Goal: Task Accomplishment & Management: Manage account settings

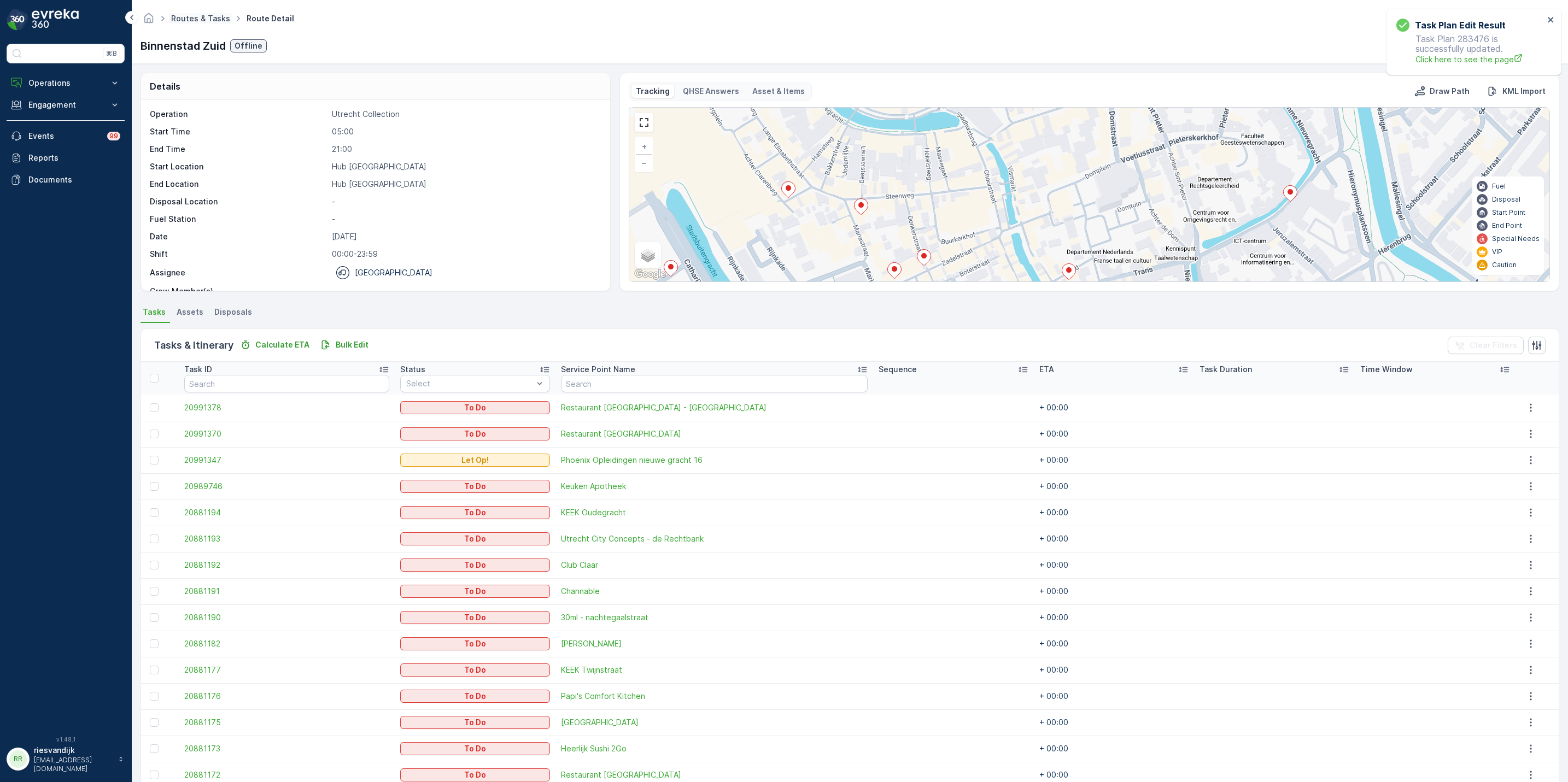
click at [176, 18] on link "Routes & Tasks" at bounding box center [201, 18] width 59 height 9
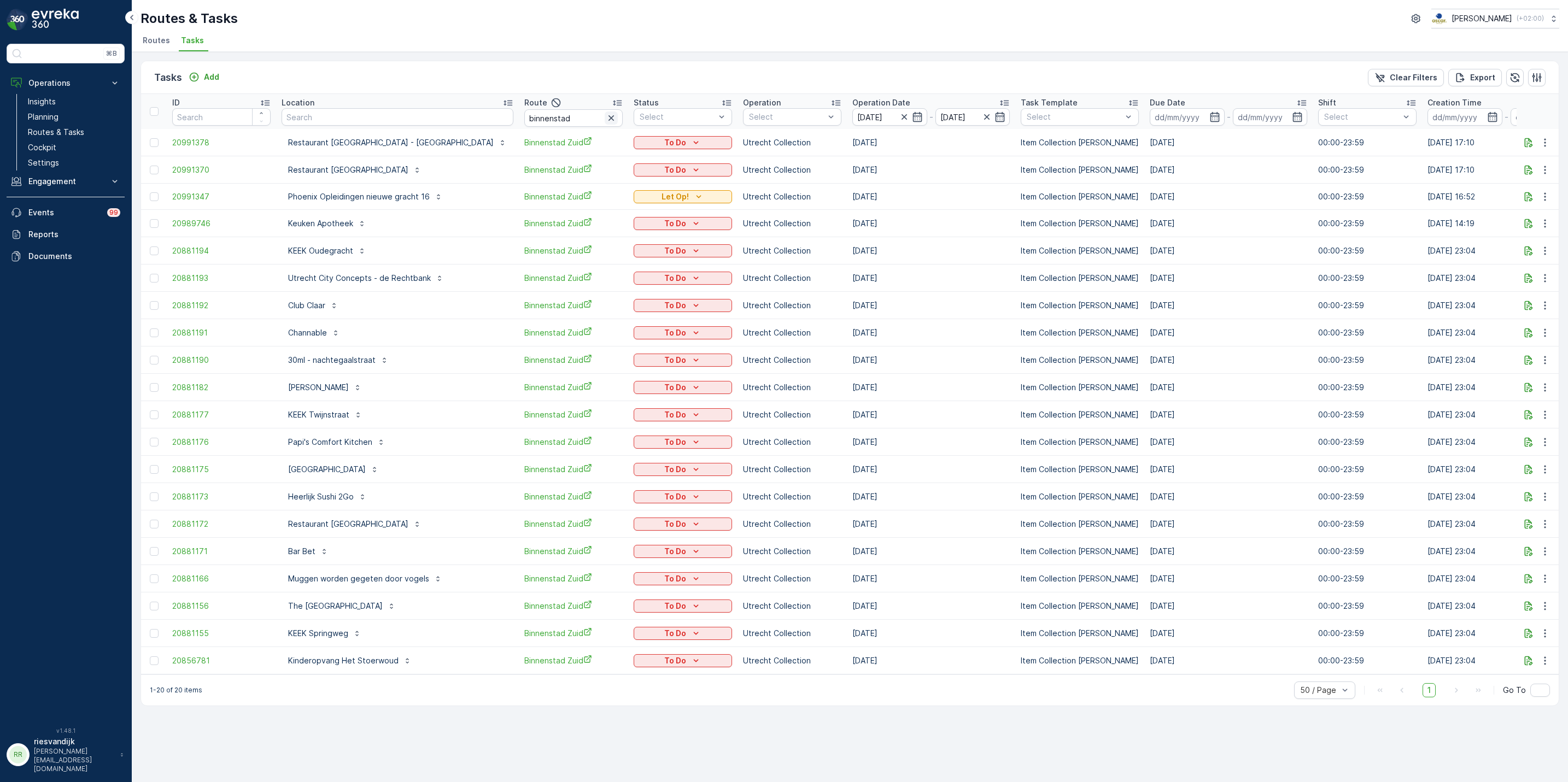
click at [606, 119] on icon "button" at bounding box center [611, 118] width 11 height 11
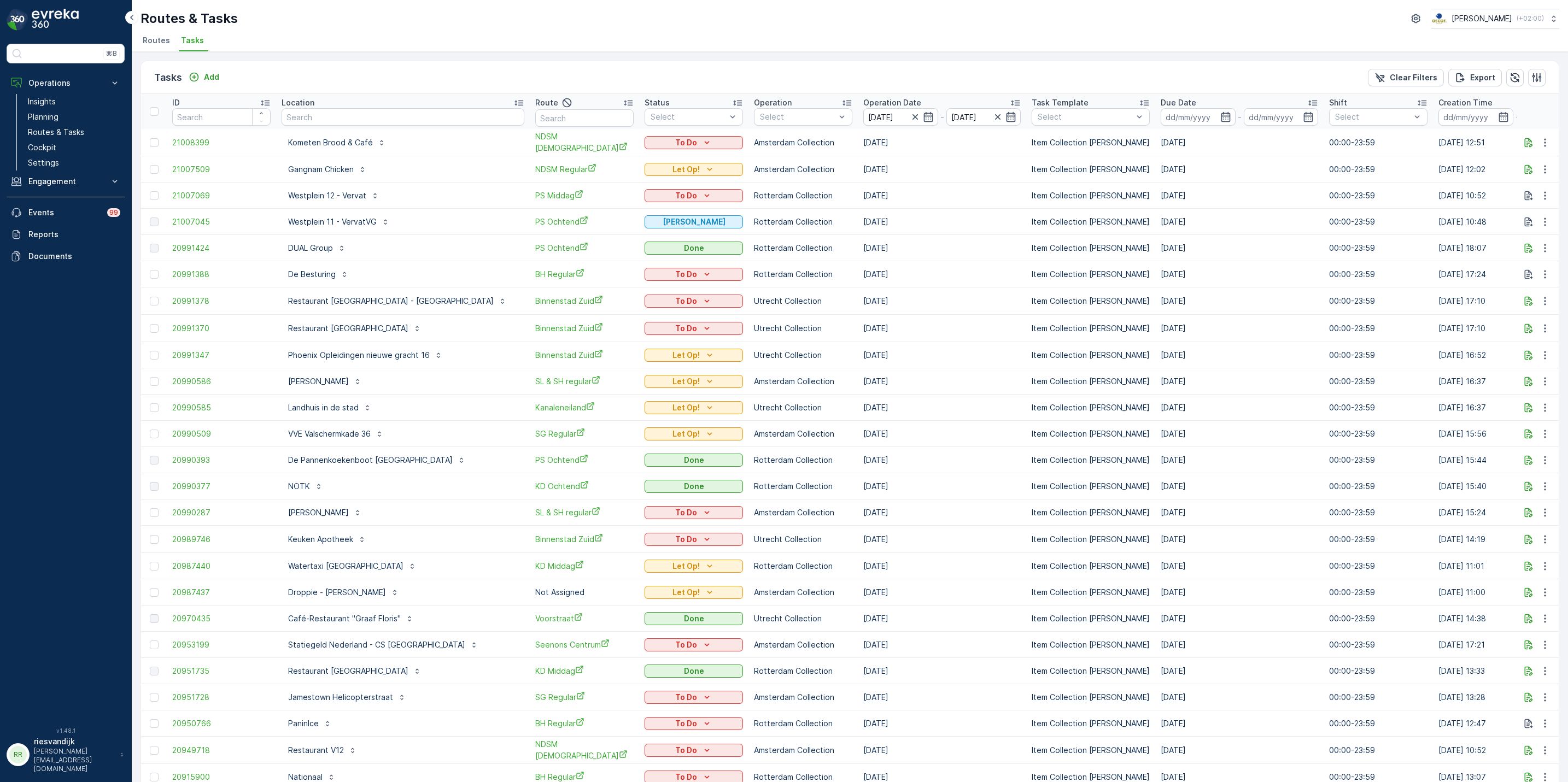
click at [488, 119] on th "Location" at bounding box center [403, 111] width 254 height 35
click at [461, 111] on input "text" at bounding box center [402, 117] width 242 height 17
type input "vendel"
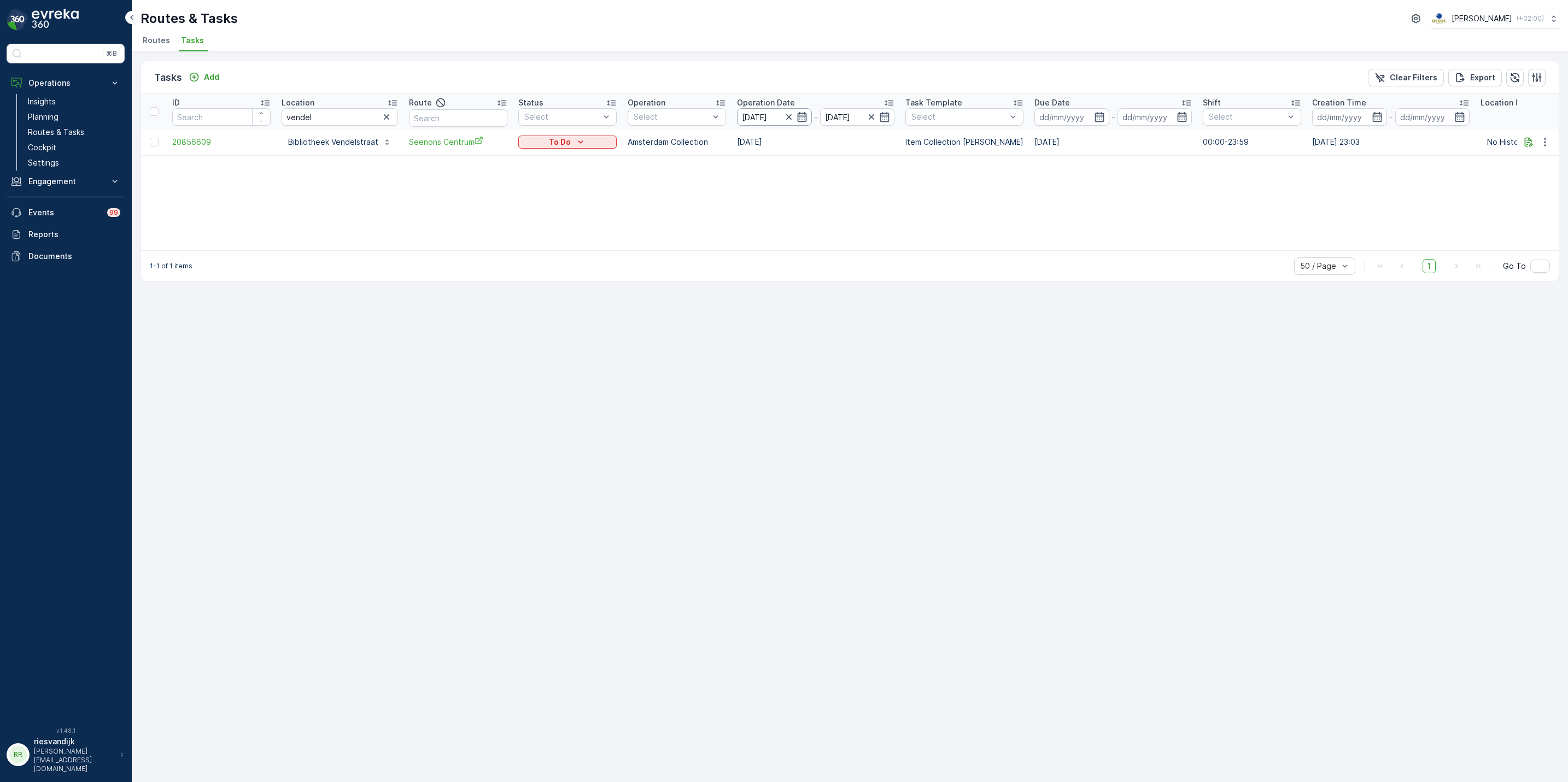
click at [761, 116] on input "[DATE]" at bounding box center [775, 117] width 75 height 17
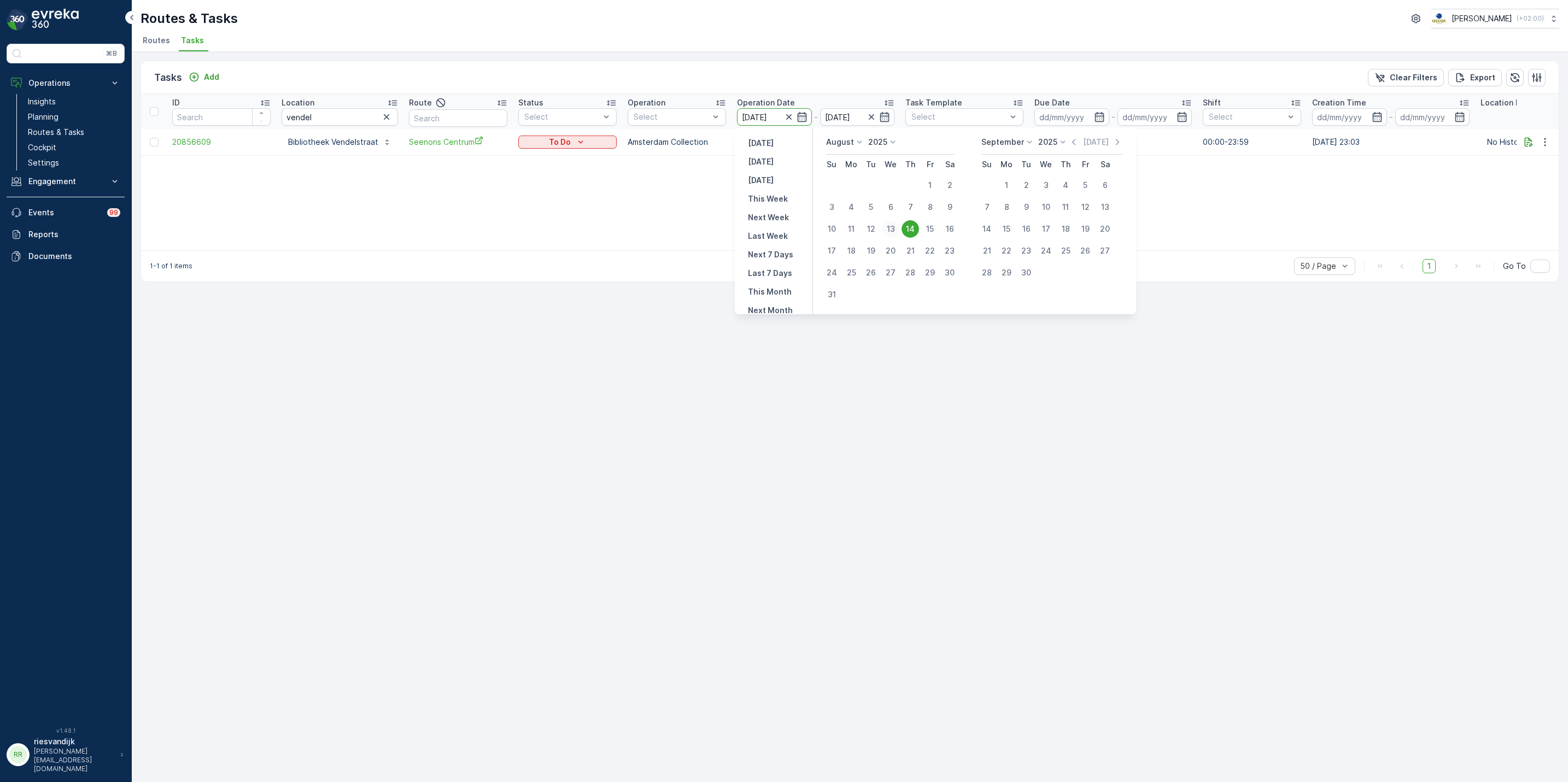
click at [886, 229] on div "13" at bounding box center [891, 229] width 17 height 17
type input "[DATE]"
click at [910, 225] on div "14" at bounding box center [910, 229] width 17 height 17
click at [910, 225] on div "14" at bounding box center [910, 229] width 17 height 17
type input "[DATE]"
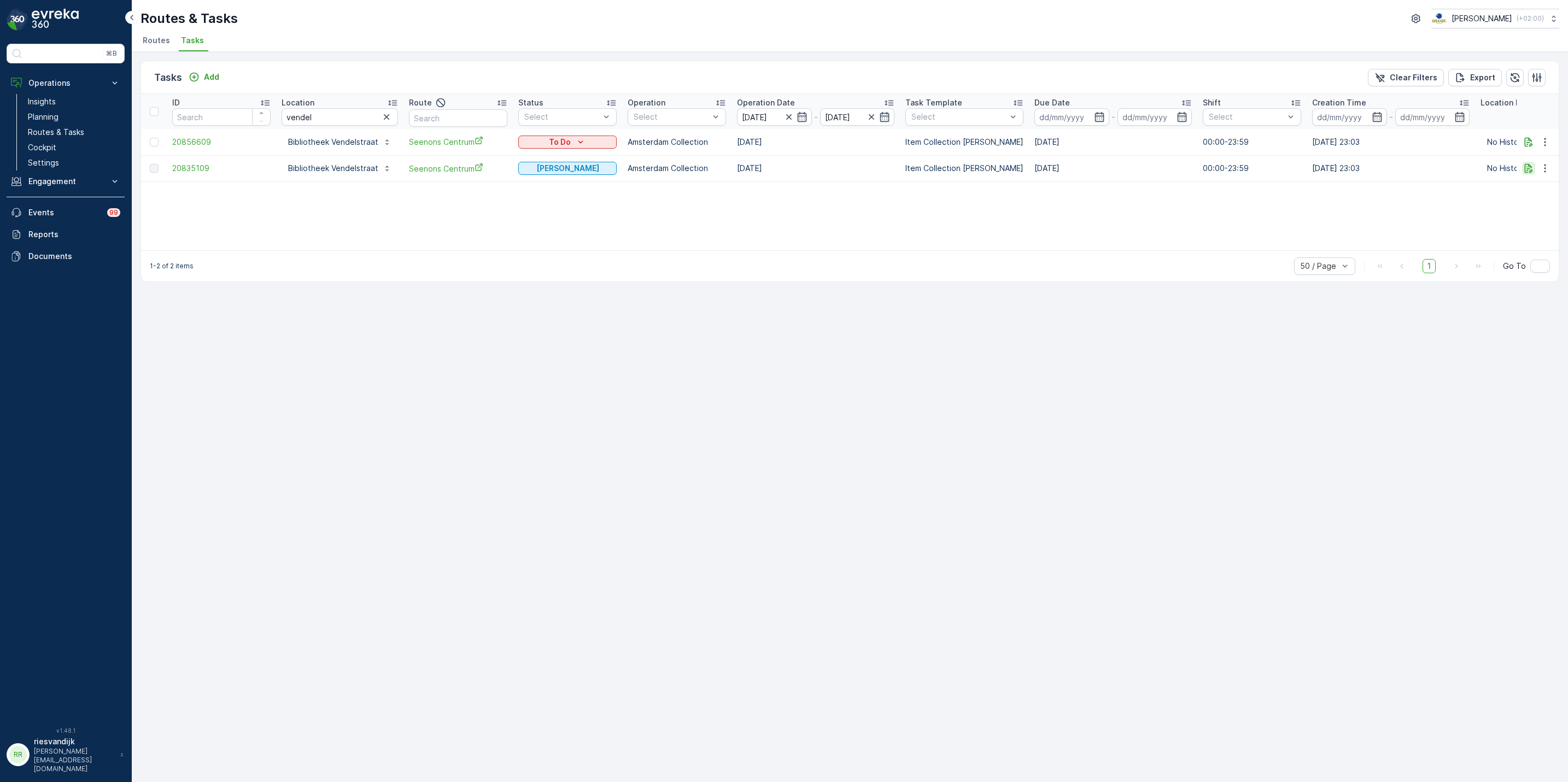
click at [1523, 168] on icon "button" at bounding box center [1528, 168] width 11 height 11
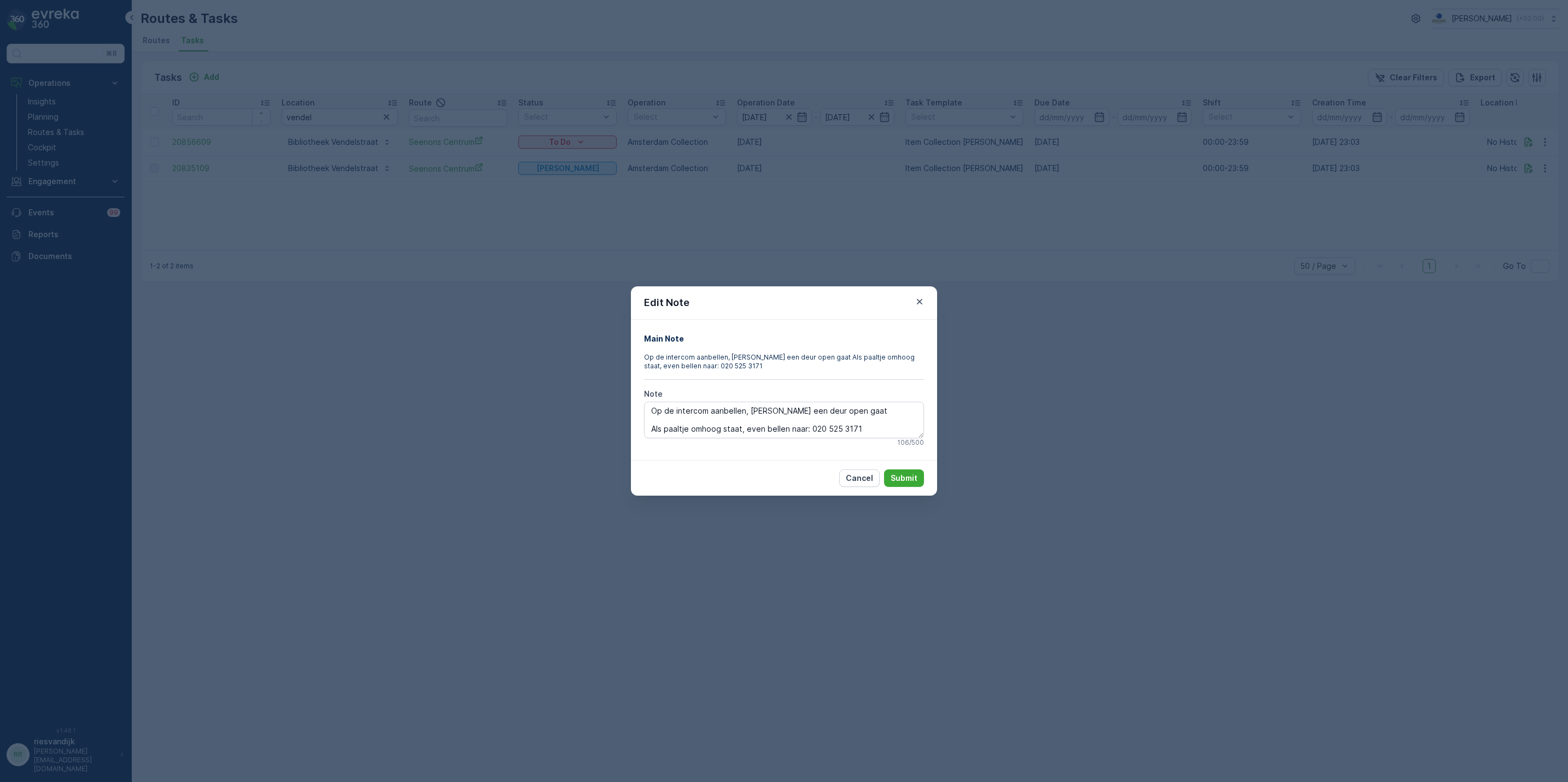
drag, startPoint x: 1132, startPoint y: 343, endPoint x: 1124, endPoint y: 338, distance: 9.4
click at [1132, 341] on div "Edit Note Main Note Op de intercom aanbellen, dan een deur open gaat Als paaltj…" at bounding box center [784, 391] width 1568 height 782
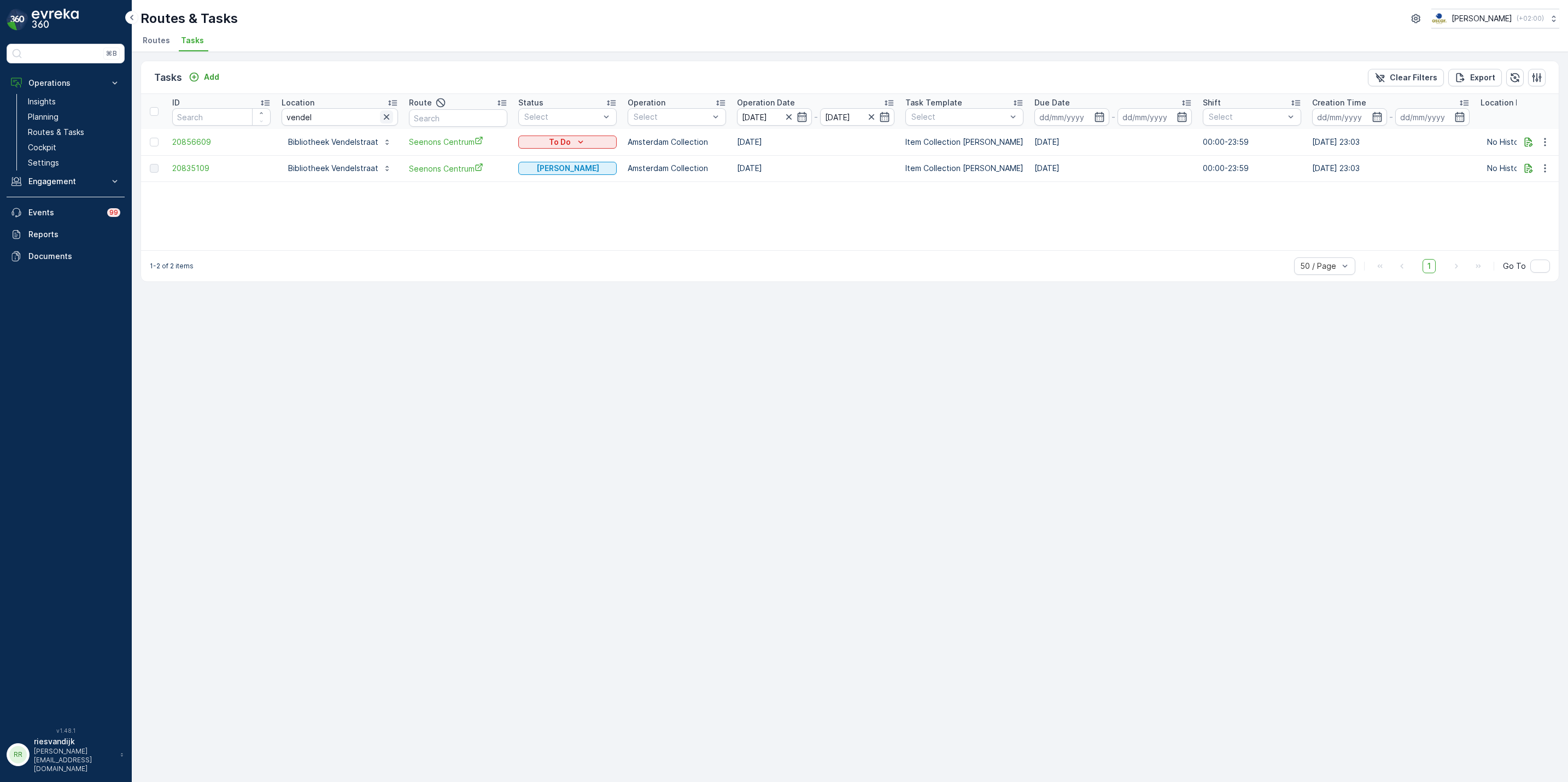
click at [381, 117] on icon "button" at bounding box center [386, 116] width 11 height 11
click at [335, 116] on input "text" at bounding box center [339, 117] width 116 height 17
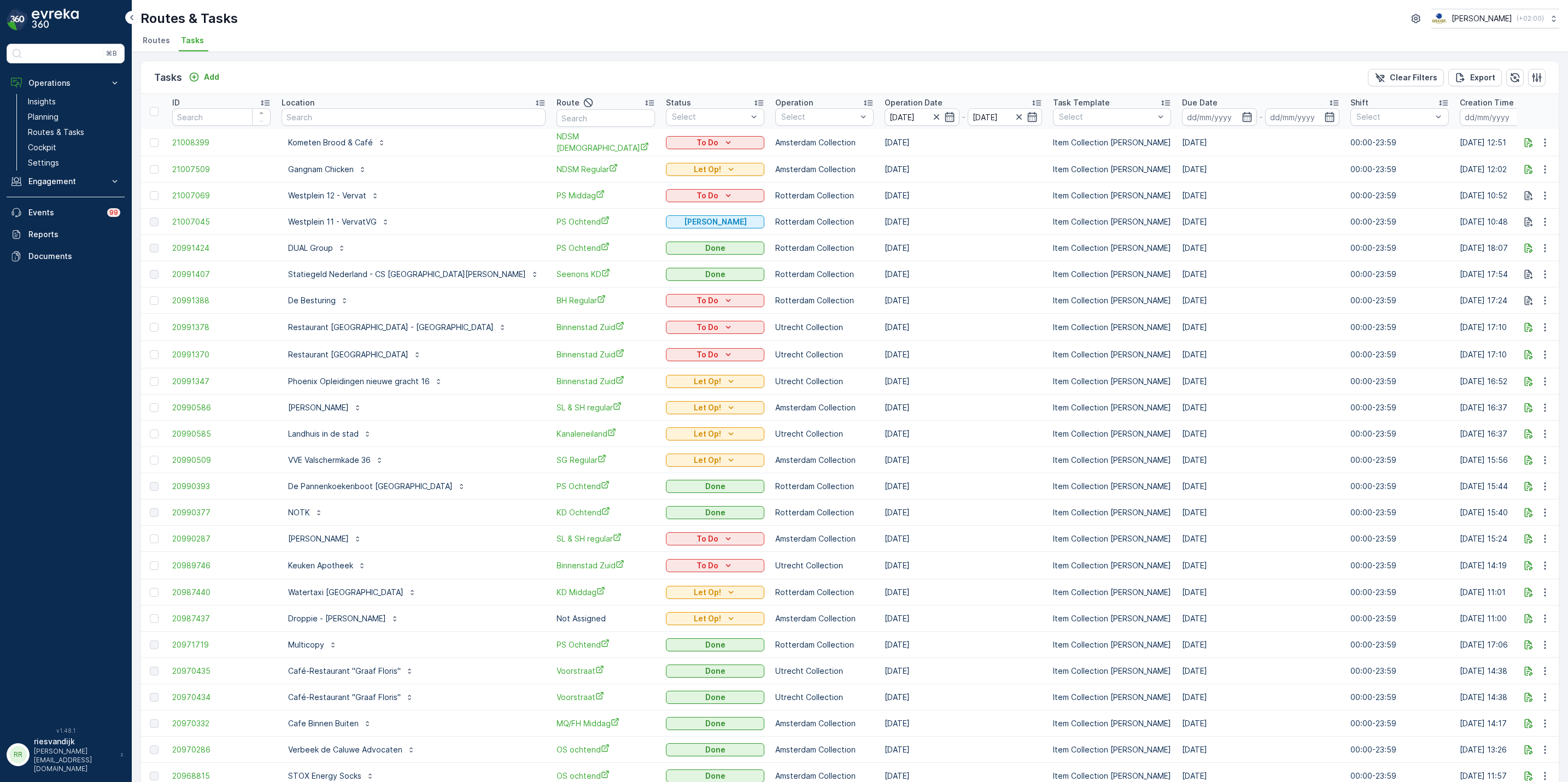
click at [427, 127] on th "Location" at bounding box center [414, 111] width 275 height 35
click at [418, 124] on input "text" at bounding box center [413, 117] width 264 height 17
type input "vendel"
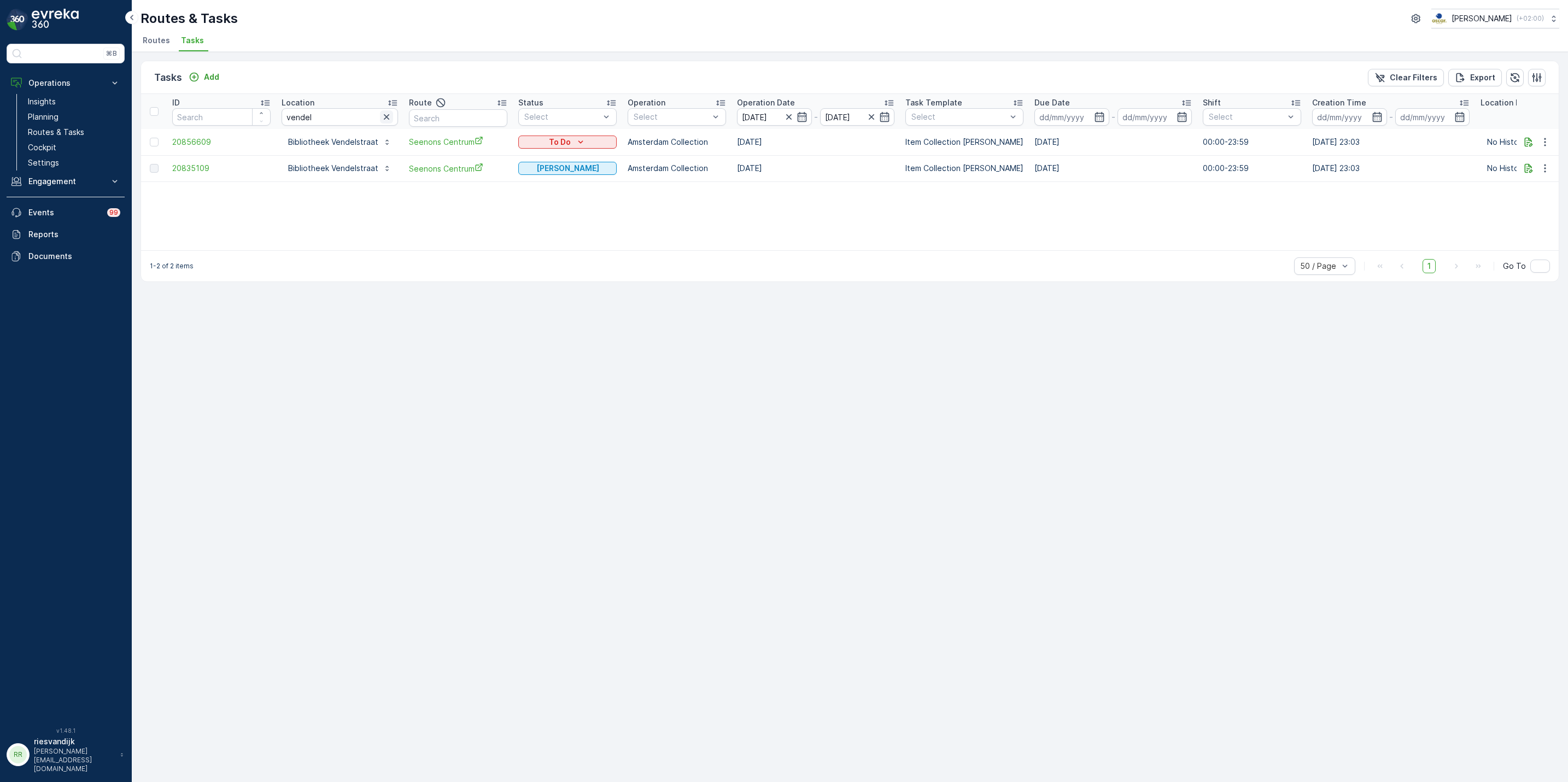
click at [388, 117] on icon "button" at bounding box center [386, 116] width 11 height 11
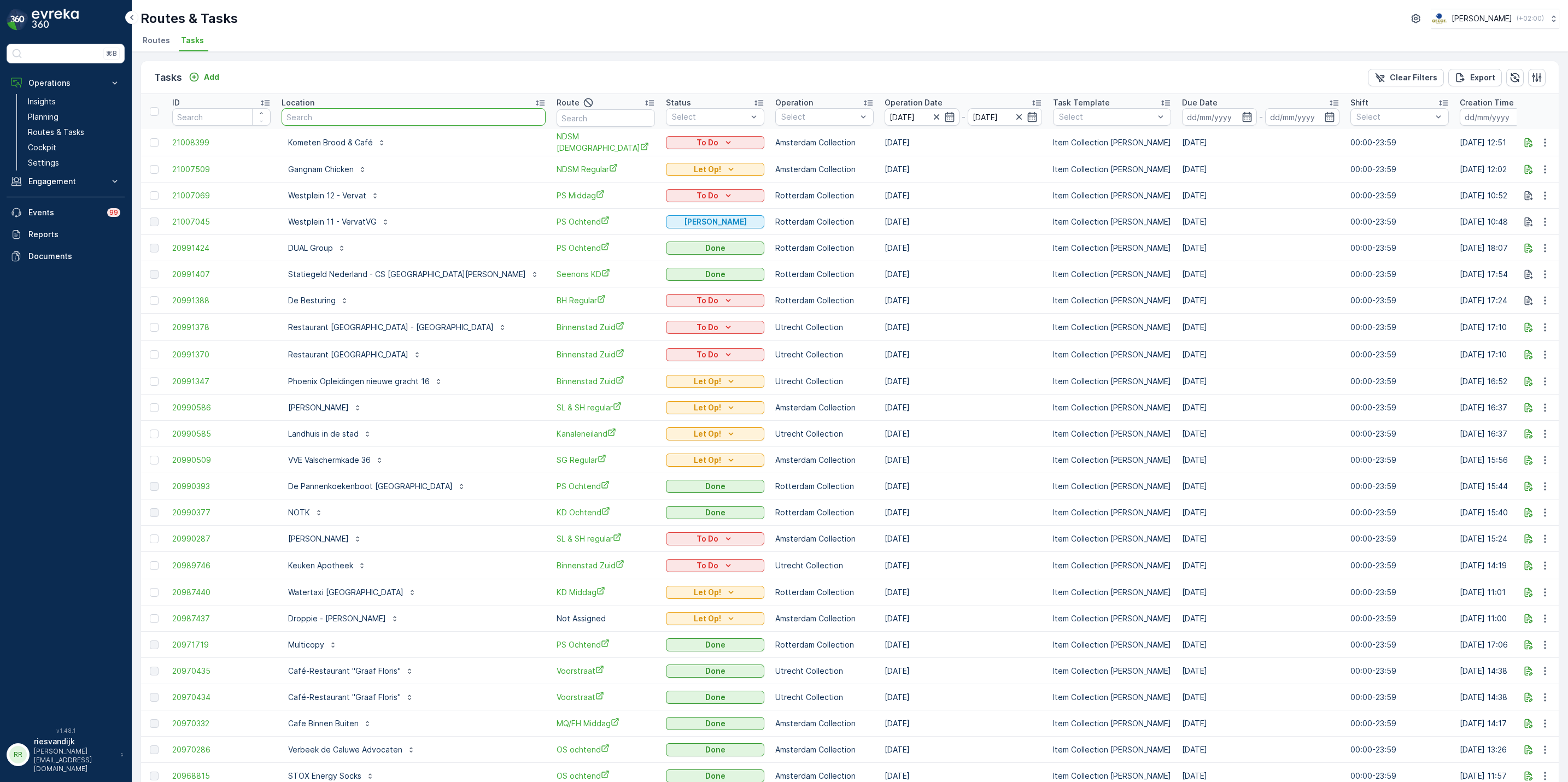
click at [305, 117] on input "text" at bounding box center [413, 117] width 264 height 17
type input "stromm"
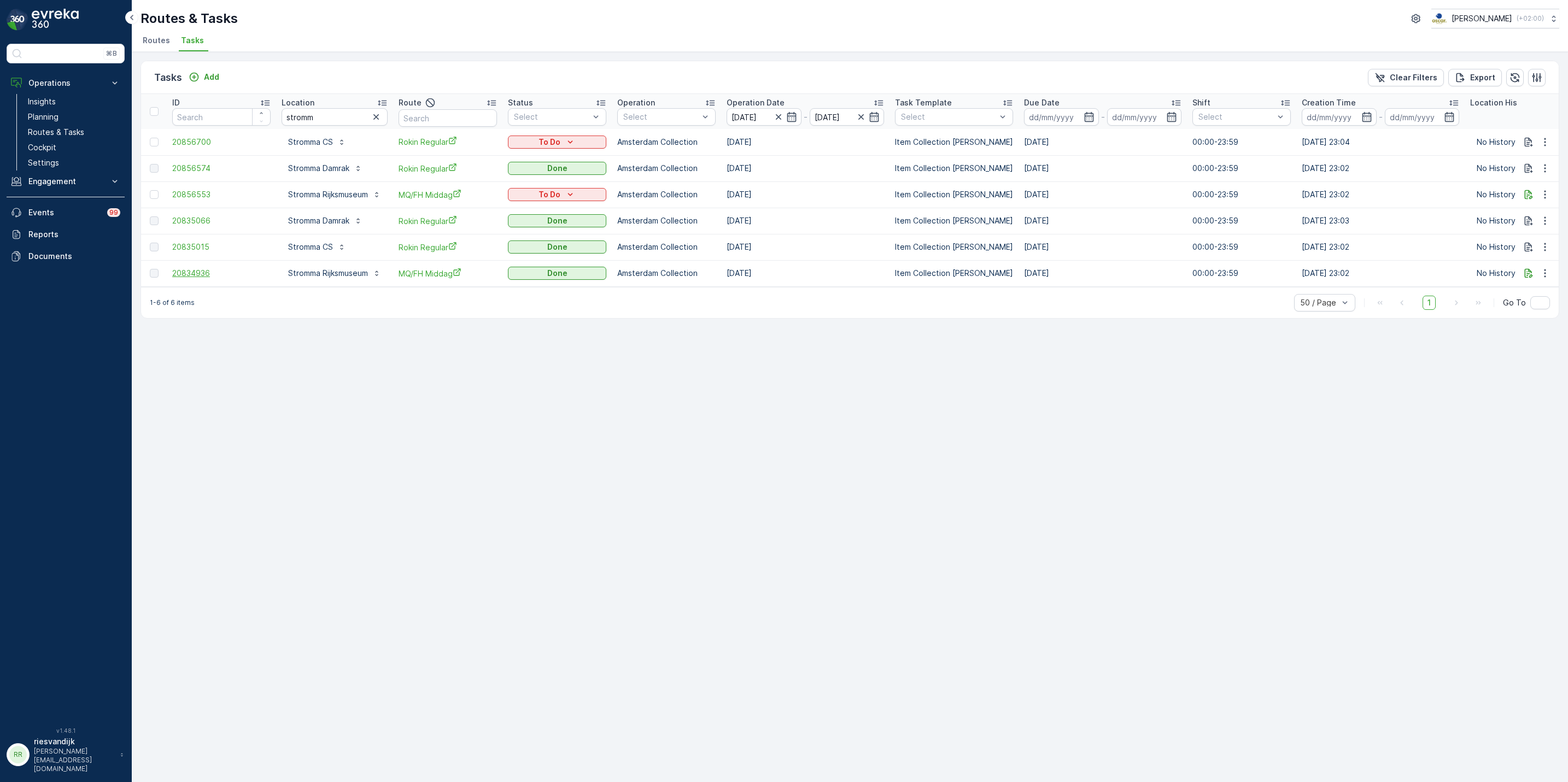
click at [190, 279] on span "20834936" at bounding box center [221, 273] width 98 height 11
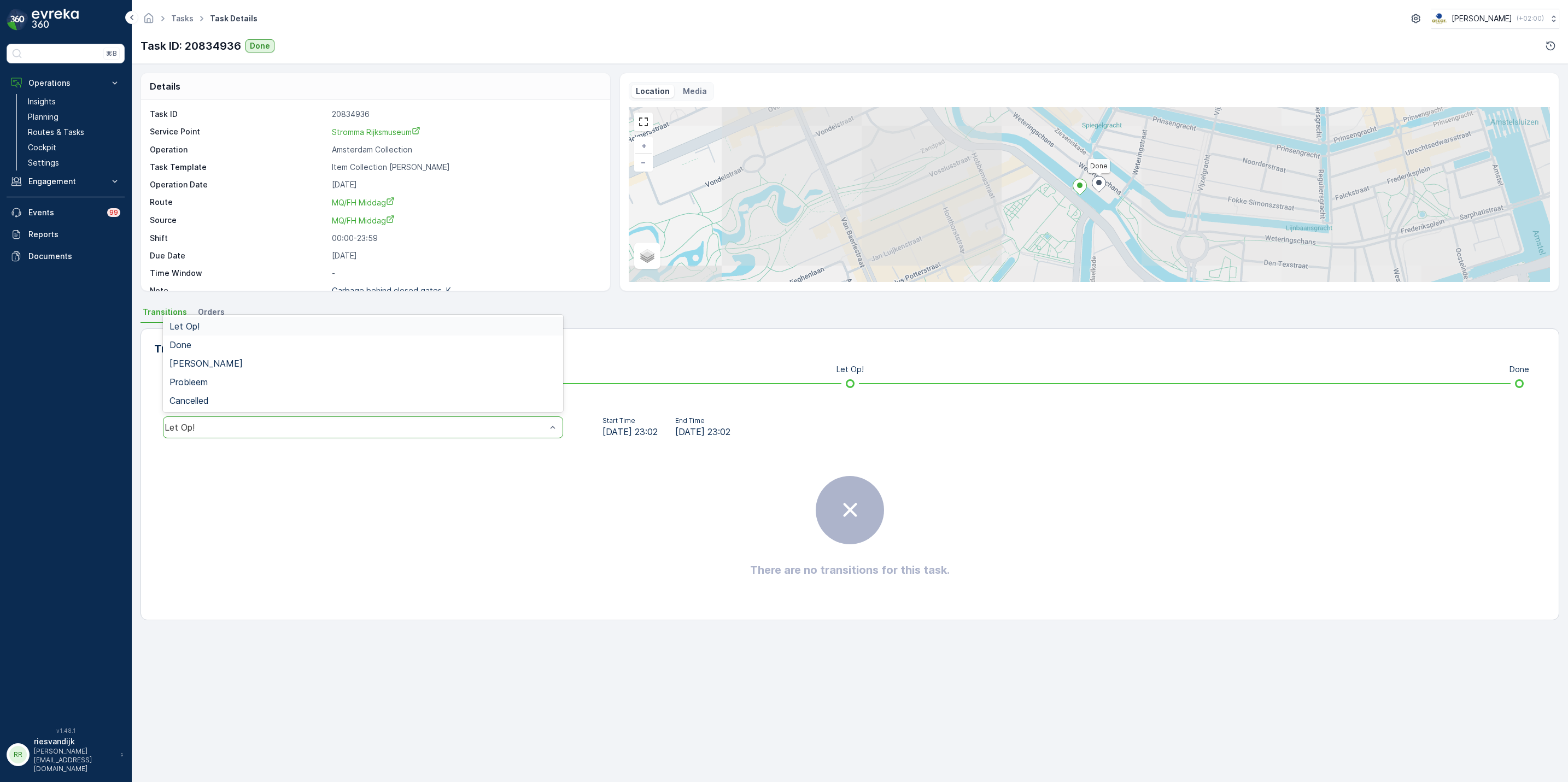
click at [456, 427] on div "Let Op!" at bounding box center [355, 428] width 381 height 10
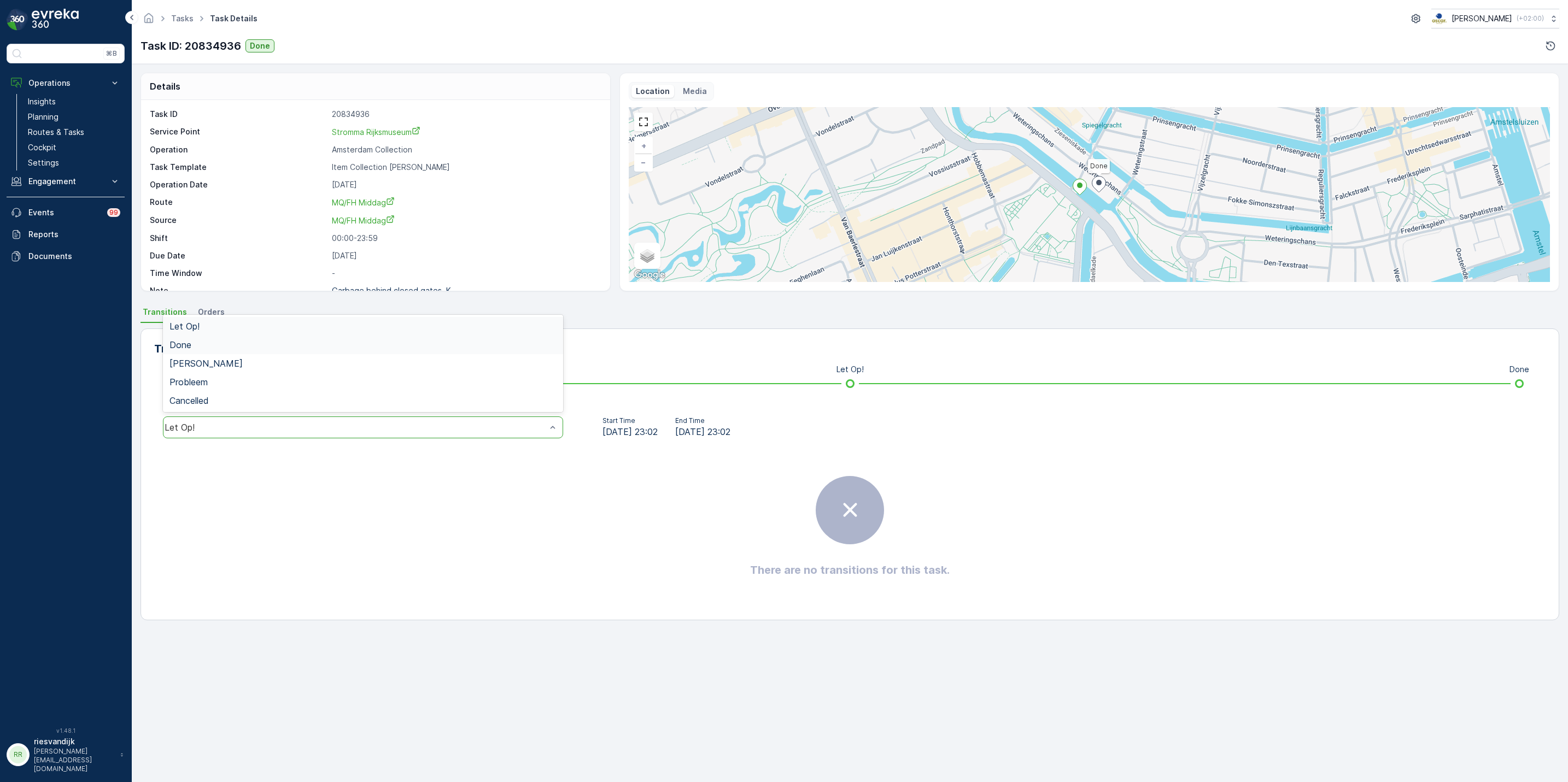
click at [329, 348] on div "Done" at bounding box center [363, 345] width 387 height 10
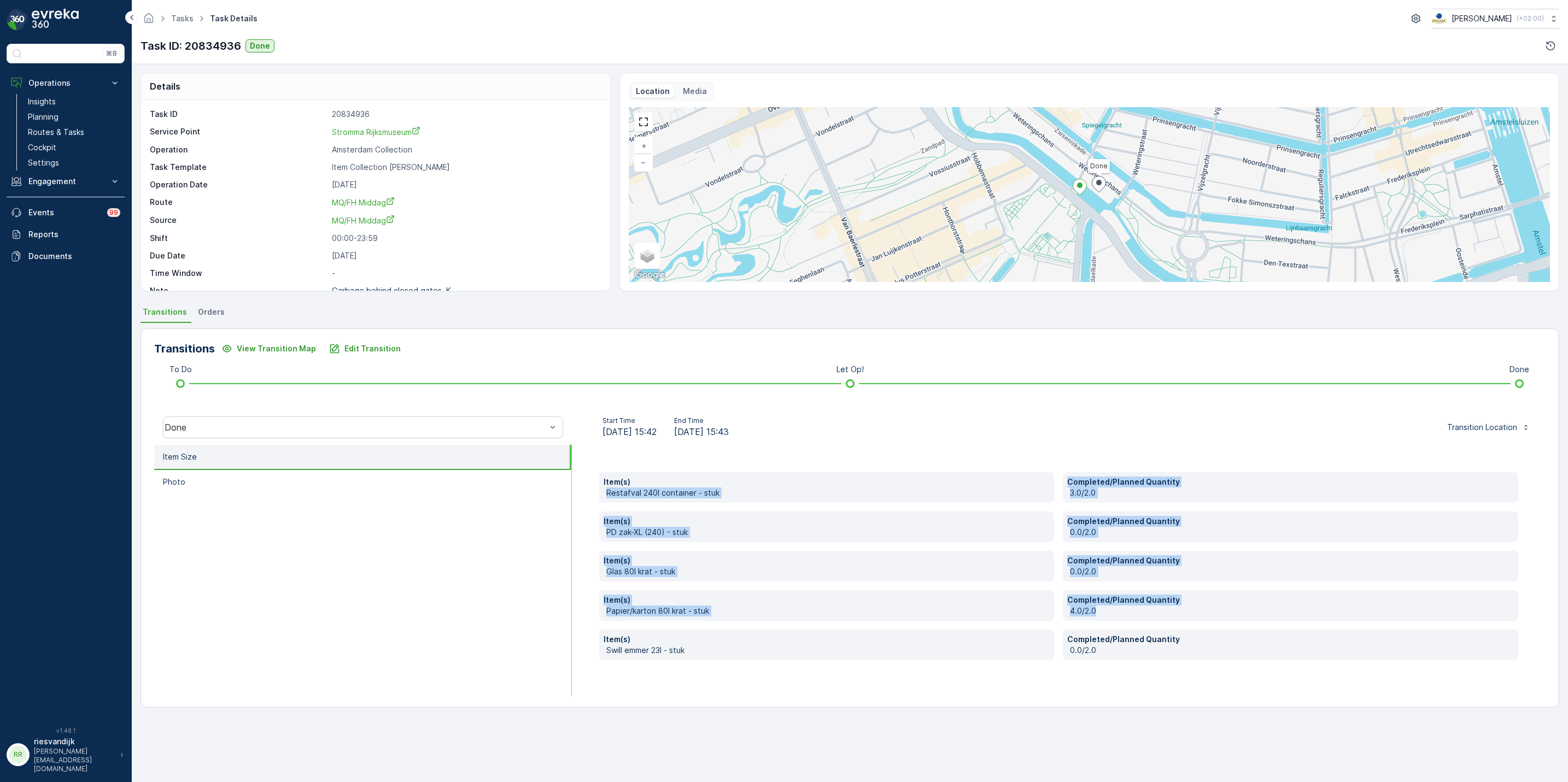
drag, startPoint x: 1190, startPoint y: 610, endPoint x: 596, endPoint y: 498, distance: 604.5
click at [596, 498] on div "Item(s) Restafval 240l container - stuk Completed/Planned Quantity 3.0/2.0 Item…" at bounding box center [1059, 571] width 974 height 252
drag, startPoint x: 596, startPoint y: 498, endPoint x: 850, endPoint y: 530, distance: 256.0
click at [850, 530] on p "PD zak-XL (240) - stuk" at bounding box center [829, 532] width 444 height 11
click at [1371, 528] on p "0.0/2.0" at bounding box center [1292, 532] width 444 height 11
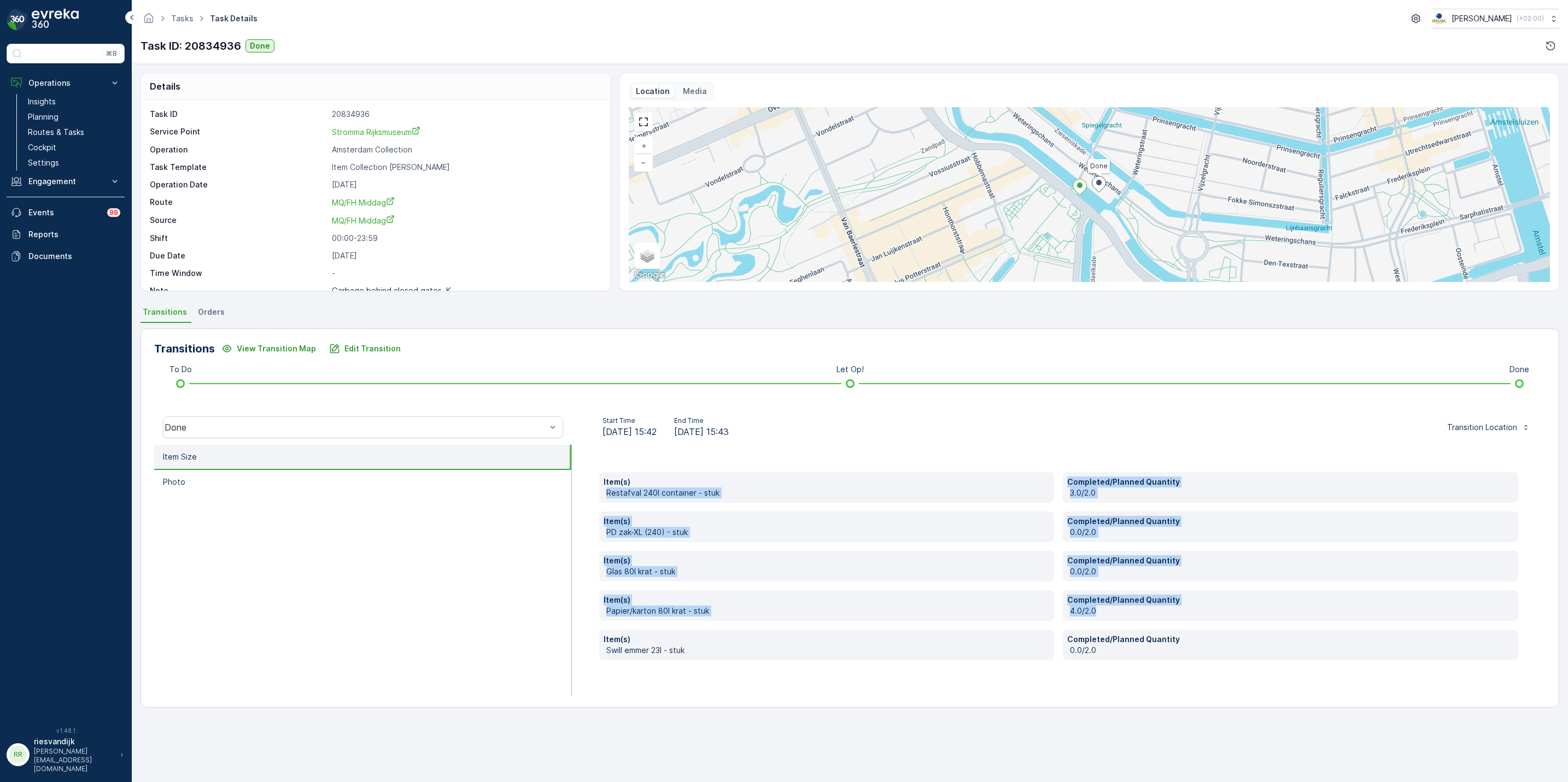
drag, startPoint x: 1292, startPoint y: 462, endPoint x: 1301, endPoint y: 477, distance: 17.5
click at [1292, 461] on div "Item(s) Restafval 240l container - stuk Completed/Planned Quantity 3.0/2.0 Item…" at bounding box center [1059, 571] width 974 height 252
drag, startPoint x: 1350, startPoint y: 566, endPoint x: 1345, endPoint y: 576, distance: 11.2
click at [1350, 566] on p "Completed/Planned Quantity" at bounding box center [1290, 561] width 446 height 11
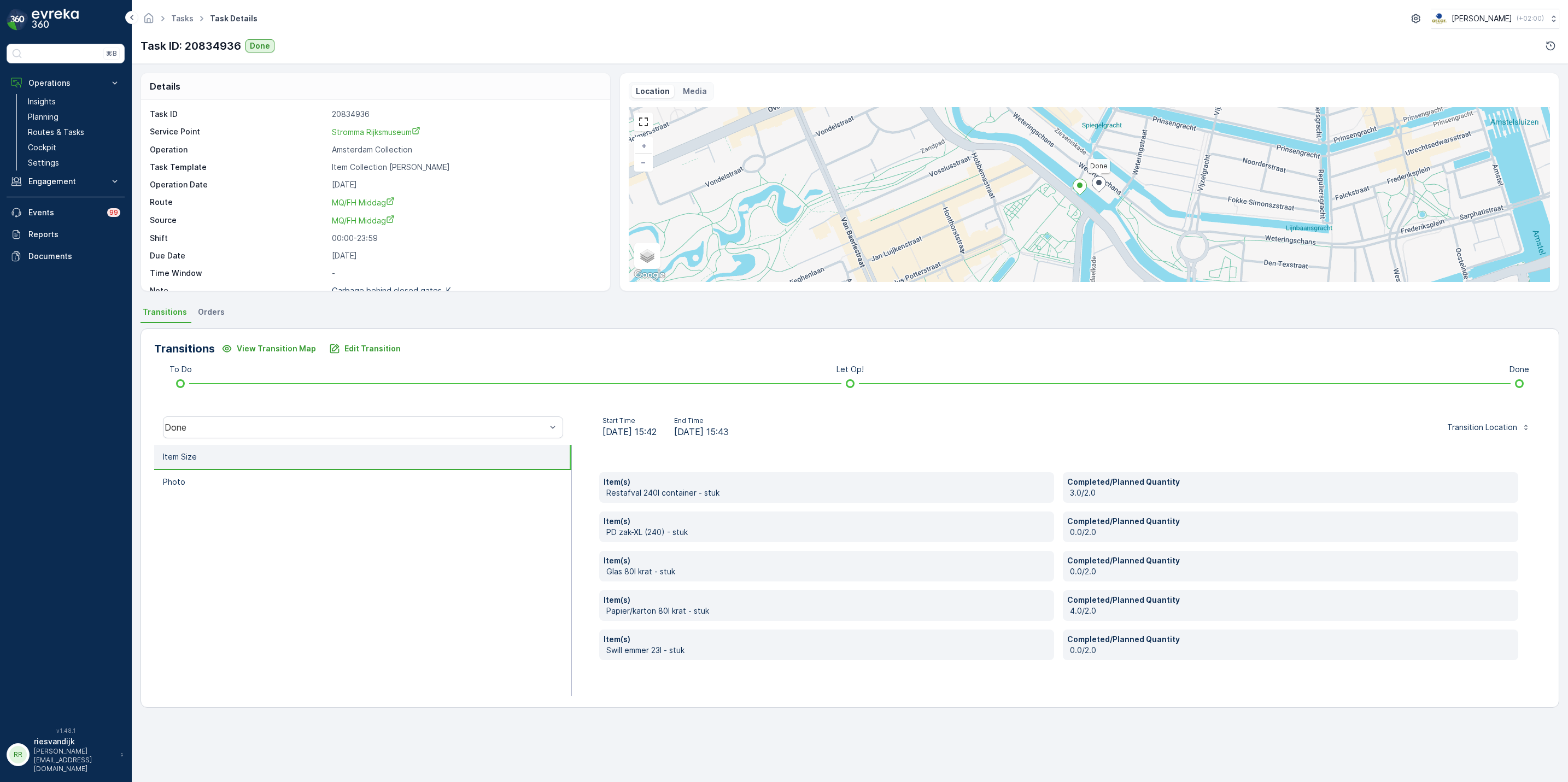
click at [1252, 707] on div "Transitions View Transition Map Edit Transition To Do Let Op! Done Done Start T…" at bounding box center [849, 518] width 1419 height 379
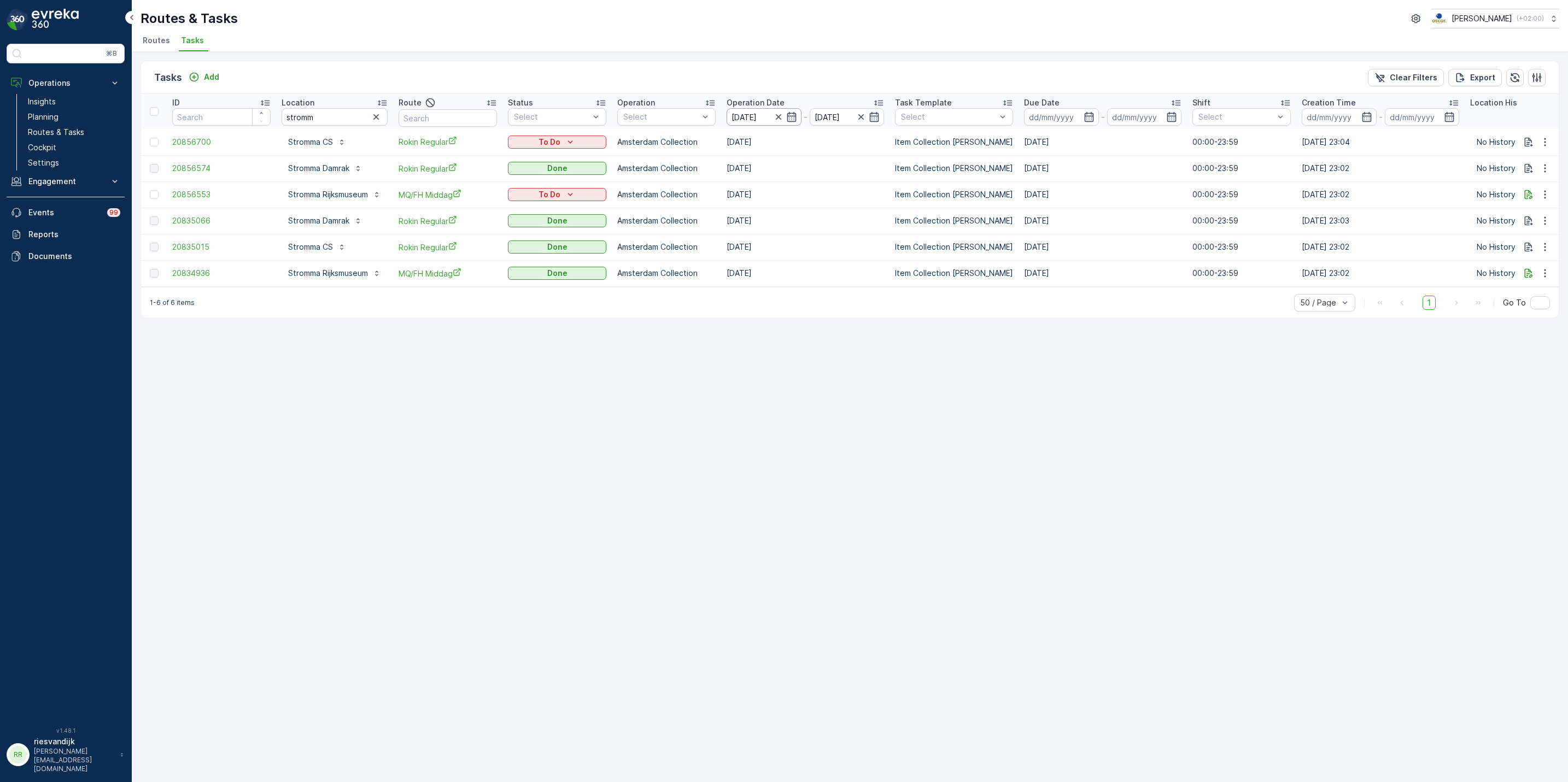
click at [751, 116] on input "13.08.2025" at bounding box center [764, 117] width 75 height 17
click at [422, 490] on div "Tasks Add Clear Filters Export ID Location stromm Route Status Select Operation…" at bounding box center [849, 417] width 1436 height 730
drag, startPoint x: 800, startPoint y: 273, endPoint x: 187, endPoint y: 203, distance: 617.0
click at [186, 203] on tbody "20856700 Stromma CS Rokin Regular To Do Amsterdam Collection 14.08.2025 Item Co…" at bounding box center [988, 208] width 1695 height 158
click at [545, 425] on div "Tasks Add Clear Filters Export ID Location stromm Route Status Select Operation…" at bounding box center [849, 417] width 1436 height 730
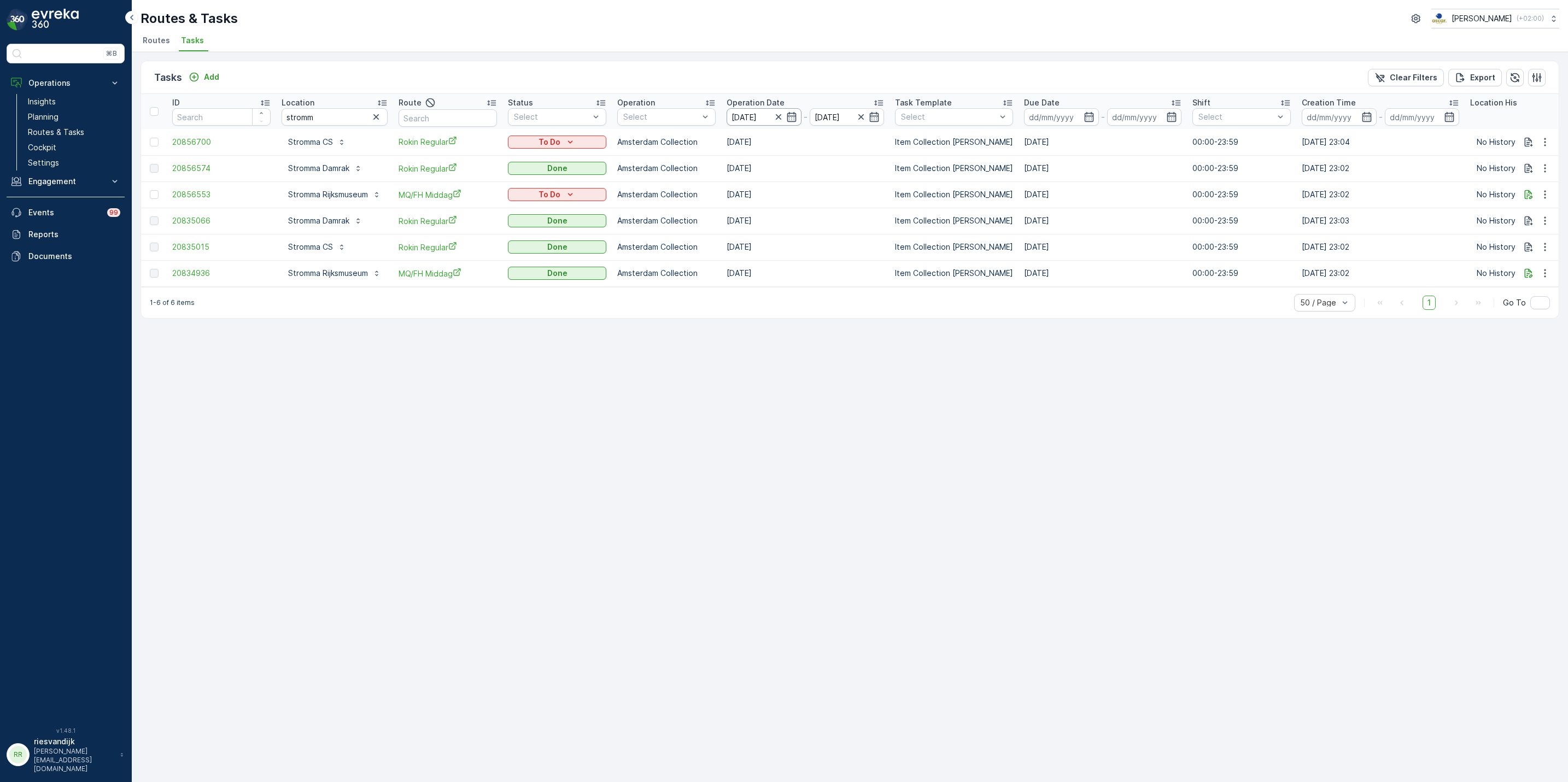
click at [742, 117] on input "13.08.2025" at bounding box center [764, 117] width 75 height 17
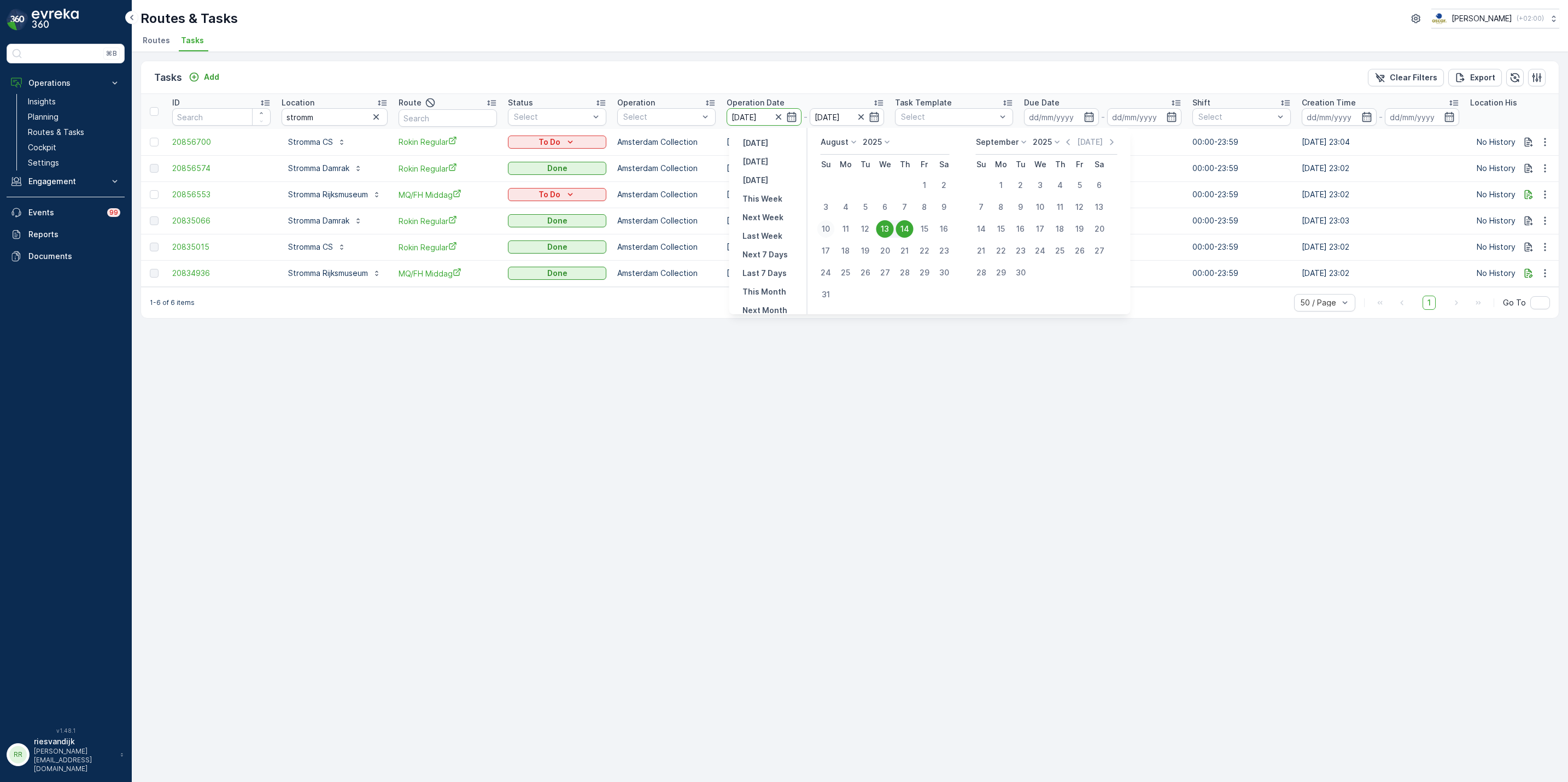
click at [824, 226] on div "10" at bounding box center [826, 229] width 17 height 17
type input "10.08.2025"
click at [909, 230] on div "14" at bounding box center [904, 229] width 17 height 17
click at [899, 228] on div "14" at bounding box center [904, 229] width 17 height 17
type input "[DATE]"
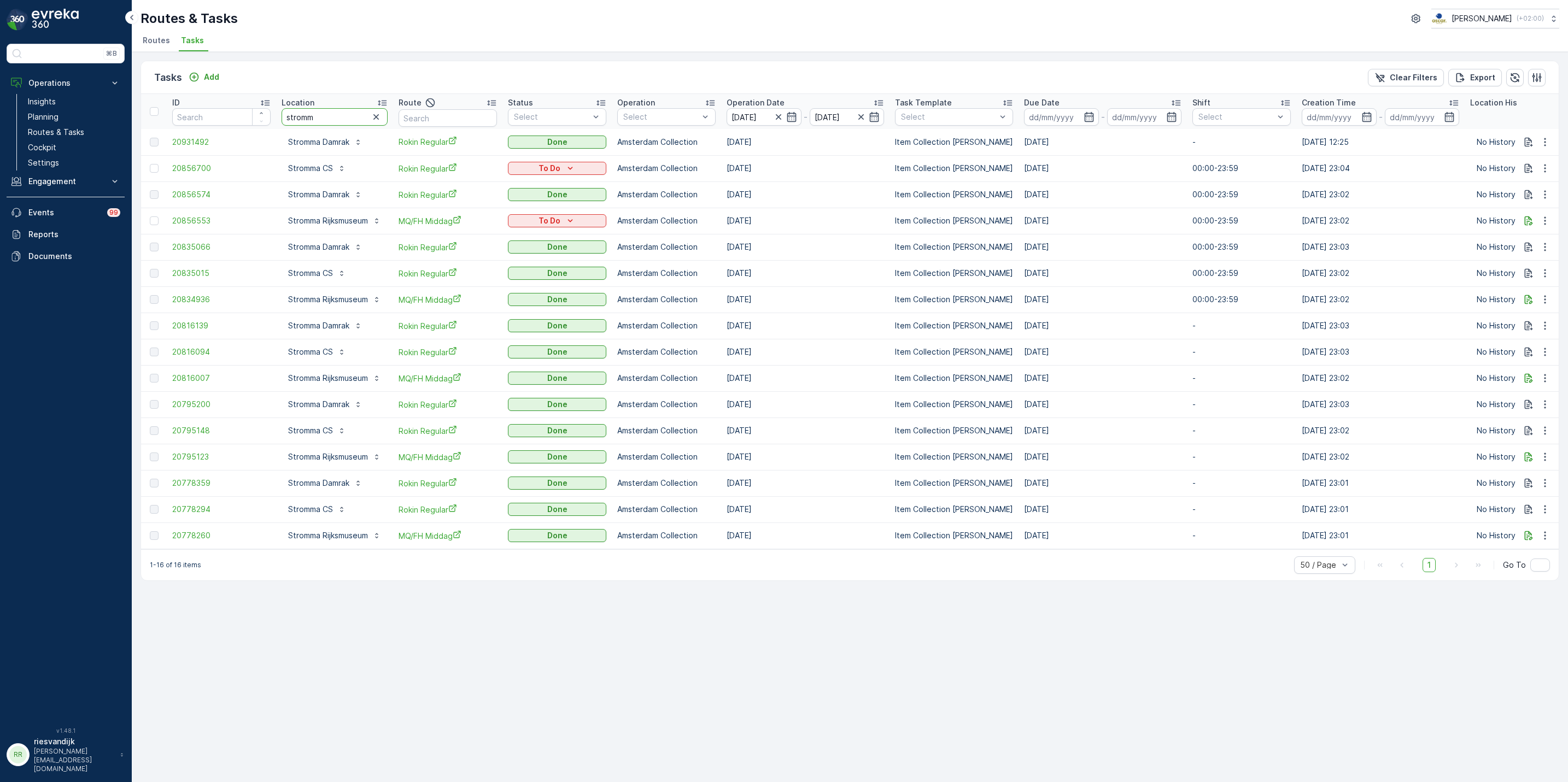
click at [319, 123] on input "stromm" at bounding box center [334, 117] width 106 height 17
click at [319, 120] on input "stromm" at bounding box center [334, 117] width 106 height 17
type input "vendel"
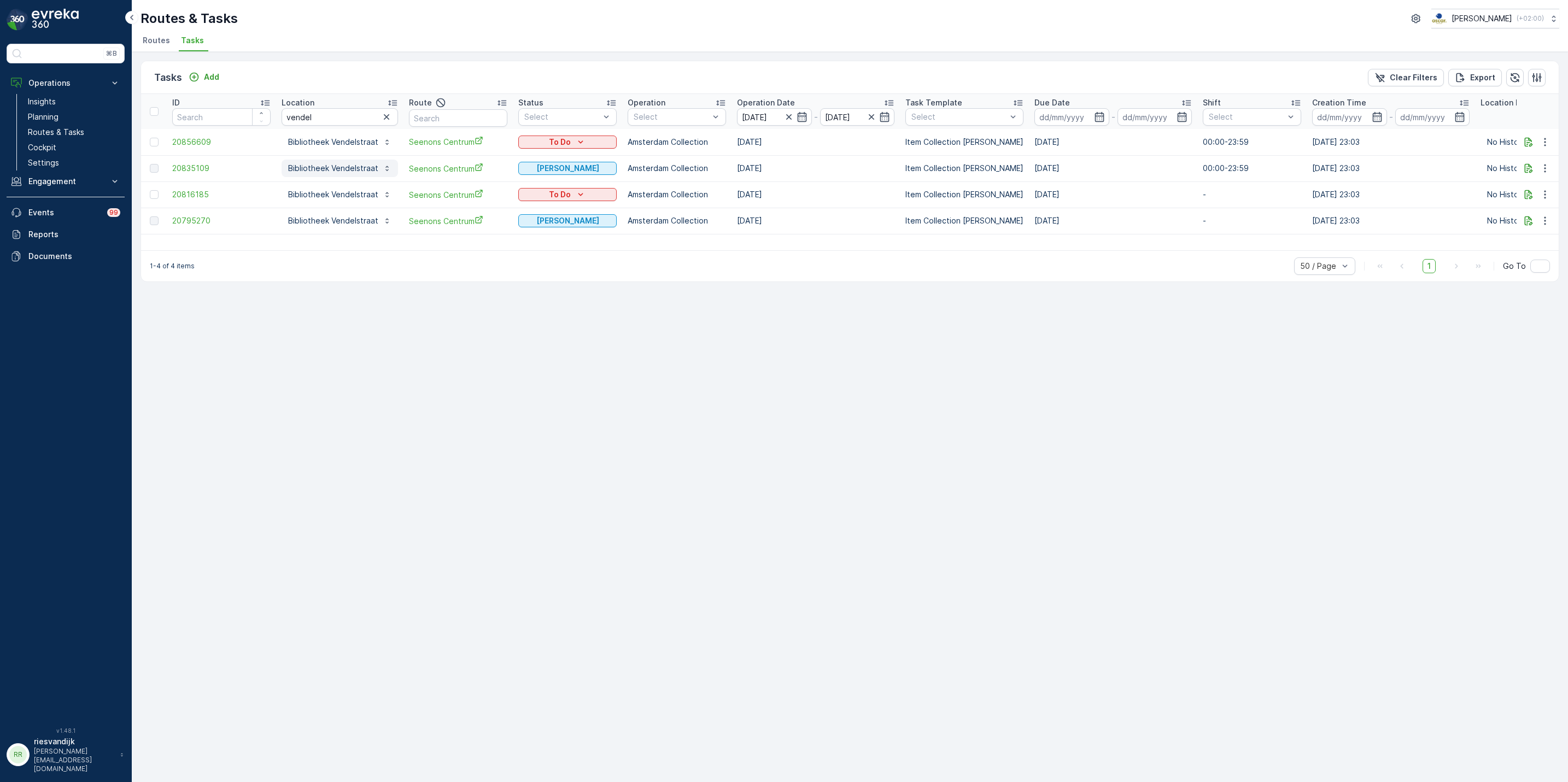
click at [317, 164] on p "Bibliotheek Vendelstraat" at bounding box center [333, 168] width 90 height 11
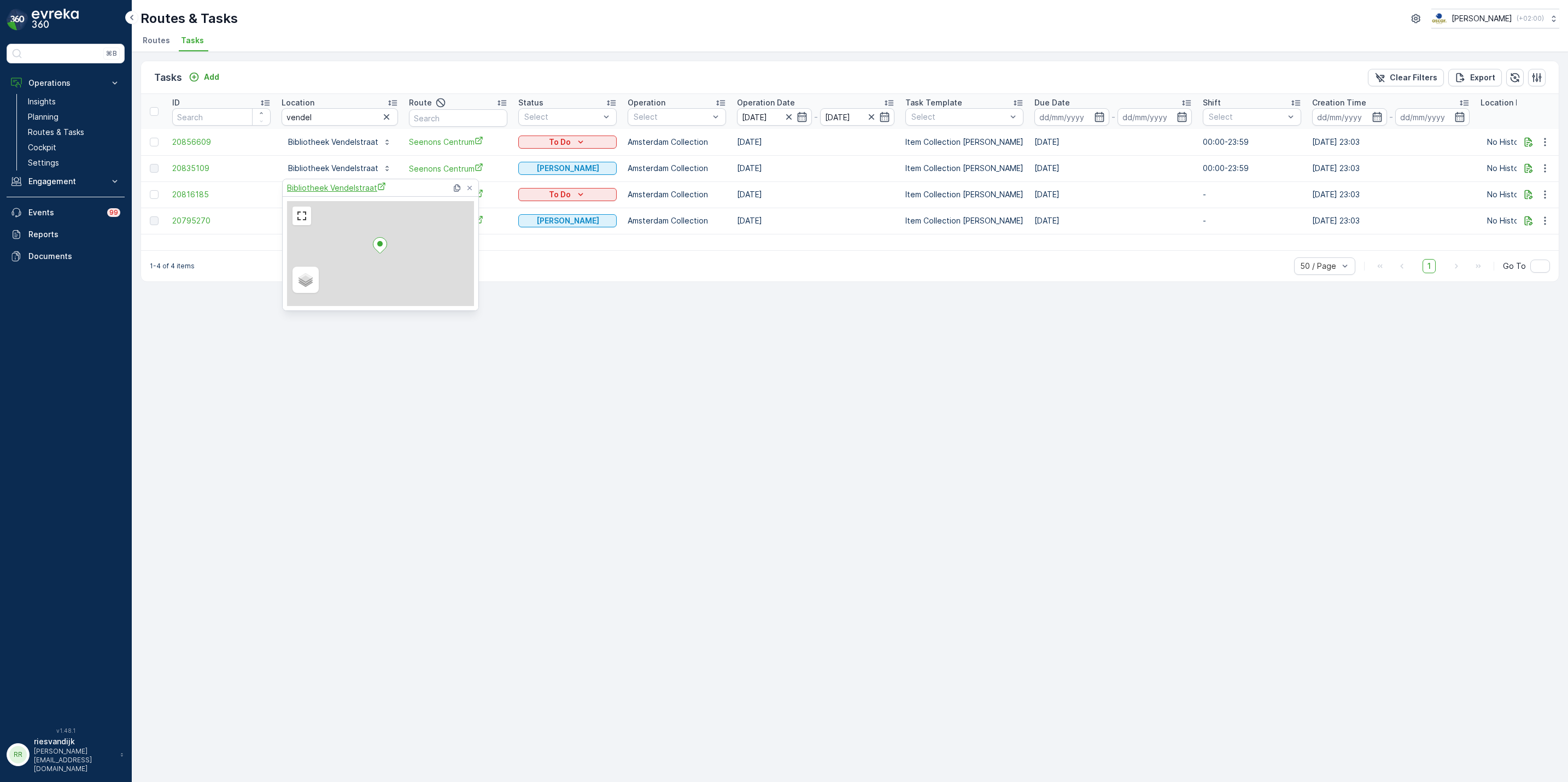
click at [336, 189] on span "Bibliotheek Vendelstraat" at bounding box center [336, 188] width 99 height 12
click at [215, 140] on span "20856609" at bounding box center [221, 142] width 98 height 11
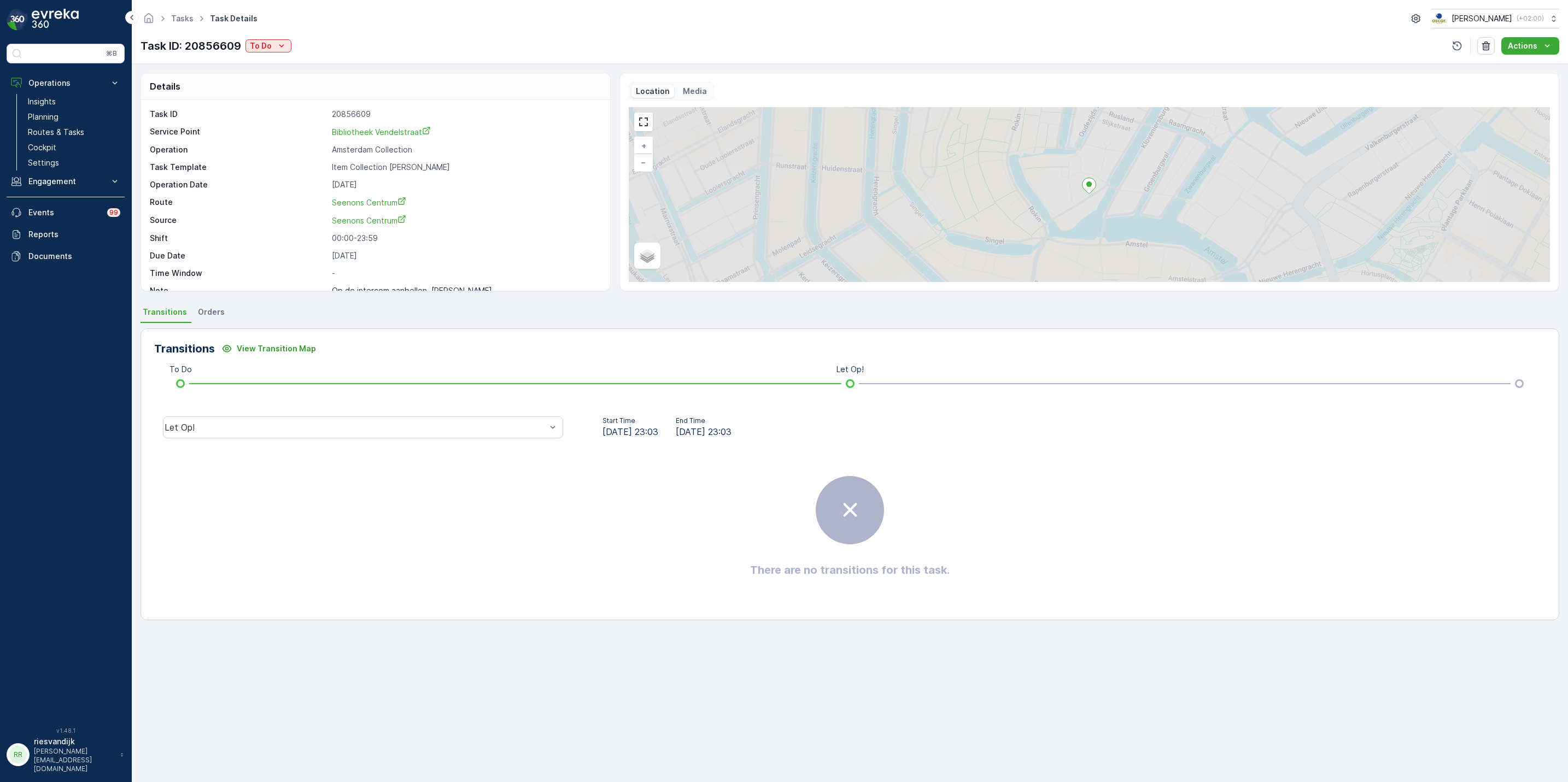
scroll to position [14, 0]
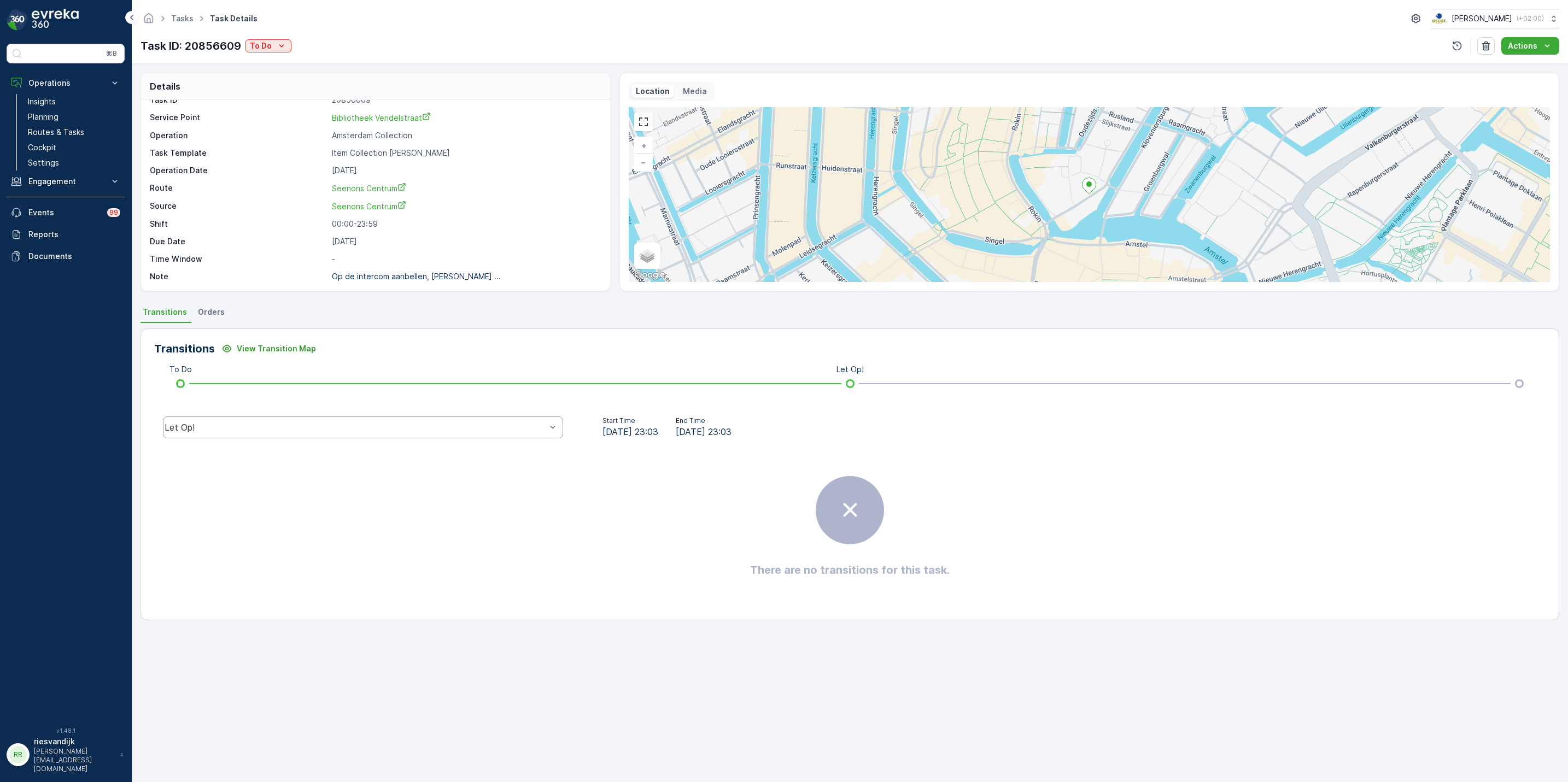
click at [332, 433] on div "Let Op!" at bounding box center [363, 428] width 400 height 22
click at [376, 122] on span "Bibliotheek Vendelstraat" at bounding box center [381, 117] width 99 height 9
click at [55, 129] on p "Routes & Tasks" at bounding box center [56, 132] width 56 height 11
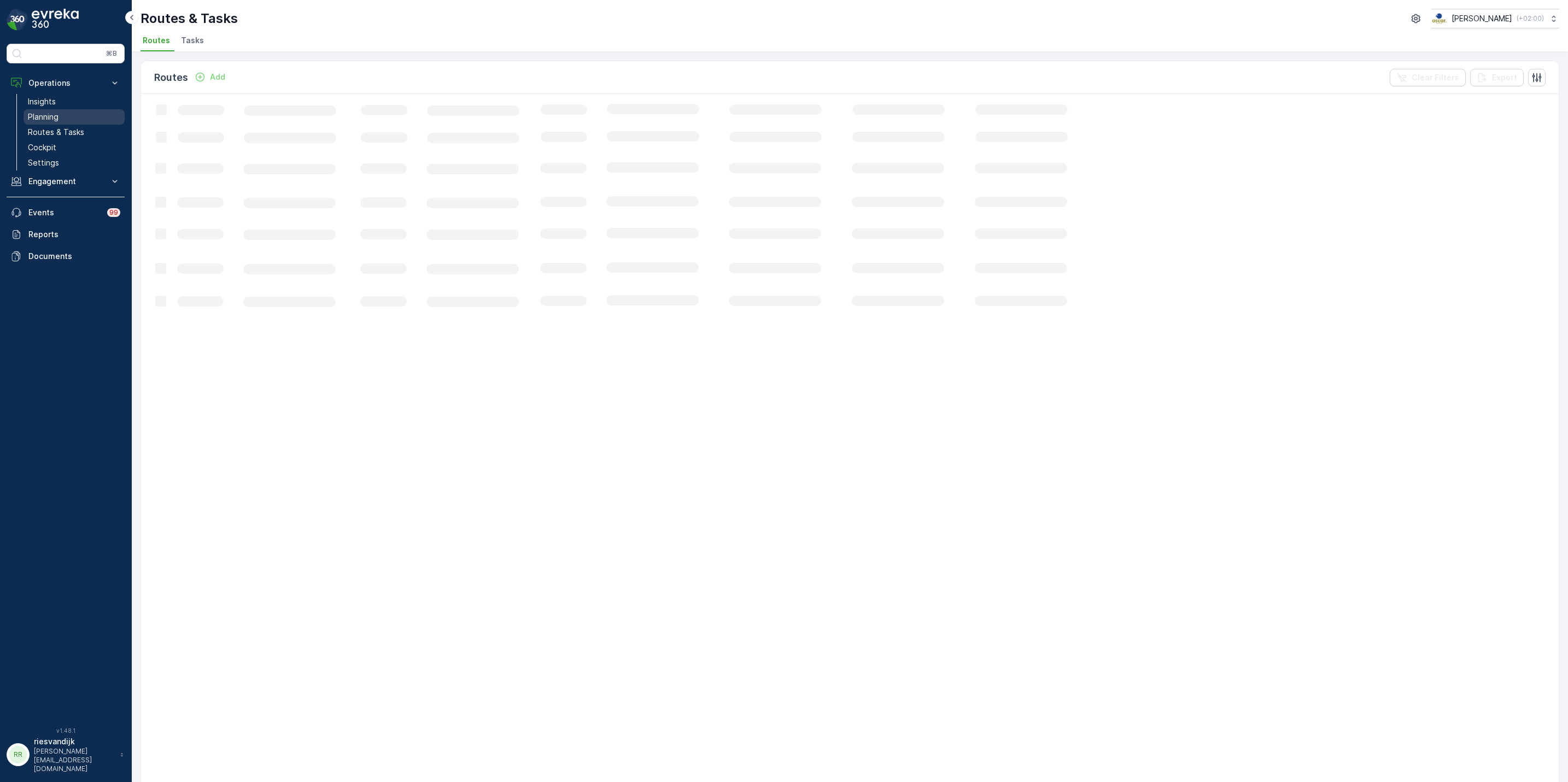
click at [53, 118] on p "Planning" at bounding box center [43, 116] width 30 height 11
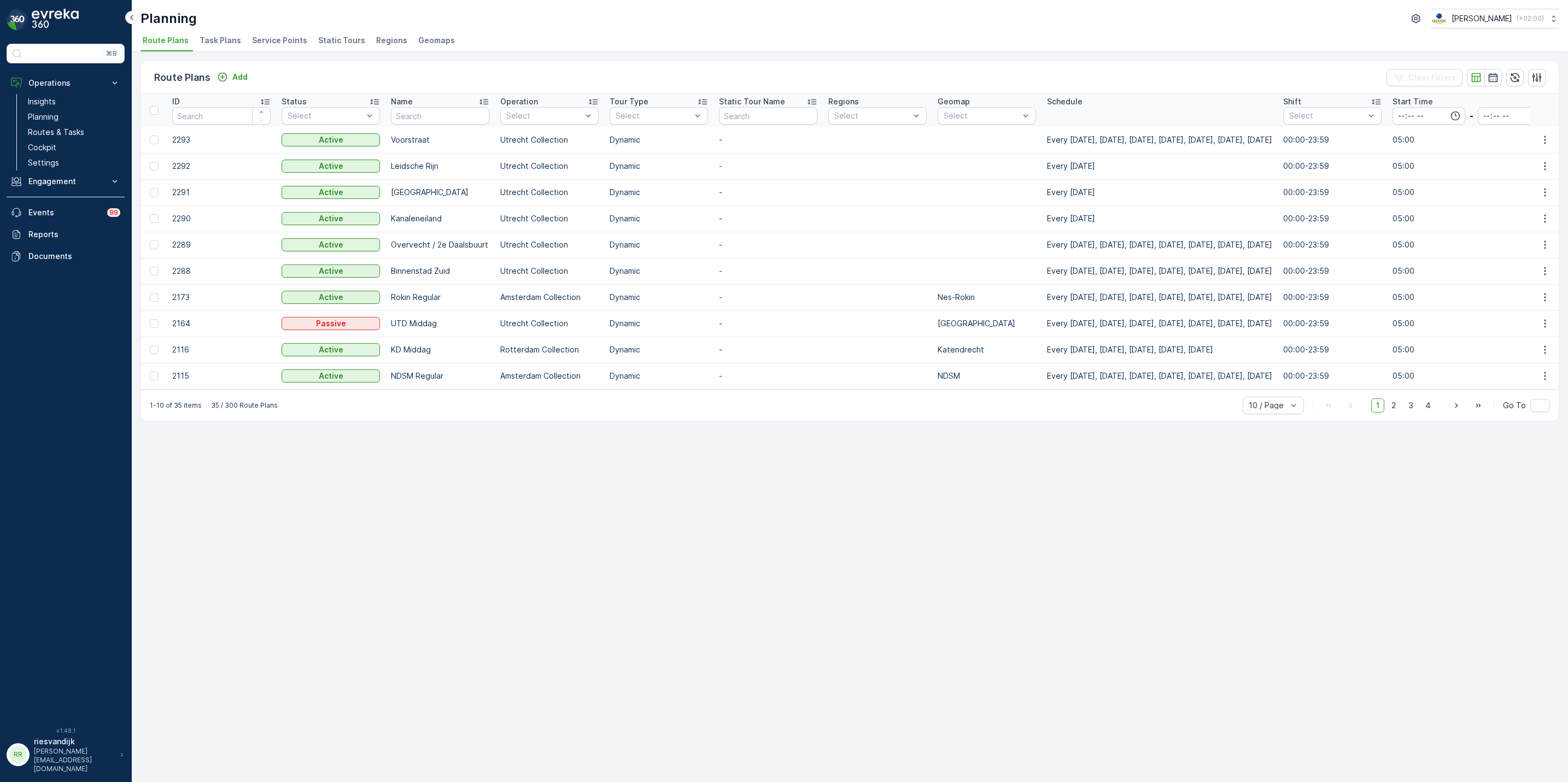
click at [226, 40] on span "Task Plans" at bounding box center [220, 40] width 41 height 11
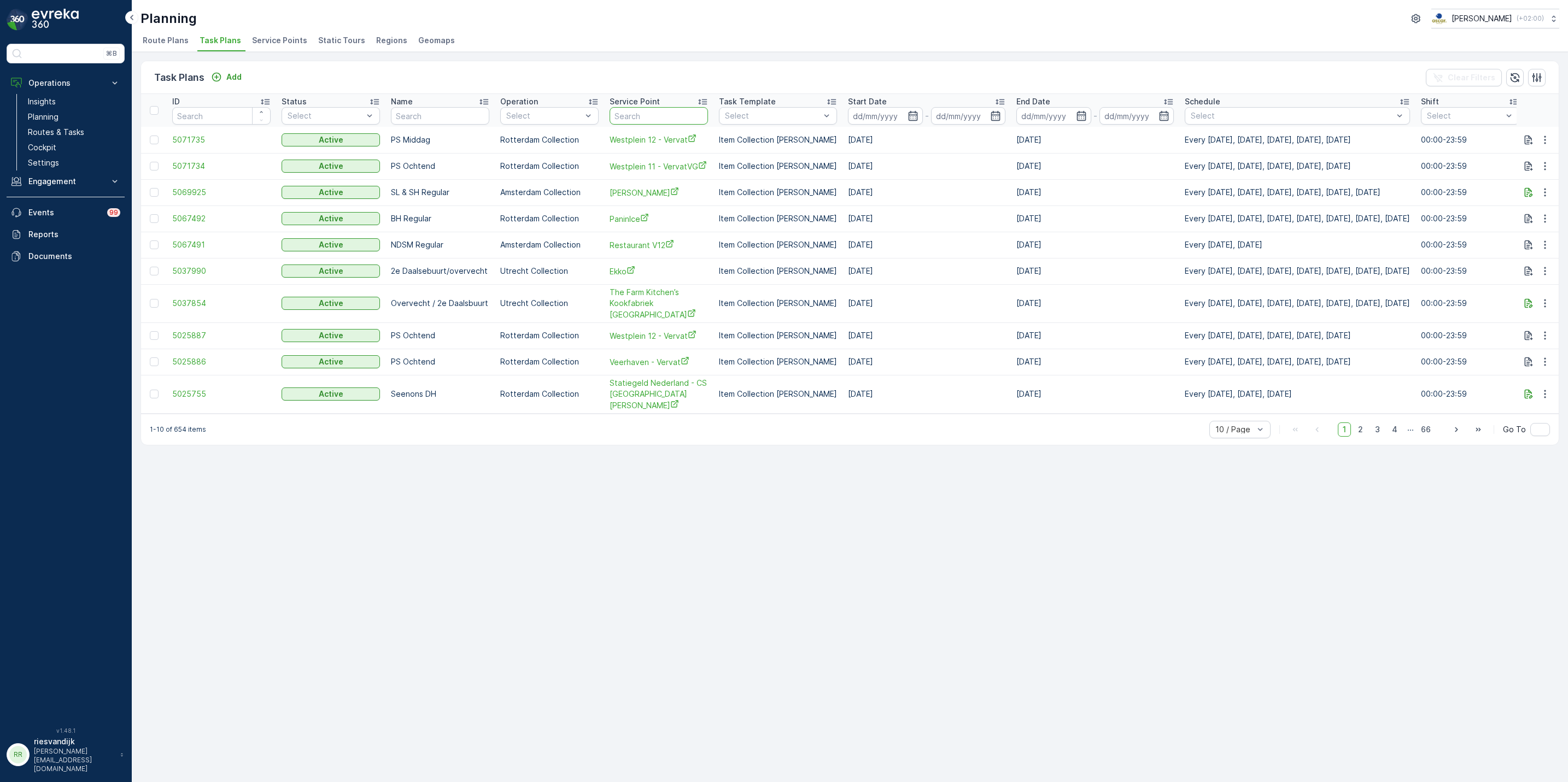
click at [635, 119] on input "text" at bounding box center [658, 116] width 98 height 17
type input "s"
type input "vendel"
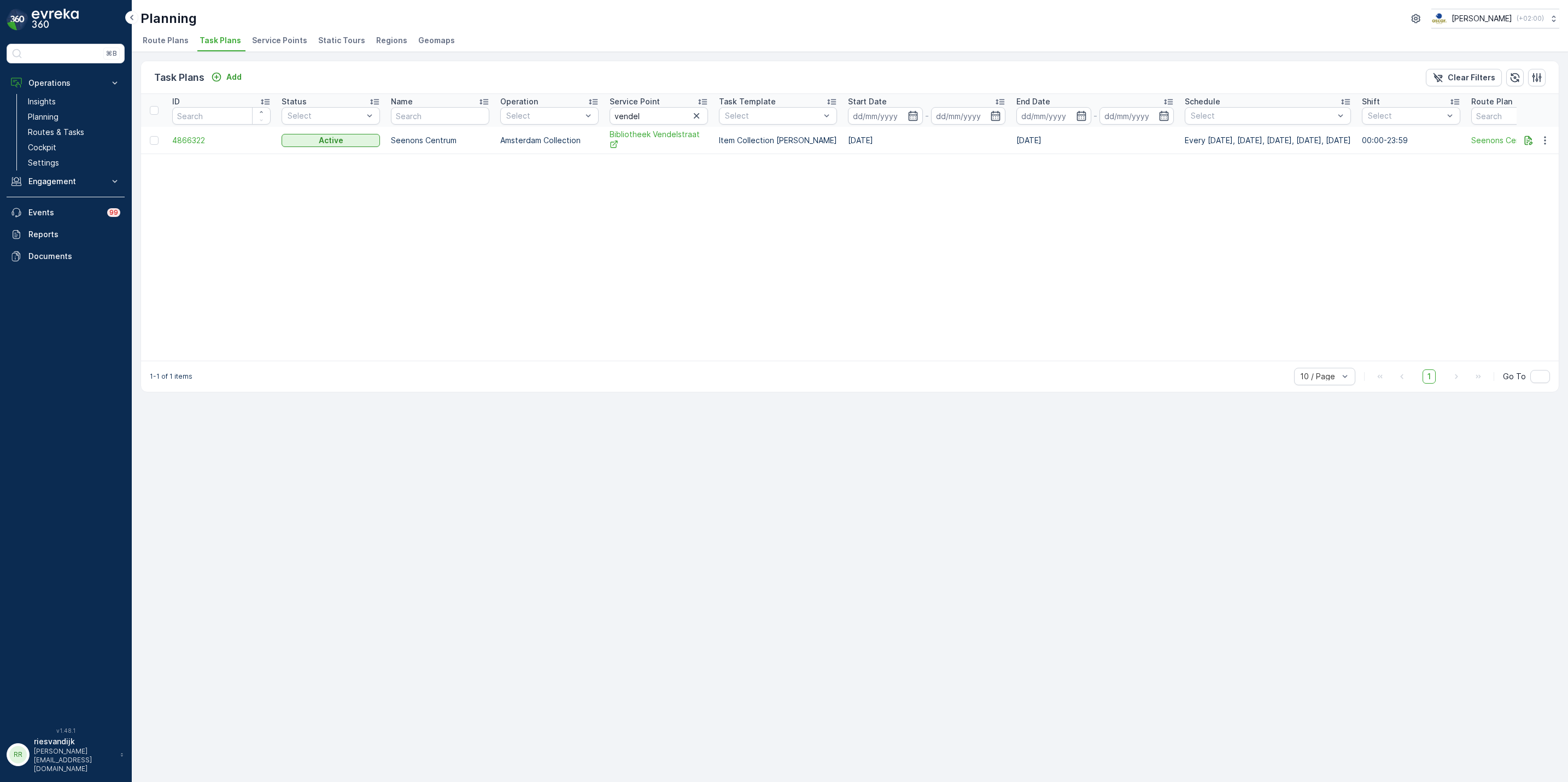
click at [663, 133] on td "Bibliotheek Vendelstraat" at bounding box center [658, 140] width 109 height 27
click at [663, 140] on span "Bibliotheek Vendelstraat" at bounding box center [658, 140] width 98 height 22
click at [279, 45] on span "Service Points" at bounding box center [279, 40] width 55 height 11
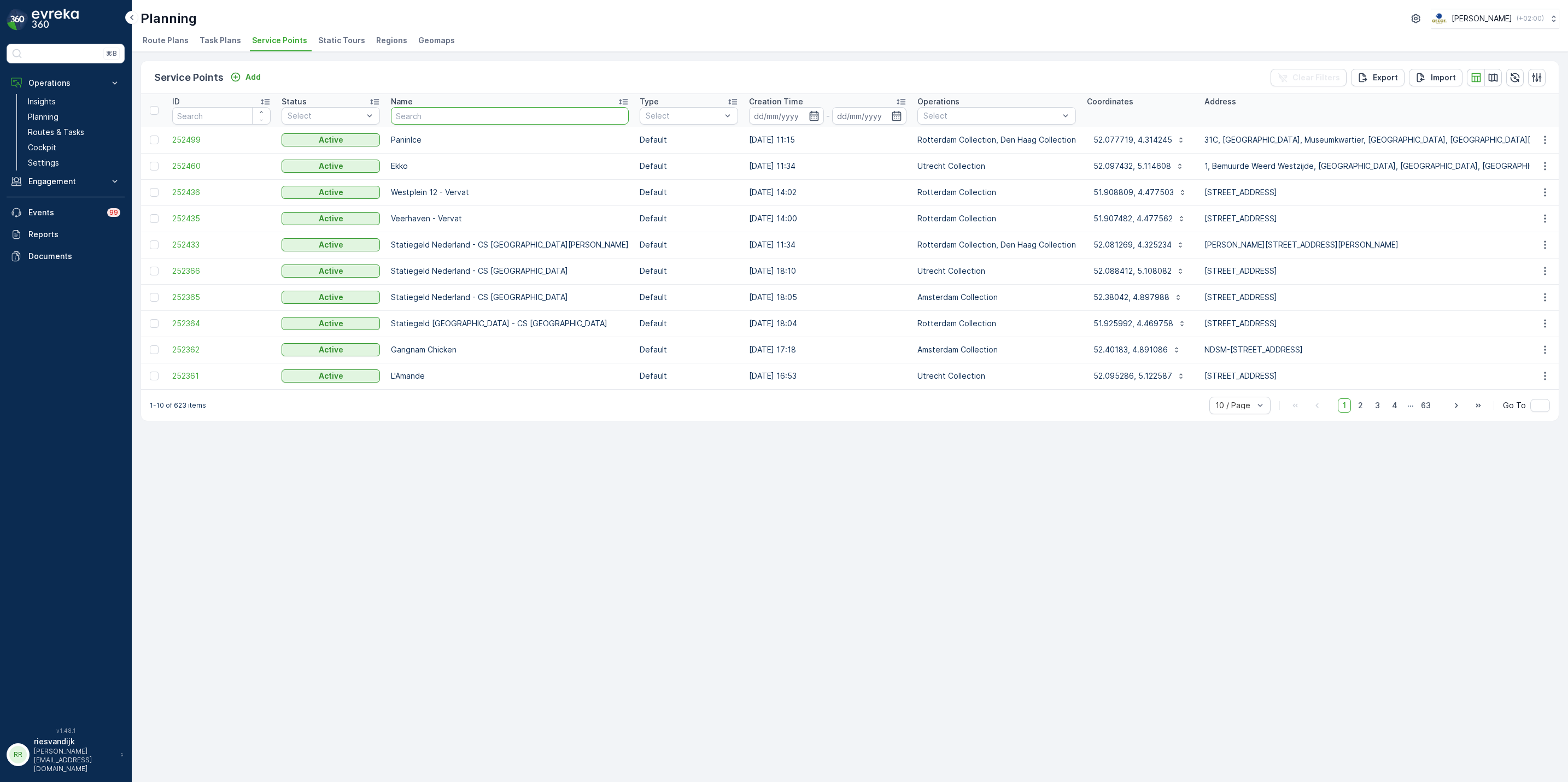
click at [467, 110] on input "text" at bounding box center [509, 116] width 238 height 17
click at [218, 41] on span "Task Plans" at bounding box center [220, 40] width 41 height 11
click at [418, 116] on input "text" at bounding box center [509, 116] width 238 height 17
type input "vendel"
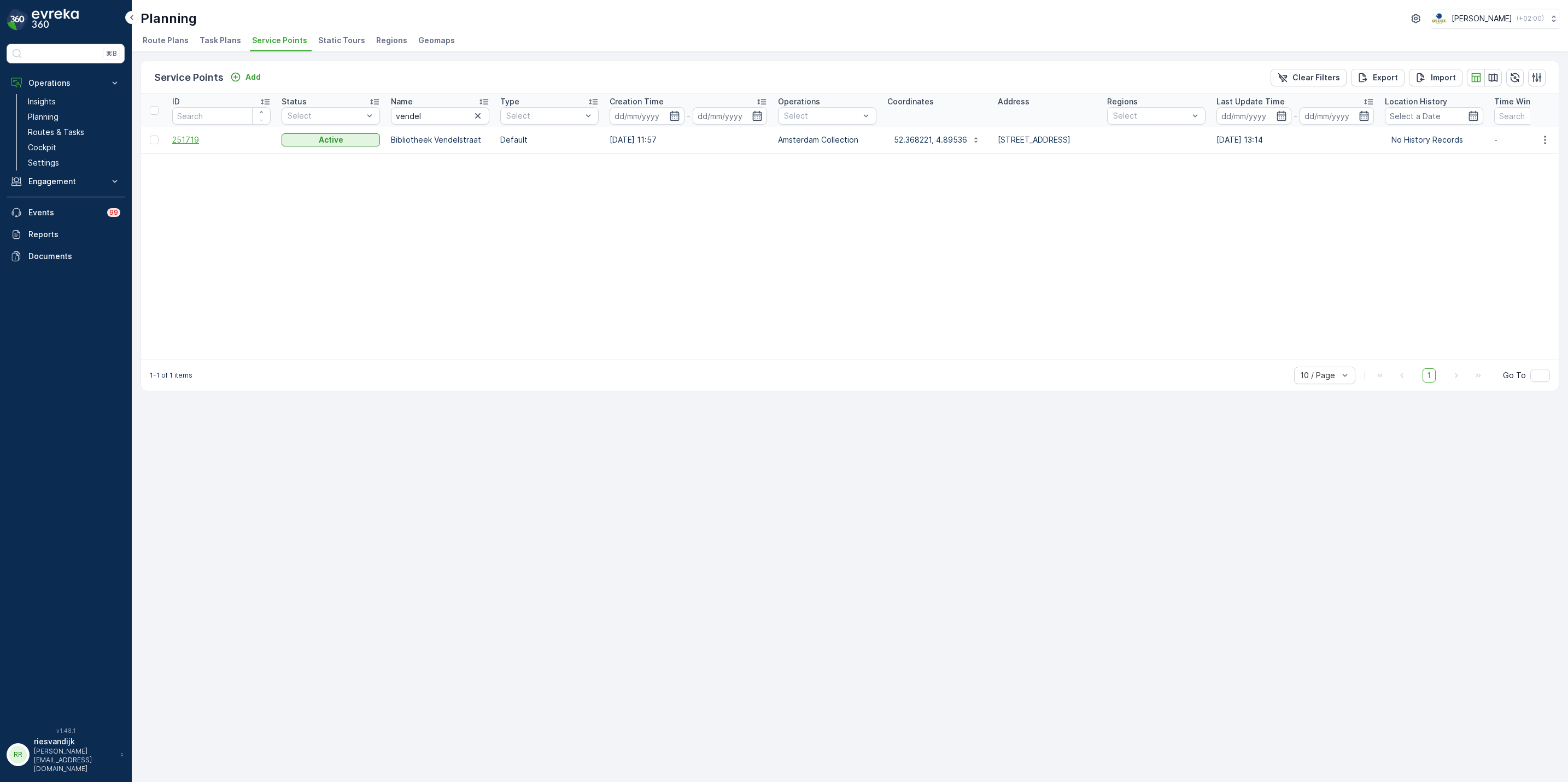
click at [187, 140] on span "251719" at bounding box center [221, 140] width 98 height 11
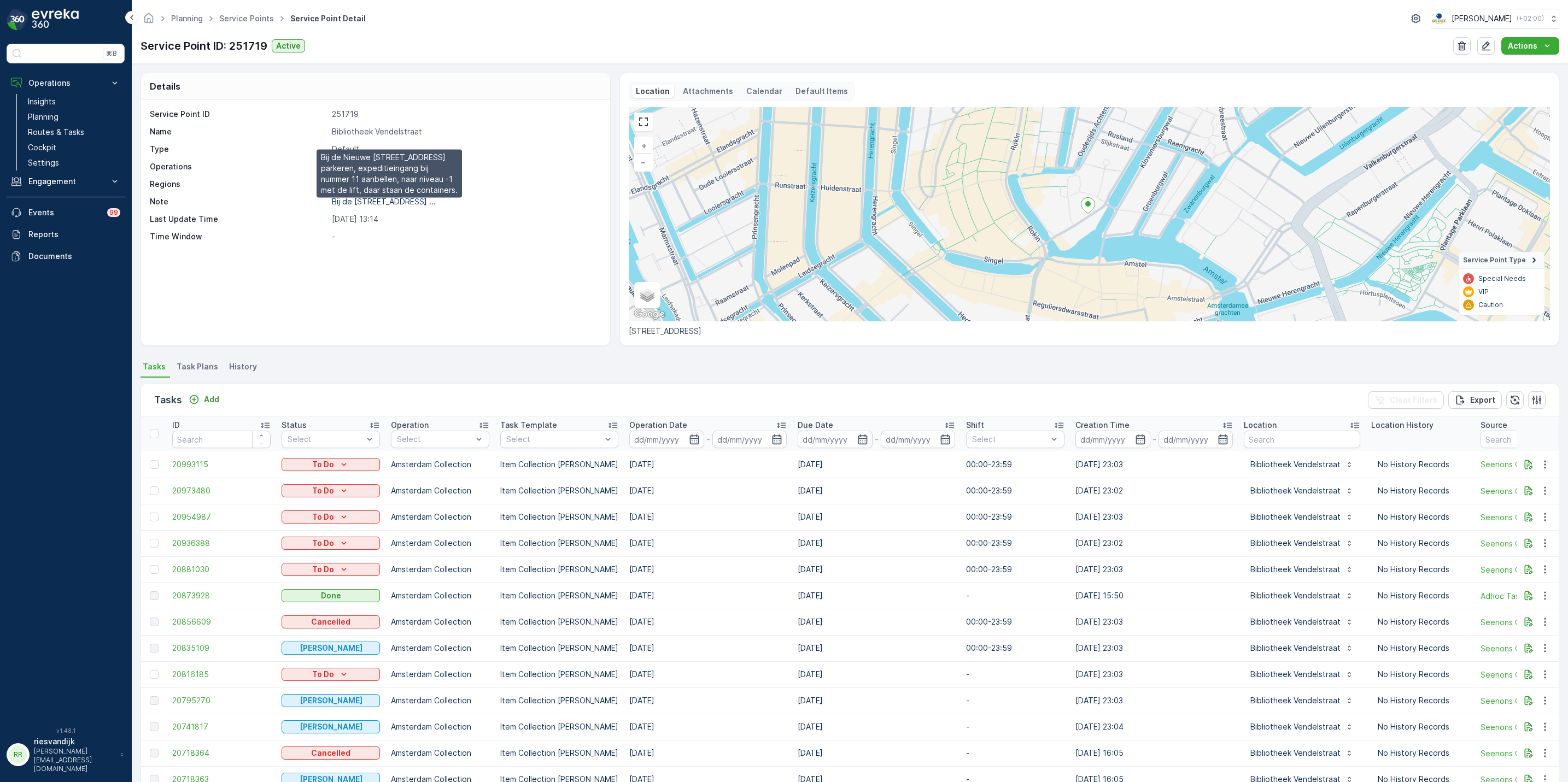
click at [399, 199] on p "Bij de Nieuwe Doelenstraat 11 ..." at bounding box center [384, 201] width 104 height 9
click at [241, 23] on span "Service Points" at bounding box center [247, 18] width 59 height 11
click at [64, 128] on p "Routes & Tasks" at bounding box center [56, 132] width 56 height 11
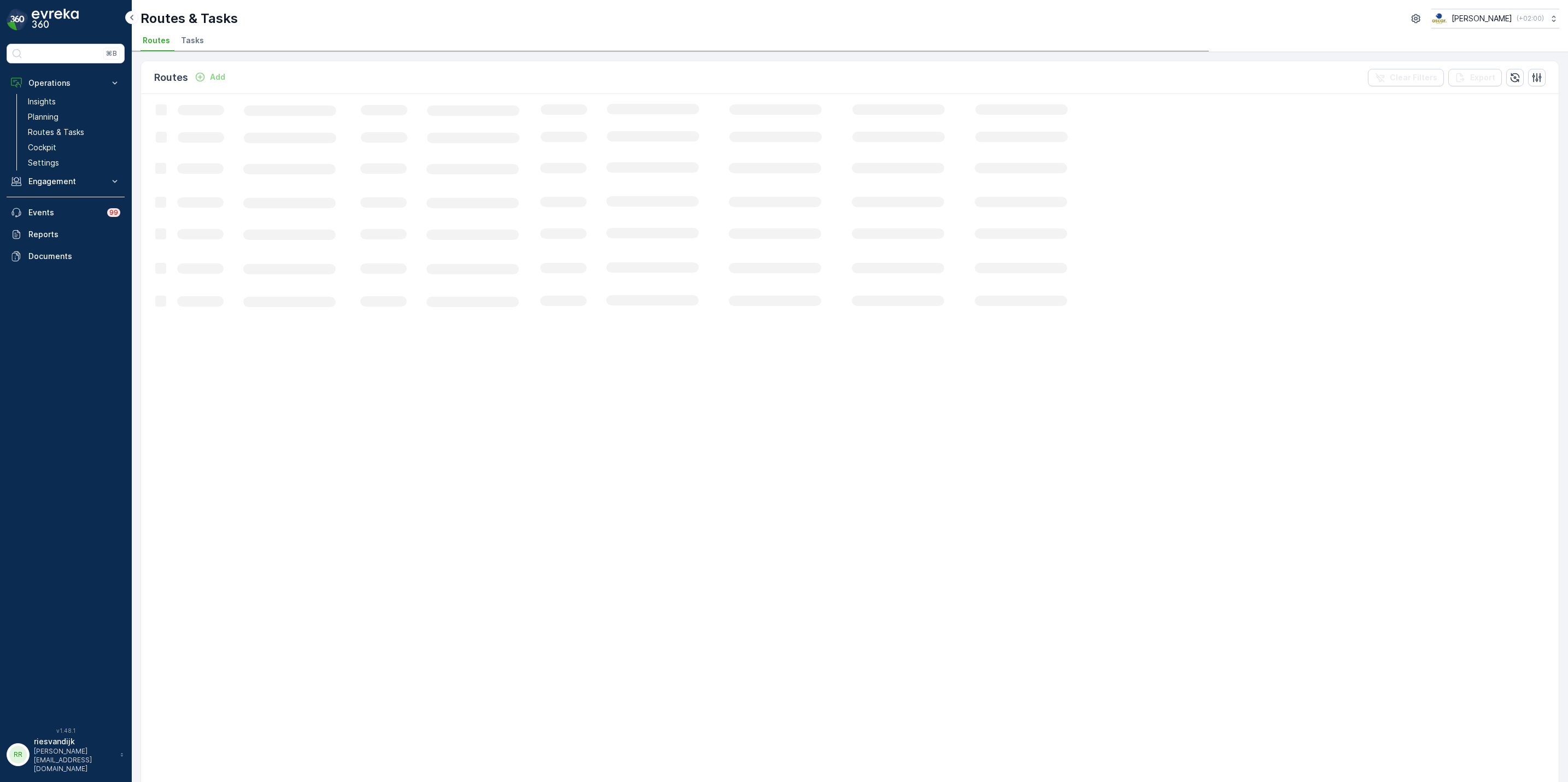
click at [196, 43] on span "Tasks" at bounding box center [192, 40] width 23 height 11
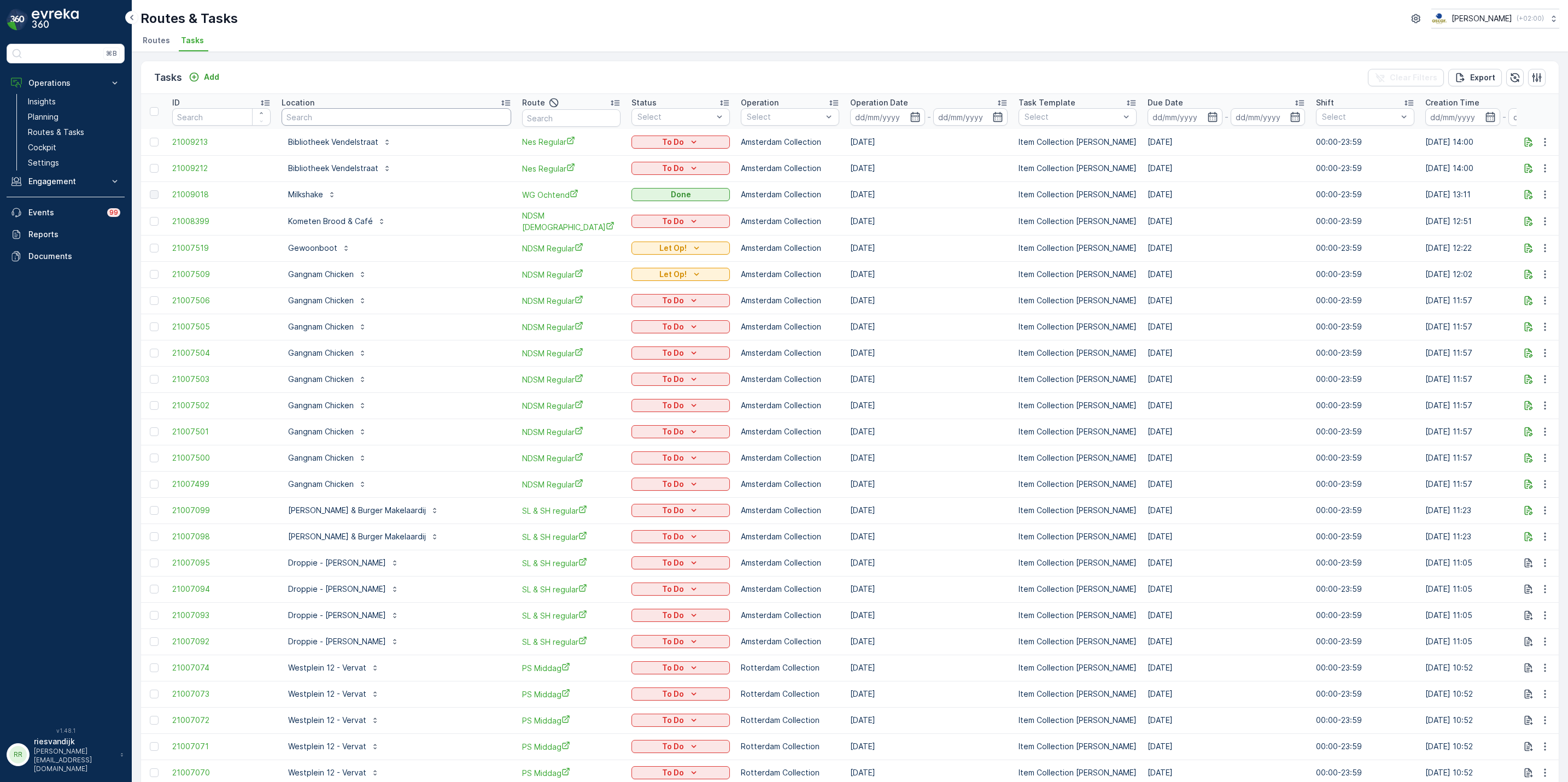
click at [336, 118] on input "text" at bounding box center [396, 117] width 229 height 17
type input "KEEK"
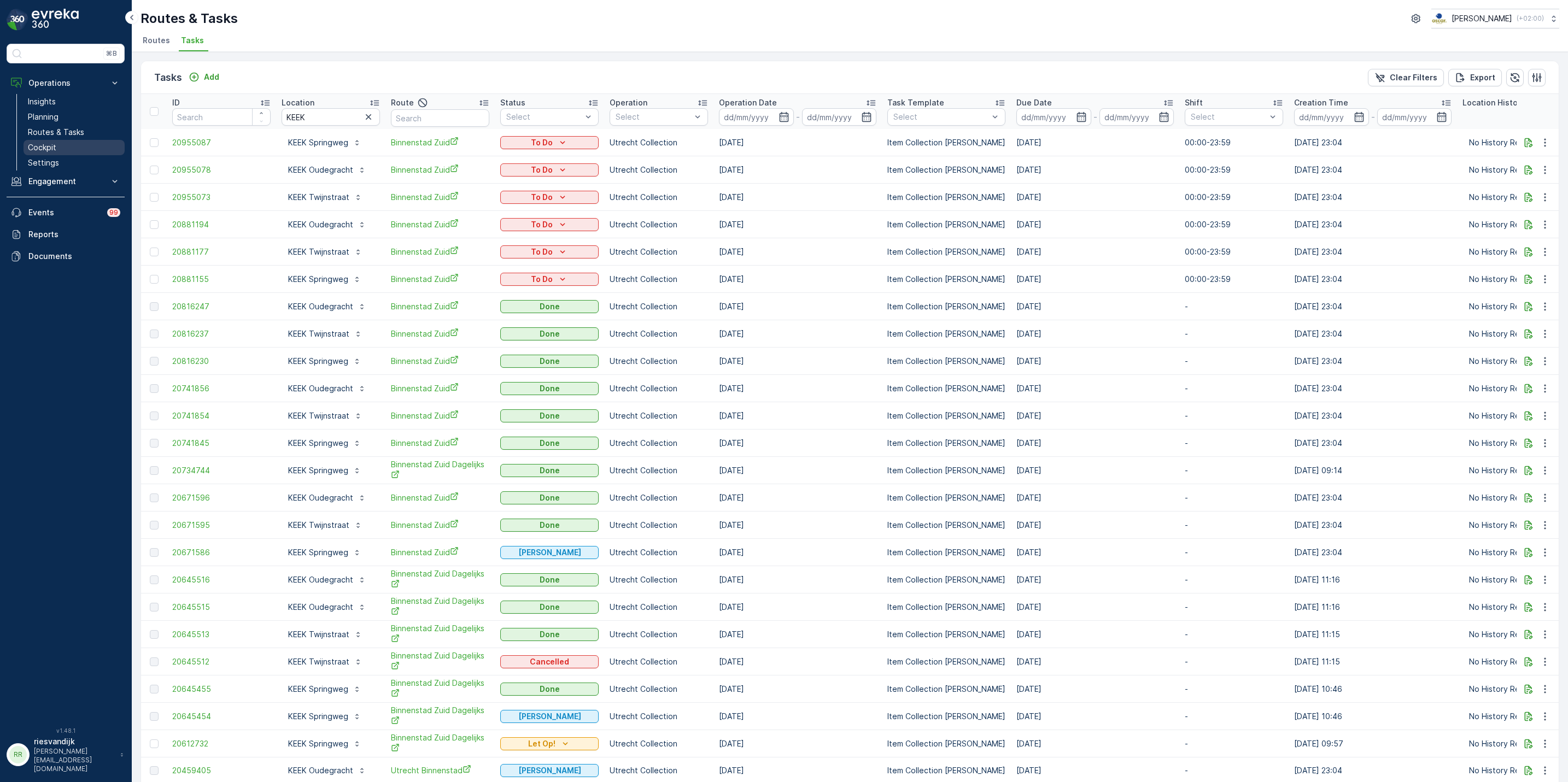
click at [51, 145] on p "Cockpit" at bounding box center [42, 147] width 28 height 11
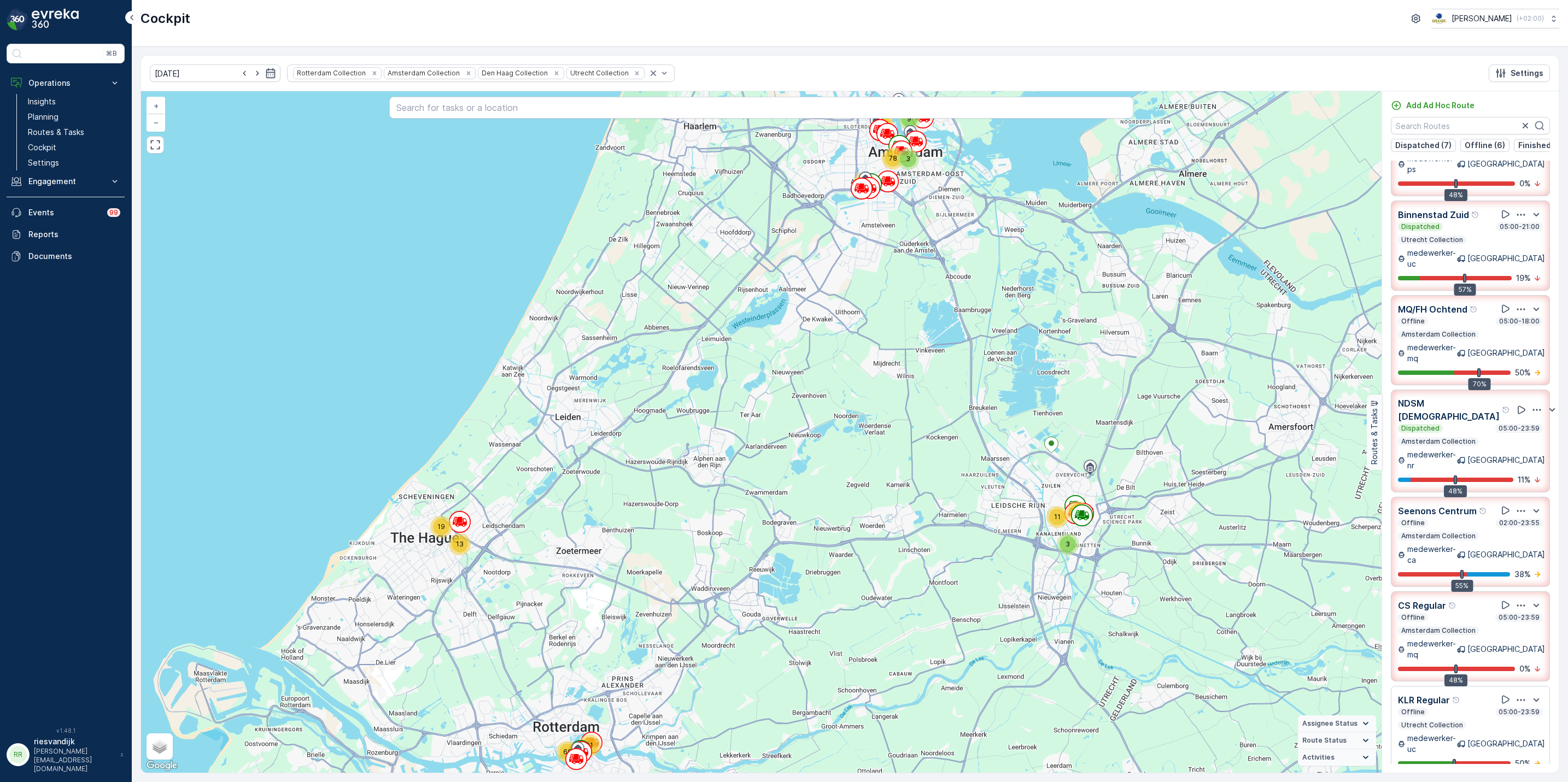
scroll to position [148, 0]
click at [1531, 406] on icon "button" at bounding box center [1536, 411] width 11 height 11
click at [1525, 437] on span "See More Details" at bounding box center [1520, 442] width 64 height 11
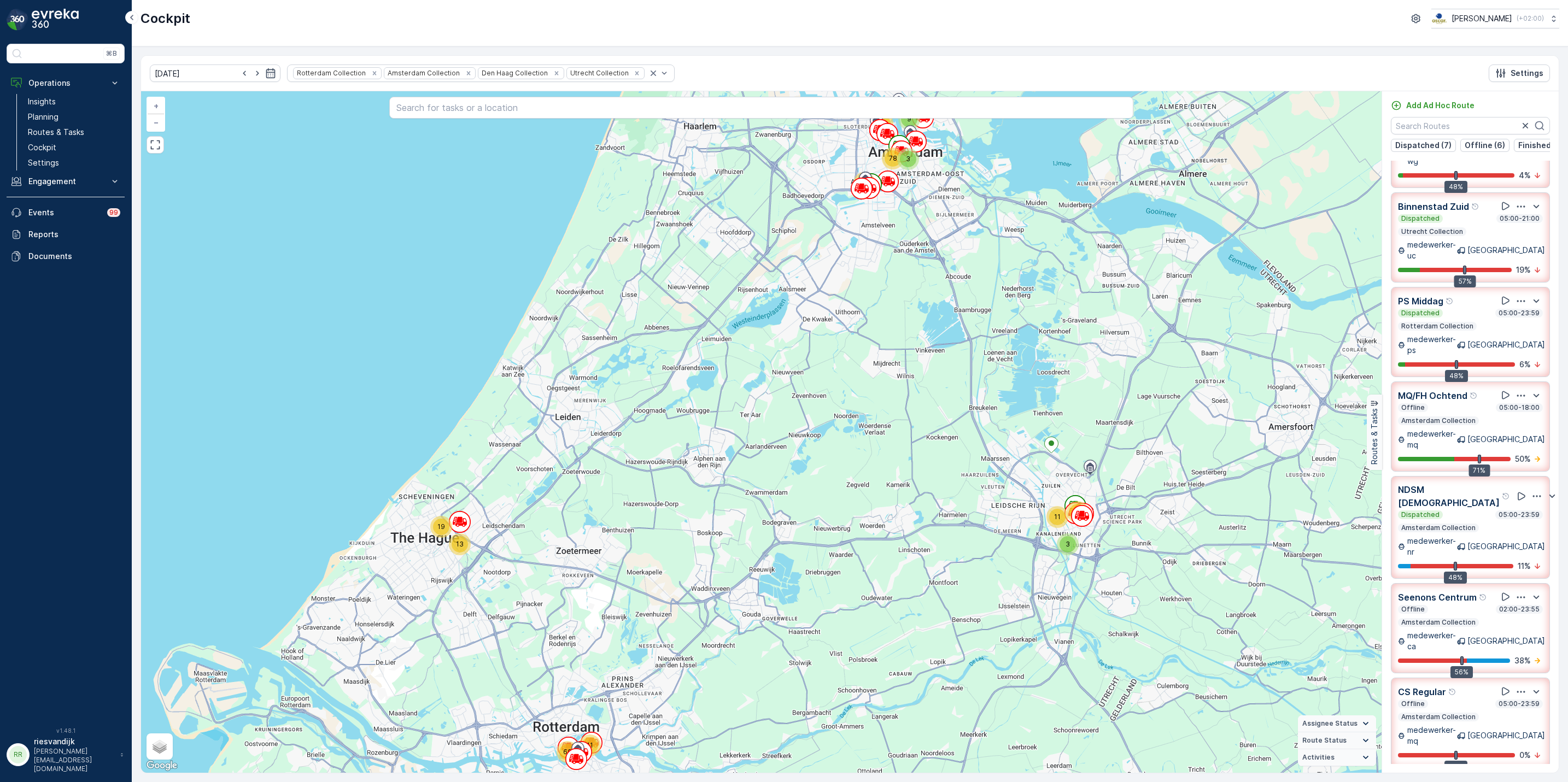
click at [1531, 491] on icon "button" at bounding box center [1536, 496] width 11 height 11
click at [1512, 522] on span "See More Details" at bounding box center [1520, 527] width 64 height 11
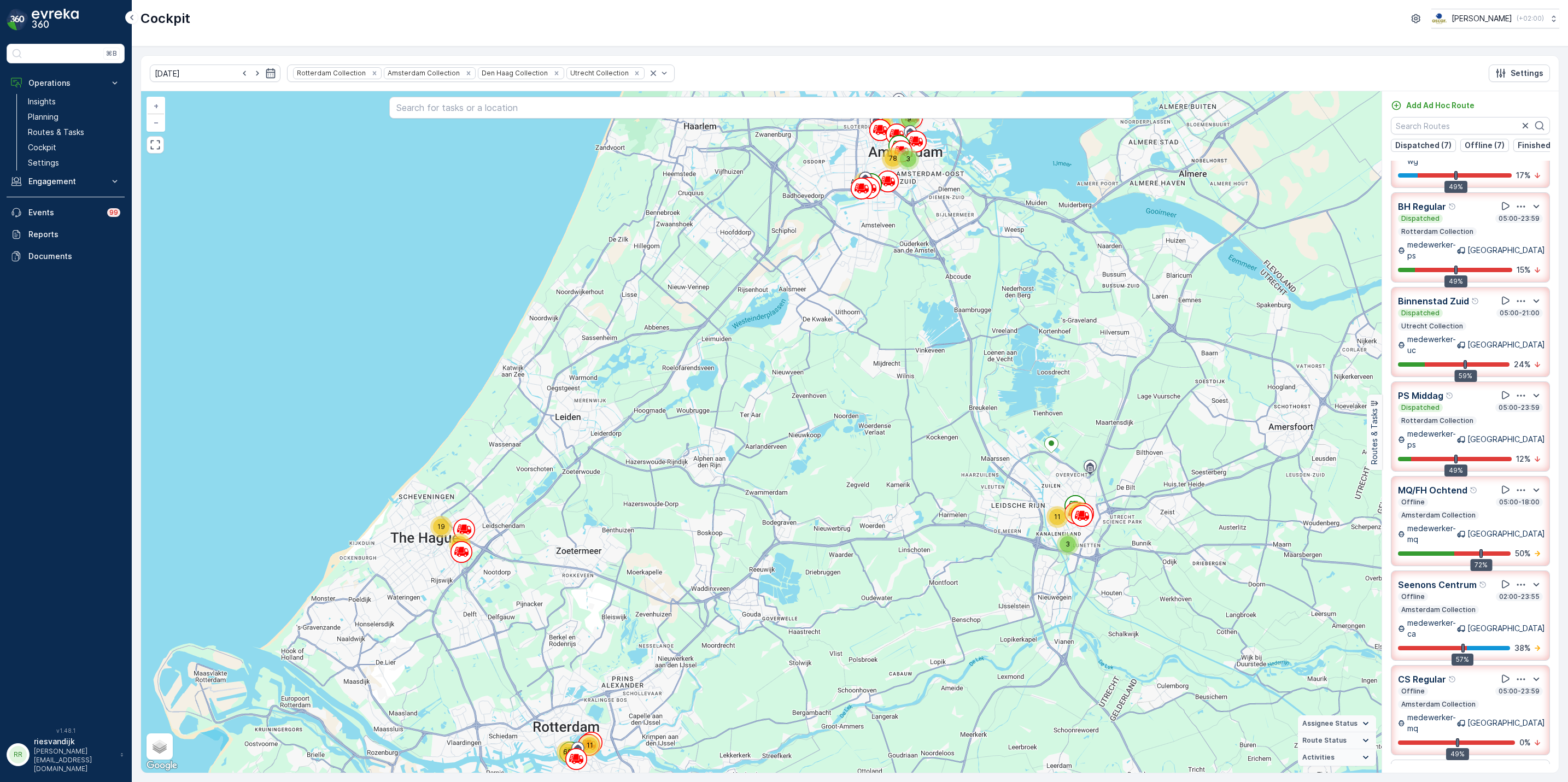
scroll to position [0, 0]
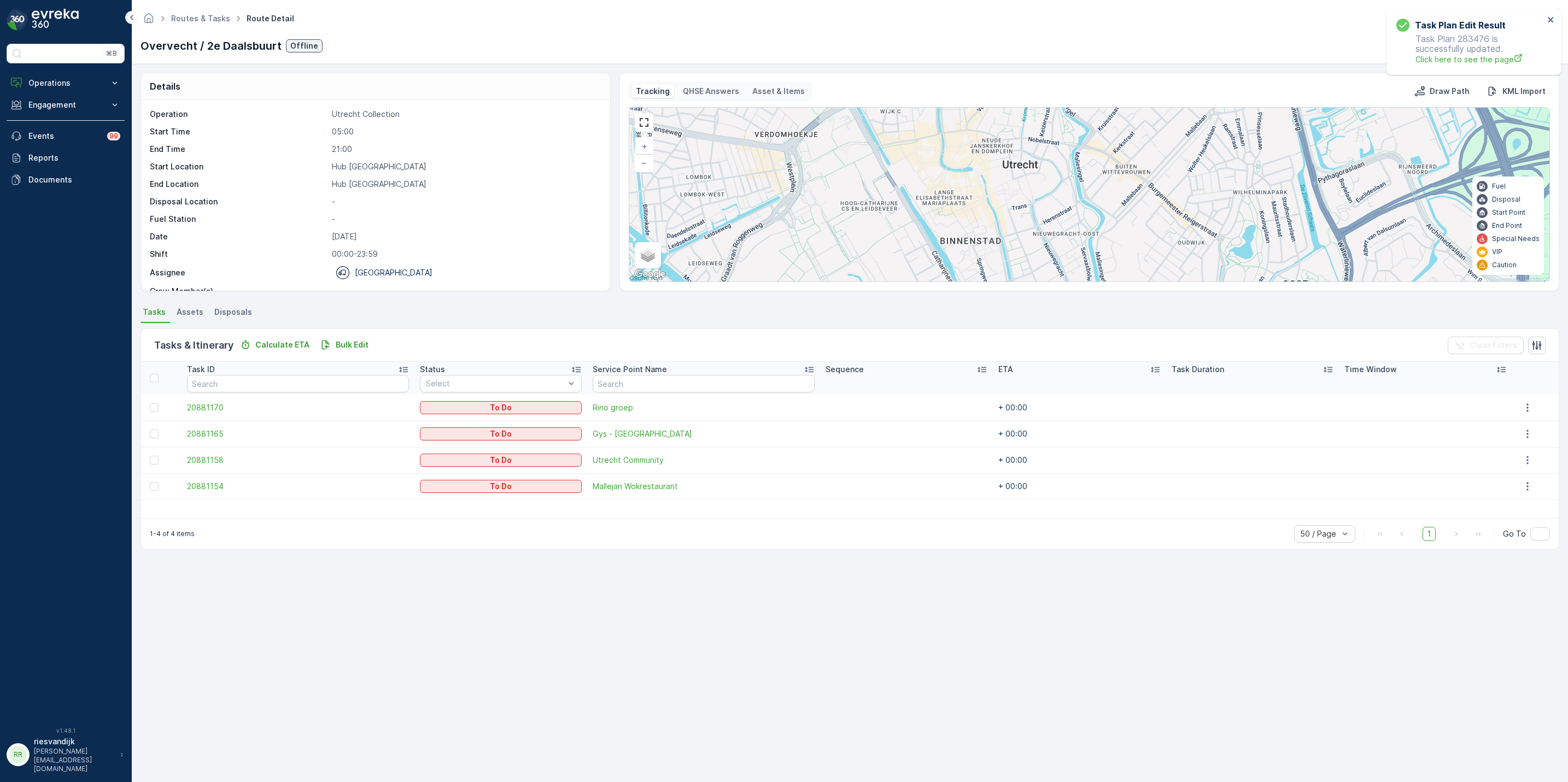
click at [68, 70] on div "⌘B Operations Insights Planning Routes & Tasks Cockpit Settings Engagement Insi…" at bounding box center [65, 378] width 118 height 671
click at [66, 94] on button "Engagement" at bounding box center [65, 105] width 118 height 22
click at [56, 80] on p "Operations" at bounding box center [65, 82] width 75 height 11
click at [51, 148] on p "Cockpit" at bounding box center [42, 147] width 28 height 11
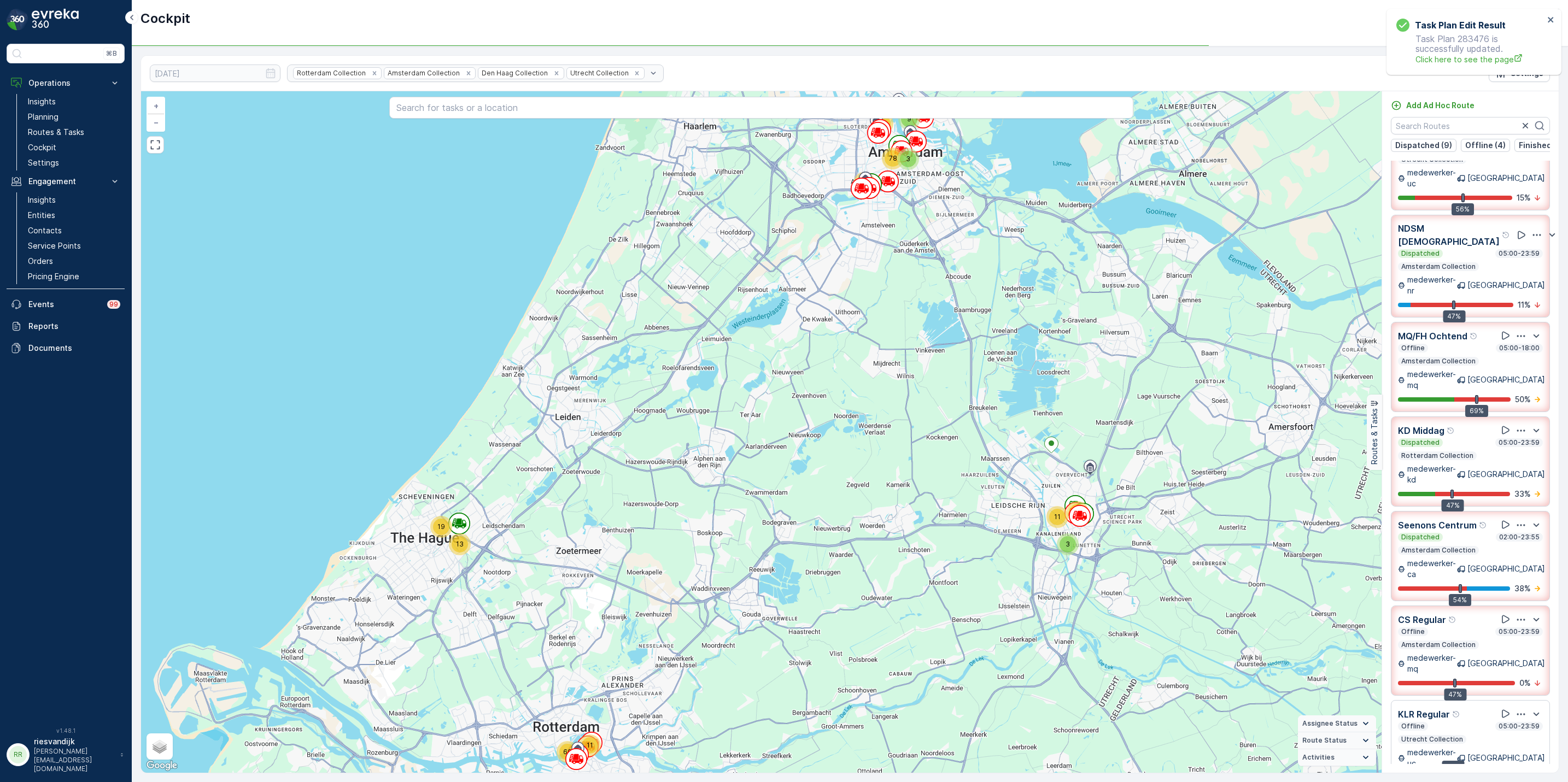
scroll to position [145, 0]
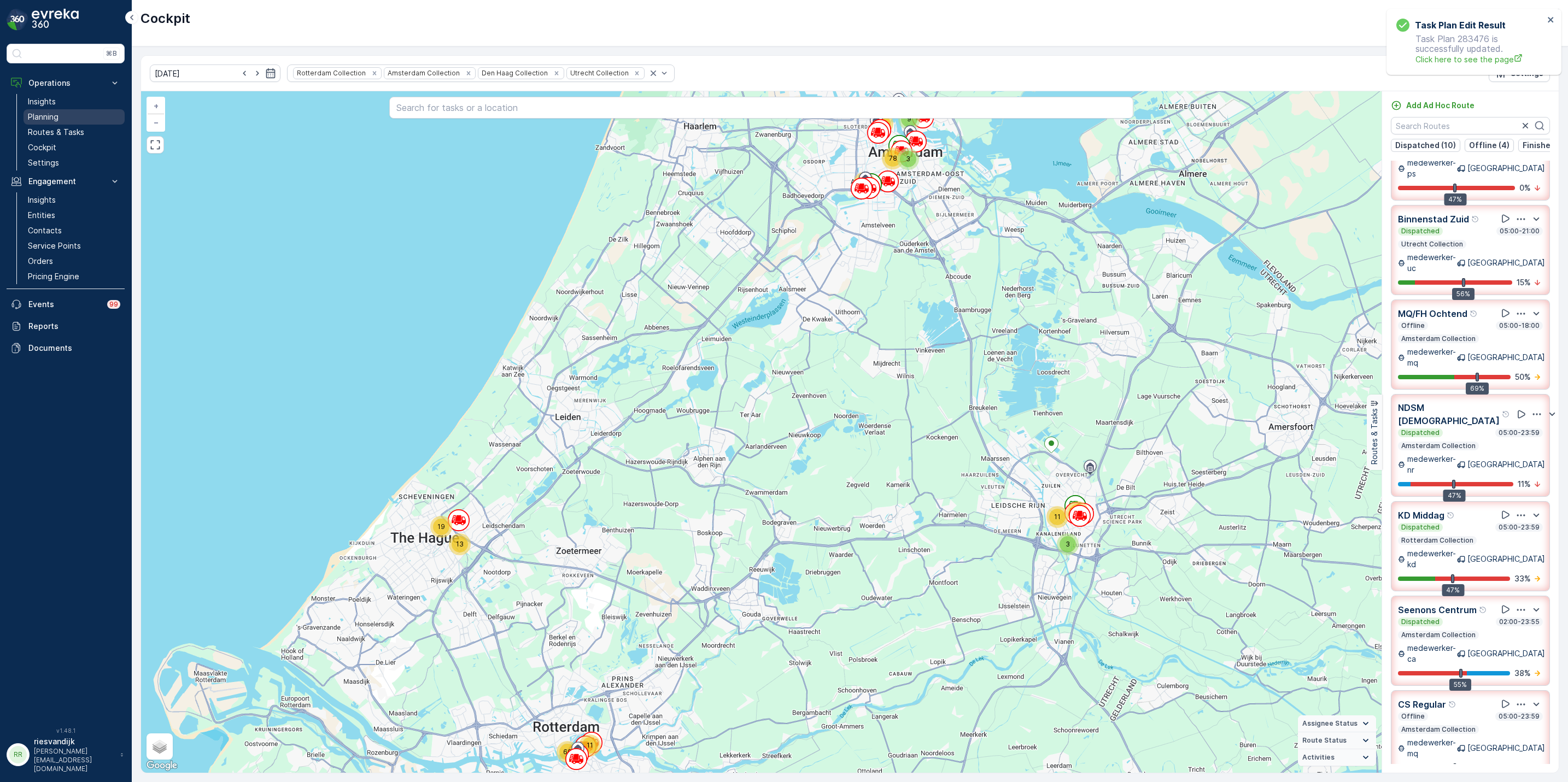
click at [53, 122] on p "Planning" at bounding box center [43, 116] width 30 height 11
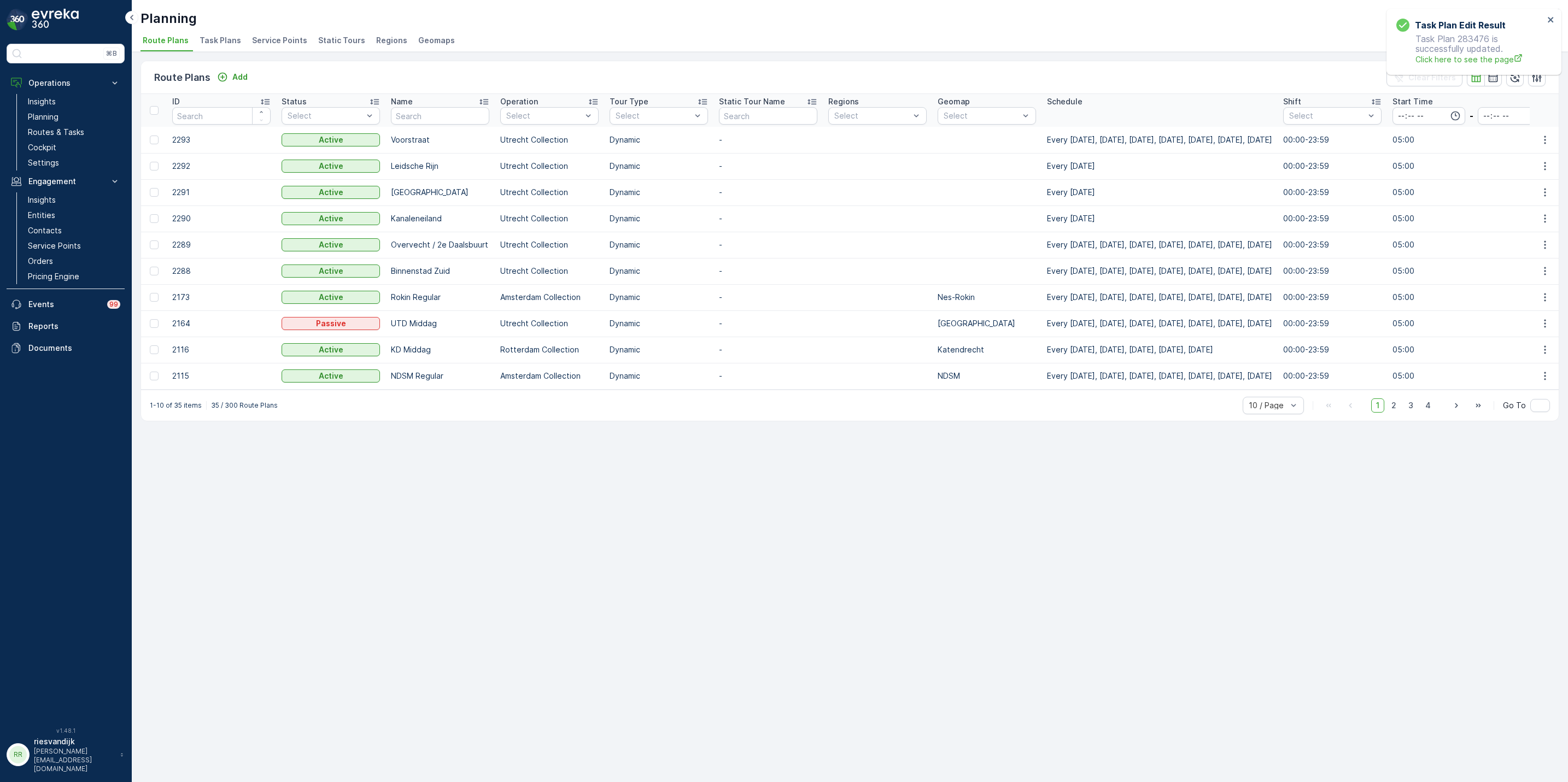
click at [220, 39] on span "Task Plans" at bounding box center [220, 40] width 41 height 11
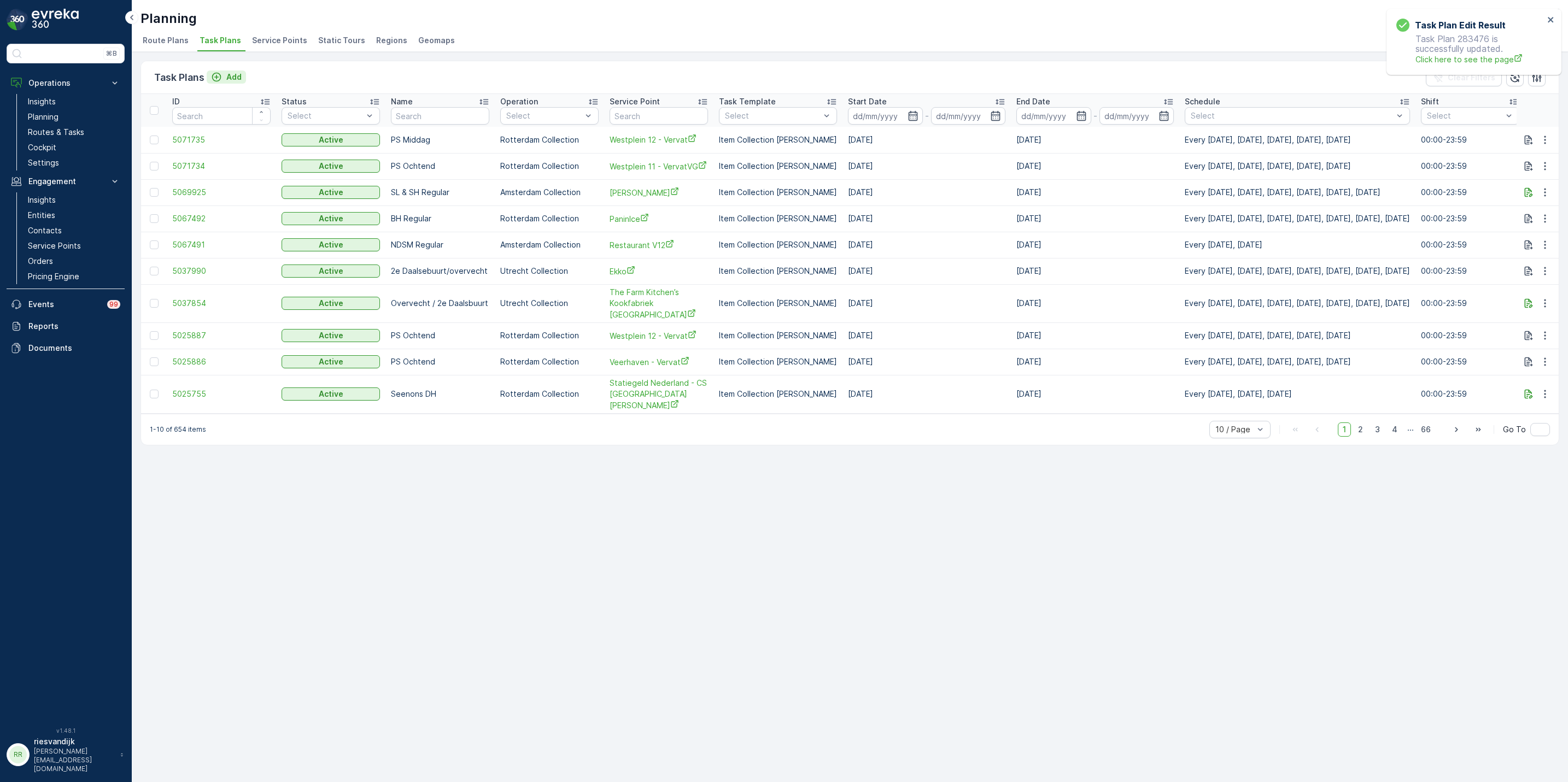
click at [226, 80] on p "Add" at bounding box center [234, 77] width 15 height 11
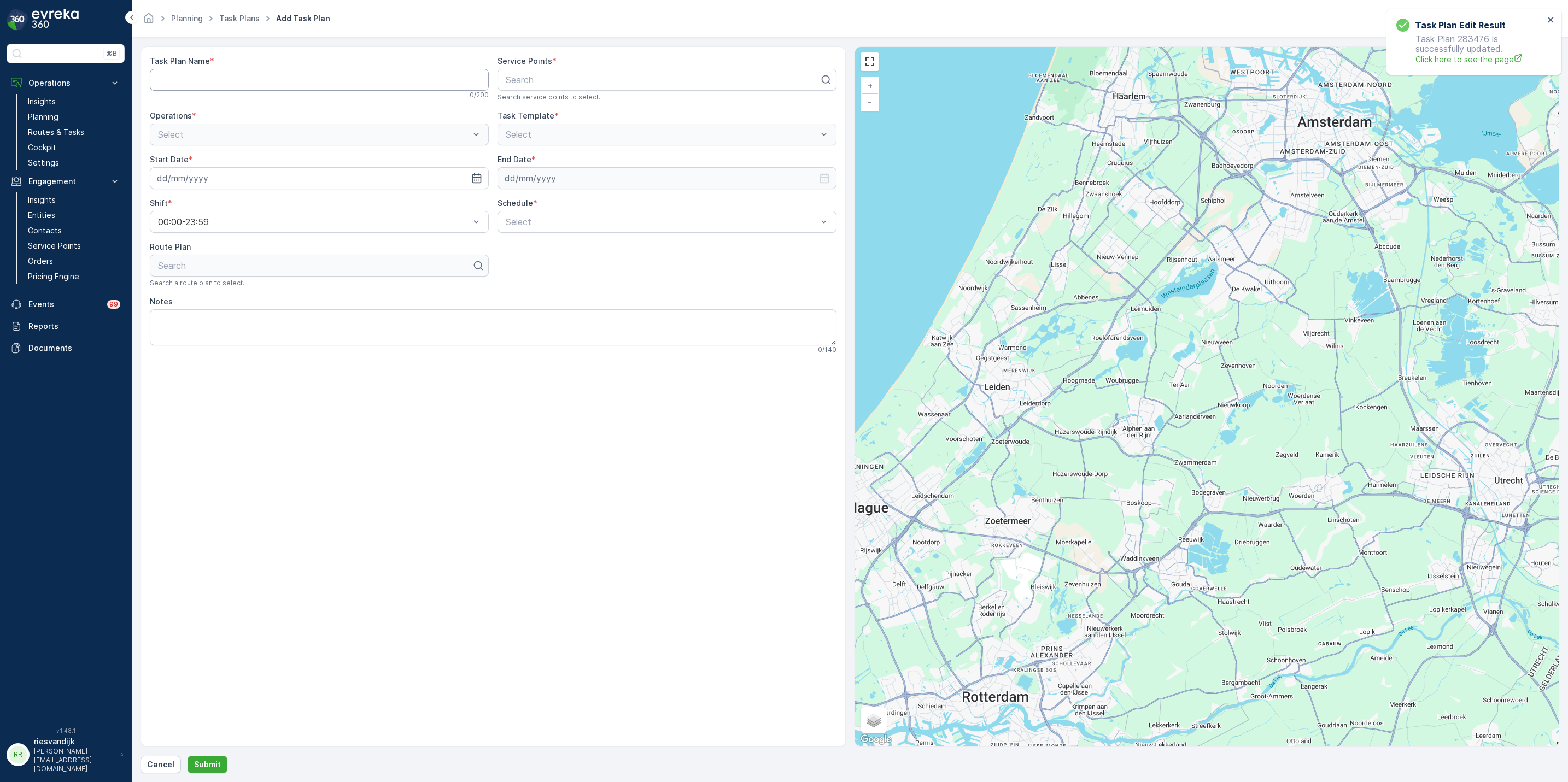
click at [316, 77] on Name "Task Plan Name" at bounding box center [319, 80] width 339 height 22
type Name "s"
type Name "S"
type Name "Nes"
type input "Bibl"
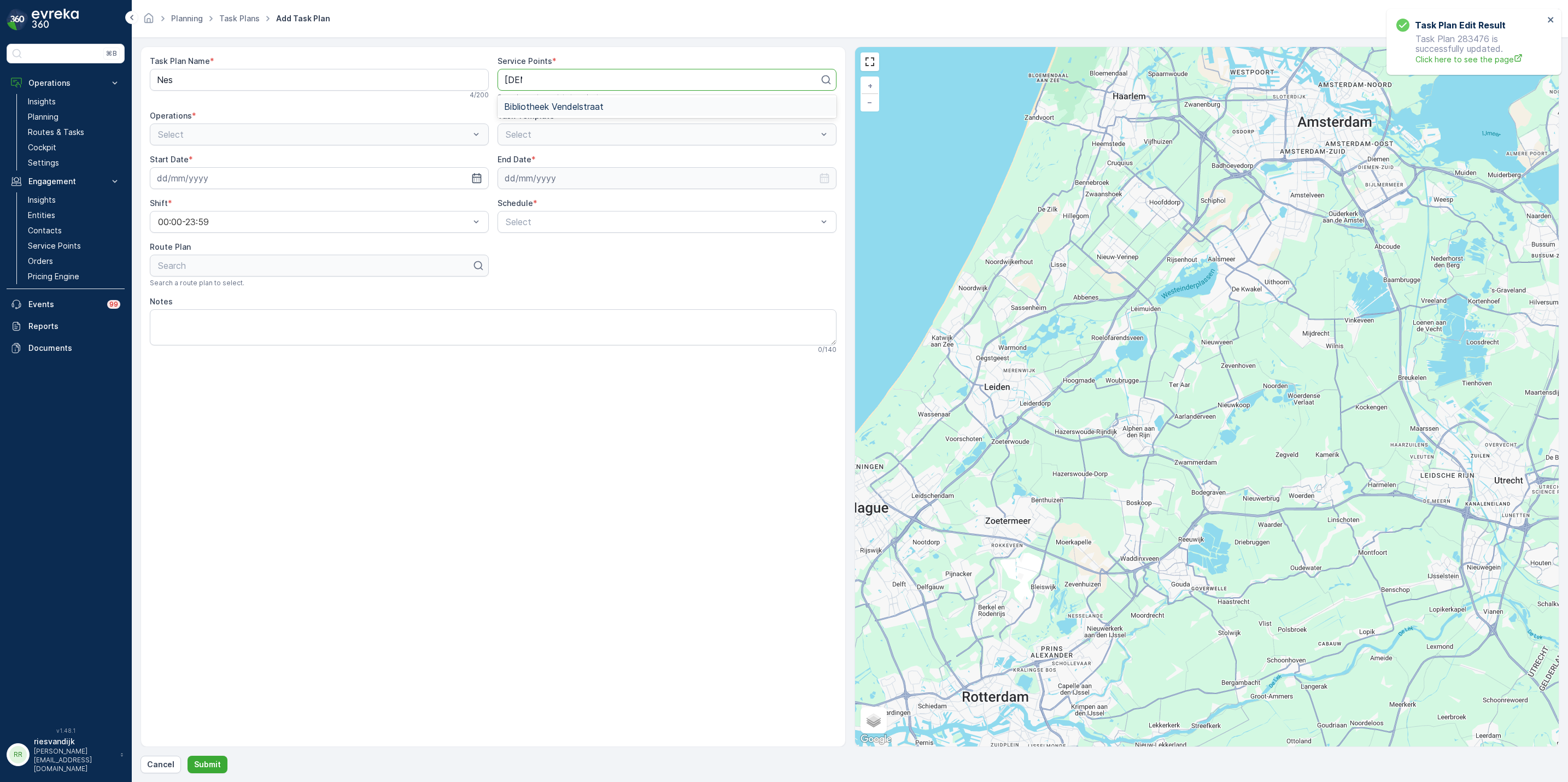
click at [586, 107] on span "Bibliotheek Vendelstraat" at bounding box center [554, 107] width 100 height 10
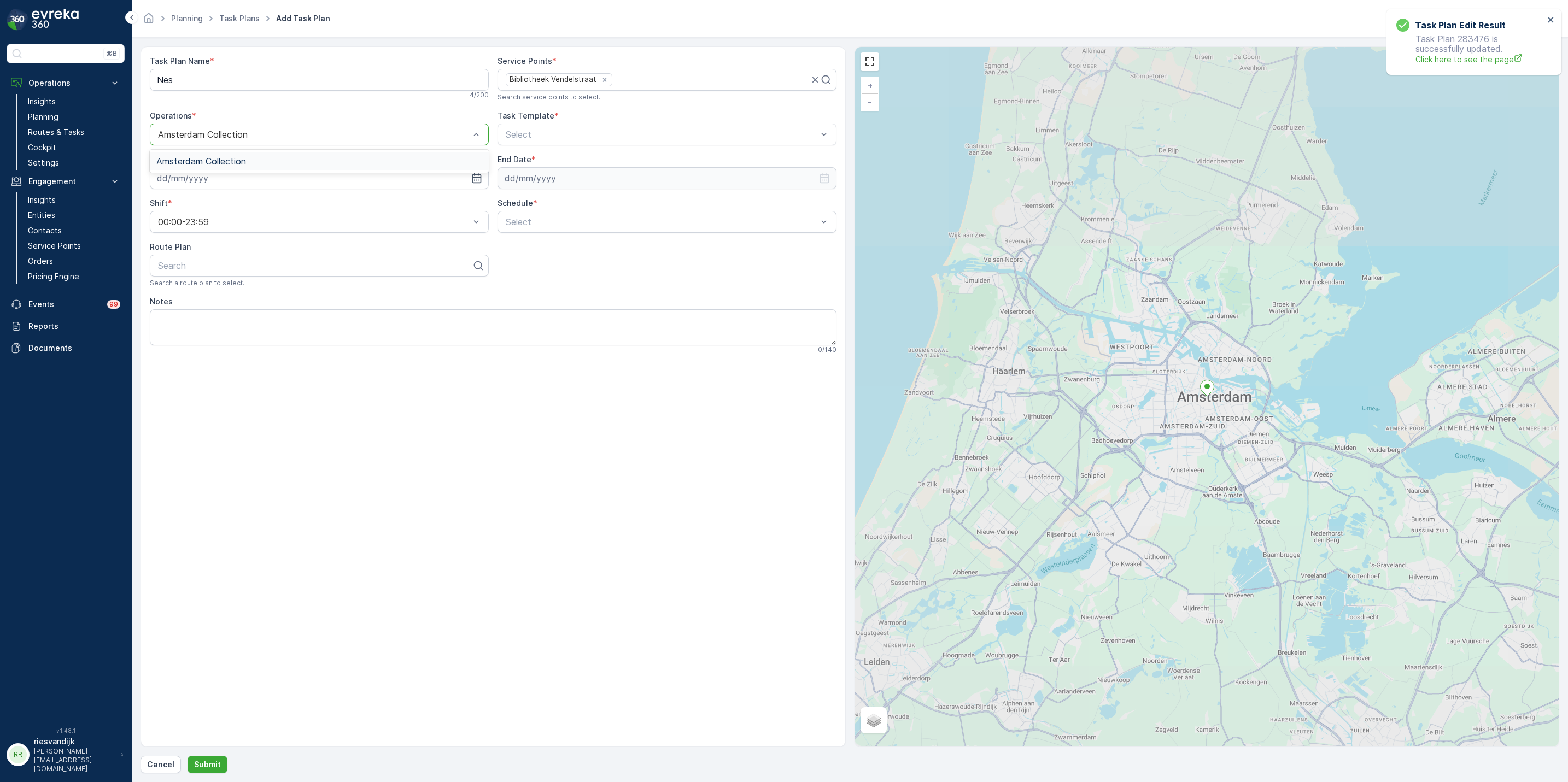
click at [305, 136] on div at bounding box center [314, 135] width 314 height 10
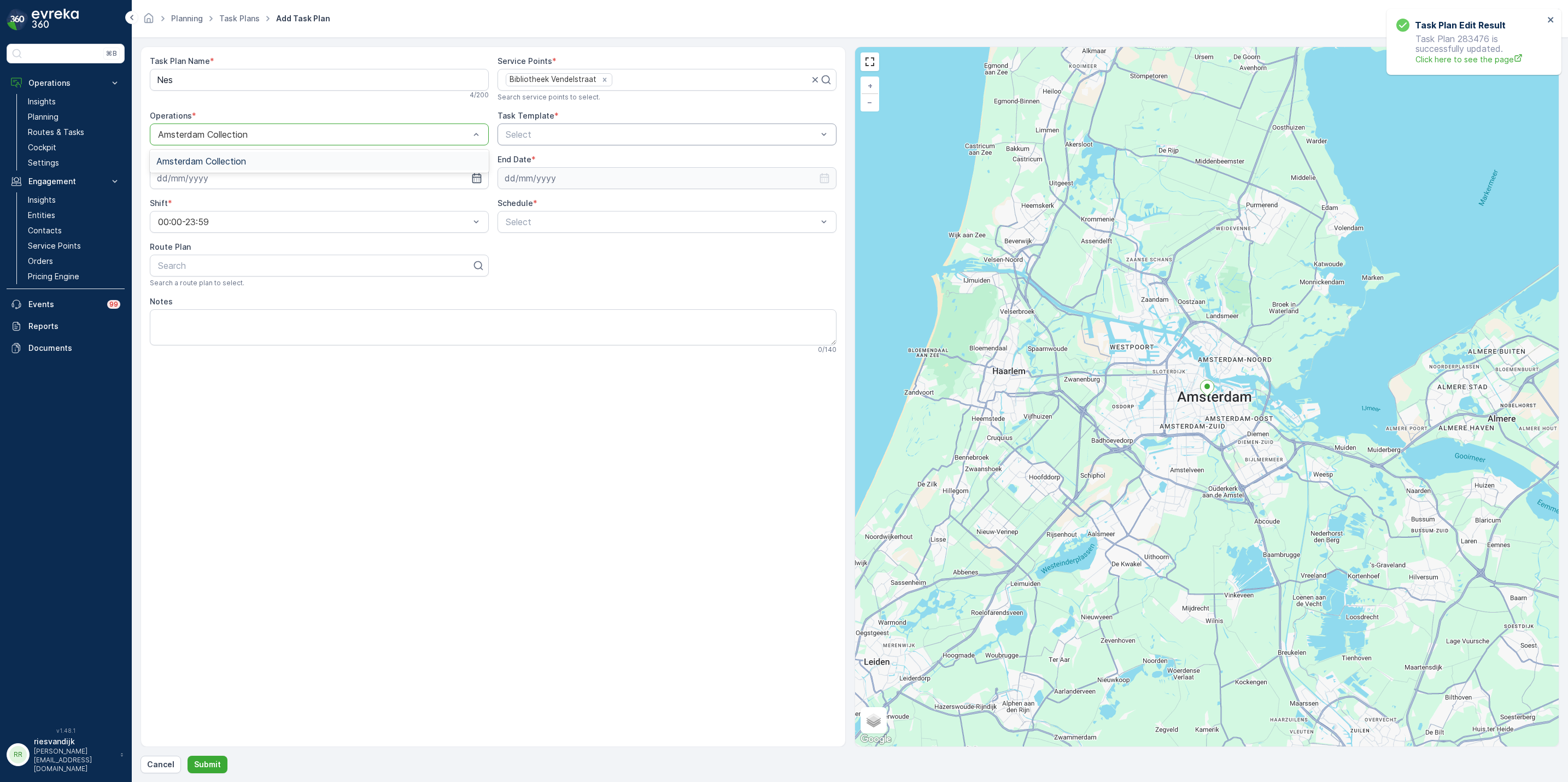
click at [522, 130] on div at bounding box center [661, 135] width 314 height 10
click at [553, 151] on div "Item Collection Oscar Regulier Pick-up & Drop-off for Seenons RO Drop-off asset…" at bounding box center [667, 198] width 339 height 97
click at [558, 159] on span "Item Collection [PERSON_NAME]" at bounding box center [573, 161] width 137 height 10
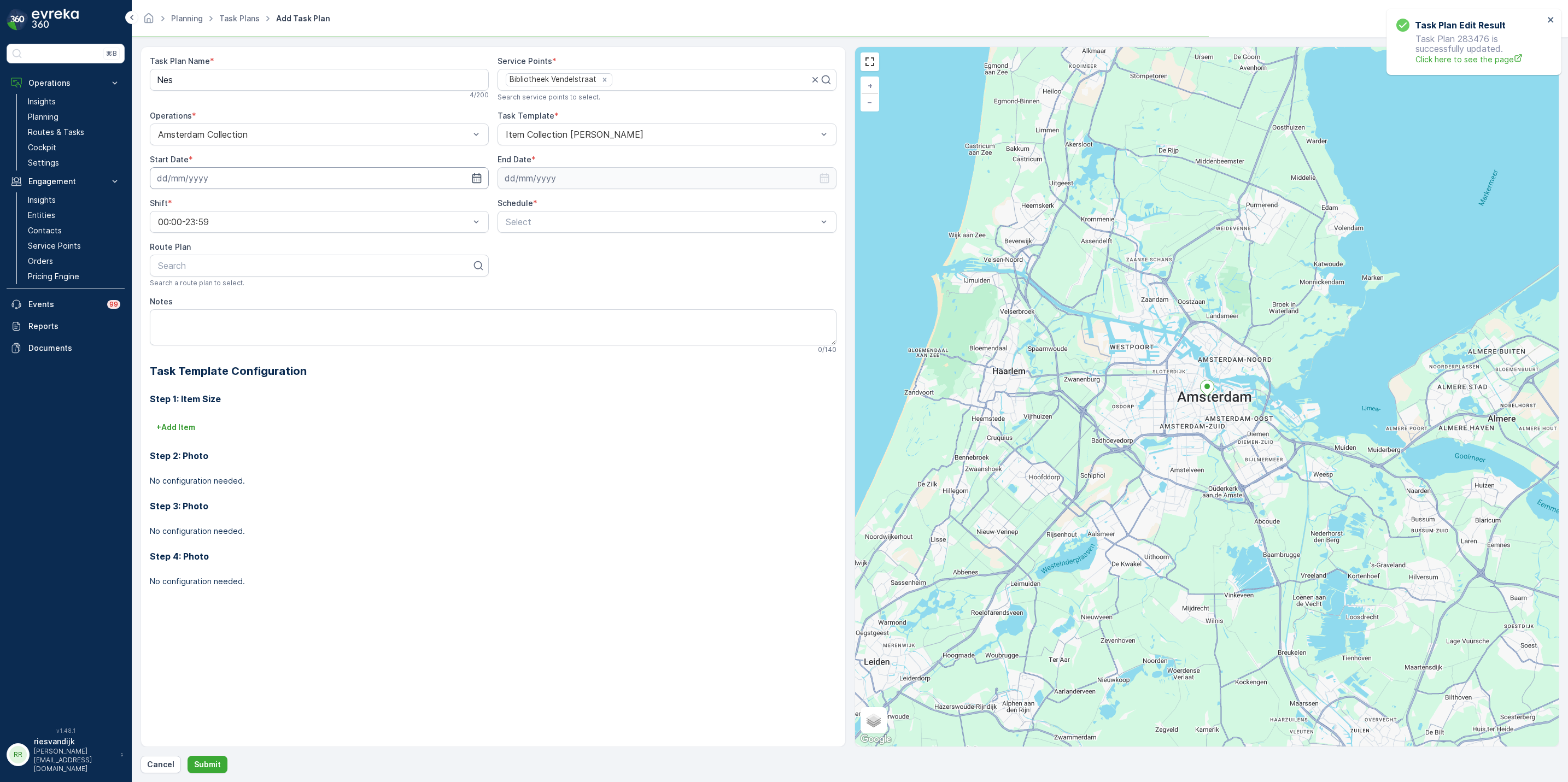
click at [338, 173] on input at bounding box center [319, 178] width 339 height 22
click at [284, 289] on div "16" at bounding box center [287, 292] width 17 height 17
type input "[DATE]"
click at [548, 182] on input at bounding box center [667, 178] width 339 height 22
click at [563, 208] on p "2025" at bounding box center [561, 205] width 19 height 11
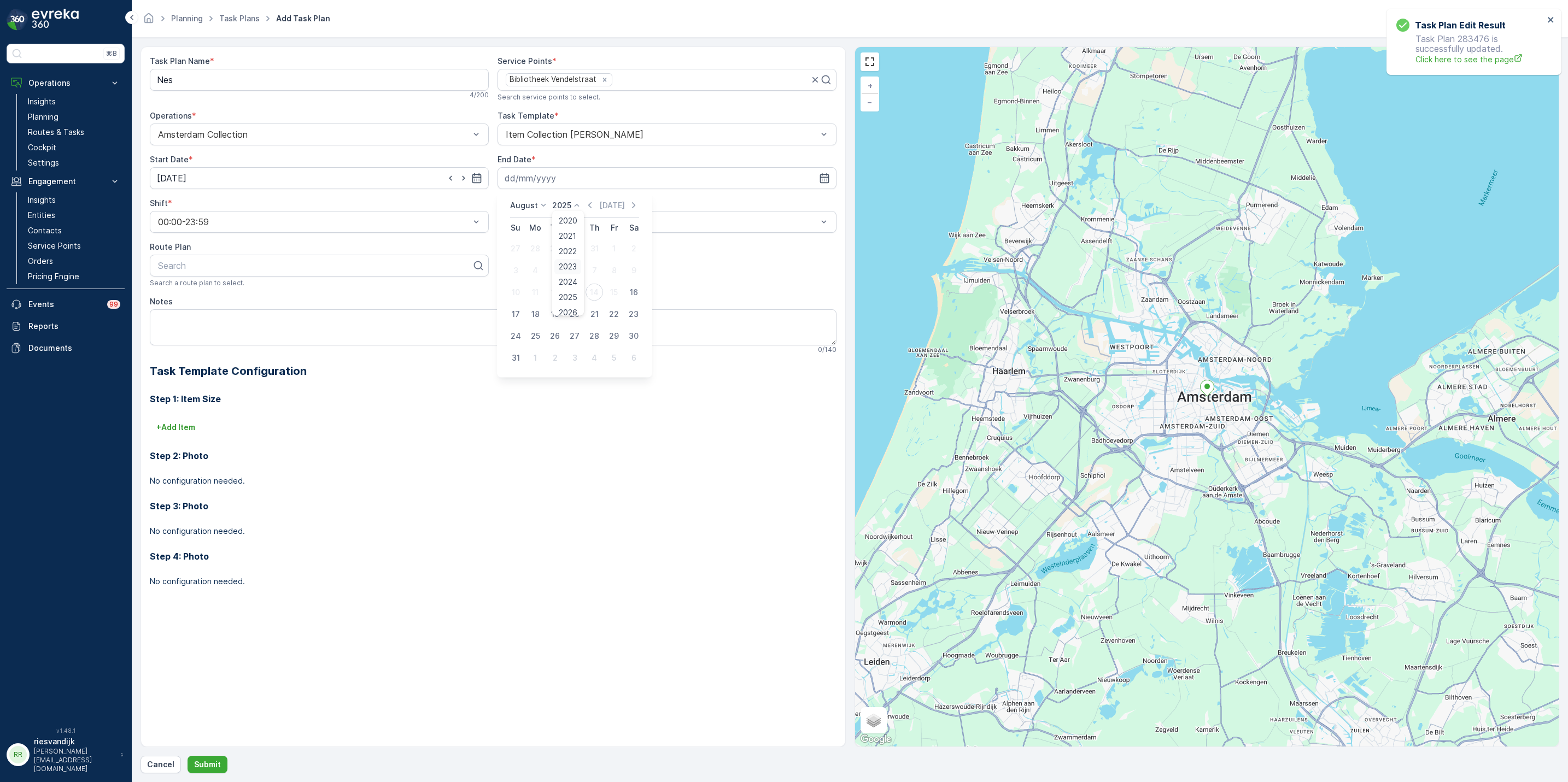
scroll to position [67, 0]
click at [572, 304] on span "2030" at bounding box center [568, 306] width 19 height 11
click at [635, 340] on div "31" at bounding box center [634, 336] width 17 height 17
type input "31.08.2030"
click at [548, 221] on div at bounding box center [661, 222] width 314 height 10
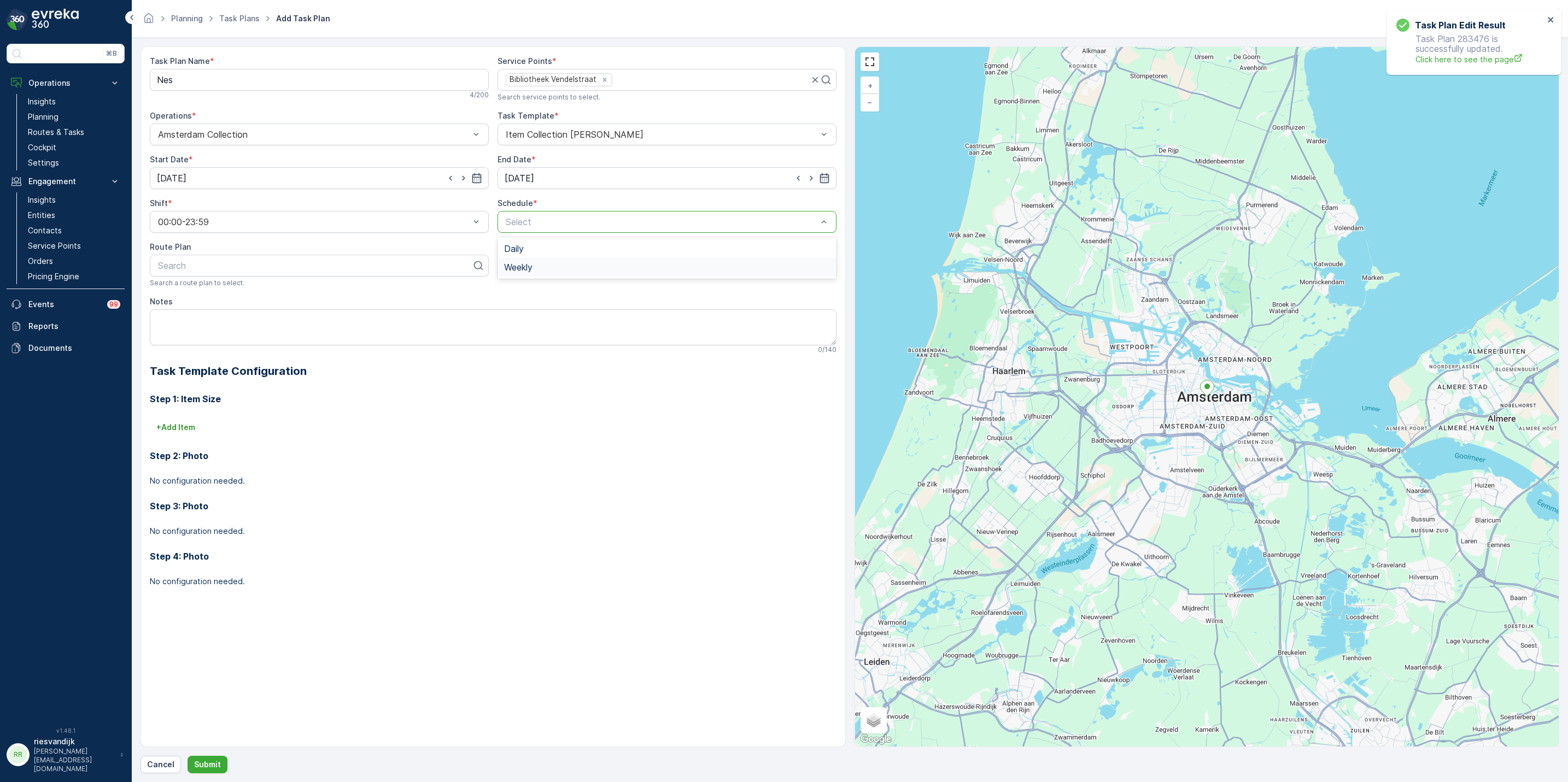
drag, startPoint x: 530, startPoint y: 247, endPoint x: 549, endPoint y: 266, distance: 26.9
click at [549, 266] on div "Daily Weekly" at bounding box center [667, 258] width 339 height 41
click at [549, 266] on div "Weekly" at bounding box center [667, 268] width 326 height 10
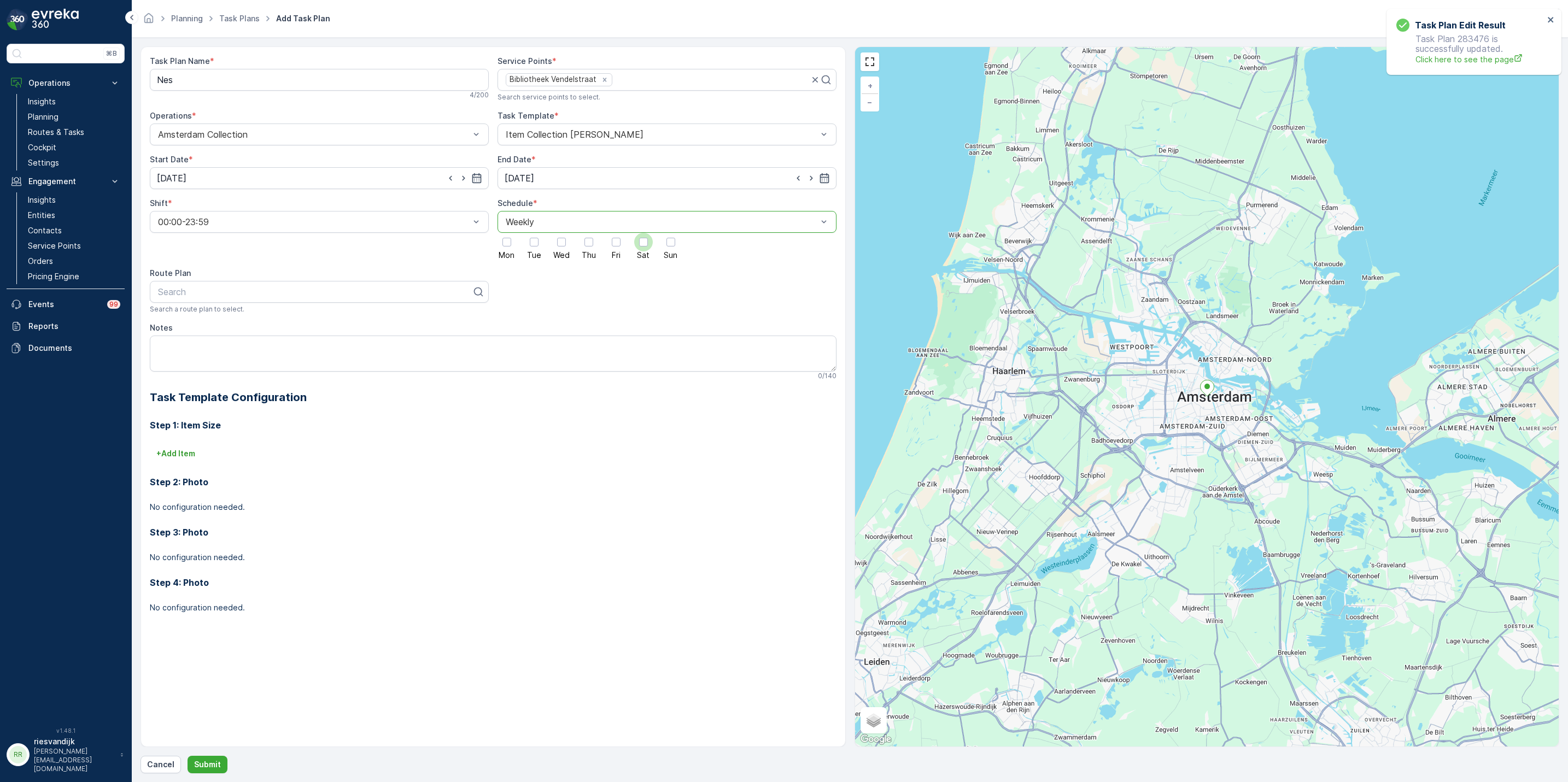
click at [640, 252] on span "Sat" at bounding box center [643, 255] width 12 height 8
click at [643, 233] on input "Sat" at bounding box center [643, 233] width 0 height 0
click at [664, 252] on span "Sun" at bounding box center [670, 255] width 14 height 8
click at [671, 233] on input "Sun" at bounding box center [671, 233] width 0 height 0
click at [254, 302] on div "Search" at bounding box center [319, 292] width 339 height 22
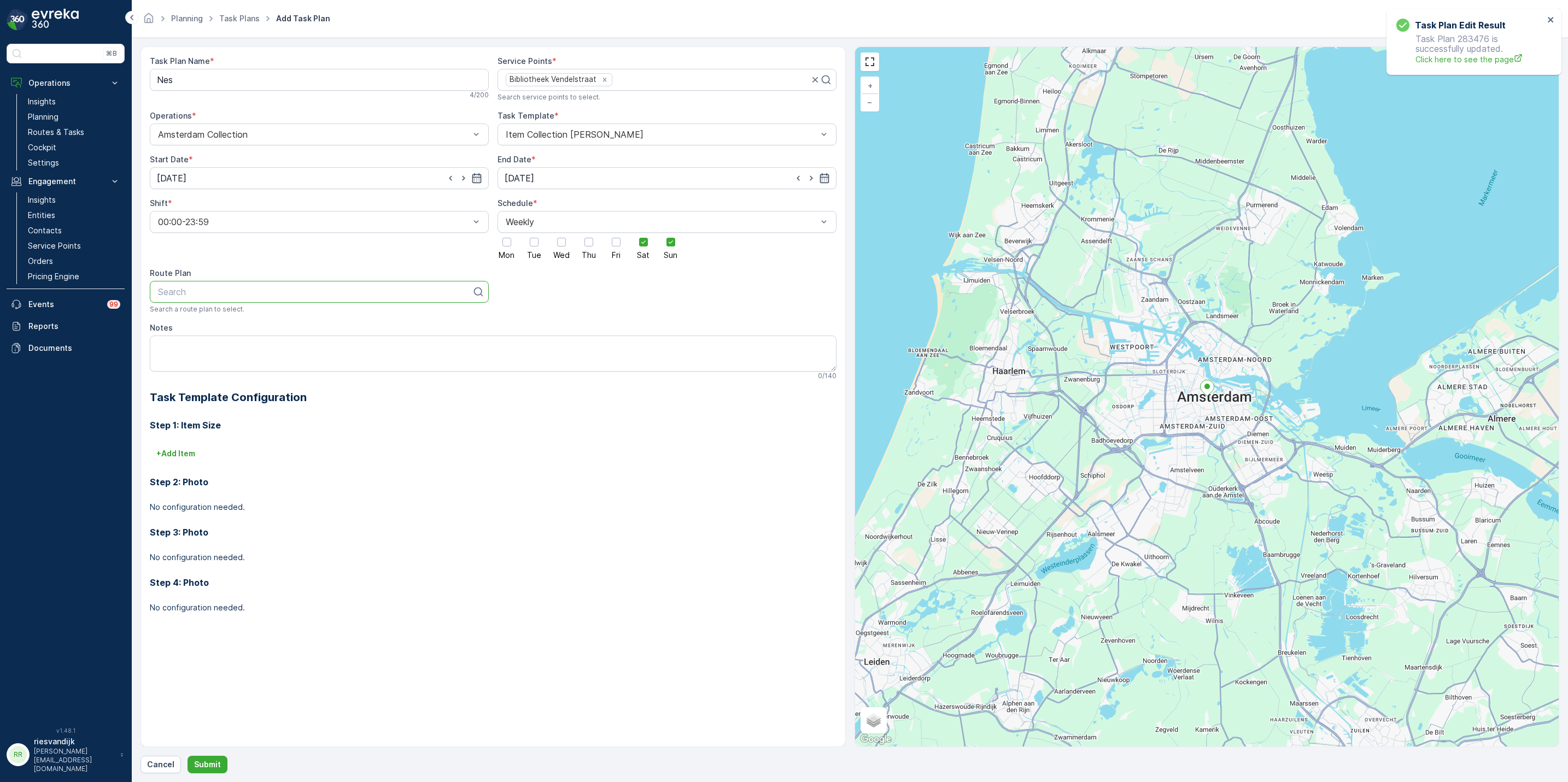
click at [302, 289] on div at bounding box center [315, 292] width 316 height 10
type input "nes"
click at [332, 318] on div "Nes Regular" at bounding box center [319, 319] width 326 height 10
click at [308, 350] on textarea "Notes" at bounding box center [493, 354] width 687 height 36
paste textarea "Op de intercom aanbellen, dan een deur open gaat Als paaltje omhoog staat, even…"
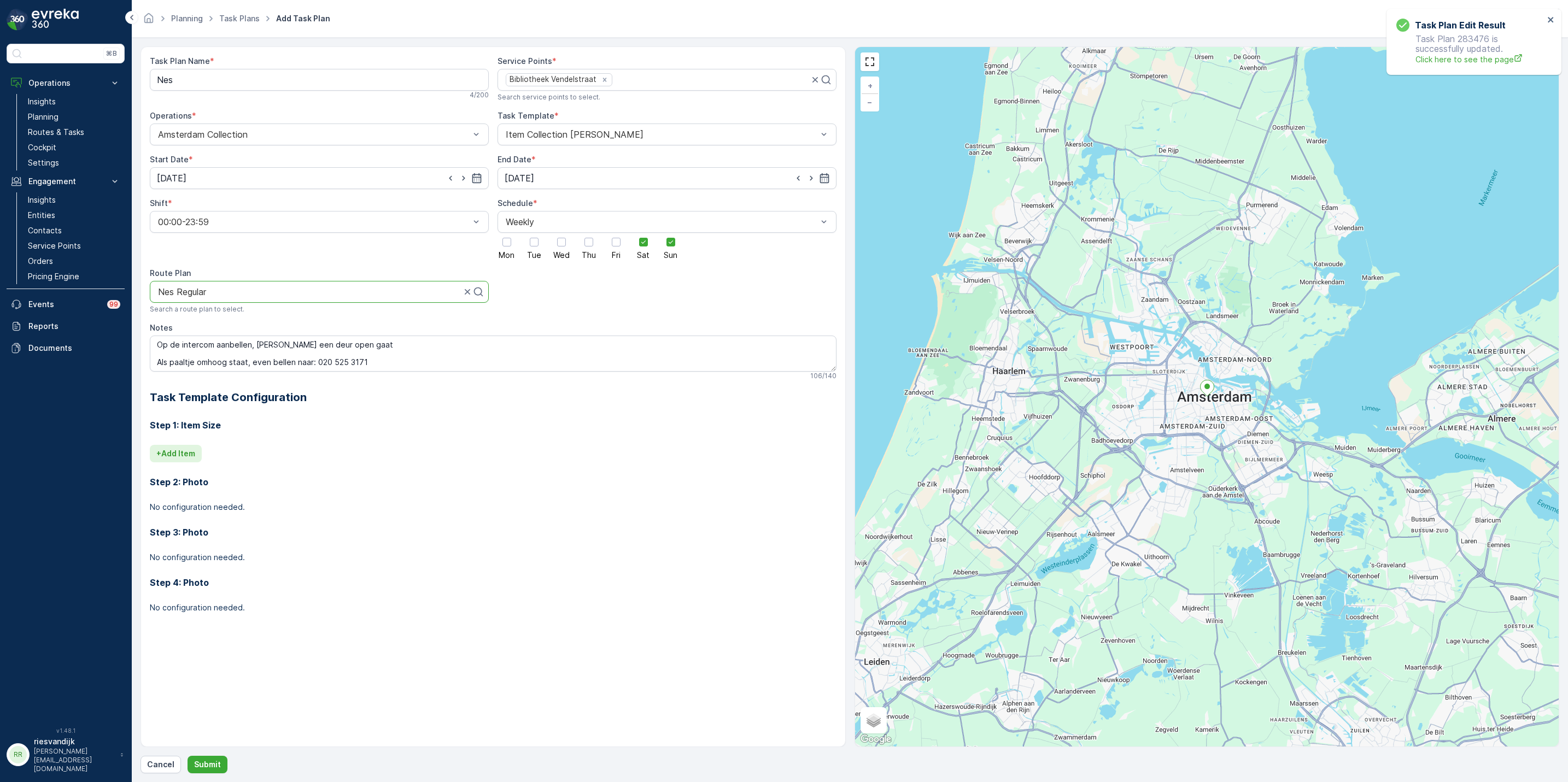
click at [179, 456] on p "+ Add Item" at bounding box center [176, 454] width 39 height 11
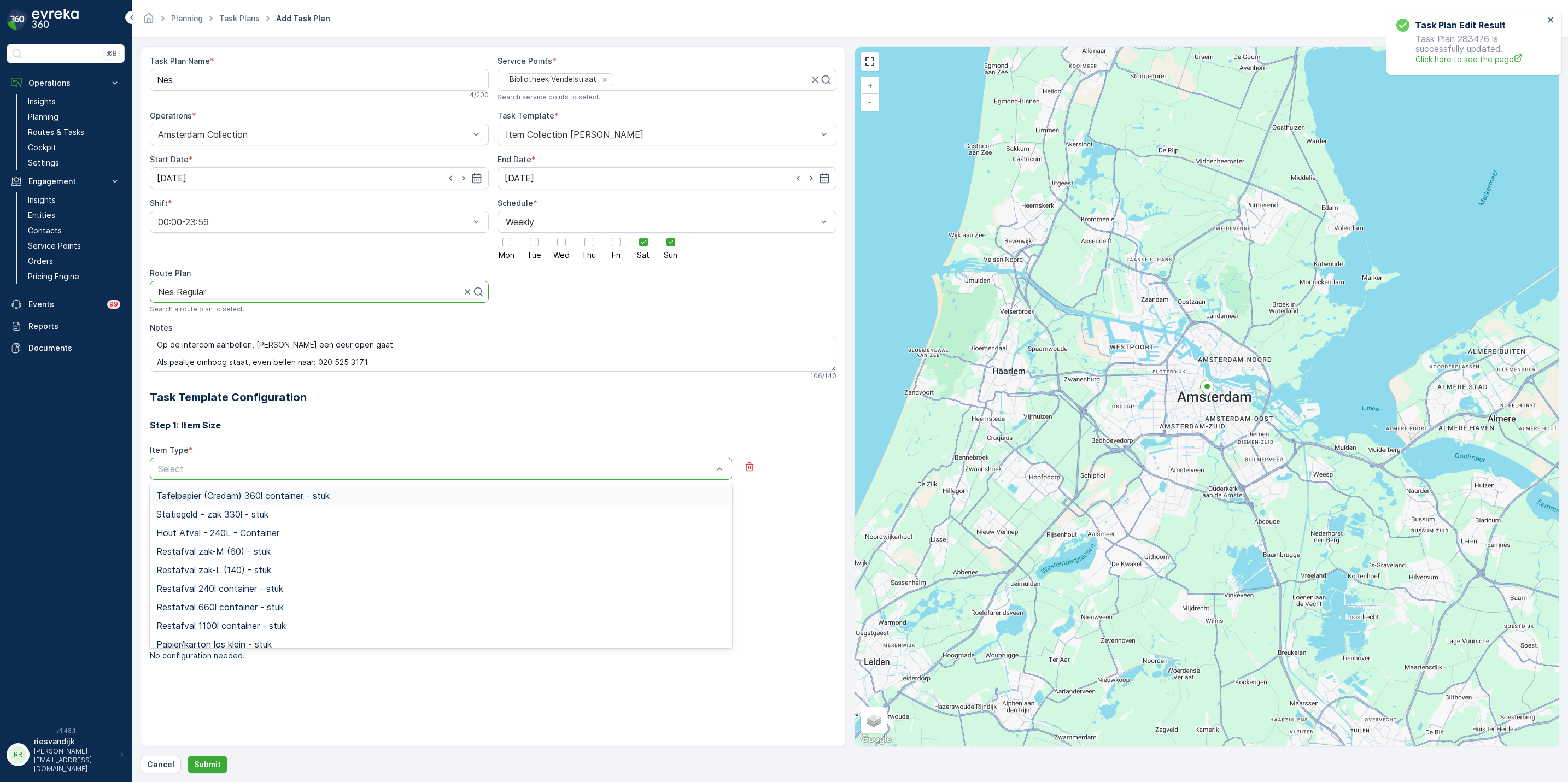
click at [318, 474] on div at bounding box center [436, 469] width 557 height 10
click at [339, 469] on div at bounding box center [436, 469] width 557 height 10
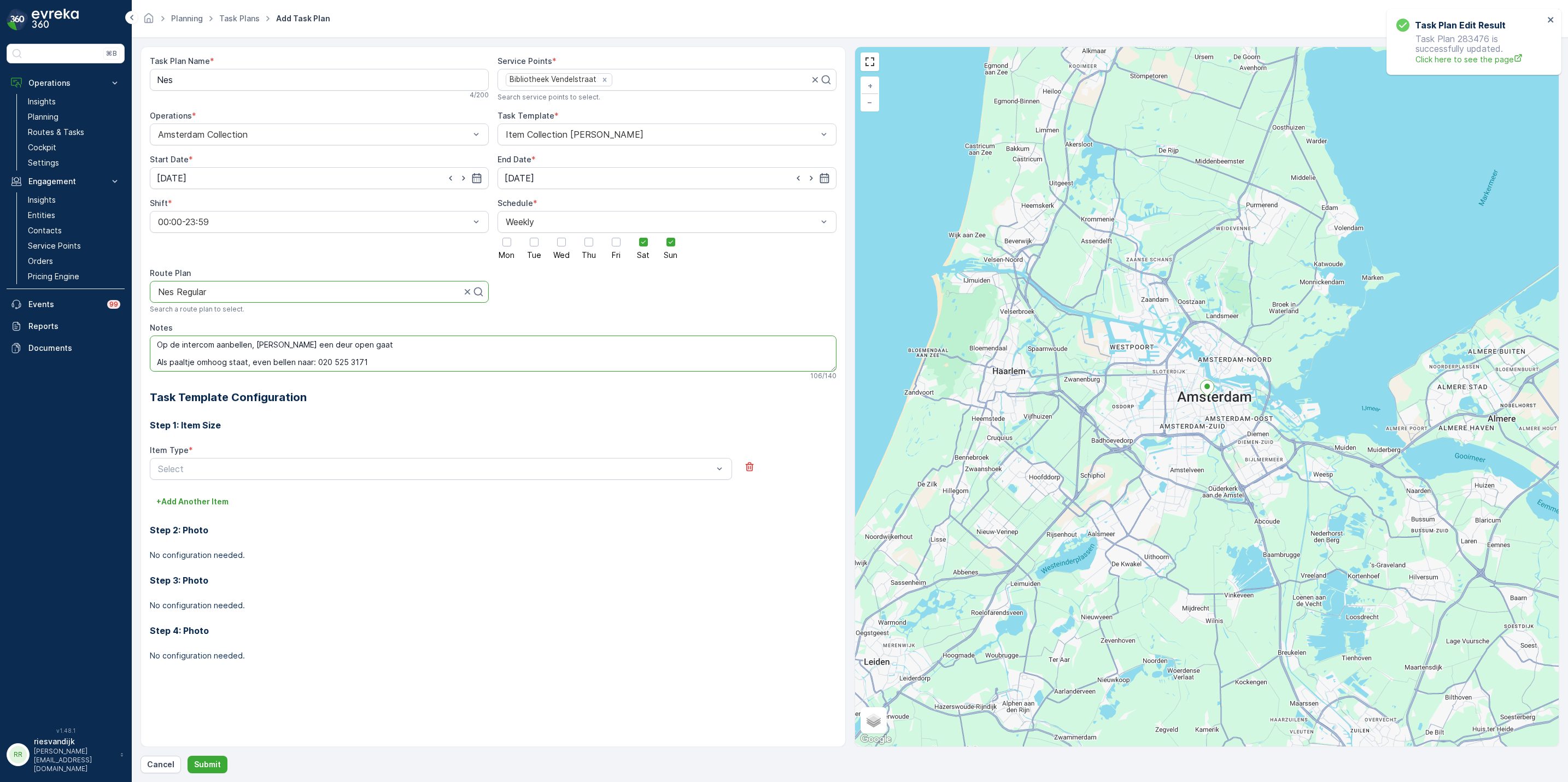
click at [359, 370] on textarea "Op de intercom aanbellen, dan een deur open gaat Als paaltje omhoog staat, even…" at bounding box center [493, 354] width 687 height 36
click at [383, 365] on textarea "Op de intercom aanbellen, dan een deur open gaat Als paaltje omhoog staat, even…" at bounding box center [493, 354] width 687 height 36
click at [373, 348] on textarea "Op de intercom aanbellen, dan een deur open gaat Als paaltje omhoog staat, even…" at bounding box center [493, 354] width 687 height 36
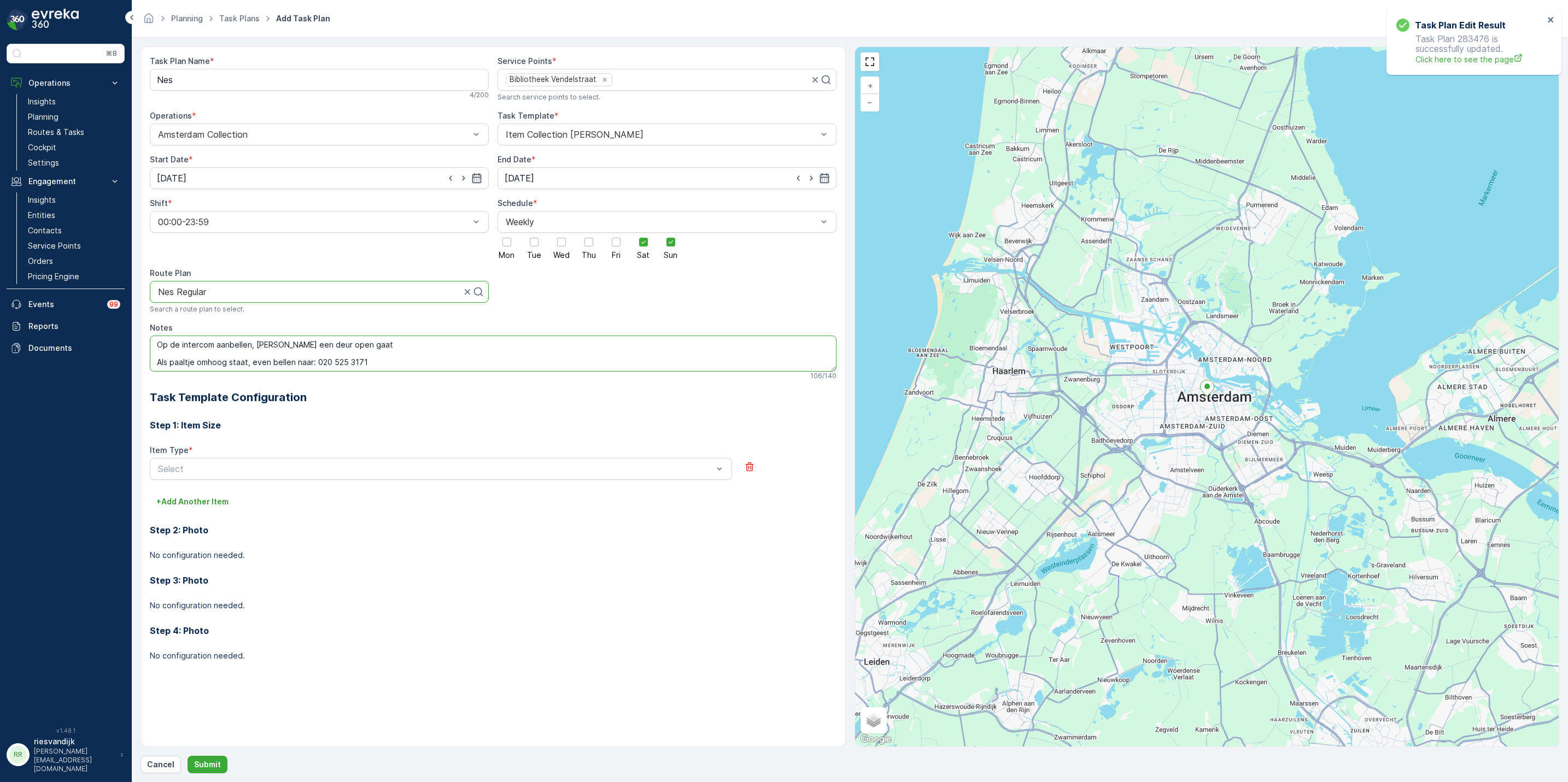
click at [373, 348] on textarea "Op de intercom aanbellen, dan een deur open gaat Als paaltje omhoog staat, even…" at bounding box center [493, 354] width 687 height 36
paste textarea "Bij de Nieuwe [STREET_ADDRESS] parkeren, expeditieingang bij nummer 11 aanbelle…"
type textarea "Bij de Nieuwe [STREET_ADDRESS] parkeren, expeditieingang bij nummer 11 aanbelle…"
click at [435, 373] on div "134 / 140" at bounding box center [493, 376] width 687 height 9
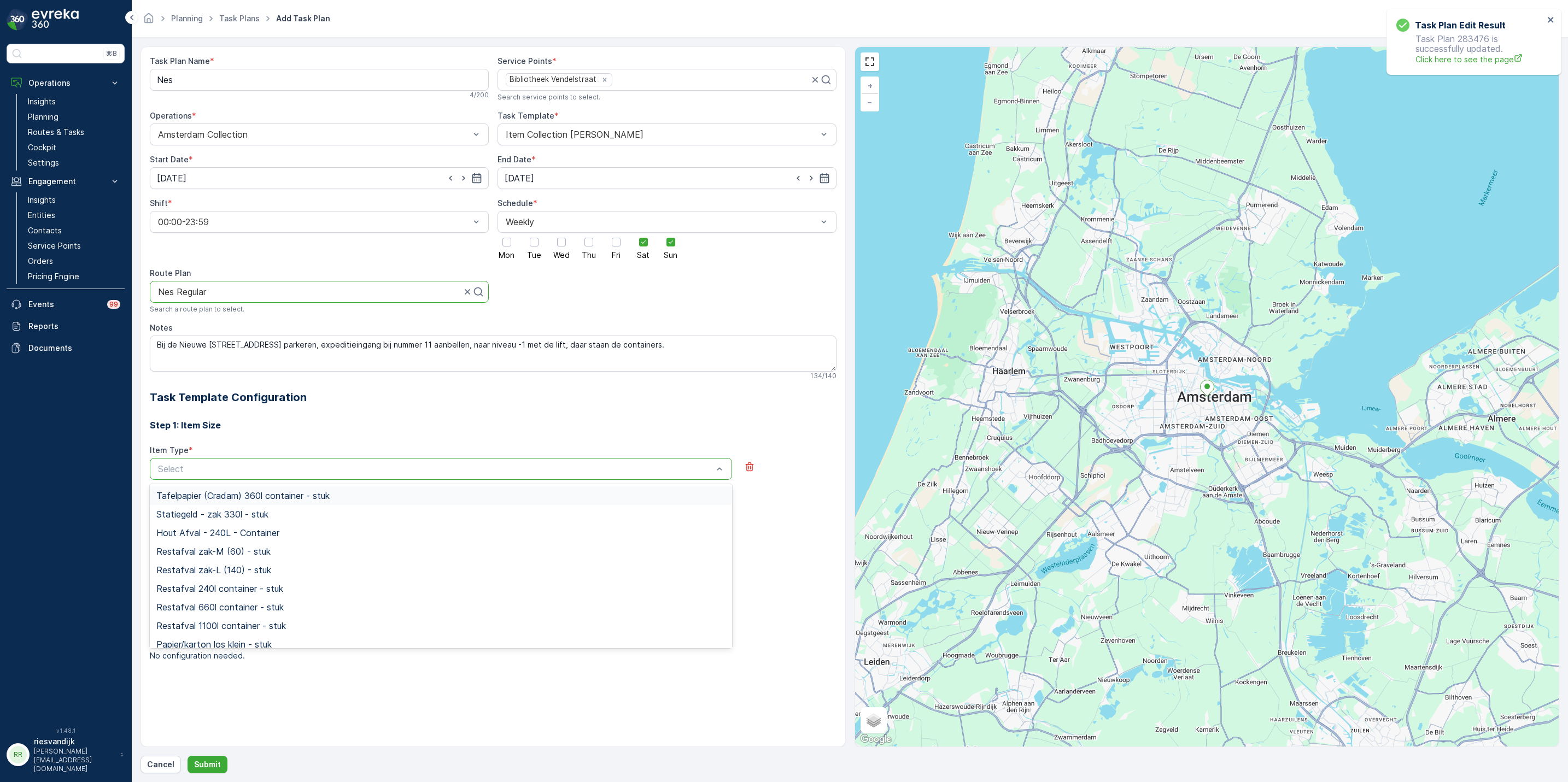
click at [418, 468] on div at bounding box center [436, 469] width 557 height 10
click at [307, 471] on div at bounding box center [436, 469] width 557 height 10
type input "rest"
click at [256, 533] on span "Restafval 240l container - stuk" at bounding box center [219, 533] width 127 height 10
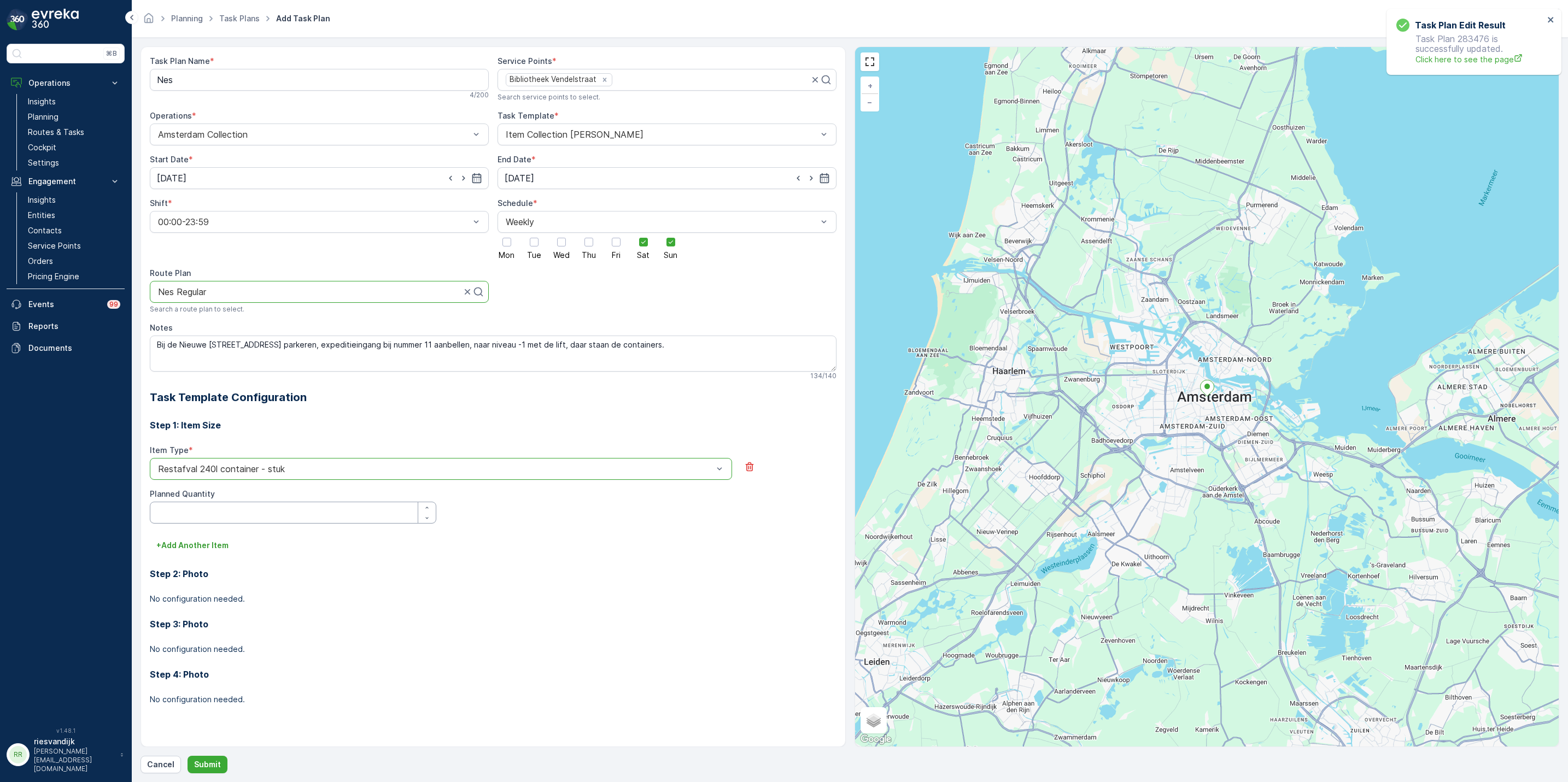
click at [301, 507] on Quantity "Planned Quantity" at bounding box center [293, 513] width 287 height 22
type Quantity "8"
click at [207, 542] on p "+ Add Another Item" at bounding box center [192, 545] width 72 height 11
click at [216, 566] on div at bounding box center [436, 561] width 557 height 10
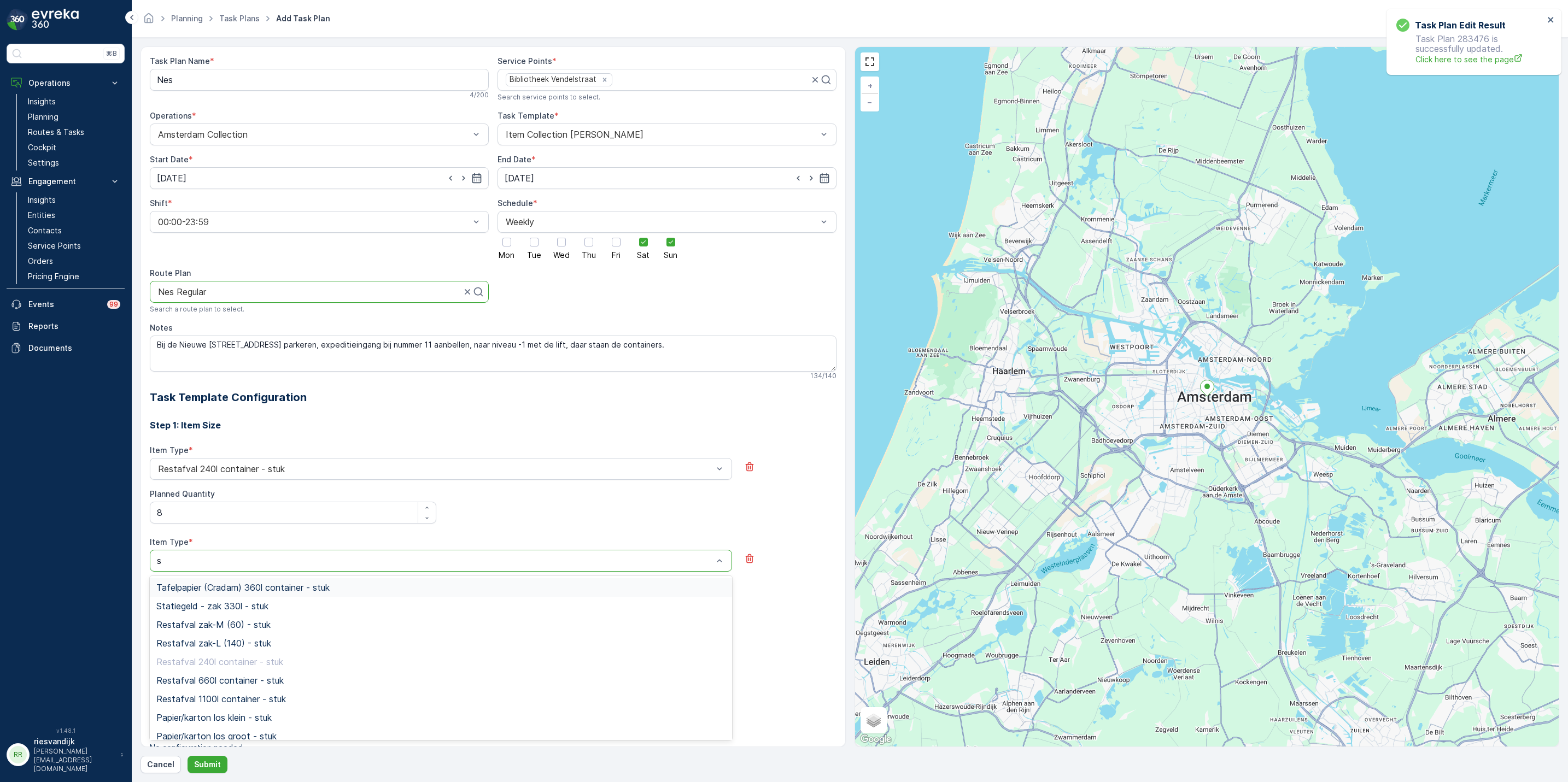
type input "sw"
click at [238, 609] on span "Swill emmer 23l - stuk" at bounding box center [200, 606] width 88 height 10
click at [250, 604] on Quantity "Planned Quantity" at bounding box center [293, 605] width 287 height 22
type Quantity "2"
click at [213, 655] on div "Step 2: Photo No configuration needed." at bounding box center [493, 671] width 687 height 51
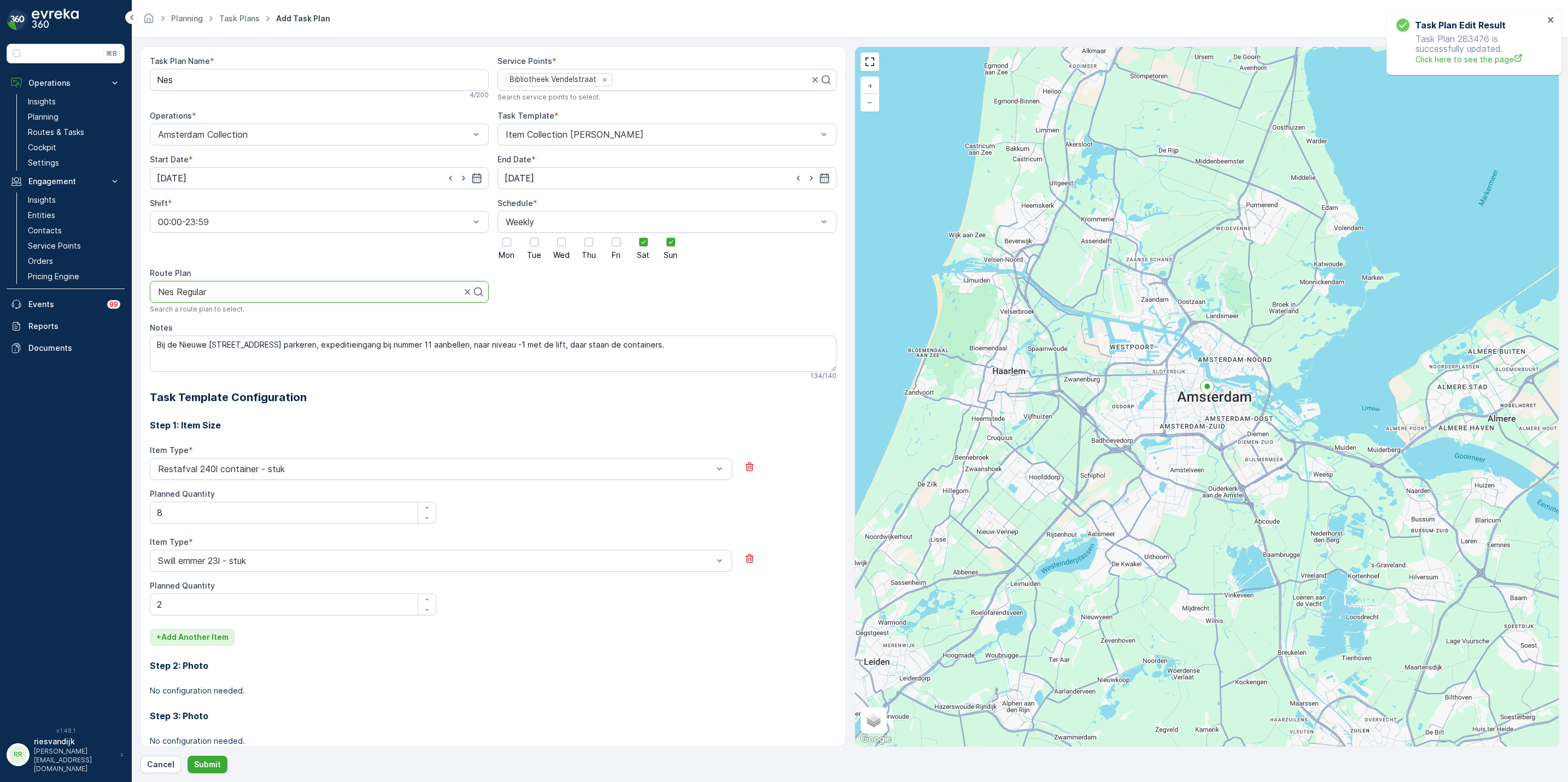
click at [217, 641] on p "+ Add Another Item" at bounding box center [192, 637] width 72 height 11
click at [279, 656] on div at bounding box center [436, 653] width 557 height 10
type input "glas"
click at [281, 689] on div "Glas item los - stuk" at bounding box center [441, 679] width 582 height 19
click at [296, 658] on div at bounding box center [436, 653] width 557 height 10
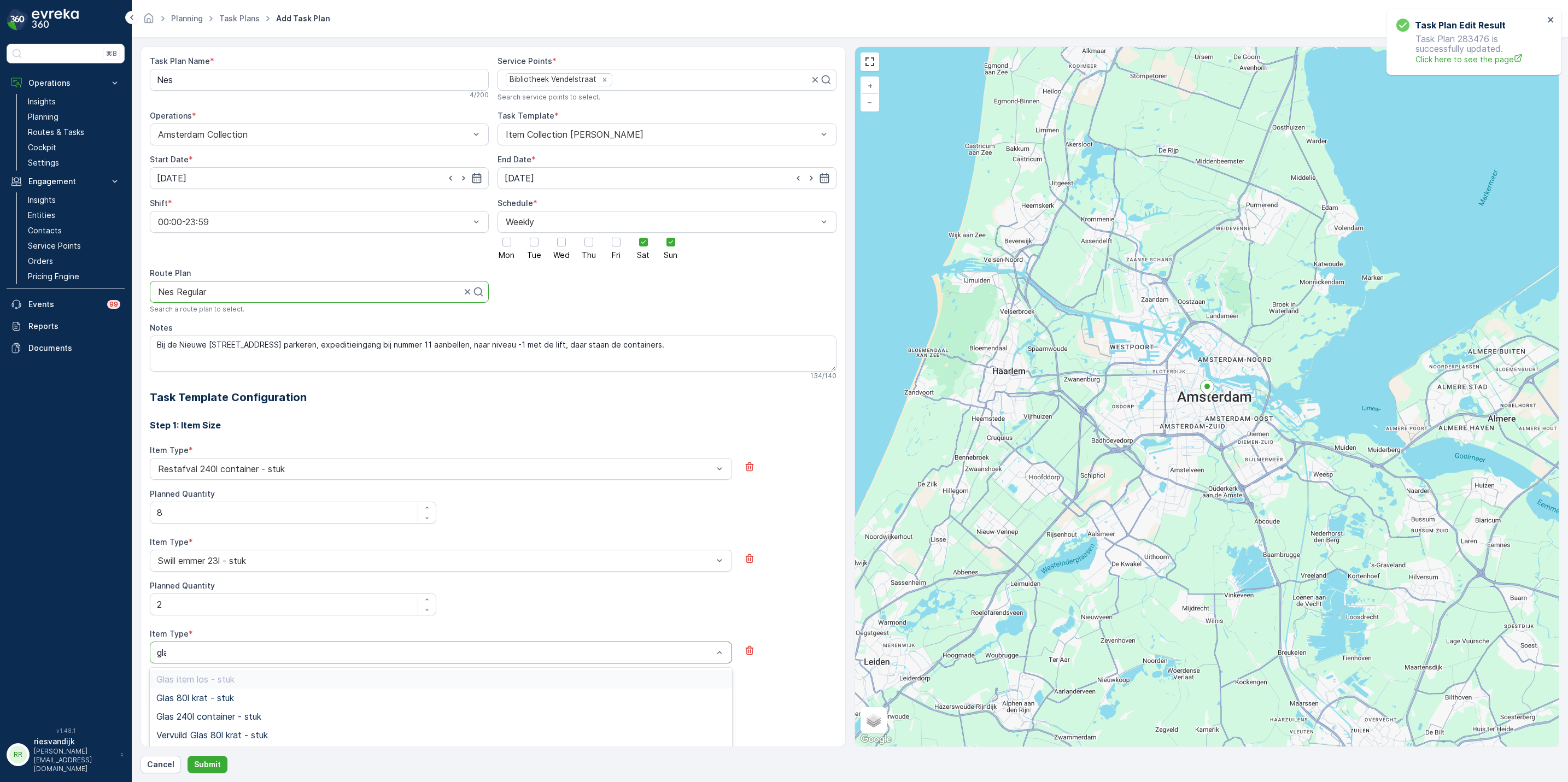
type input "glas"
click at [297, 697] on div "Glas 80l krat - stuk" at bounding box center [441, 698] width 569 height 10
click at [297, 694] on Quantity "Planned Quantity" at bounding box center [293, 697] width 287 height 22
type Quantity "2"
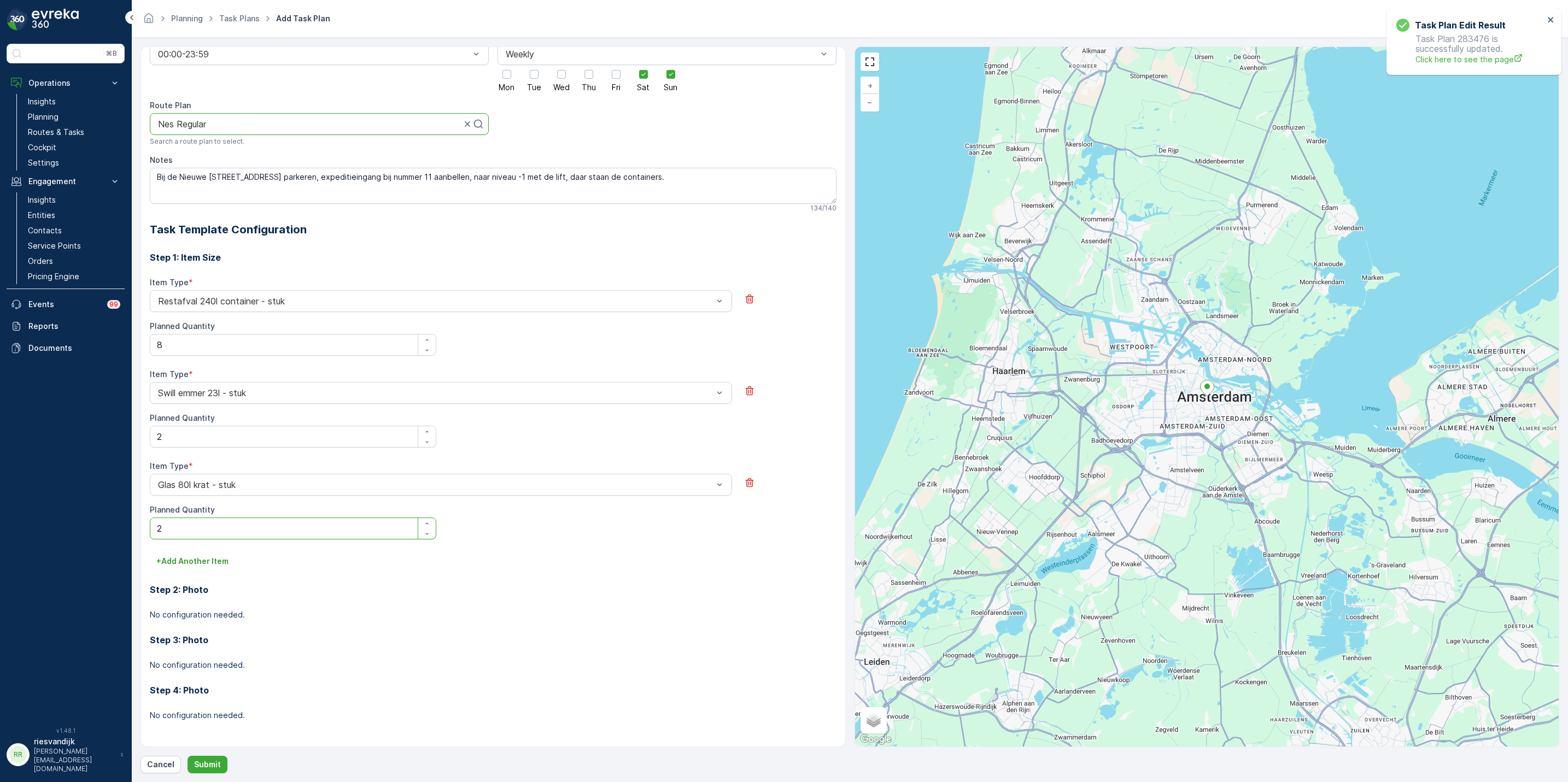
scroll to position [169, 0]
click at [192, 561] on p "+ Add Another Item" at bounding box center [192, 561] width 72 height 11
drag, startPoint x: 323, startPoint y: 591, endPoint x: 327, endPoint y: 574, distance: 17.5
click at [323, 586] on div "Item Type * Select" at bounding box center [493, 575] width 687 height 48
click at [329, 571] on div at bounding box center [436, 575] width 557 height 10
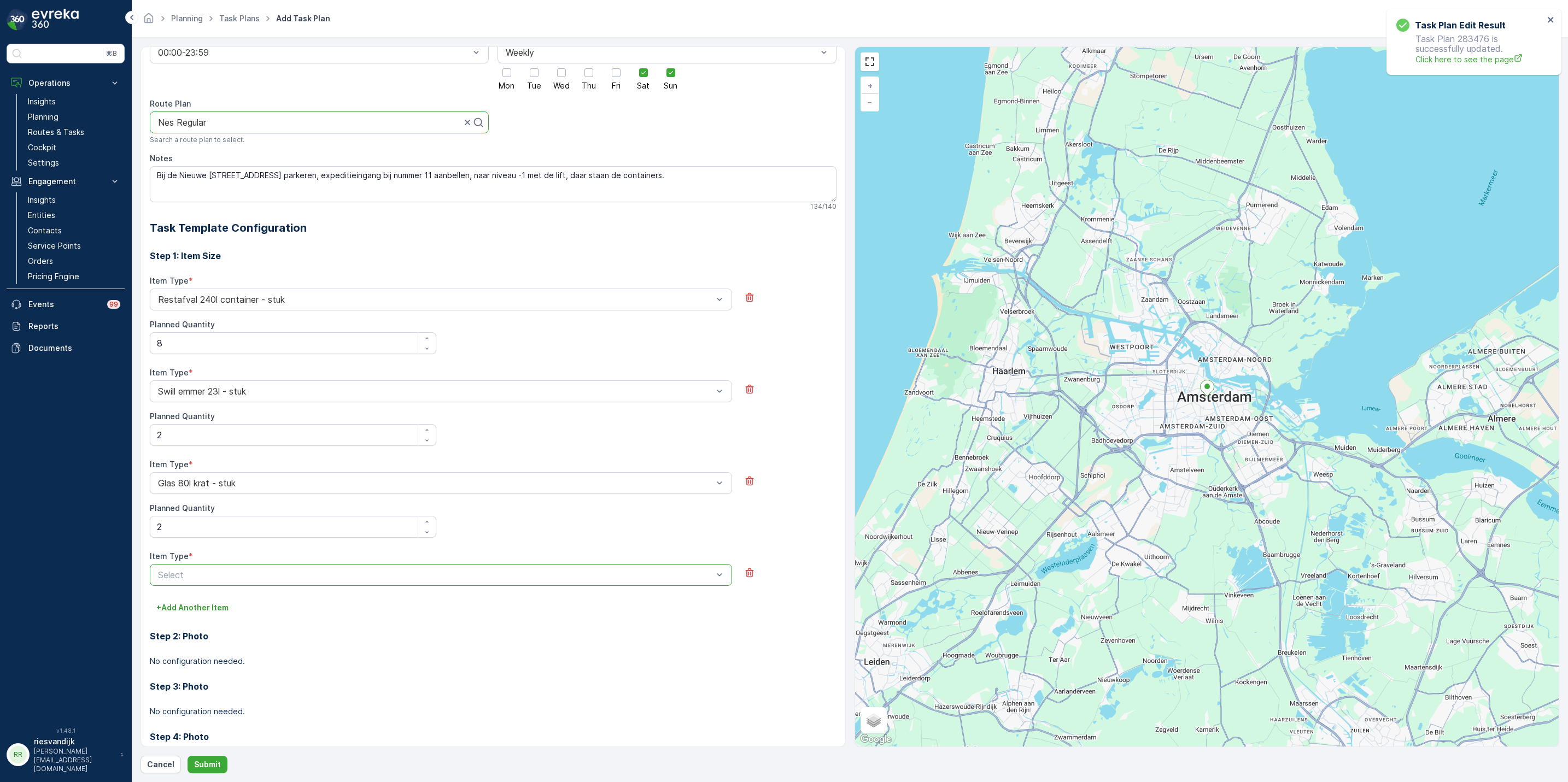
click at [349, 576] on div at bounding box center [436, 575] width 557 height 10
type input "pap"
click at [282, 681] on span "Papier/karton 240l container - stuk" at bounding box center [227, 676] width 142 height 10
drag, startPoint x: 308, startPoint y: 597, endPoint x: 309, endPoint y: 612, distance: 15.0
click at [309, 600] on div "Planned Quantity" at bounding box center [293, 600] width 287 height 11
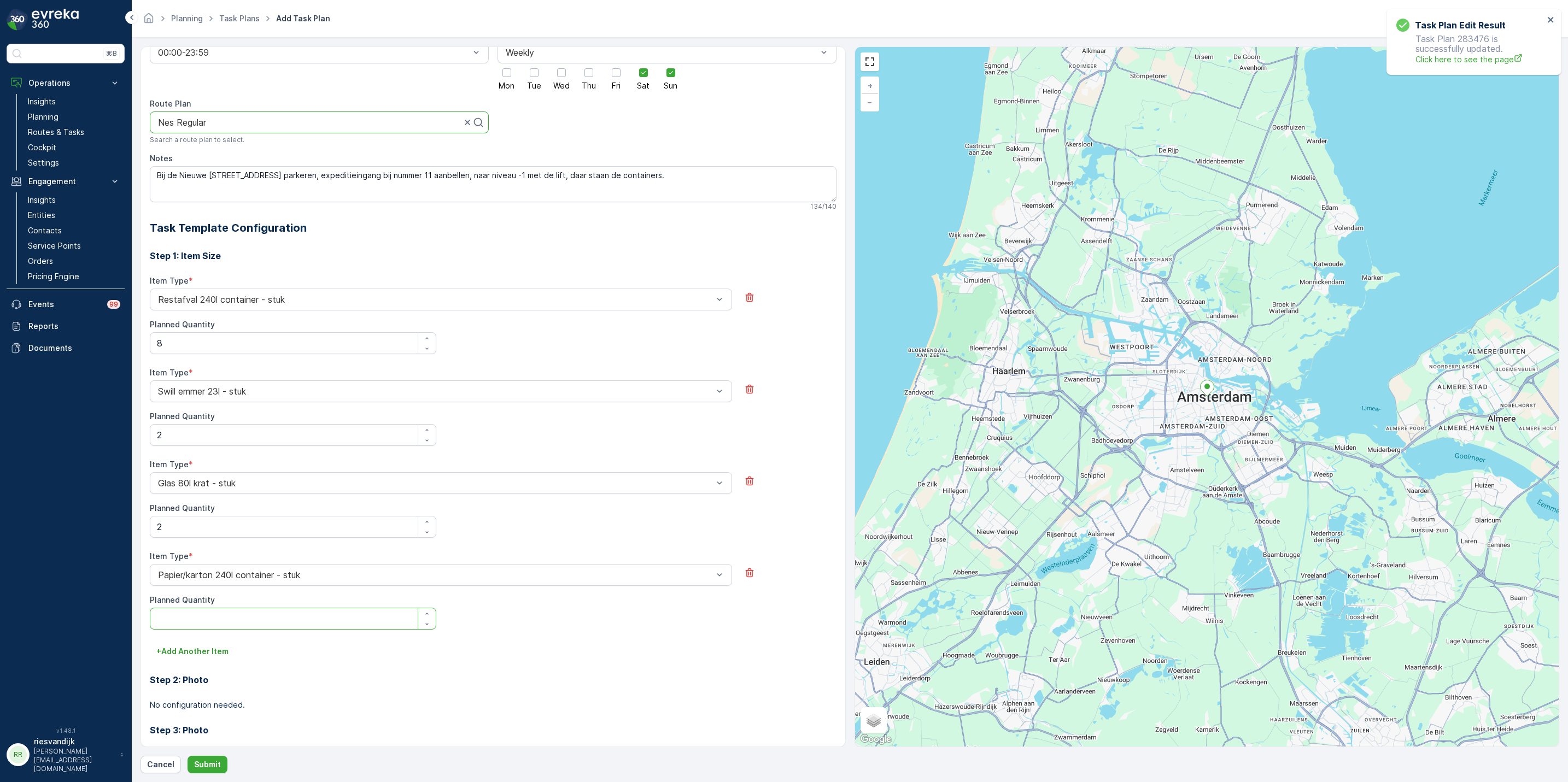
click at [309, 614] on Quantity "Planned Quantity" at bounding box center [293, 619] width 287 height 22
type Quantity "2"
click at [209, 650] on p "+ Add Another Item" at bounding box center [192, 651] width 72 height 11
click at [241, 668] on div at bounding box center [436, 667] width 557 height 10
type input "pd"
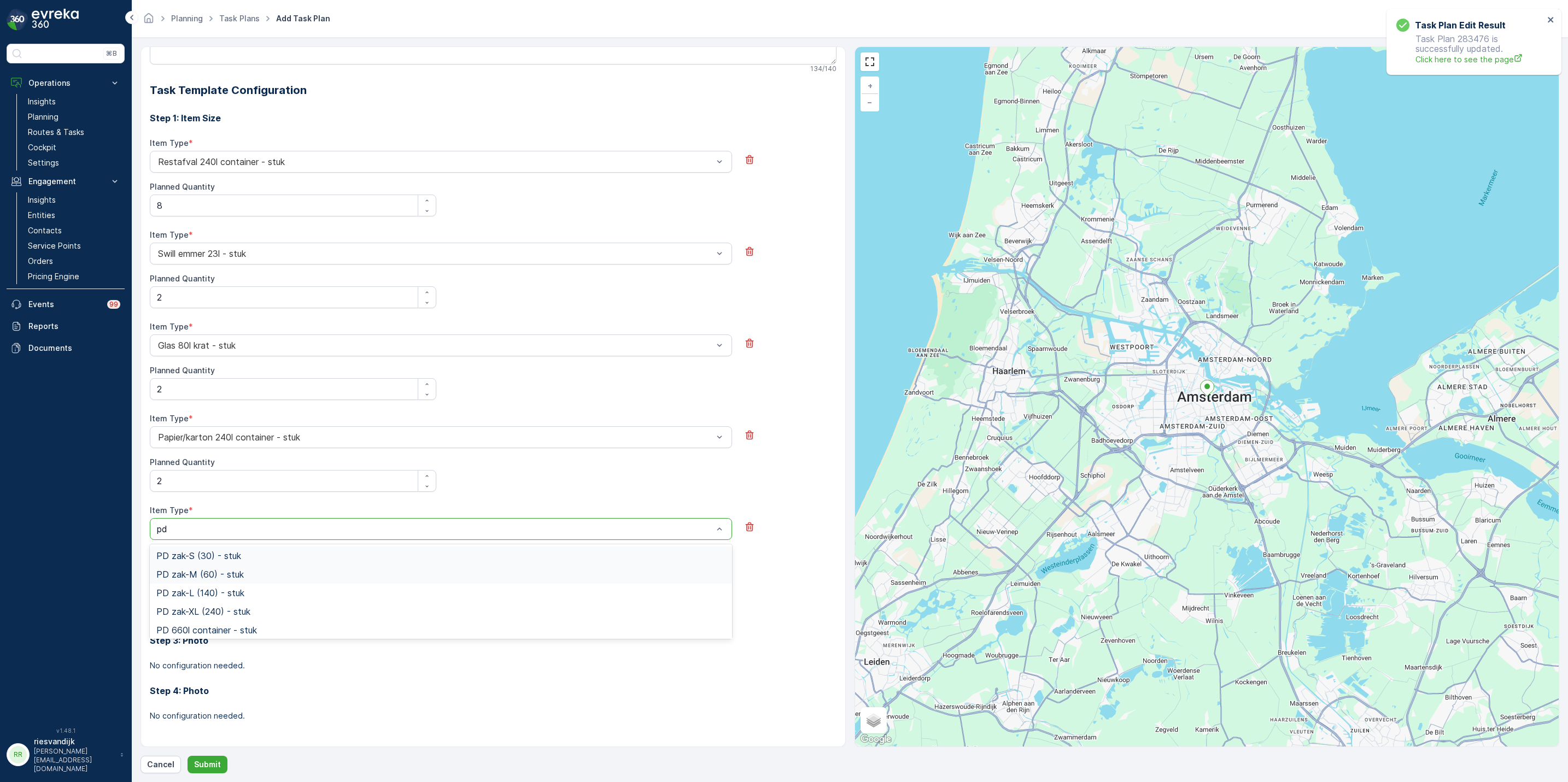
scroll to position [310, 0]
click at [287, 616] on div "PD zak-XL (240) - stuk" at bounding box center [441, 611] width 582 height 19
click at [425, 566] on icon "button" at bounding box center [427, 565] width 7 height 7
type Quantity "2"
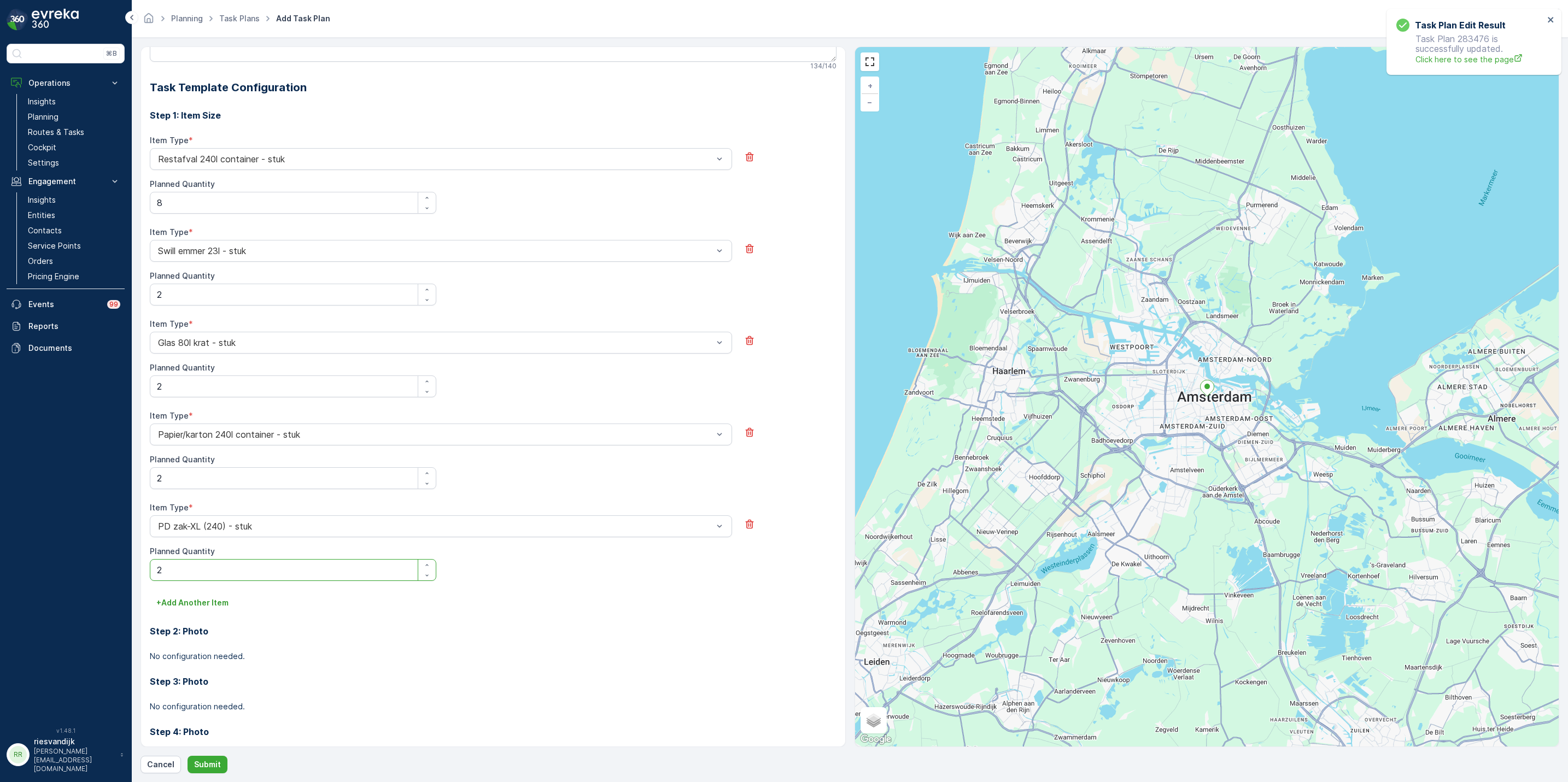
click at [365, 614] on div "Step 2: Photo No configuration needed." at bounding box center [493, 637] width 687 height 51
click at [433, 477] on div "button" at bounding box center [427, 473] width 17 height 7
type Quantity "4"
click at [431, 560] on Quantity "2" at bounding box center [293, 570] width 287 height 22
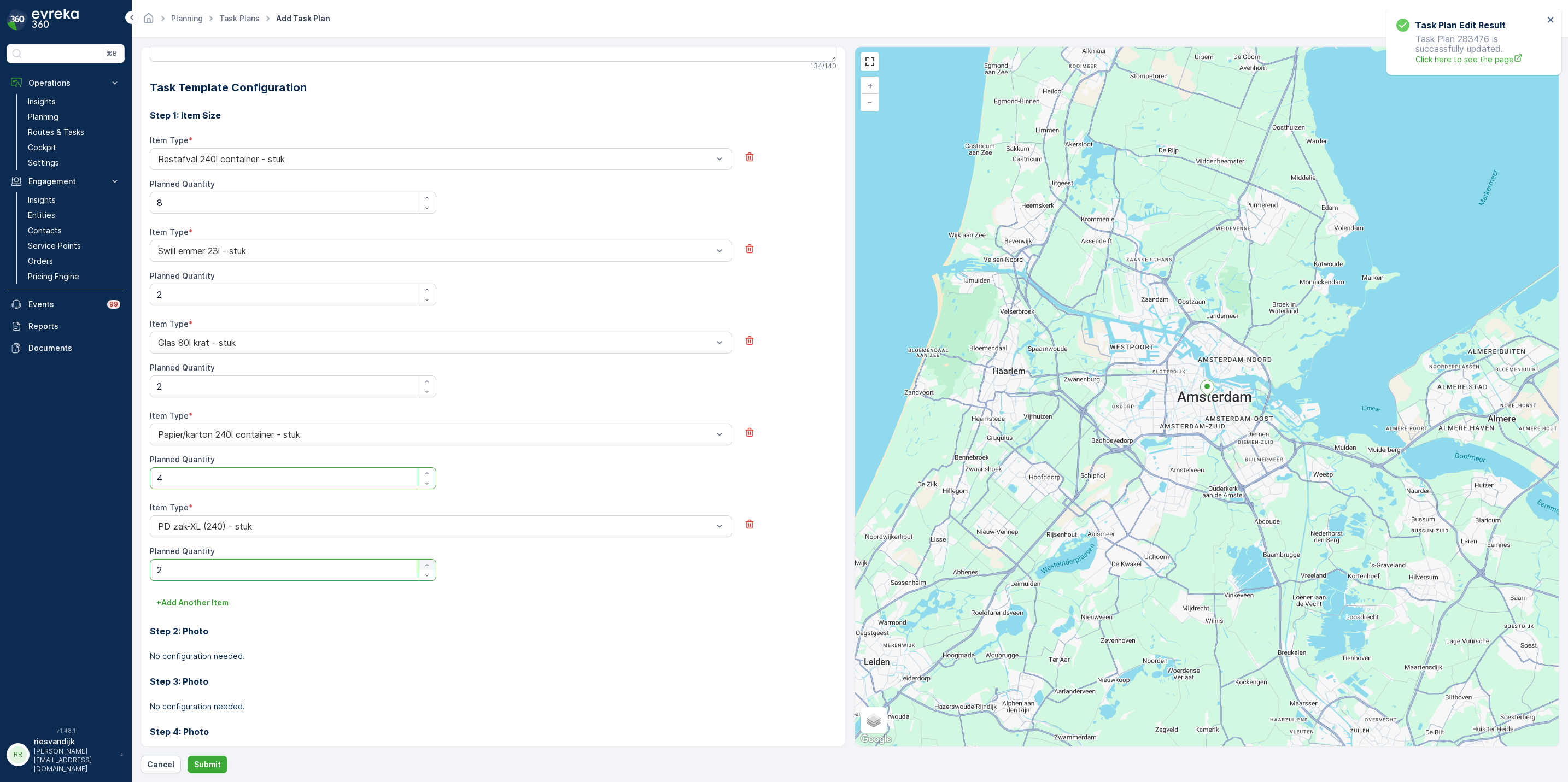
click at [428, 566] on icon "button" at bounding box center [427, 565] width 7 height 7
type Quantity "3"
click at [216, 766] on p "Submit" at bounding box center [207, 765] width 27 height 11
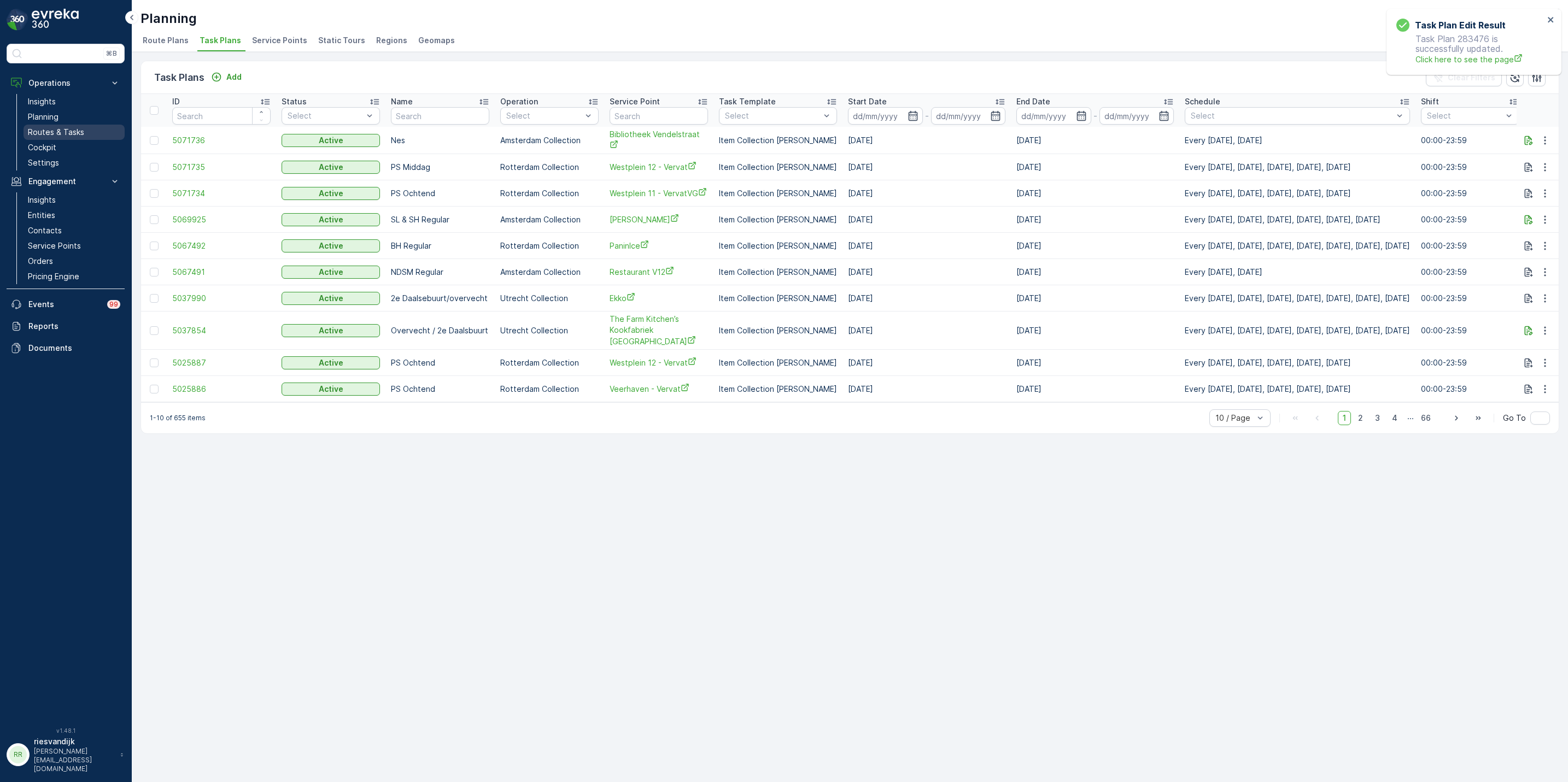
click at [51, 127] on p "Routes & Tasks" at bounding box center [56, 132] width 56 height 11
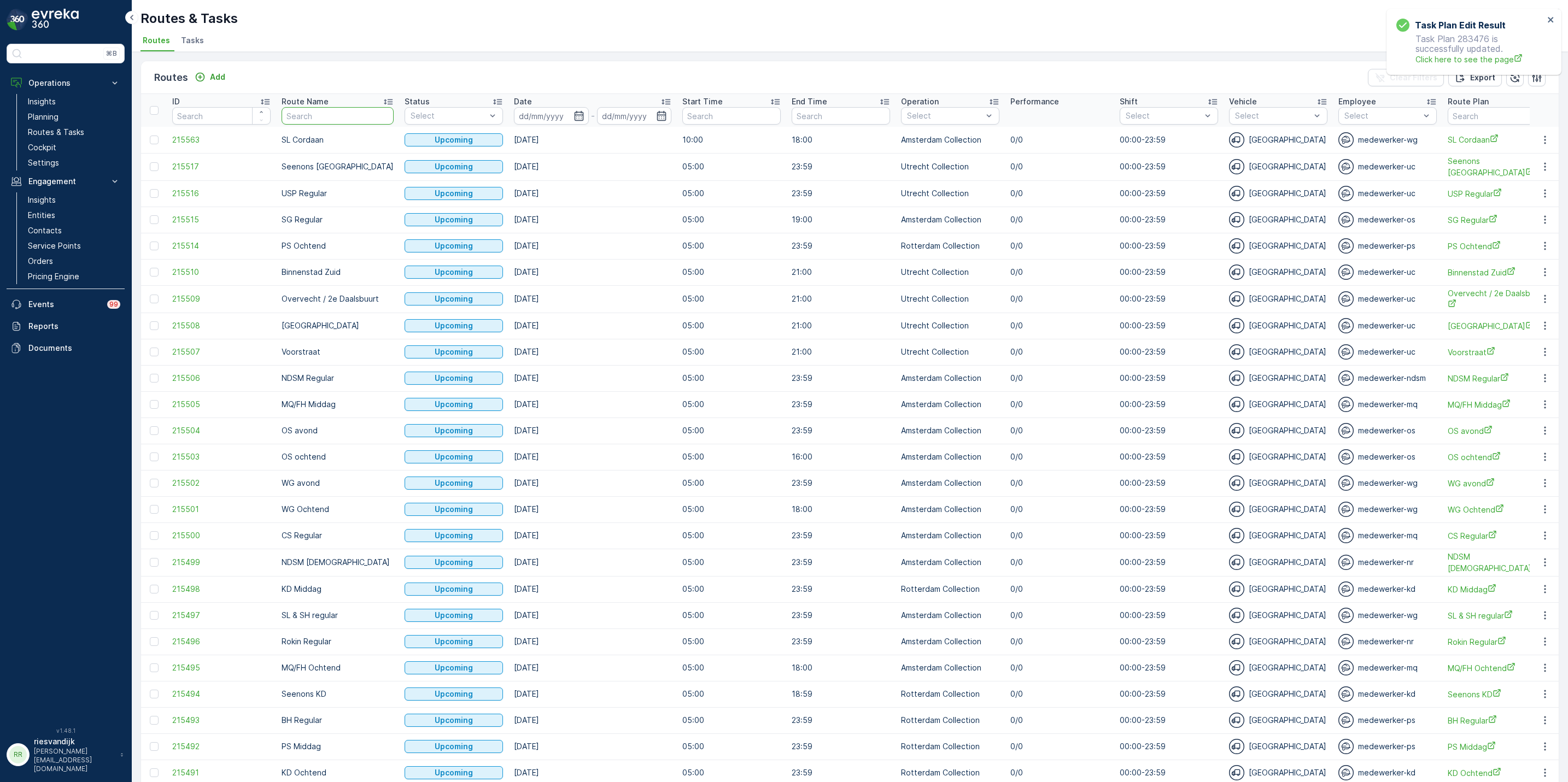
click at [349, 117] on input "text" at bounding box center [337, 116] width 112 height 17
type input "nes"
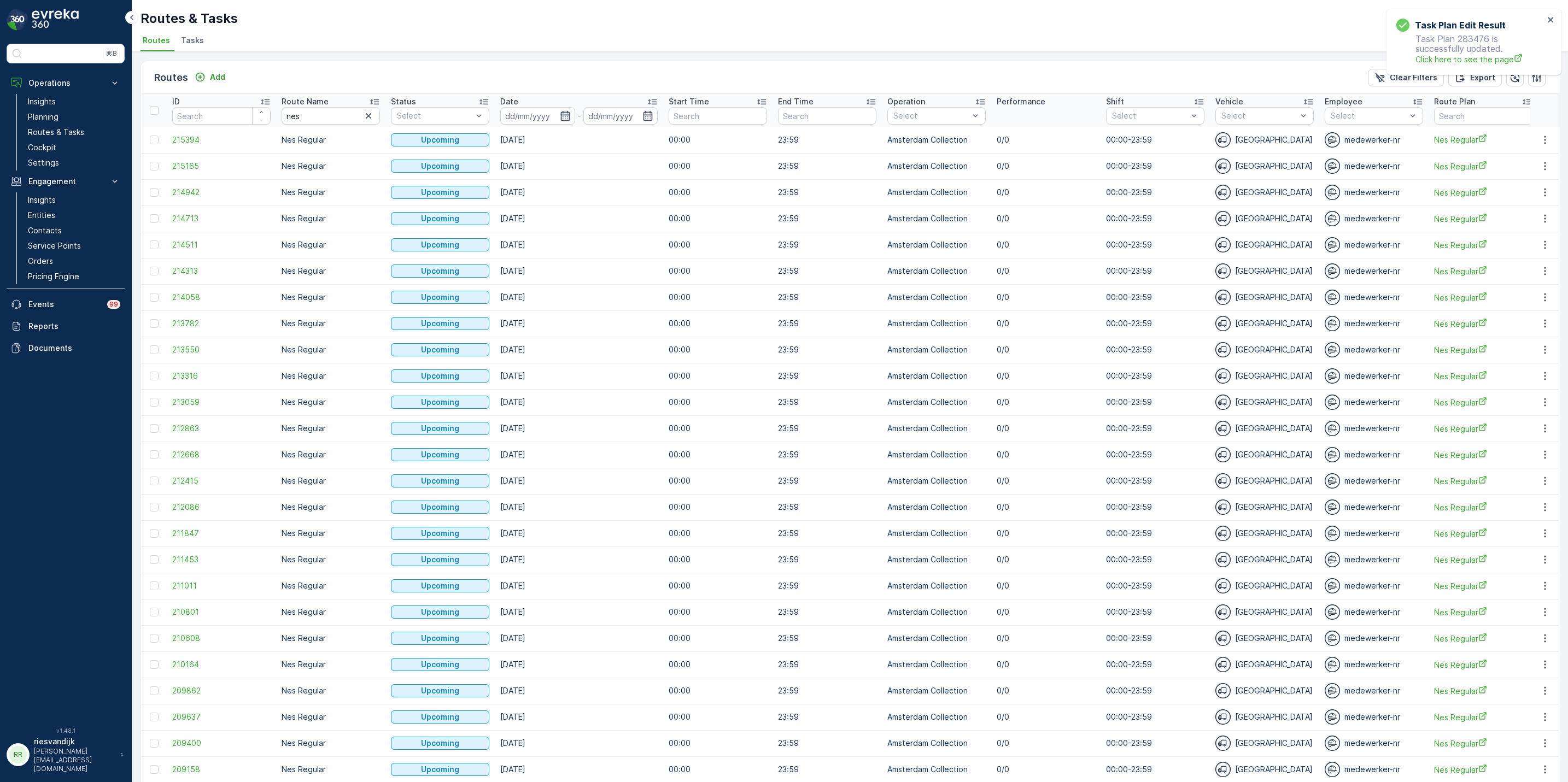
click at [569, 114] on icon "button" at bounding box center [564, 116] width 9 height 10
click at [712, 225] on div "16" at bounding box center [715, 227] width 17 height 17
type input "16.08.2025"
click at [712, 225] on div "16" at bounding box center [715, 227] width 17 height 17
type input "16.08.2025"
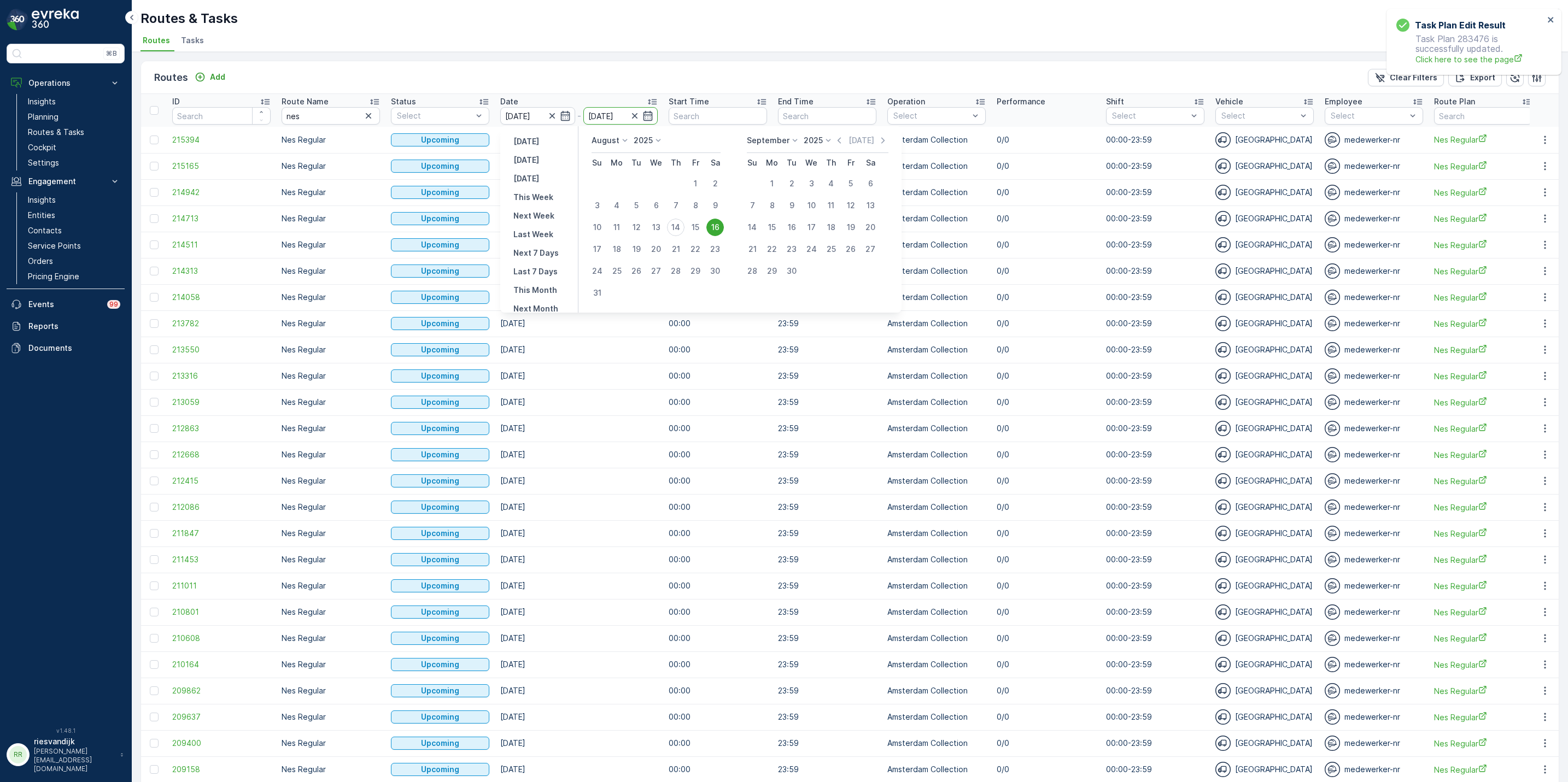
click at [713, 229] on div "16" at bounding box center [715, 227] width 17 height 17
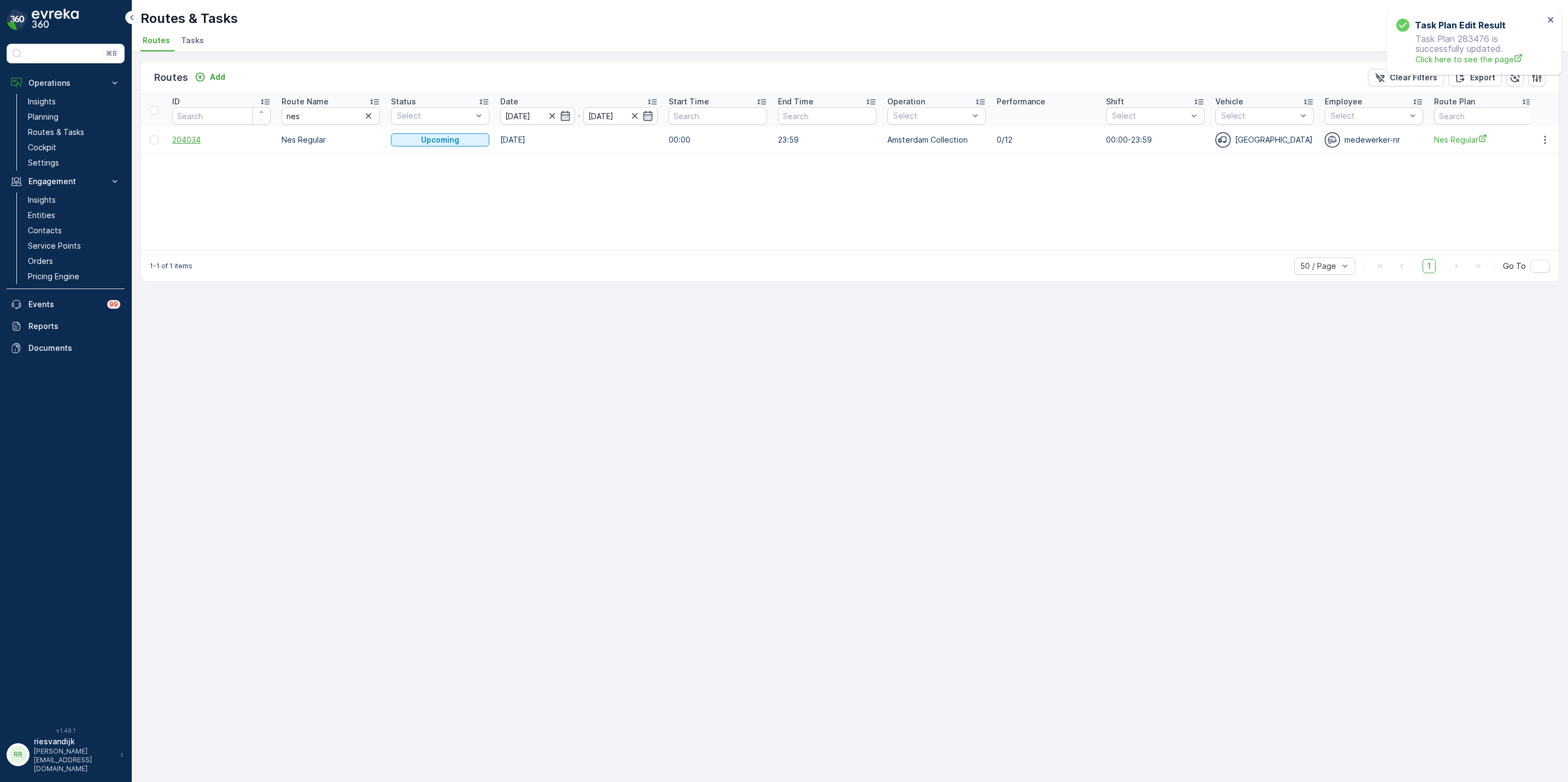
click at [189, 144] on span "204034" at bounding box center [221, 140] width 98 height 11
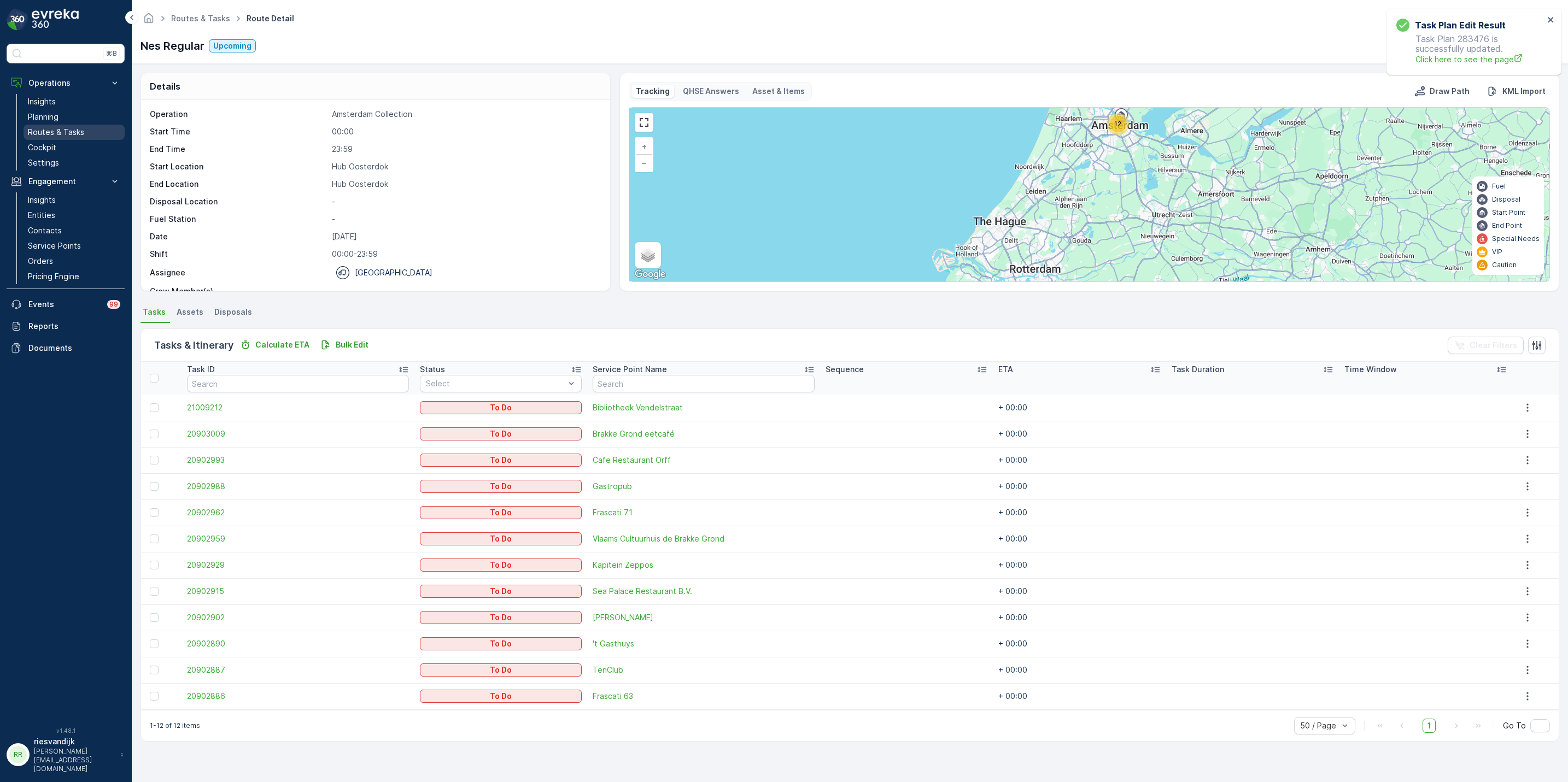
drag, startPoint x: 56, startPoint y: 133, endPoint x: 57, endPoint y: 128, distance: 5.1
click at [57, 133] on p "Routes & Tasks" at bounding box center [56, 132] width 56 height 11
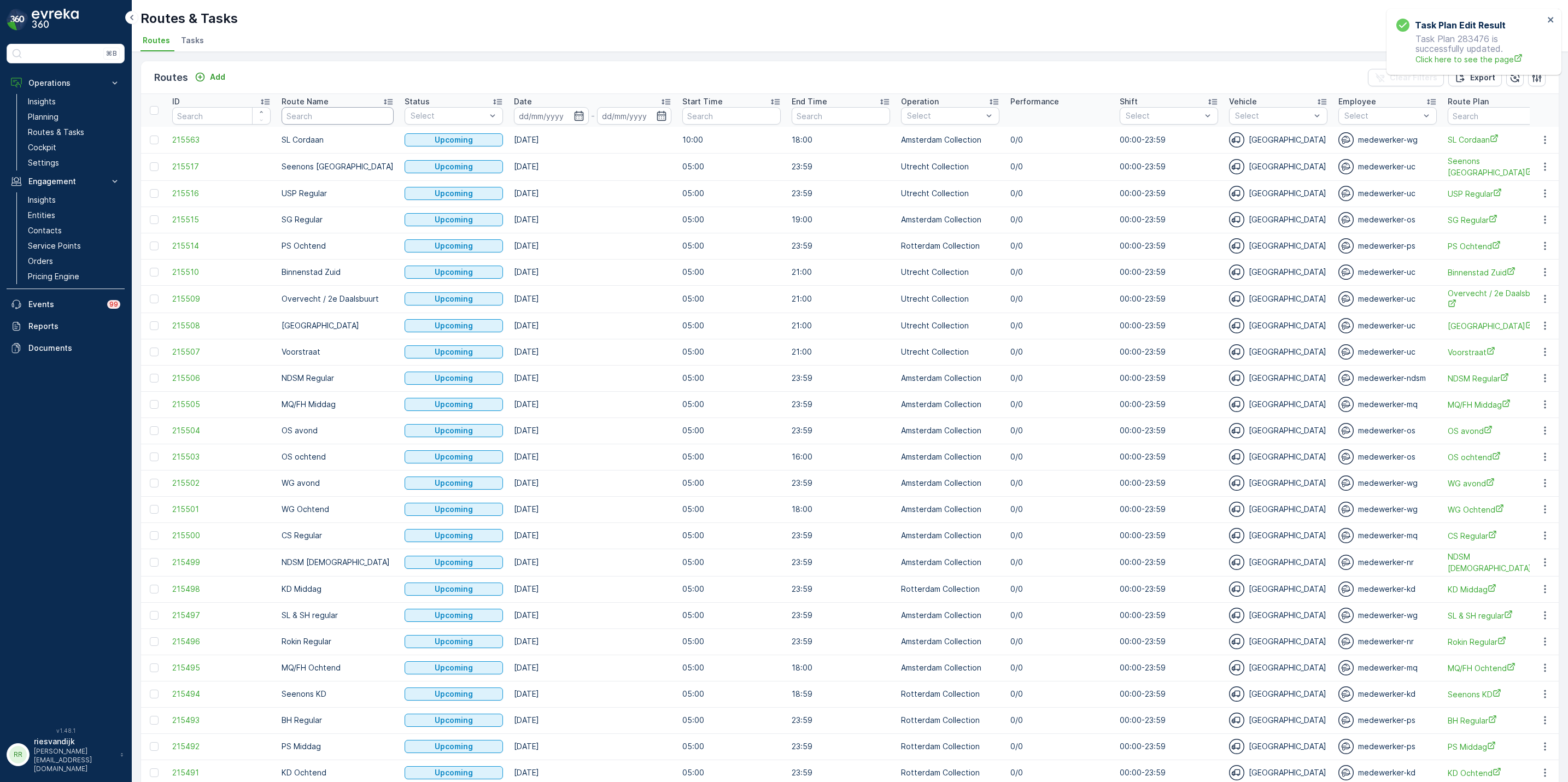
click at [359, 116] on input "text" at bounding box center [337, 116] width 112 height 17
type input "bink"
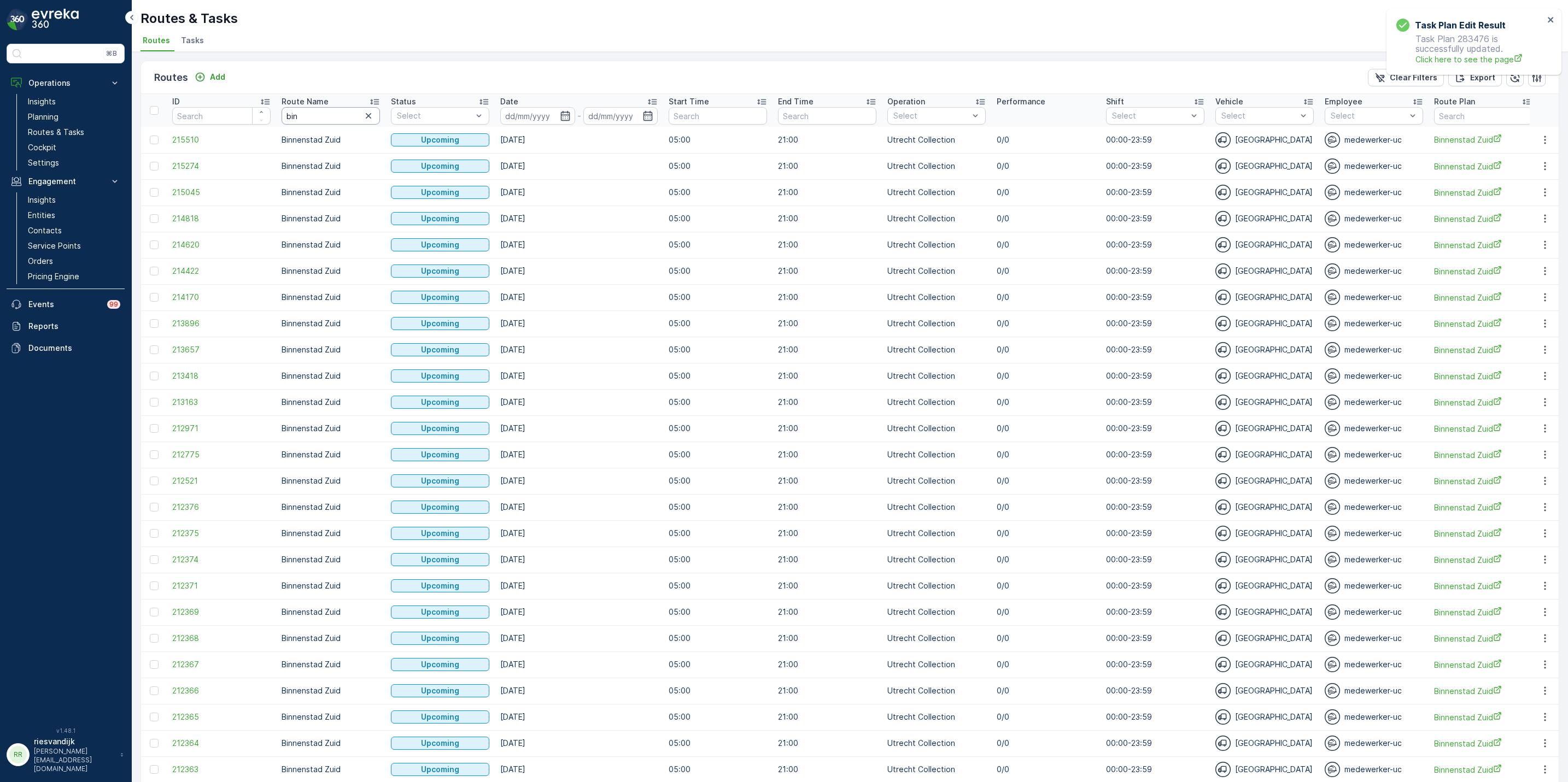
click at [334, 119] on input "bin" at bounding box center [331, 116] width 98 height 17
type input "b"
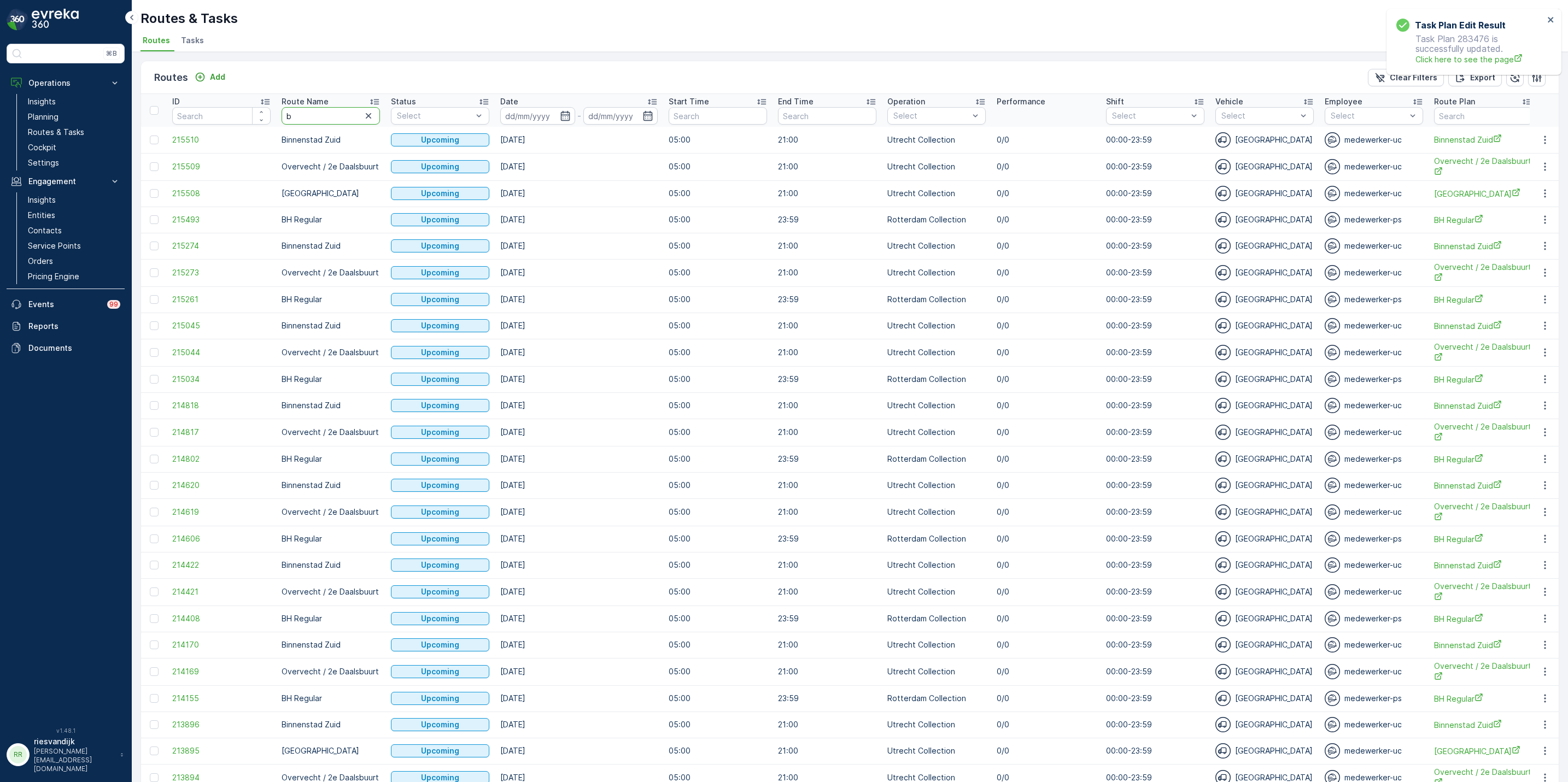
click at [334, 119] on input "b" at bounding box center [331, 116] width 98 height 17
type input "bh"
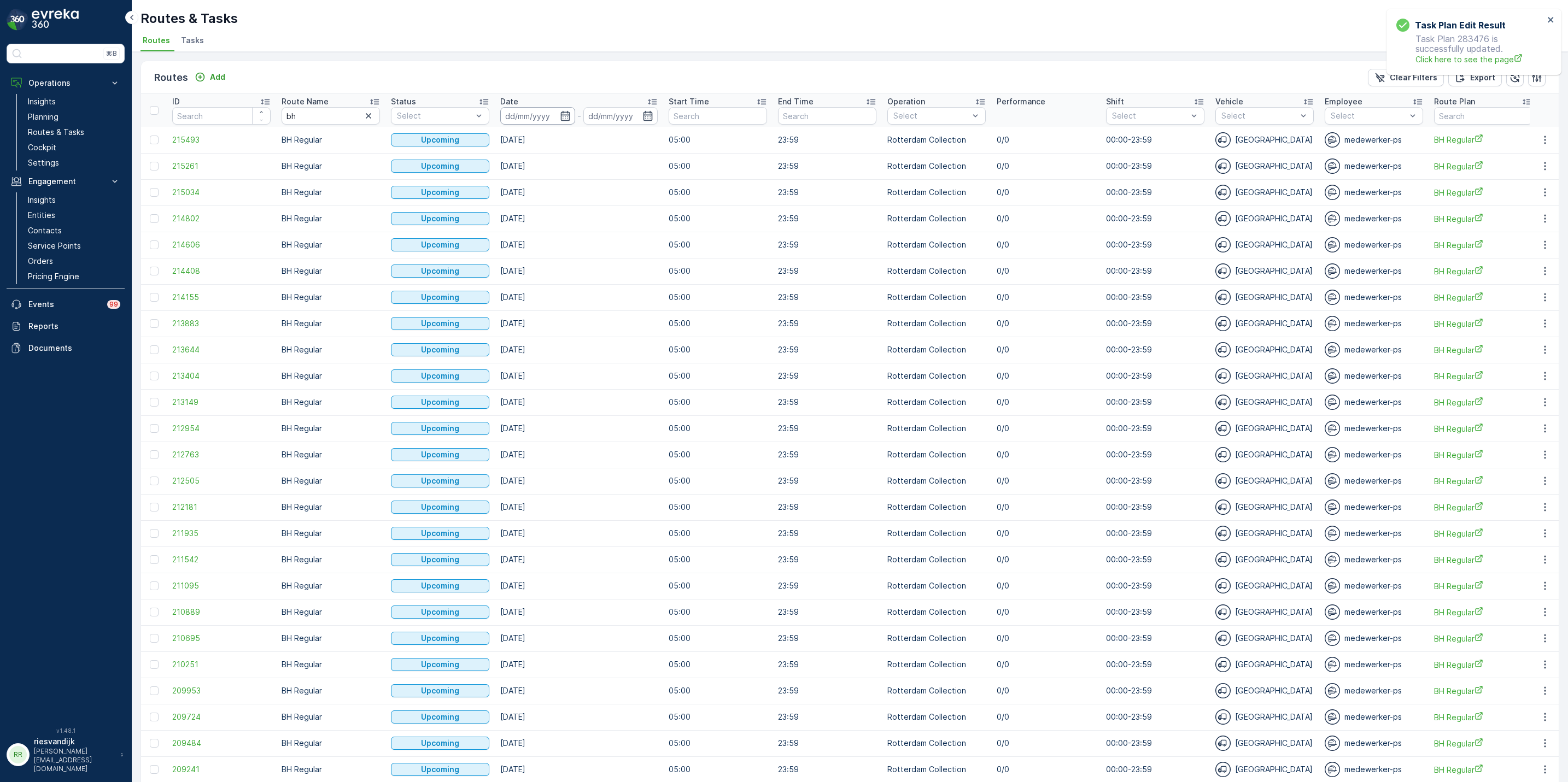
click at [523, 113] on input at bounding box center [538, 116] width 75 height 17
click at [670, 225] on div "14" at bounding box center [676, 227] width 17 height 17
type input "[DATE]"
click at [670, 226] on div "14" at bounding box center [676, 227] width 17 height 17
type input "[DATE]"
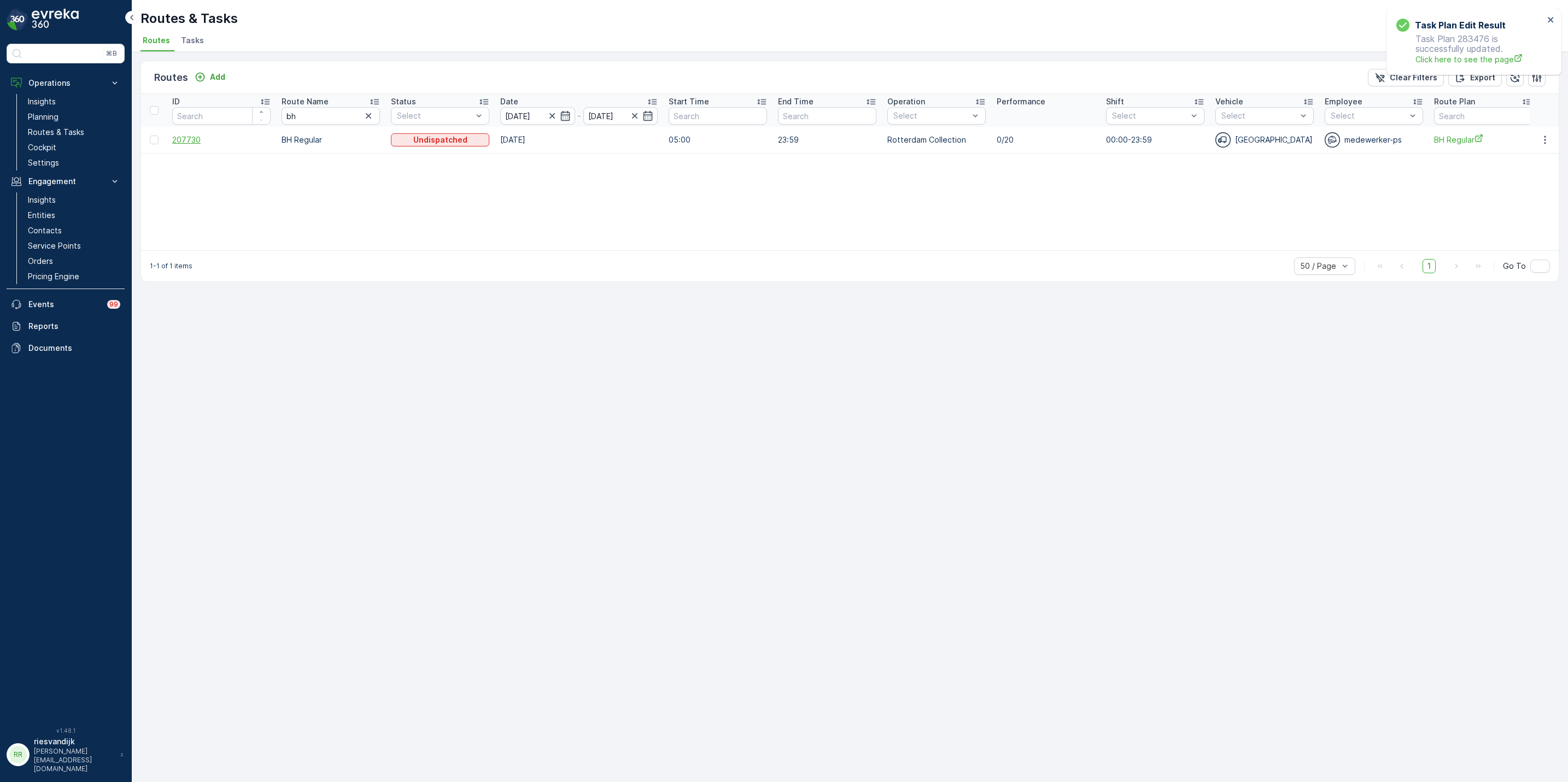
click at [191, 136] on span "207730" at bounding box center [221, 140] width 98 height 11
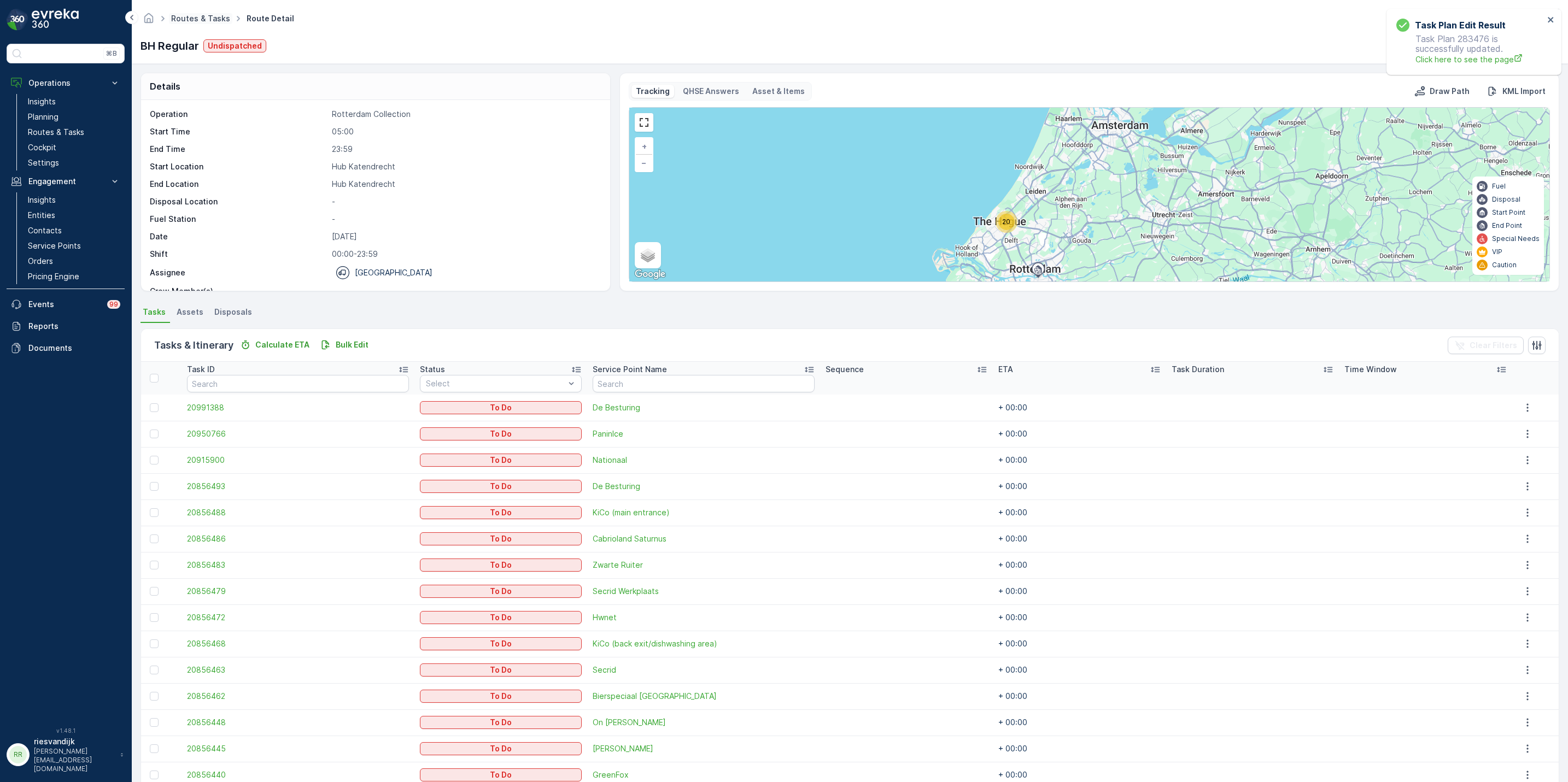
click at [211, 22] on link "Routes & Tasks" at bounding box center [201, 18] width 59 height 9
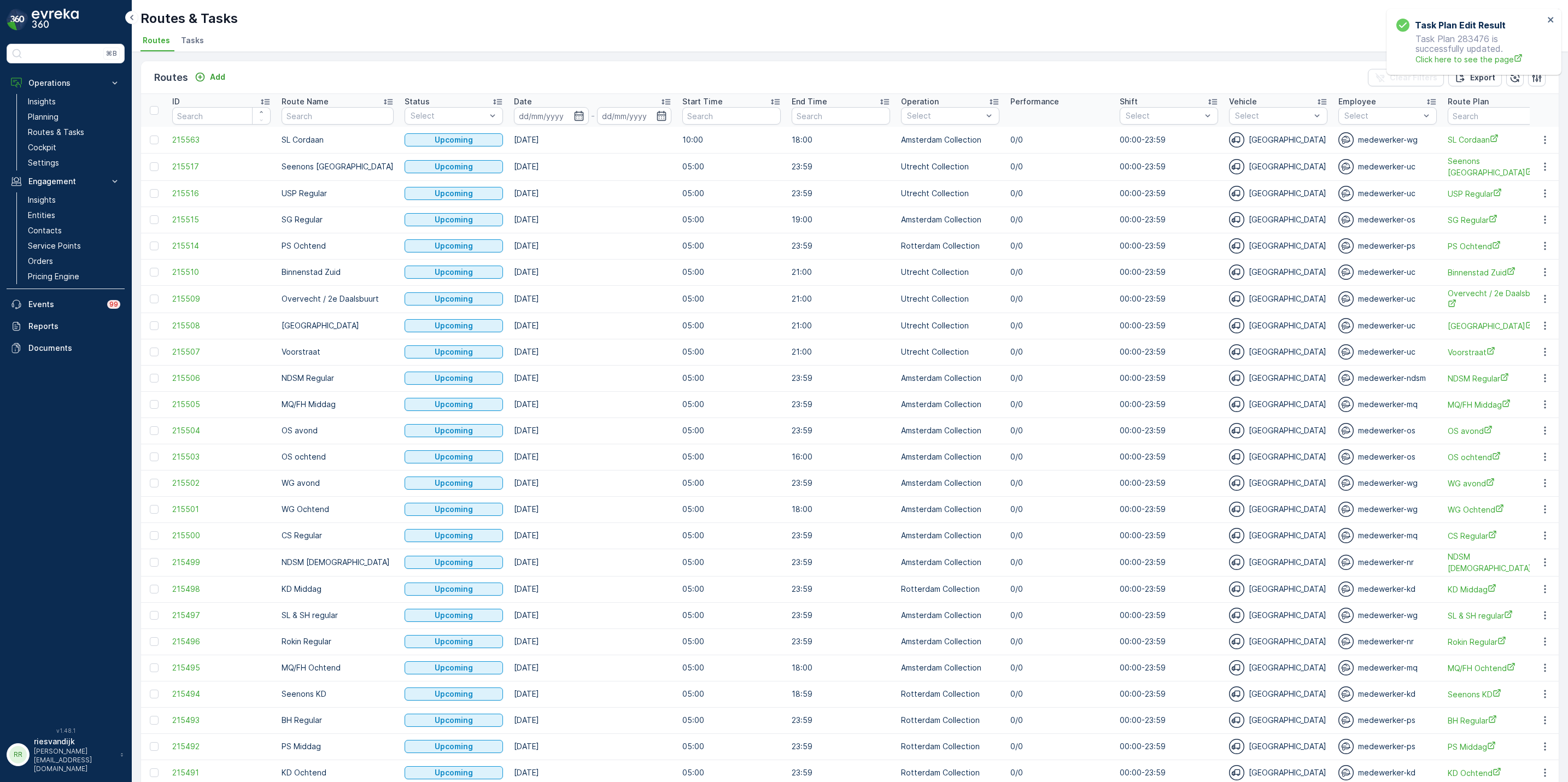
click at [189, 46] on span "Tasks" at bounding box center [192, 40] width 23 height 11
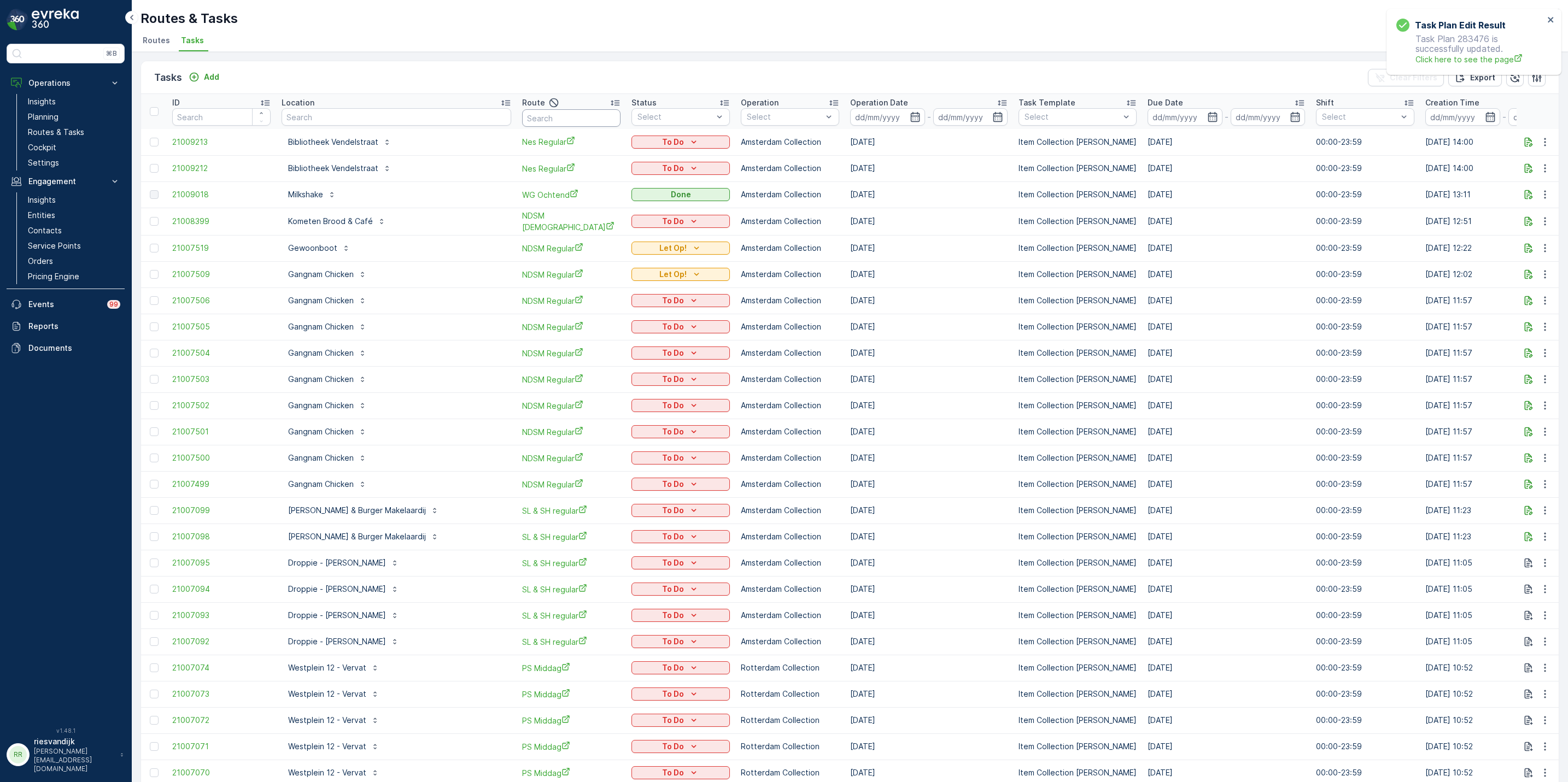
click at [522, 124] on input "text" at bounding box center [572, 118] width 98 height 17
type input "bh"
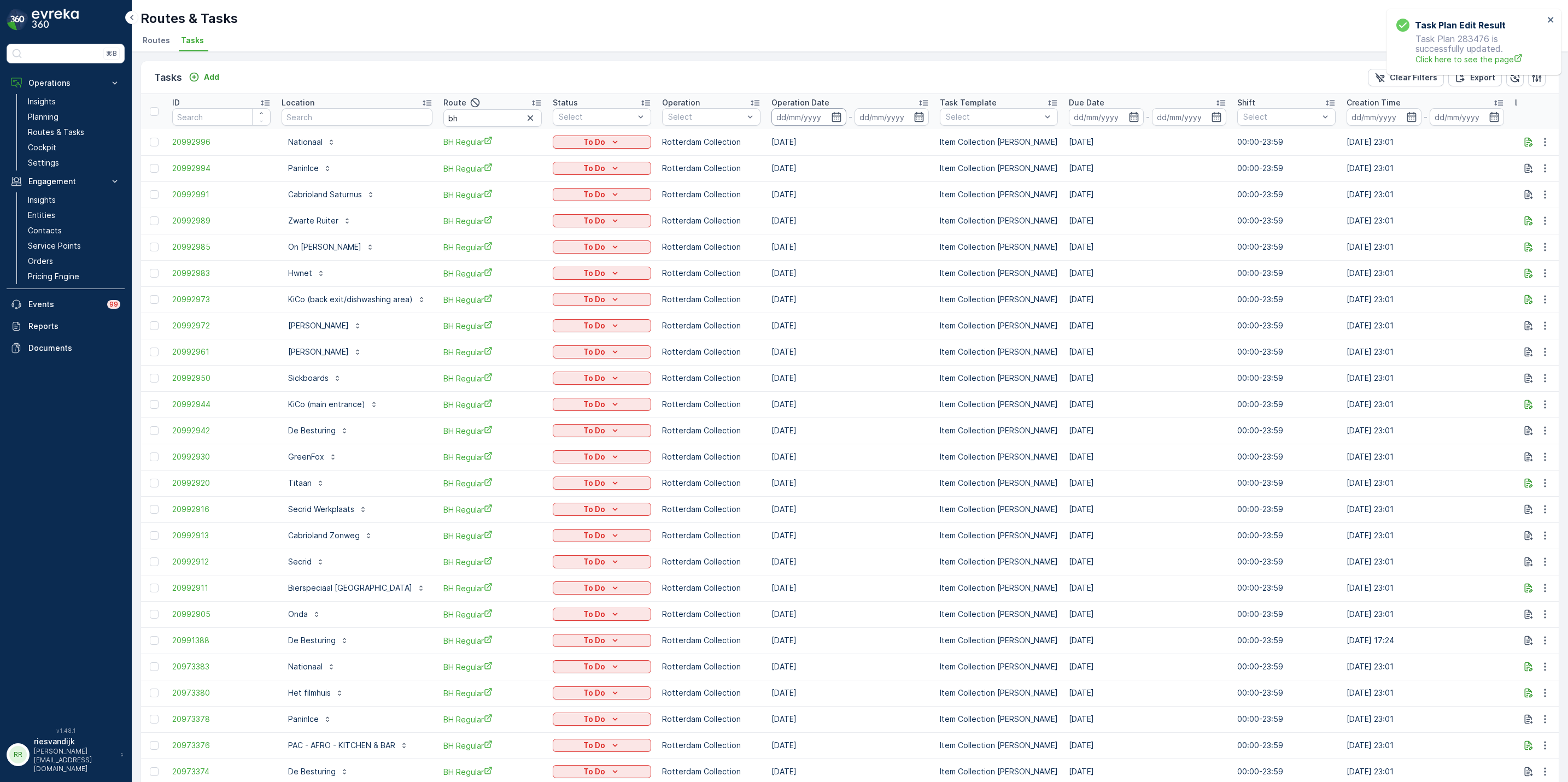
click at [791, 115] on input at bounding box center [809, 117] width 75 height 17
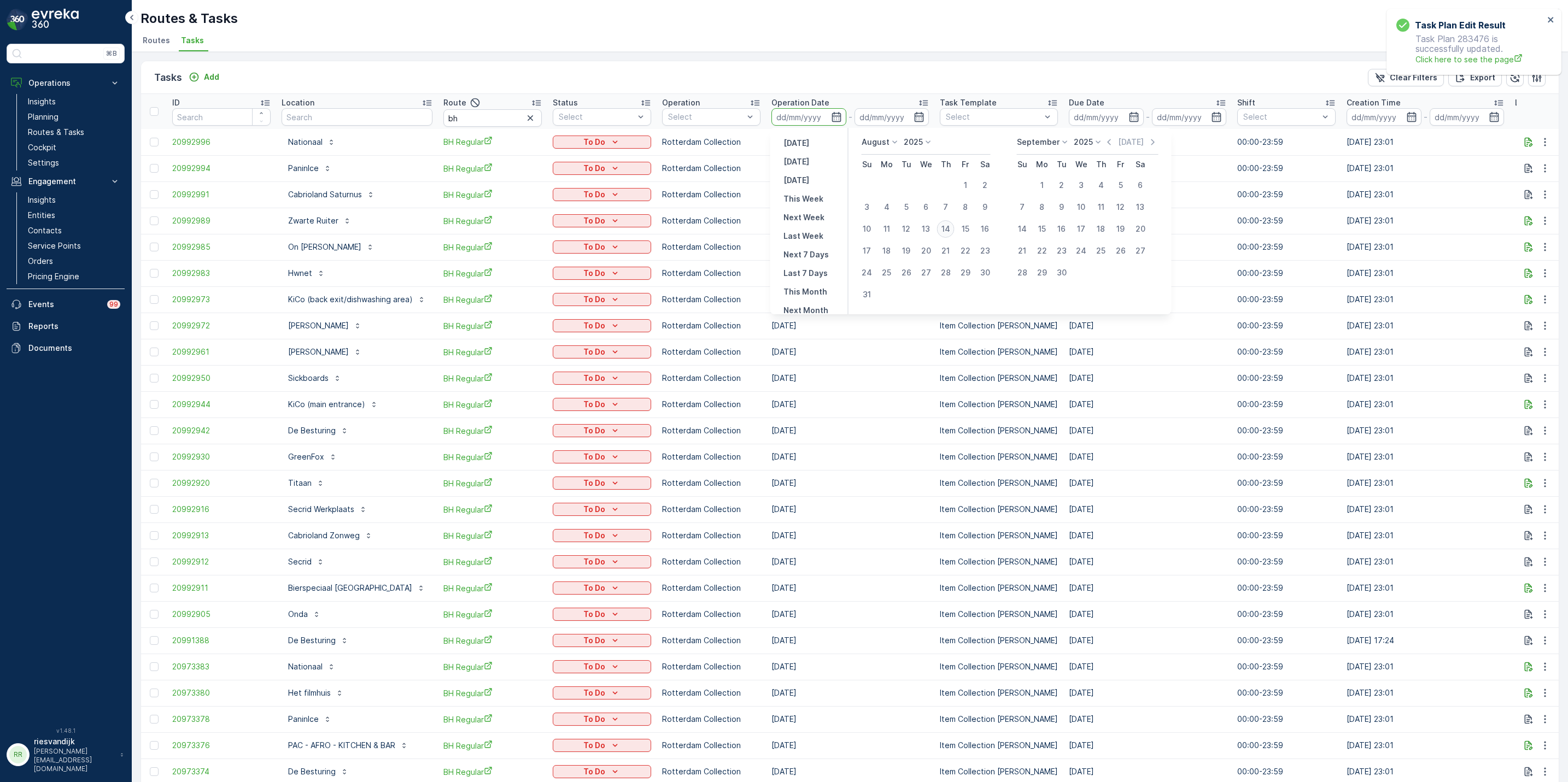
click at [941, 223] on div "14" at bounding box center [946, 229] width 17 height 17
type input "[DATE]"
click at [942, 225] on div "14" at bounding box center [946, 229] width 17 height 17
type input "[DATE]"
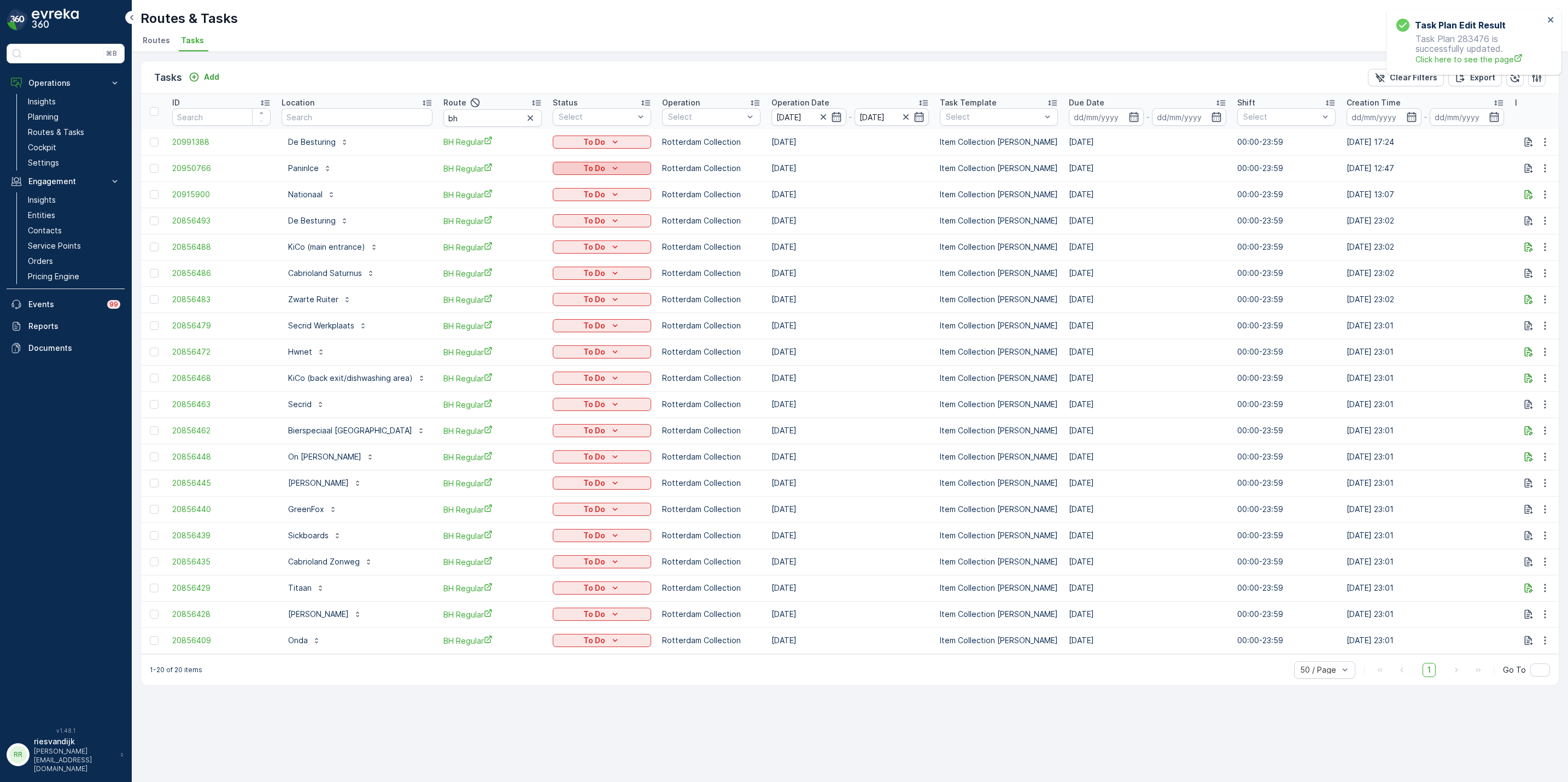
click at [588, 166] on p "To Do" at bounding box center [594, 168] width 22 height 11
click at [576, 215] on span "Done" at bounding box center [567, 215] width 20 height 11
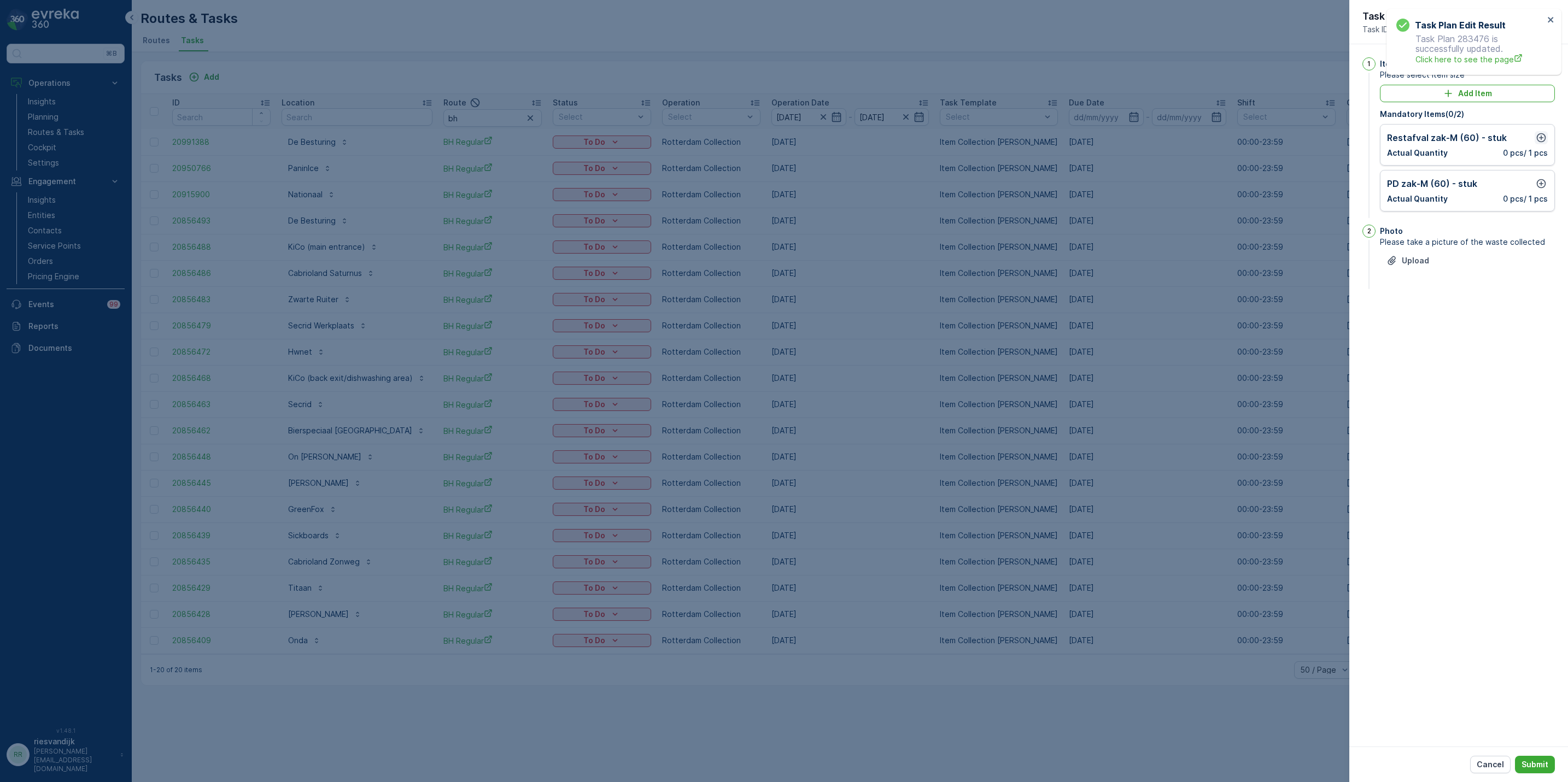
click at [1541, 133] on icon "button" at bounding box center [1541, 137] width 11 height 11
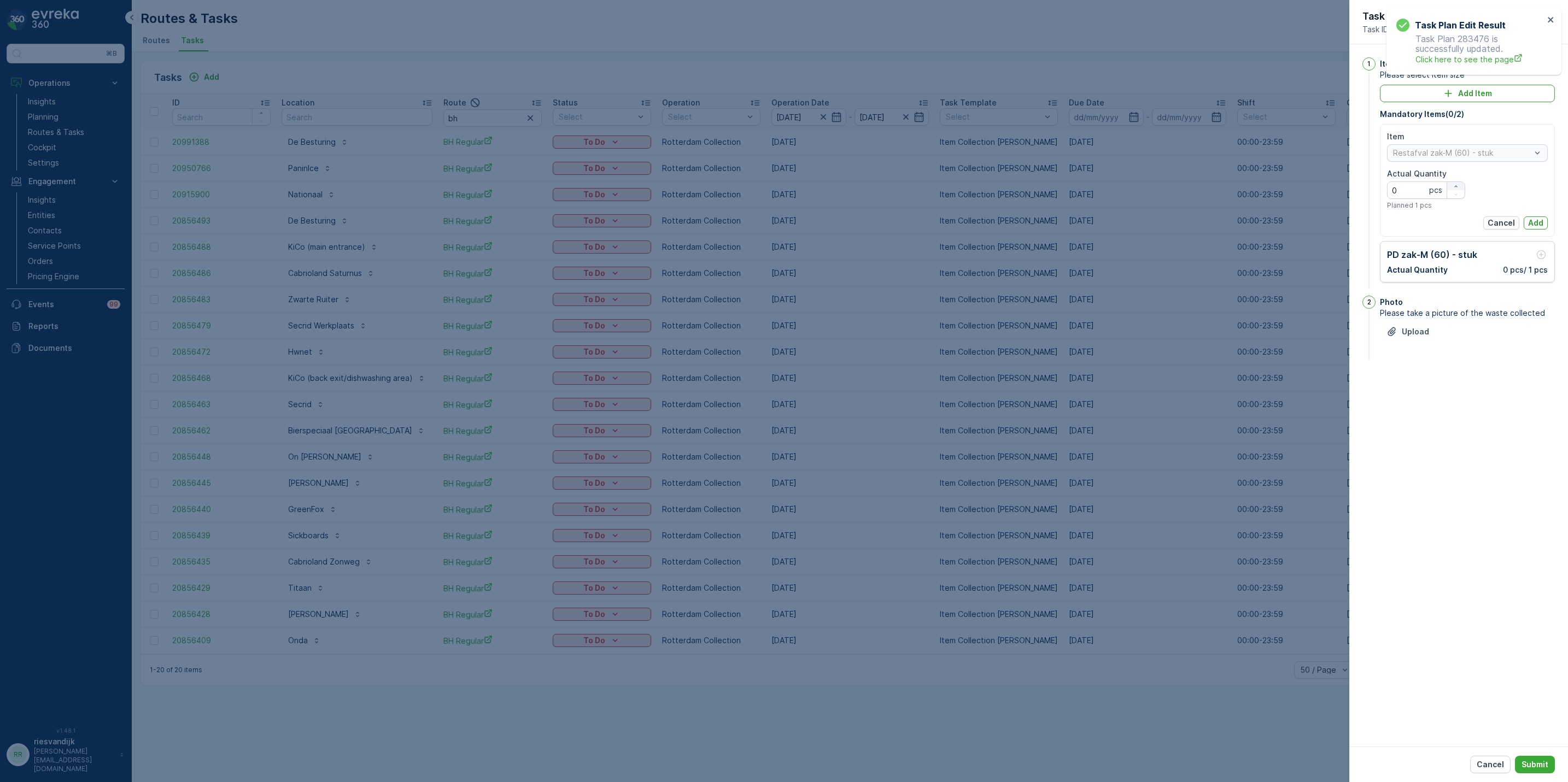
click at [1457, 184] on icon "button" at bounding box center [1456, 186] width 7 height 7
type Quantity "1"
click at [1542, 226] on p "Add" at bounding box center [1535, 223] width 15 height 11
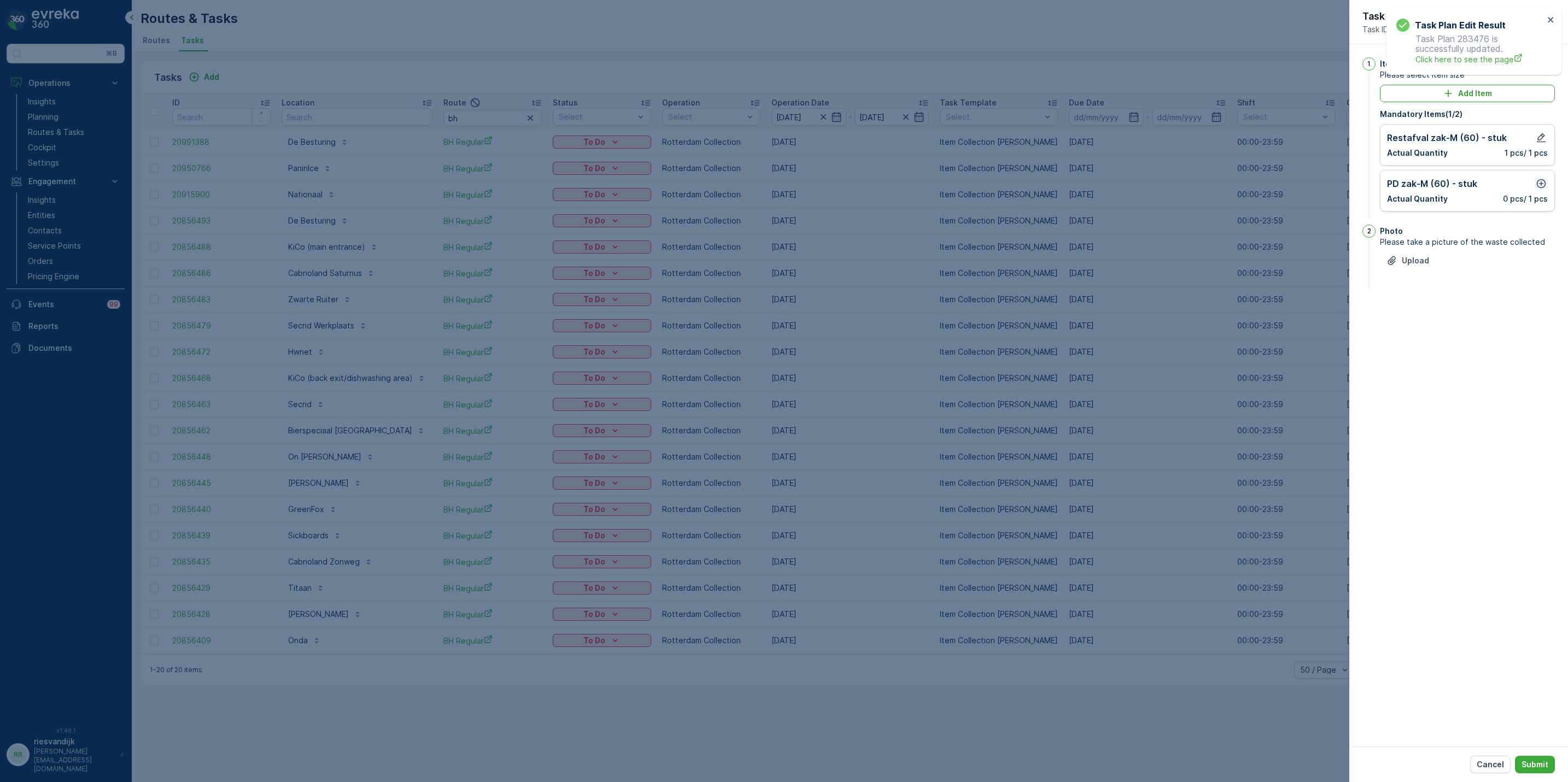
click at [1542, 187] on icon "button" at bounding box center [1541, 183] width 11 height 11
click at [1454, 229] on icon "button" at bounding box center [1456, 232] width 7 height 7
click at [1457, 230] on icon "button" at bounding box center [1456, 232] width 7 height 7
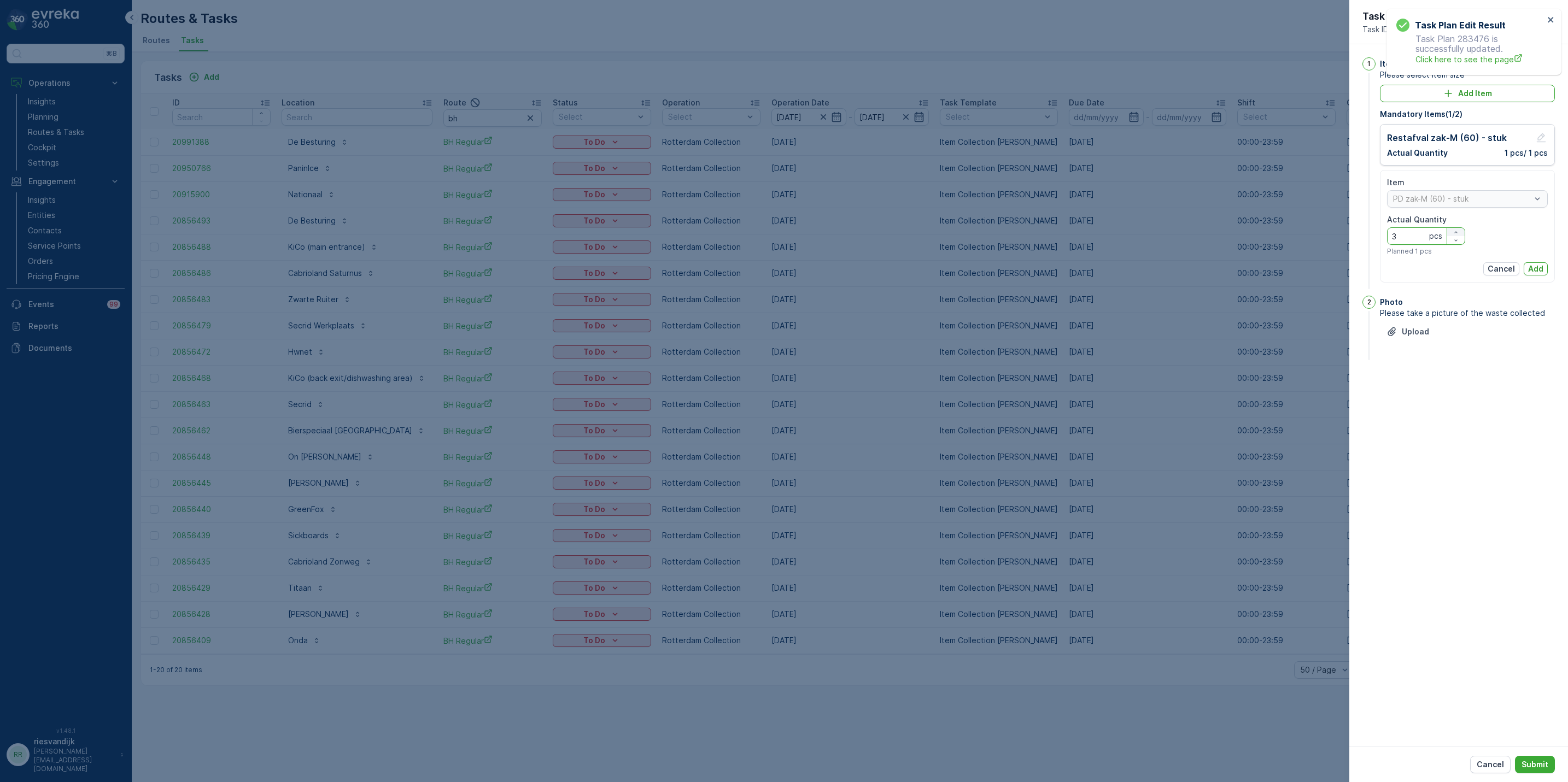
type Quantity "4"
click at [1535, 266] on p "Add" at bounding box center [1535, 268] width 15 height 11
click at [1538, 766] on p "Submit" at bounding box center [1535, 765] width 27 height 11
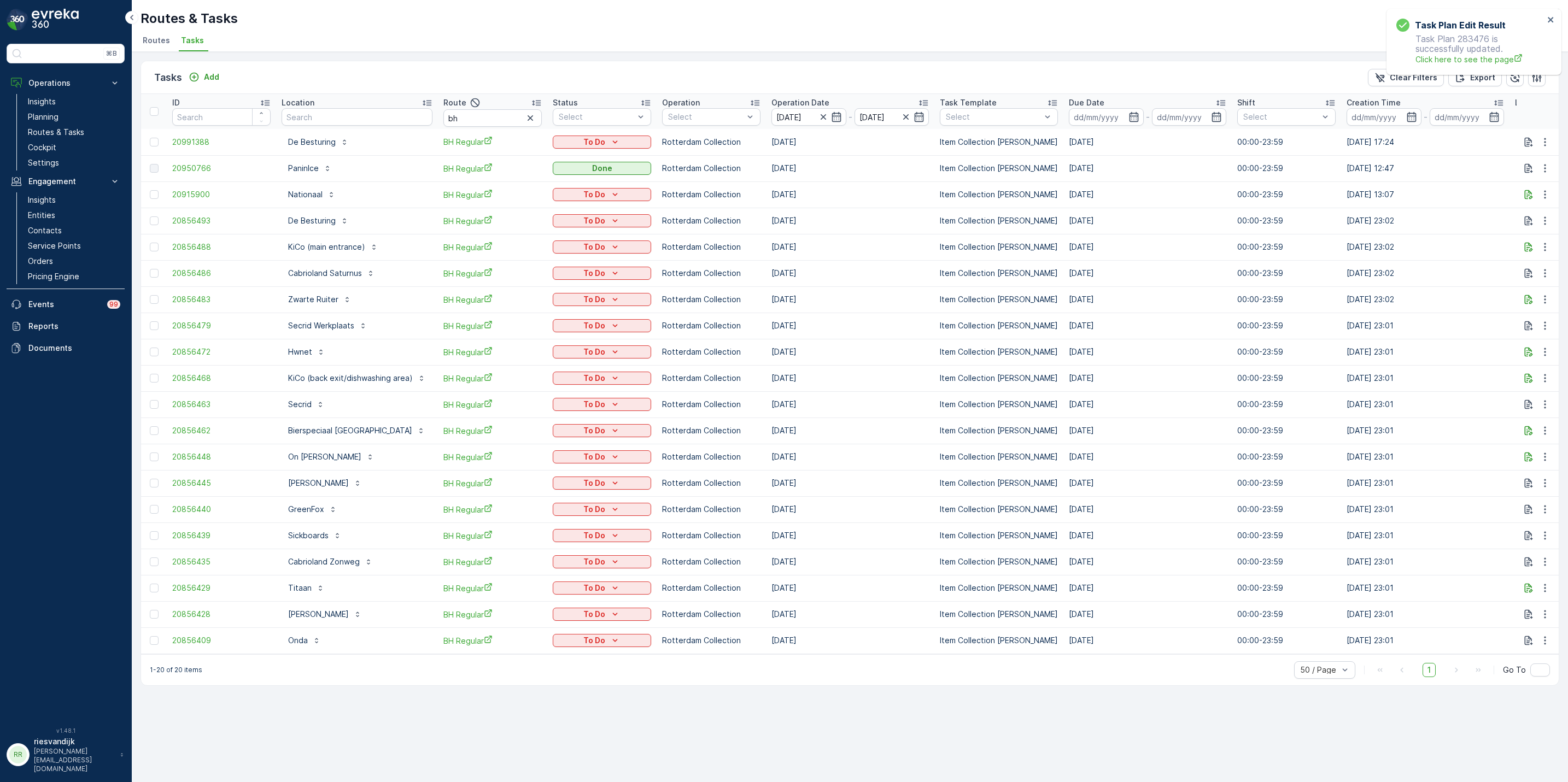
click at [373, 102] on div "Location" at bounding box center [357, 102] width 151 height 11
click at [590, 638] on p "To Do" at bounding box center [594, 640] width 22 height 11
click at [584, 682] on div "Done" at bounding box center [588, 687] width 69 height 15
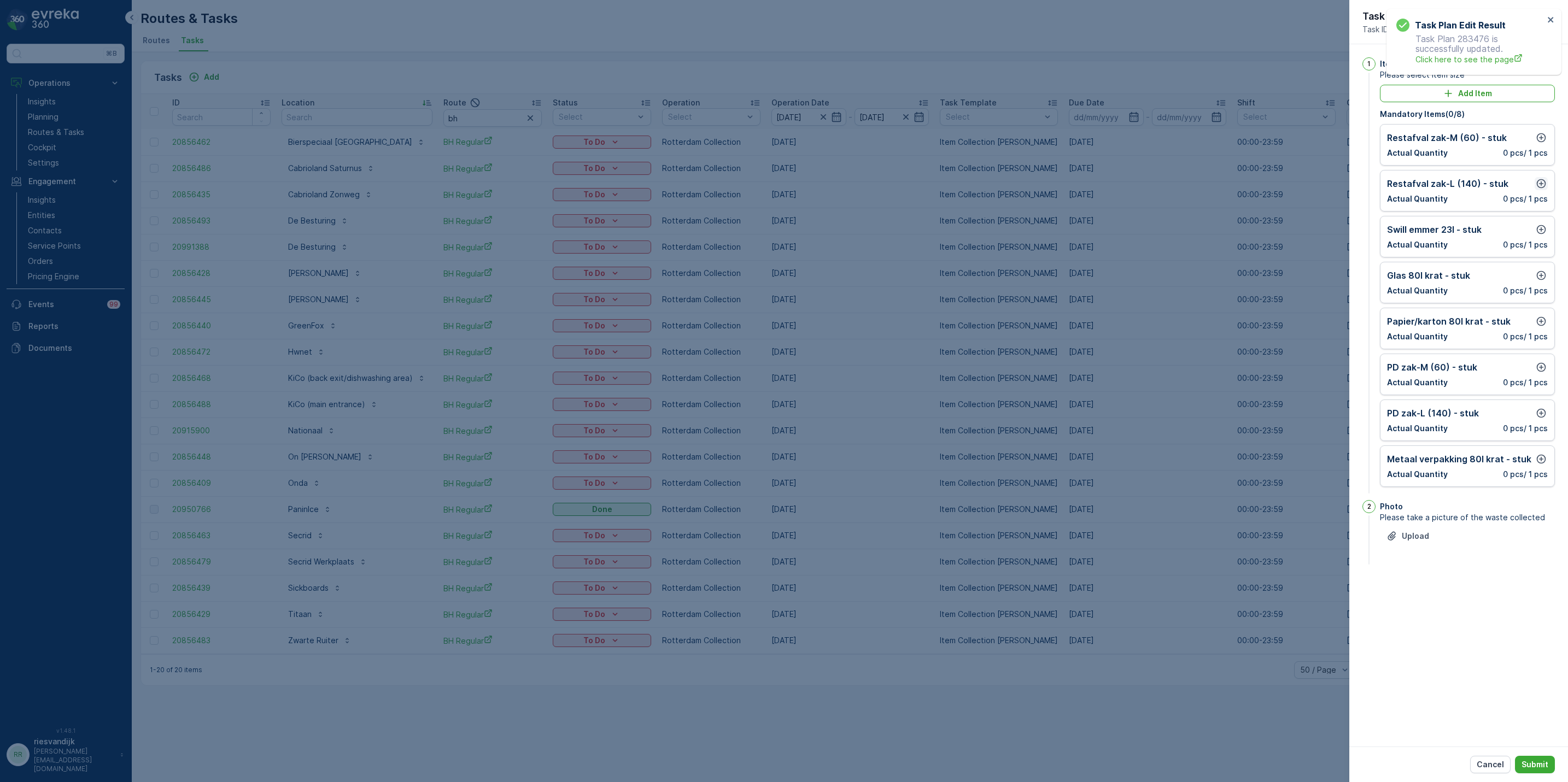
click at [1538, 184] on icon "button" at bounding box center [1541, 183] width 11 height 11
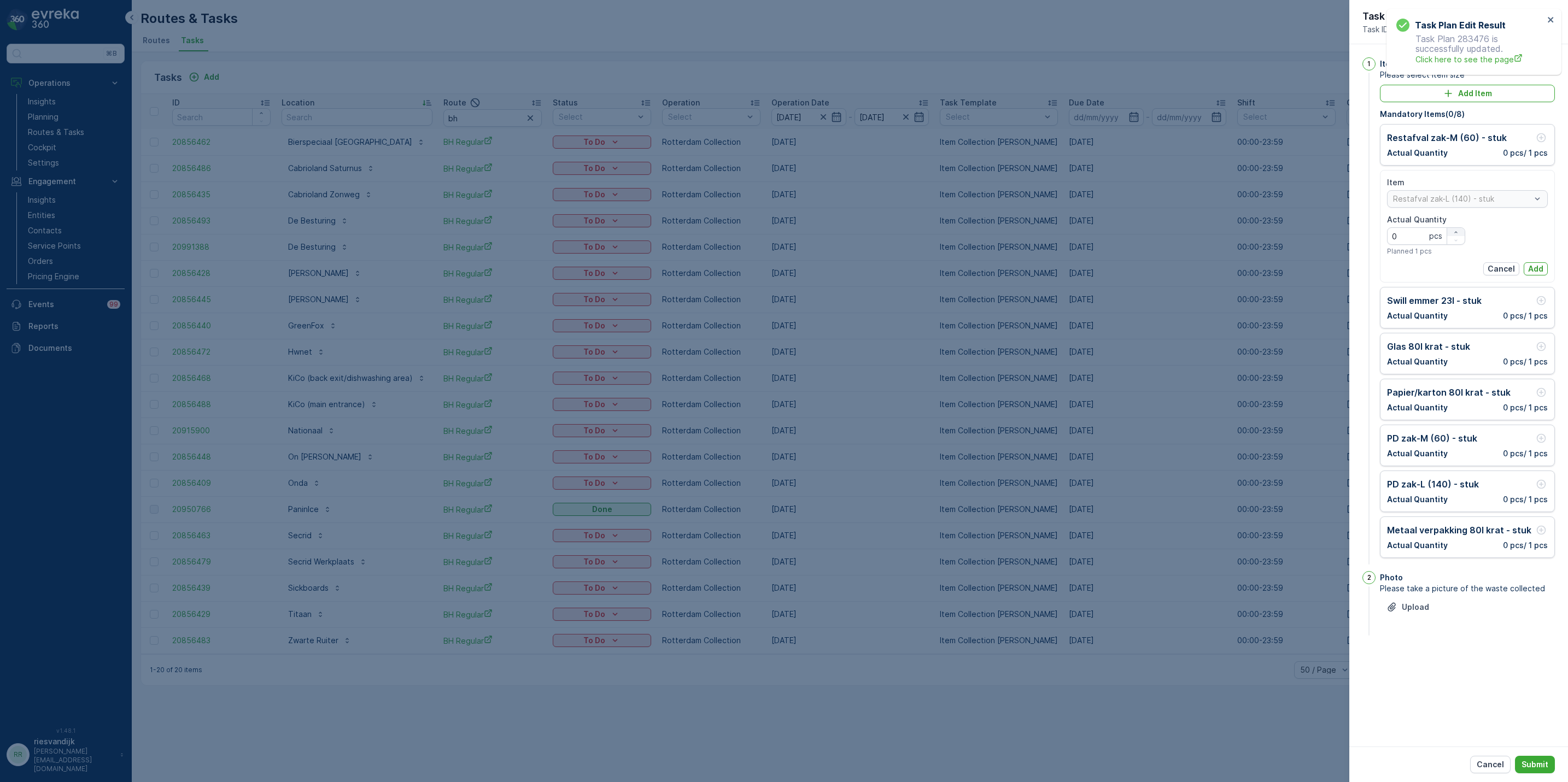
click at [1459, 231] on div "button" at bounding box center [1456, 232] width 17 height 7
click at [1457, 231] on icon "button" at bounding box center [1456, 232] width 7 height 7
click at [1457, 230] on icon "button" at bounding box center [1456, 232] width 7 height 7
click at [1457, 229] on button "button" at bounding box center [1456, 231] width 17 height 8
type Quantity "4"
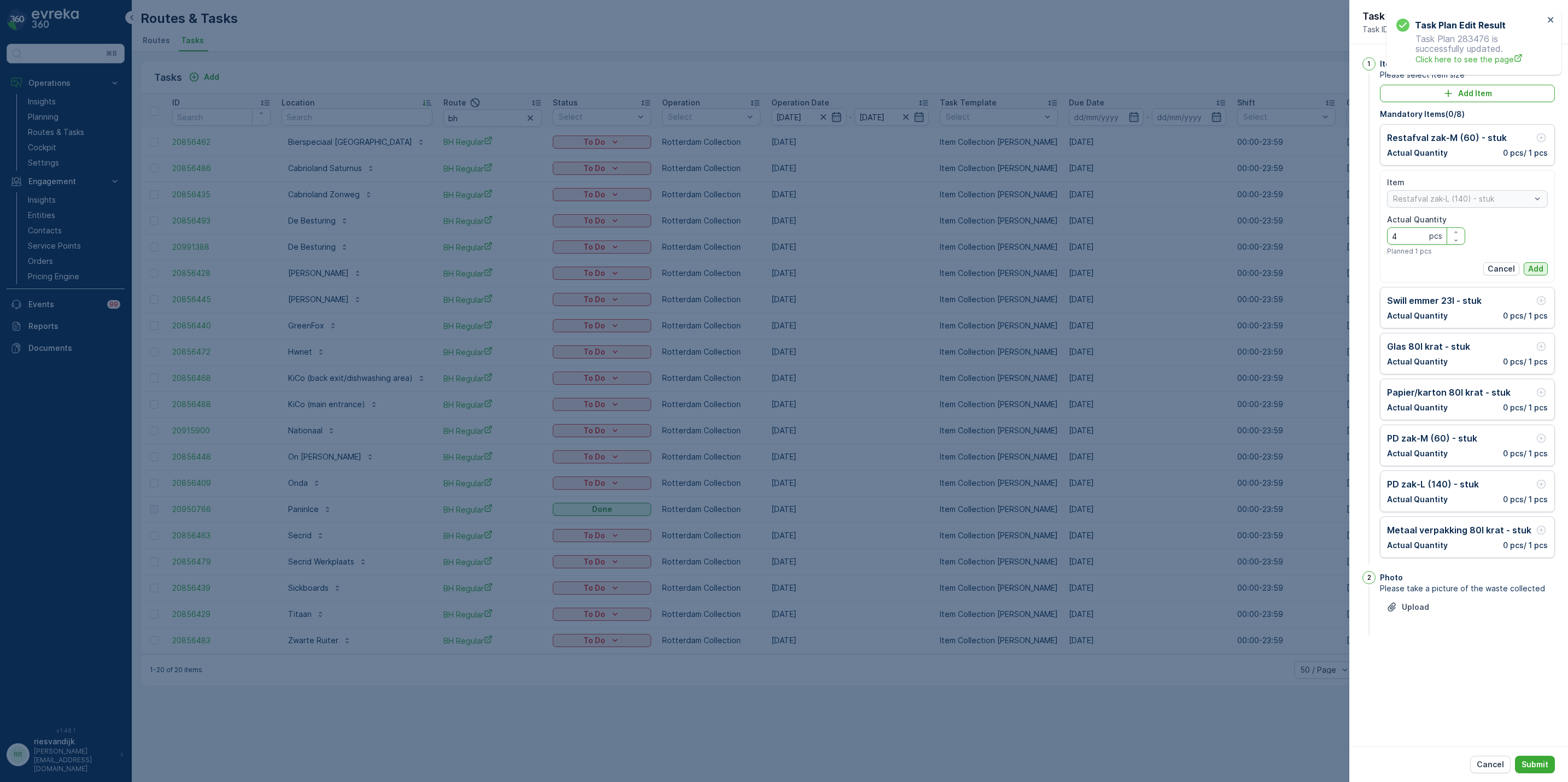
click at [1539, 266] on p "Add" at bounding box center [1535, 268] width 15 height 11
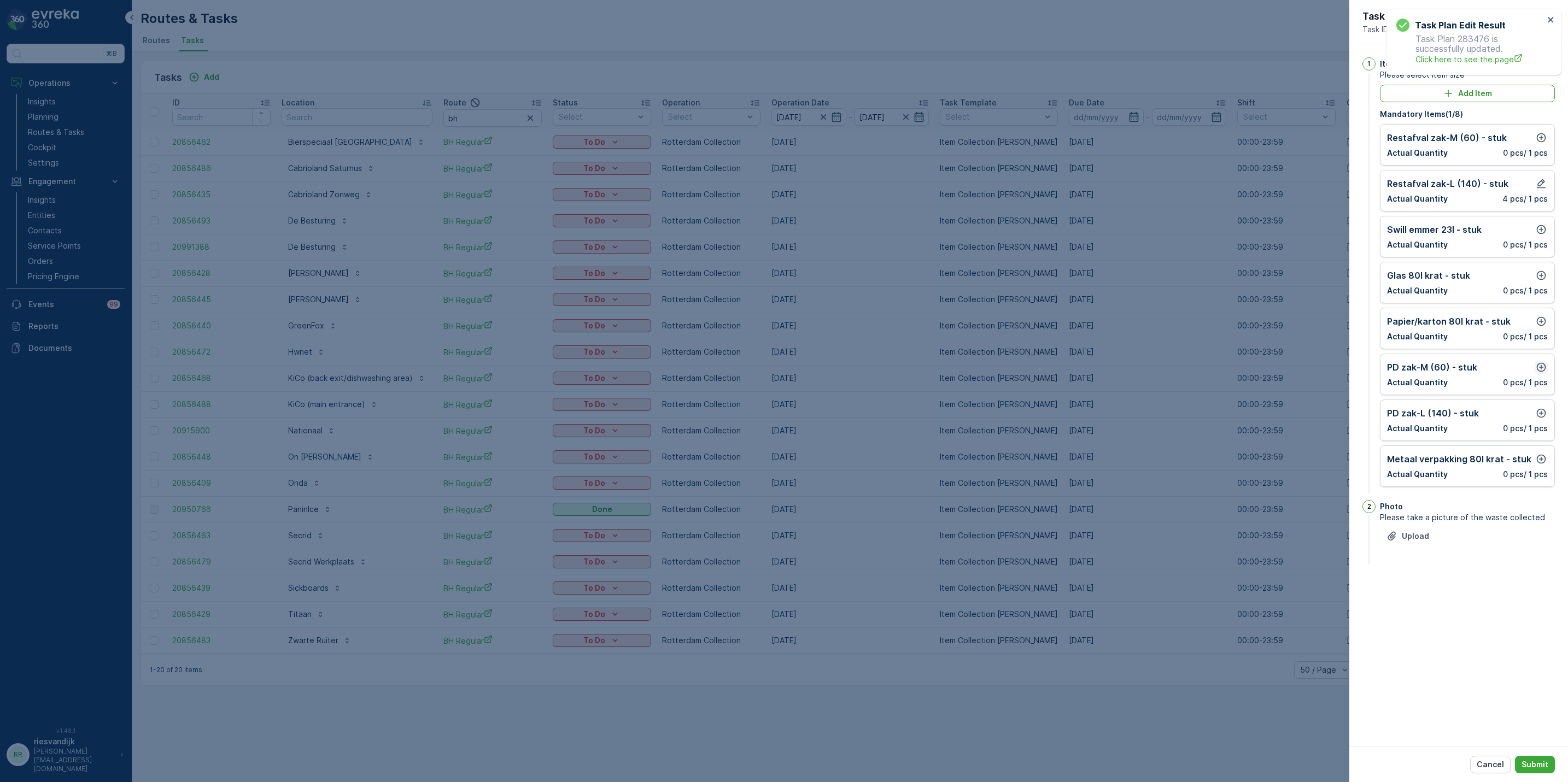
click at [1538, 373] on icon "button" at bounding box center [1541, 367] width 11 height 11
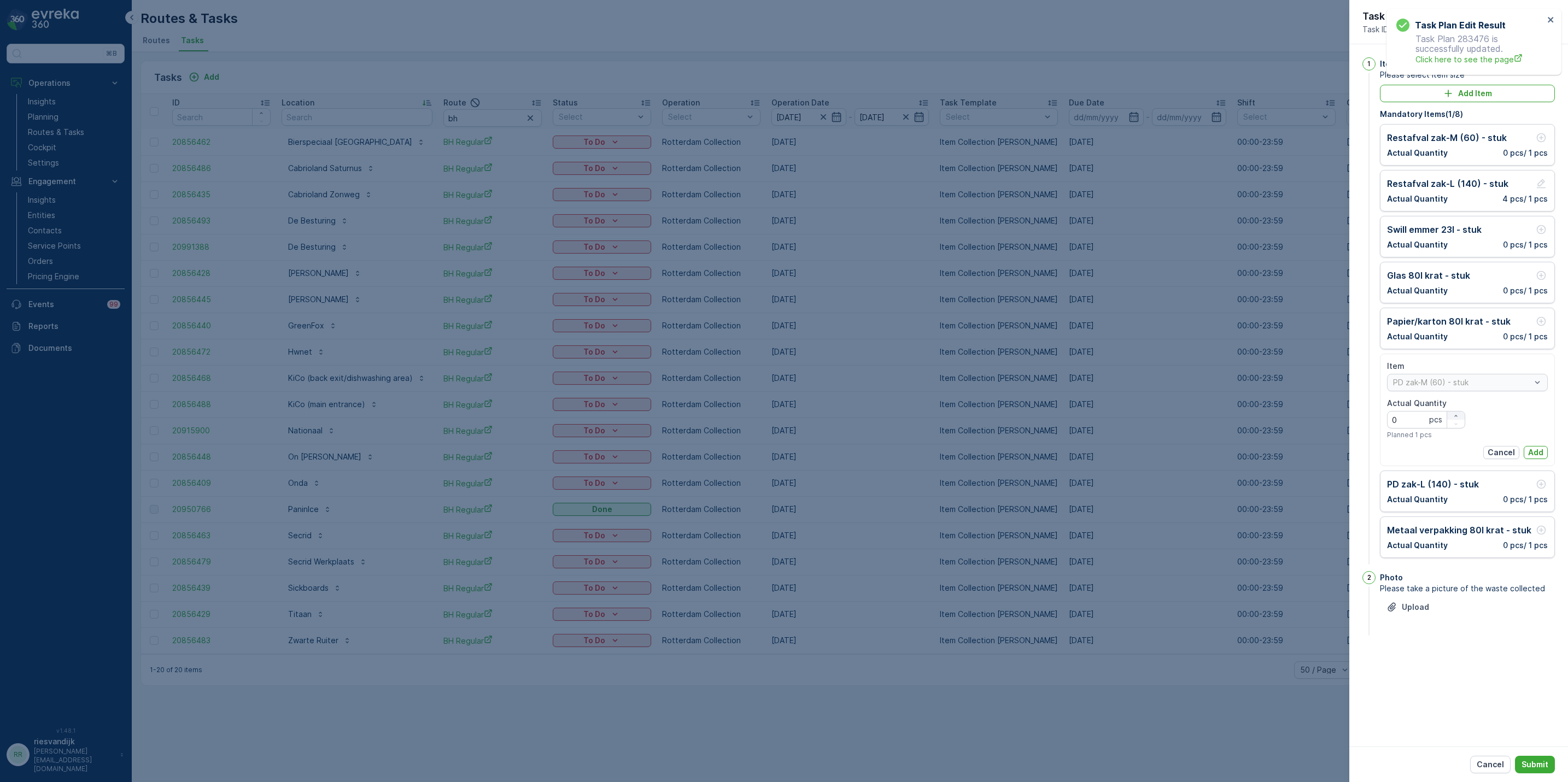
click at [1455, 417] on icon "button" at bounding box center [1456, 415] width 7 height 7
type Quantity "1"
click at [1535, 451] on p "Add" at bounding box center [1535, 452] width 15 height 11
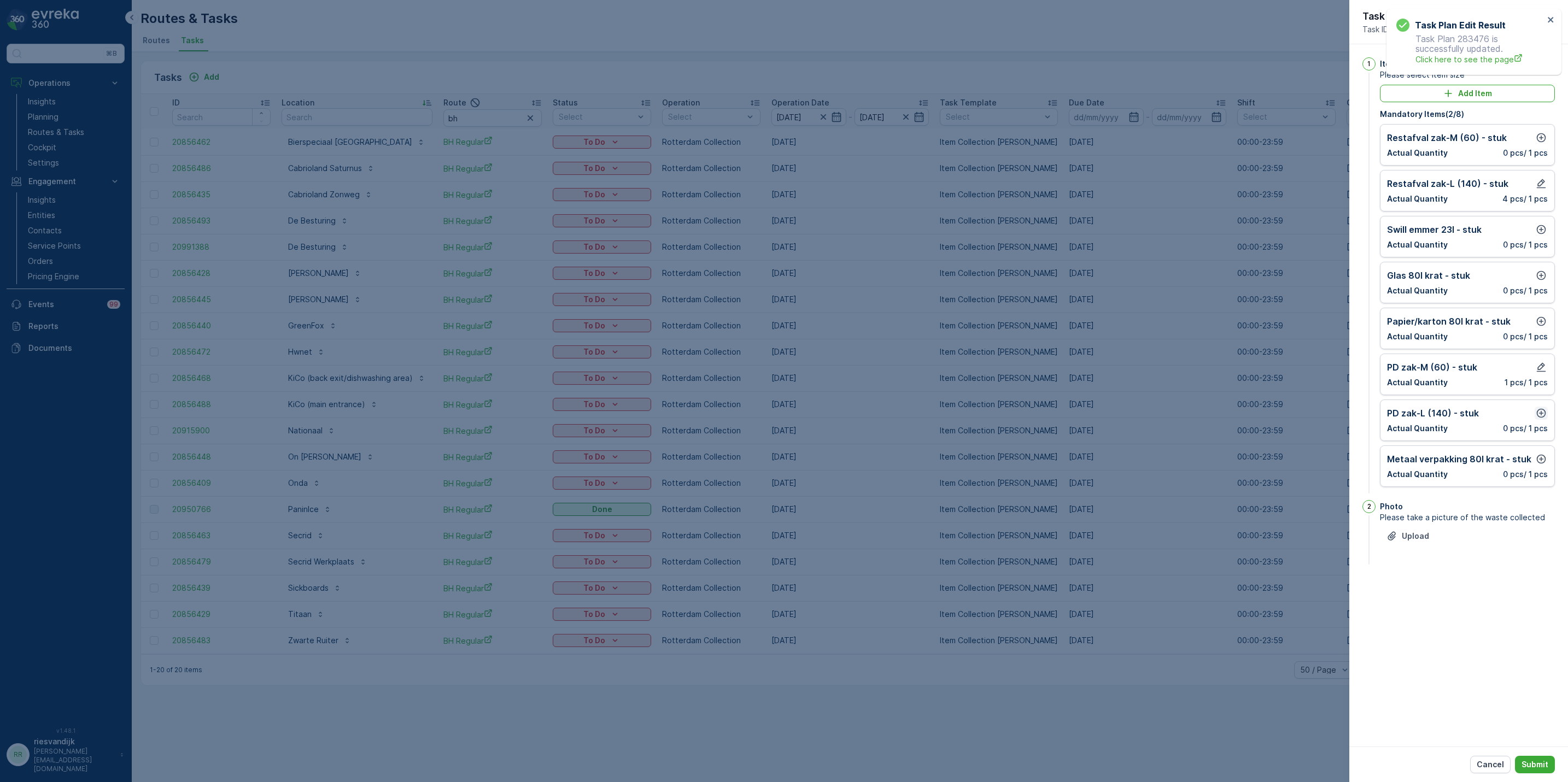
click at [1539, 415] on icon "button" at bounding box center [1541, 413] width 11 height 11
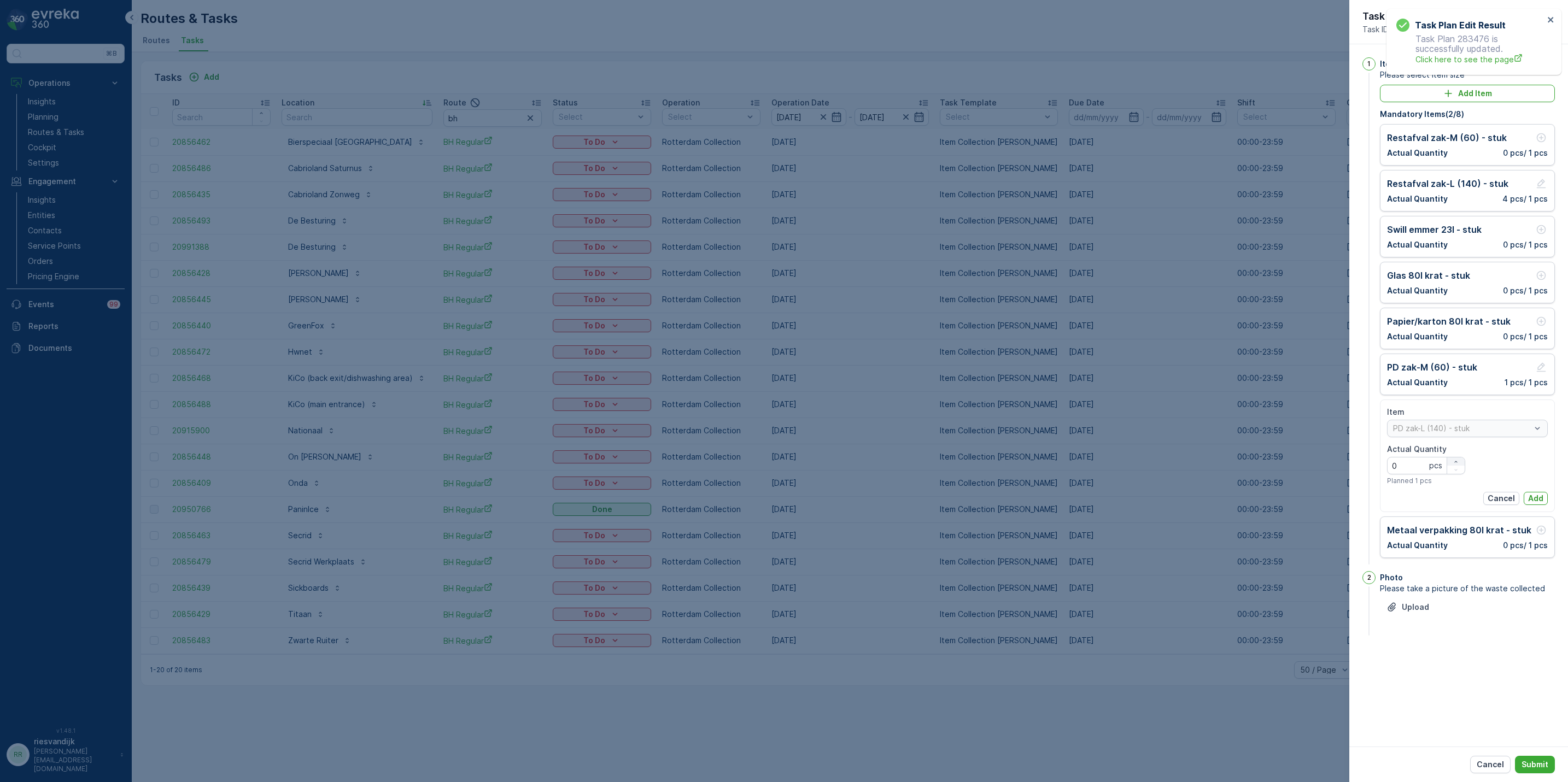
click at [1455, 462] on icon "button" at bounding box center [1456, 462] width 7 height 7
type Quantity "1"
click at [1530, 498] on p "Add" at bounding box center [1535, 498] width 15 height 11
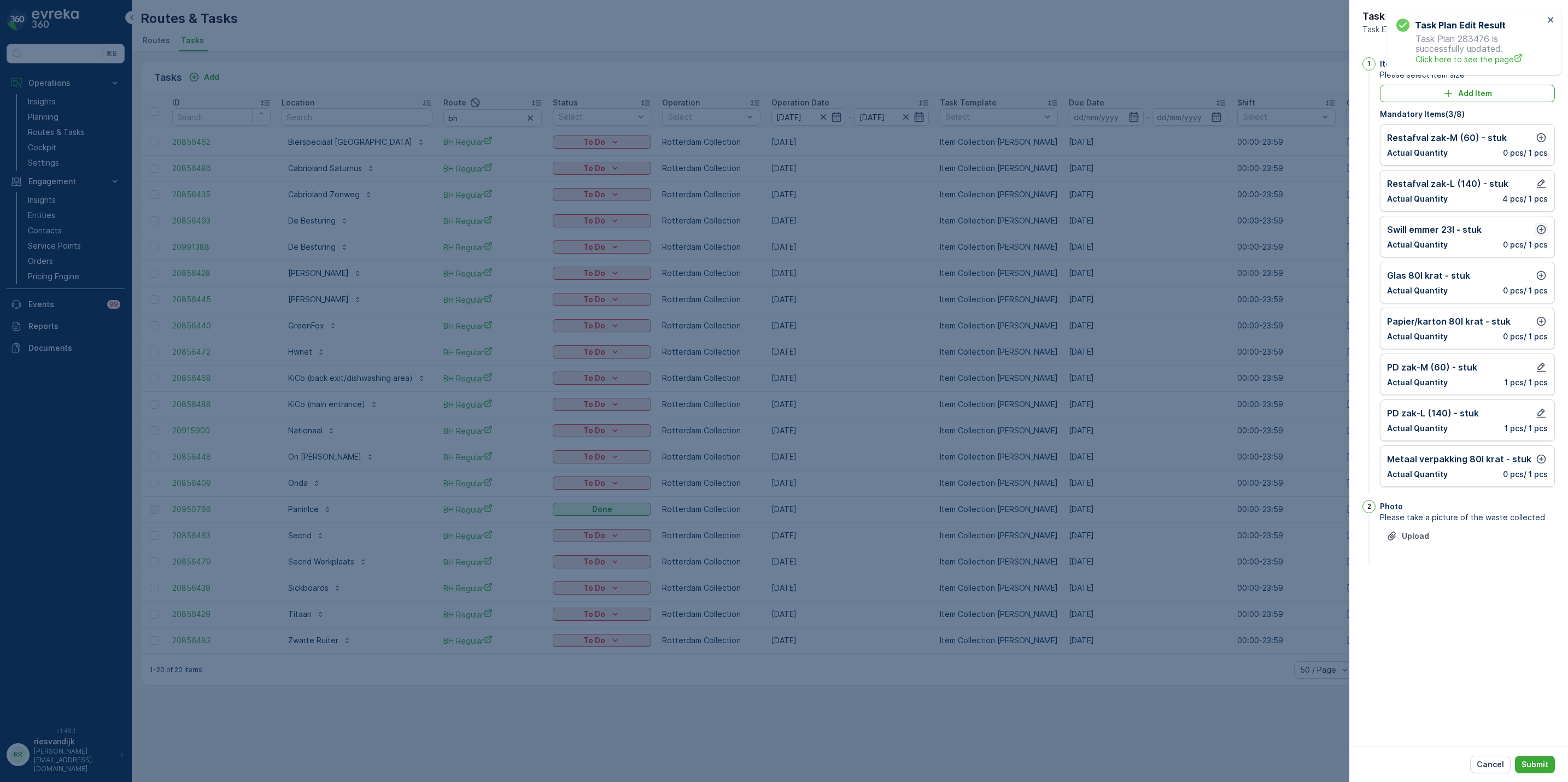
click at [1542, 227] on icon "button" at bounding box center [1541, 229] width 9 height 9
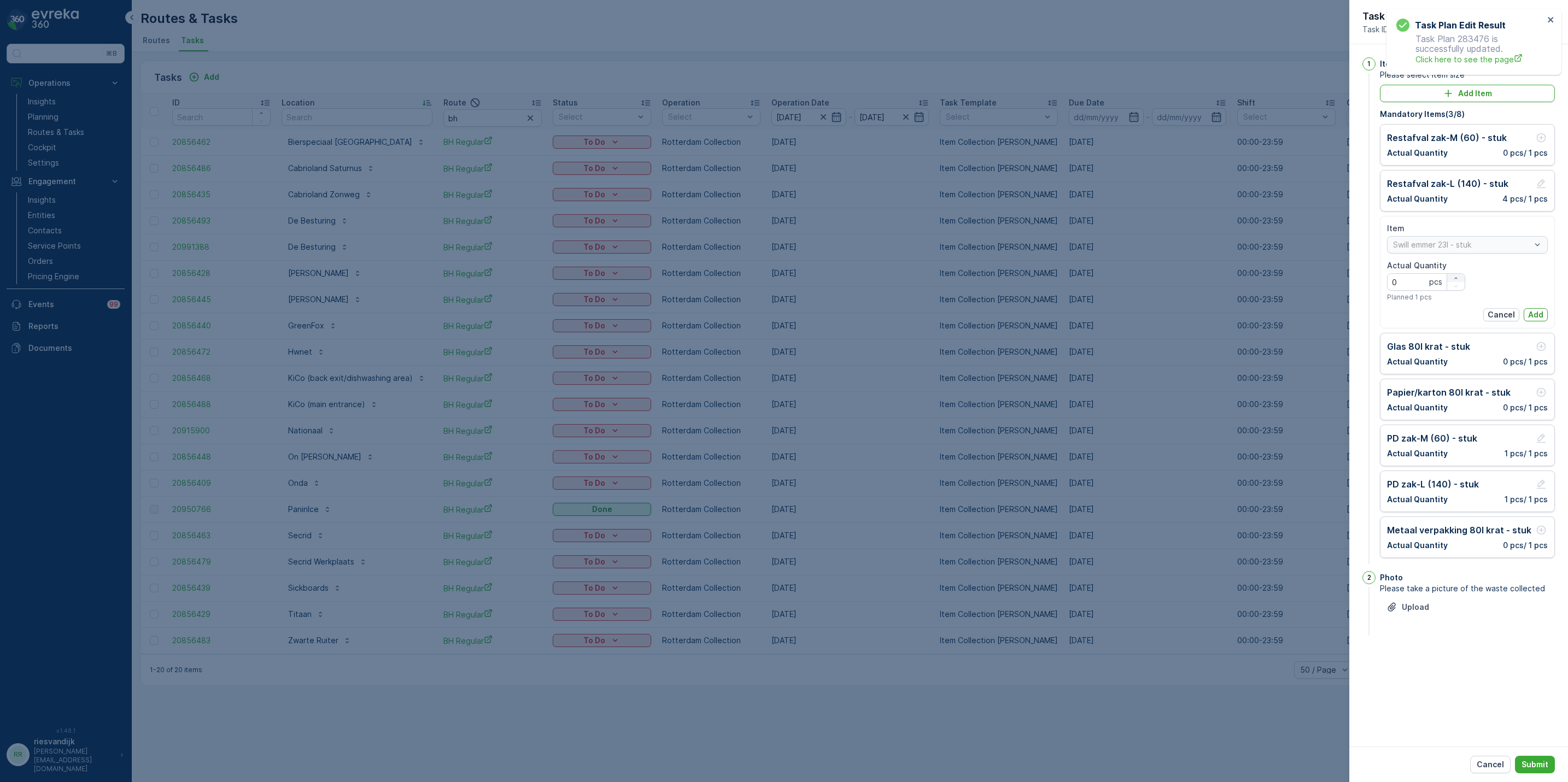
click at [1455, 278] on icon "button" at bounding box center [1456, 278] width 7 height 7
type Quantity "4"
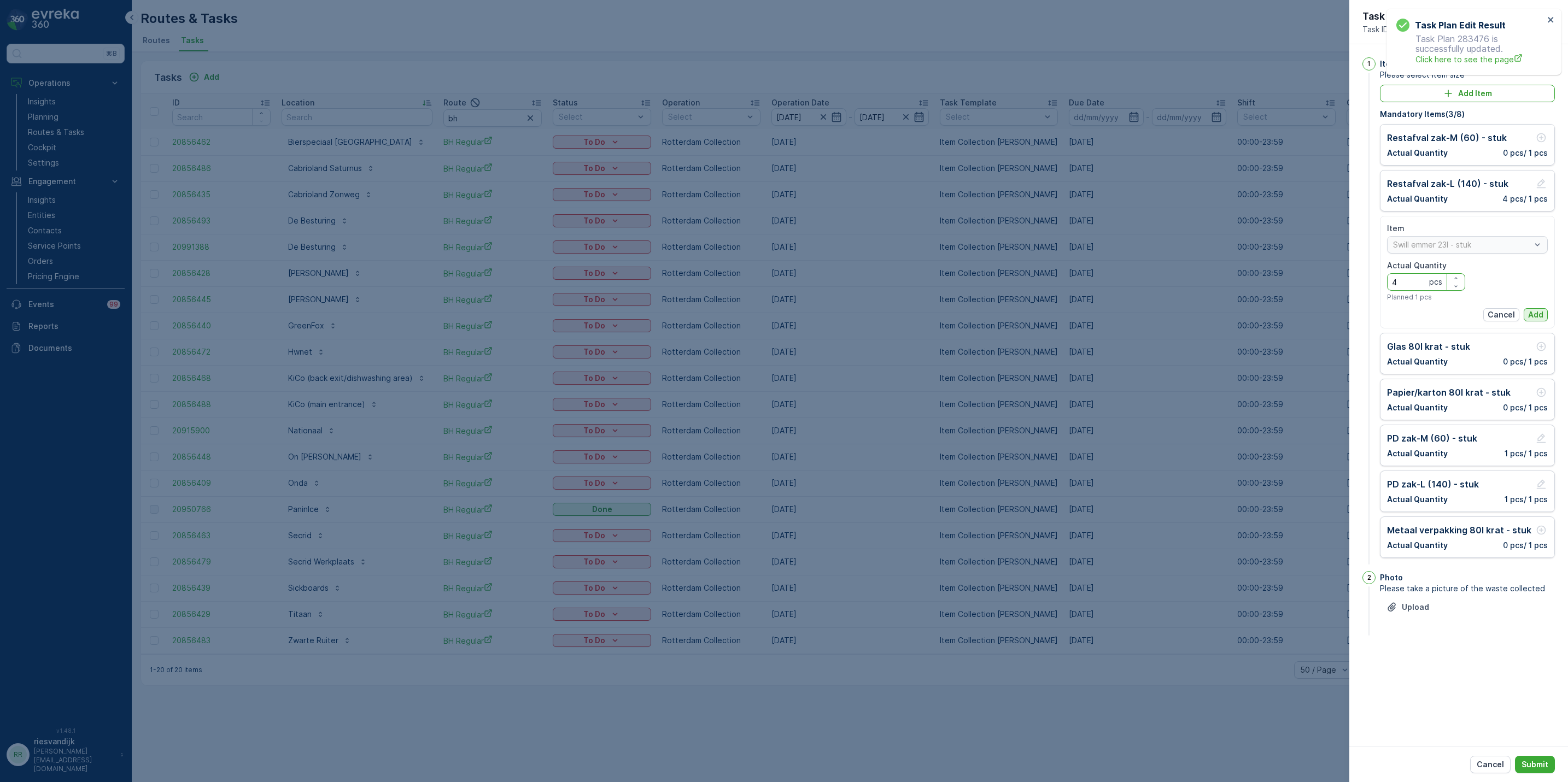
click at [1534, 316] on p "Add" at bounding box center [1535, 315] width 15 height 11
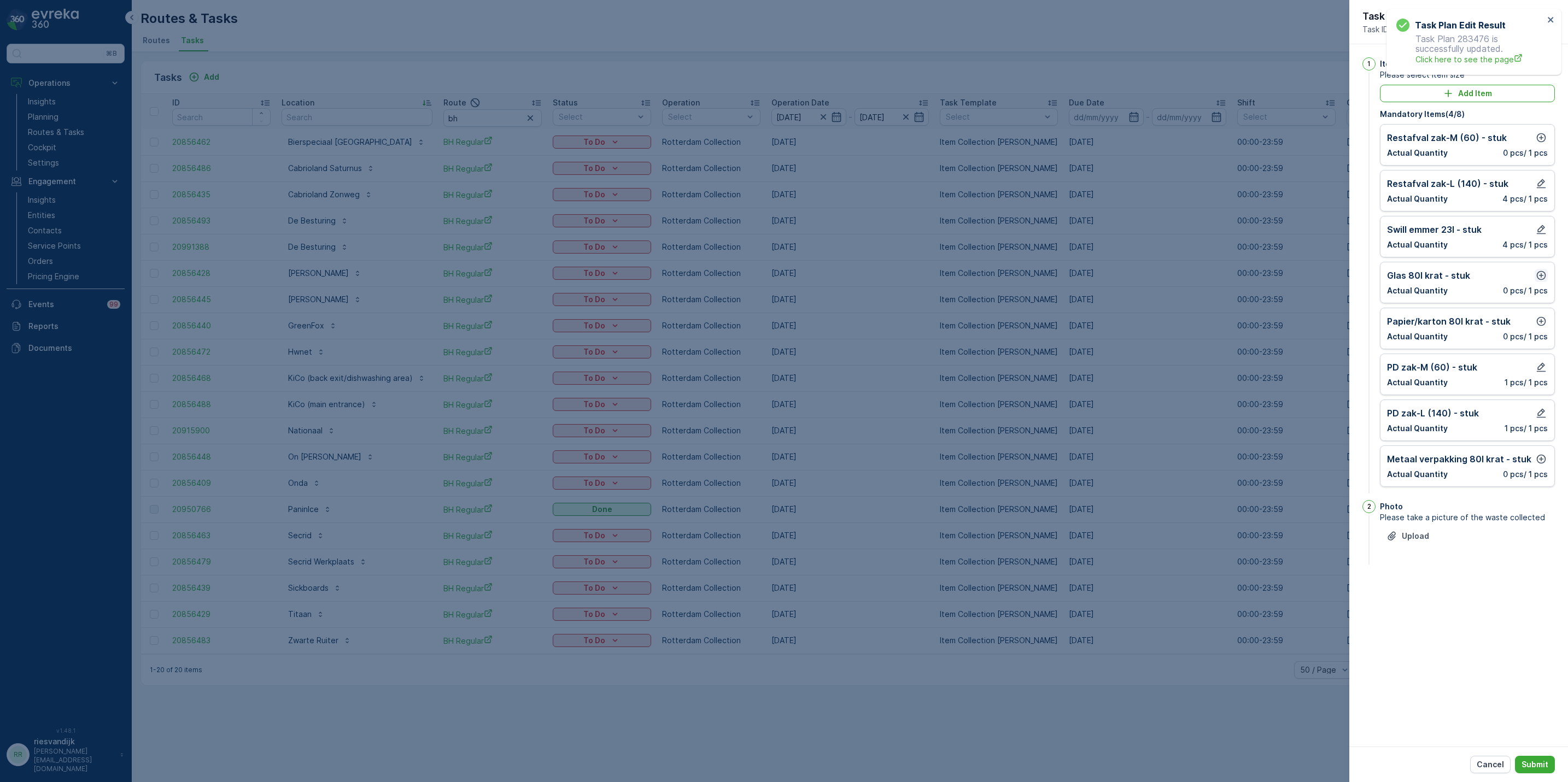
click at [1539, 279] on icon "button" at bounding box center [1541, 275] width 11 height 11
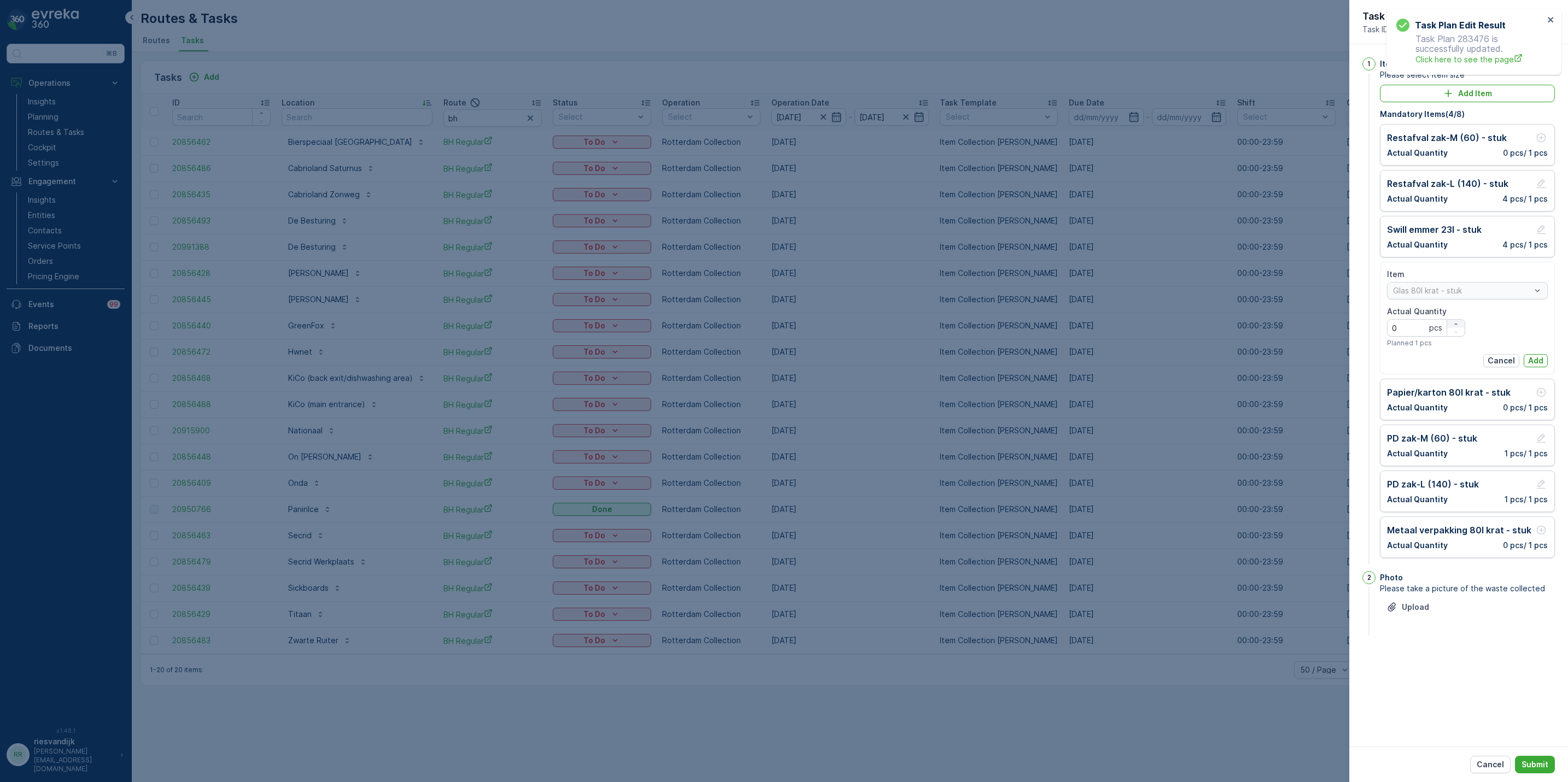
click at [1464, 326] on div "pcs" at bounding box center [1447, 328] width 36 height 17
click at [1462, 326] on div "button" at bounding box center [1456, 324] width 17 height 7
type Quantity "1"
click at [1541, 366] on p "Add" at bounding box center [1535, 360] width 15 height 11
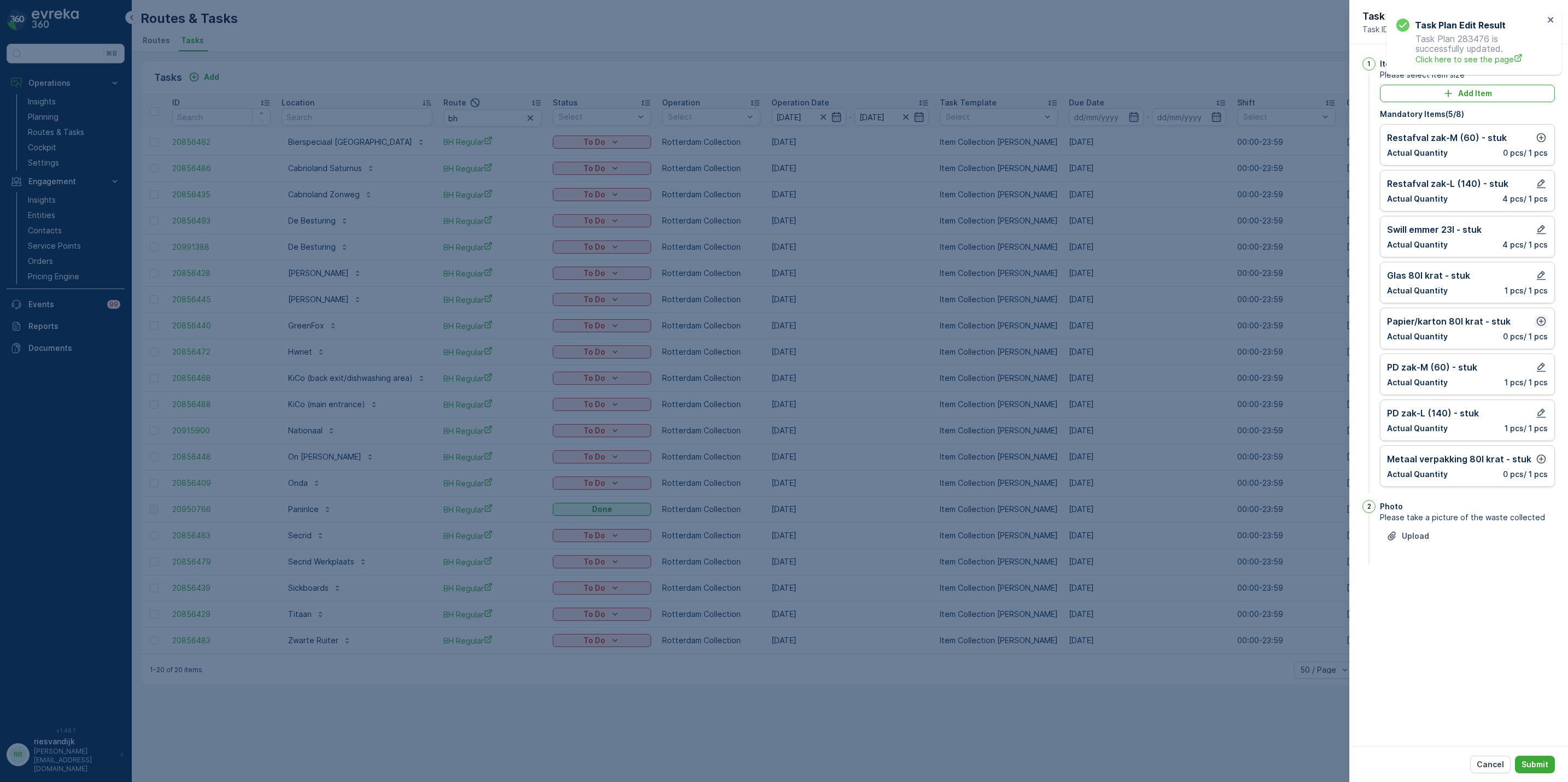
click at [1543, 323] on icon "button" at bounding box center [1541, 321] width 11 height 11
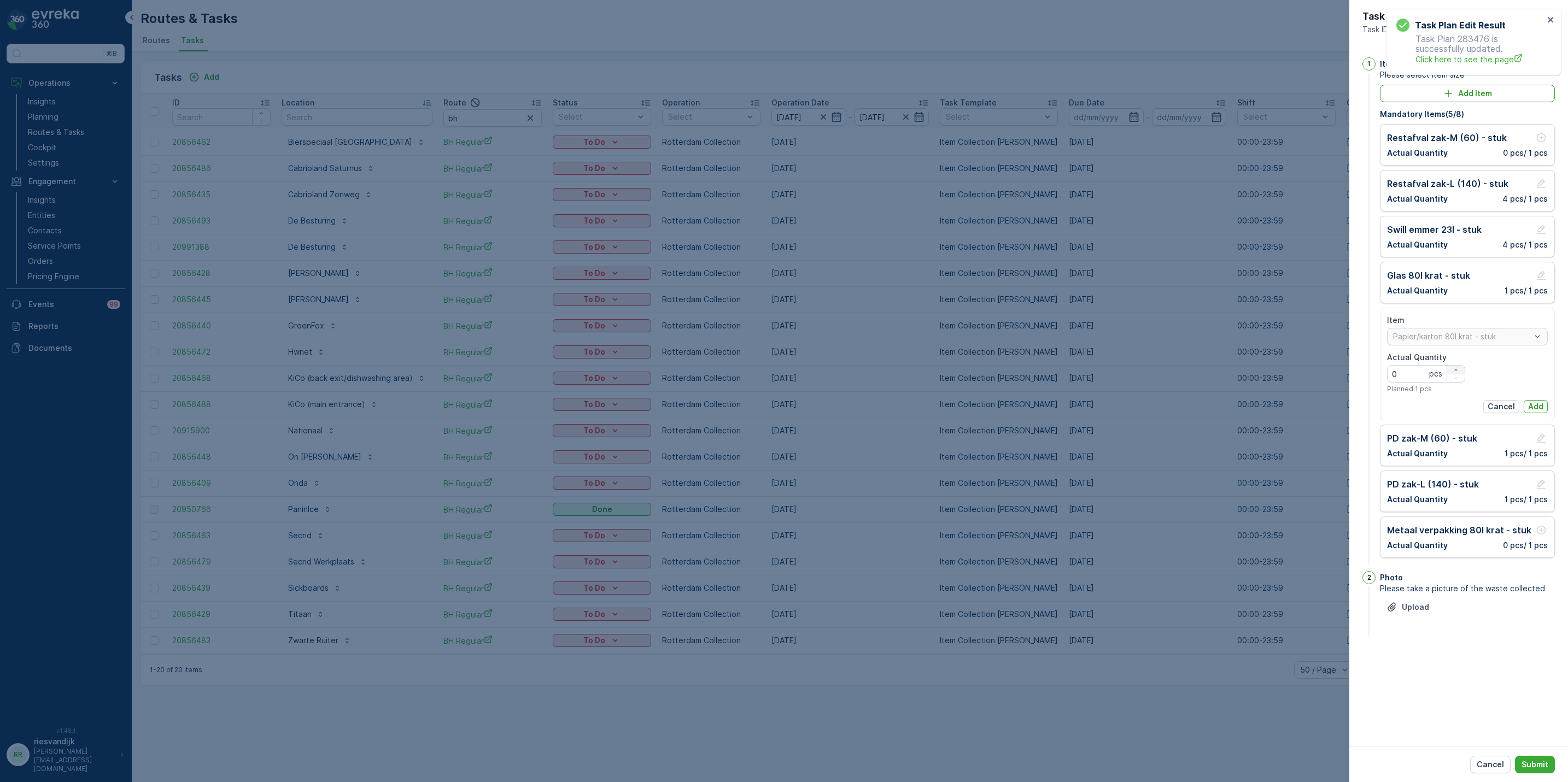
drag, startPoint x: 1451, startPoint y: 370, endPoint x: 1457, endPoint y: 375, distance: 7.8
click at [1452, 370] on div "button" at bounding box center [1456, 370] width 17 height 7
type Quantity "1"
click at [1522, 410] on div "Cancel Add" at bounding box center [1467, 407] width 161 height 13
click at [1533, 408] on p "Add" at bounding box center [1535, 407] width 15 height 11
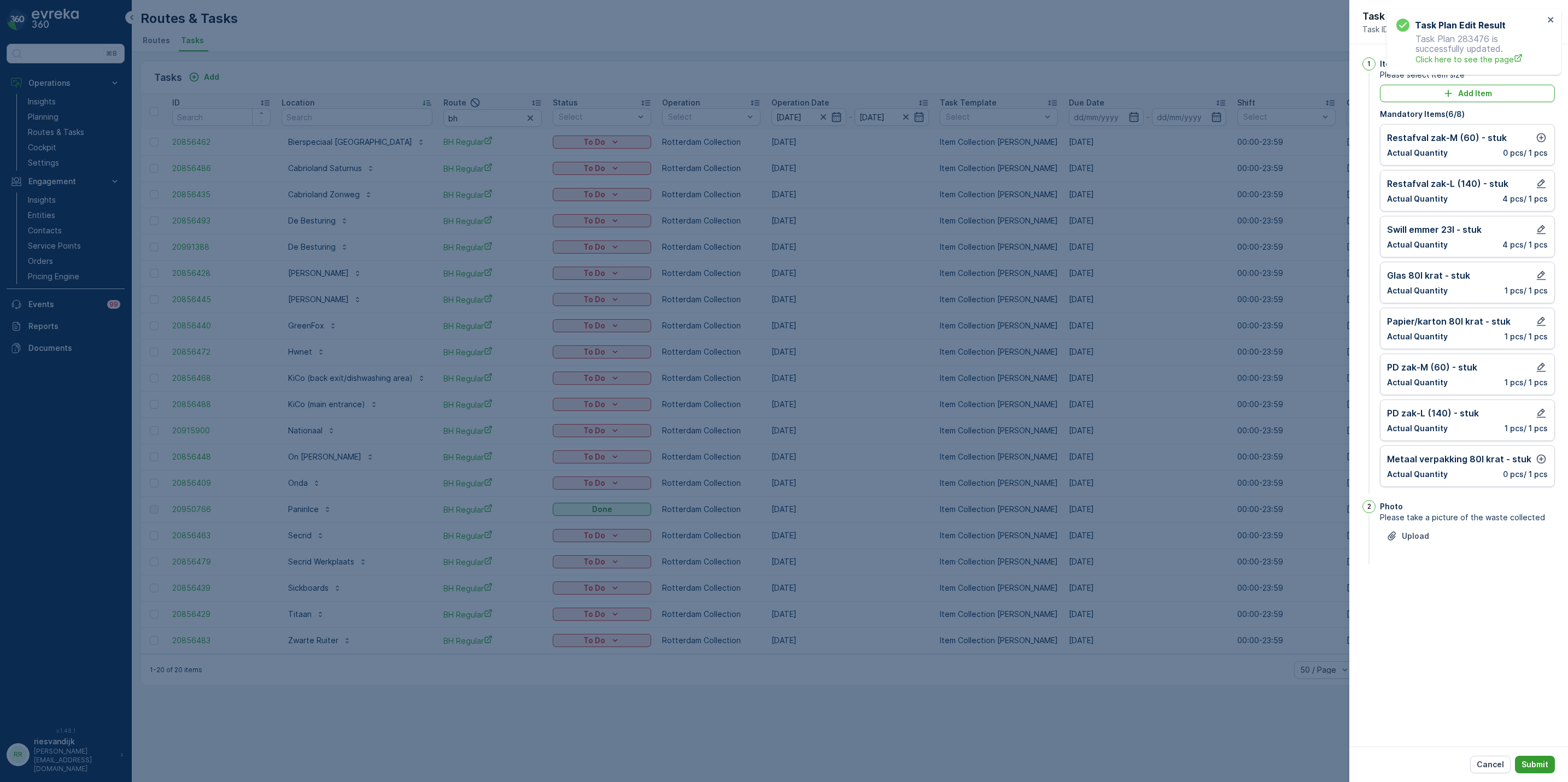
click at [1526, 762] on p "Submit" at bounding box center [1535, 765] width 27 height 11
click at [1542, 135] on icon "button" at bounding box center [1541, 137] width 9 height 9
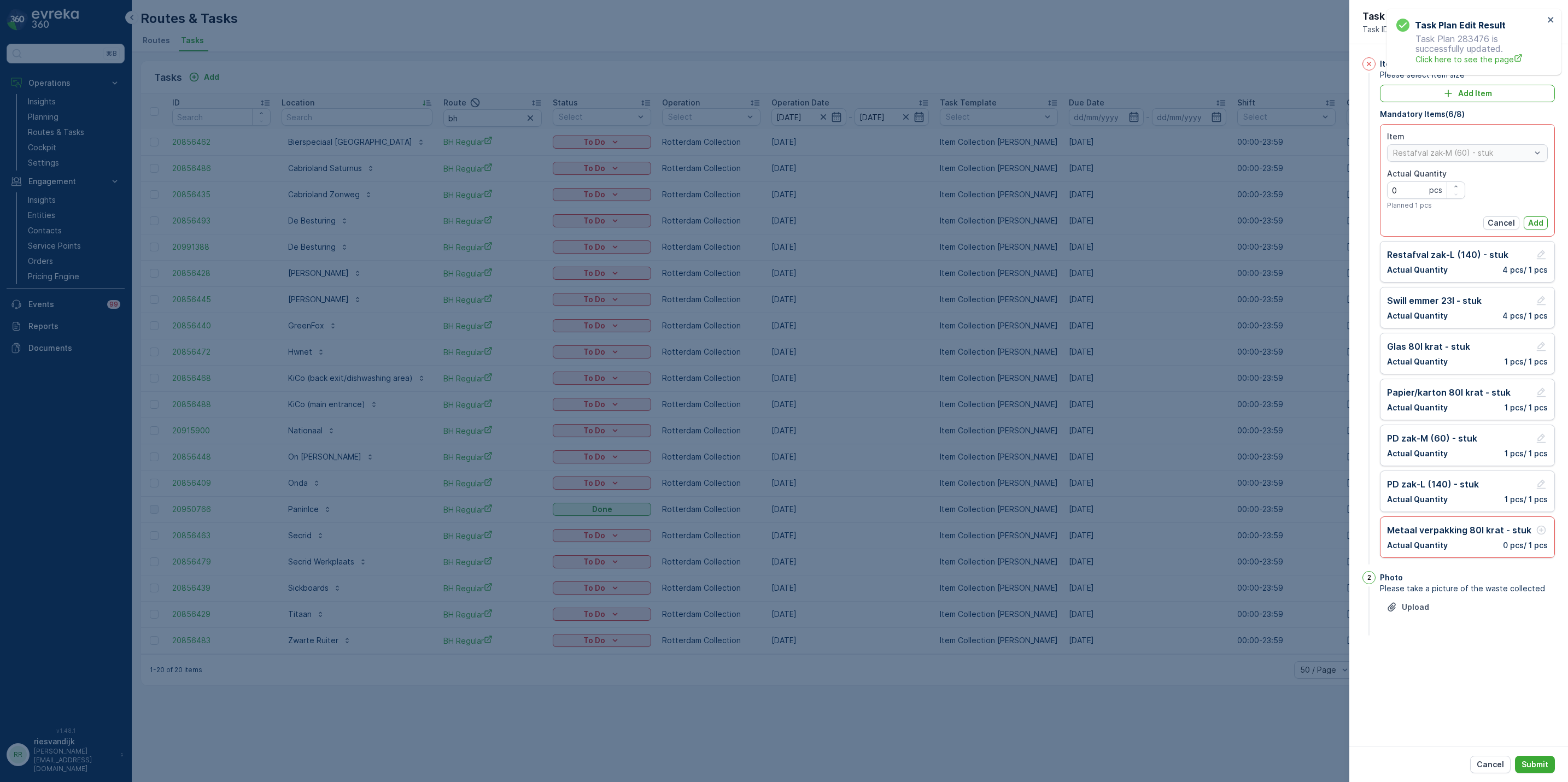
click at [1522, 216] on div "Item Restafval zak-M (60) - stuk Actual Quantity 0 pcs Planned 1 pcs Cancel Add" at bounding box center [1467, 180] width 161 height 98
drag, startPoint x: 1522, startPoint y: 216, endPoint x: 1543, endPoint y: 221, distance: 21.6
click at [1543, 221] on p "Add" at bounding box center [1535, 223] width 15 height 11
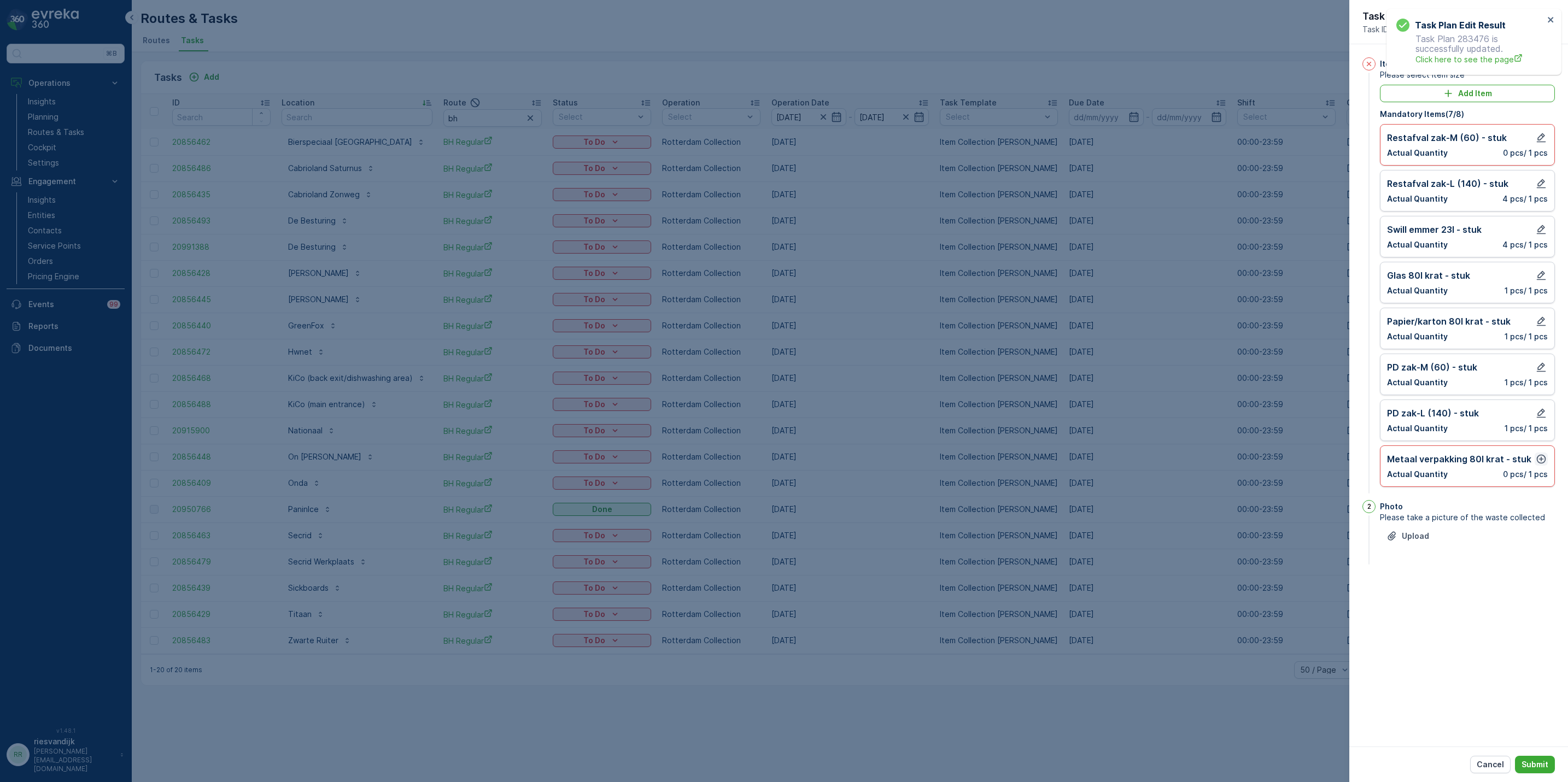
click at [1537, 464] on icon "button" at bounding box center [1541, 459] width 11 height 11
click at [1533, 547] on p "Add" at bounding box center [1535, 544] width 15 height 11
drag, startPoint x: 1546, startPoint y: 764, endPoint x: 1546, endPoint y: 748, distance: 16.0
click at [1546, 760] on p "Submit" at bounding box center [1535, 765] width 27 height 11
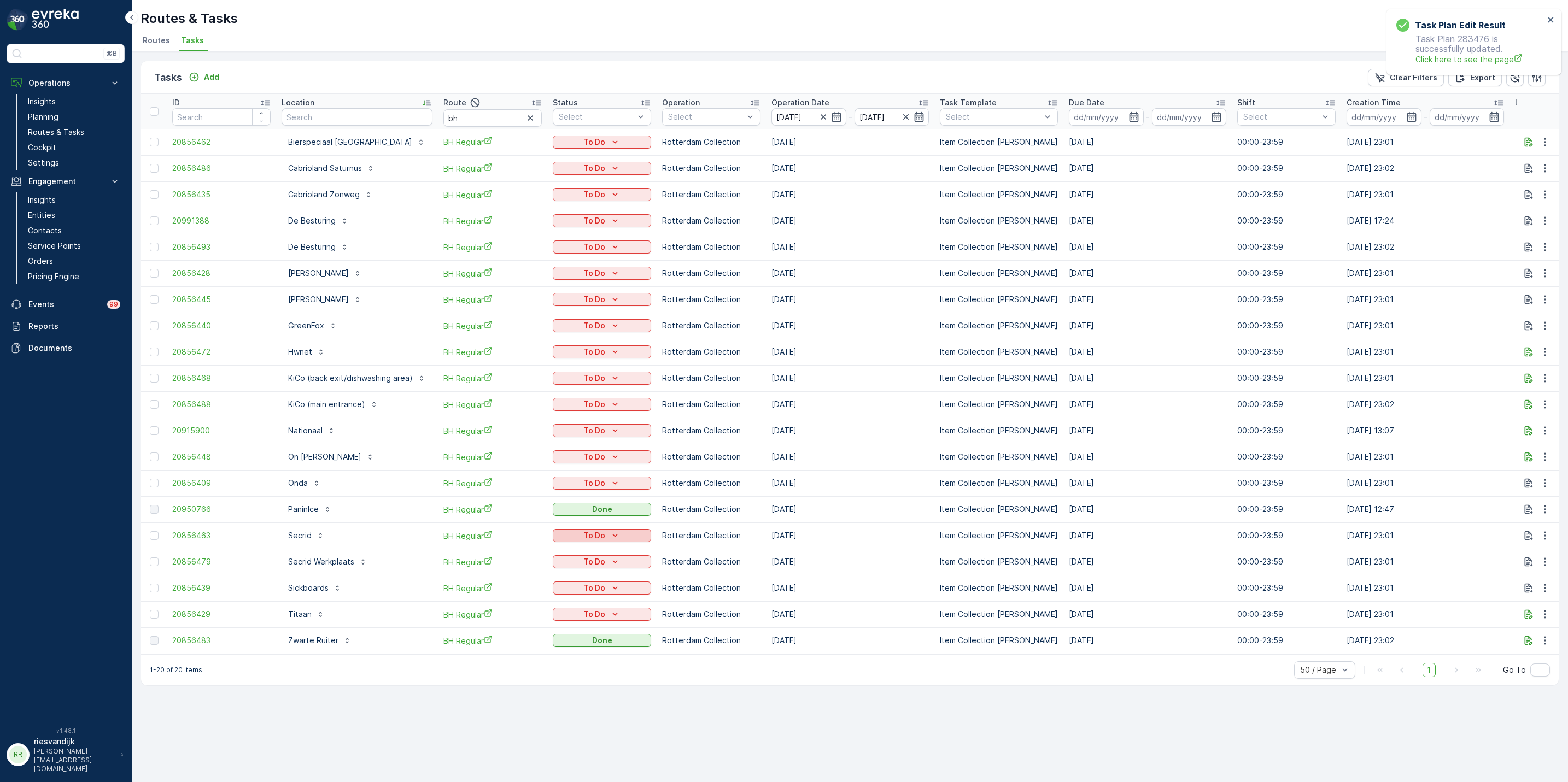
click at [589, 533] on p "To Do" at bounding box center [594, 535] width 22 height 11
click at [585, 585] on div "Done" at bounding box center [588, 582] width 69 height 15
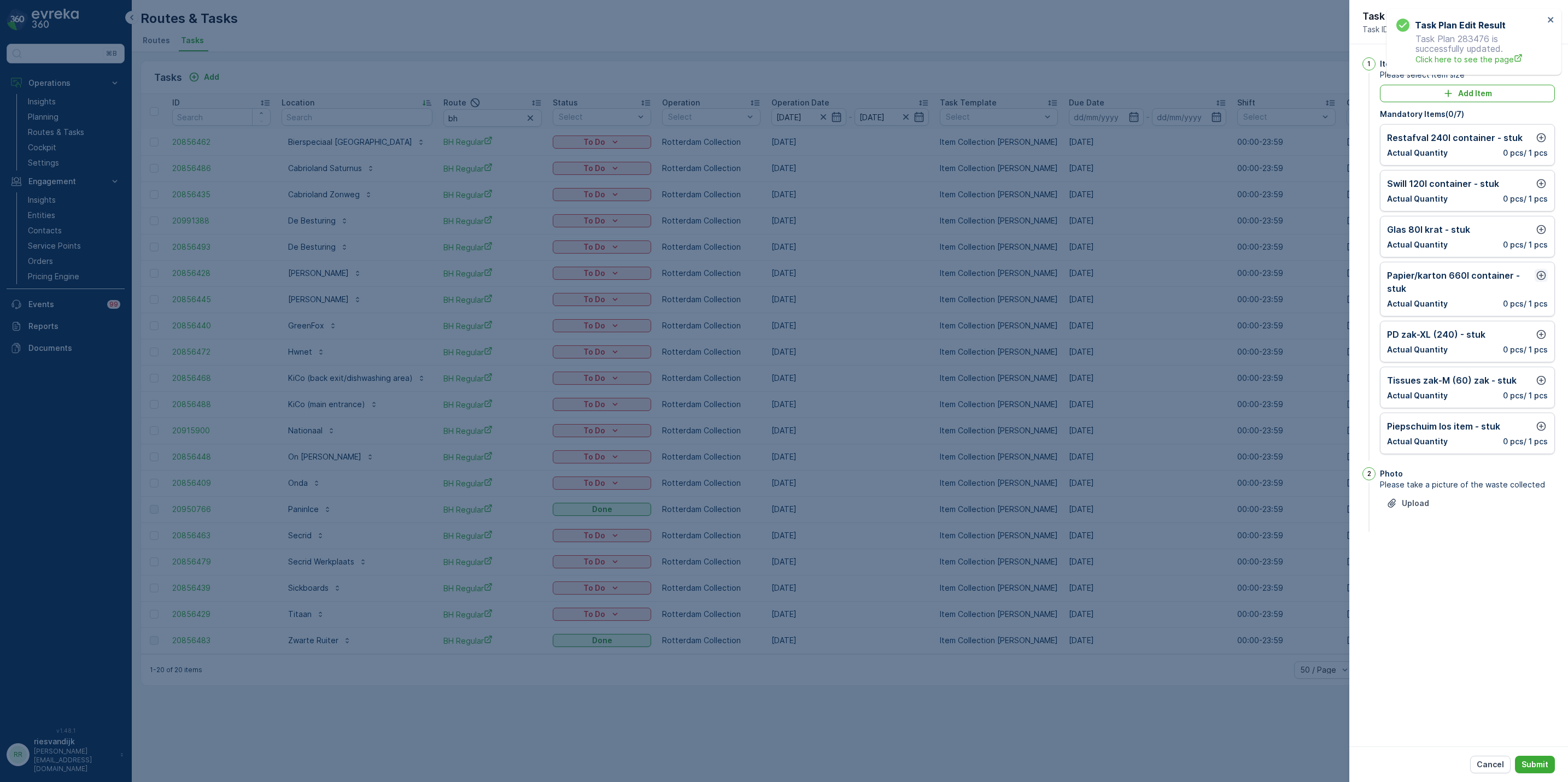
click at [1539, 281] on icon "button" at bounding box center [1541, 275] width 11 height 11
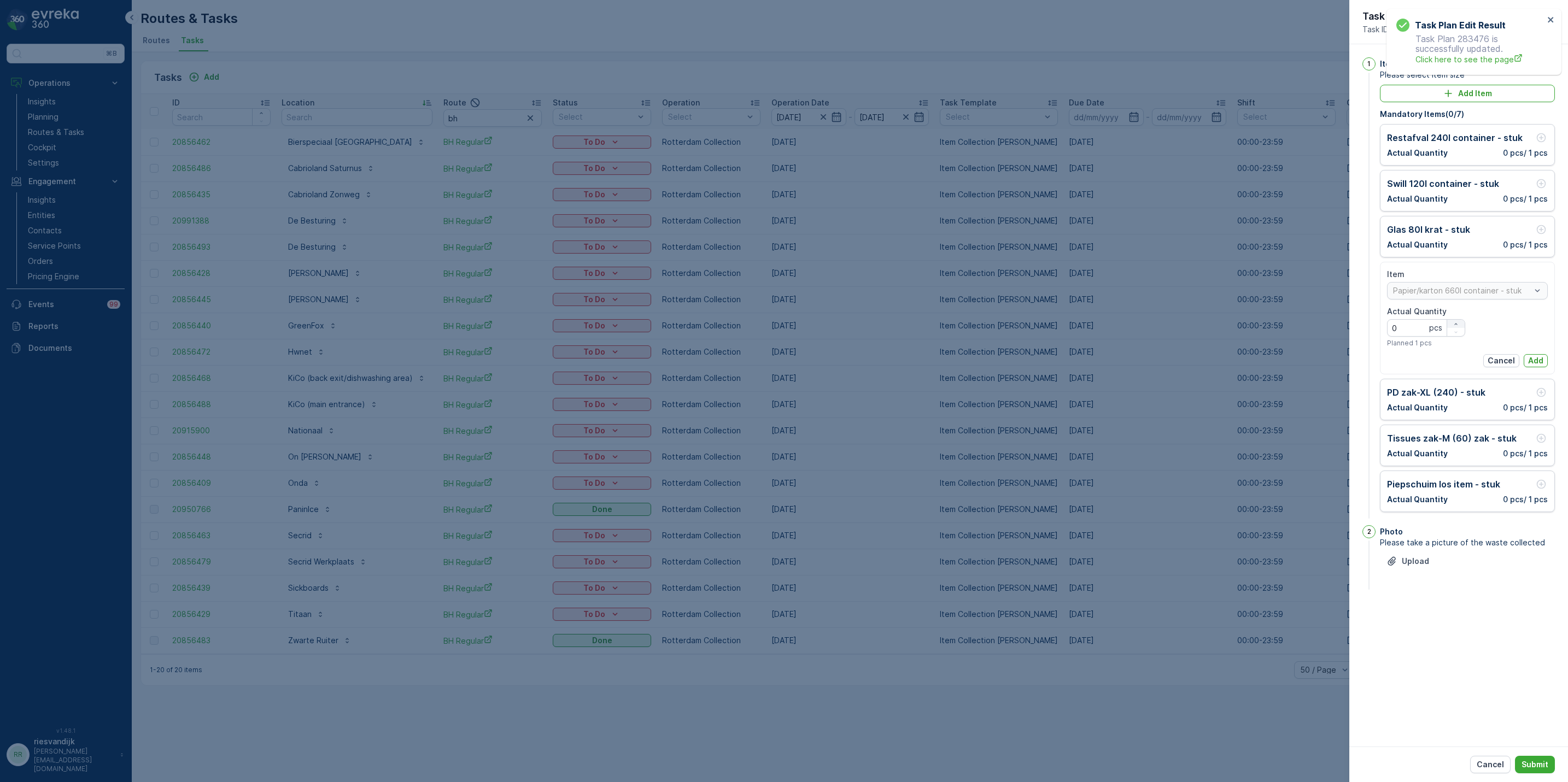
click at [1454, 326] on icon "button" at bounding box center [1456, 324] width 7 height 7
type Quantity "2"
click at [1535, 364] on p "Add" at bounding box center [1535, 360] width 15 height 11
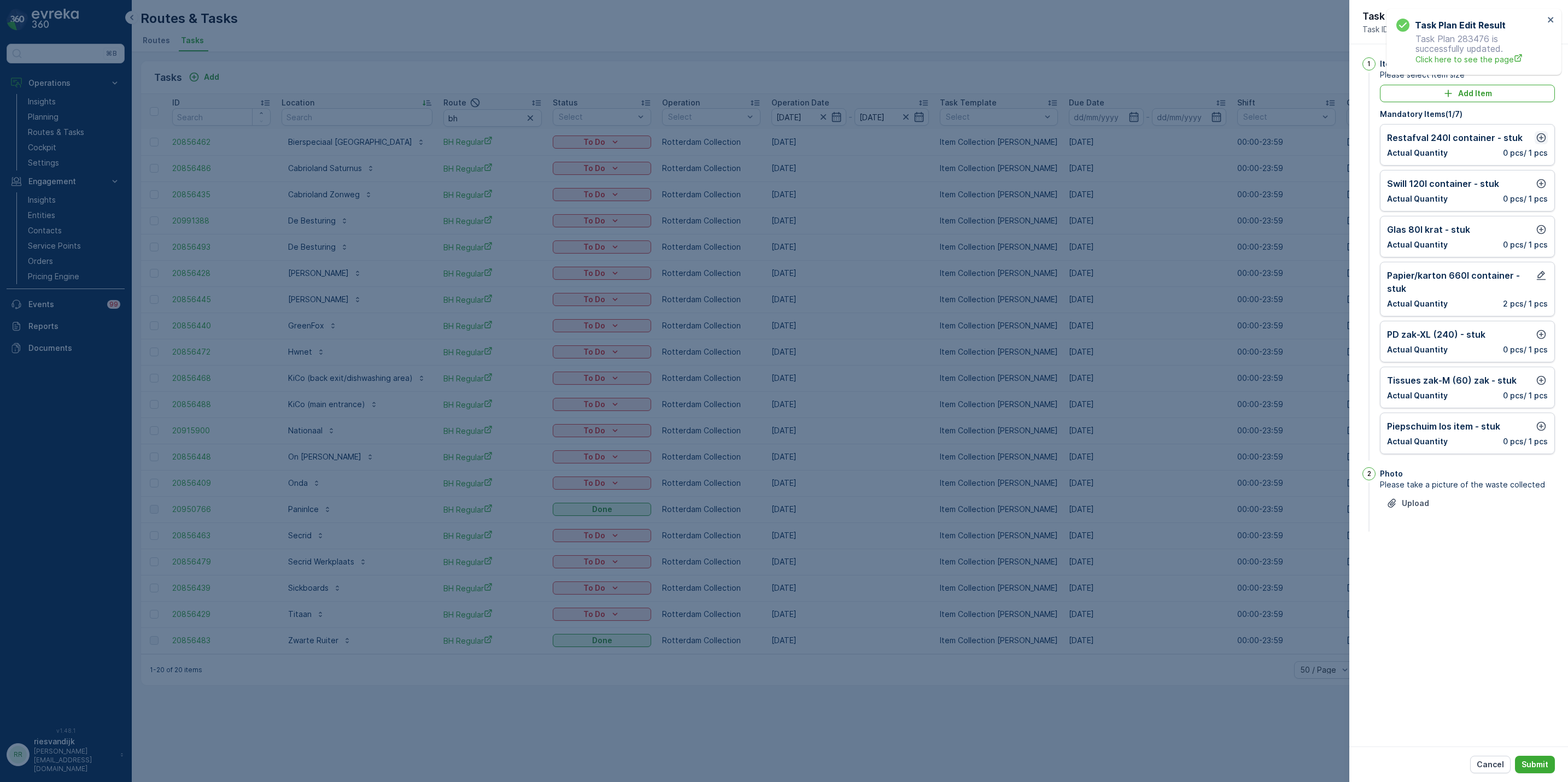
click at [1535, 137] on icon "button" at bounding box center [1541, 137] width 11 height 11
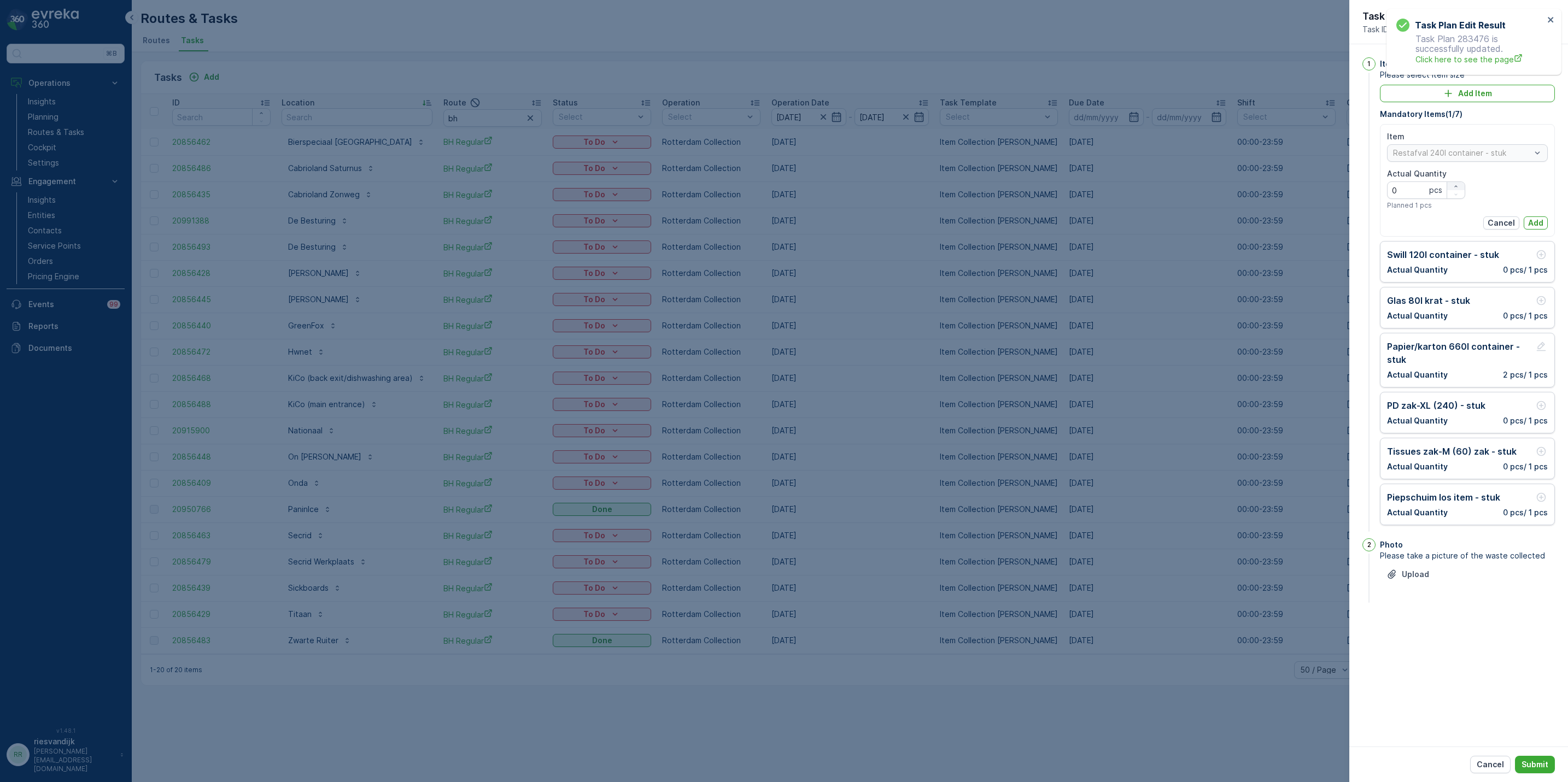
click at [1463, 184] on div "button" at bounding box center [1456, 186] width 17 height 7
type Quantity "1"
click at [1538, 223] on p "Add" at bounding box center [1535, 223] width 15 height 11
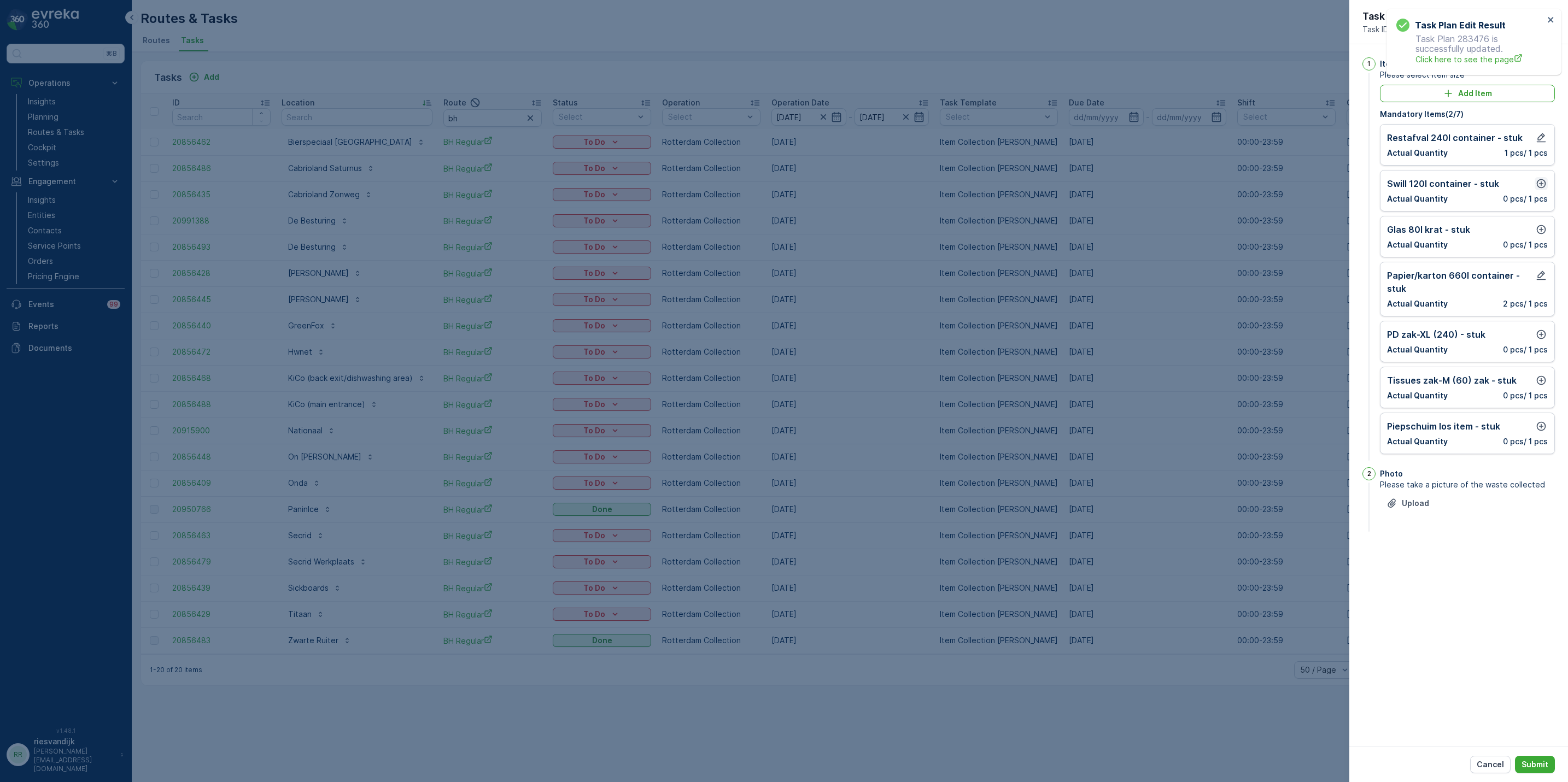
click at [1541, 185] on icon "button" at bounding box center [1541, 184] width 9 height 9
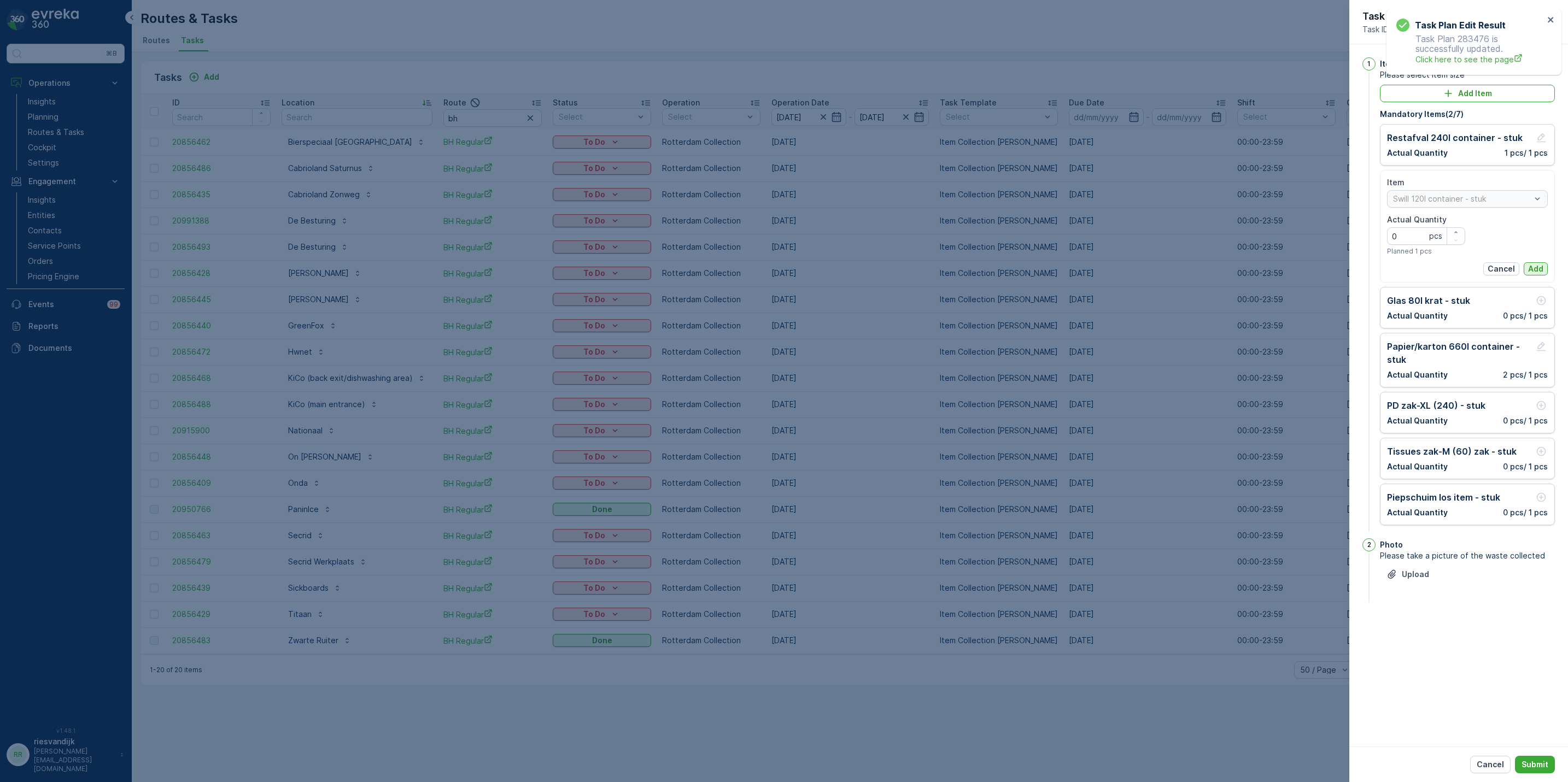
click at [1531, 272] on p "Add" at bounding box center [1535, 268] width 15 height 11
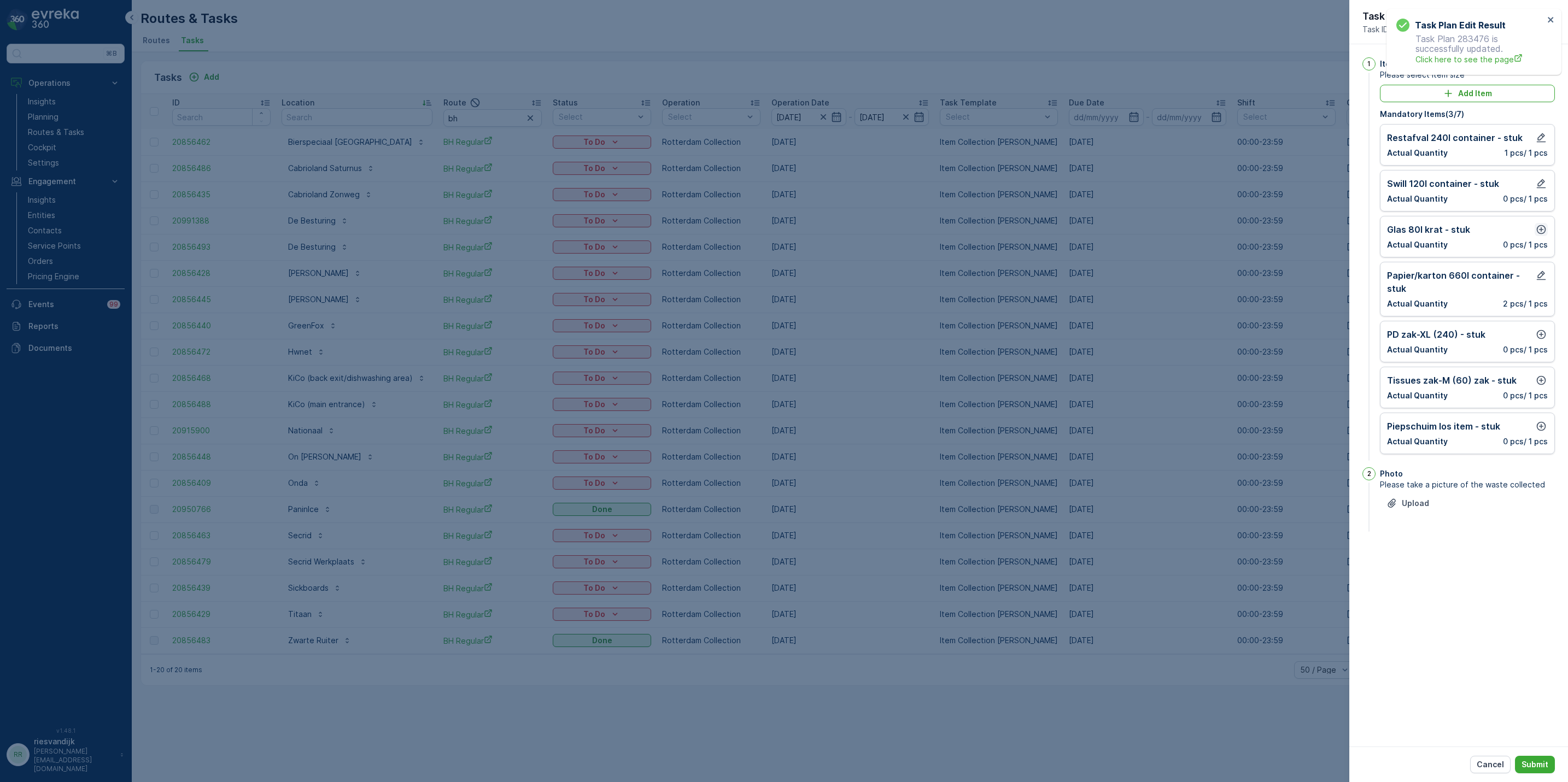
click at [1538, 229] on icon "button" at bounding box center [1541, 229] width 11 height 11
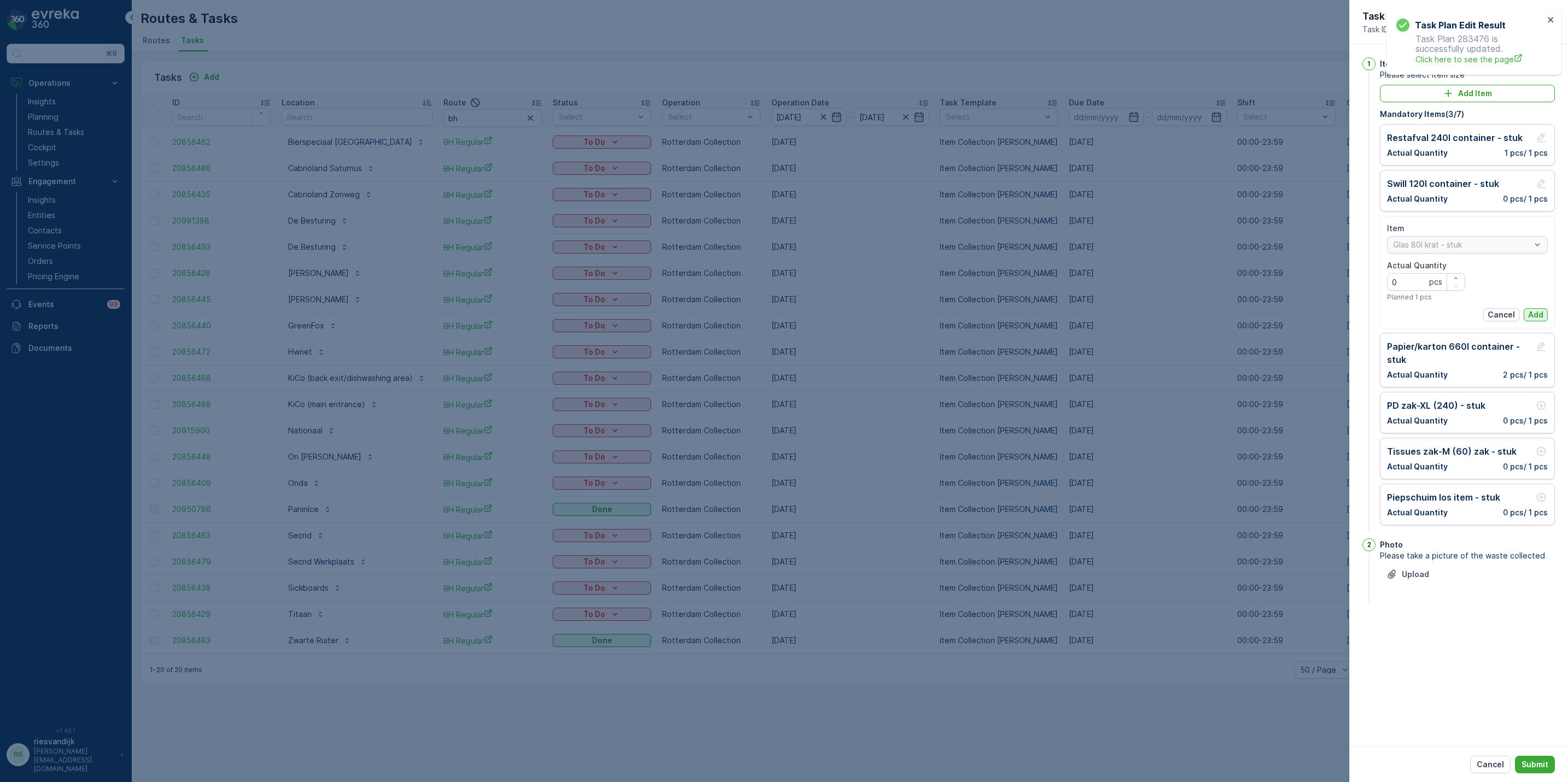
click at [1533, 315] on p "Add" at bounding box center [1535, 315] width 15 height 11
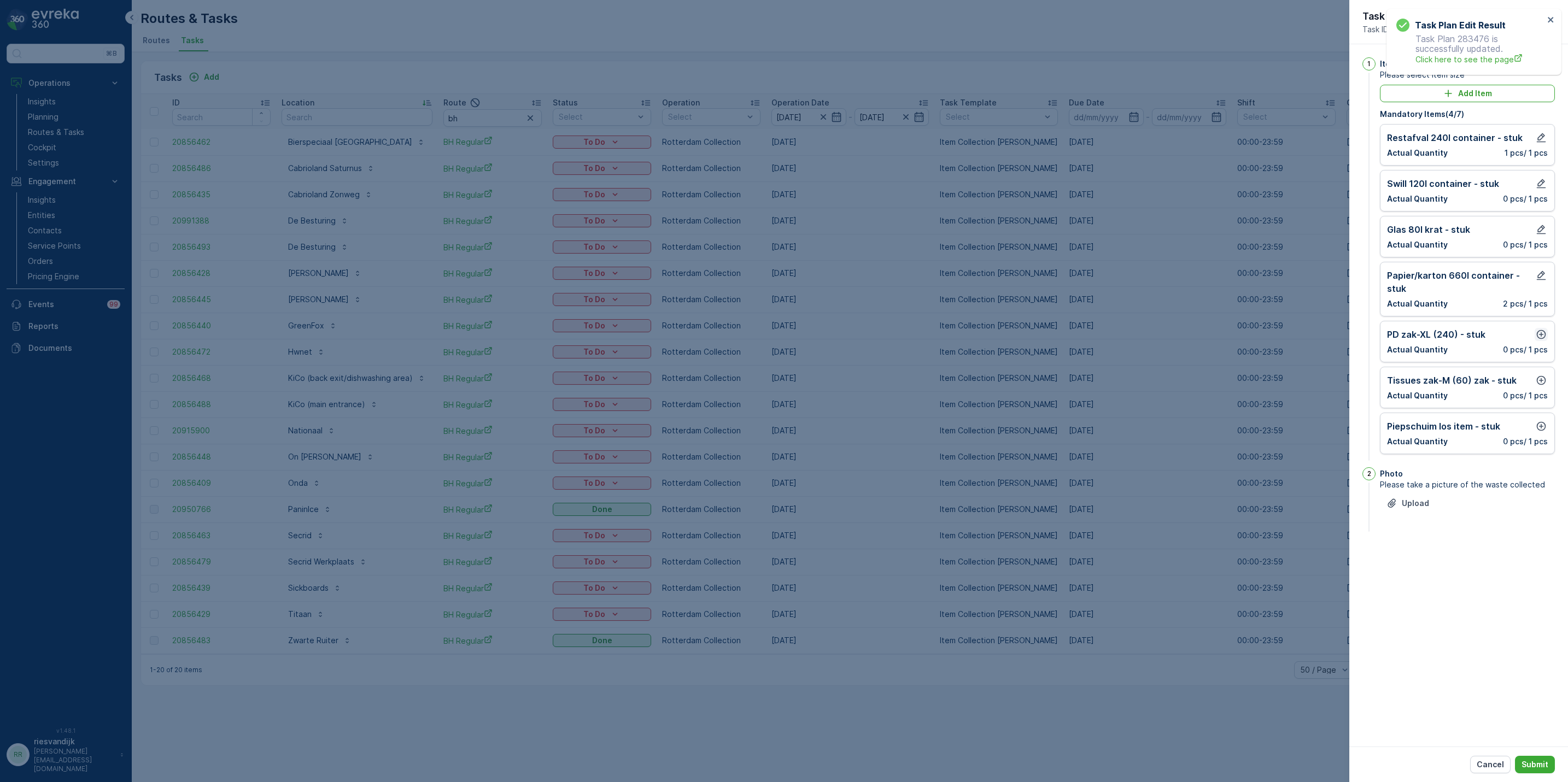
click at [1544, 339] on icon "button" at bounding box center [1541, 334] width 11 height 11
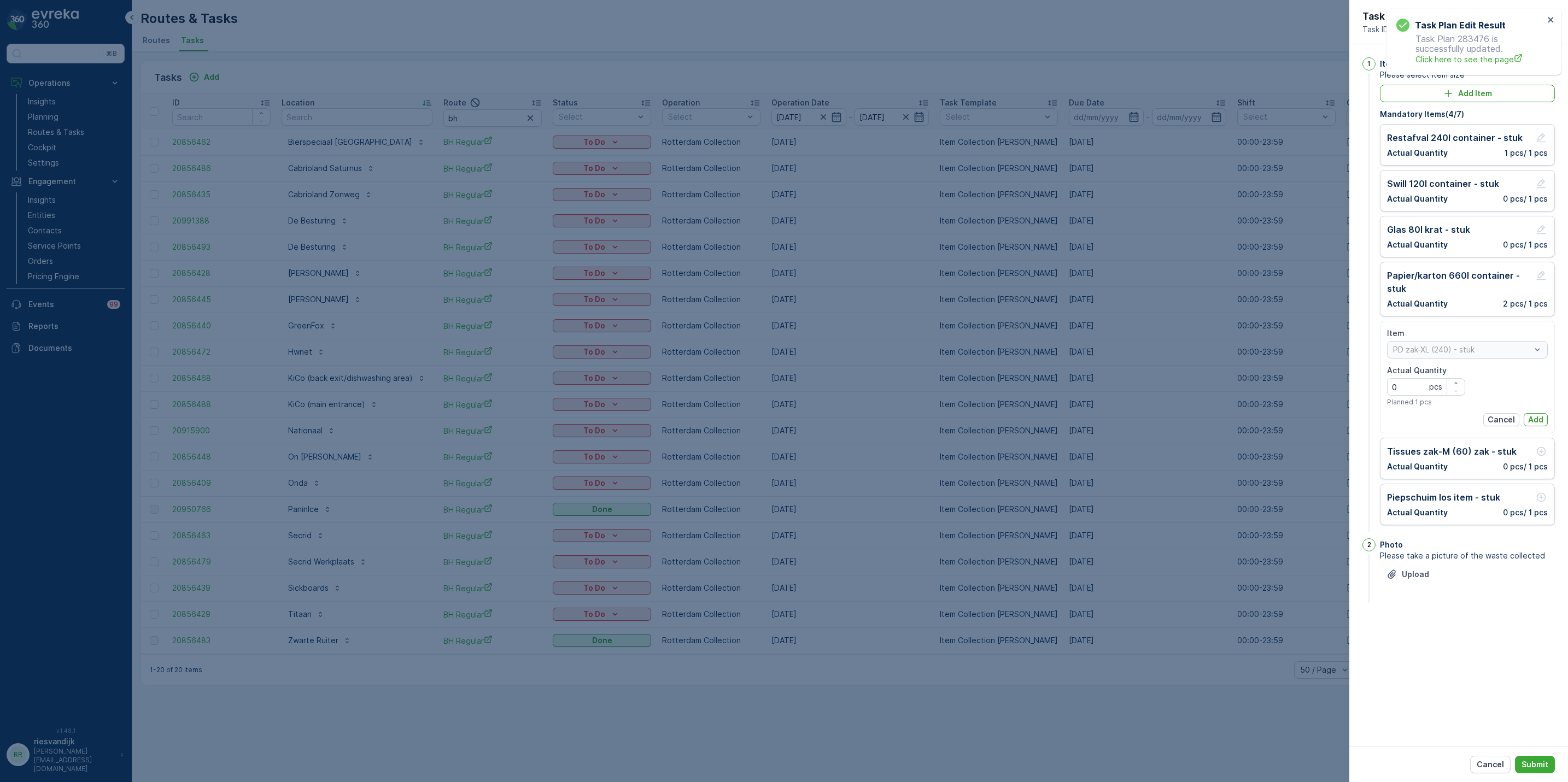
click at [1531, 417] on p "Add" at bounding box center [1535, 420] width 15 height 11
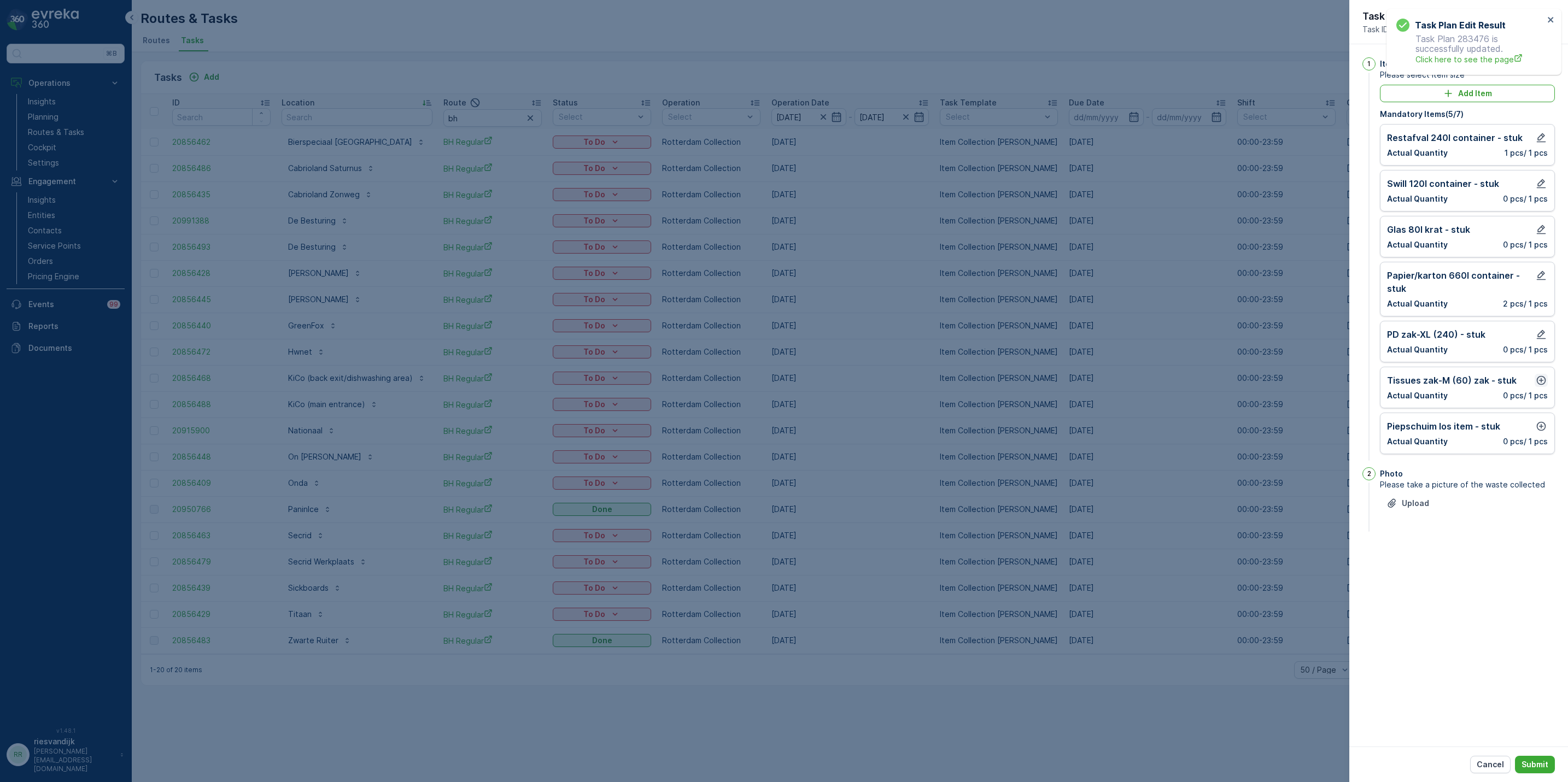
click at [1541, 378] on icon "button" at bounding box center [1541, 380] width 11 height 11
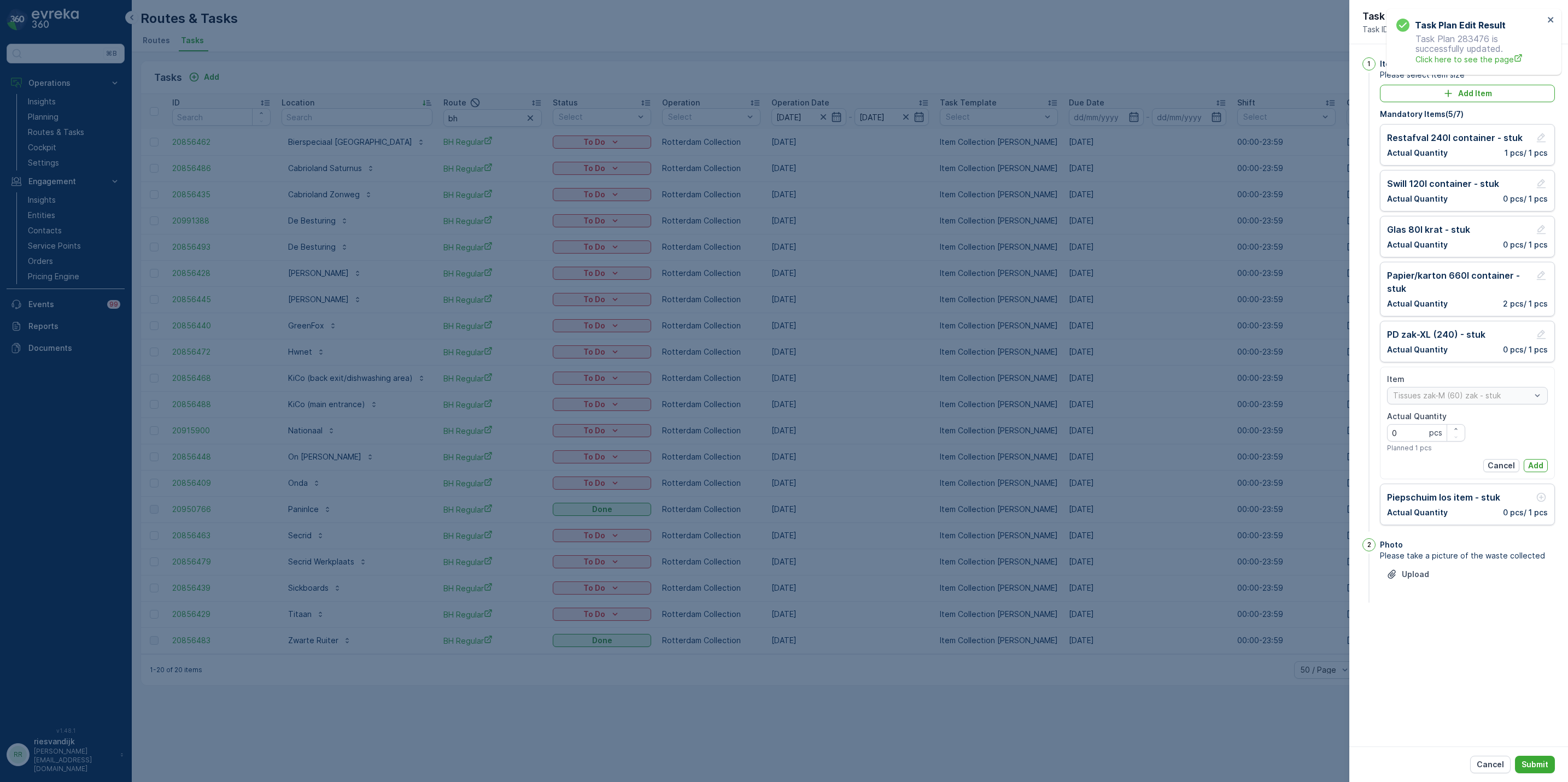
click at [1535, 461] on div "Item Tissues zak-M (60) zak - stuk Actual Quantity 0 pcs Planned 1 pcs Cancel A…" at bounding box center [1467, 423] width 161 height 98
click at [1537, 463] on button "Add" at bounding box center [1535, 466] width 24 height 13
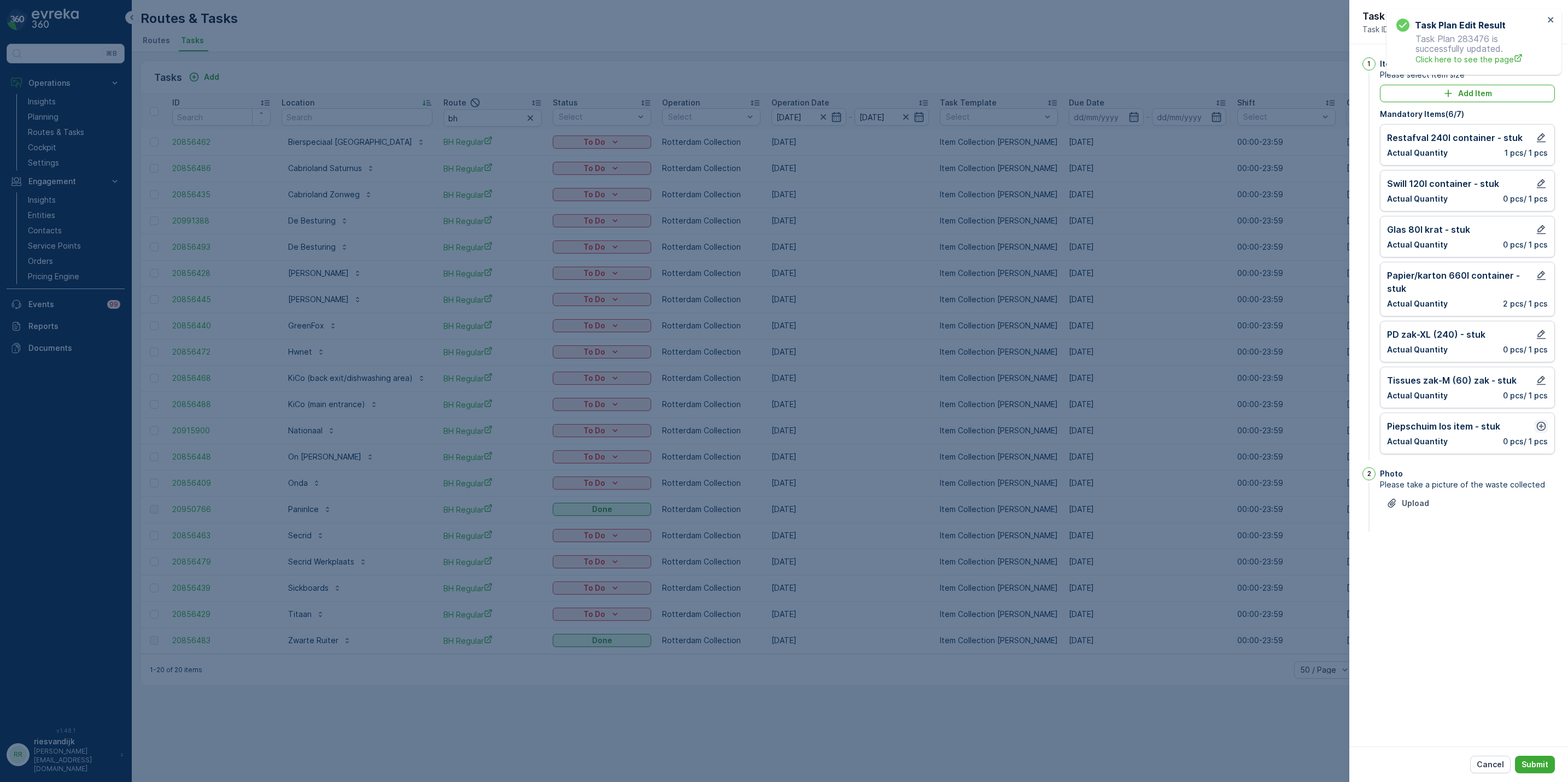
click at [1541, 432] on icon "button" at bounding box center [1541, 426] width 11 height 11
click at [1541, 522] on div "Item Piepschuim los item - stuk Actual Quantity 0 pcs Planned 1 pcs Cancel Add" at bounding box center [1467, 469] width 175 height 113
click at [1541, 514] on p "Add" at bounding box center [1535, 511] width 15 height 11
click at [1539, 765] on p "Submit" at bounding box center [1535, 765] width 27 height 11
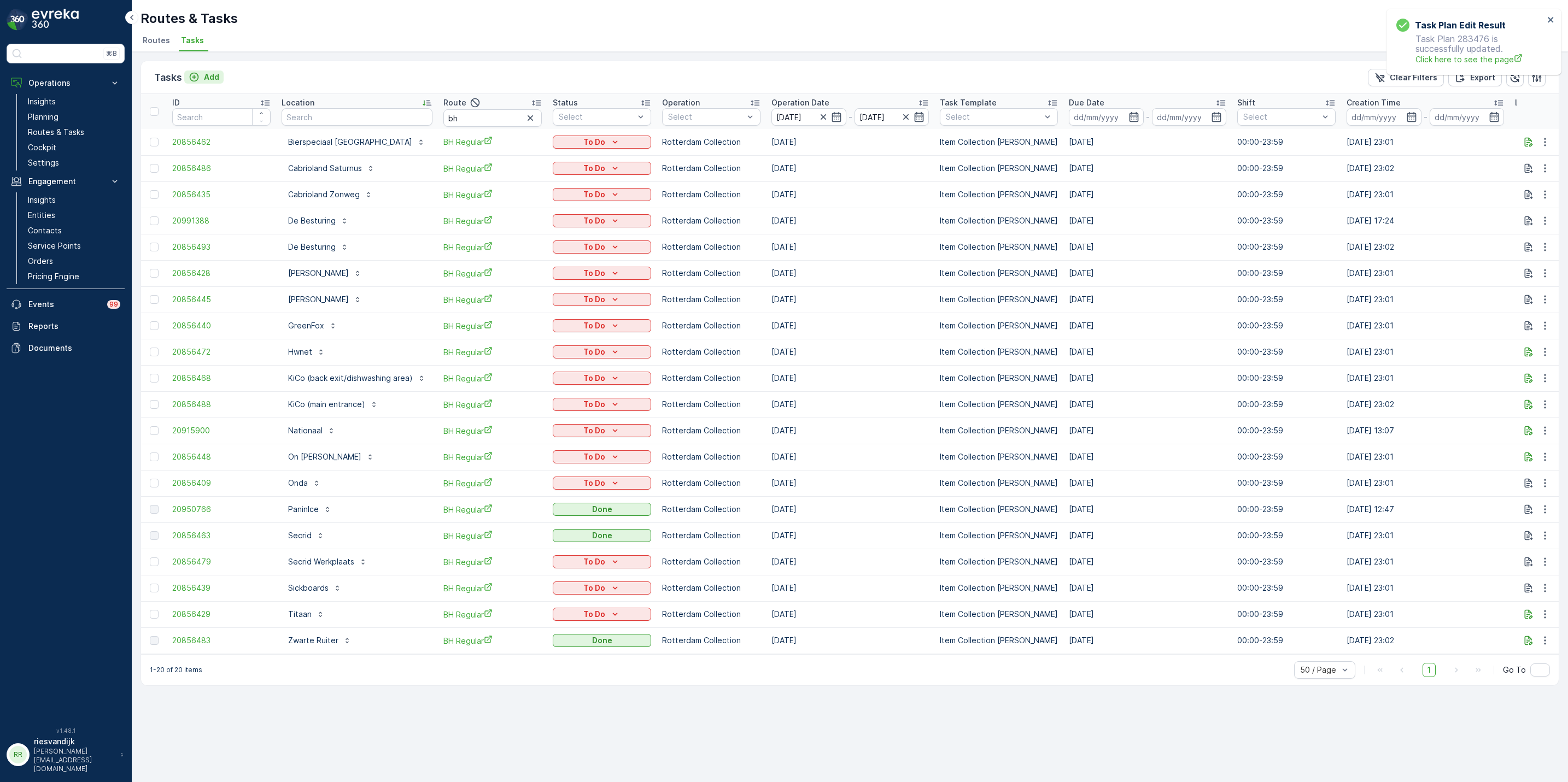
click at [190, 77] on icon "Add" at bounding box center [194, 77] width 9 height 9
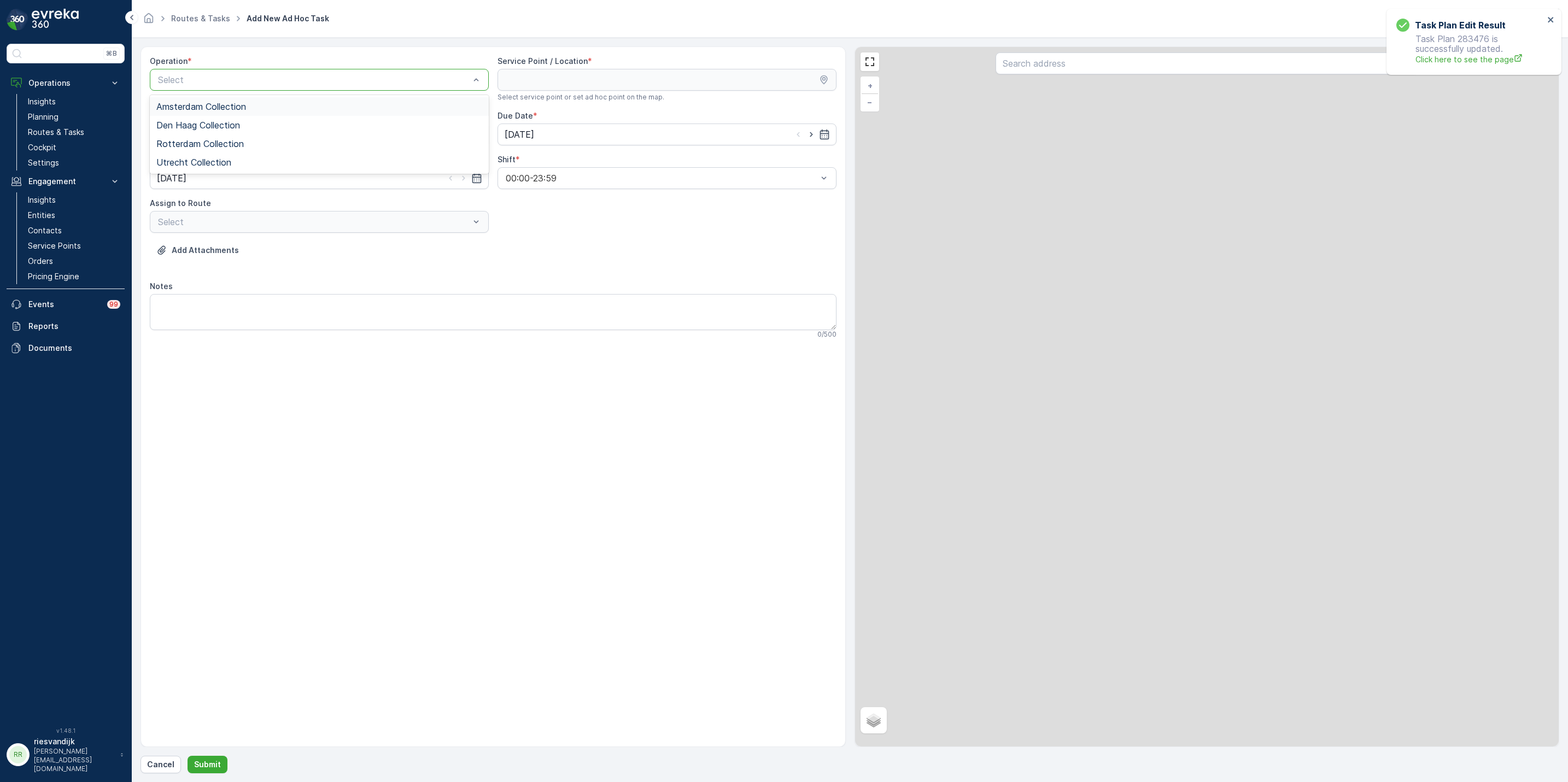
click at [271, 84] on div at bounding box center [314, 80] width 314 height 10
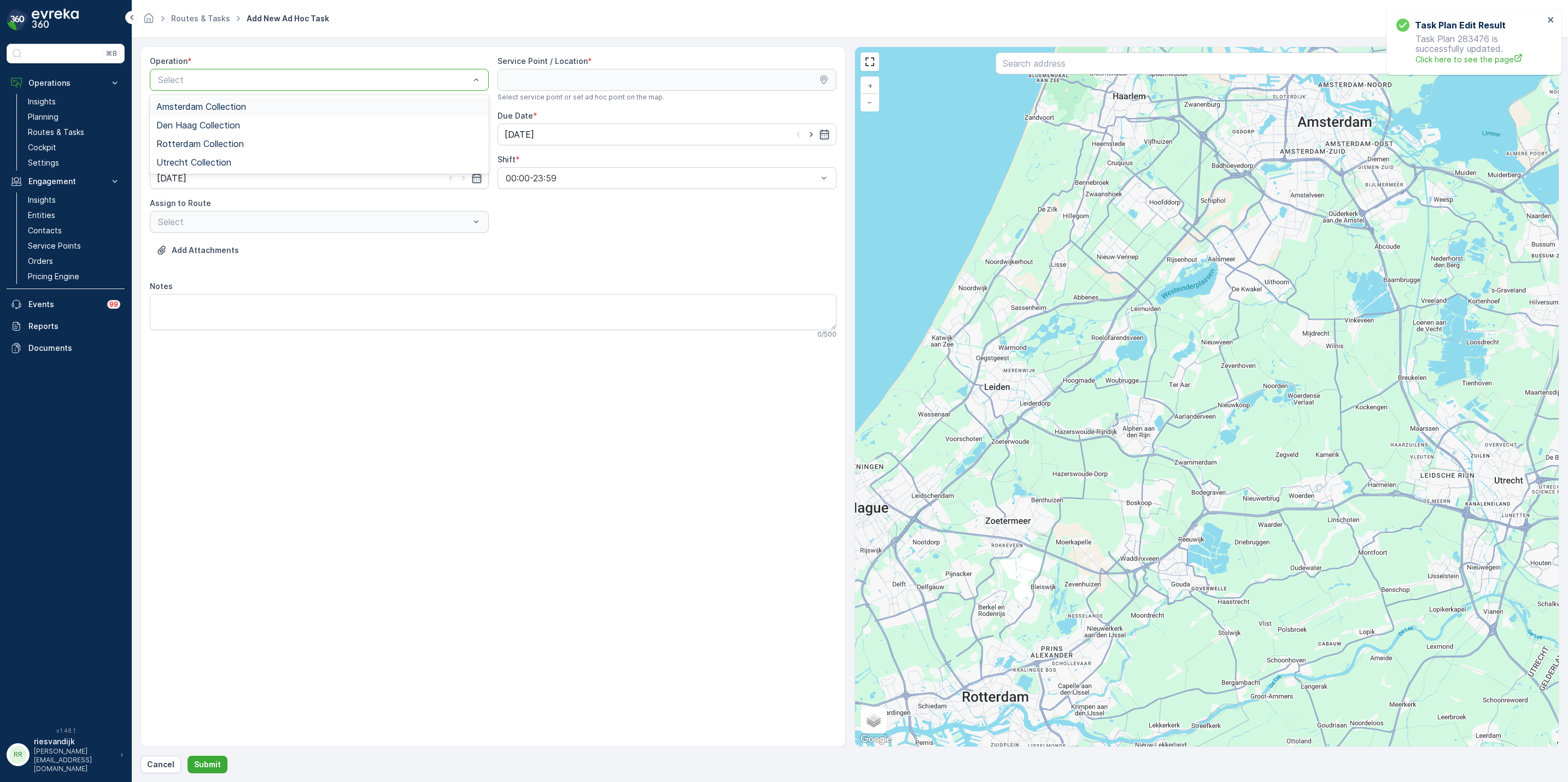
click at [276, 109] on div "Amsterdam Collection" at bounding box center [319, 107] width 326 height 10
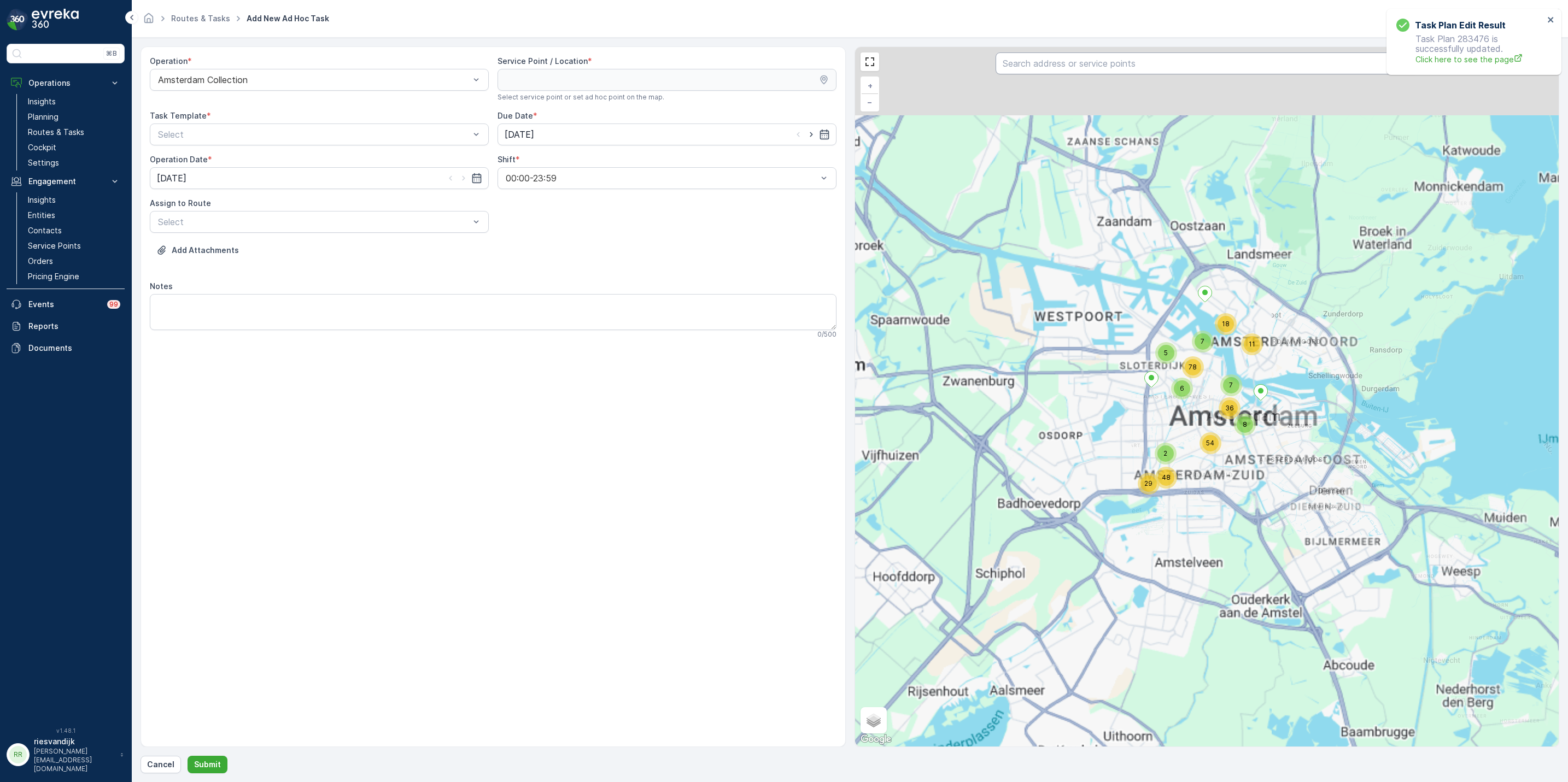
click at [1080, 62] on input "text" at bounding box center [1207, 64] width 423 height 22
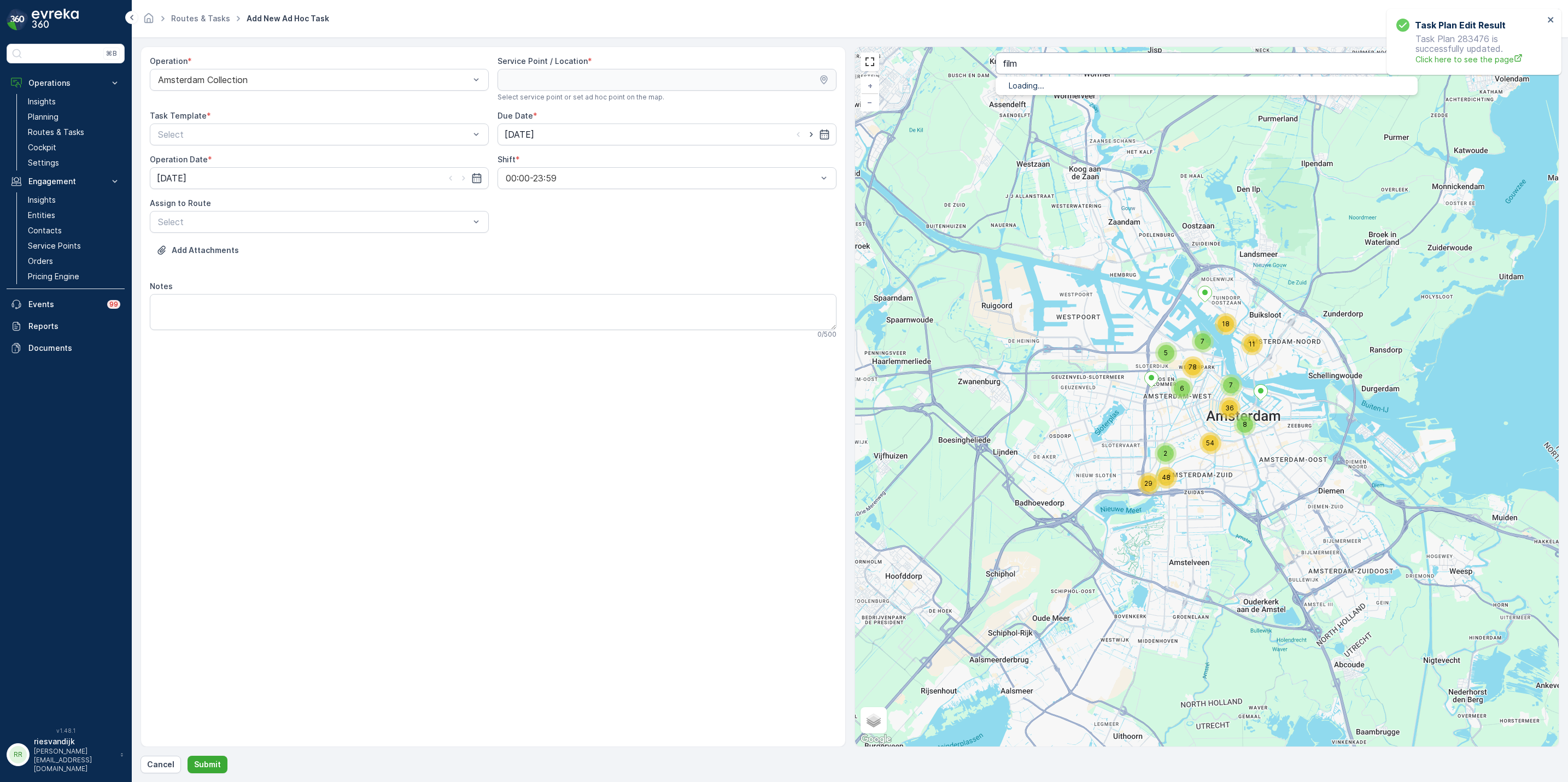
click at [1094, 66] on input "film" at bounding box center [1207, 64] width 423 height 22
click at [1551, 17] on icon "close" at bounding box center [1551, 20] width 8 height 9
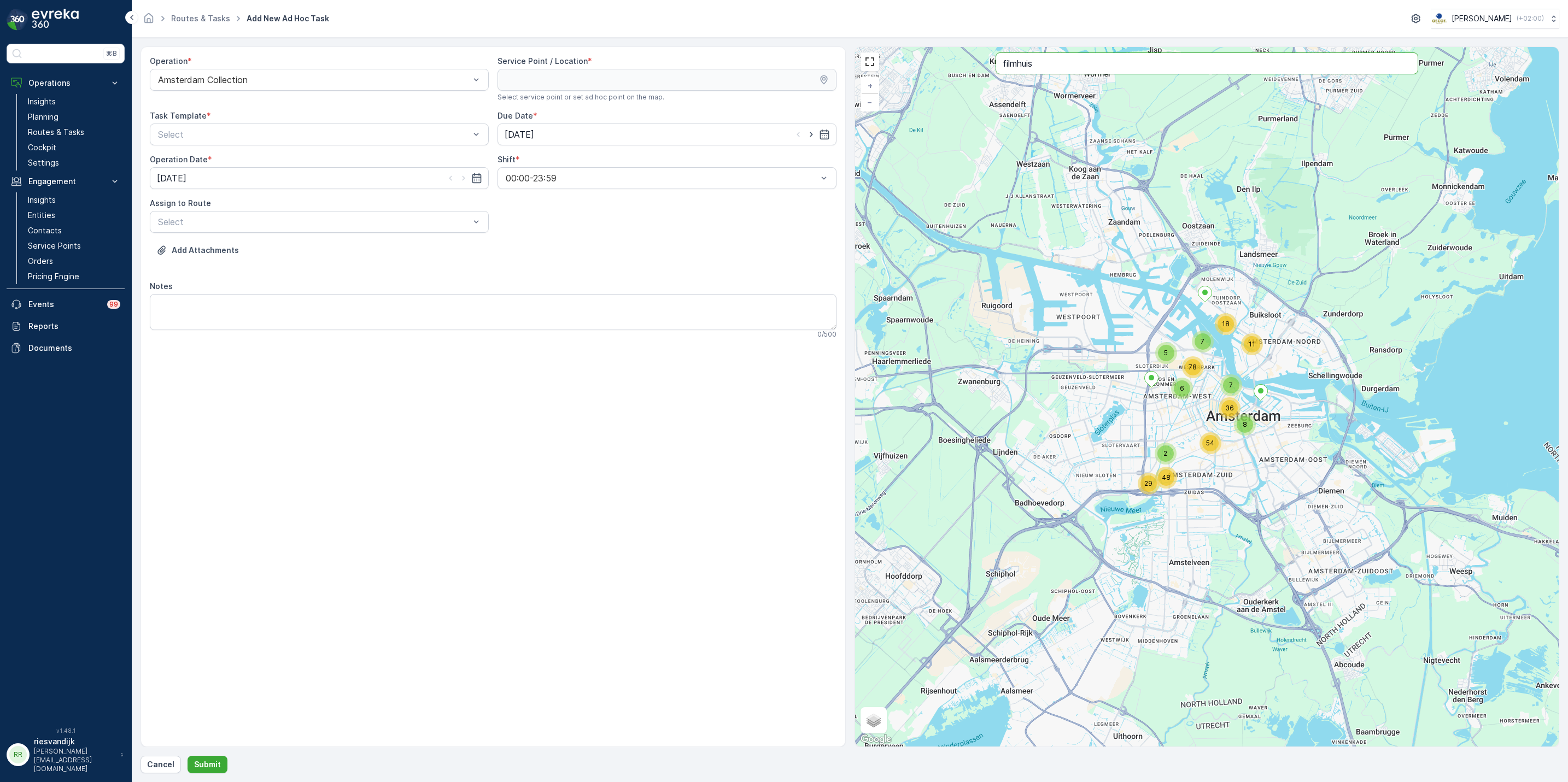
click at [1101, 70] on input "filmhuis" at bounding box center [1207, 64] width 423 height 22
type input "filmhuis"
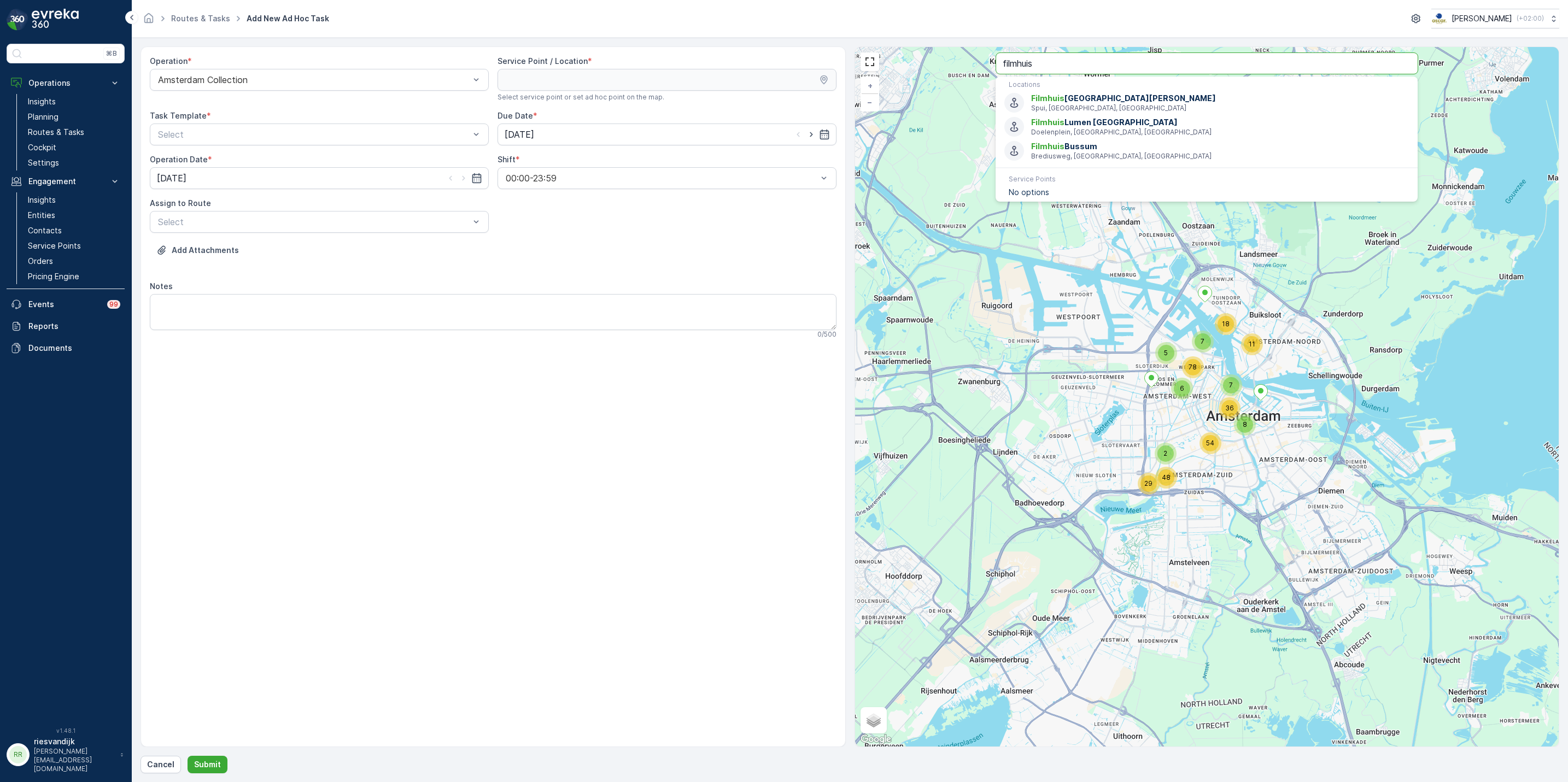
click at [1071, 62] on input "filmhuis" at bounding box center [1207, 64] width 423 height 22
type input "filmhuis"
click at [1052, 61] on input "filmhuis" at bounding box center [1207, 64] width 423 height 22
click at [1043, 64] on input "filmhu" at bounding box center [1207, 64] width 423 height 22
click at [353, 80] on div at bounding box center [314, 80] width 314 height 10
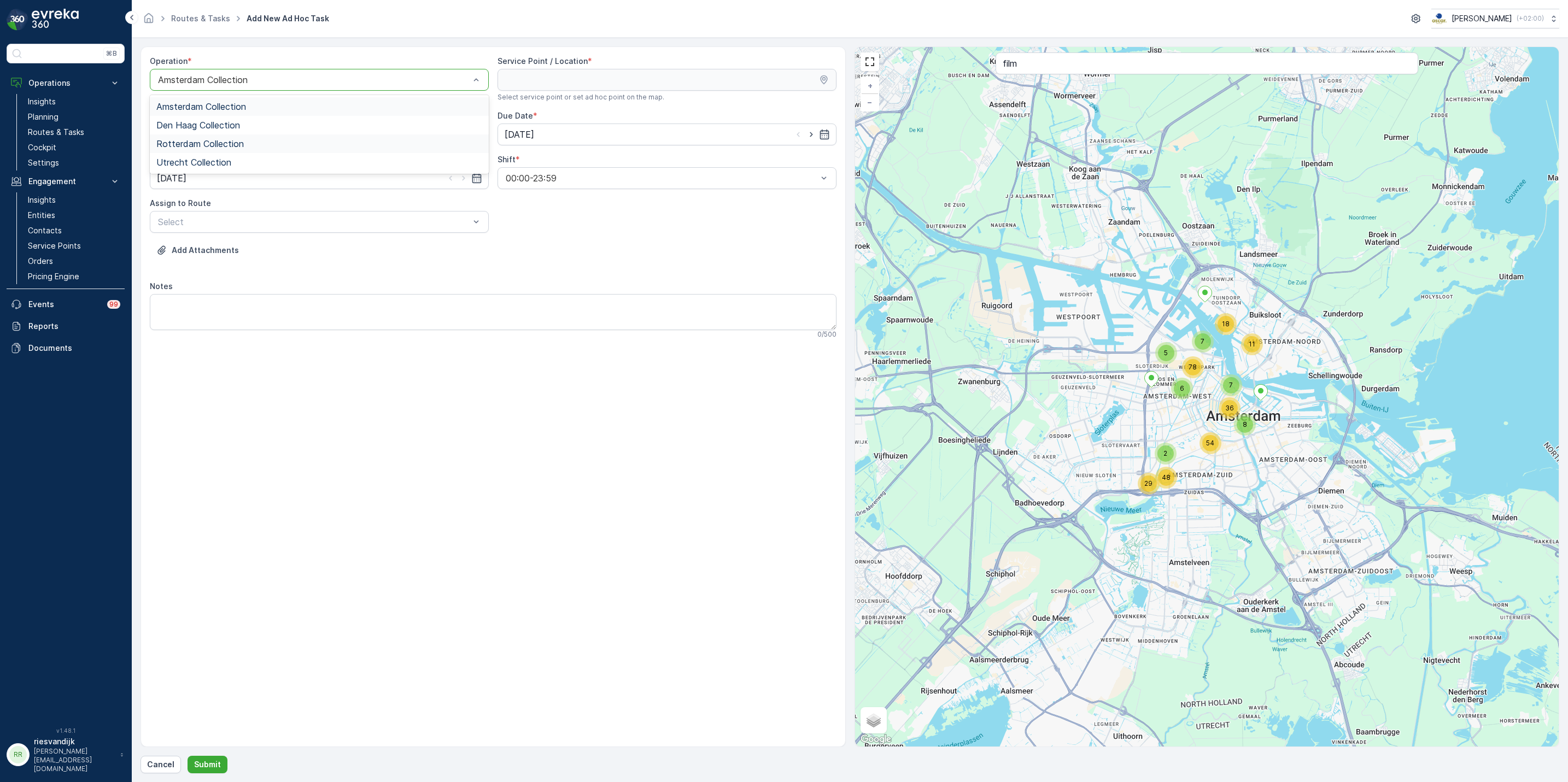
click at [334, 140] on div "Rotterdam Collection" at bounding box center [319, 144] width 326 height 10
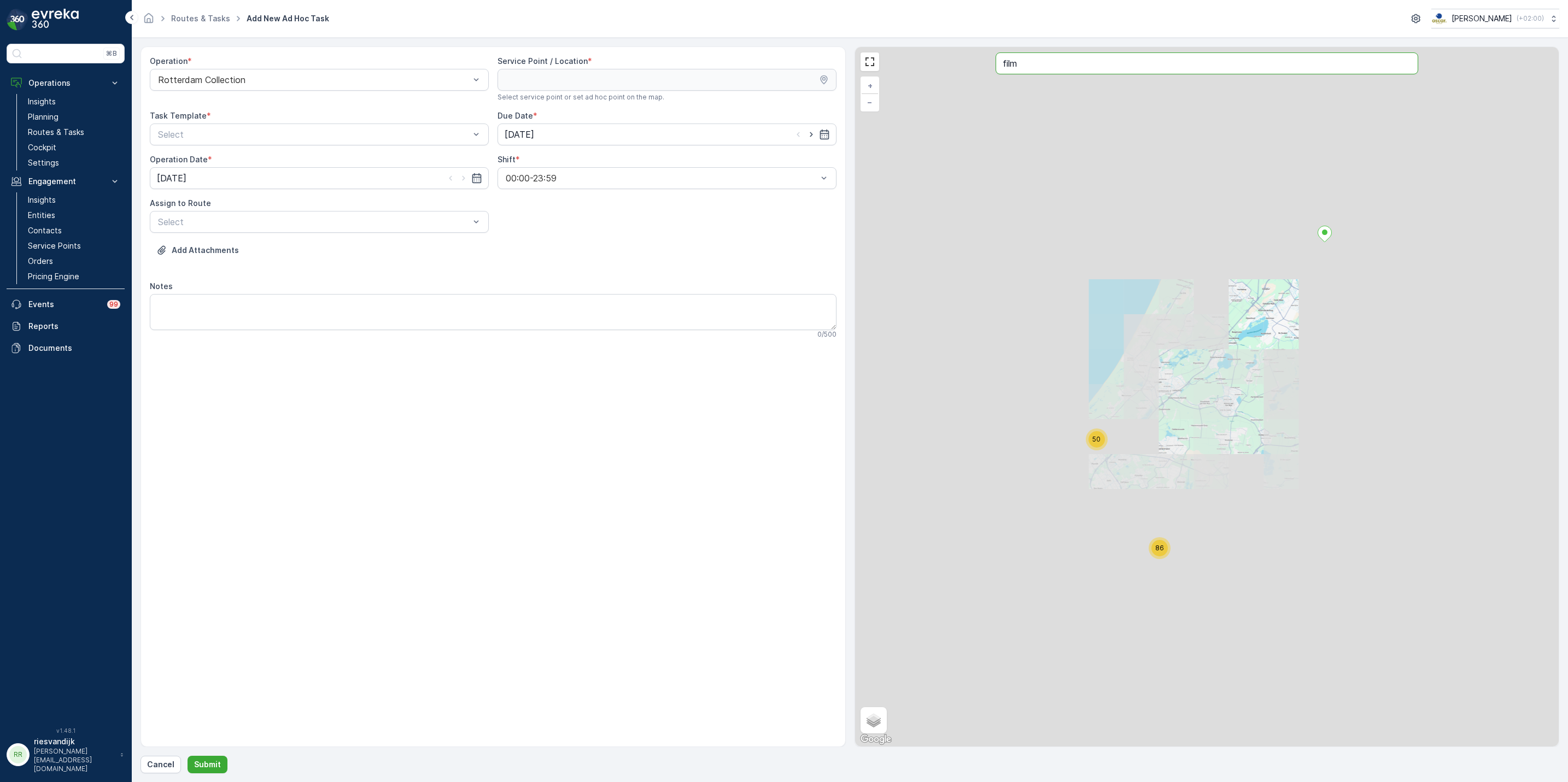
click at [1051, 61] on input "film" at bounding box center [1207, 64] width 423 height 22
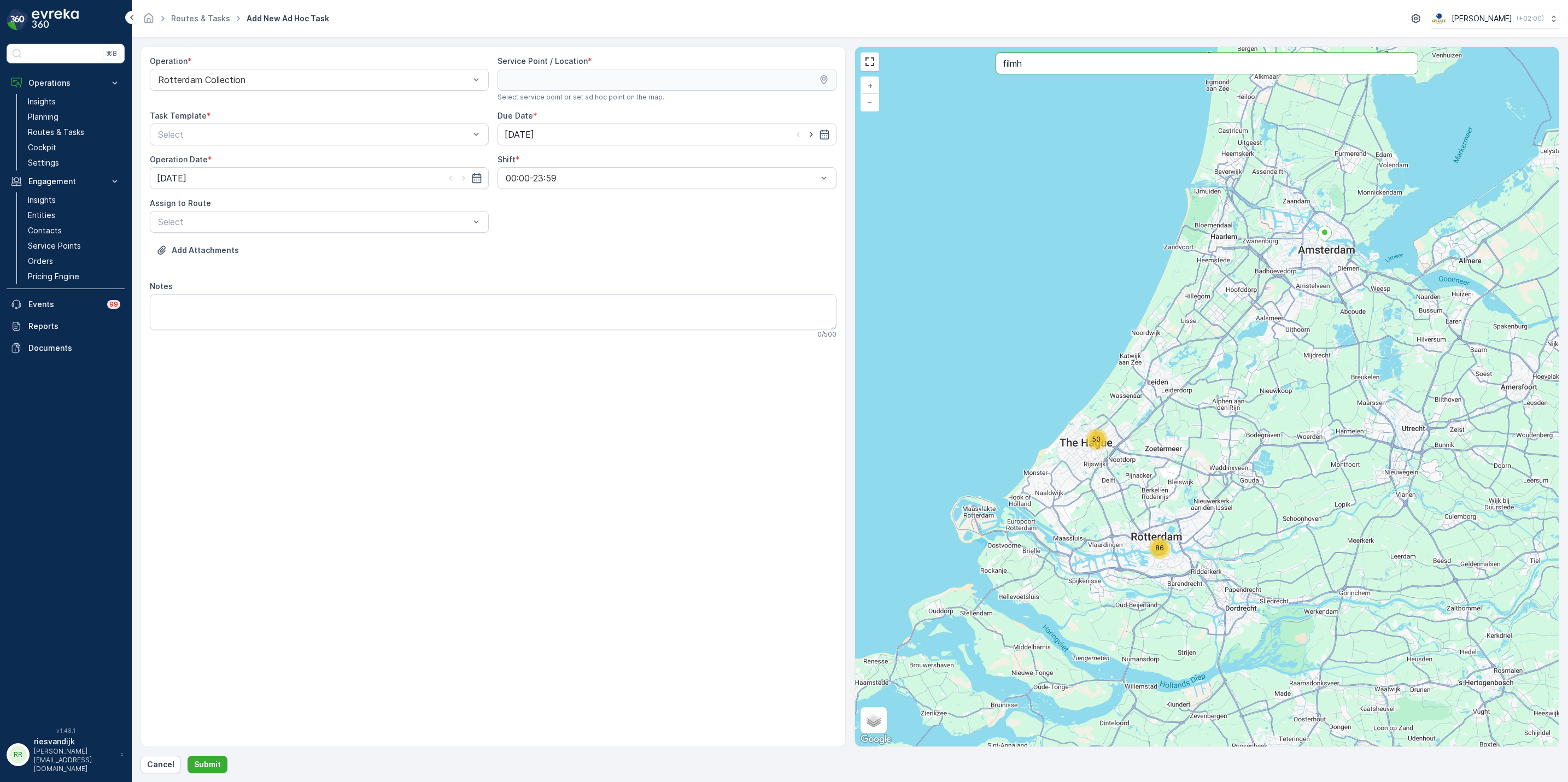
type input "filmh"
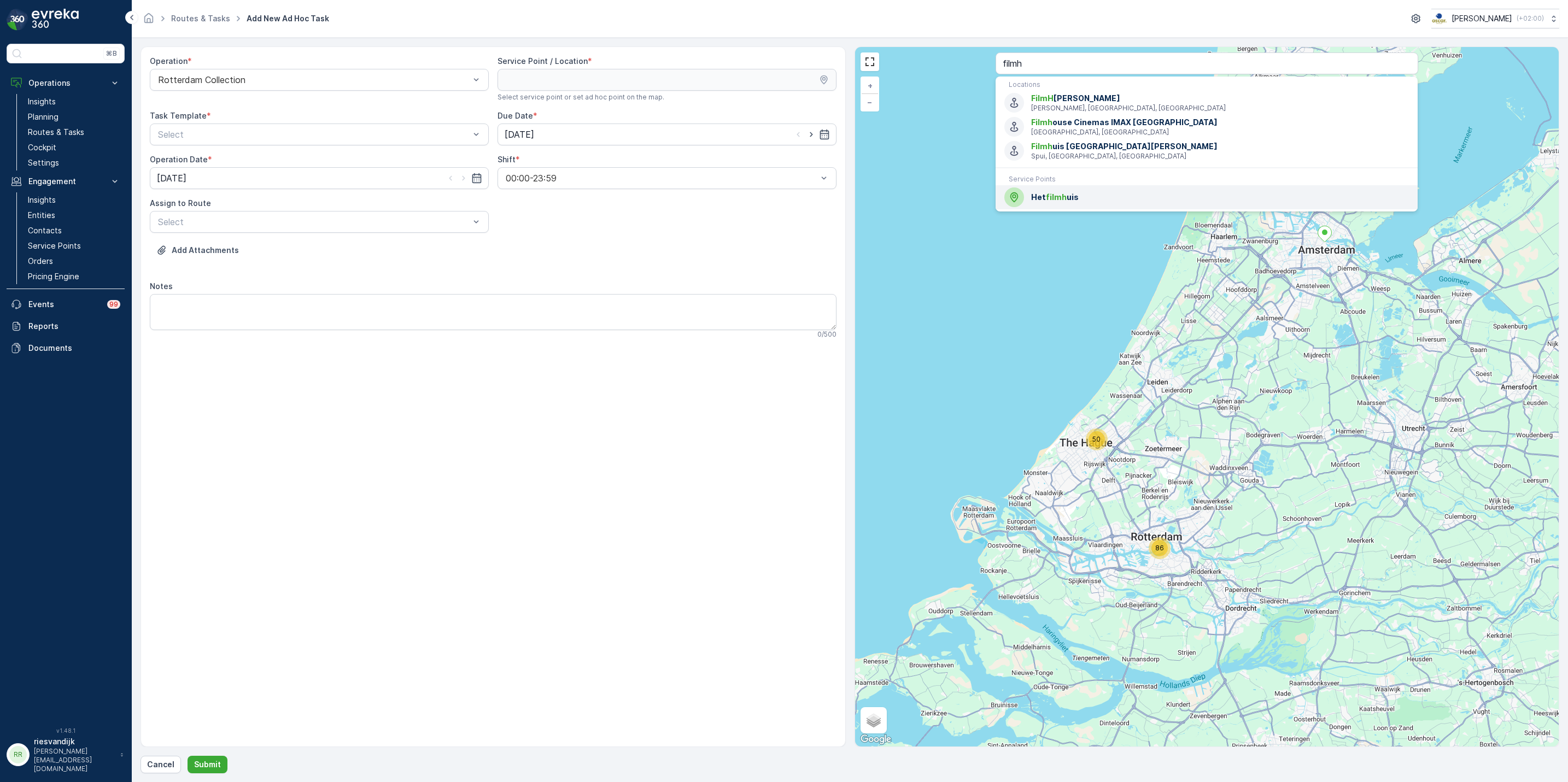
click at [1130, 197] on span "Het filmh uis" at bounding box center [1220, 197] width 378 height 11
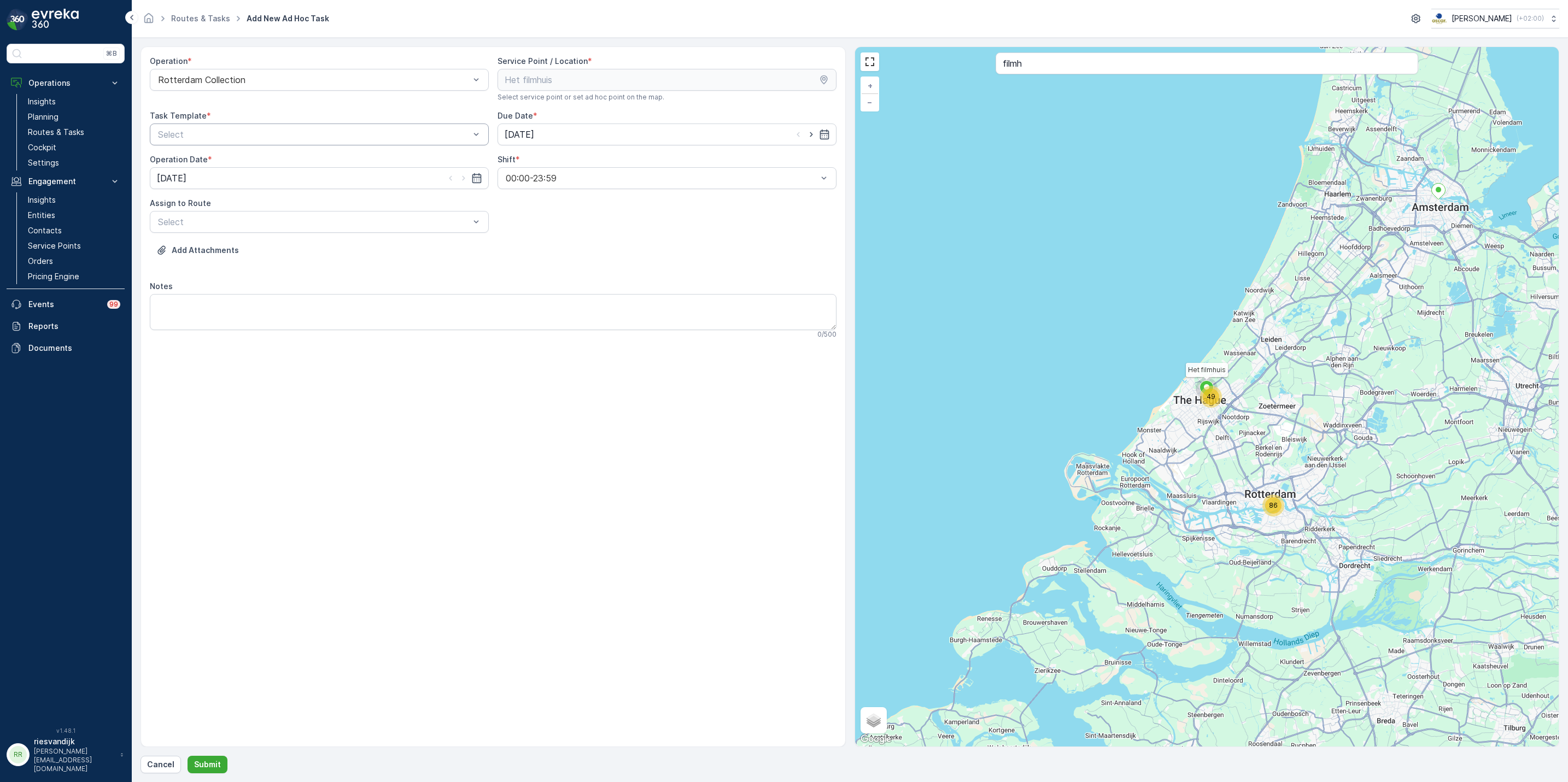
click at [361, 133] on div at bounding box center [314, 135] width 314 height 10
click at [315, 163] on div "Item Collection [PERSON_NAME]" at bounding box center [319, 161] width 326 height 10
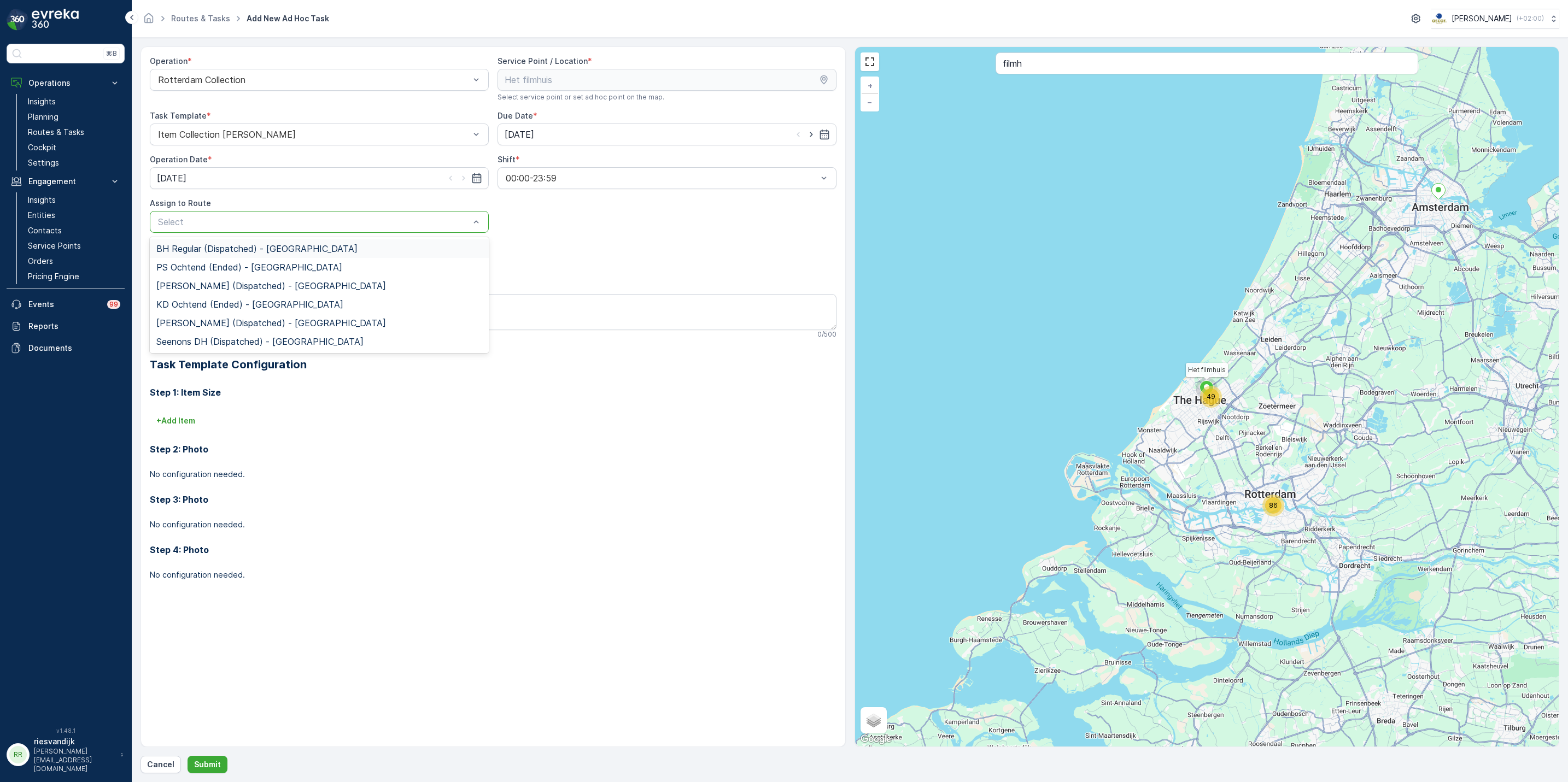
click at [339, 229] on div "Select" at bounding box center [319, 222] width 339 height 22
click at [297, 247] on span "BH Regular (Dispatched) - Rotterdam" at bounding box center [257, 249] width 201 height 10
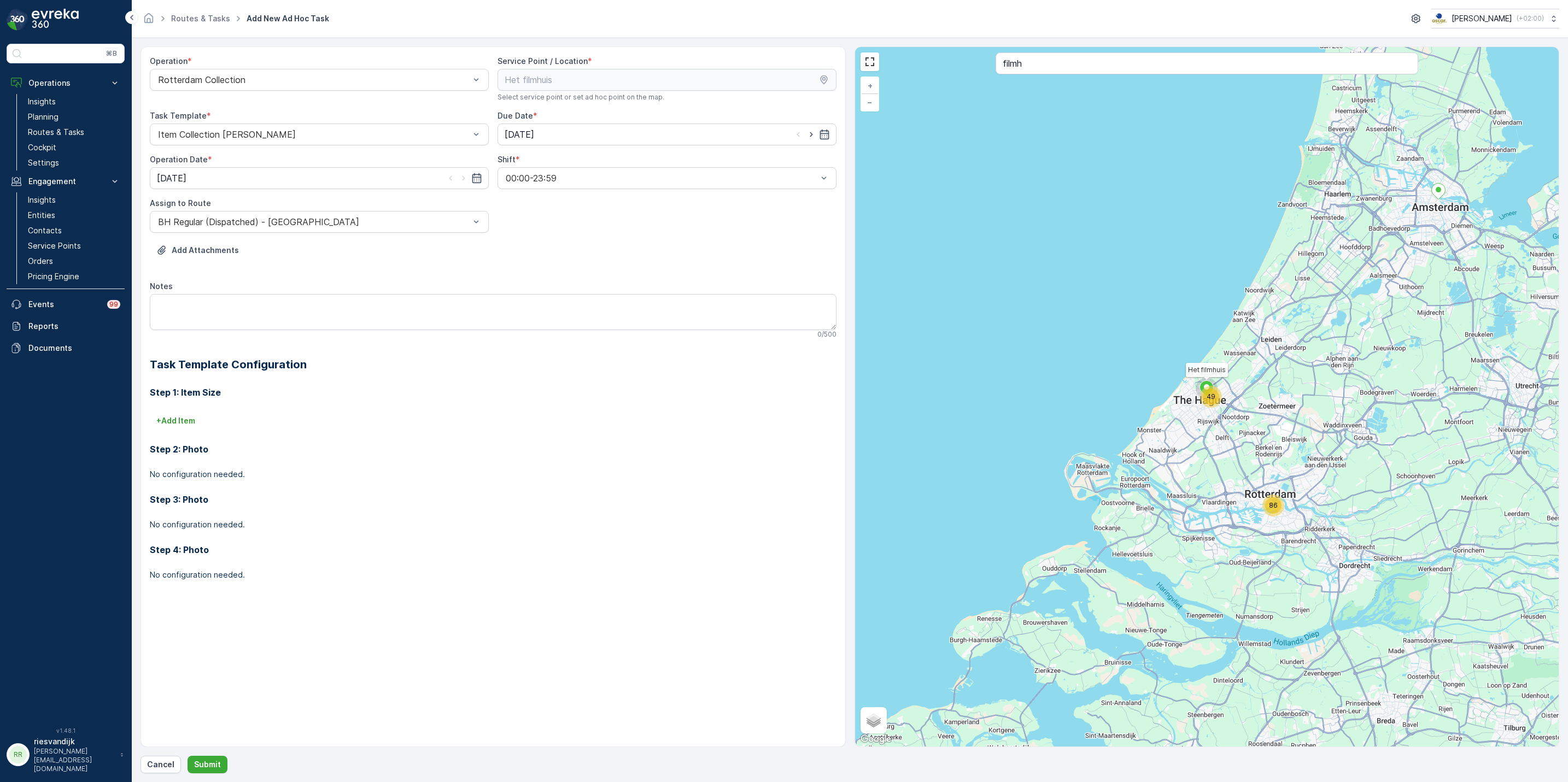
click at [207, 420] on div "+ Add Item" at bounding box center [493, 421] width 687 height 17
drag, startPoint x: 207, startPoint y: 420, endPoint x: 195, endPoint y: 423, distance: 12.4
click at [202, 422] on div "+ Add Item" at bounding box center [493, 421] width 687 height 17
click at [192, 423] on p "+ Add Item" at bounding box center [176, 420] width 39 height 11
click at [263, 438] on div at bounding box center [436, 436] width 557 height 10
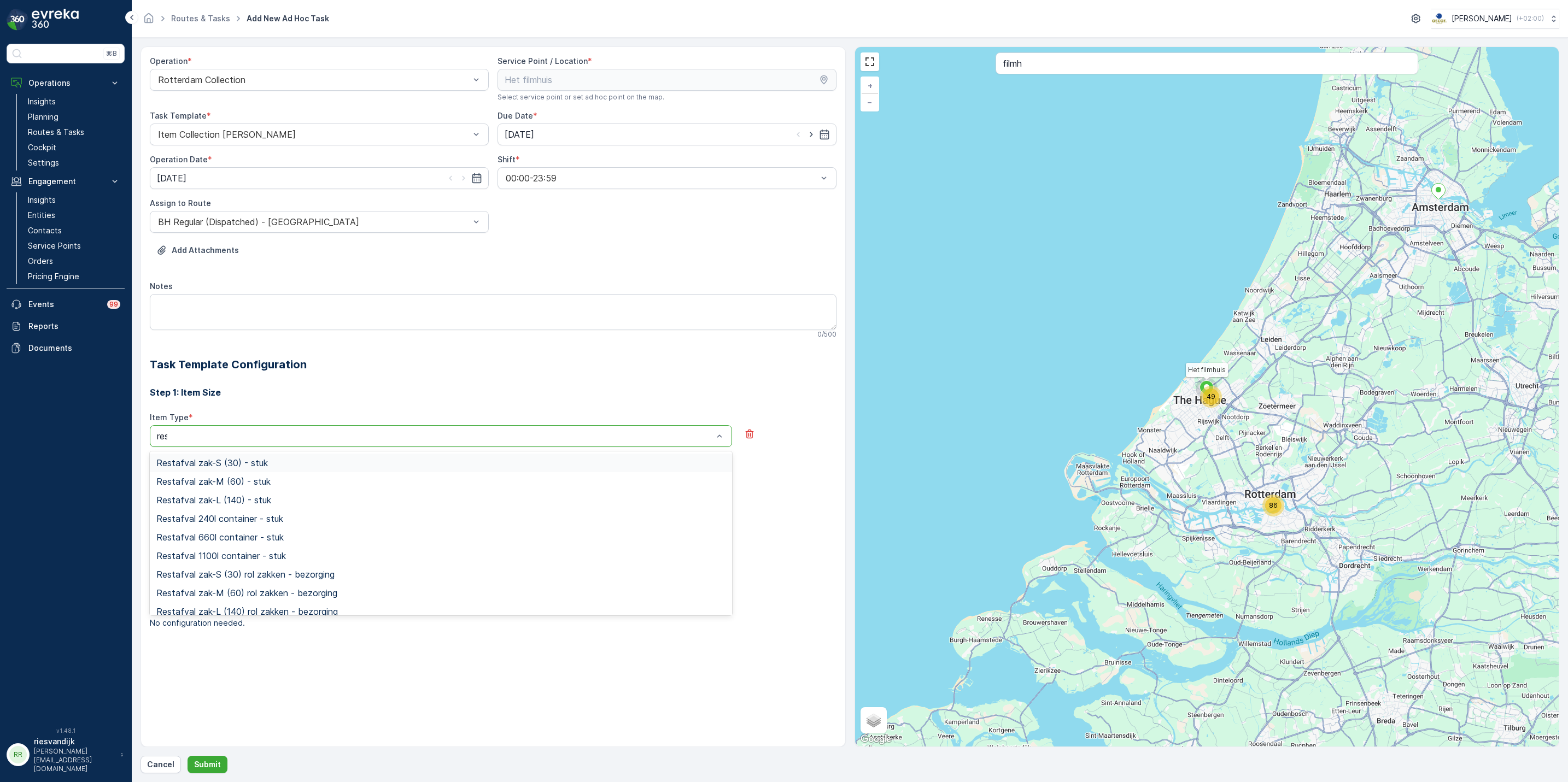
type input "rest"
click at [300, 520] on div "Restafval 240l container - stuk" at bounding box center [441, 519] width 569 height 10
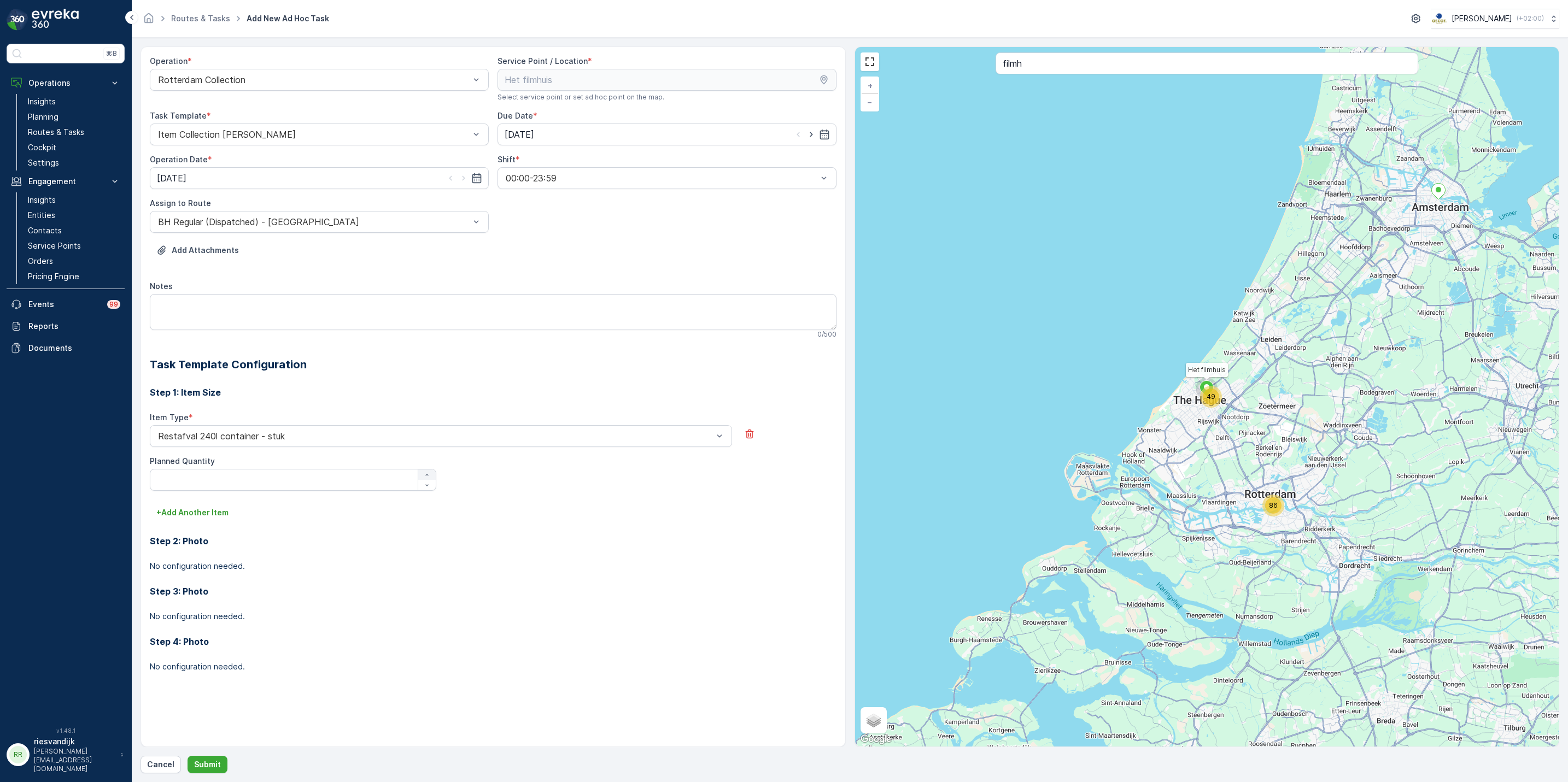
click at [428, 476] on icon "button" at bounding box center [427, 475] width 7 height 7
type Quantity "1"
click at [192, 517] on p "+ Add Another Item" at bounding box center [192, 512] width 72 height 11
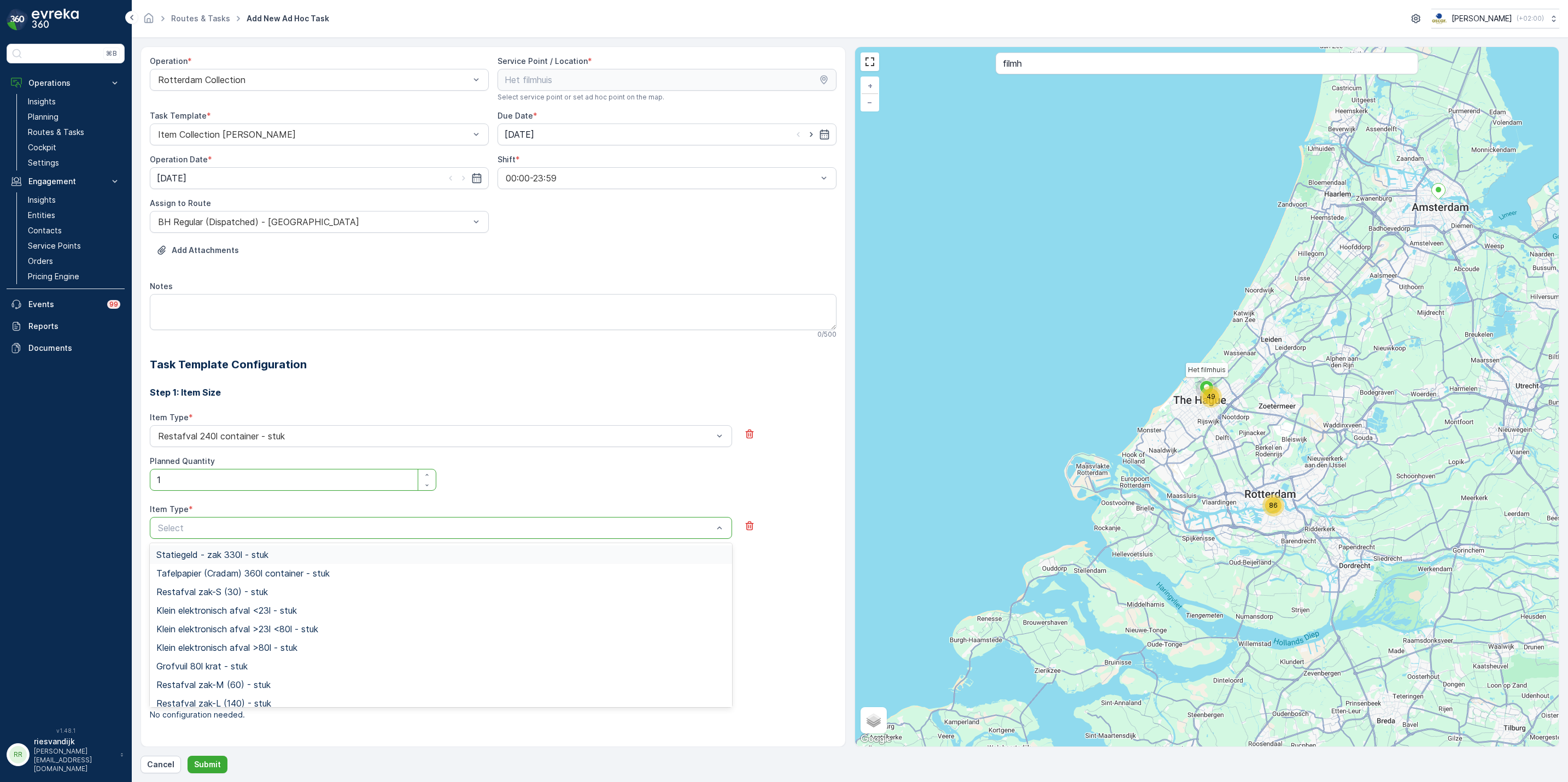
click at [268, 525] on div at bounding box center [436, 528] width 557 height 10
type input "rest"
click at [344, 594] on div "Restafval zak-L (140) - stuk" at bounding box center [441, 592] width 569 height 10
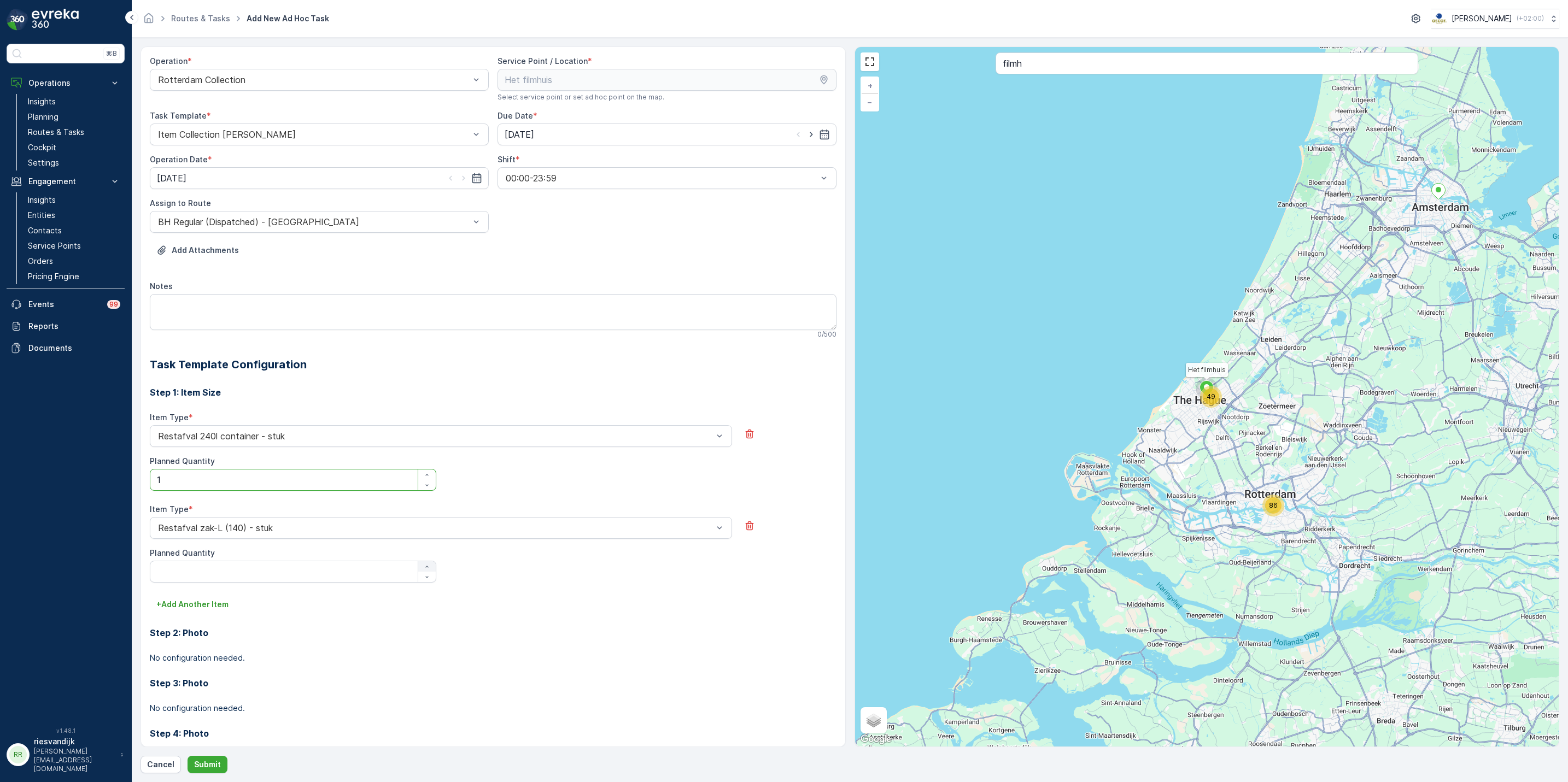
click at [425, 566] on icon "button" at bounding box center [427, 566] width 7 height 7
click at [425, 566] on icon "button" at bounding box center [427, 566] width 7 height 7
click at [424, 566] on icon "button" at bounding box center [427, 566] width 7 height 7
type Quantity "4"
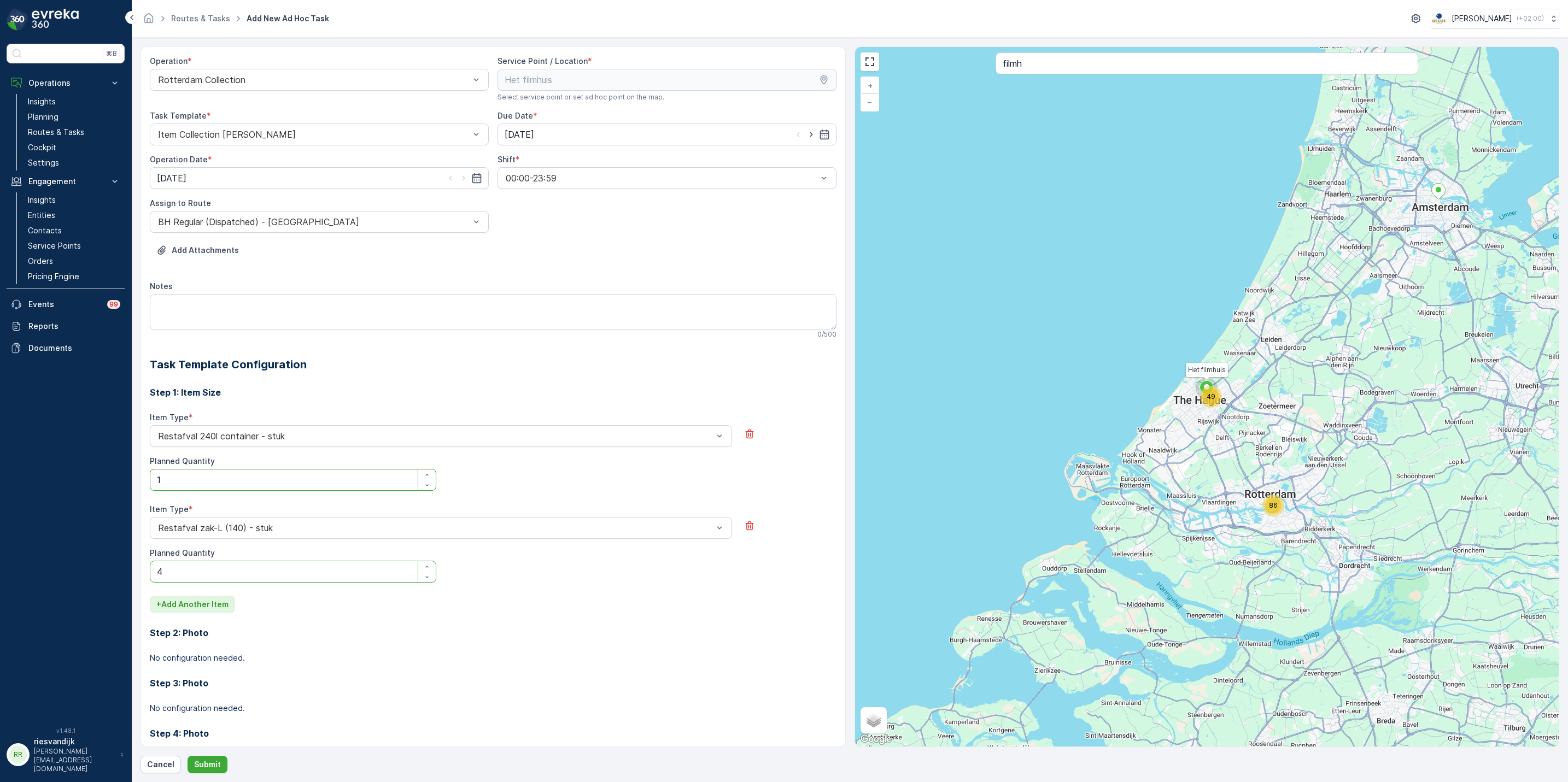
click at [174, 610] on p "+ Add Another Item" at bounding box center [192, 604] width 72 height 11
click at [373, 619] on div at bounding box center [436, 620] width 557 height 10
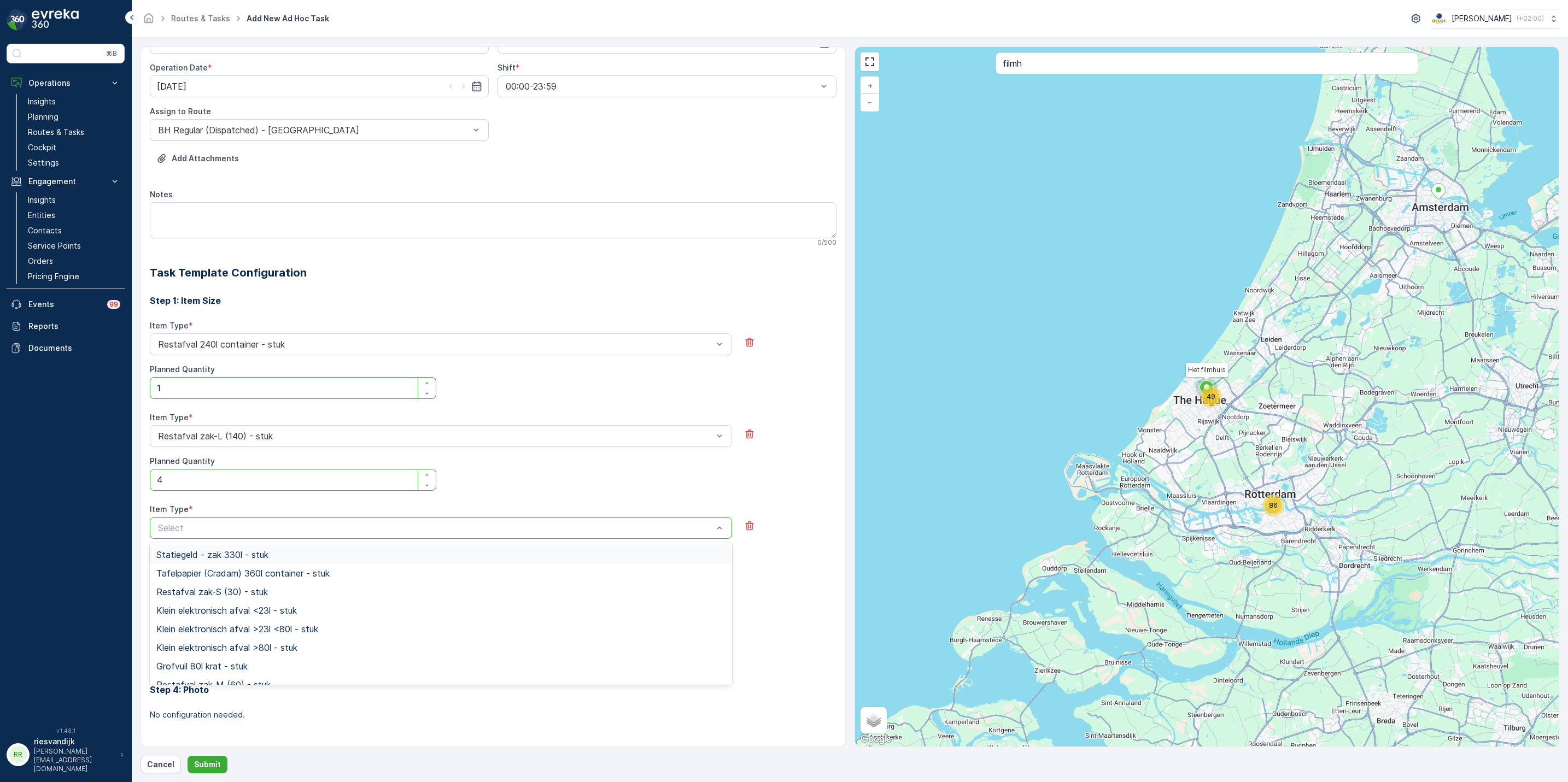
scroll to position [93, 0]
type input "swill"
click at [287, 569] on div "Swill emmer 23l - stuk" at bounding box center [441, 574] width 569 height 10
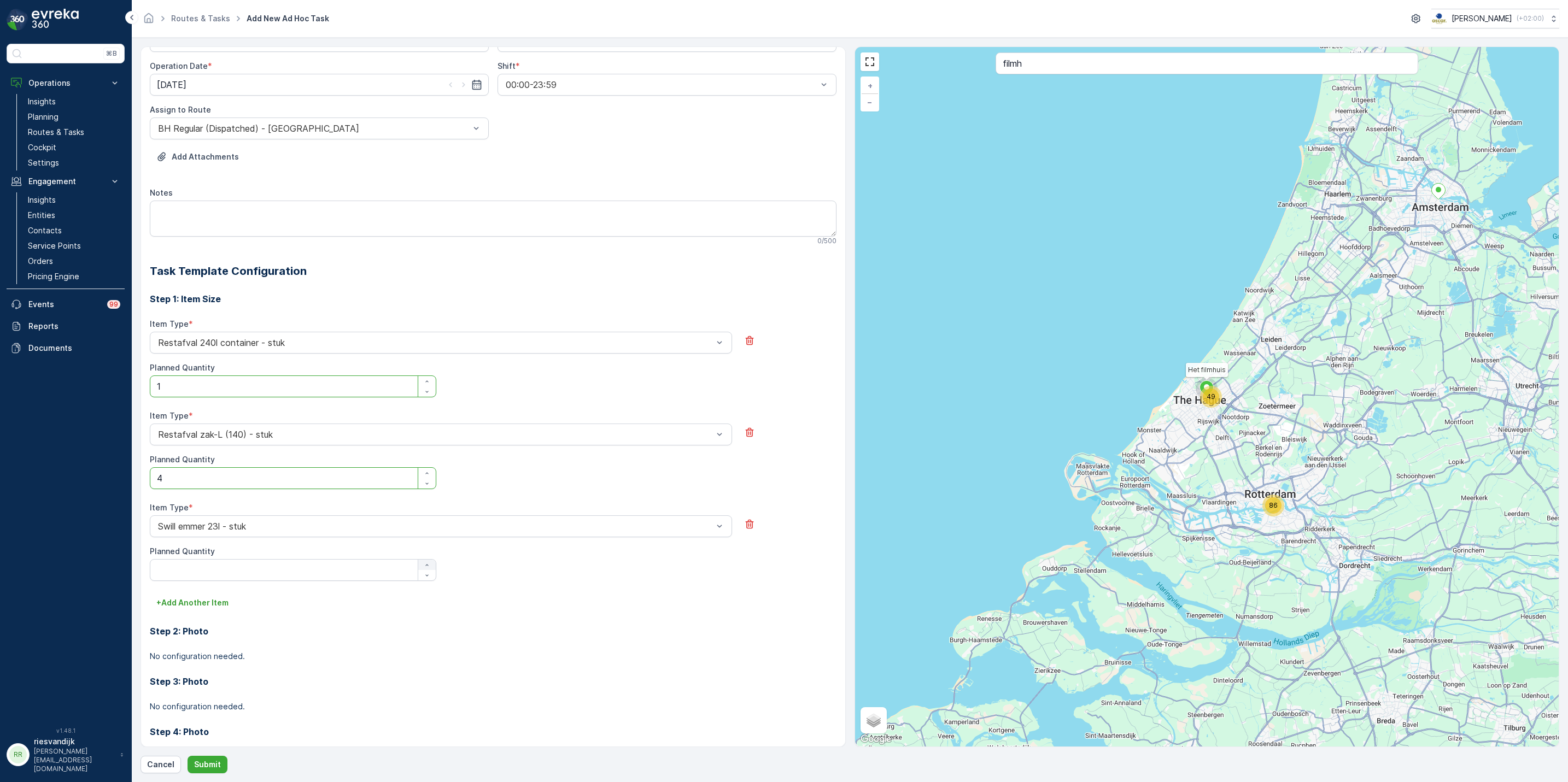
click at [424, 563] on icon "button" at bounding box center [427, 565] width 7 height 7
type Quantity "1"
click at [182, 607] on p "+ Add Another Item" at bounding box center [192, 603] width 72 height 11
click at [289, 621] on div at bounding box center [436, 619] width 557 height 10
type input "papi"
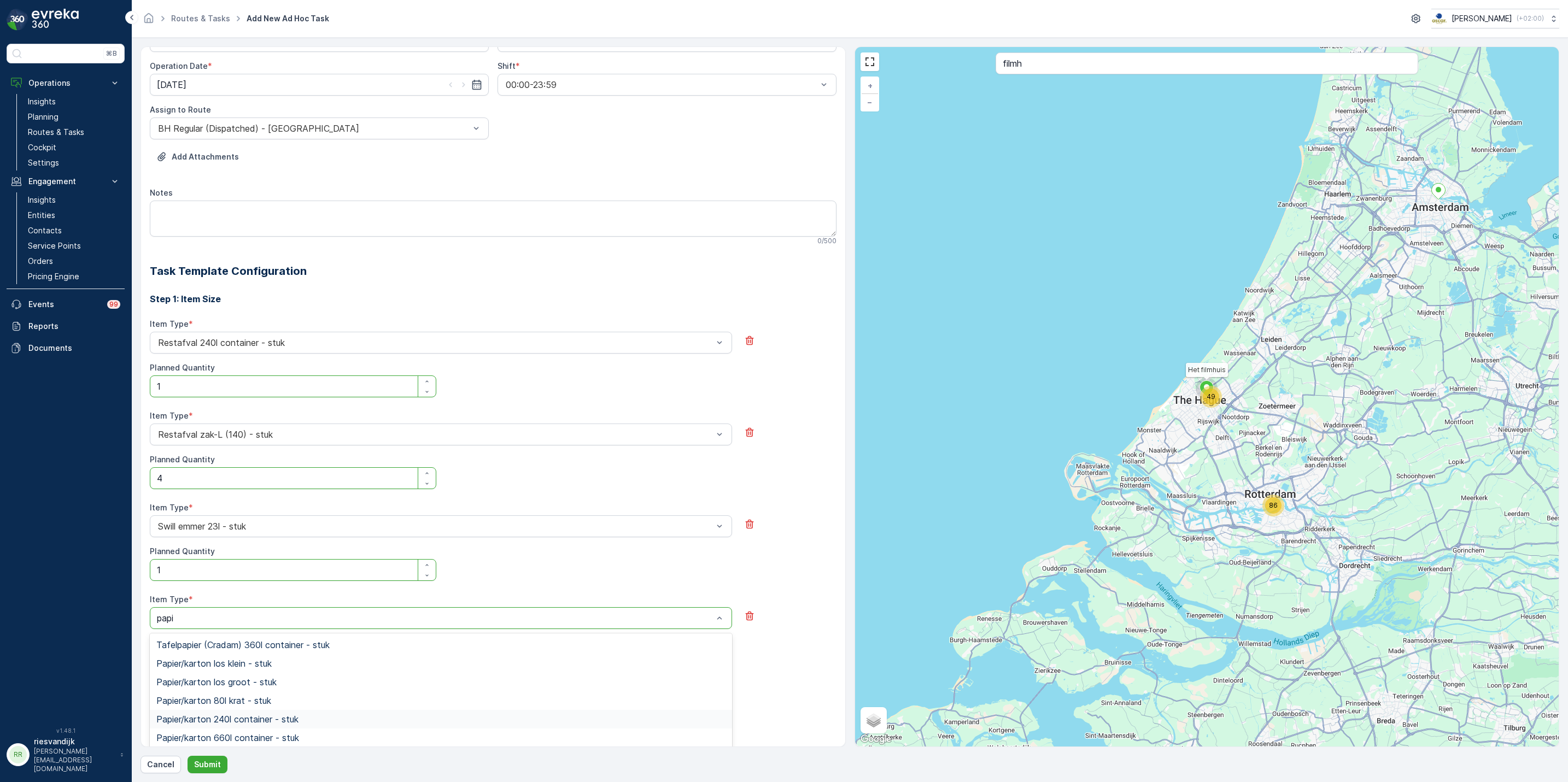
click at [336, 717] on div "Papier/karton 240l container - stuk" at bounding box center [441, 720] width 569 height 10
click at [430, 658] on div "button" at bounding box center [427, 657] width 17 height 7
type Quantity "1"
click at [205, 766] on p "Submit" at bounding box center [207, 765] width 27 height 11
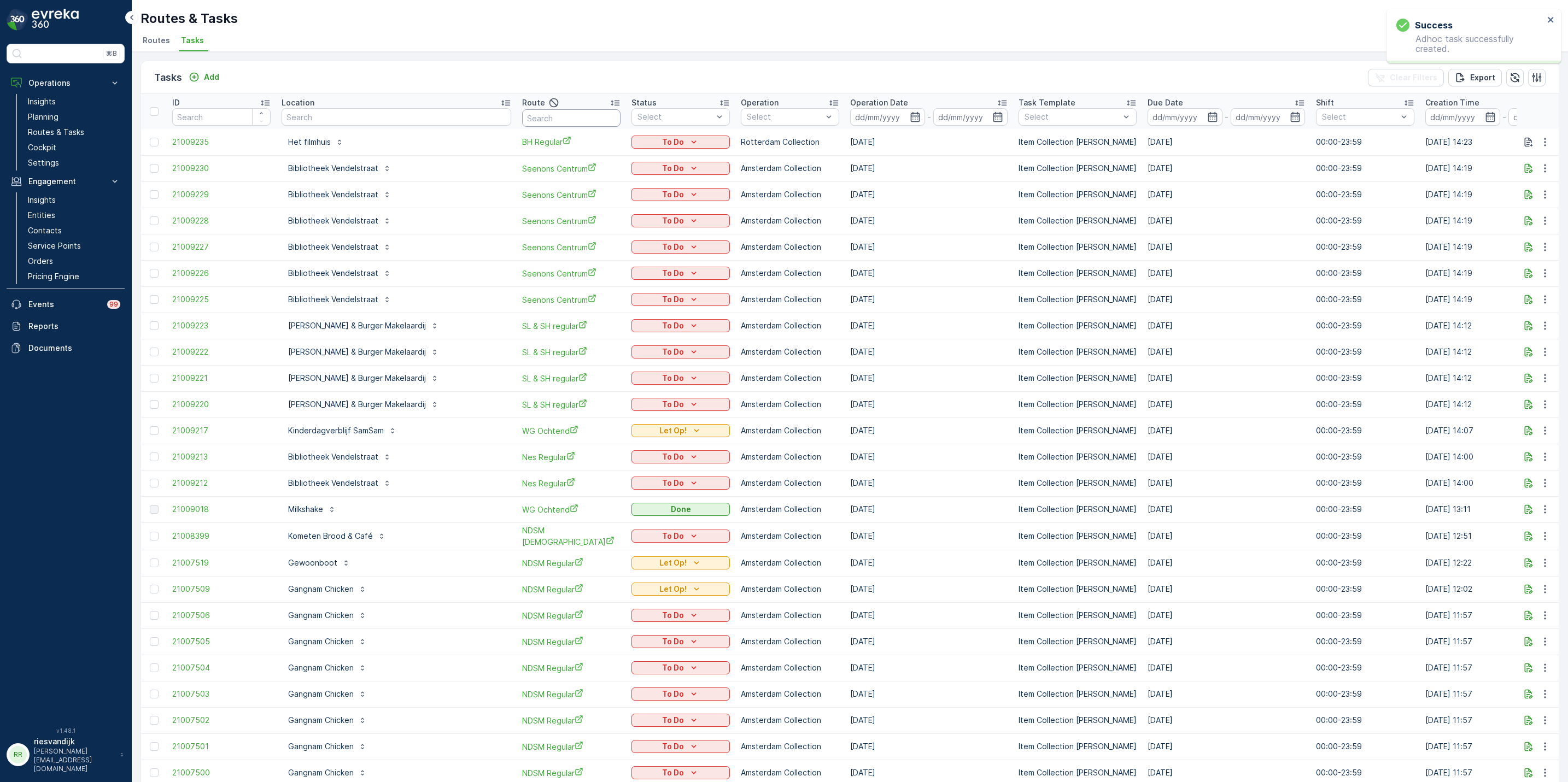
click at [522, 113] on input "text" at bounding box center [572, 118] width 98 height 17
type input "bh"
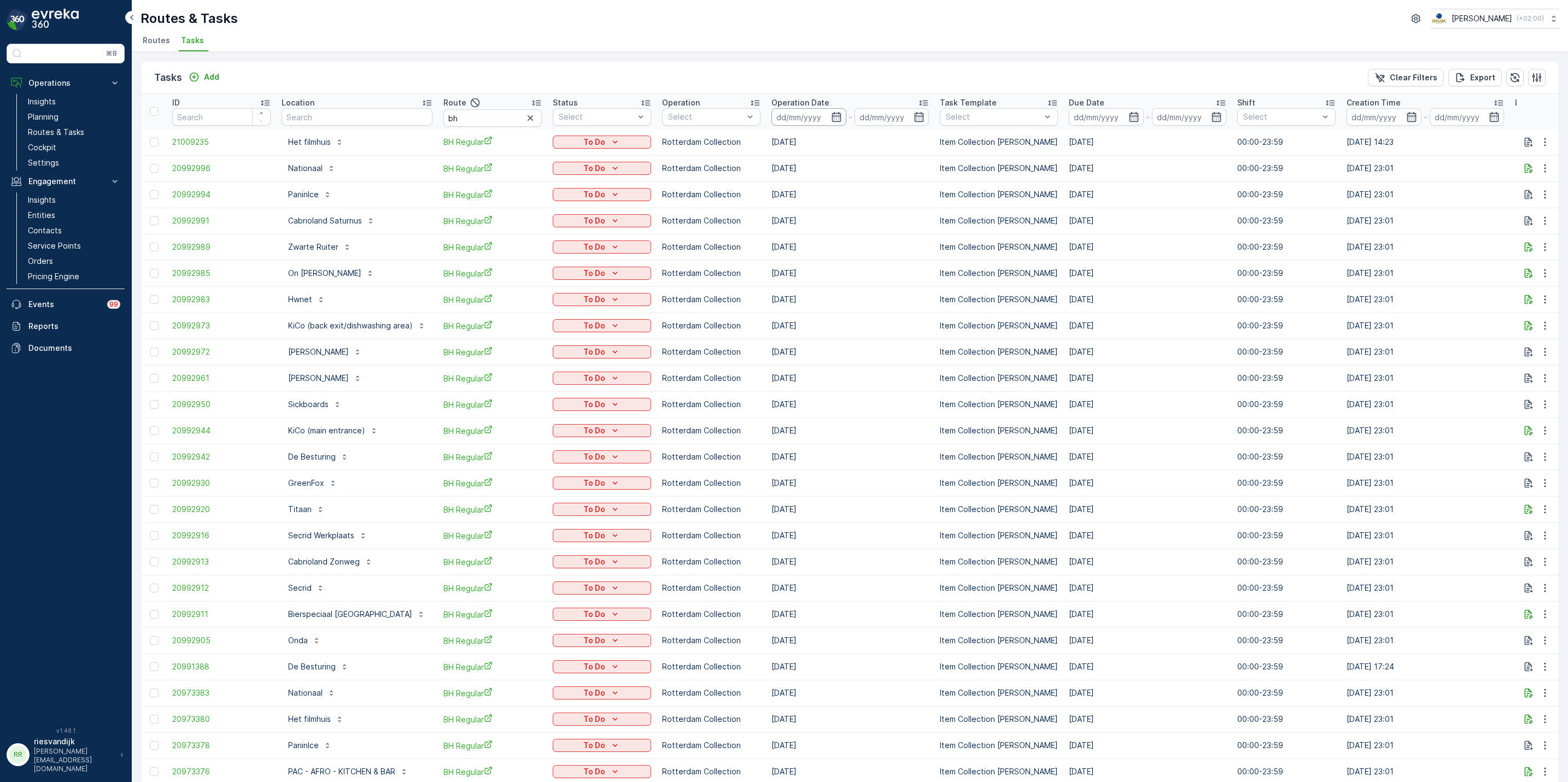
click at [825, 115] on input at bounding box center [809, 117] width 75 height 17
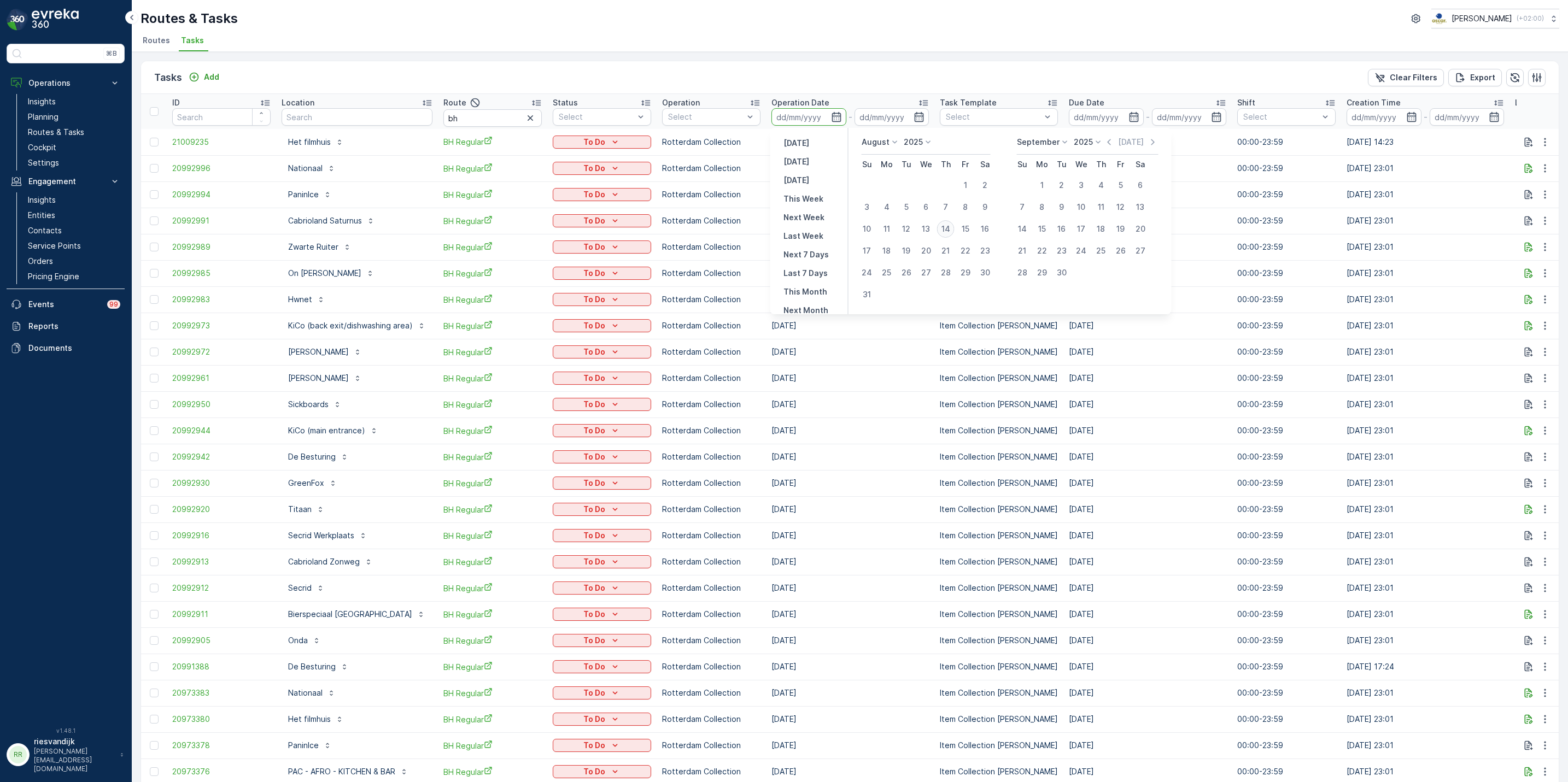
click at [945, 229] on div "14" at bounding box center [946, 229] width 17 height 17
type input "[DATE]"
click at [945, 229] on div "14" at bounding box center [946, 229] width 17 height 17
type input "[DATE]"
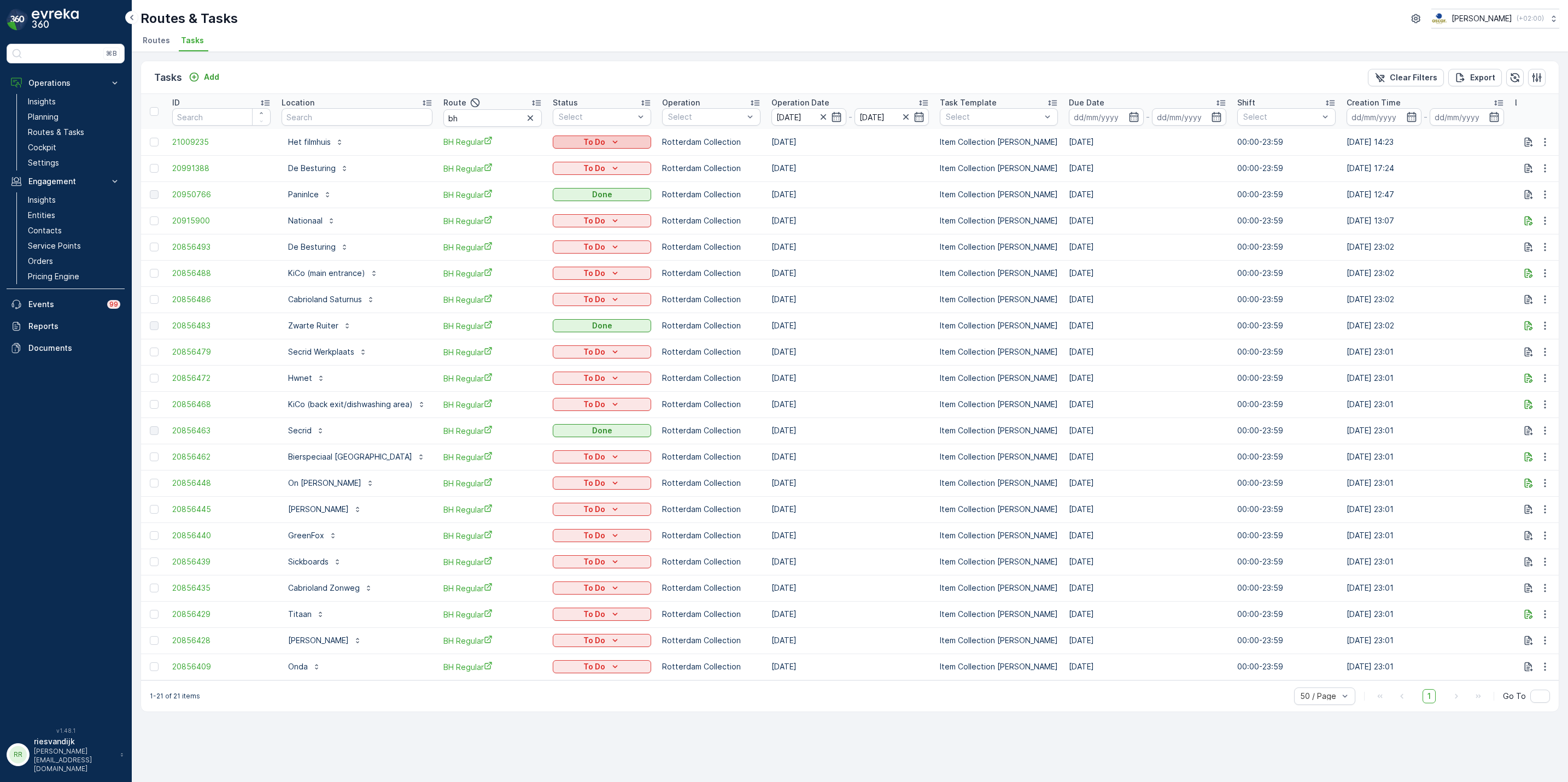
click at [603, 137] on p "To Do" at bounding box center [594, 142] width 22 height 11
click at [576, 191] on span "Done" at bounding box center [567, 189] width 20 height 11
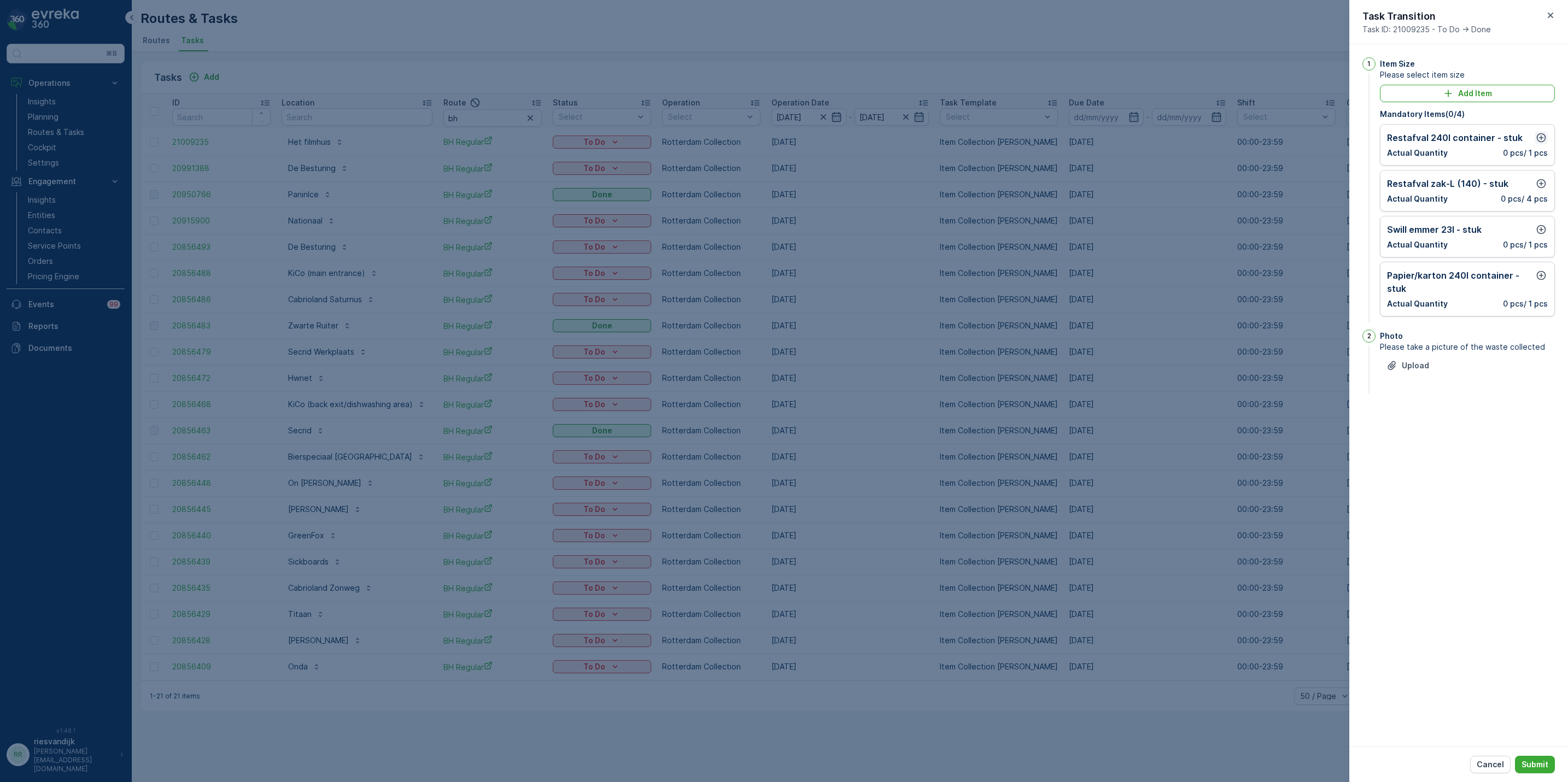
click at [1546, 136] on icon "button" at bounding box center [1541, 137] width 11 height 11
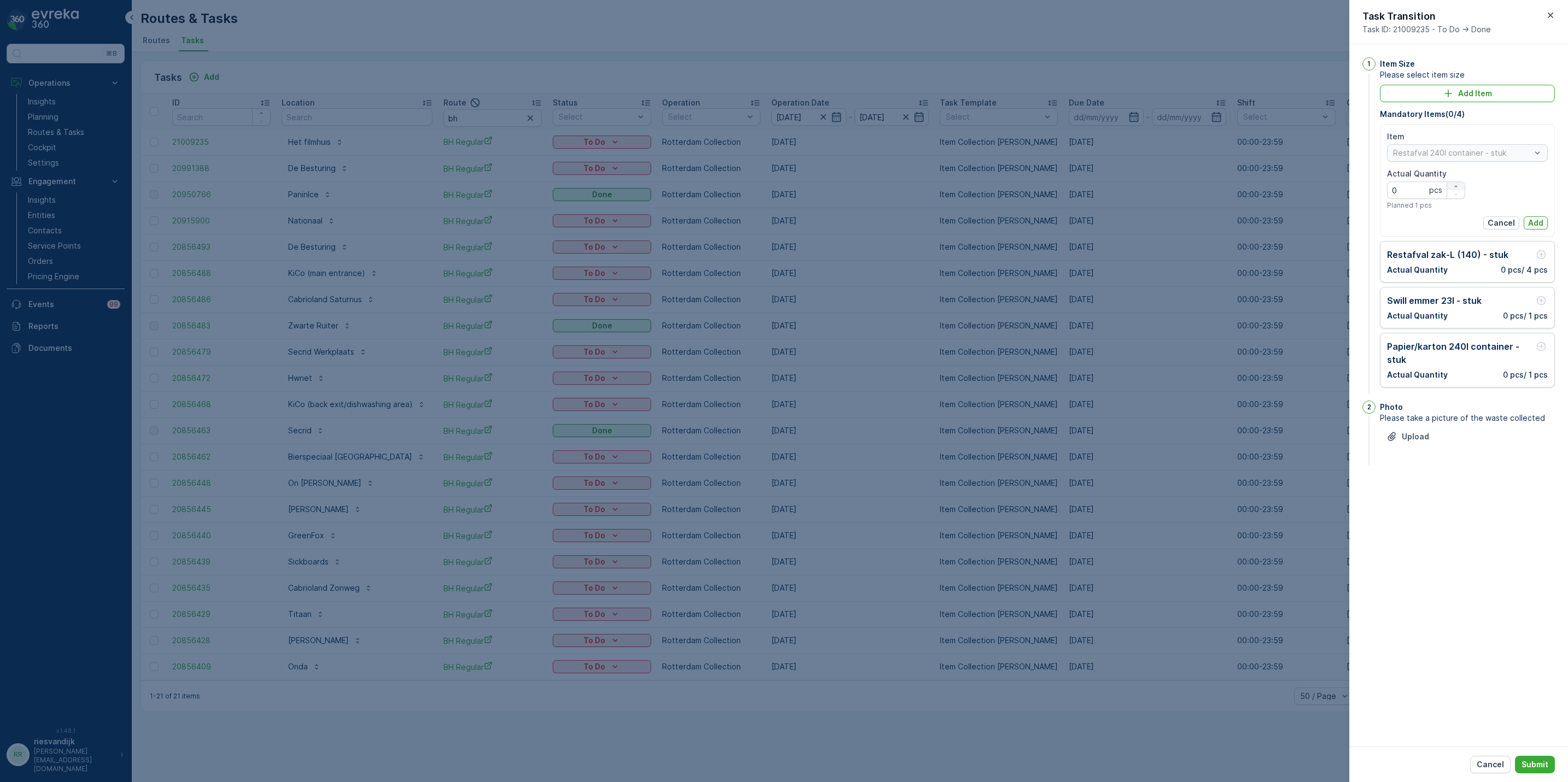
click at [1455, 185] on icon "button" at bounding box center [1456, 186] width 7 height 7
type Quantity "1"
click at [1535, 225] on p "Add" at bounding box center [1535, 223] width 15 height 11
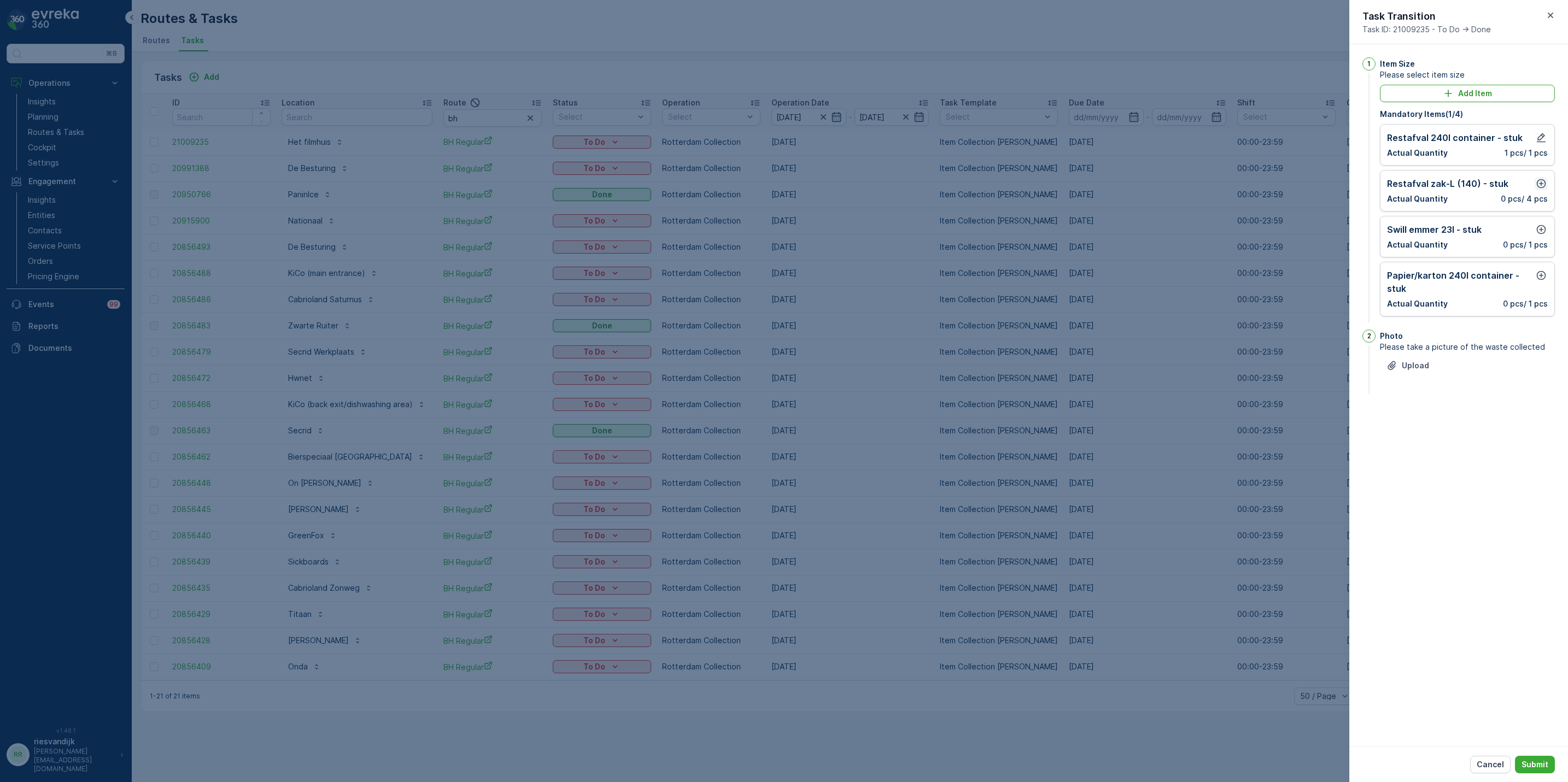
click at [1535, 177] on div "Restafval zak-L (140) - stuk Actual Quantity 0 pcs / 4 pcs" at bounding box center [1467, 190] width 175 height 41
click at [1541, 184] on icon "button" at bounding box center [1541, 184] width 9 height 9
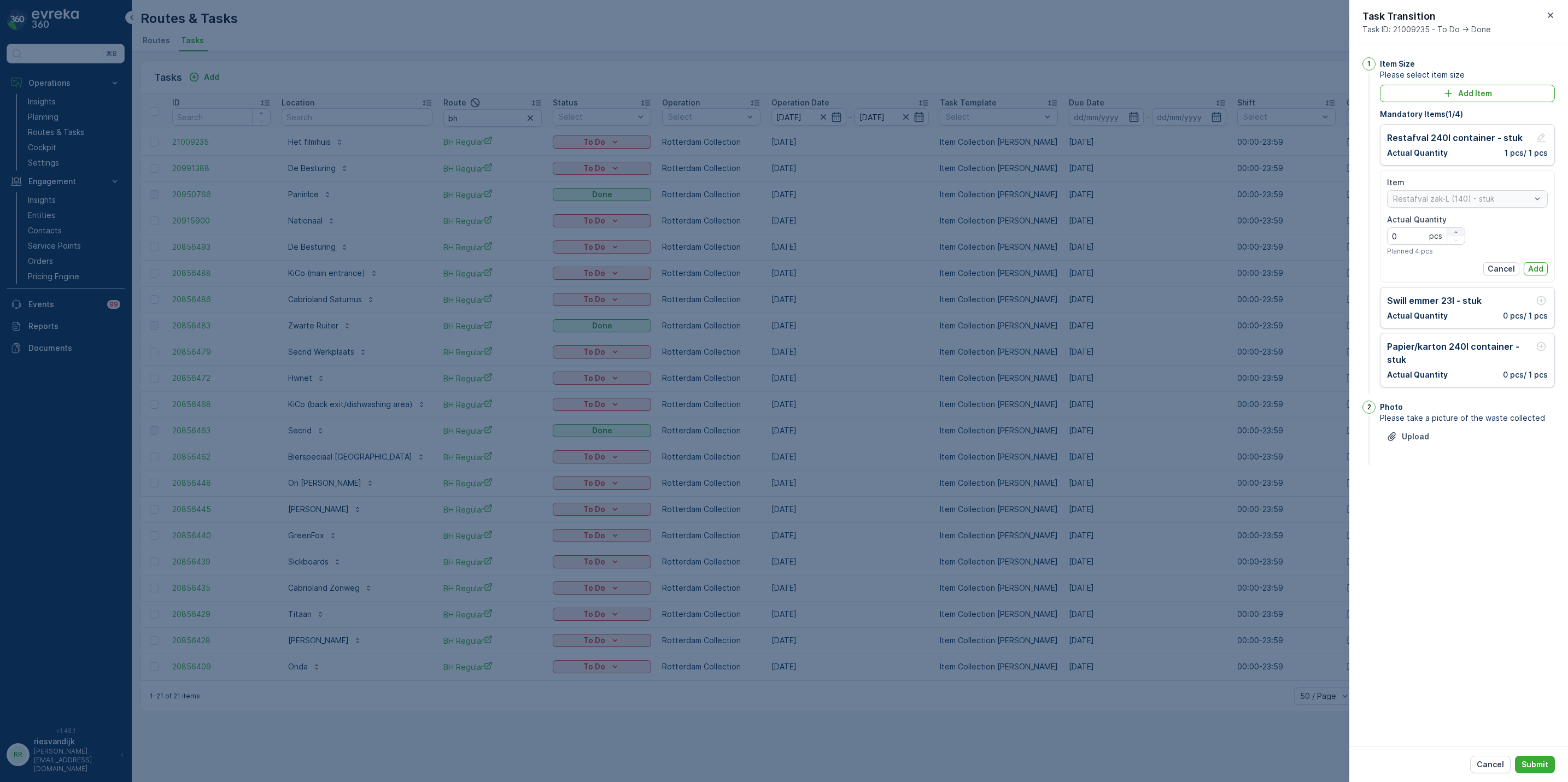
click at [1450, 230] on div "Actual Quantity 0 pcs Planned 4 pcs" at bounding box center [1426, 234] width 78 height 41
click at [1450, 233] on div "button" at bounding box center [1456, 232] width 17 height 7
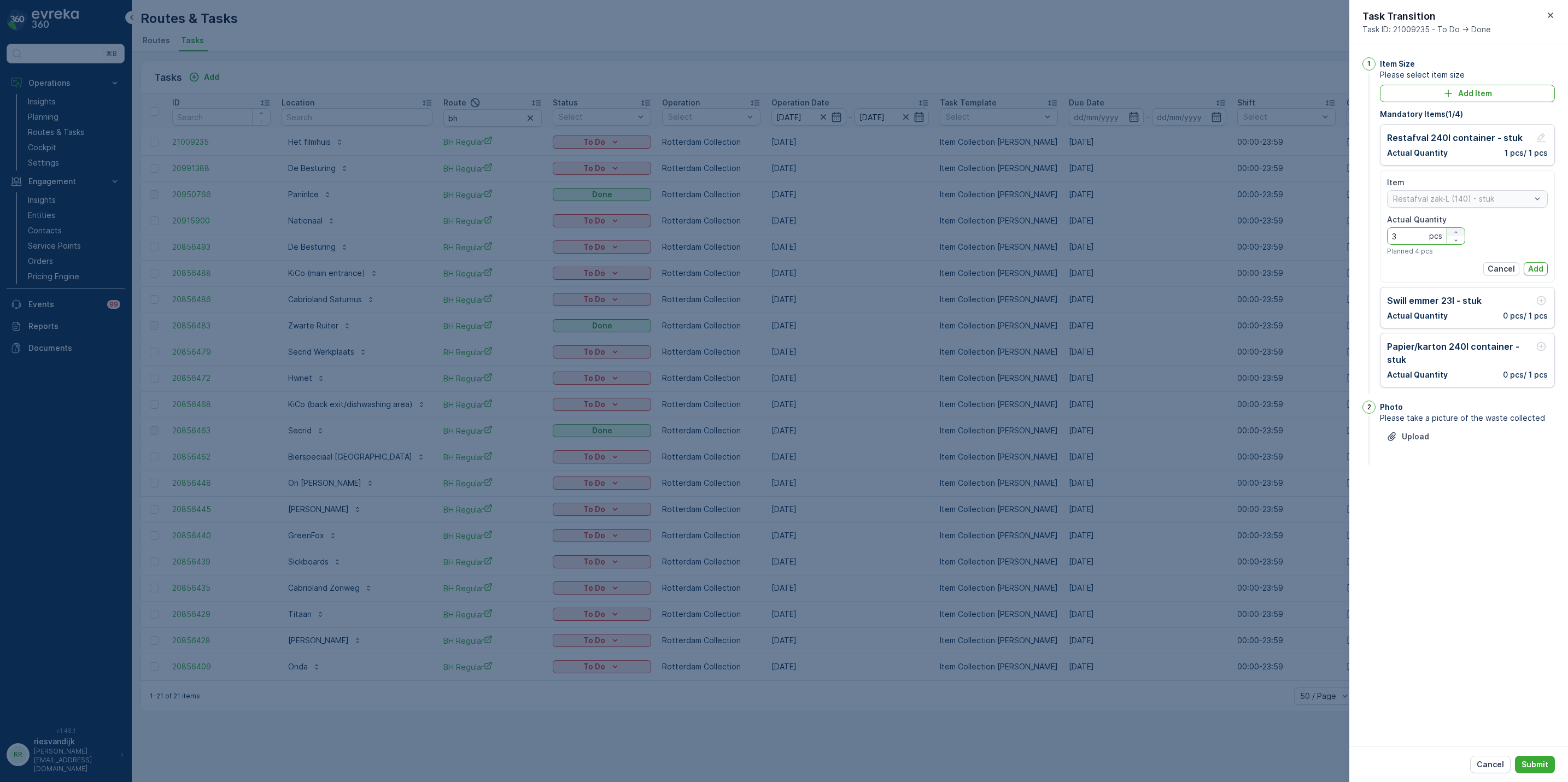
type Quantity "4"
click at [1537, 266] on p "Add" at bounding box center [1535, 268] width 15 height 11
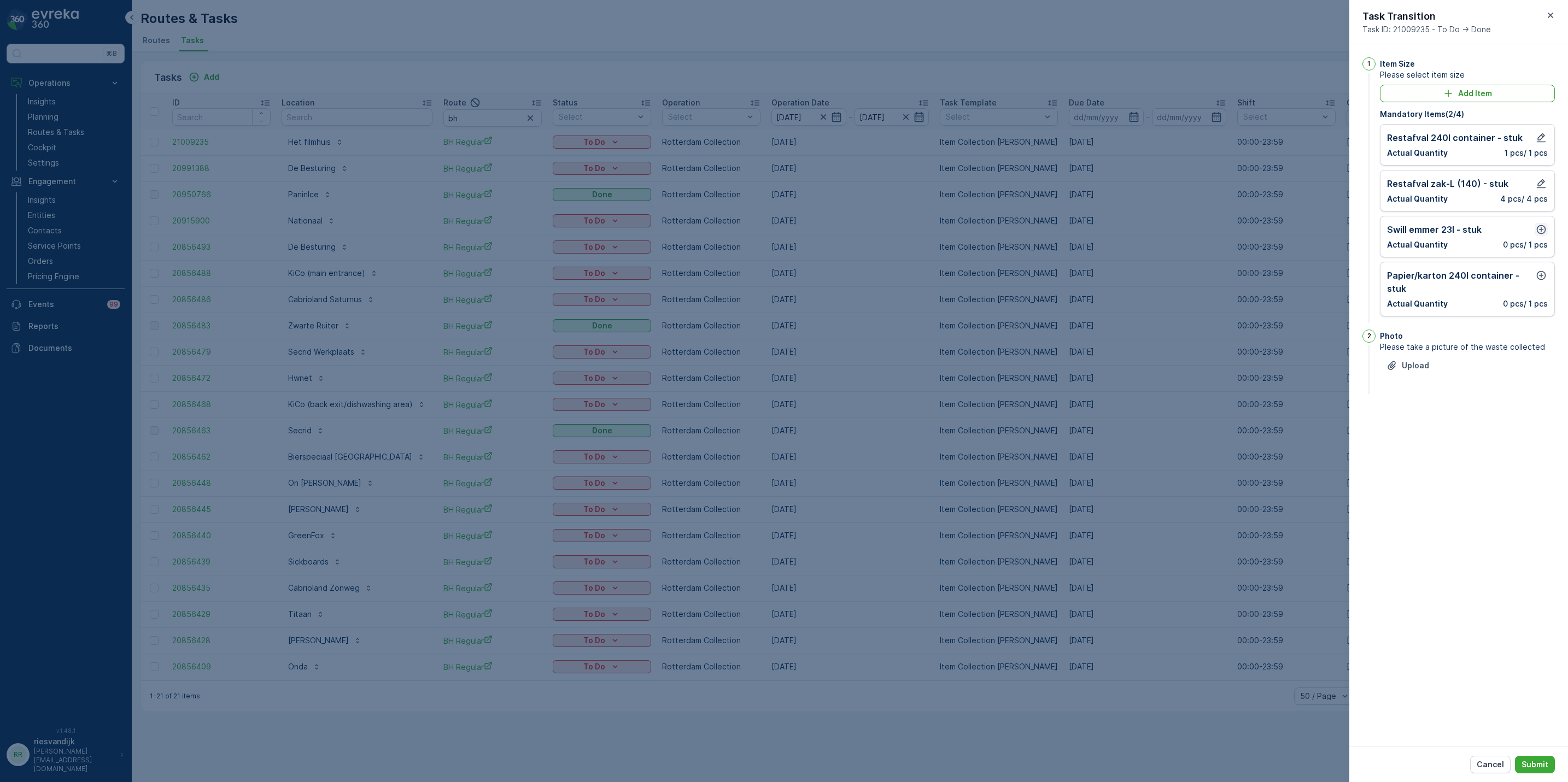
click at [1547, 227] on button "button" at bounding box center [1541, 229] width 13 height 13
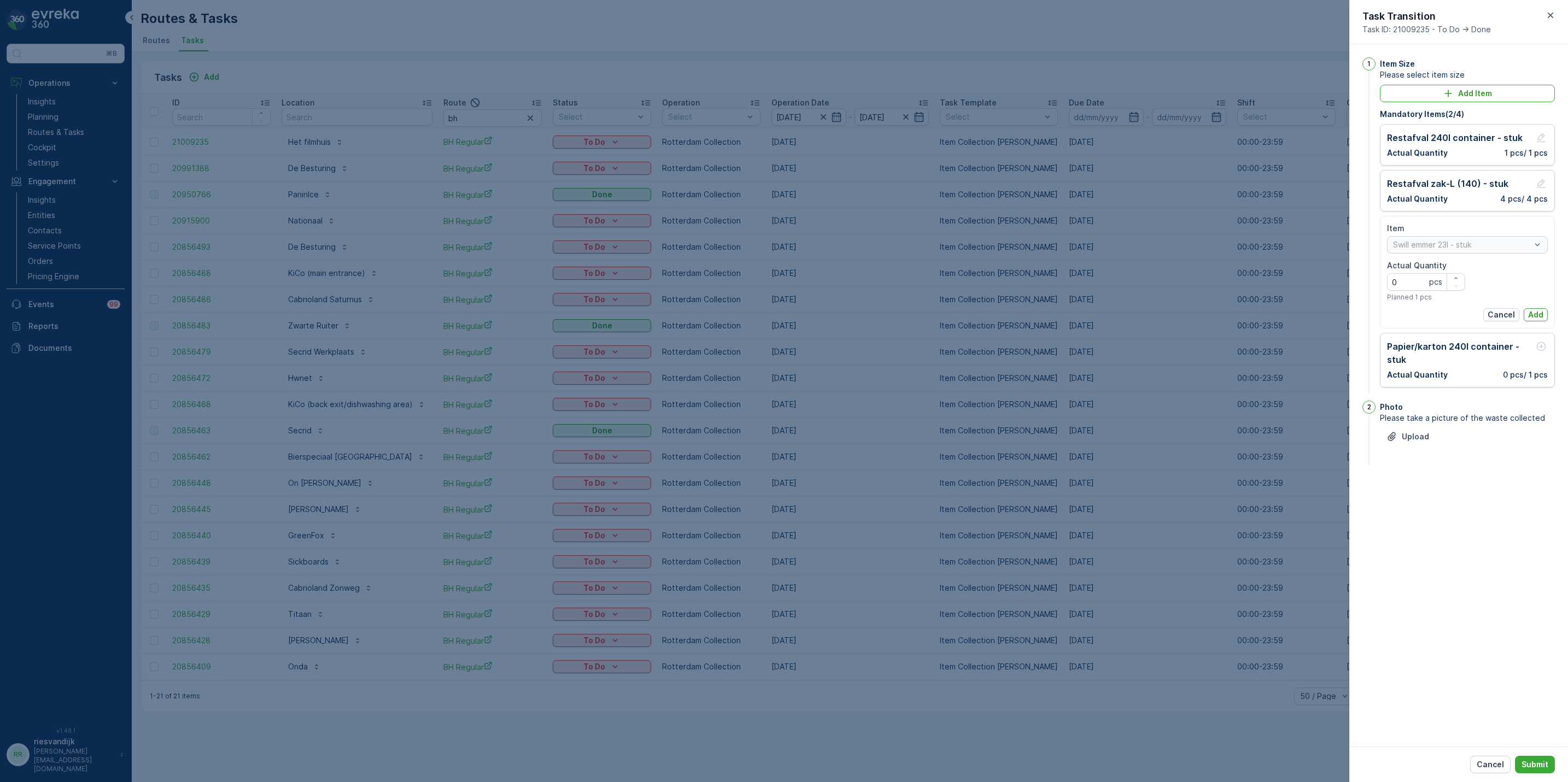
drag, startPoint x: 1460, startPoint y: 276, endPoint x: 1516, endPoint y: 297, distance: 59.8
click at [1459, 276] on div "button" at bounding box center [1456, 278] width 17 height 7
type Quantity "1"
click at [1535, 315] on p "Add" at bounding box center [1535, 315] width 15 height 11
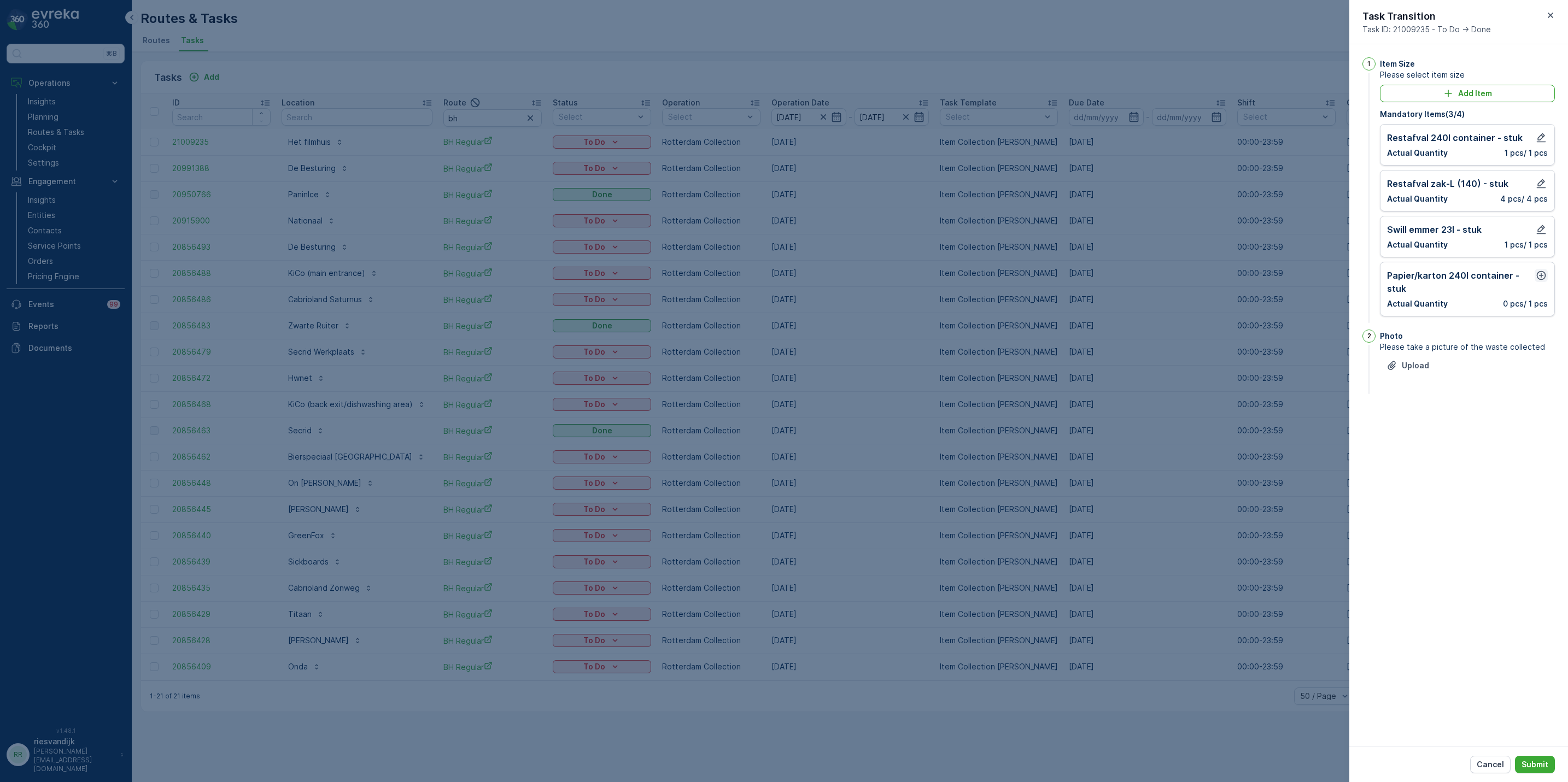
click at [1539, 276] on icon "button" at bounding box center [1541, 275] width 11 height 11
click at [1451, 321] on button "button" at bounding box center [1456, 323] width 17 height 8
type Quantity "1"
click at [1524, 365] on button "Add" at bounding box center [1535, 361] width 24 height 13
drag, startPoint x: 1531, startPoint y: 364, endPoint x: 1531, endPoint y: 373, distance: 9.0
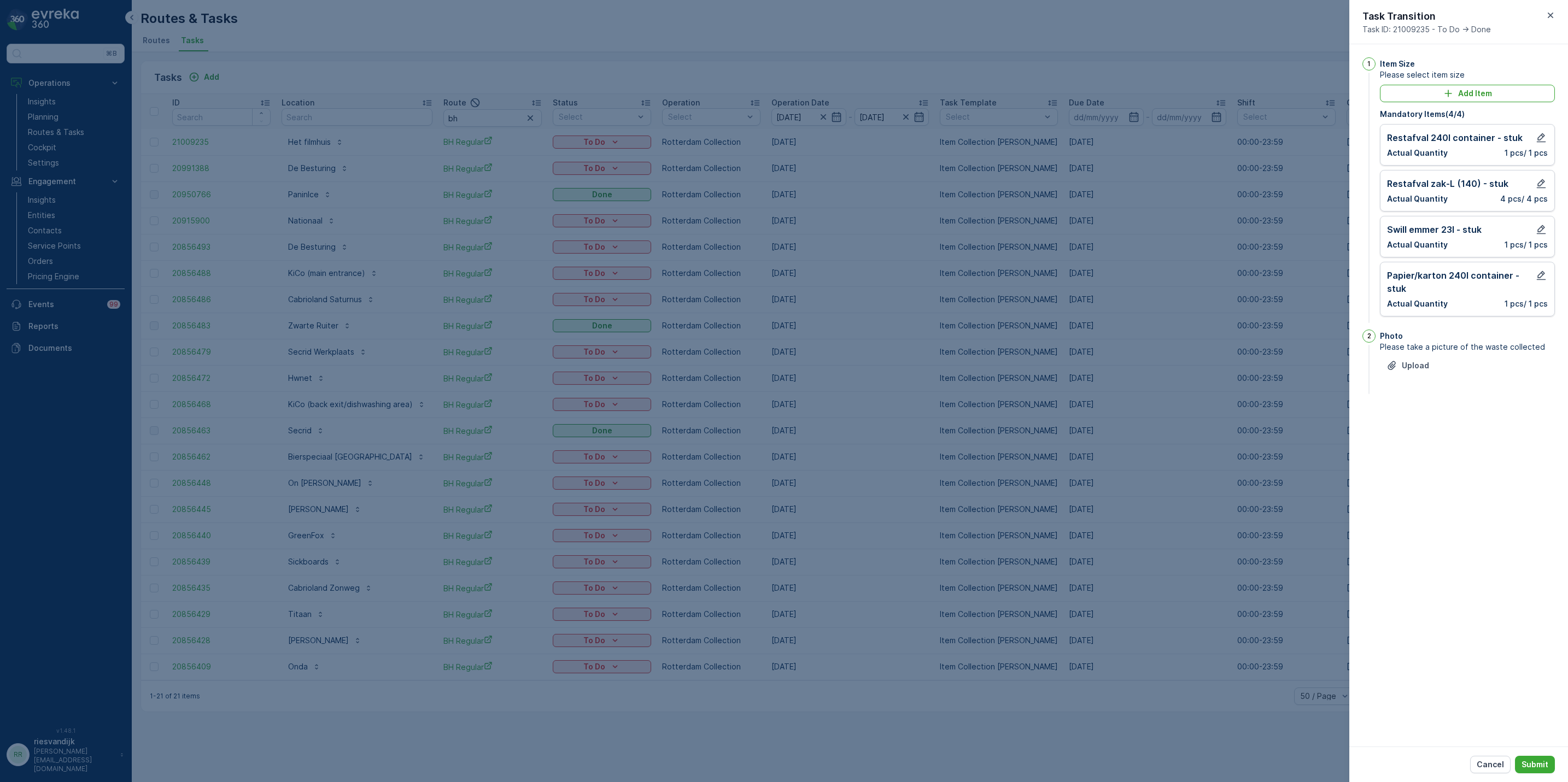
click at [1532, 364] on div "Upload" at bounding box center [1467, 372] width 175 height 30
click at [1548, 768] on button "Submit" at bounding box center [1535, 765] width 40 height 17
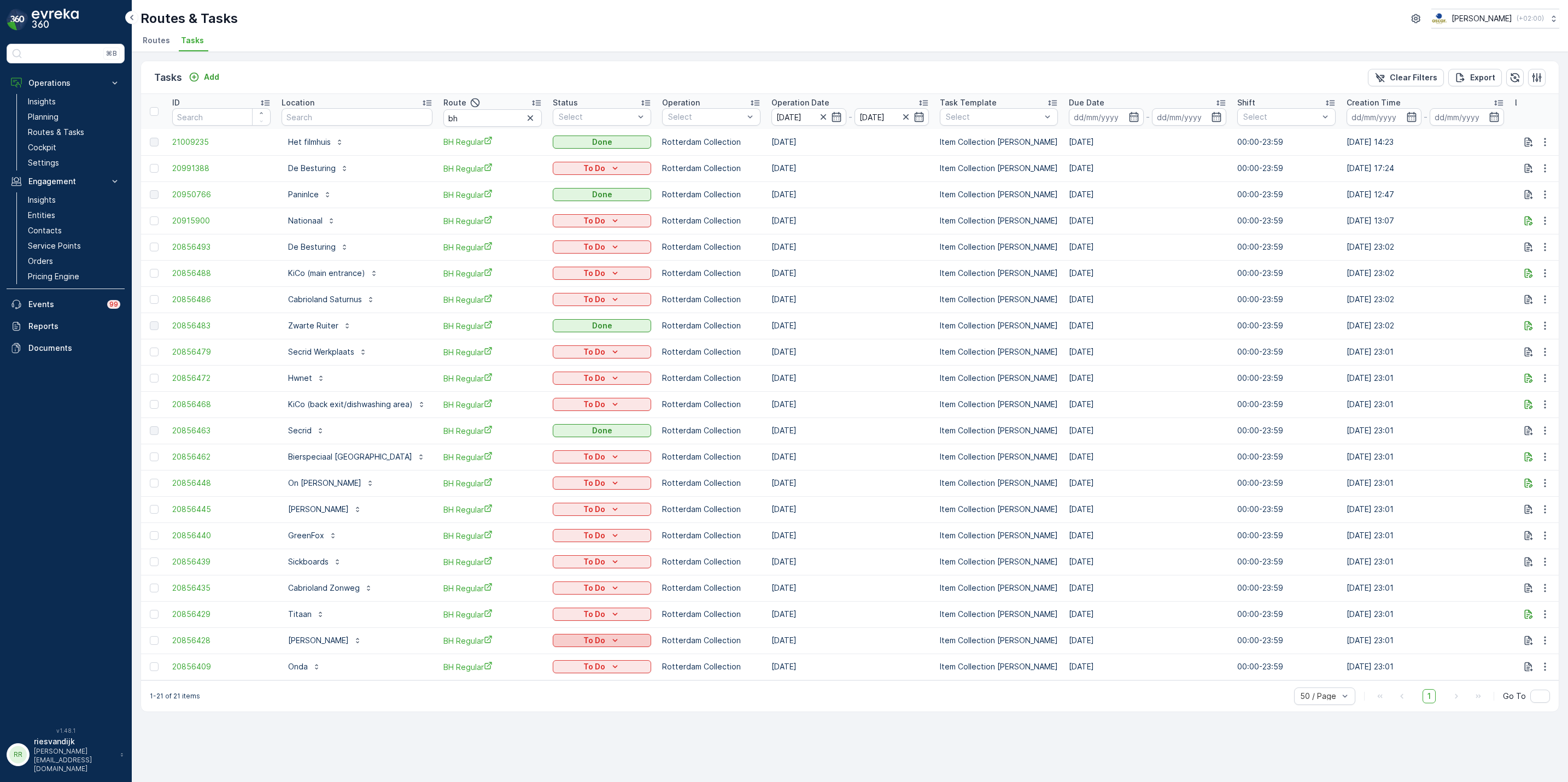
click at [590, 638] on p "To Do" at bounding box center [594, 640] width 22 height 11
click at [576, 690] on span "Done" at bounding box center [567, 687] width 20 height 11
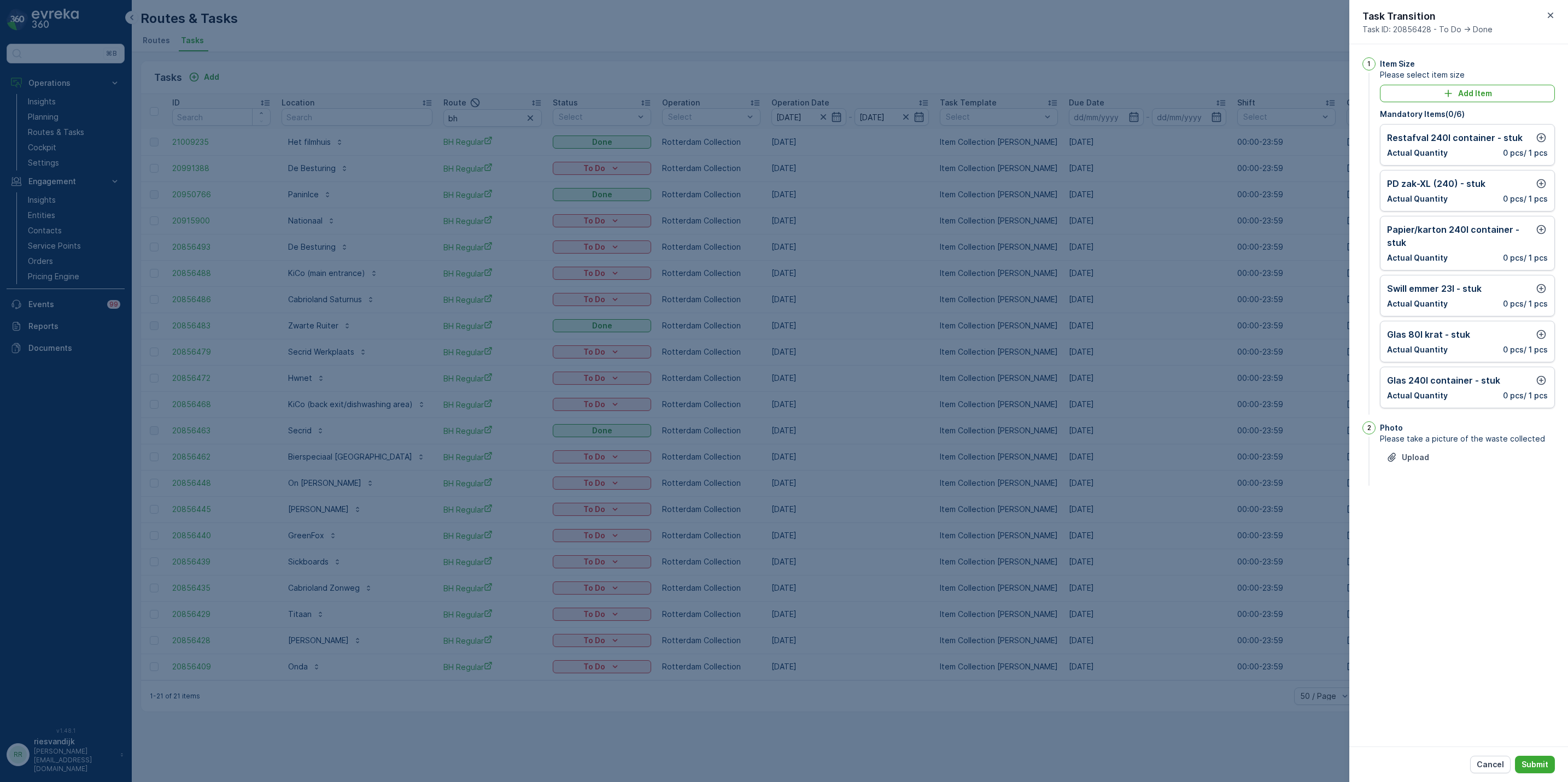
click at [1547, 140] on div "Restafval 240l container - stuk Actual Quantity 0 pcs / 1 pcs" at bounding box center [1467, 145] width 175 height 41
click at [1546, 129] on div "Restafval 240l container - stuk Actual Quantity 0 pcs / 1 pcs" at bounding box center [1467, 145] width 175 height 41
click at [1544, 138] on icon "button" at bounding box center [1541, 137] width 11 height 11
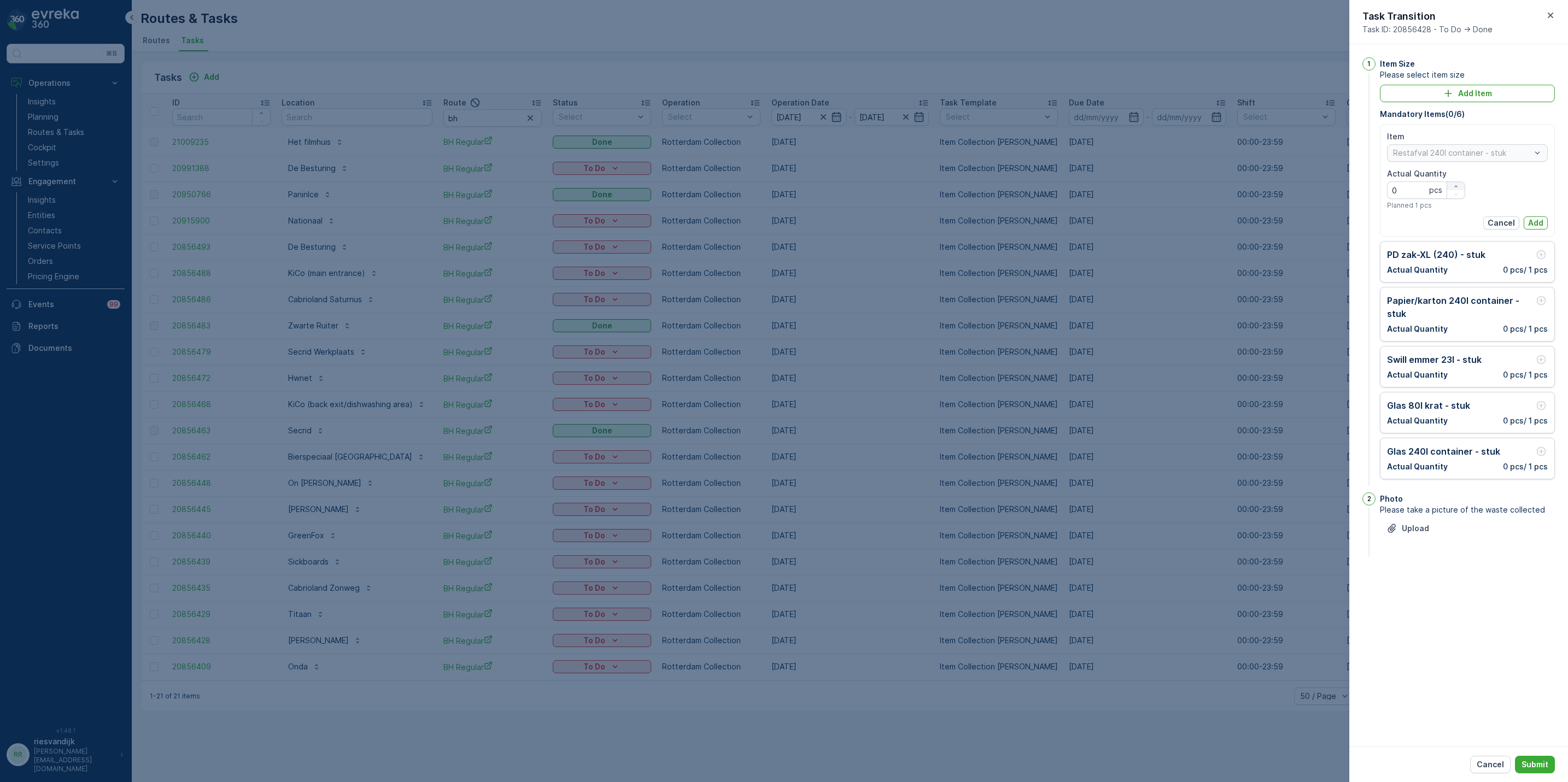
click at [1455, 184] on icon "button" at bounding box center [1456, 186] width 7 height 7
type Quantity "1"
click at [1532, 221] on p "Add" at bounding box center [1535, 223] width 15 height 11
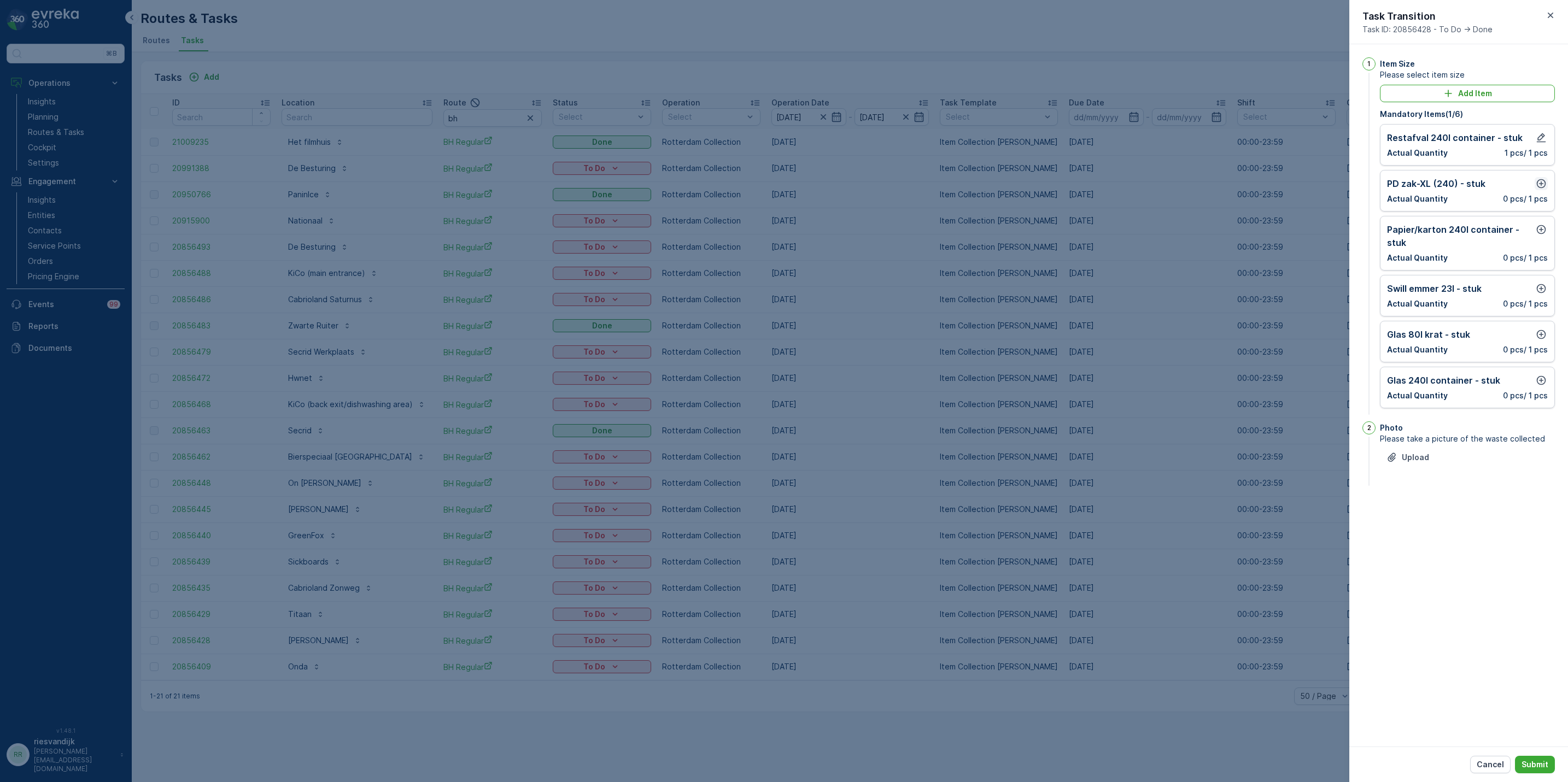
click at [1539, 187] on icon "button" at bounding box center [1541, 183] width 11 height 11
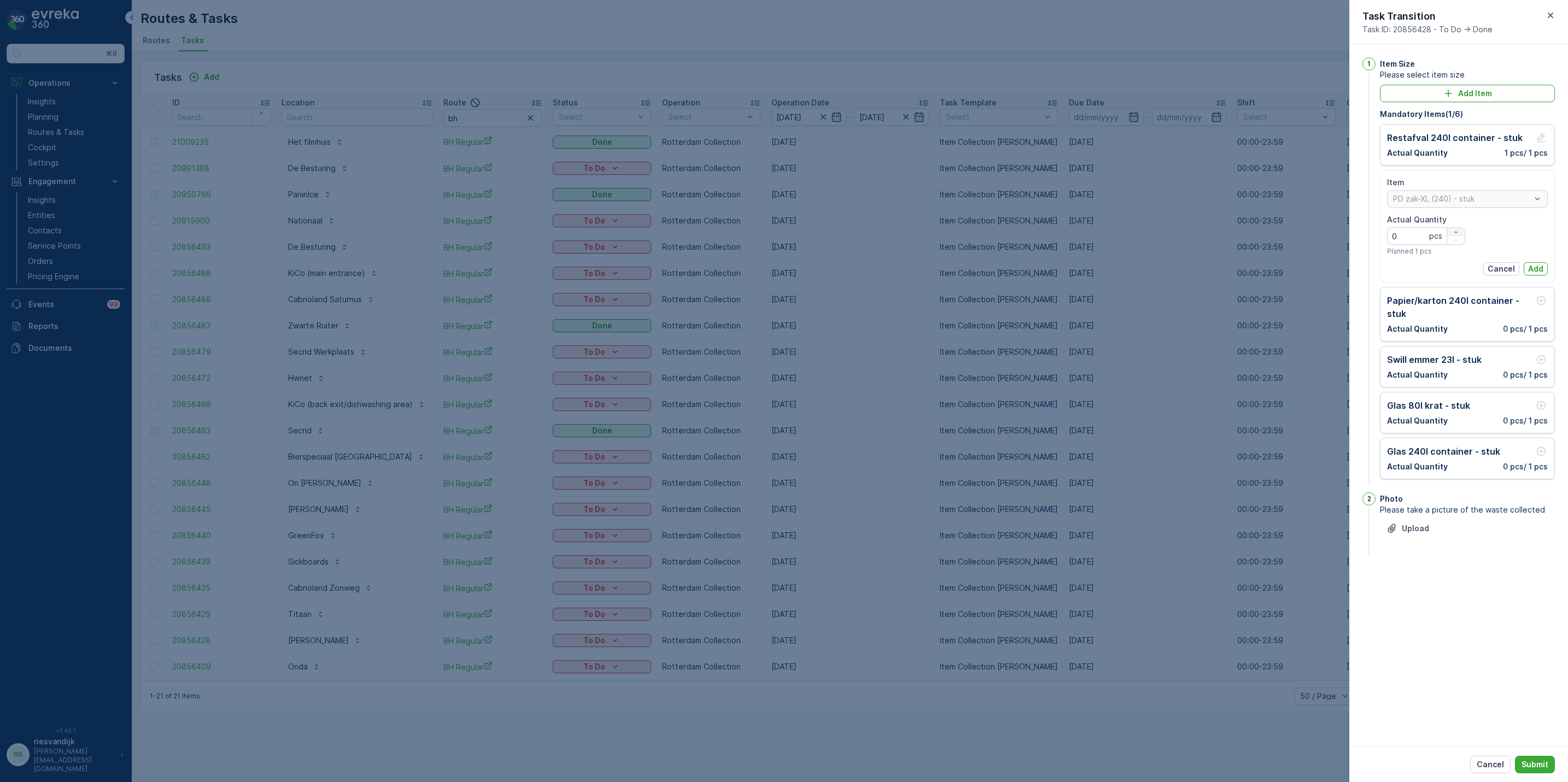
click at [1457, 229] on icon "button" at bounding box center [1456, 232] width 7 height 7
type Quantity "1"
click at [1537, 271] on p "Add" at bounding box center [1535, 268] width 15 height 11
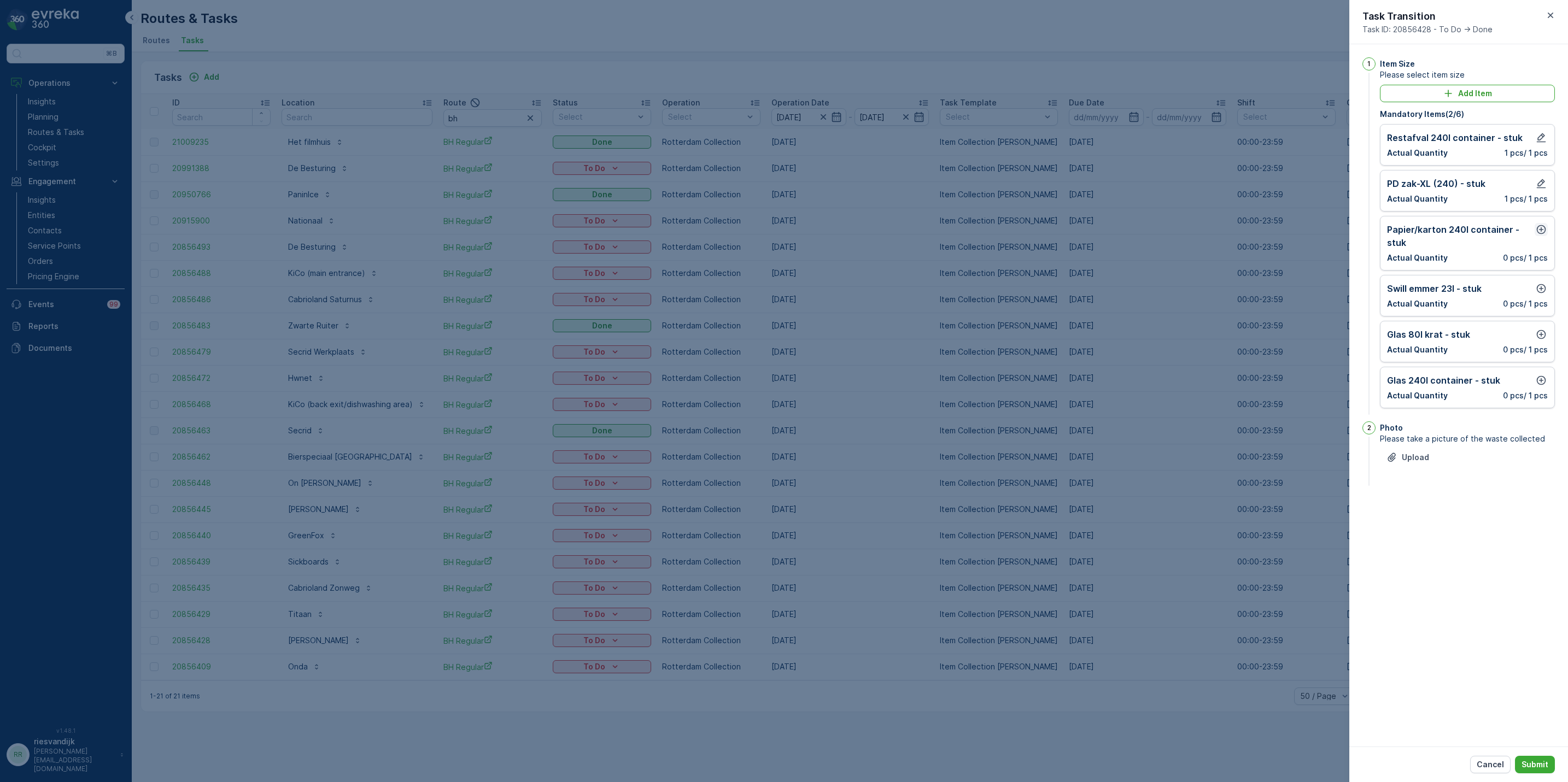
click at [1535, 230] on icon "button" at bounding box center [1541, 229] width 11 height 11
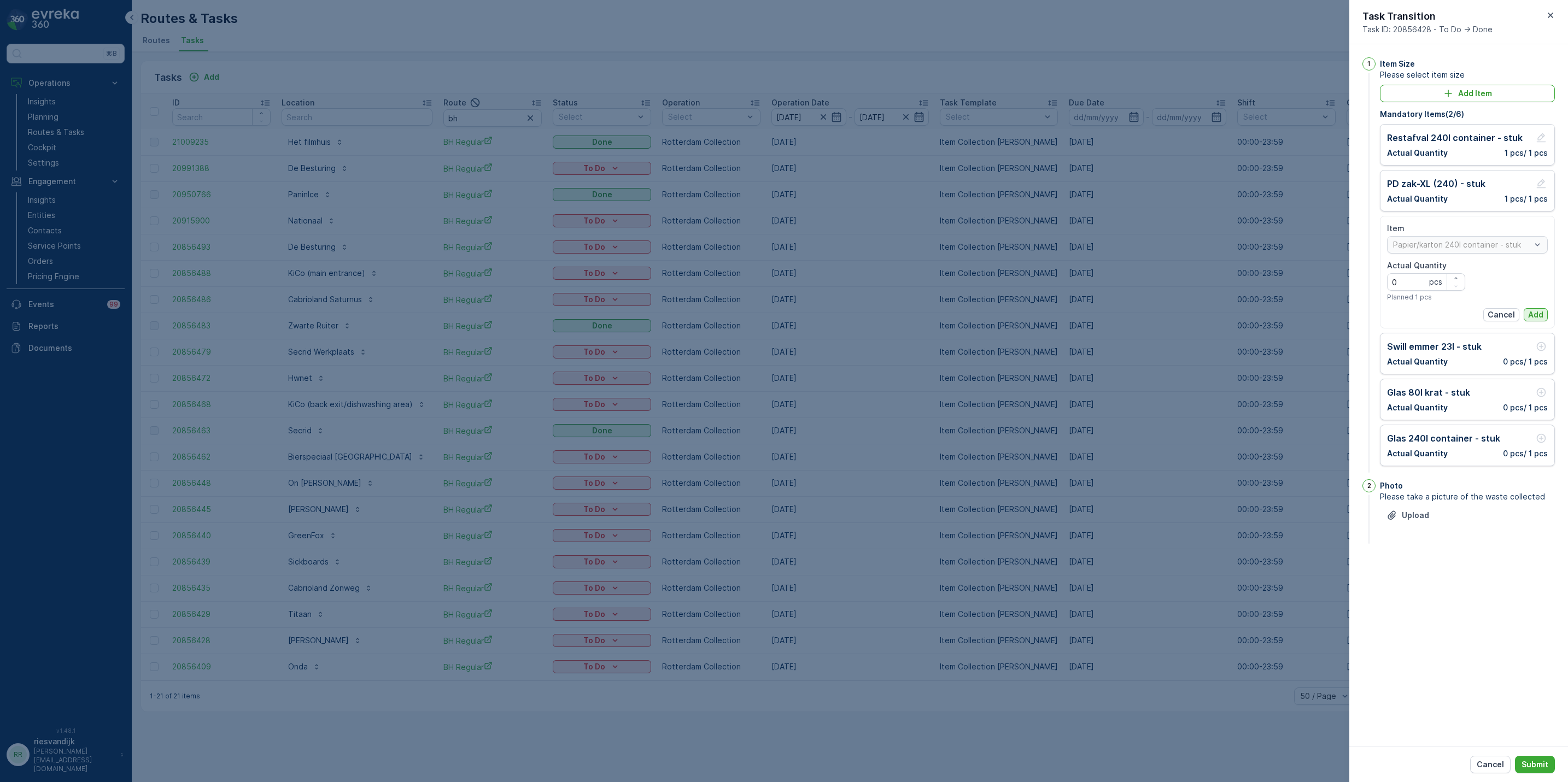
click at [1547, 319] on button "Add" at bounding box center [1535, 315] width 24 height 13
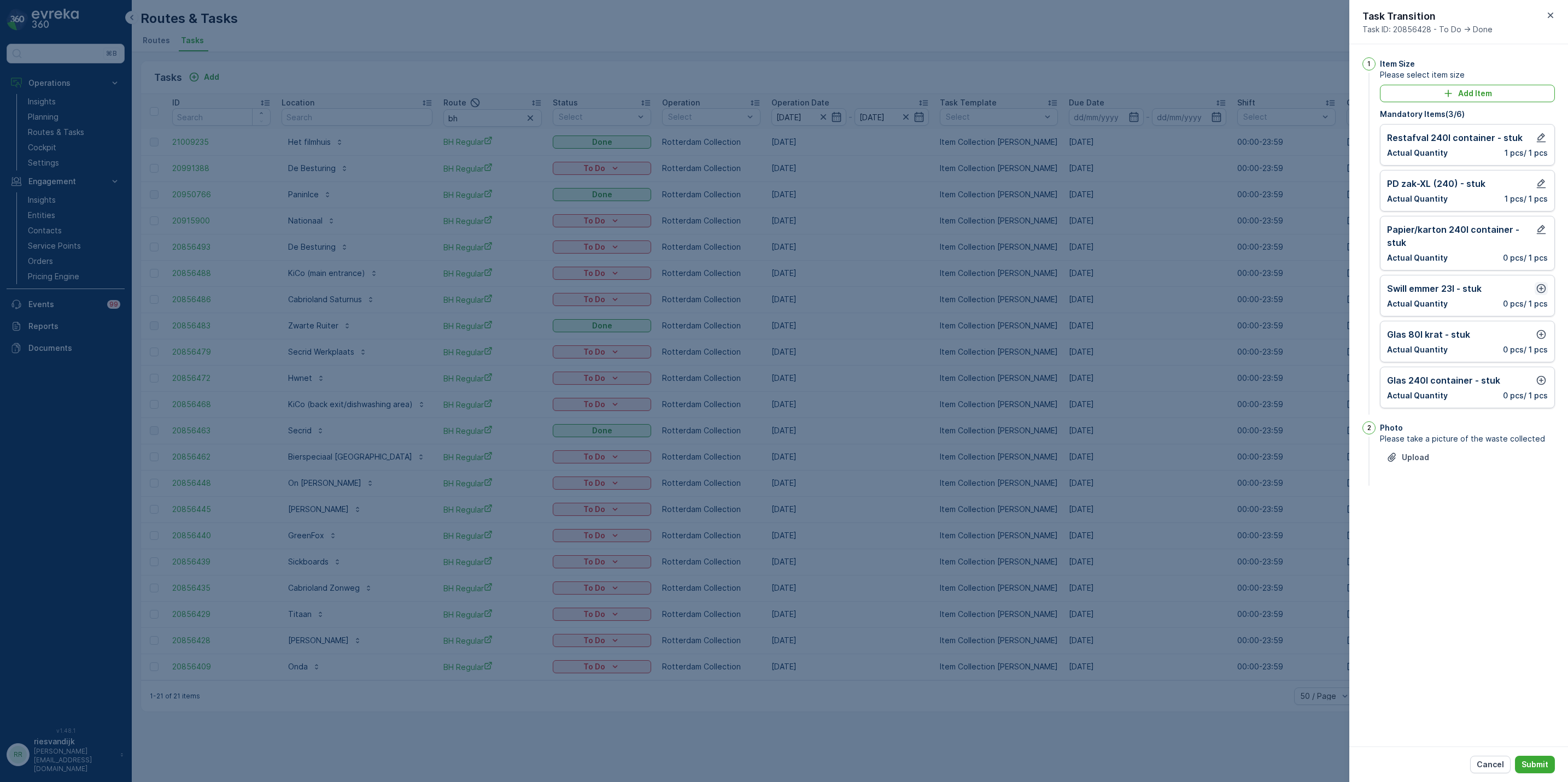
click at [1538, 291] on icon "button" at bounding box center [1541, 288] width 11 height 11
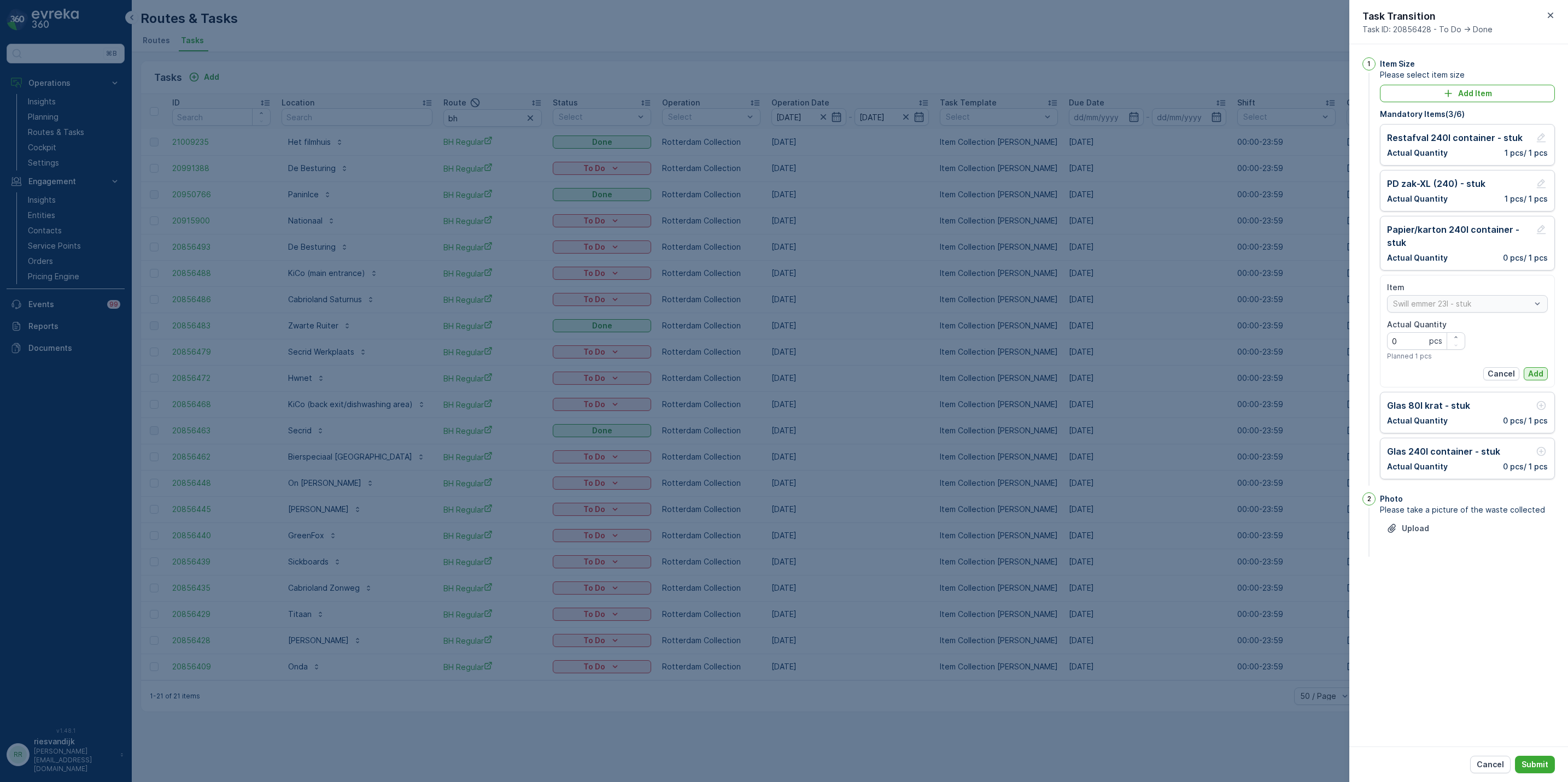
click at [1528, 374] on p "Add" at bounding box center [1535, 373] width 15 height 11
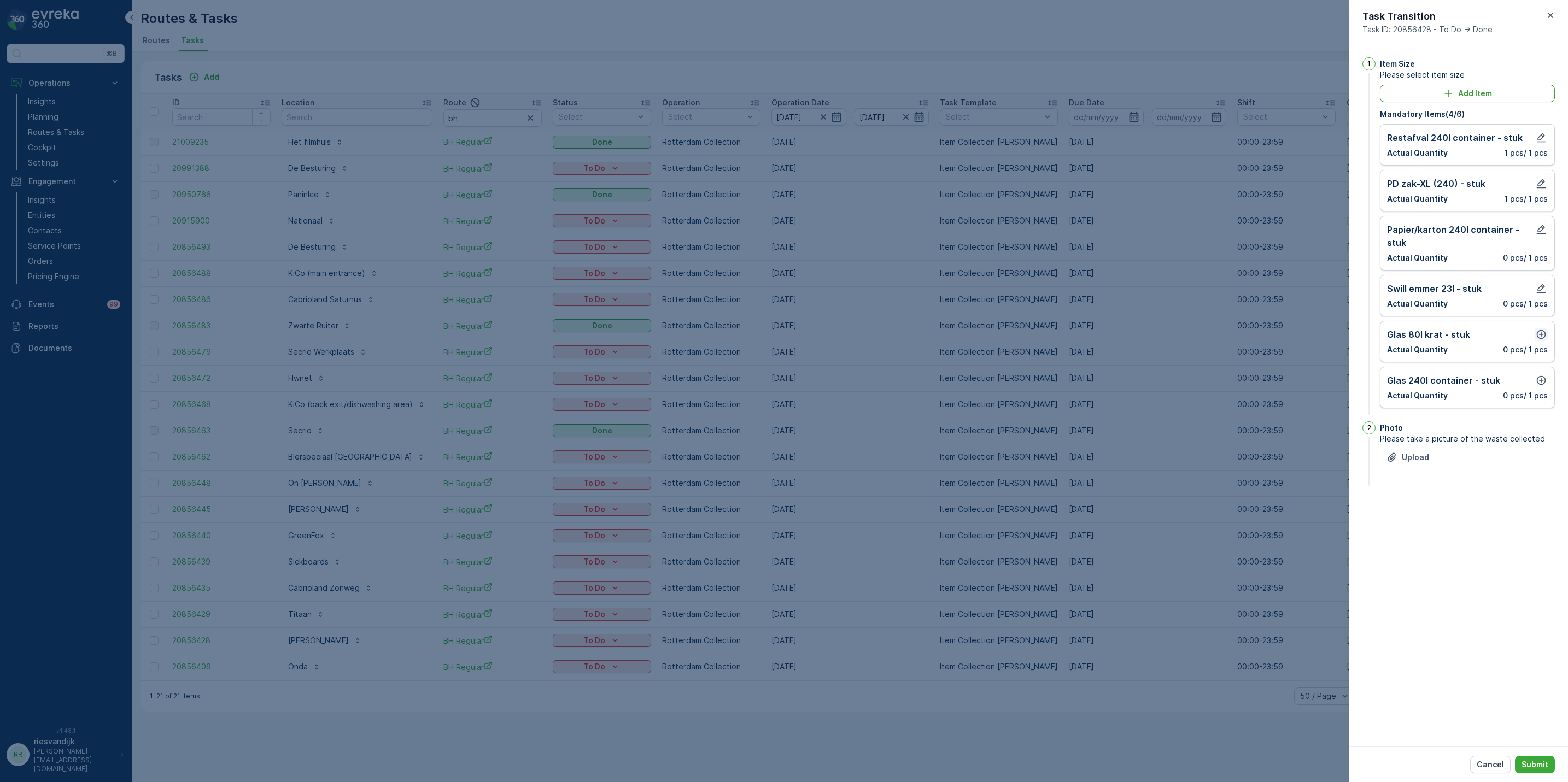
click at [1544, 333] on icon "button" at bounding box center [1541, 334] width 11 height 11
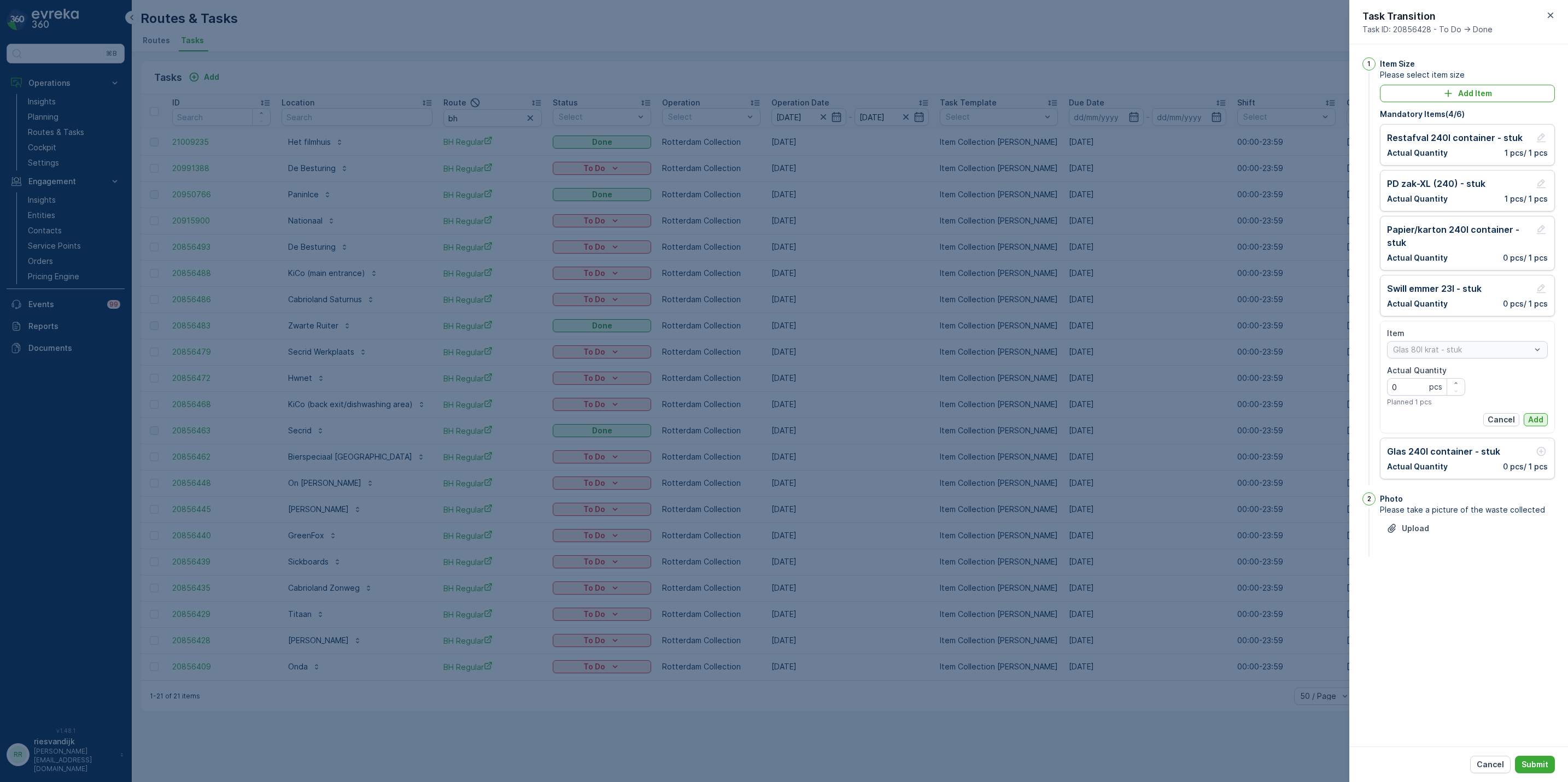
click at [1535, 419] on p "Add" at bounding box center [1535, 420] width 15 height 11
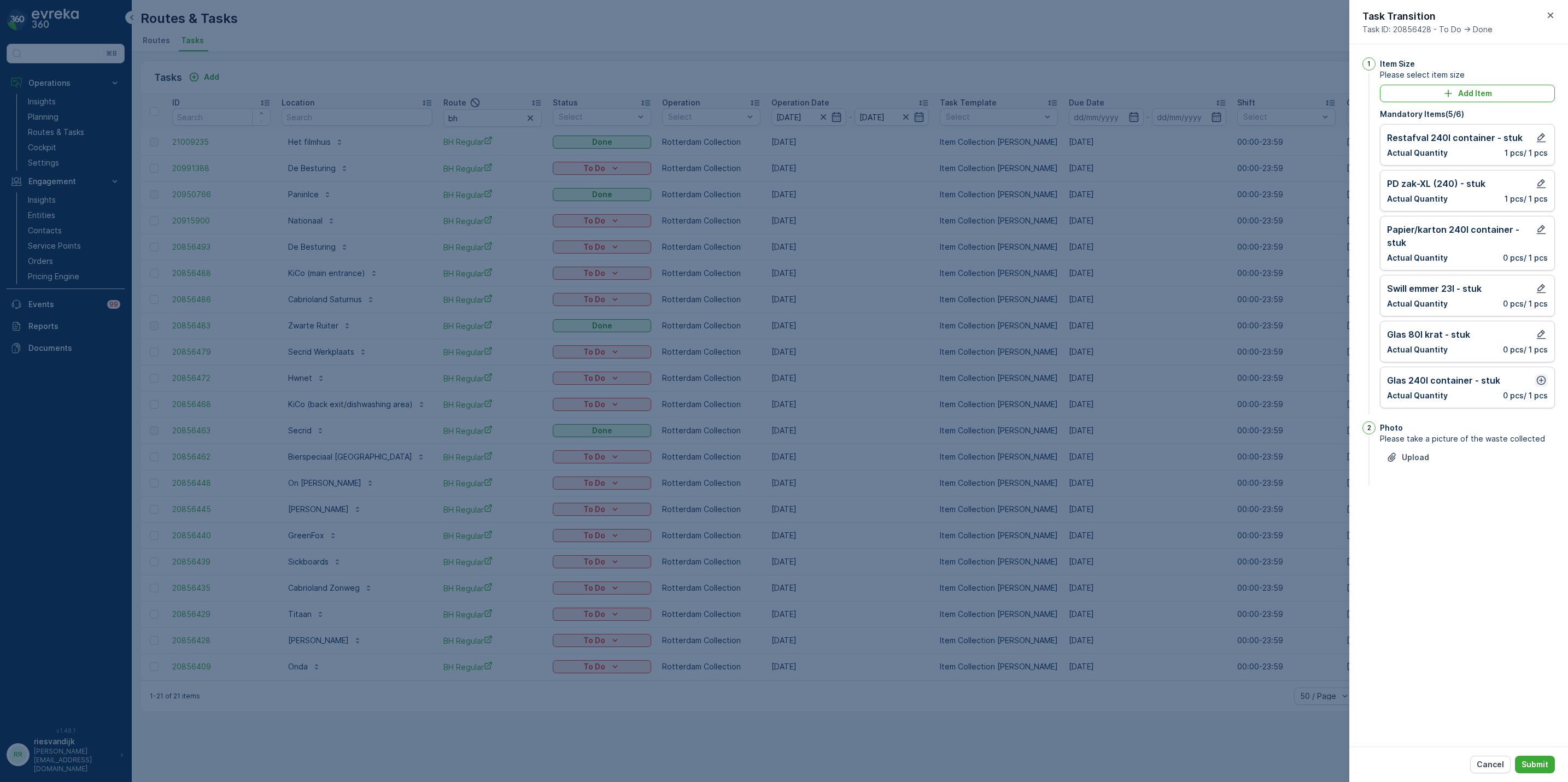
click at [1543, 381] on icon "button" at bounding box center [1541, 380] width 11 height 11
click at [1537, 467] on p "Add" at bounding box center [1535, 465] width 15 height 11
click at [1529, 764] on p "Submit" at bounding box center [1535, 765] width 27 height 11
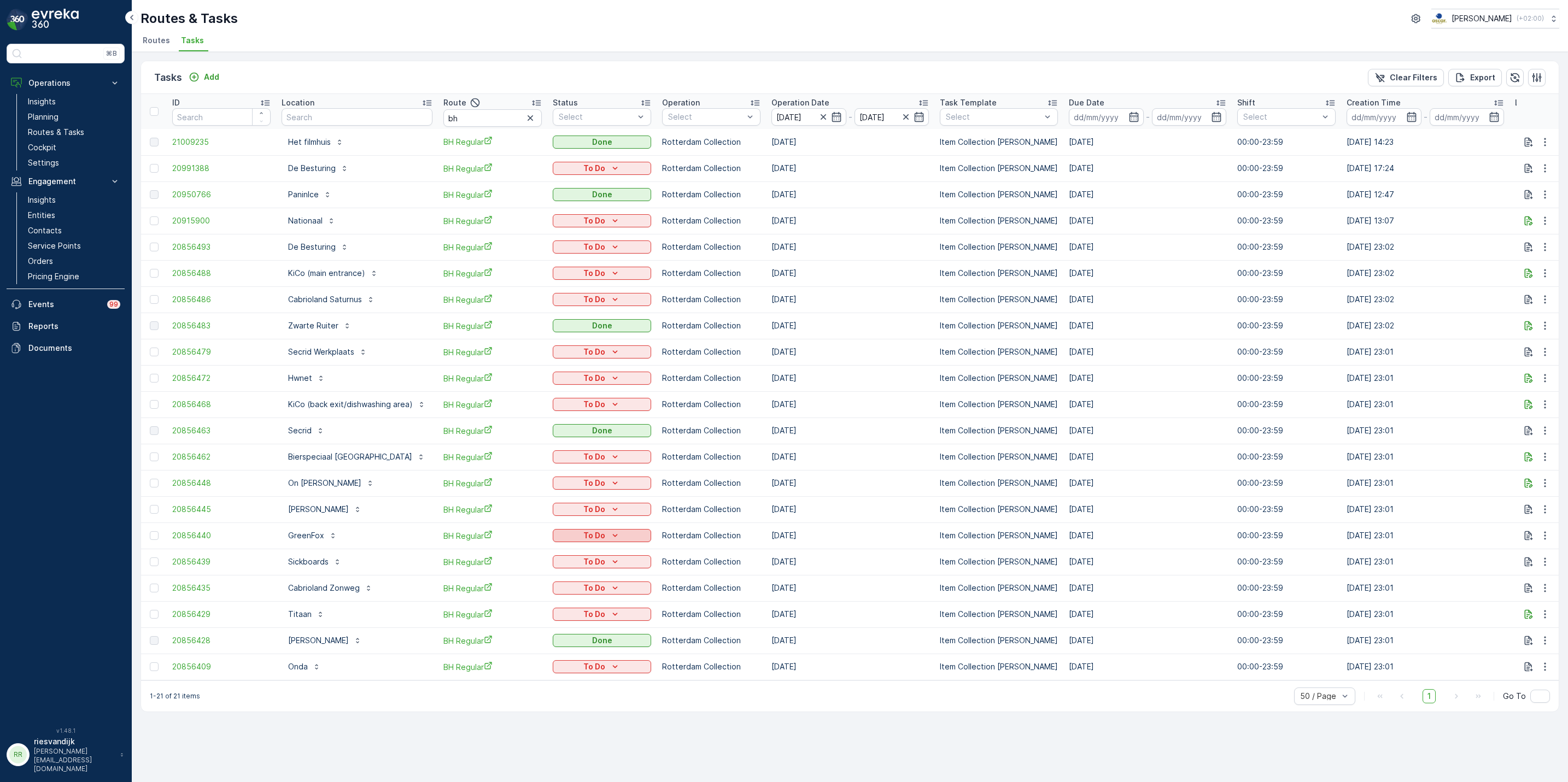
click at [606, 536] on div "To Do" at bounding box center [602, 535] width 90 height 11
click at [584, 582] on div "Done" at bounding box center [588, 582] width 69 height 15
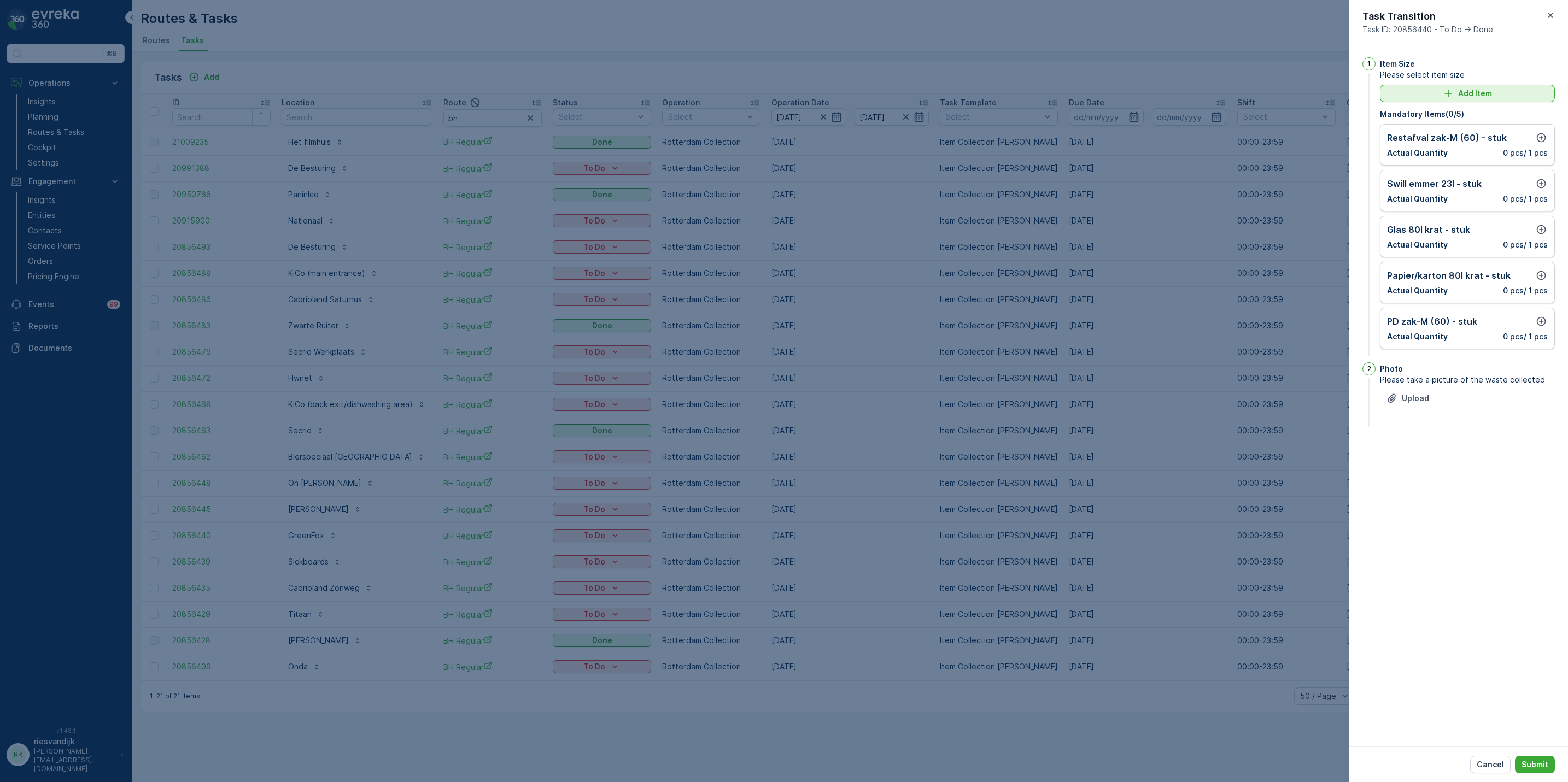
click at [1490, 92] on p "Add Item" at bounding box center [1475, 93] width 34 height 11
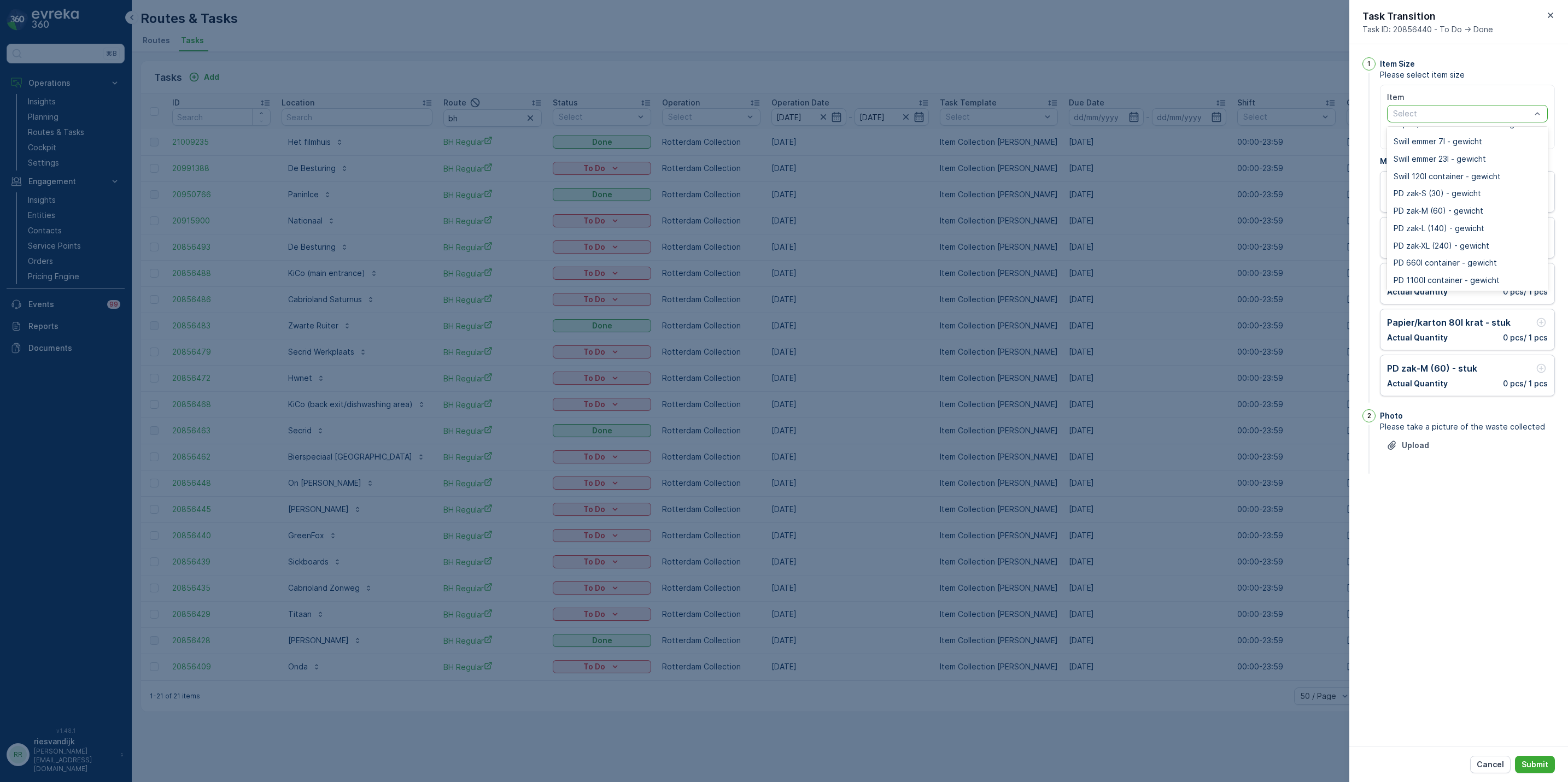
scroll to position [2542, 0]
type input "pap"
click at [1506, 156] on div "Papier/karton 240l container - gewicht" at bounding box center [1467, 150] width 161 height 17
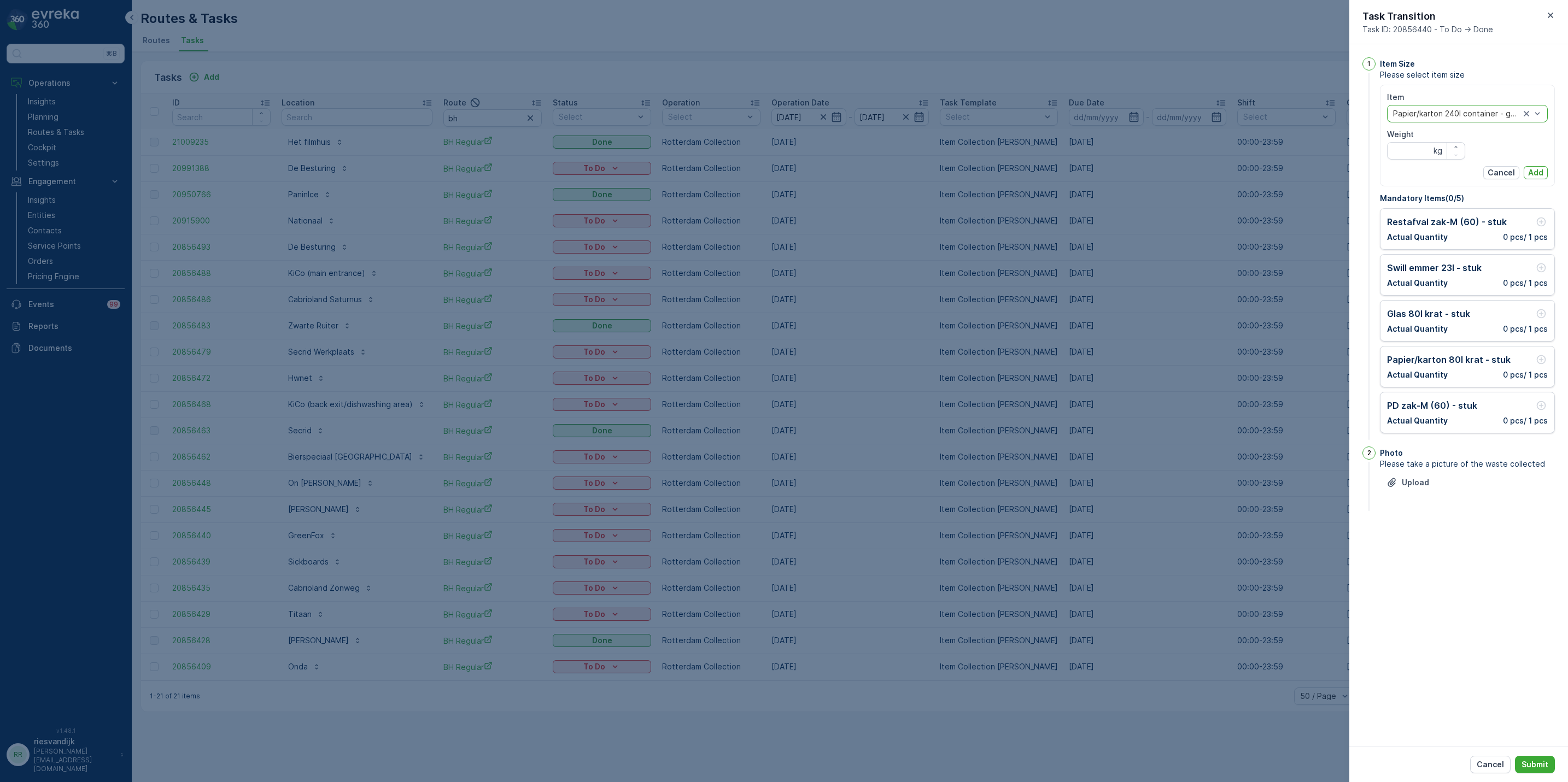
click at [1476, 111] on div at bounding box center [1457, 114] width 129 height 9
type input "pap"
click at [1498, 229] on span "Papier/karton 660l container - stuk" at bounding box center [1458, 234] width 129 height 9
click at [1454, 144] on icon "button" at bounding box center [1456, 147] width 7 height 7
type Quantity "1"
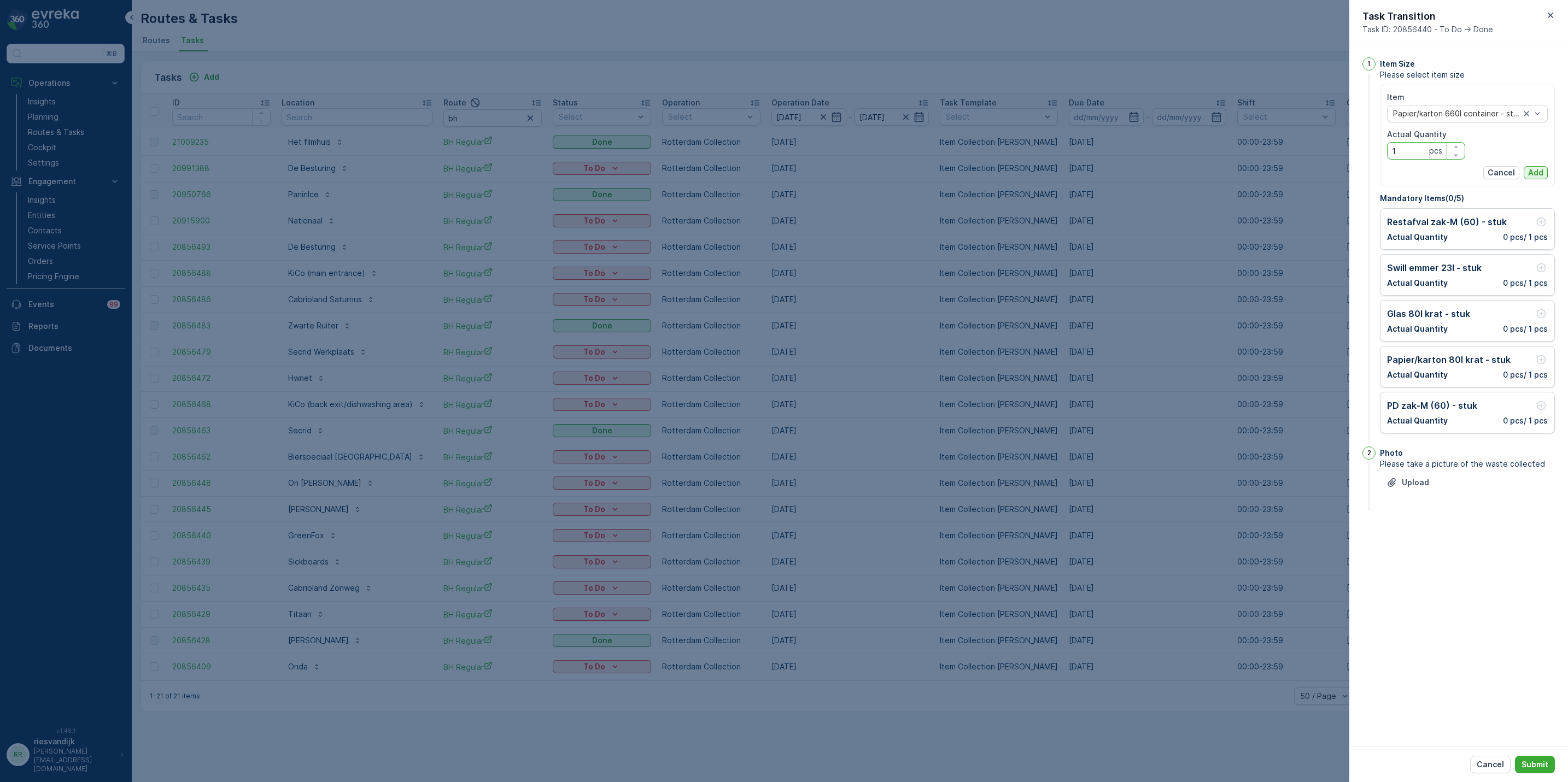
click at [1537, 168] on p "Add" at bounding box center [1535, 172] width 15 height 11
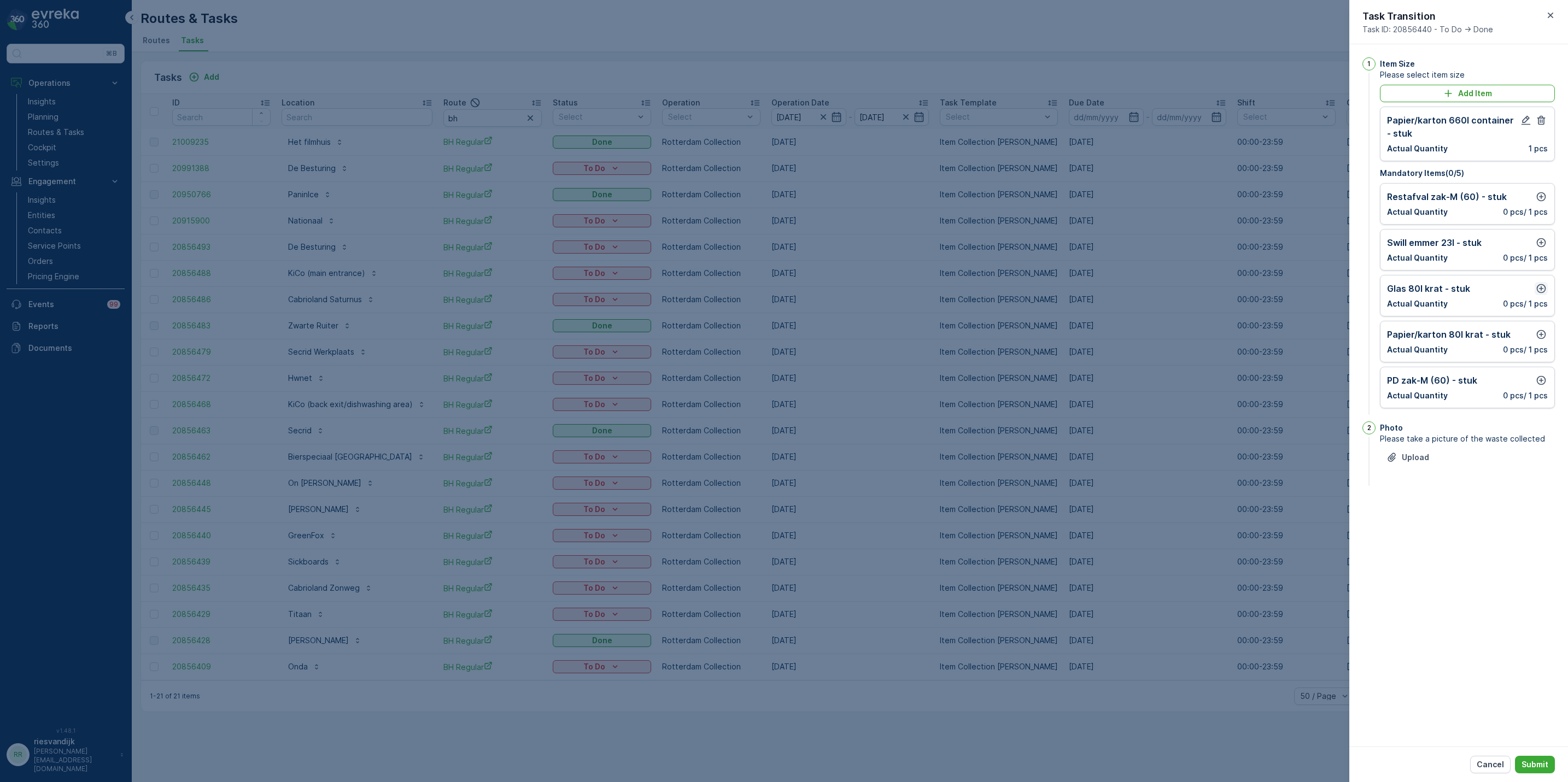
click at [1537, 292] on icon "button" at bounding box center [1541, 289] width 9 height 9
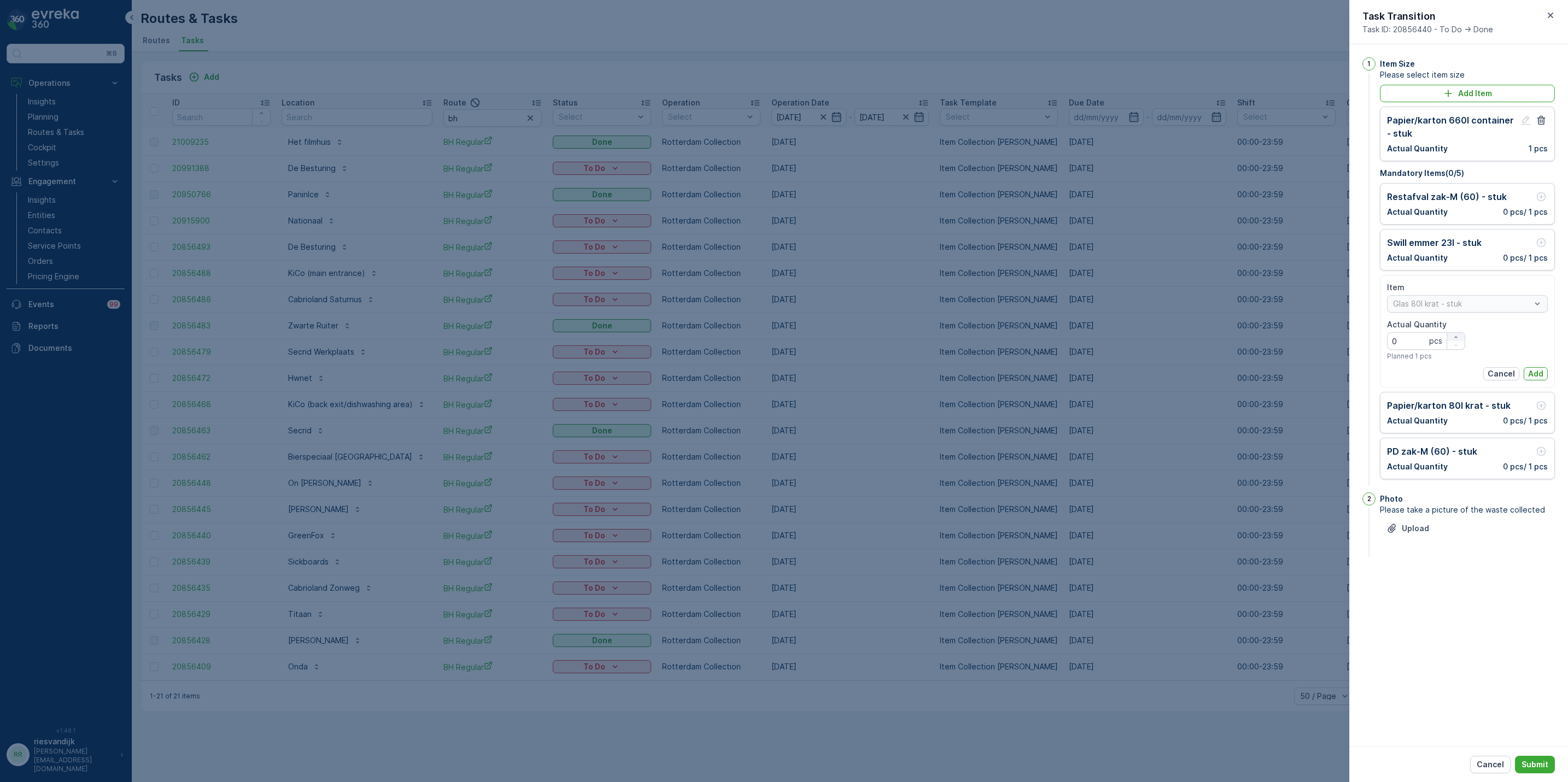
click at [1464, 335] on div "button" at bounding box center [1456, 337] width 17 height 7
type Quantity "1"
click at [1531, 374] on p "Add" at bounding box center [1535, 373] width 15 height 11
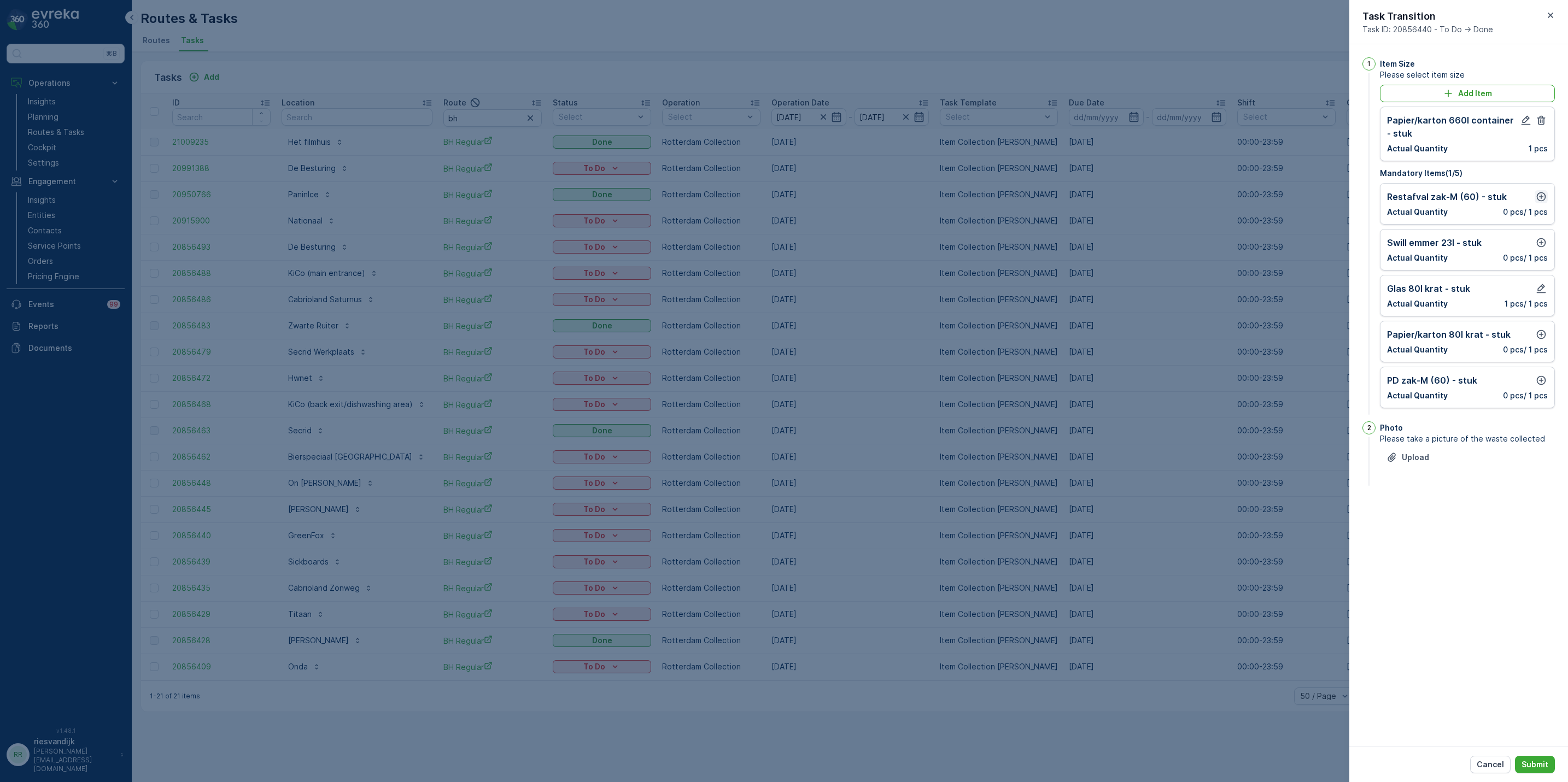
click at [1545, 198] on icon "button" at bounding box center [1541, 197] width 9 height 9
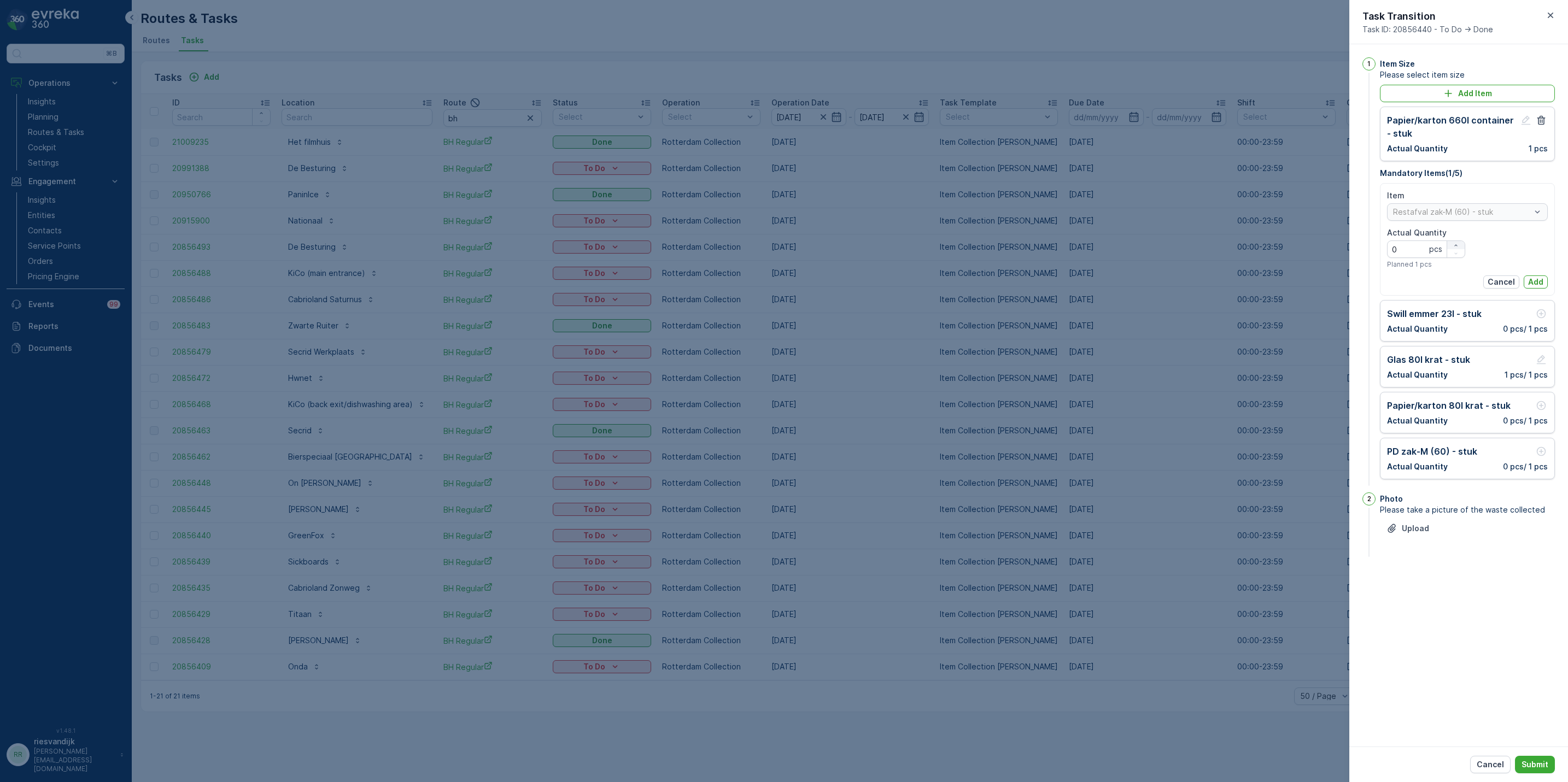
click at [1455, 247] on icon "button" at bounding box center [1456, 245] width 7 height 7
type Quantity "3"
click at [1547, 282] on button "Add" at bounding box center [1535, 282] width 24 height 13
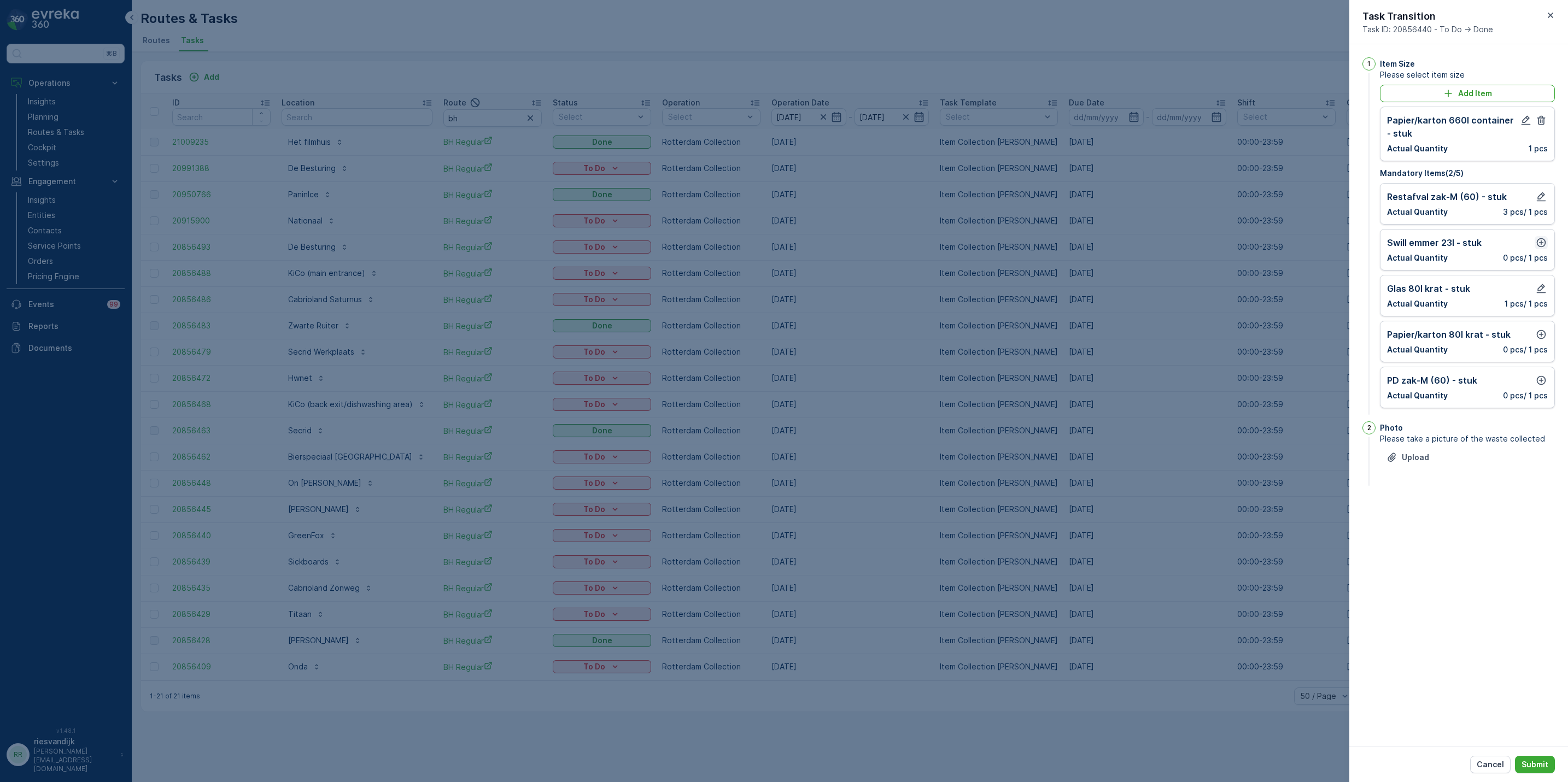
click at [1543, 247] on icon "button" at bounding box center [1541, 242] width 9 height 9
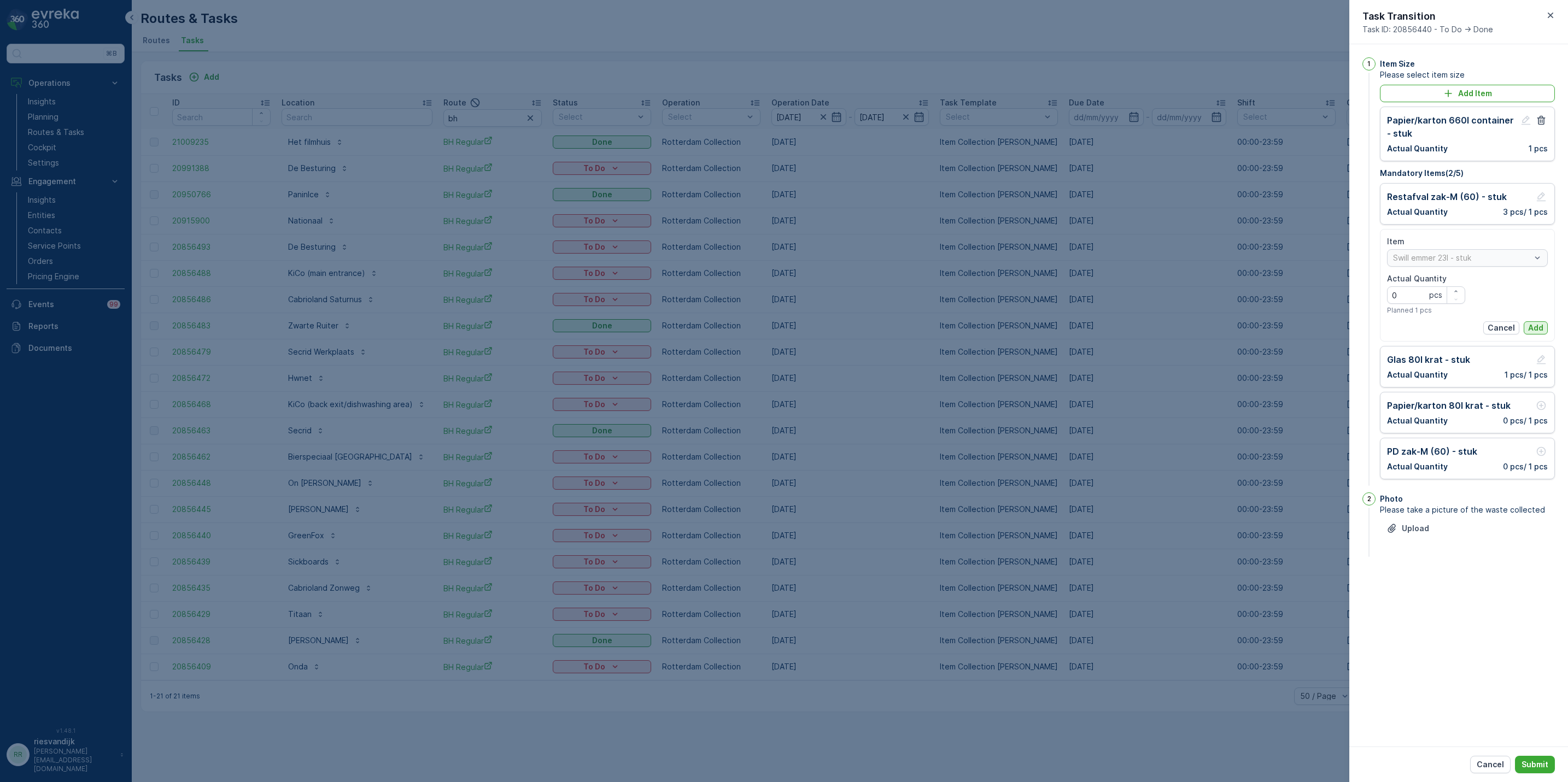
click at [1535, 330] on p "Add" at bounding box center [1535, 328] width 15 height 11
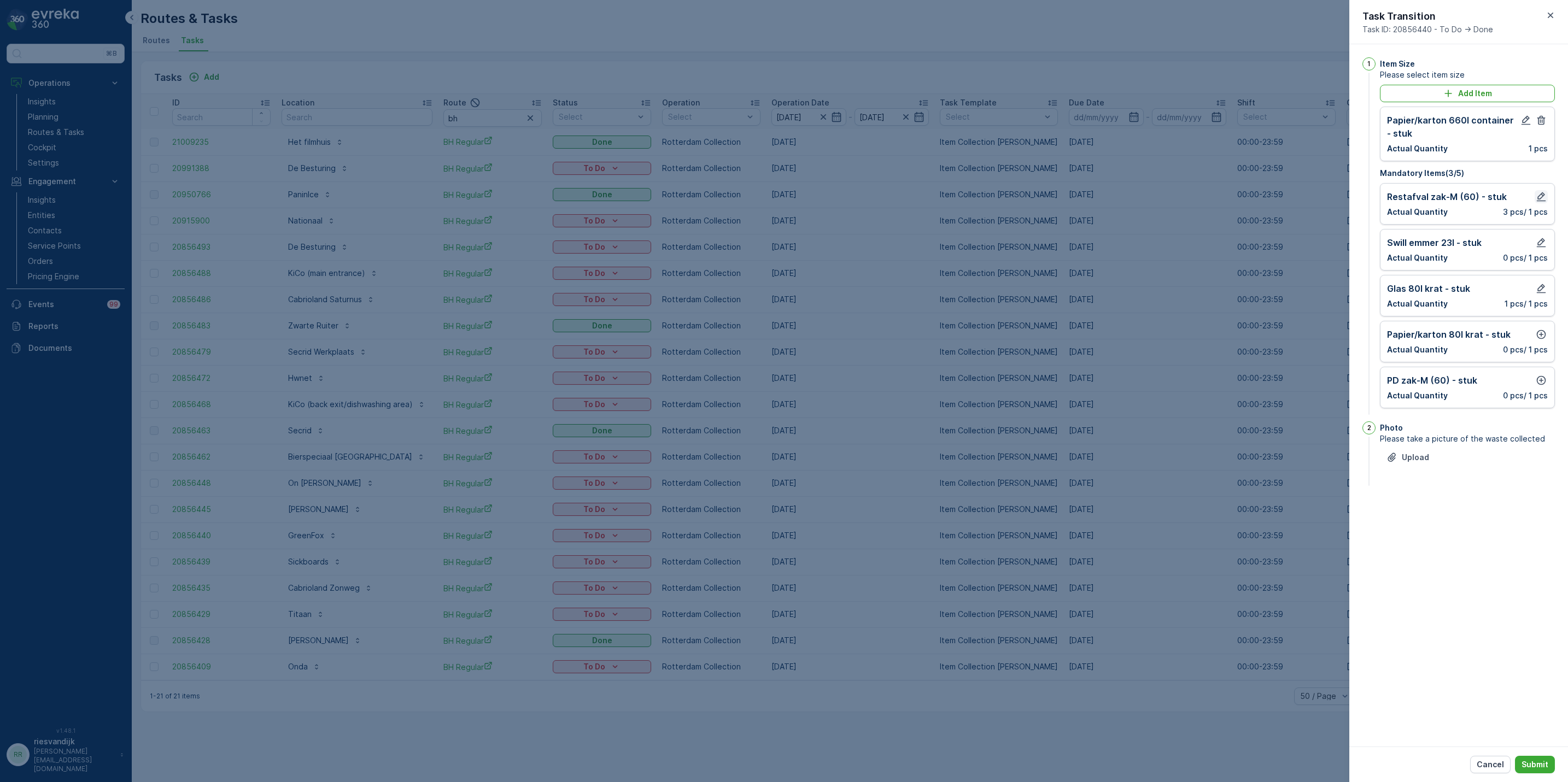
click at [1541, 198] on icon "button" at bounding box center [1541, 196] width 11 height 11
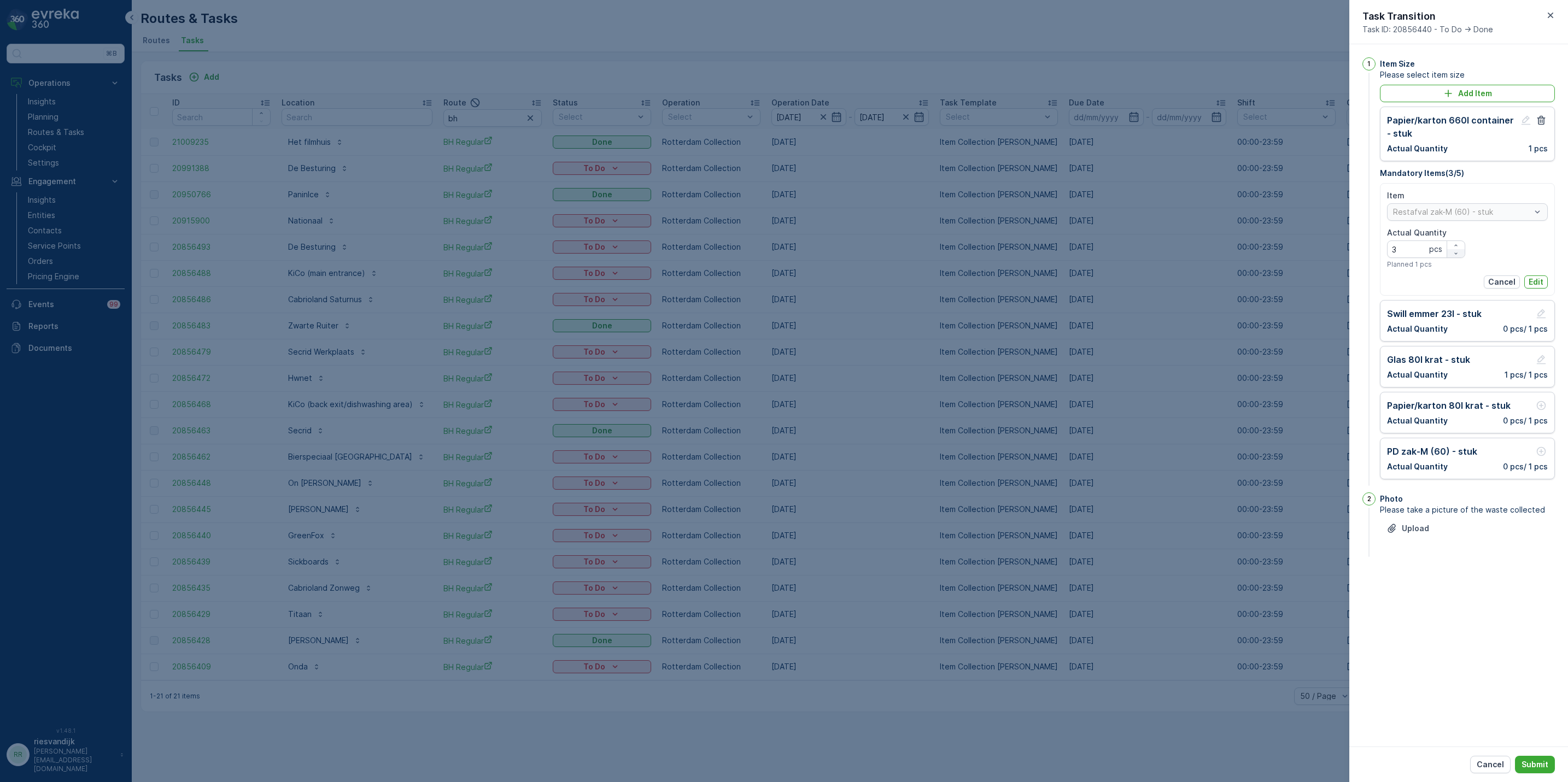
click at [1459, 254] on div "button" at bounding box center [1456, 253] width 17 height 7
type Quantity "2"
click at [1535, 286] on p "Edit" at bounding box center [1536, 281] width 14 height 11
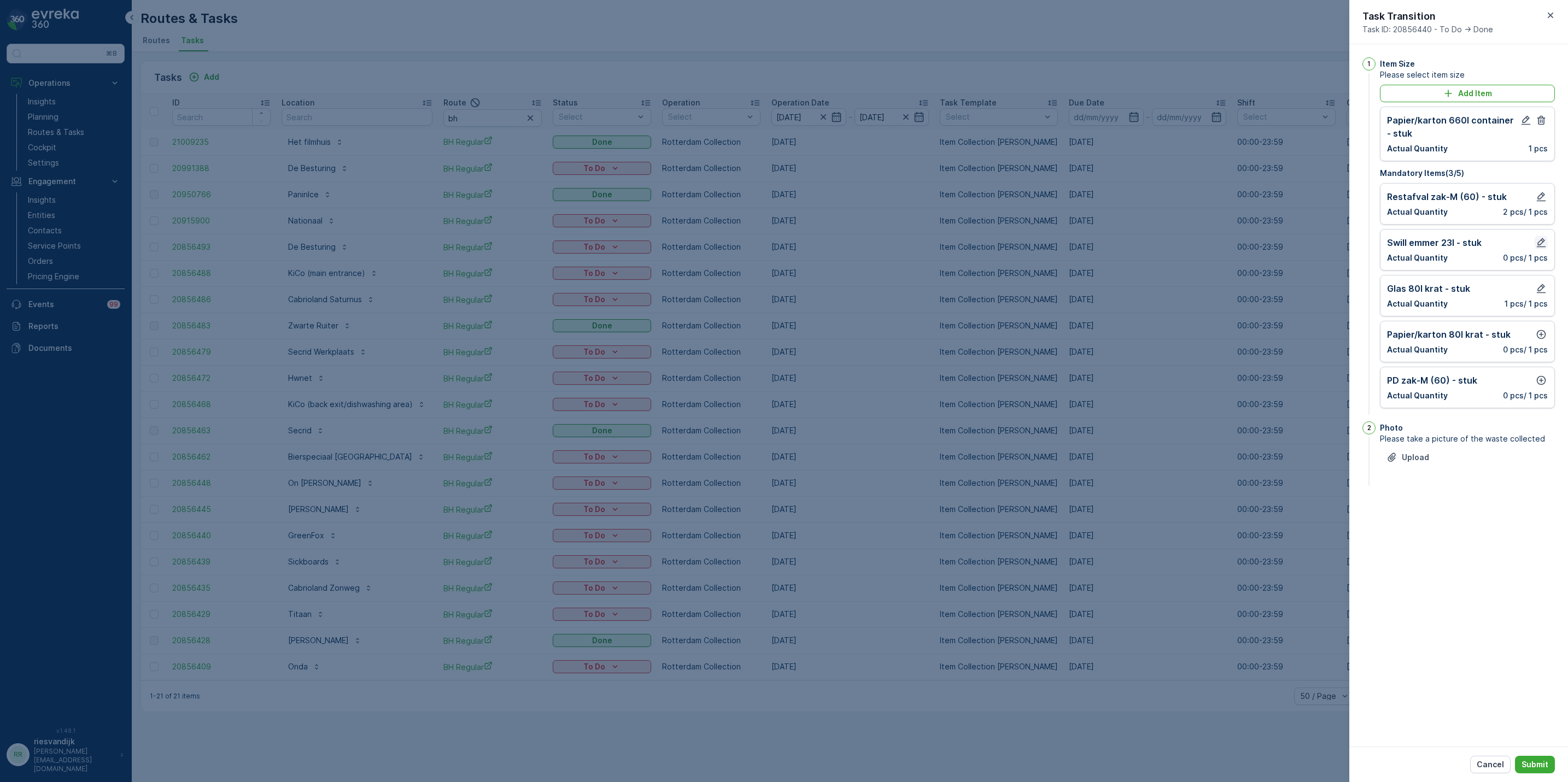
click at [1541, 239] on icon "button" at bounding box center [1541, 242] width 11 height 11
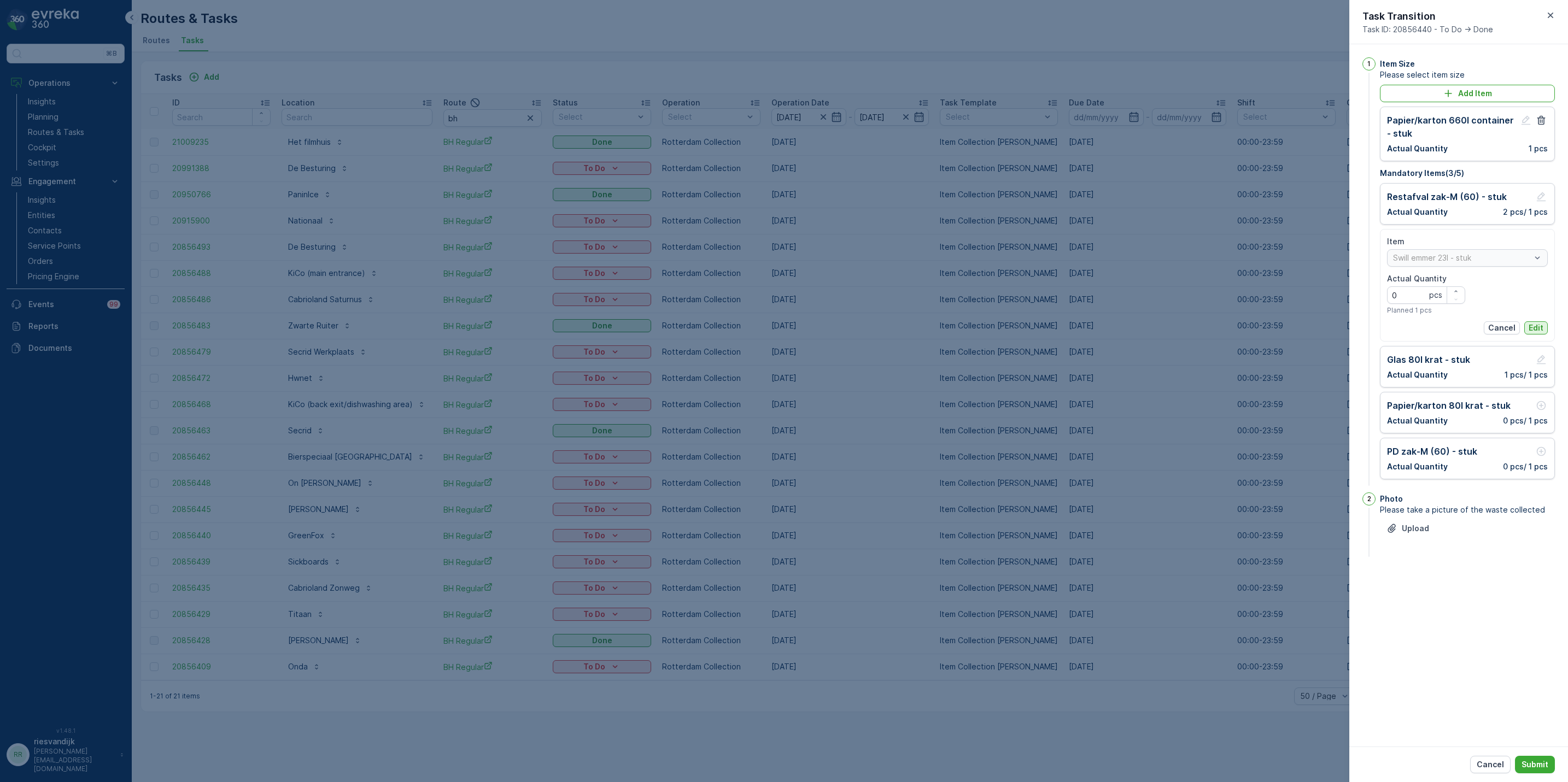
click at [1535, 328] on p "Edit" at bounding box center [1536, 328] width 14 height 11
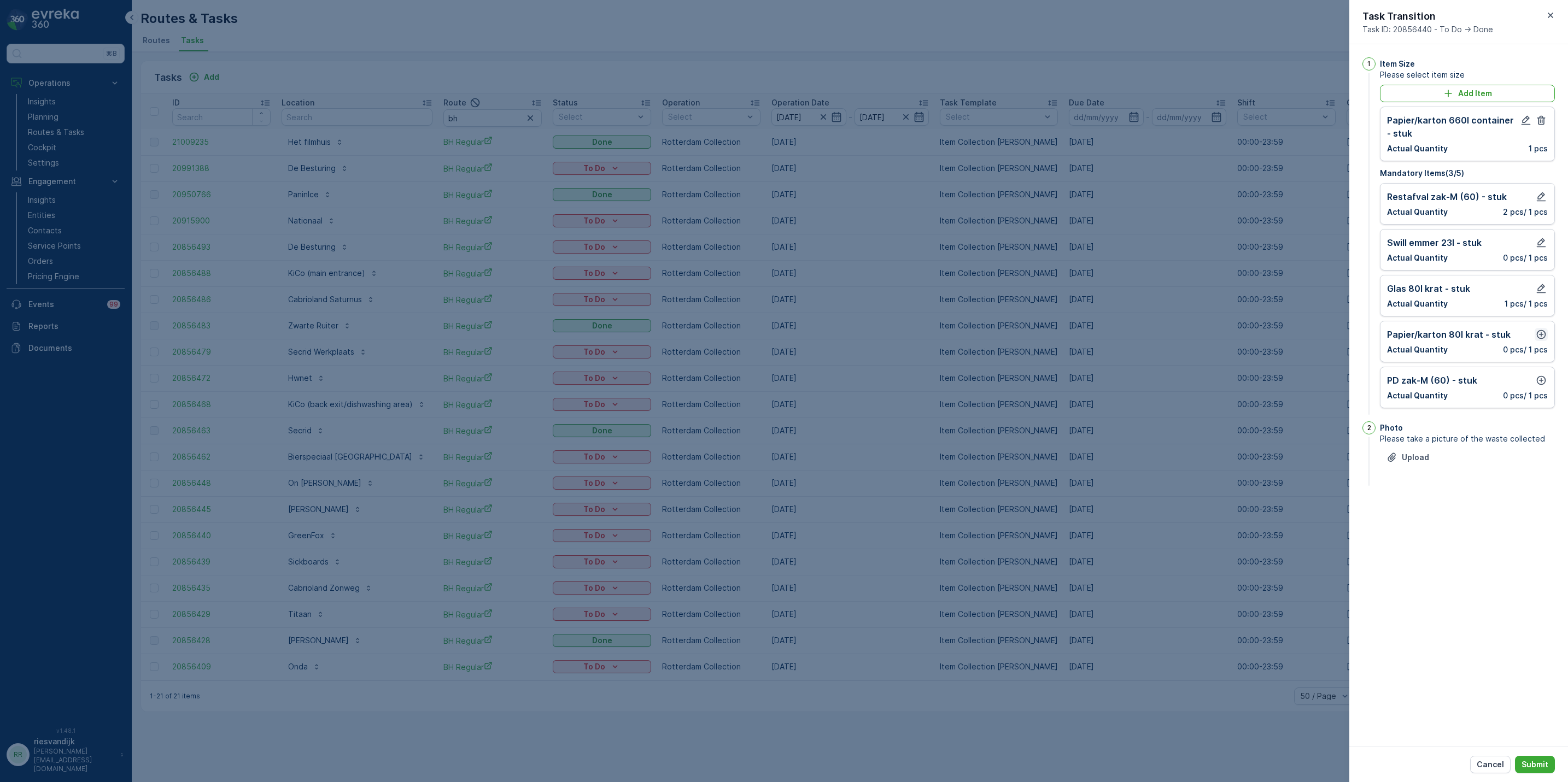
click at [1545, 335] on icon "button" at bounding box center [1541, 334] width 9 height 9
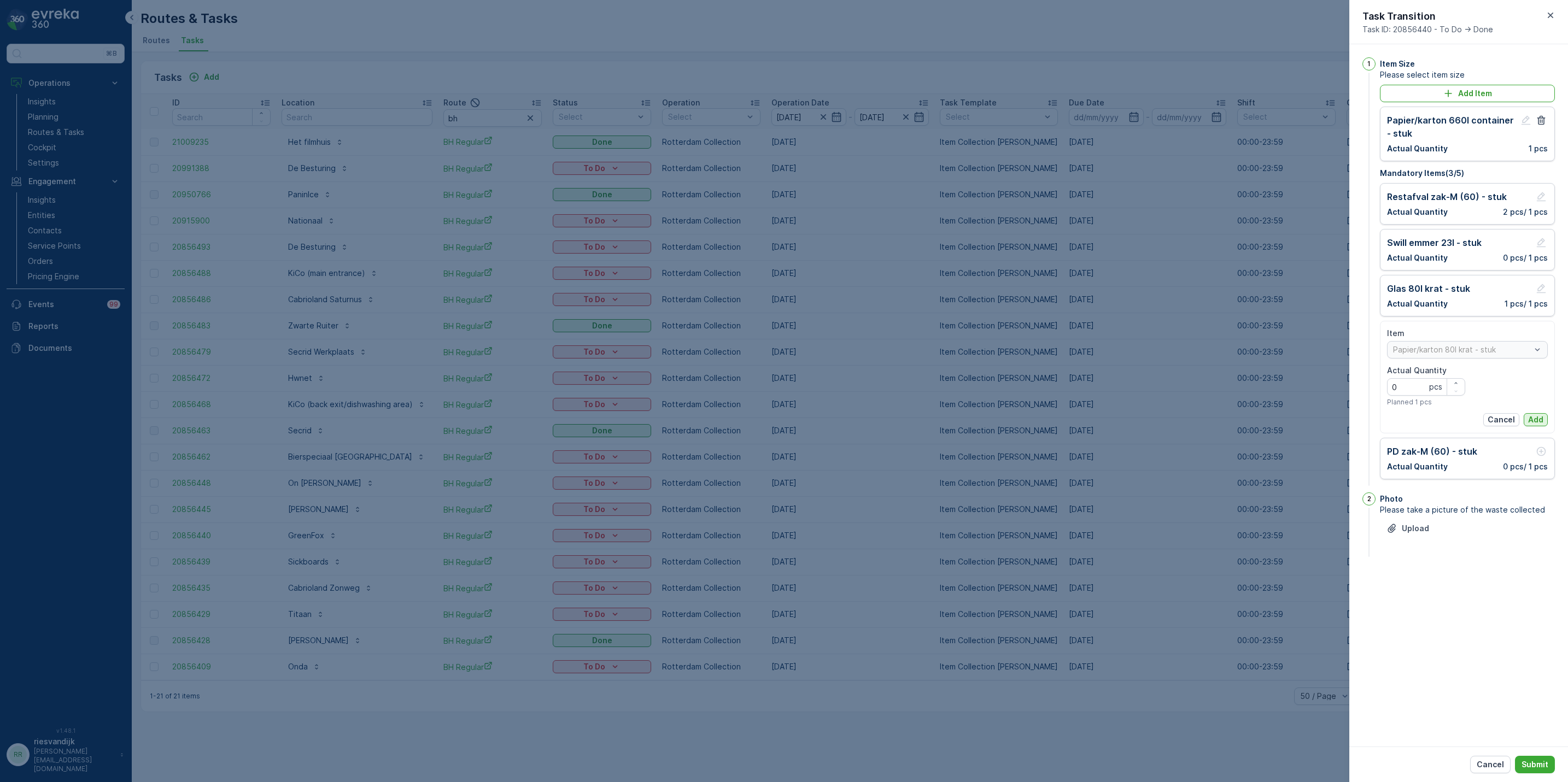
click at [1535, 423] on p "Add" at bounding box center [1535, 420] width 15 height 11
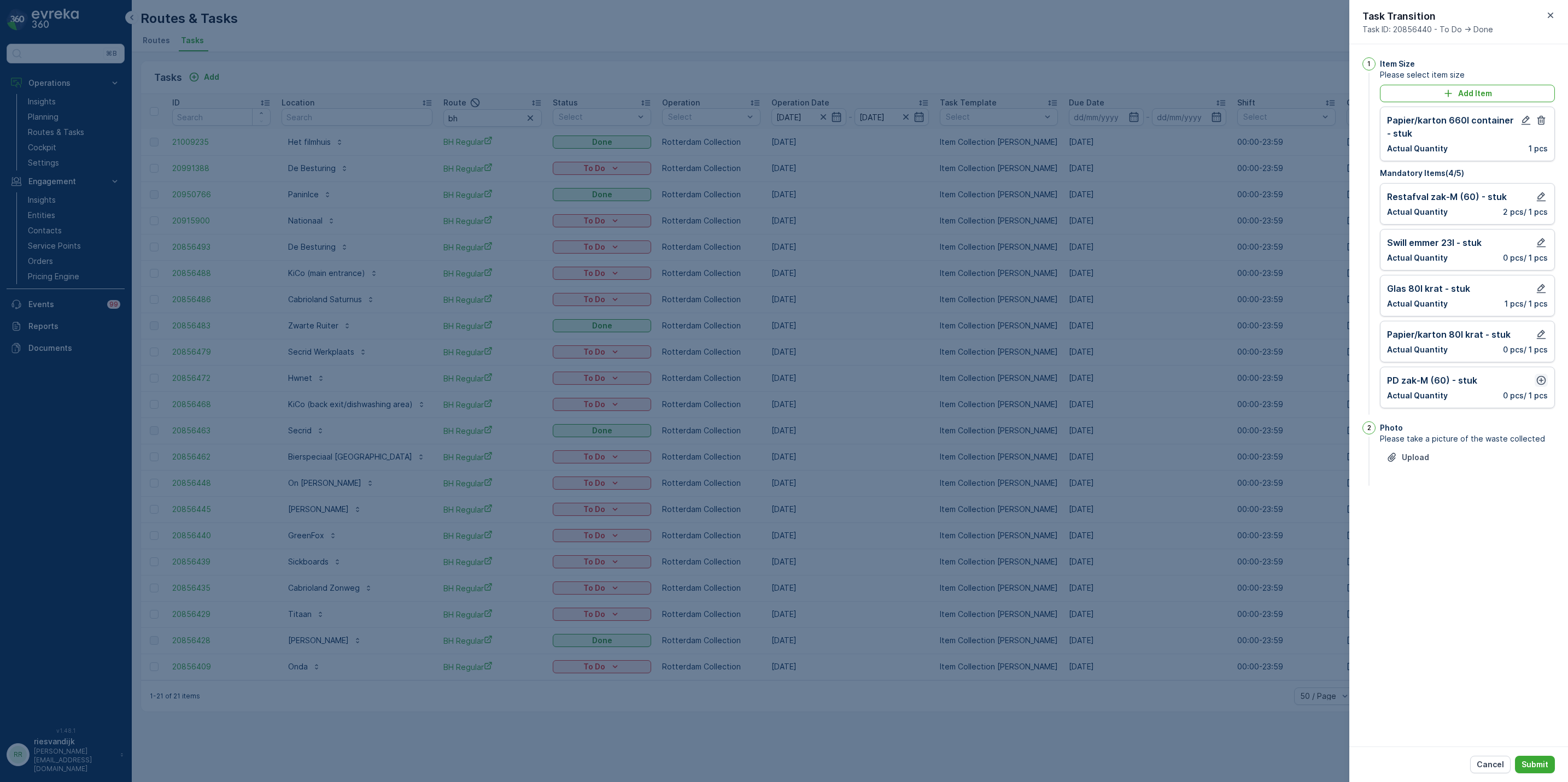
click at [1537, 387] on button "button" at bounding box center [1541, 381] width 13 height 13
click at [1528, 467] on p "Add" at bounding box center [1535, 465] width 15 height 11
click at [1542, 774] on div "Cancel Submit" at bounding box center [1459, 764] width 219 height 35
click at [1545, 770] on button "Submit" at bounding box center [1535, 765] width 40 height 17
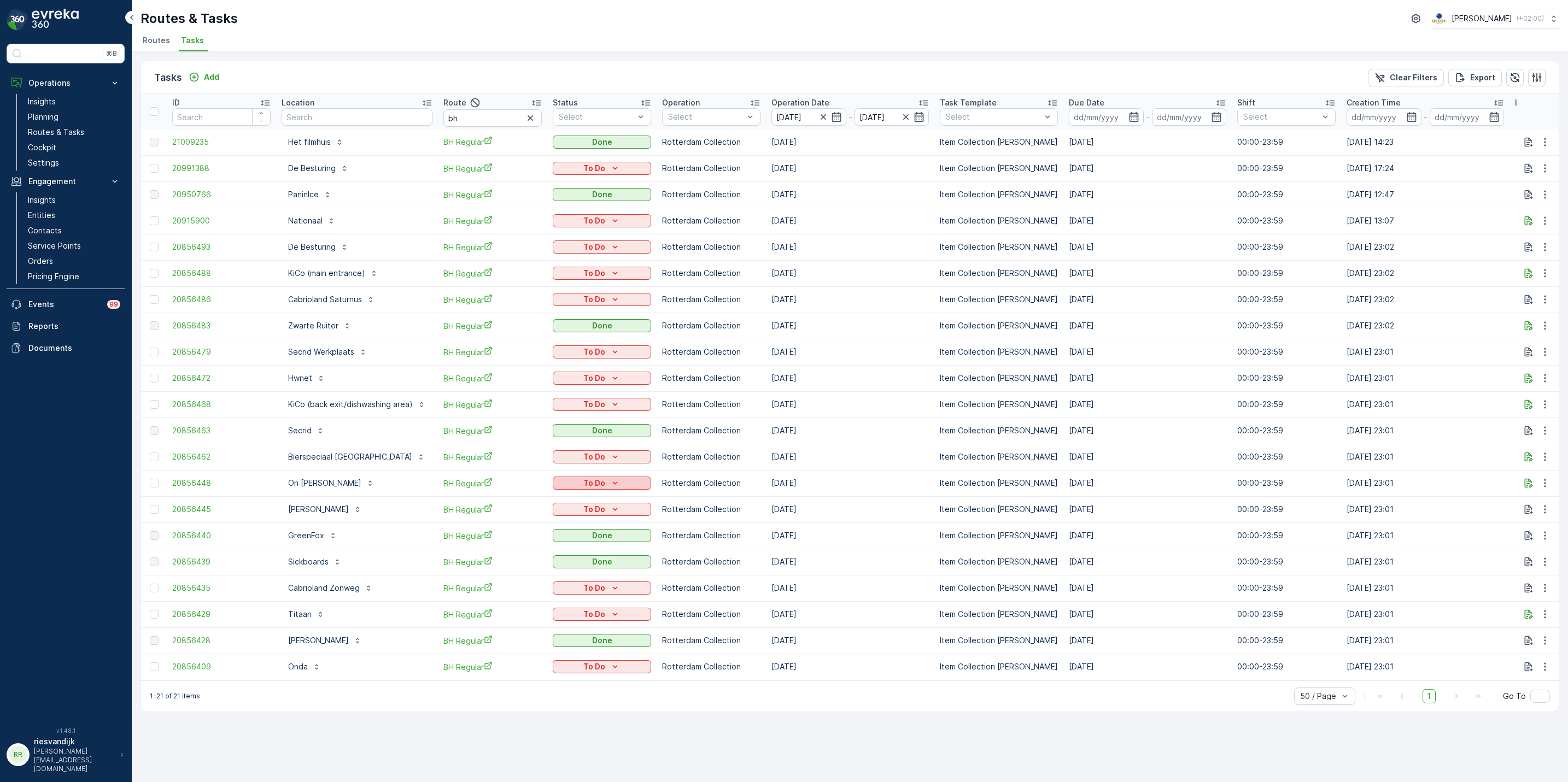
click at [591, 489] on button "To Do" at bounding box center [602, 483] width 98 height 13
click at [579, 531] on div "Done" at bounding box center [588, 530] width 69 height 15
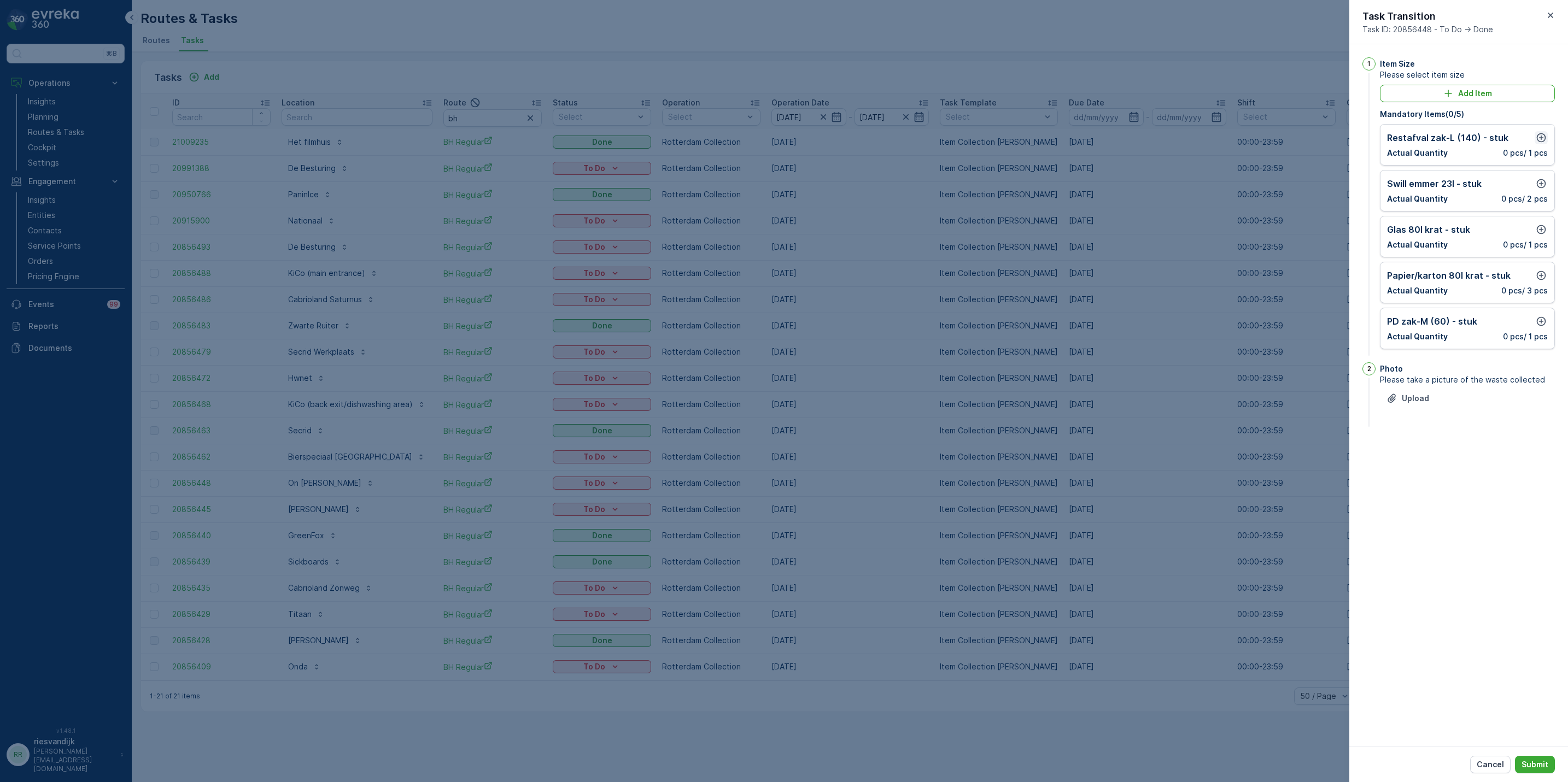
click at [1535, 143] on icon "button" at bounding box center [1541, 137] width 11 height 11
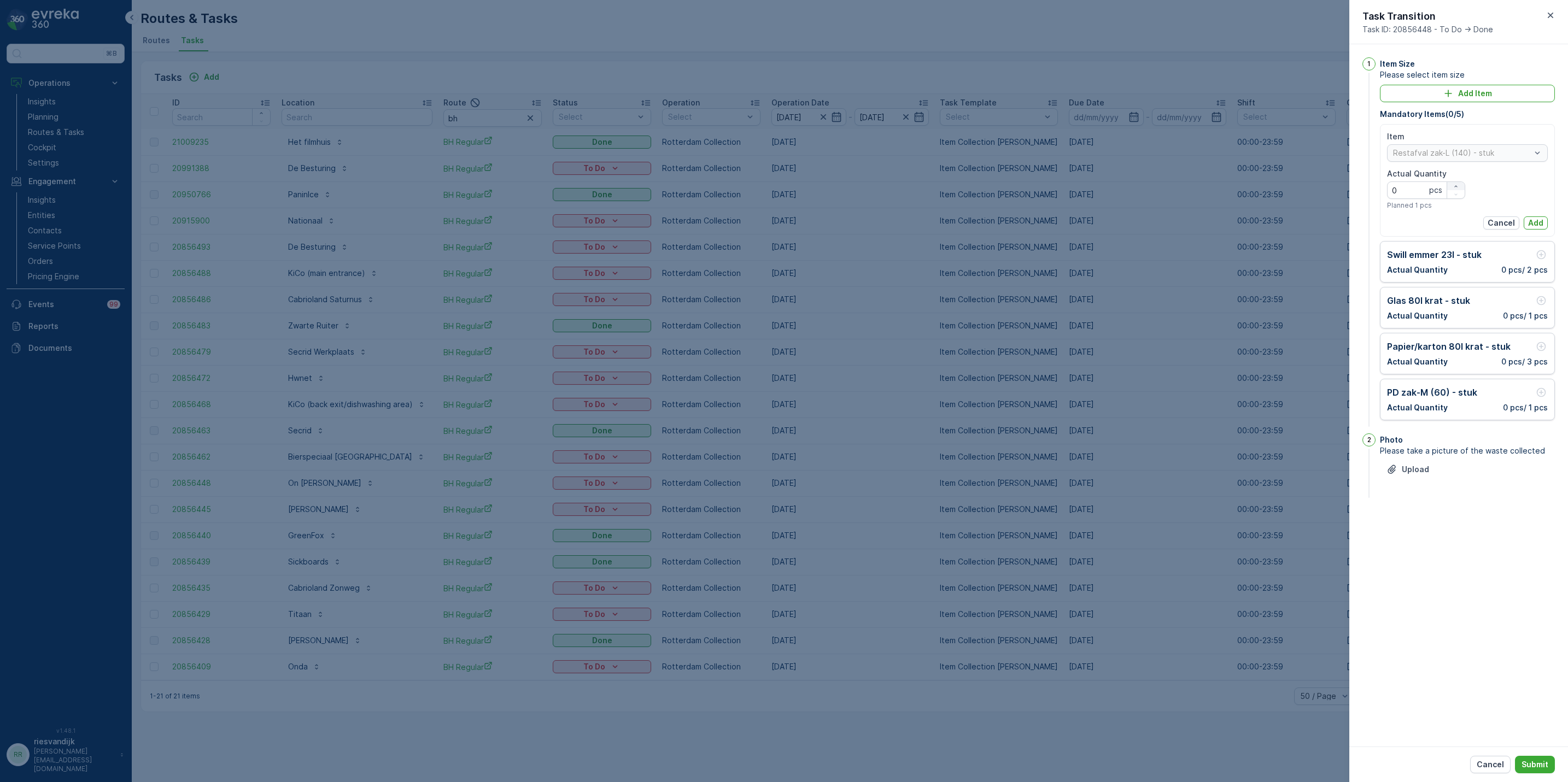
click at [1462, 184] on div "button" at bounding box center [1456, 186] width 17 height 7
type Quantity "1"
click at [1543, 221] on button "Add" at bounding box center [1535, 223] width 24 height 13
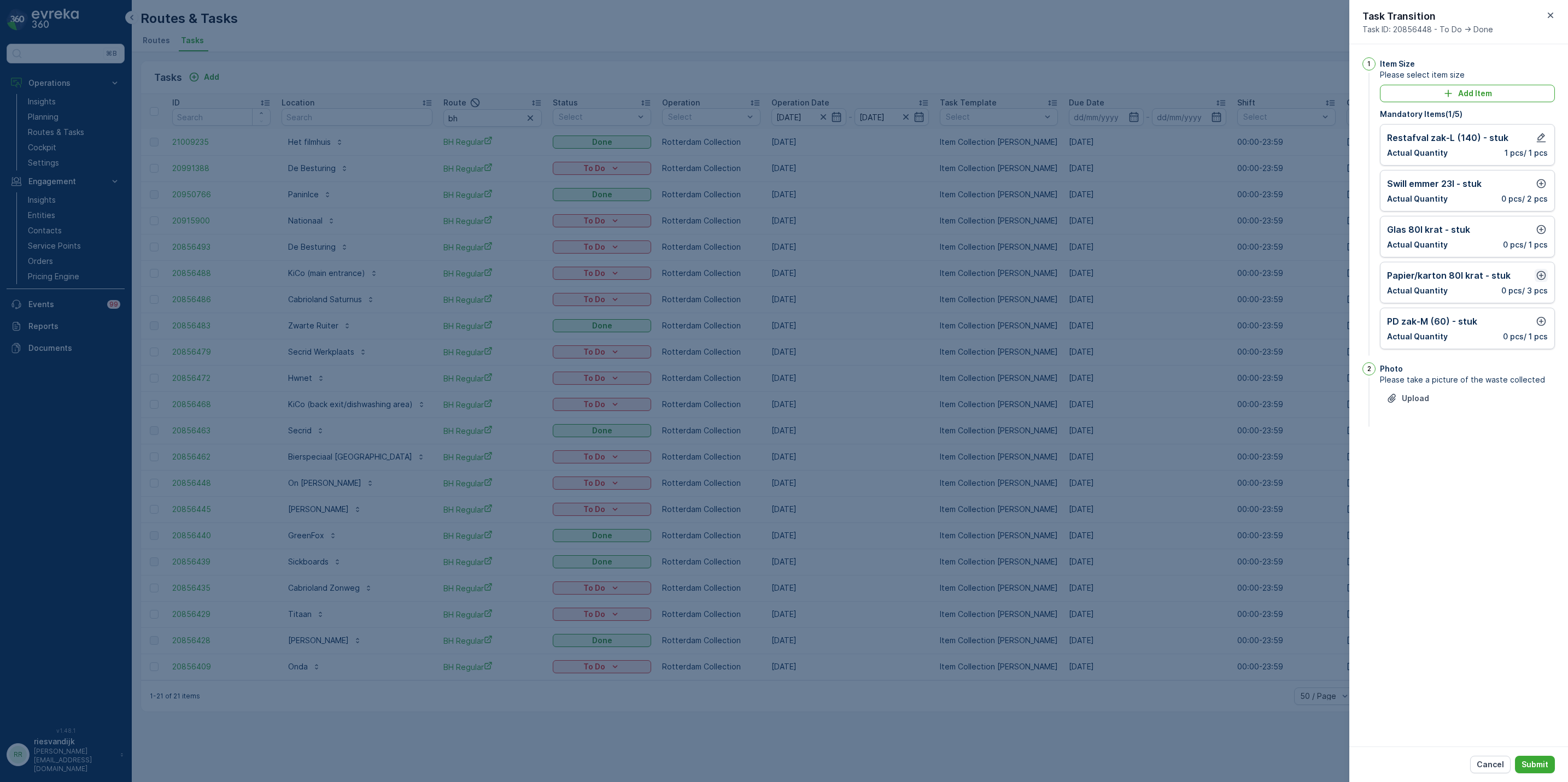
click at [1544, 273] on icon "button" at bounding box center [1541, 275] width 11 height 11
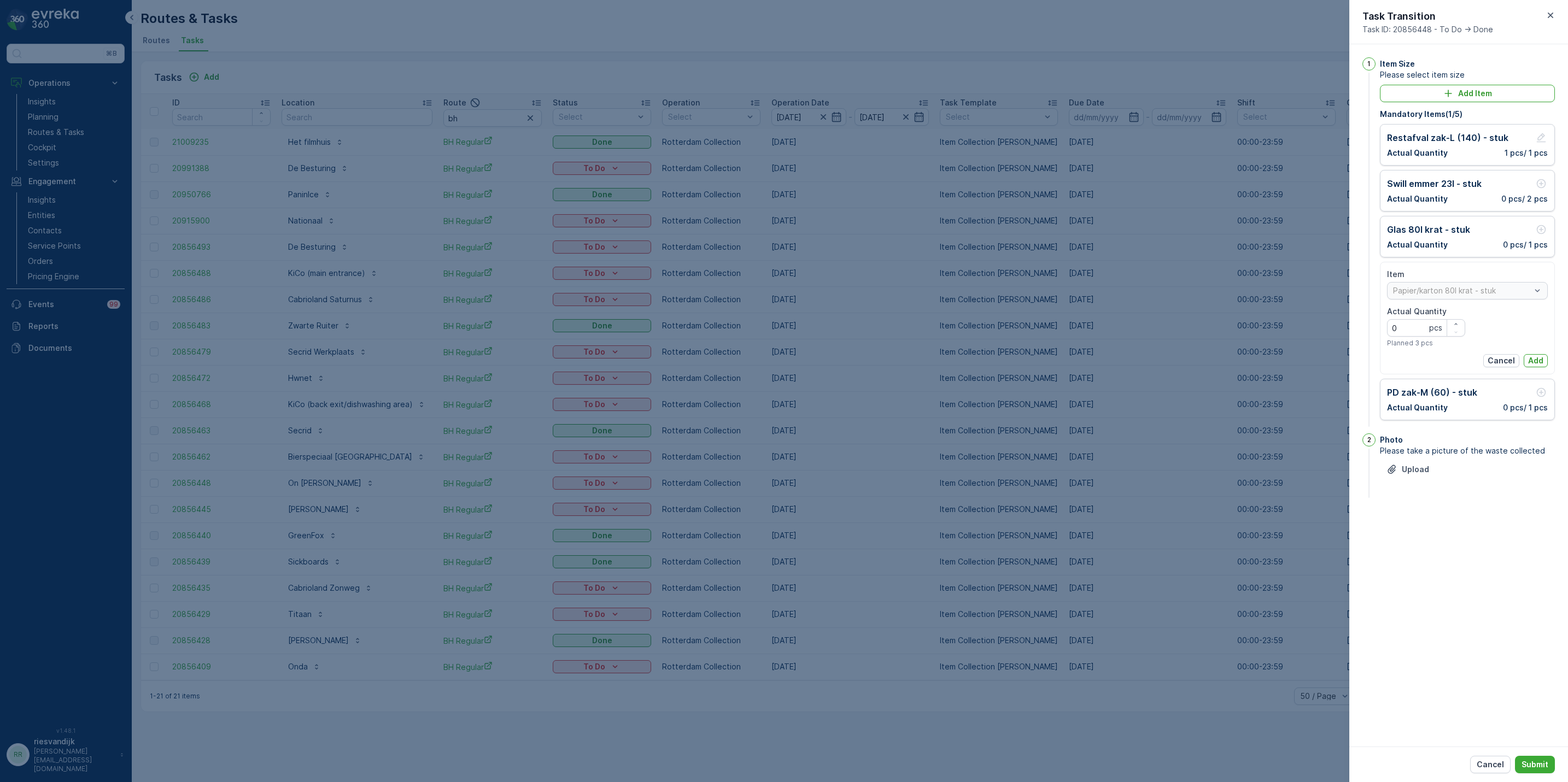
click at [1467, 323] on div "Item Papier/karton 80l krat - stuk Actual Quantity 0 pcs Planned 3 pcs" at bounding box center [1467, 308] width 161 height 79
click at [1459, 323] on div "button" at bounding box center [1456, 324] width 17 height 7
type Quantity "1"
click at [1541, 363] on p "Add" at bounding box center [1535, 360] width 15 height 11
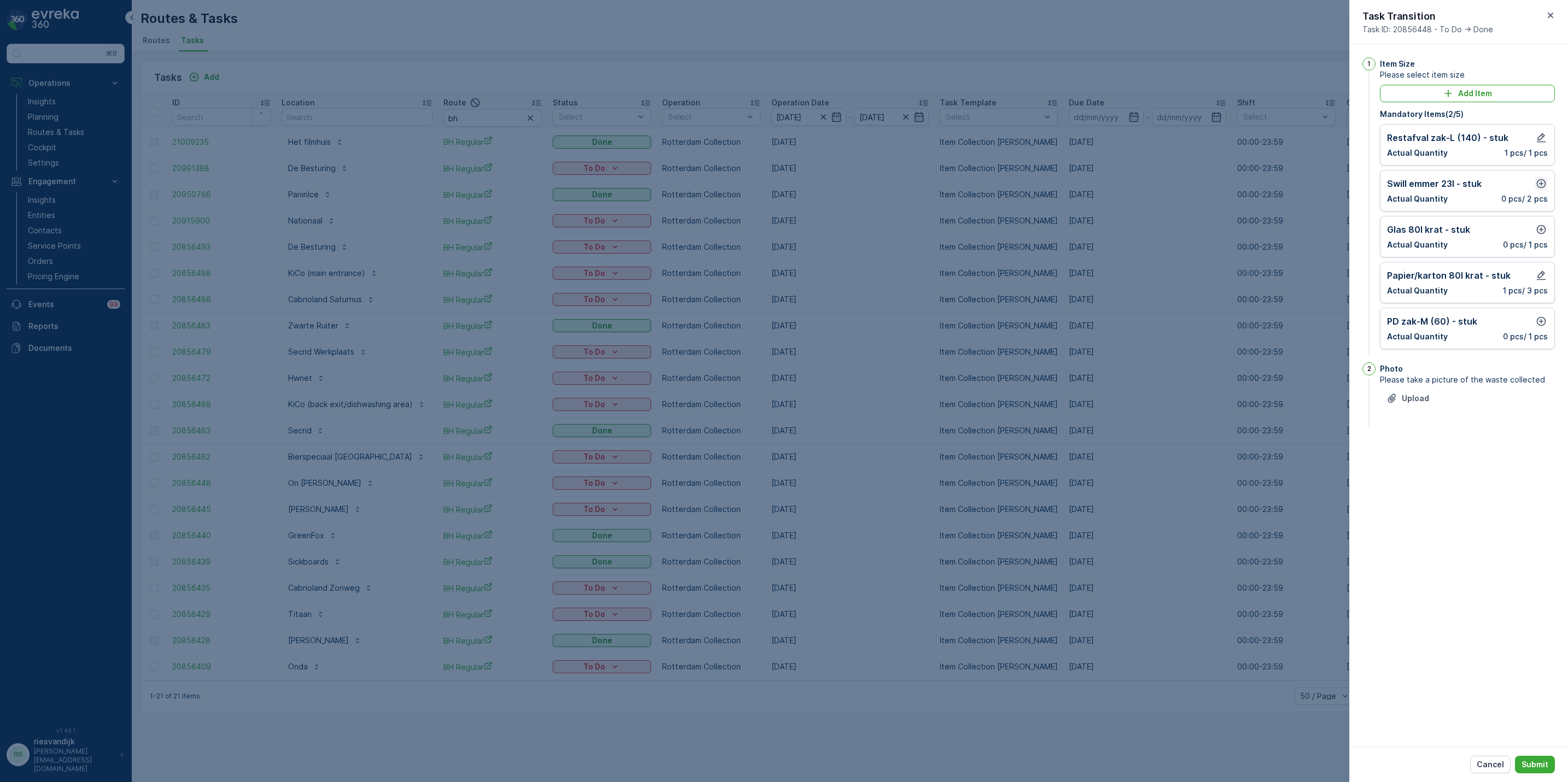
click at [1544, 187] on icon "button" at bounding box center [1541, 183] width 11 height 11
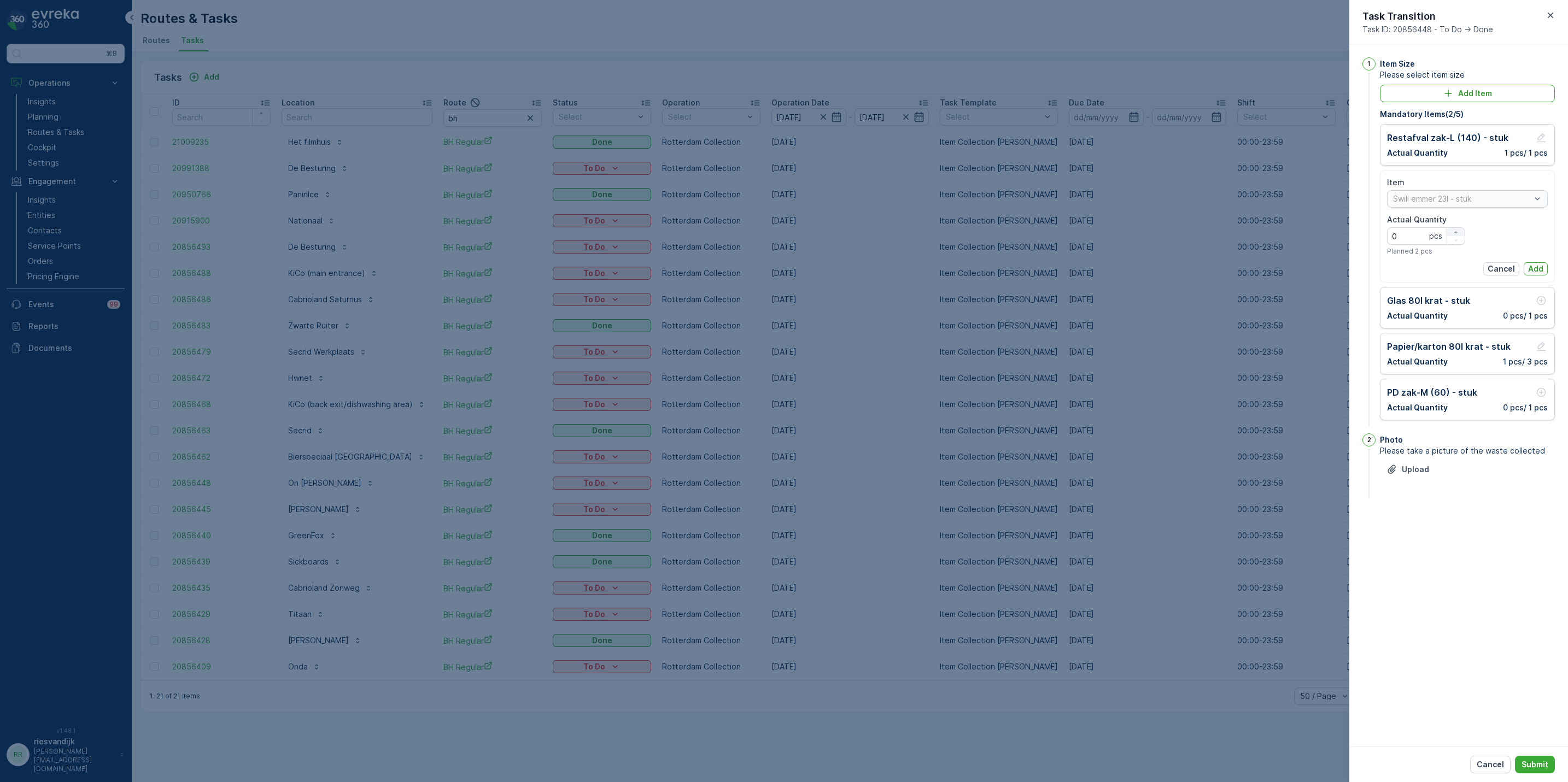
click at [1453, 231] on icon "button" at bounding box center [1456, 232] width 7 height 7
type Quantity "2"
click at [1518, 264] on button "Cancel" at bounding box center [1501, 269] width 36 height 13
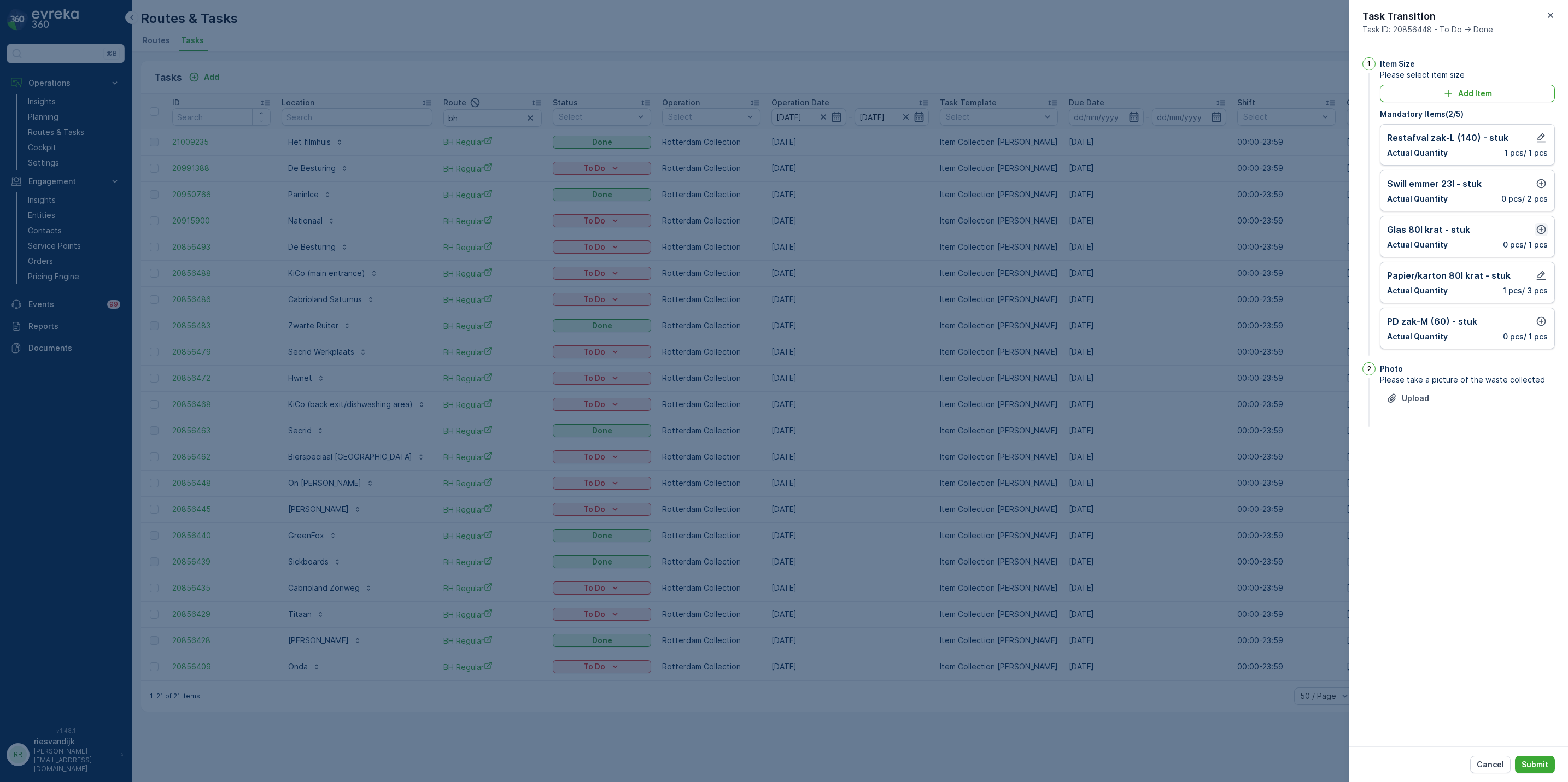
click at [1543, 230] on icon "button" at bounding box center [1541, 229] width 11 height 11
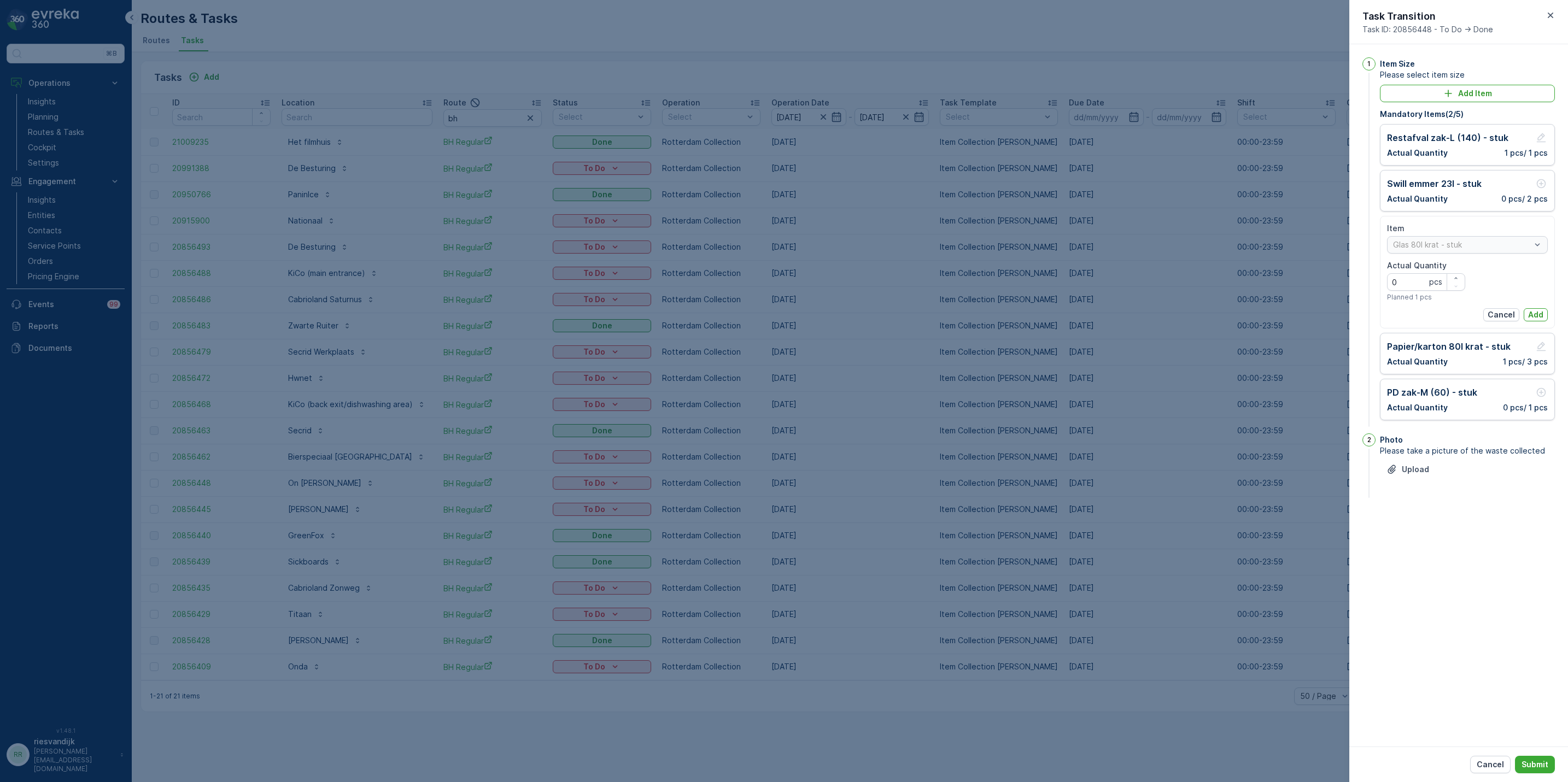
drag, startPoint x: 1530, startPoint y: 318, endPoint x: 1533, endPoint y: 267, distance: 51.1
click at [1531, 318] on p "Add" at bounding box center [1535, 315] width 15 height 11
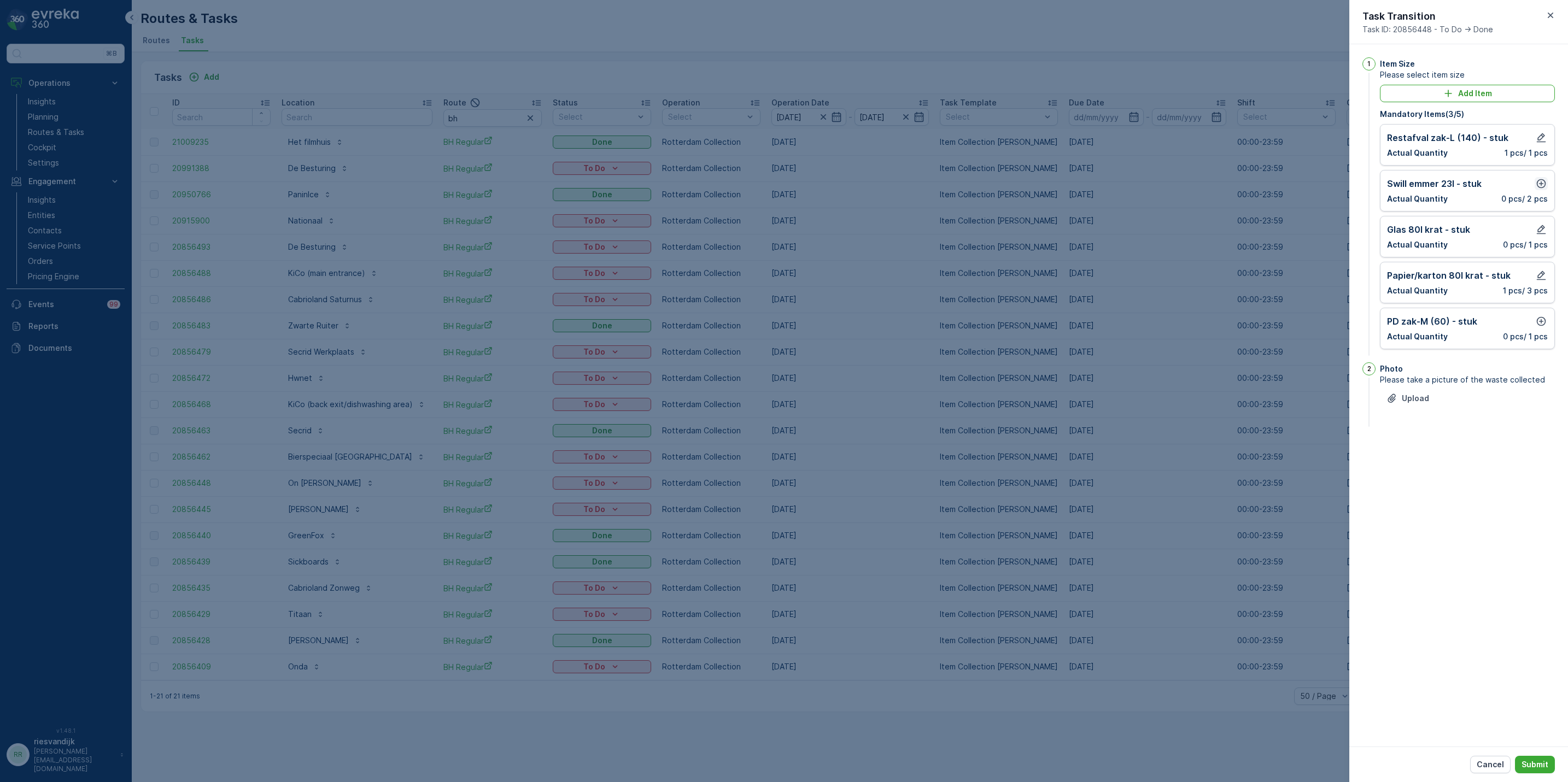
click at [1535, 186] on icon "button" at bounding box center [1541, 183] width 11 height 11
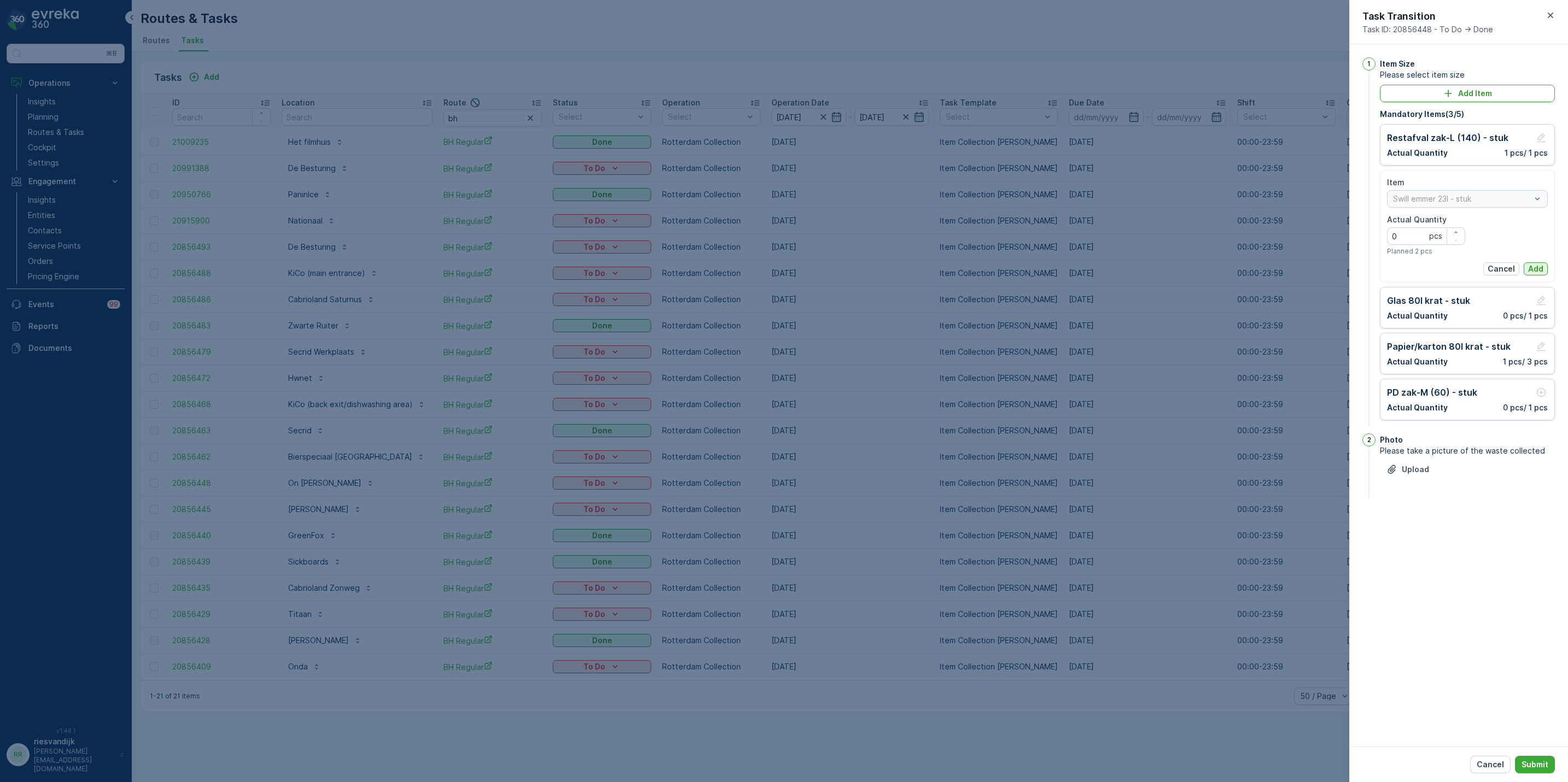
click at [1535, 266] on p "Add" at bounding box center [1535, 268] width 15 height 11
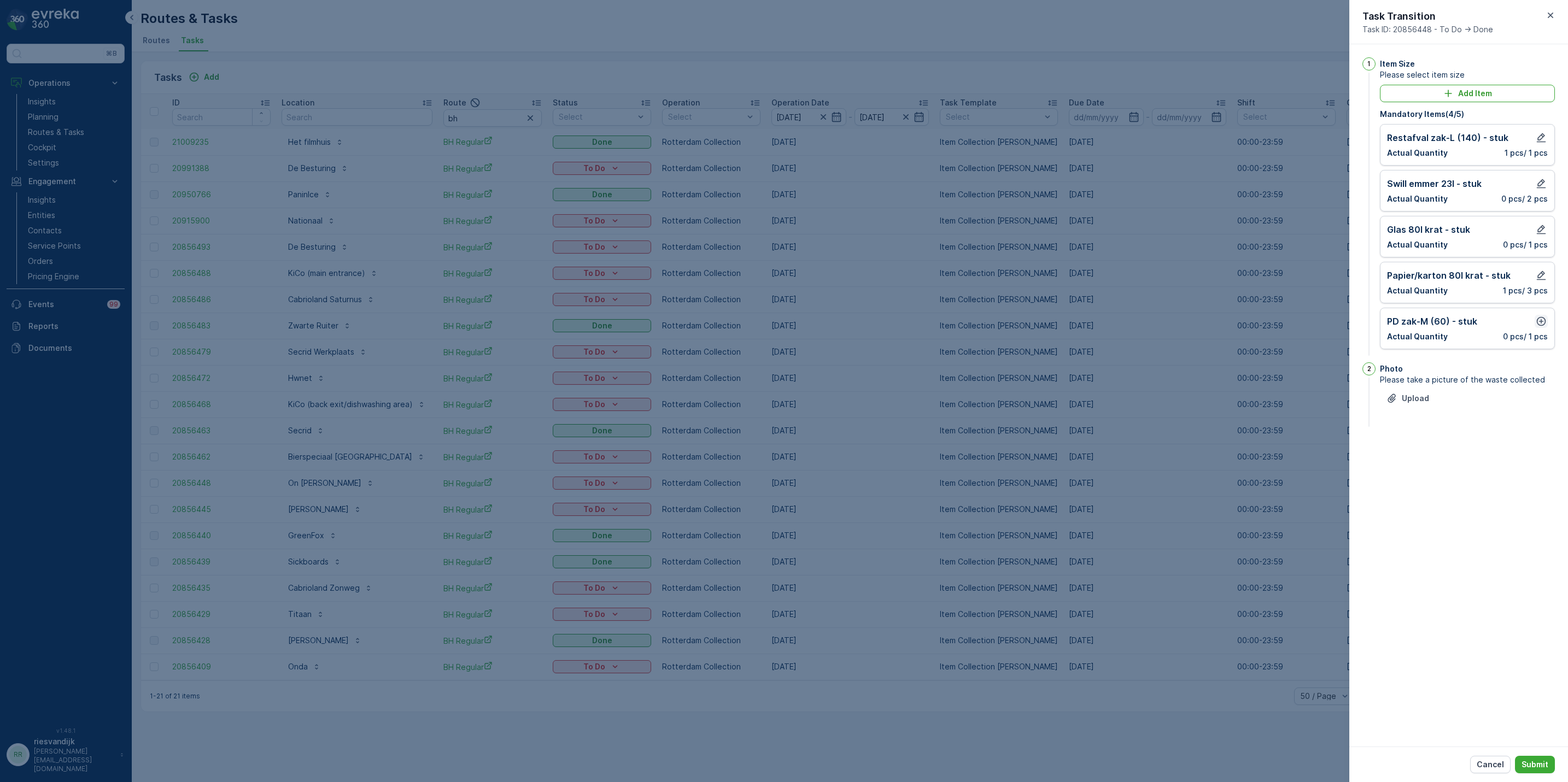
click at [1538, 321] on icon "button" at bounding box center [1541, 321] width 11 height 11
drag, startPoint x: 1538, startPoint y: 405, endPoint x: 1537, endPoint y: 410, distance: 5.1
click at [1538, 409] on p "Add" at bounding box center [1535, 407] width 15 height 11
drag, startPoint x: 1535, startPoint y: 755, endPoint x: 1538, endPoint y: 763, distance: 8.5
click at [1535, 756] on div "Cancel Submit" at bounding box center [1459, 764] width 219 height 35
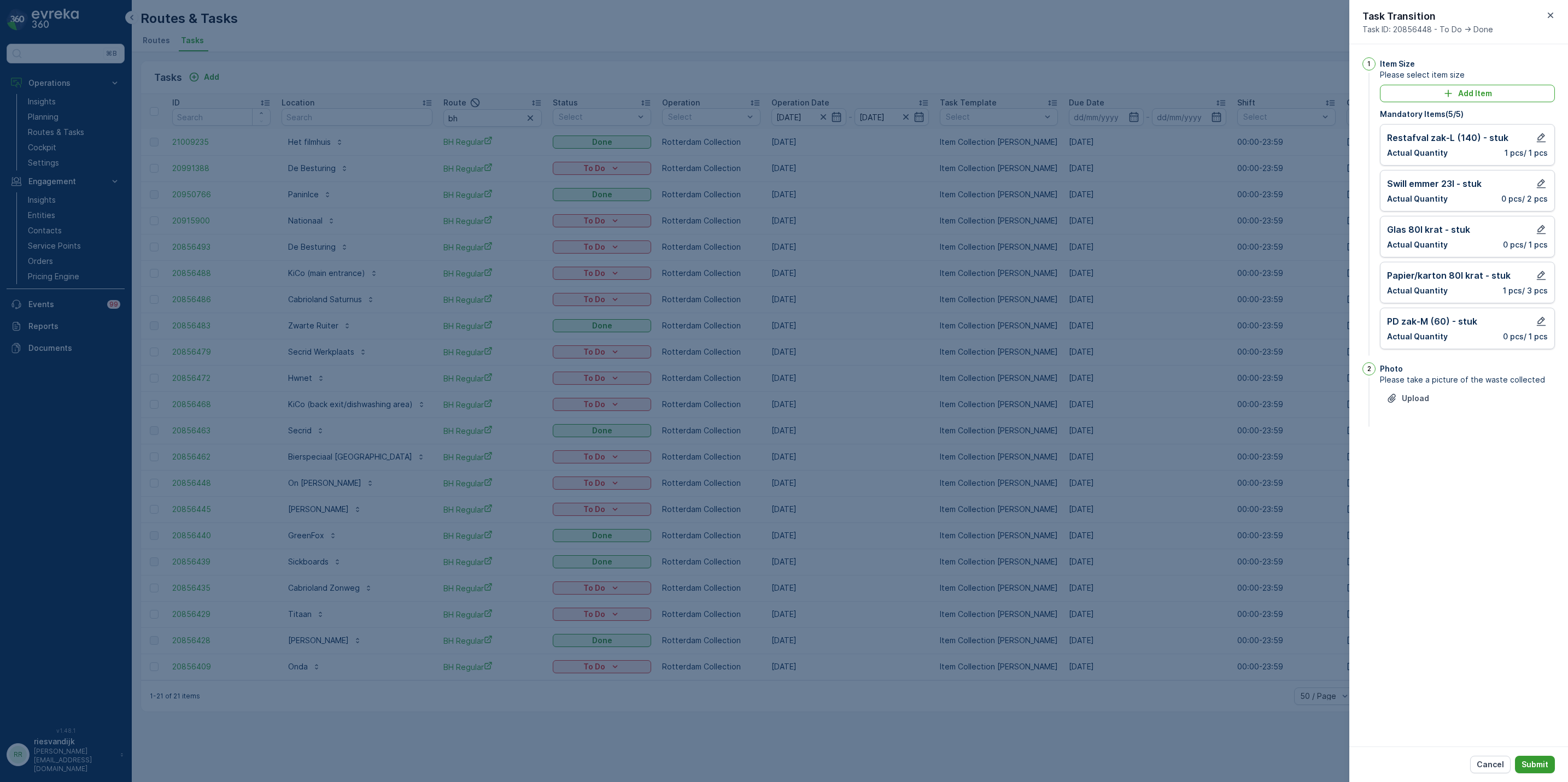
click at [1538, 762] on p "Submit" at bounding box center [1535, 765] width 27 height 11
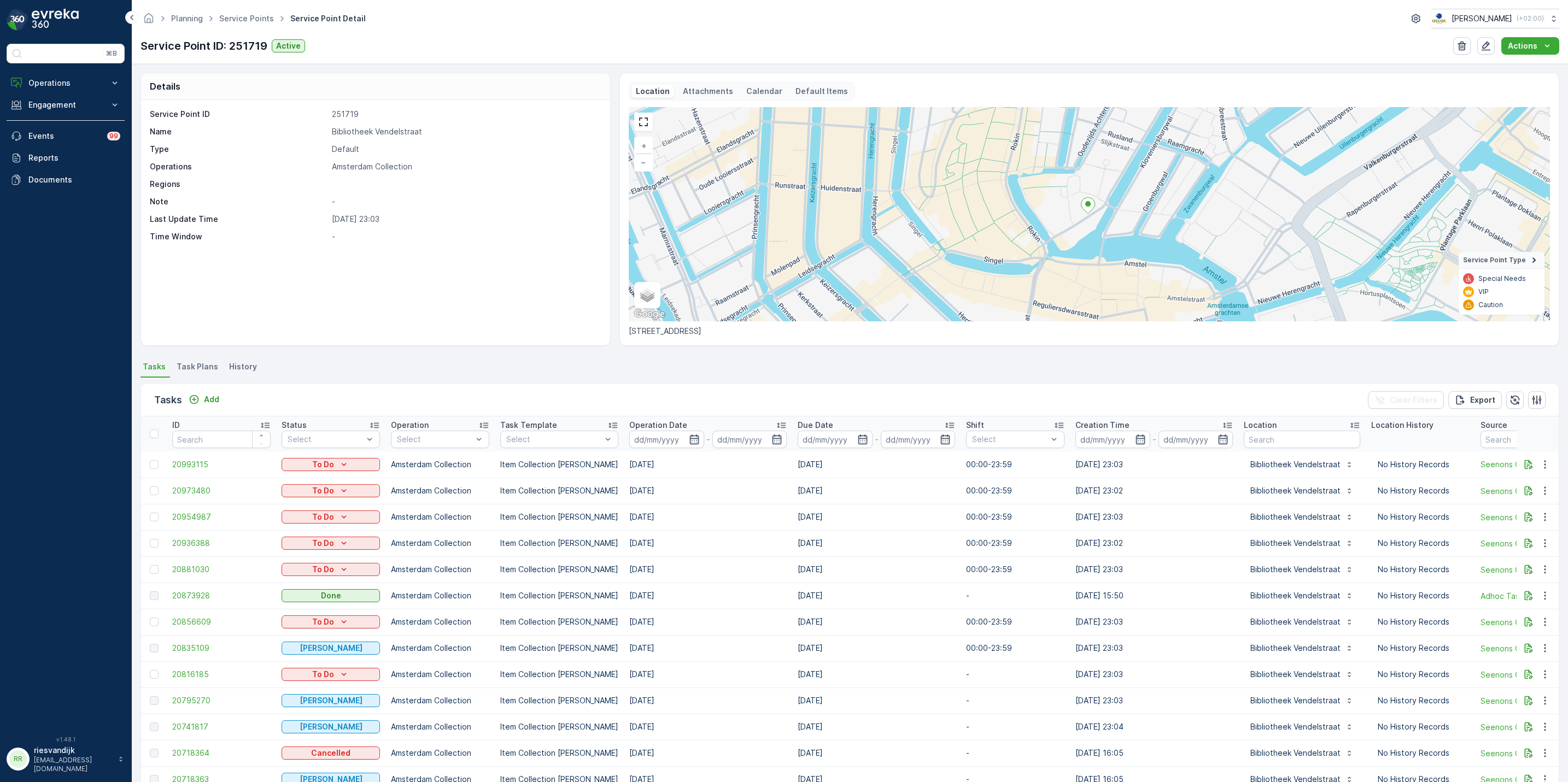
click at [453, 242] on div "Service Point ID 251719 Name Bibliotheek Vendelstraat Type Default Operations A…" at bounding box center [376, 222] width 469 height 245
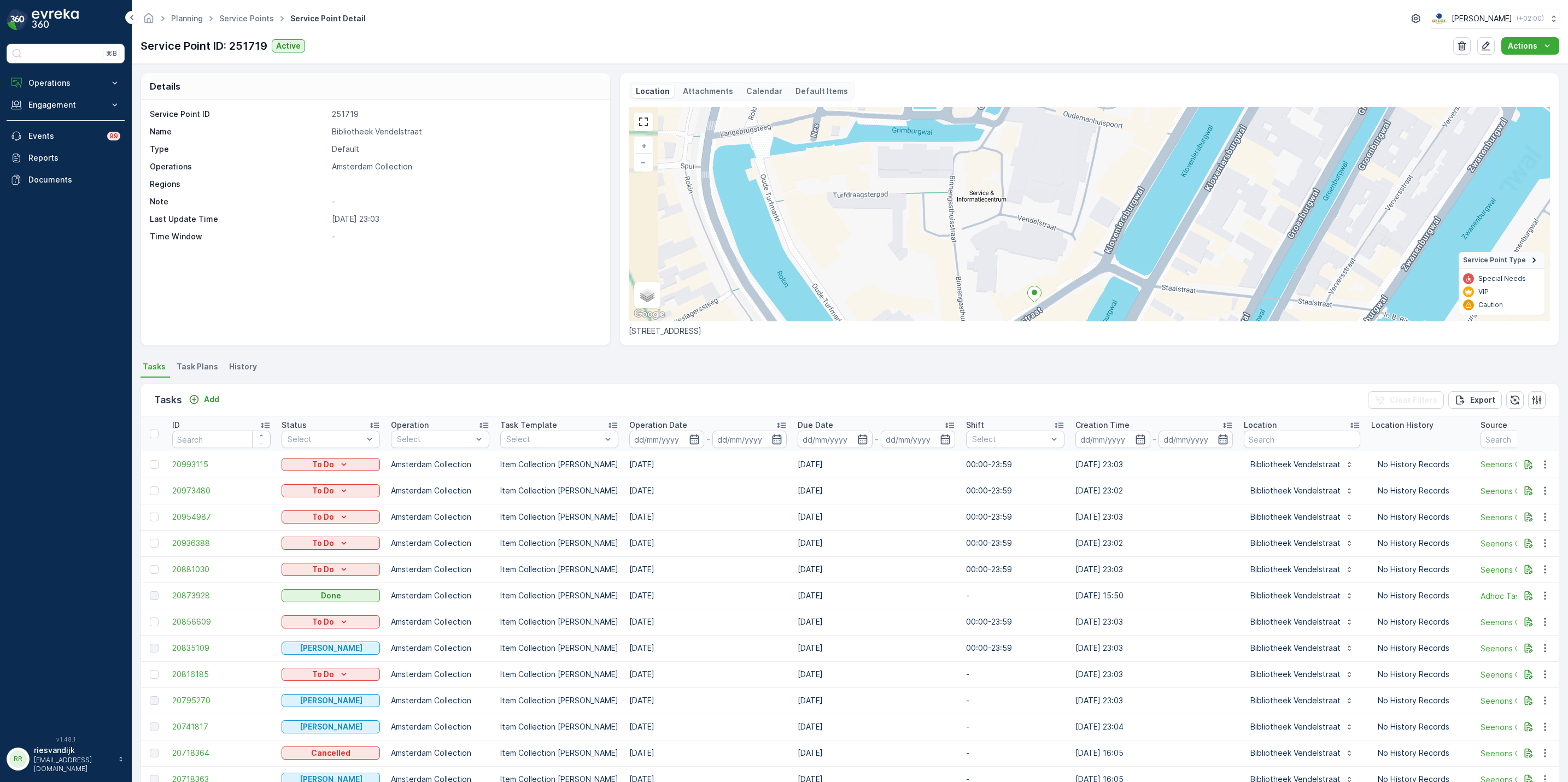
drag, startPoint x: 1046, startPoint y: 218, endPoint x: 1086, endPoint y: 296, distance: 87.7
click at [1086, 296] on div "+ − Satellite Roadmap Terrain Hybrid Leaflet Keyboard shortcuts Map Data Map da…" at bounding box center [1089, 214] width 921 height 214
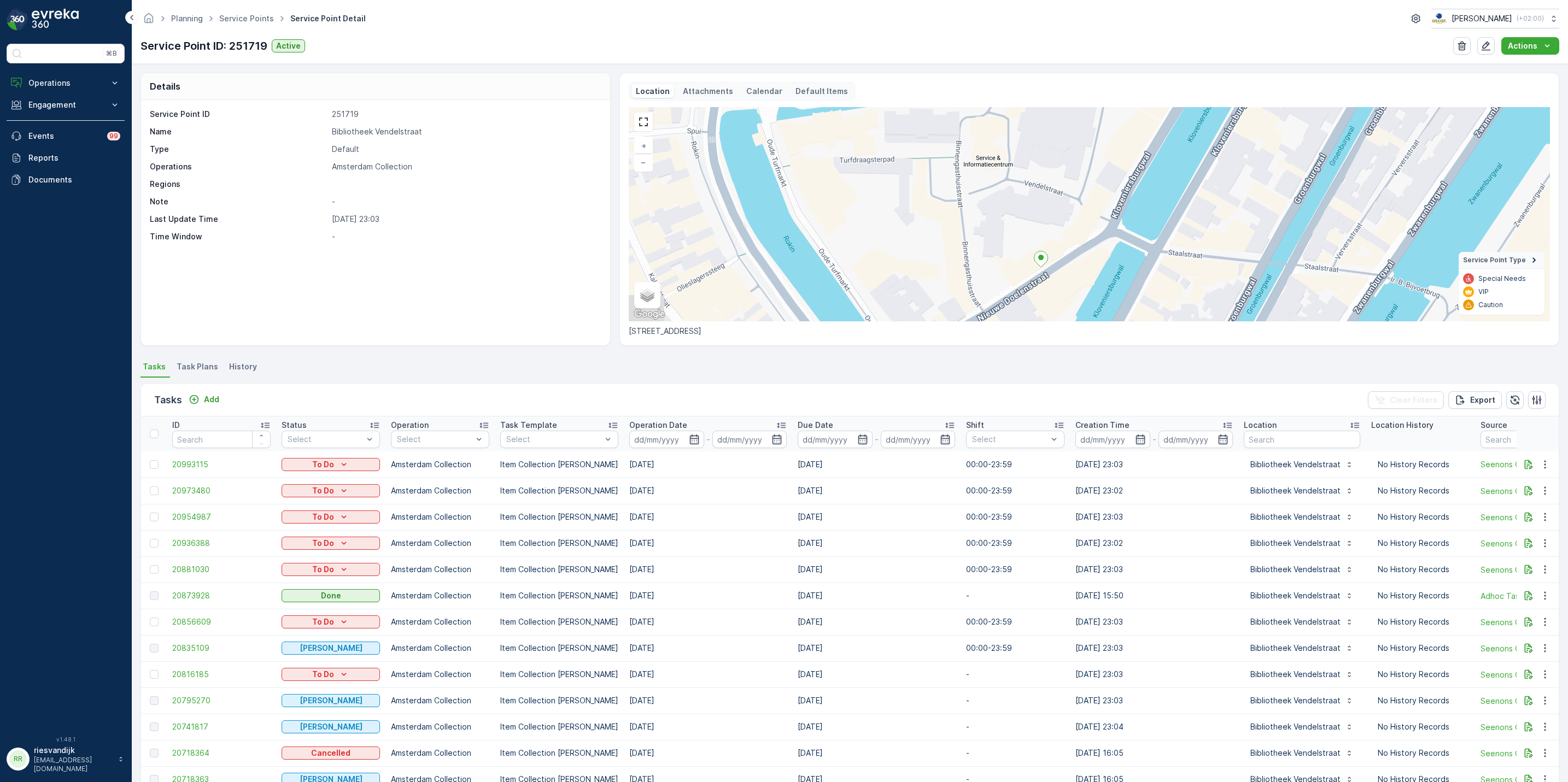
drag, startPoint x: 1083, startPoint y: 234, endPoint x: 1072, endPoint y: 140, distance: 94.6
click at [1072, 128] on div "+ − Satellite Roadmap Terrain Hybrid Leaflet Keyboard shortcuts Map Data Map da…" at bounding box center [1089, 214] width 921 height 214
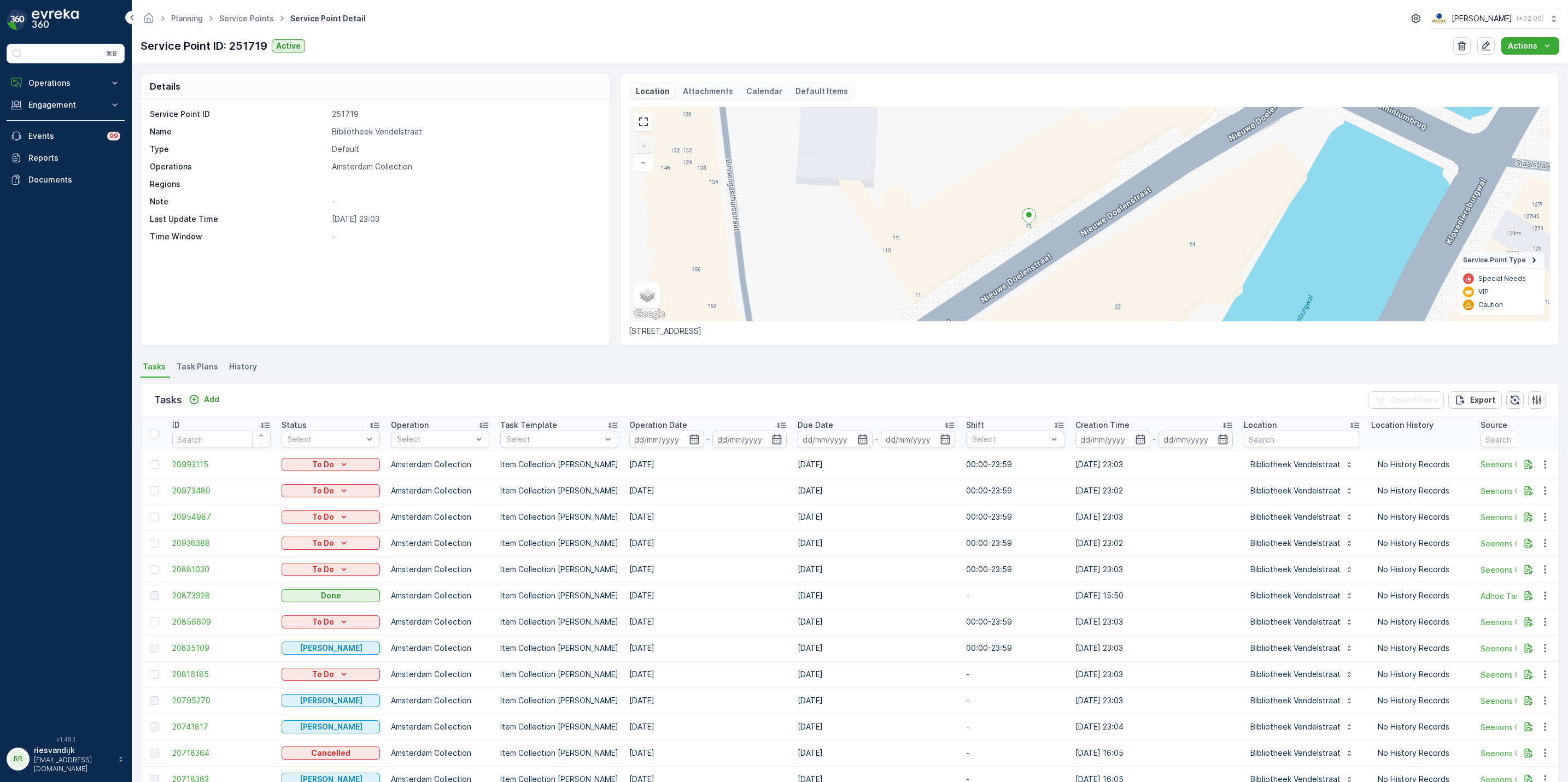
drag, startPoint x: 1033, startPoint y: 213, endPoint x: 1030, endPoint y: 250, distance: 37.1
click at [1030, 250] on div "+ − Satellite Roadmap Terrain Hybrid Leaflet Keyboard shortcuts Map Data Map da…" at bounding box center [1089, 214] width 921 height 214
click at [232, 14] on link "Service Points" at bounding box center [247, 18] width 55 height 9
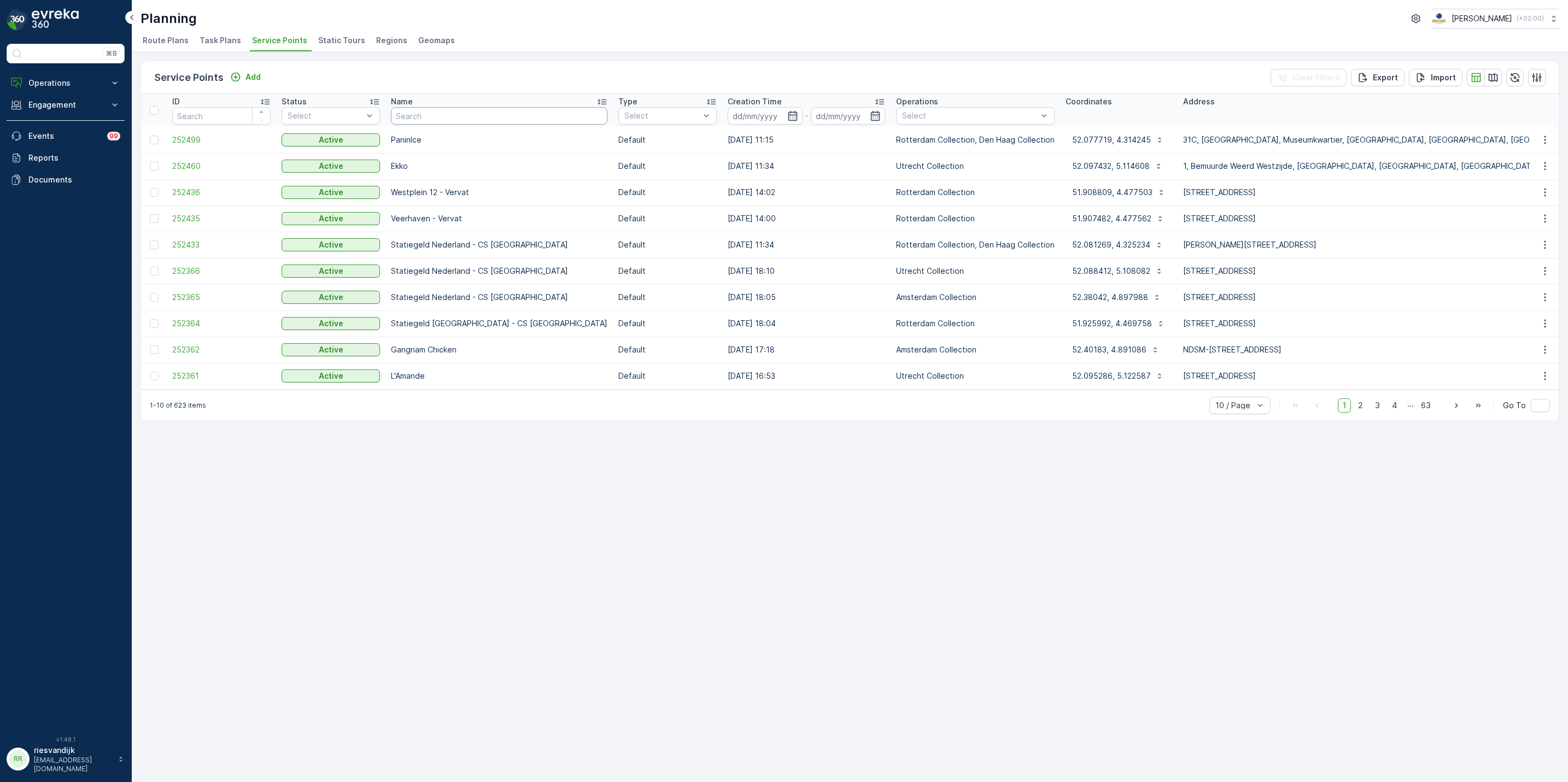
click at [438, 115] on input "text" at bounding box center [499, 116] width 216 height 17
type input "vendelstra"
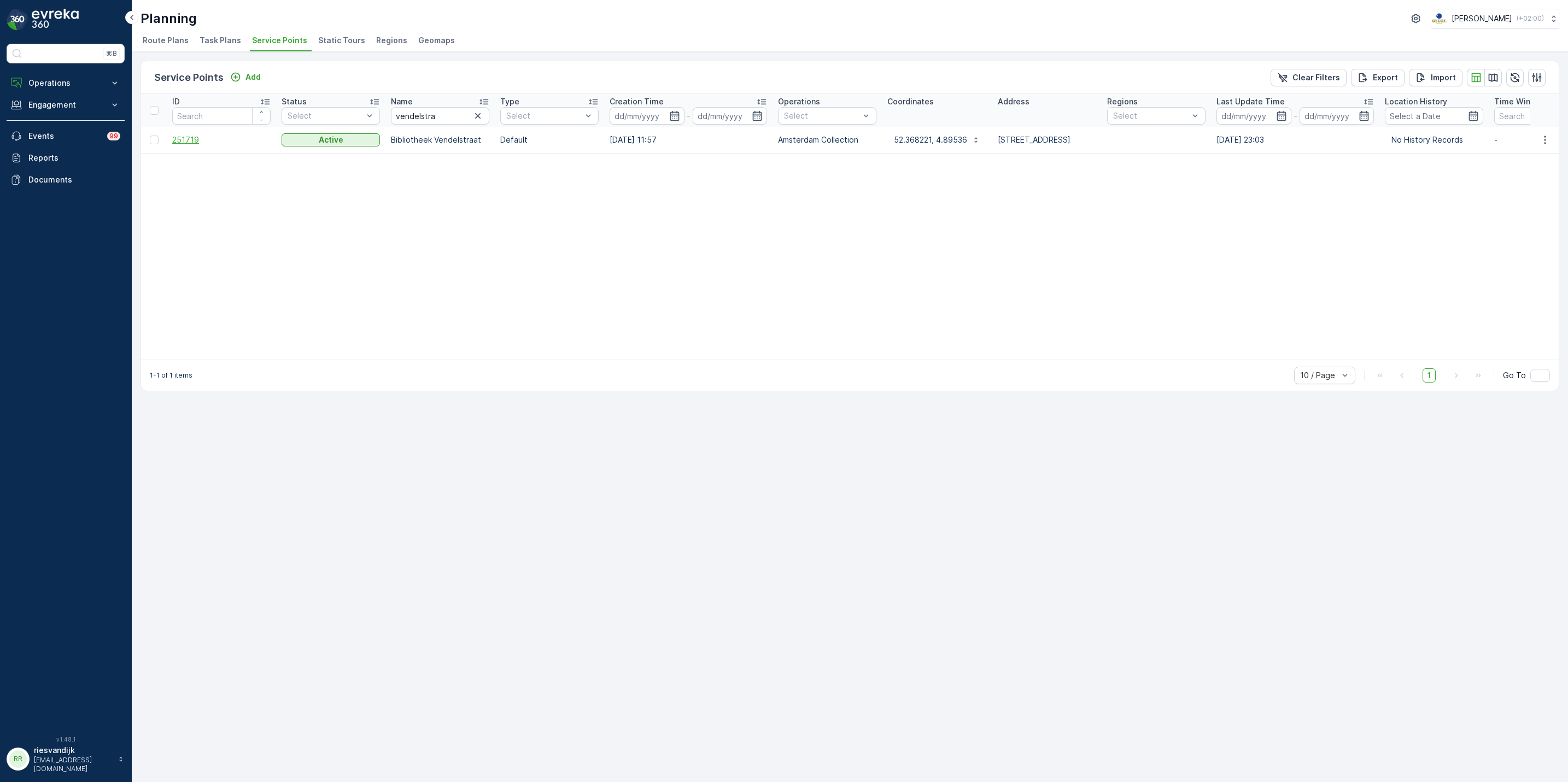
click at [184, 143] on span "251719" at bounding box center [221, 140] width 98 height 11
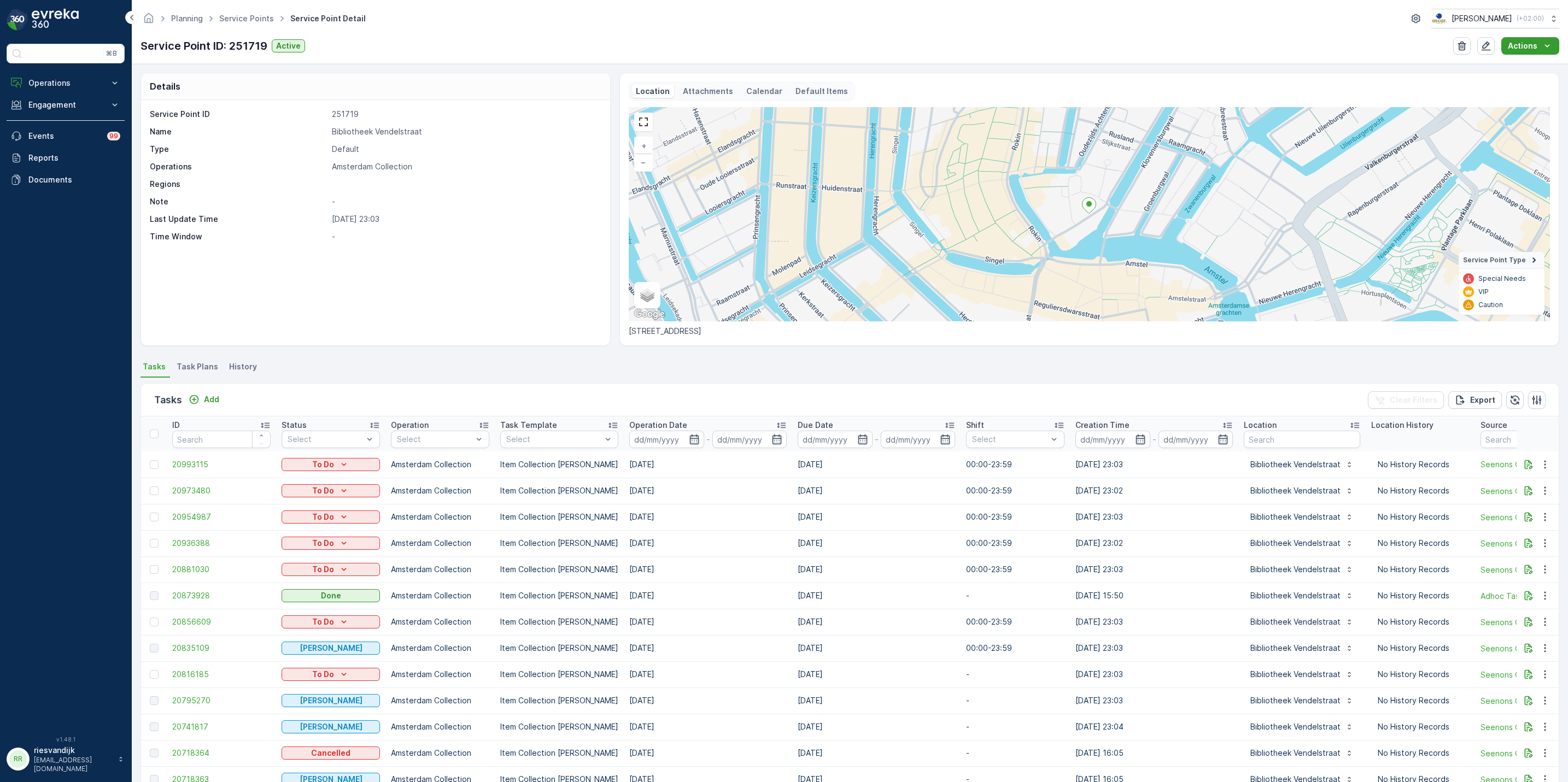
click at [1529, 48] on p "Actions" at bounding box center [1522, 46] width 30 height 11
click at [1485, 45] on icon "button" at bounding box center [1486, 46] width 9 height 9
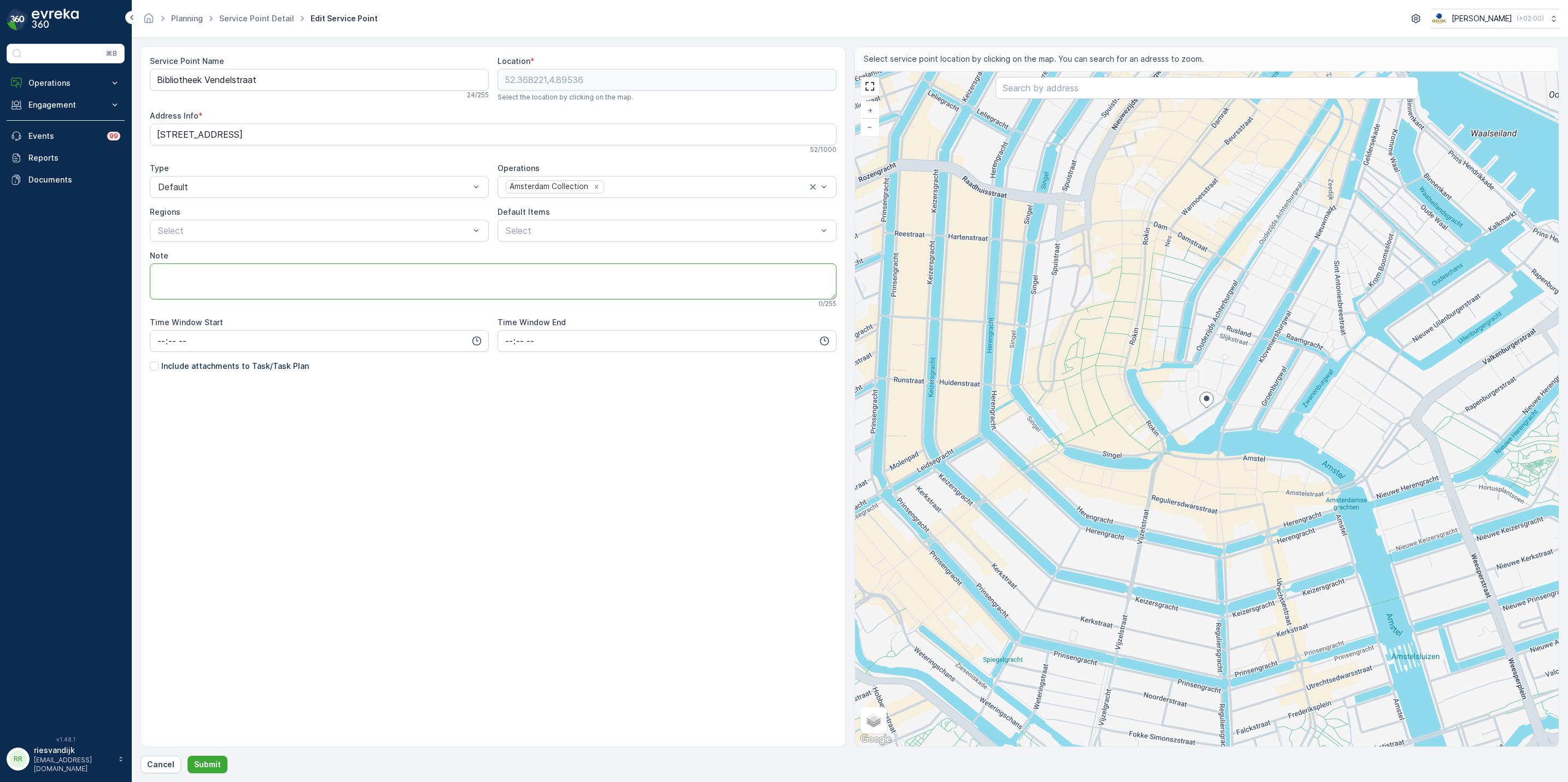
click at [296, 292] on textarea "Note" at bounding box center [493, 281] width 687 height 36
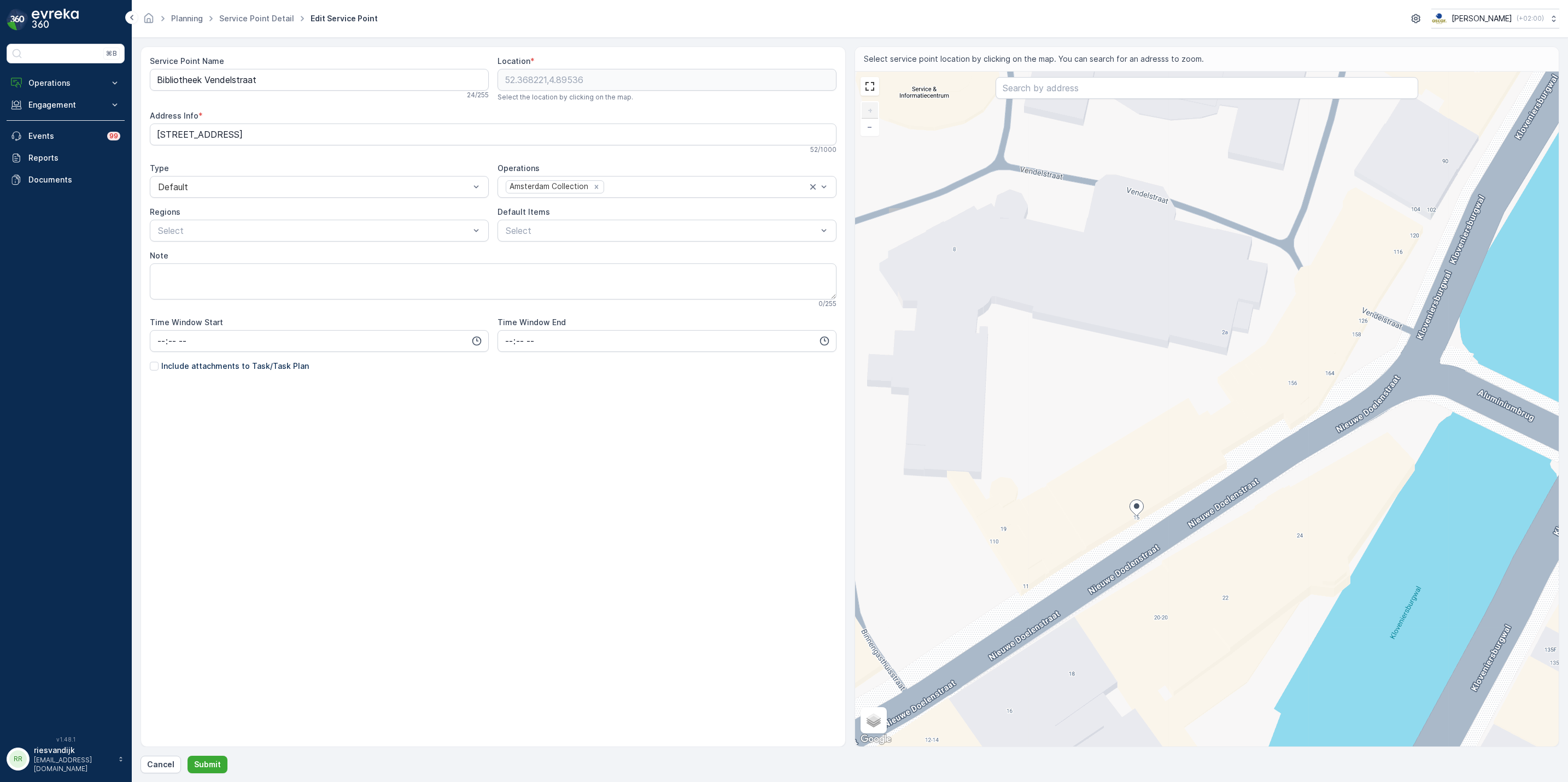
drag, startPoint x: 1191, startPoint y: 420, endPoint x: 1121, endPoint y: 535, distance: 134.6
click at [1121, 535] on div "+ − Satellite Roadmap Terrain Hybrid Leaflet Keyboard shortcuts Map Data Map da…" at bounding box center [1207, 409] width 704 height 675
click at [203, 272] on textarea "Note" at bounding box center [493, 281] width 687 height 36
click at [305, 278] on textarea "bij de nieuwe doelenstraat 11" at bounding box center [493, 281] width 687 height 36
type textarea "bij de nieuwe doelenstraat 11,"
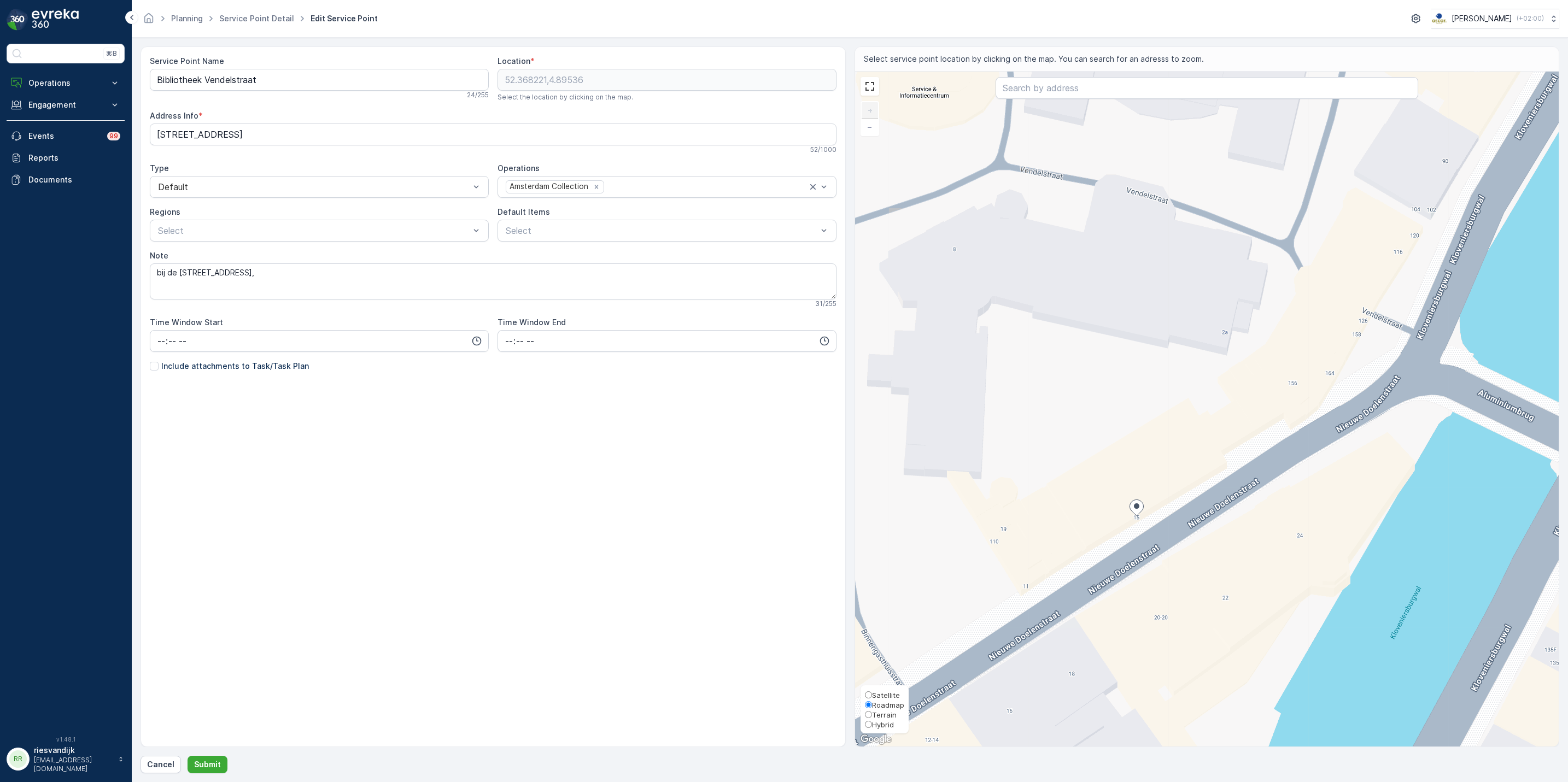
click at [881, 691] on span "Satellite" at bounding box center [886, 695] width 28 height 9
click at [872, 692] on input "Satellite" at bounding box center [868, 695] width 7 height 7
radio input "true"
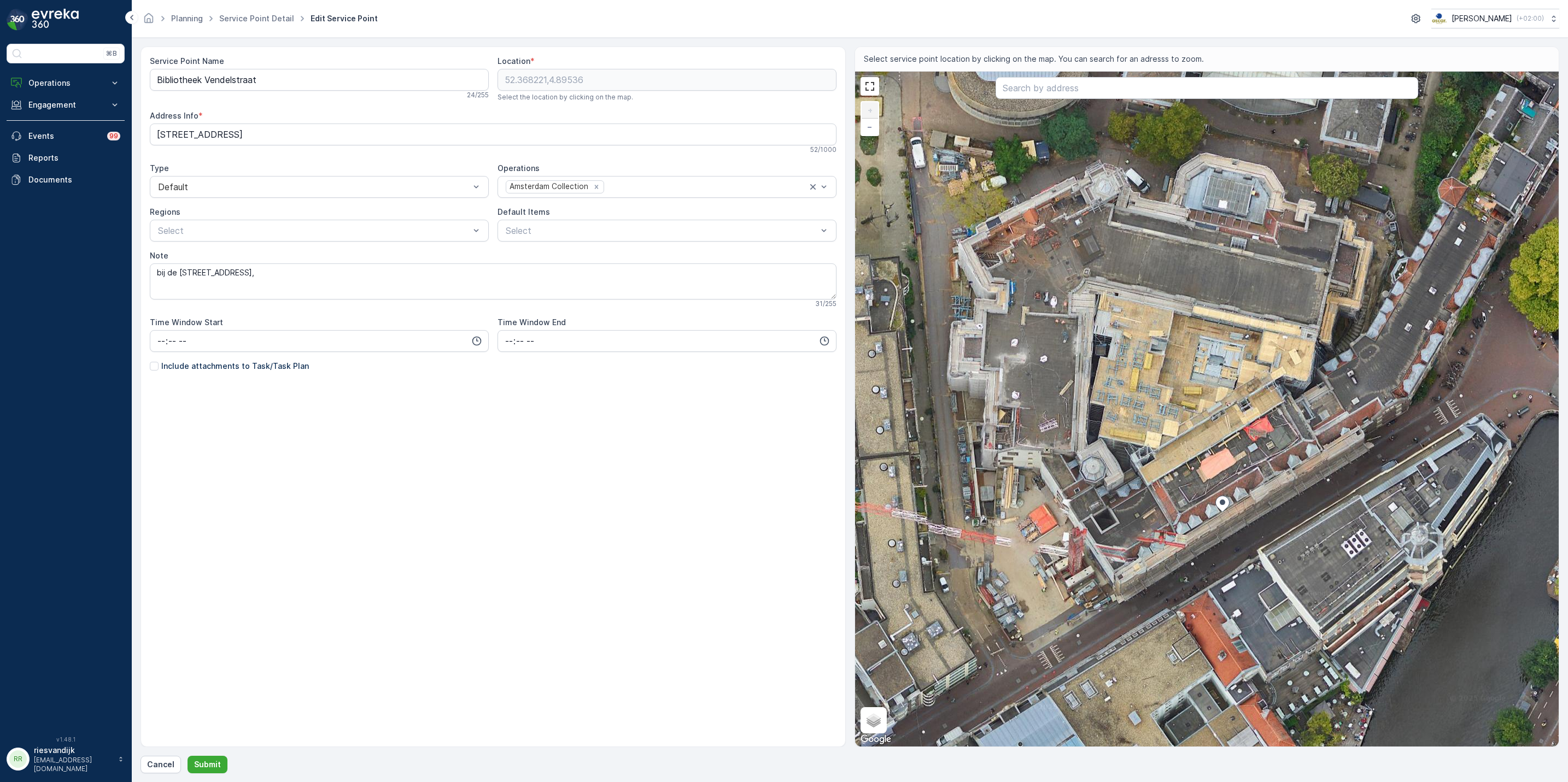
drag, startPoint x: 1133, startPoint y: 496, endPoint x: 1236, endPoint y: 492, distance: 103.1
click at [1236, 492] on div "+ − Satellite Roadmap Terrain Hybrid Leaflet Keyboard shortcuts Map Data Imager…" at bounding box center [1207, 409] width 704 height 675
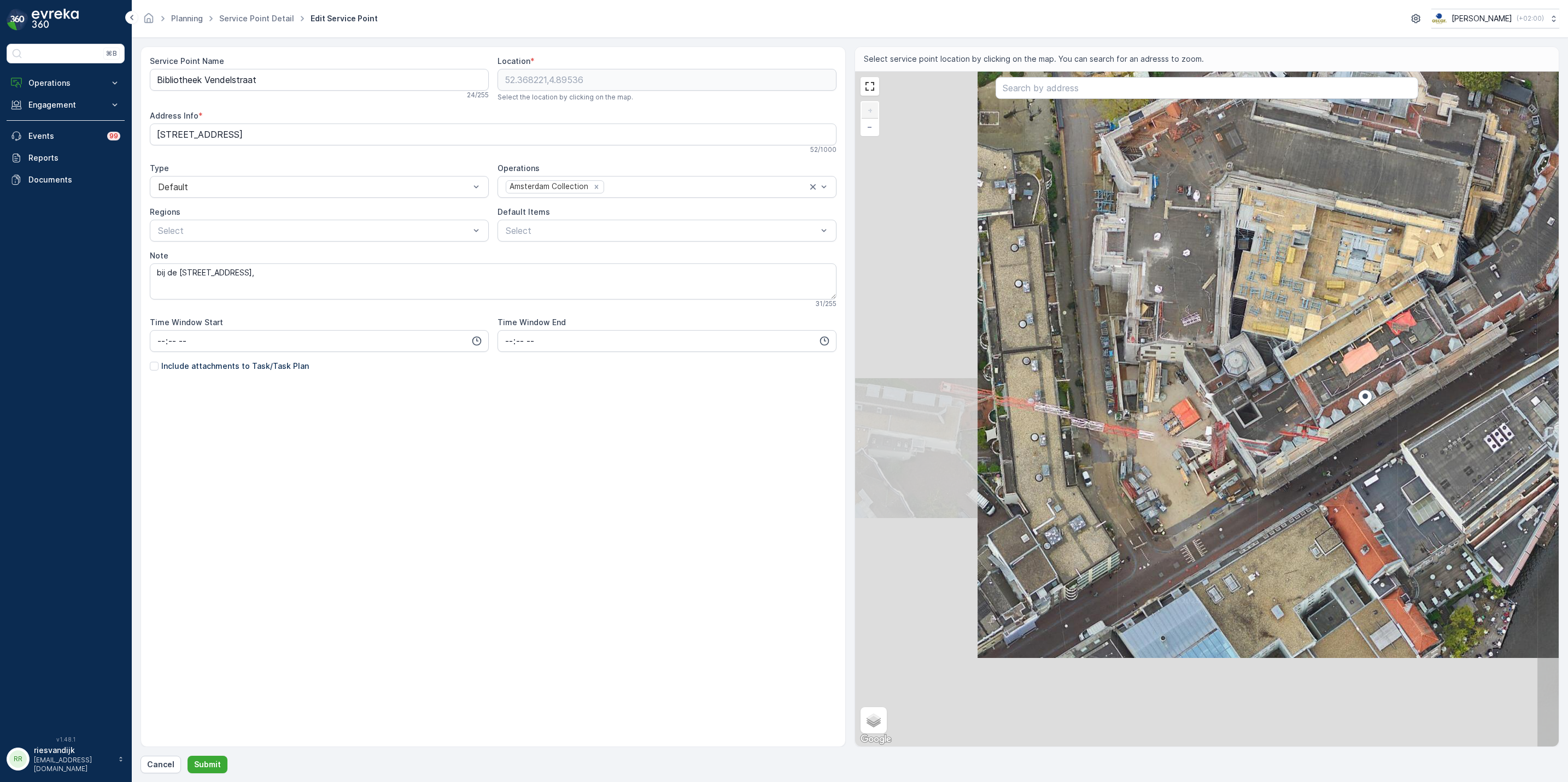
drag, startPoint x: 1208, startPoint y: 471, endPoint x: 1252, endPoint y: 449, distance: 49.2
click at [1252, 449] on div "+ − Satellite Roadmap Terrain Hybrid Leaflet Keyboard shortcuts Map Data Imager…" at bounding box center [1207, 409] width 704 height 675
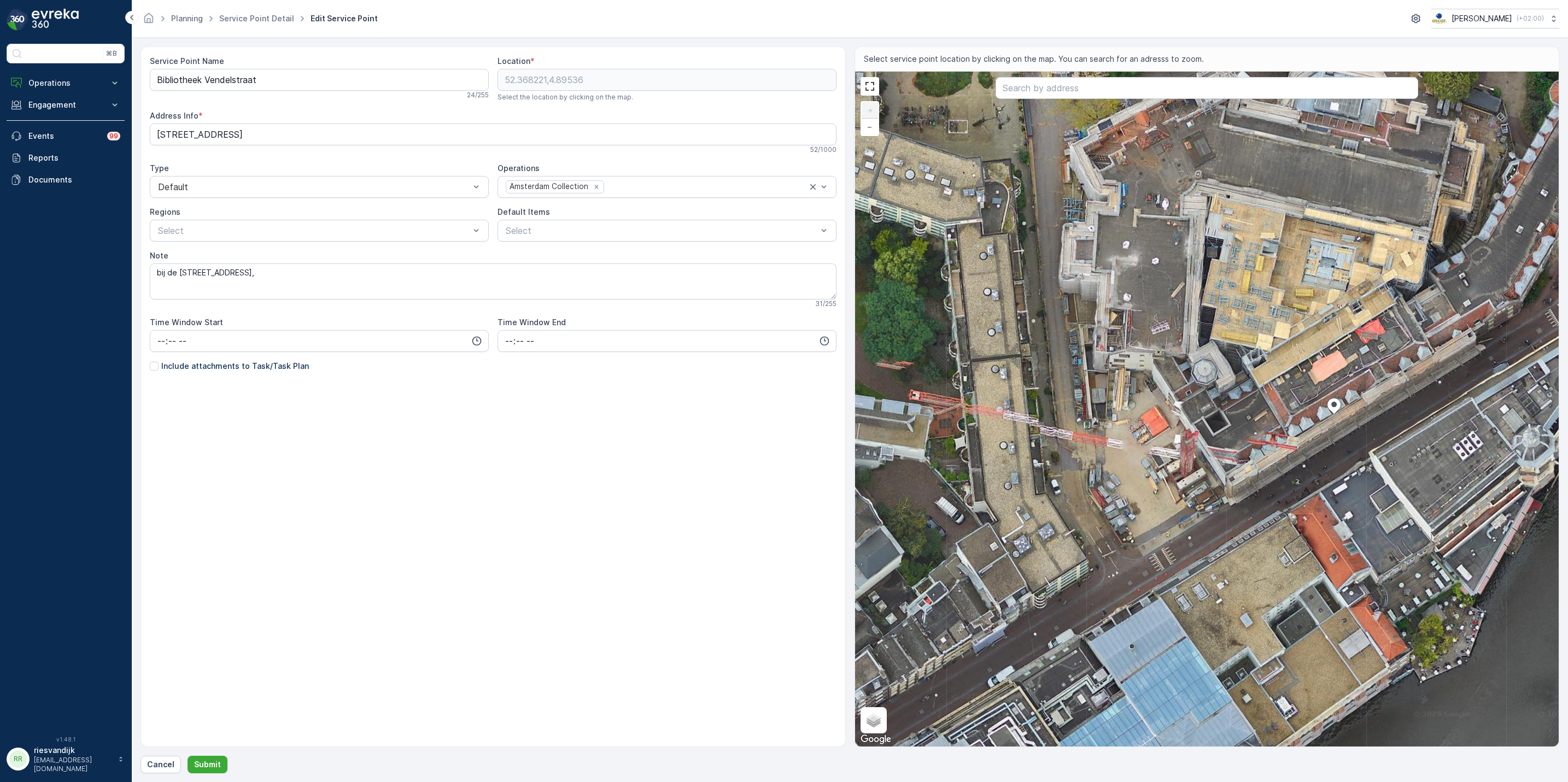
drag, startPoint x: 1206, startPoint y: 493, endPoint x: 1096, endPoint y: 498, distance: 110.1
click at [1096, 499] on div "+ − Satellite Roadmap Terrain Hybrid Leaflet Keyboard shortcuts Map Data Imager…" at bounding box center [1207, 409] width 704 height 675
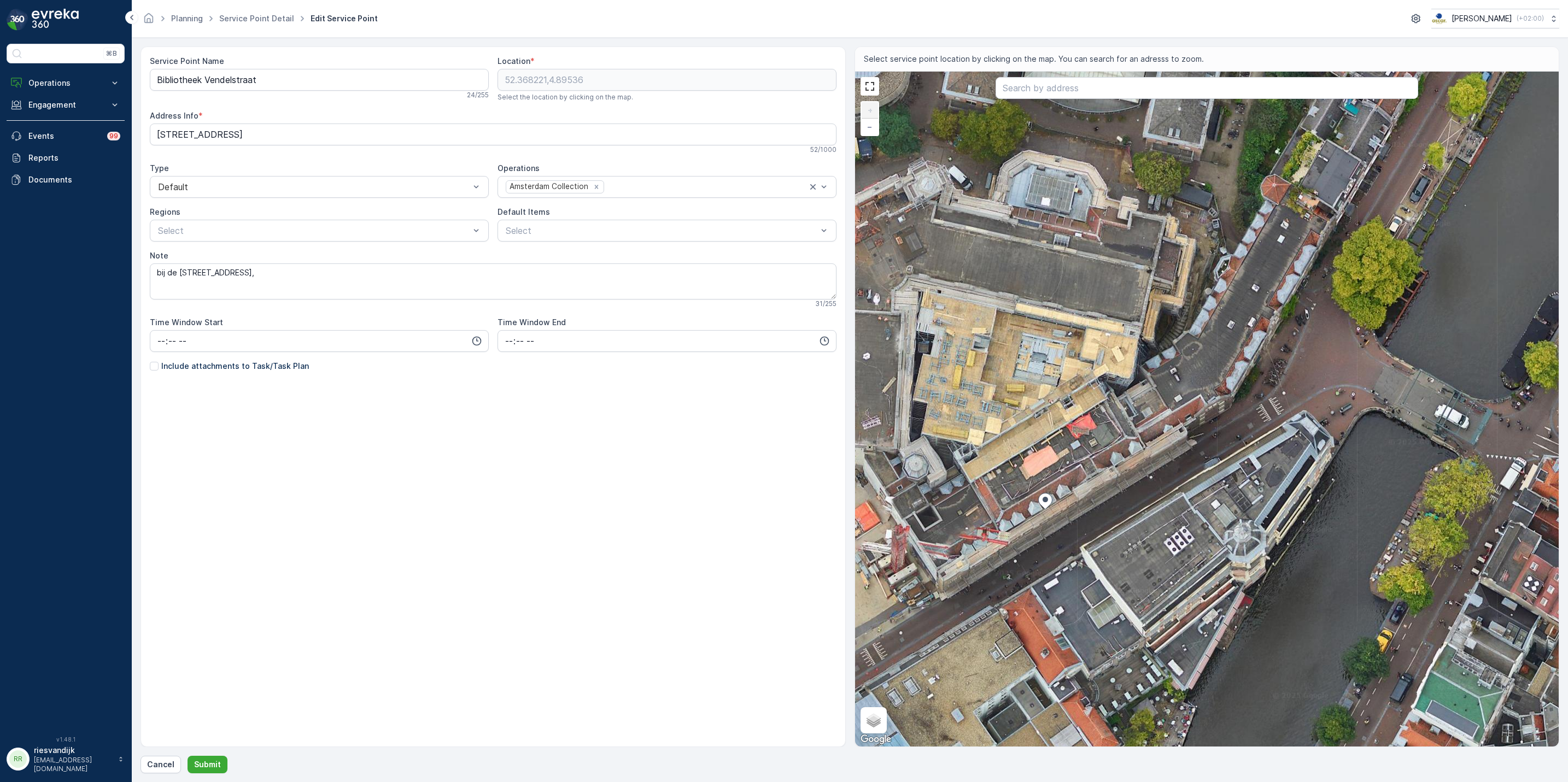
drag, startPoint x: 1093, startPoint y: 491, endPoint x: 1037, endPoint y: 547, distance: 79.2
click at [1037, 547] on div "+ − Satellite Roadmap Terrain Hybrid Leaflet Keyboard shortcuts Map Data Imager…" at bounding box center [1207, 409] width 704 height 675
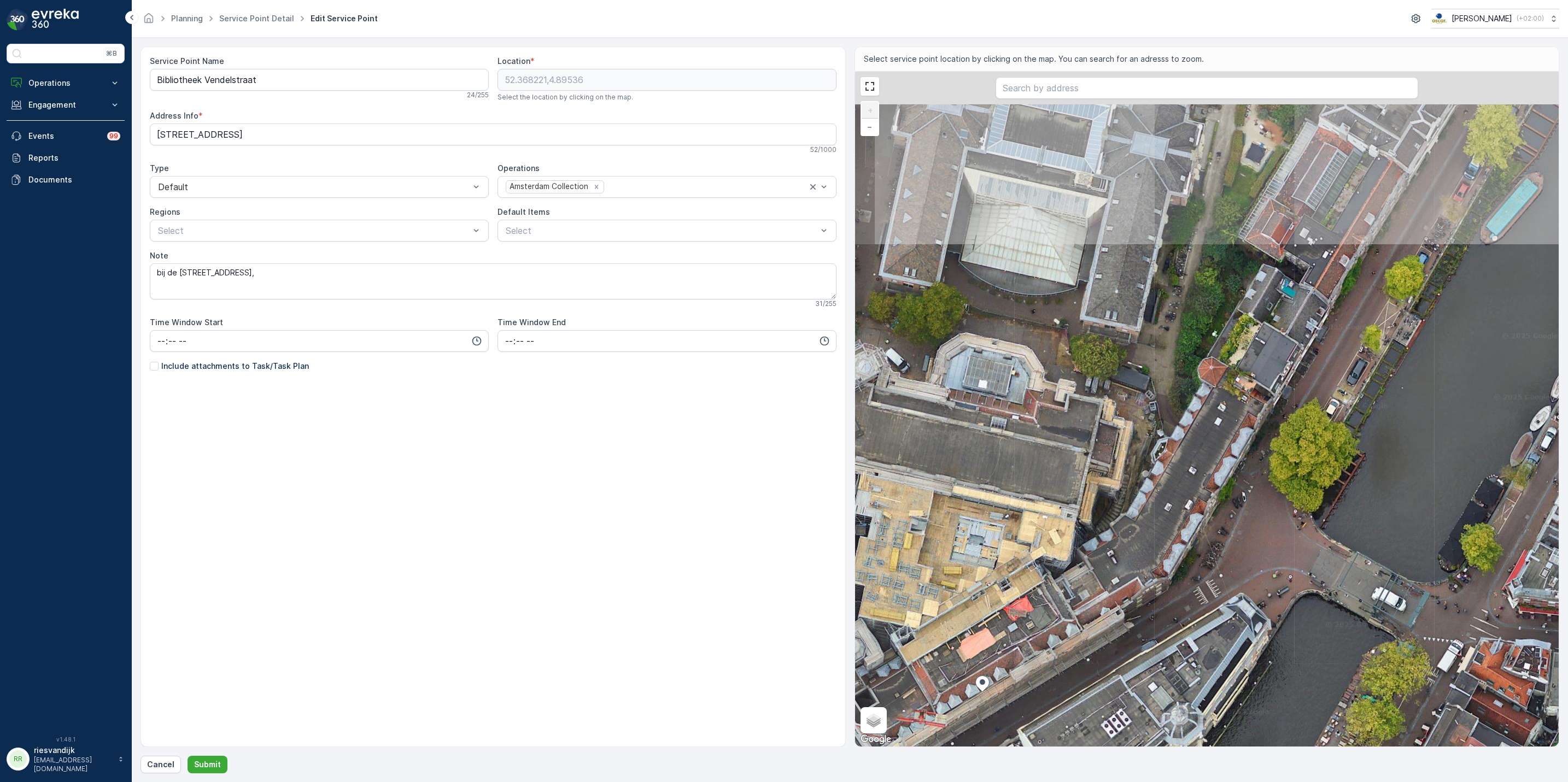
drag, startPoint x: 1140, startPoint y: 454, endPoint x: 1078, endPoint y: 635, distance: 191.3
click at [1078, 635] on div "+ − Satellite Roadmap Terrain Hybrid Leaflet Keyboard shortcuts Map Data Imager…" at bounding box center [1207, 409] width 704 height 675
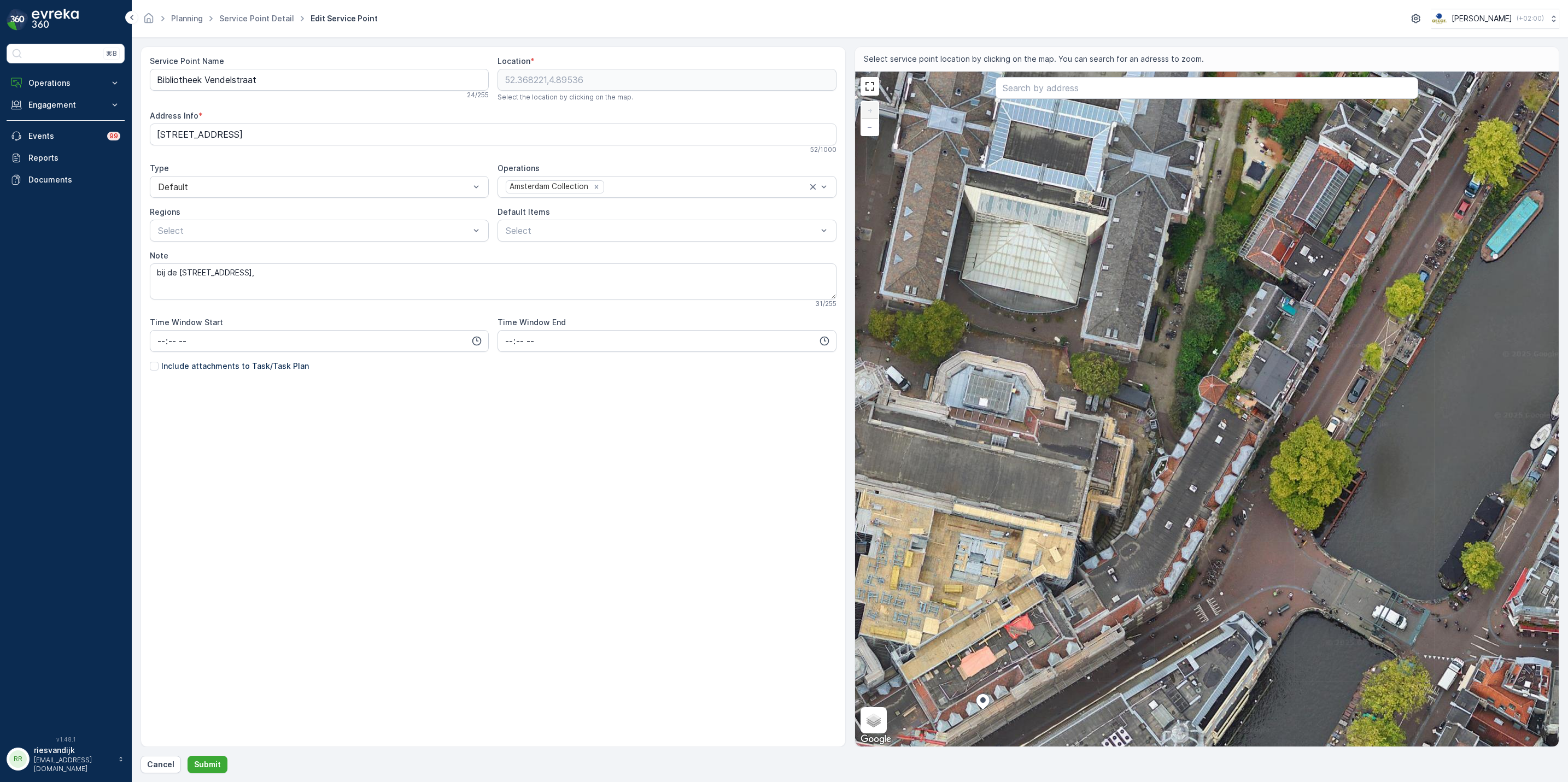
drag, startPoint x: 1117, startPoint y: 540, endPoint x: 1117, endPoint y: 563, distance: 23.0
click at [1117, 563] on div "+ − Satellite Roadmap Terrain Hybrid Leaflet Keyboard shortcuts Map Data Imager…" at bounding box center [1207, 409] width 704 height 675
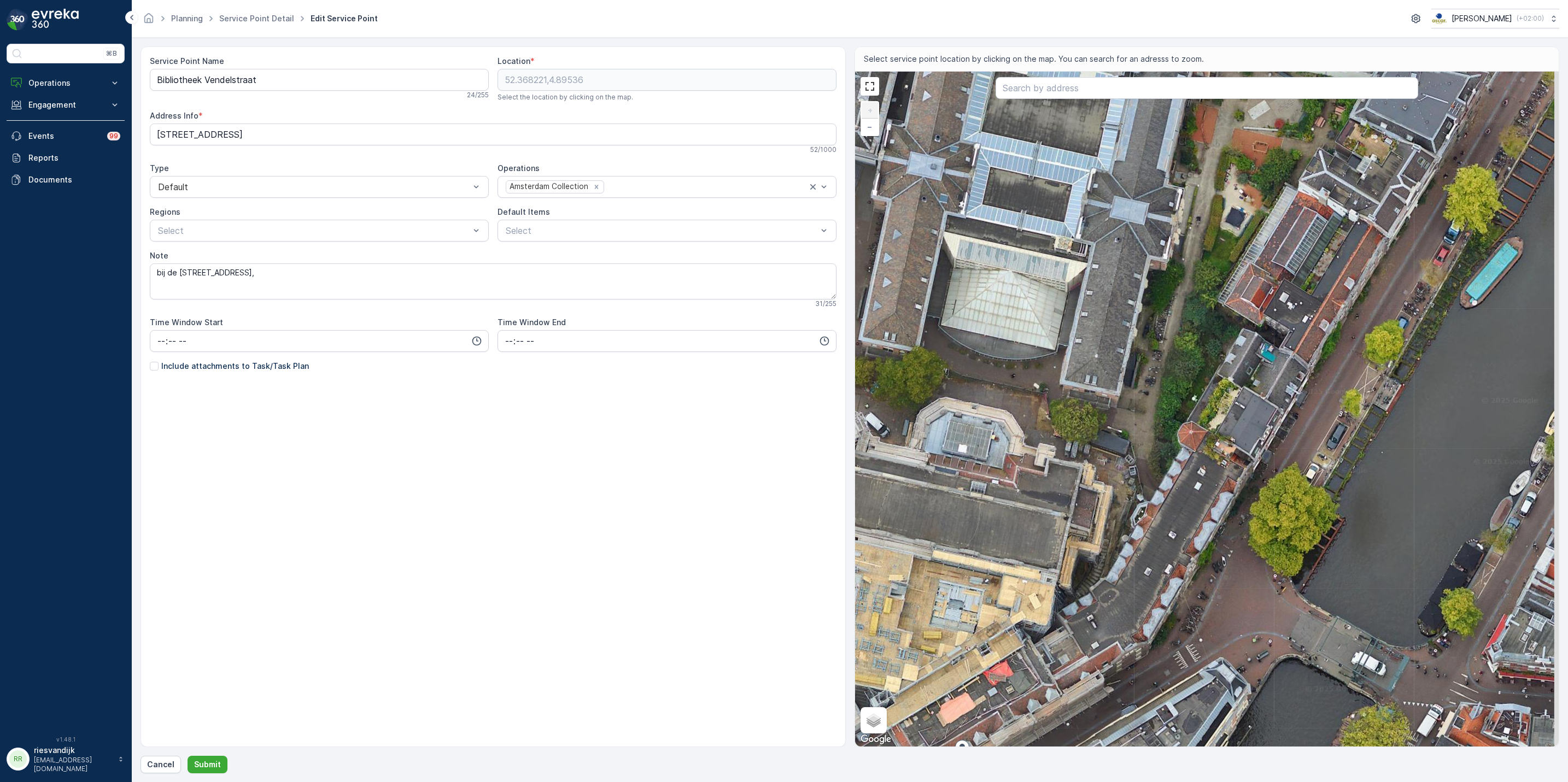
drag, startPoint x: 1137, startPoint y: 514, endPoint x: 1104, endPoint y: 527, distance: 35.5
click at [1107, 546] on div "+ − Satellite Roadmap Terrain Hybrid Leaflet Keyboard shortcuts Map Data Imager…" at bounding box center [1207, 409] width 704 height 675
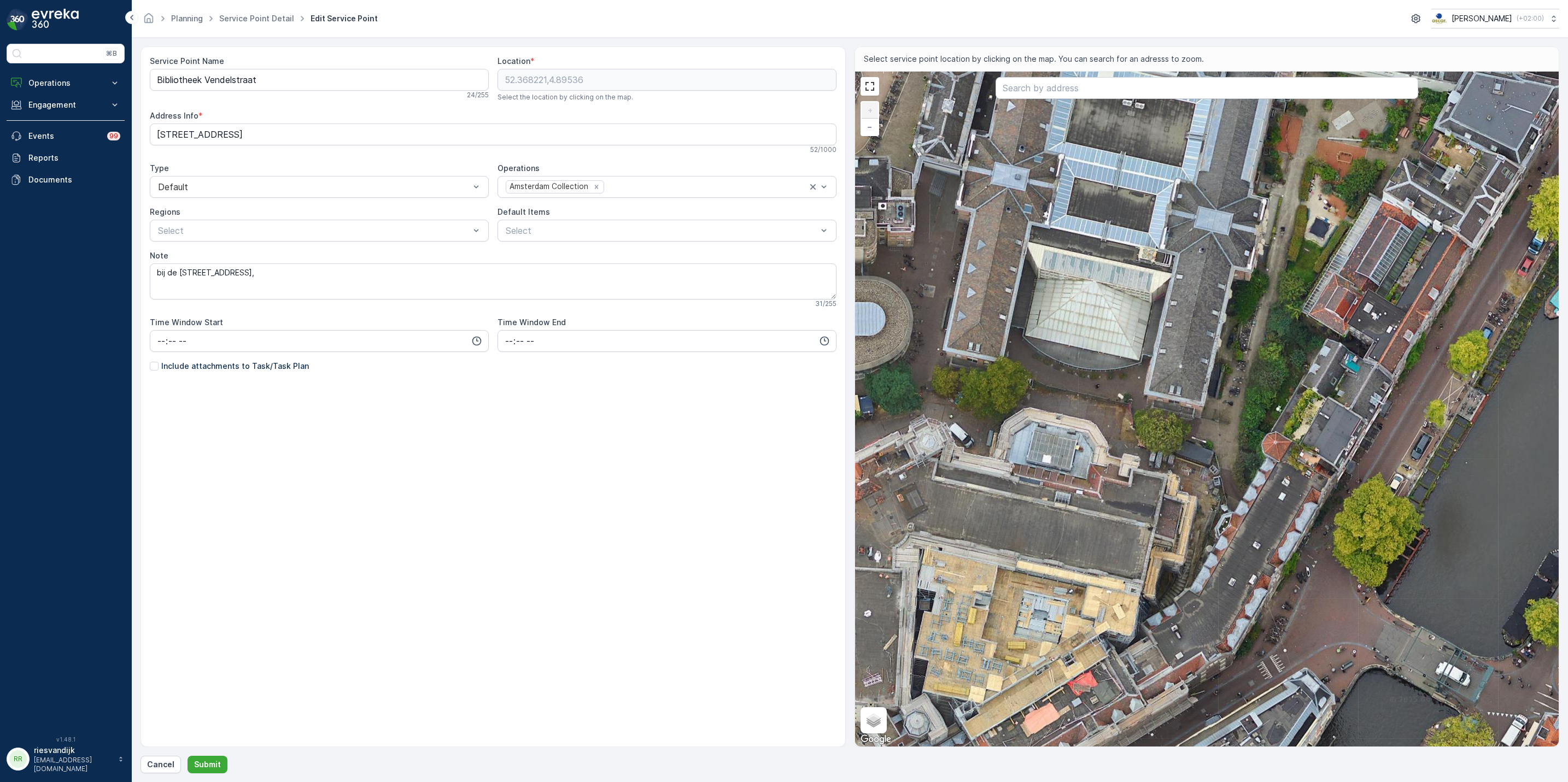
click at [1386, 379] on div "+ − Satellite Roadmap Terrain Hybrid Leaflet Keyboard shortcuts Map Data Imager…" at bounding box center [1207, 409] width 704 height 675
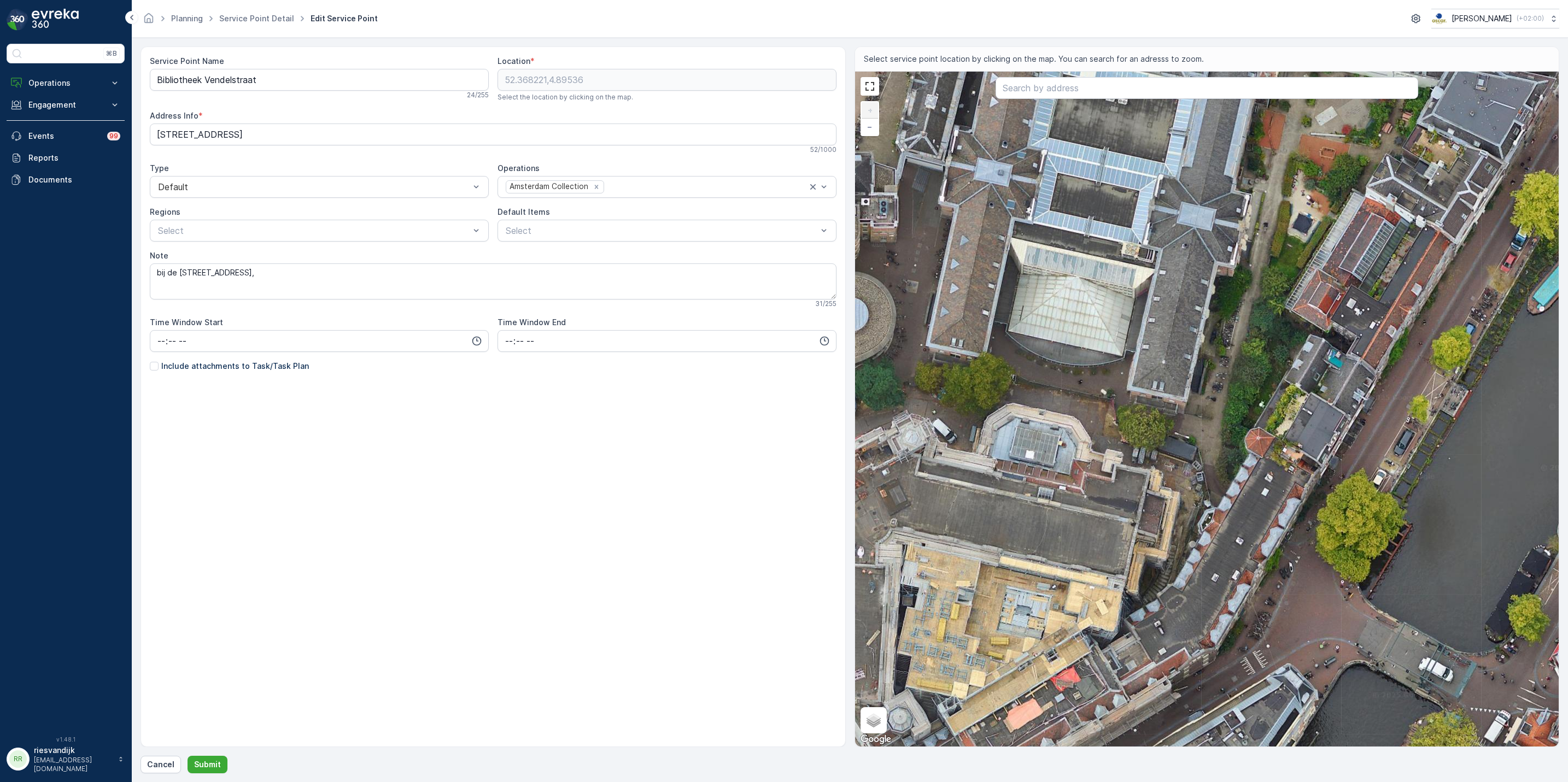
drag, startPoint x: 1302, startPoint y: 568, endPoint x: 1294, endPoint y: 567, distance: 8.1
click at [1294, 567] on div "+ − Satellite Roadmap Terrain Hybrid Leaflet Keyboard shortcuts Map Data Imager…" at bounding box center [1207, 409] width 704 height 675
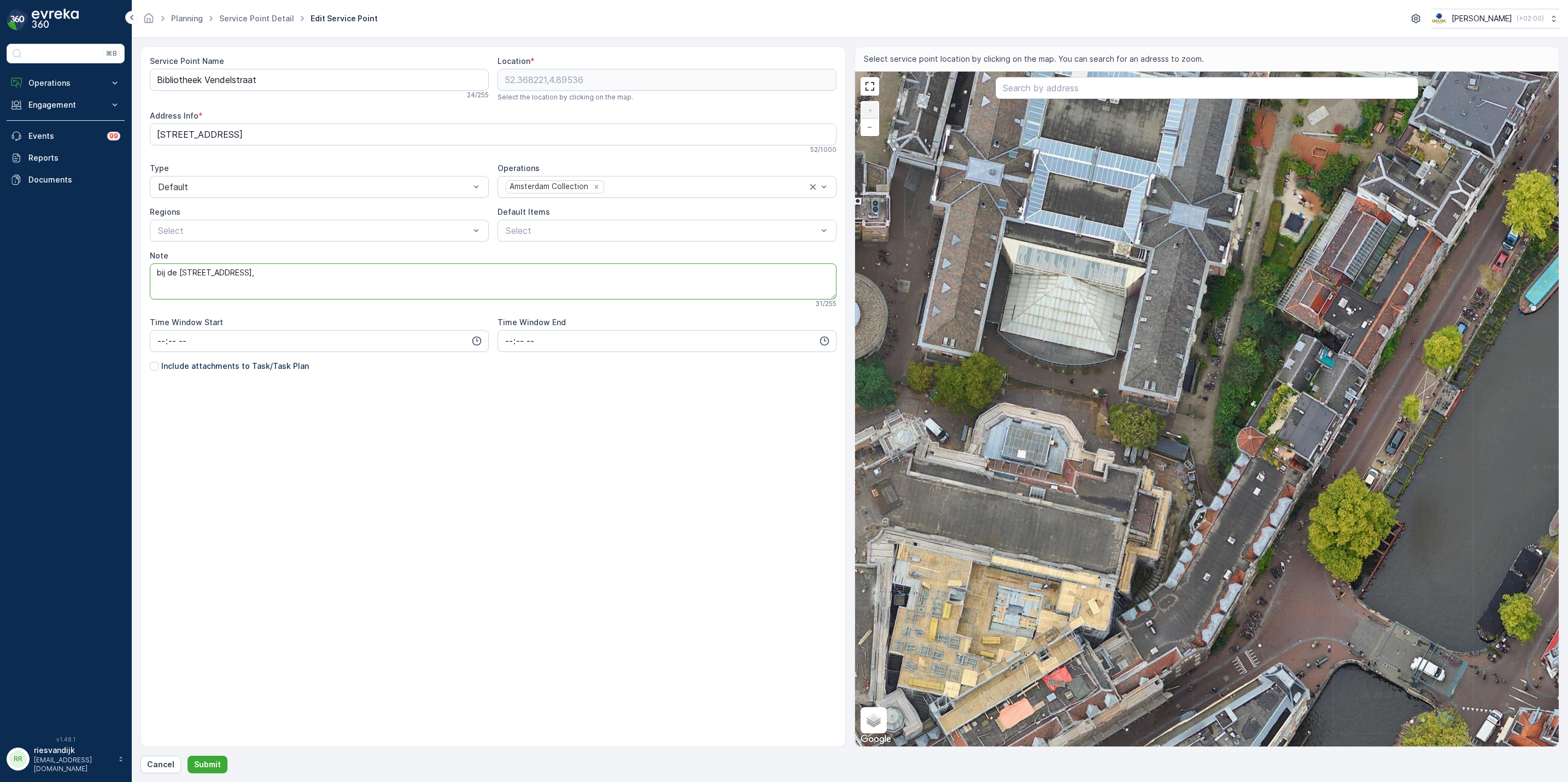
click at [278, 272] on textarea "bij de nieuwe doelenstraat 11," at bounding box center [493, 281] width 687 height 36
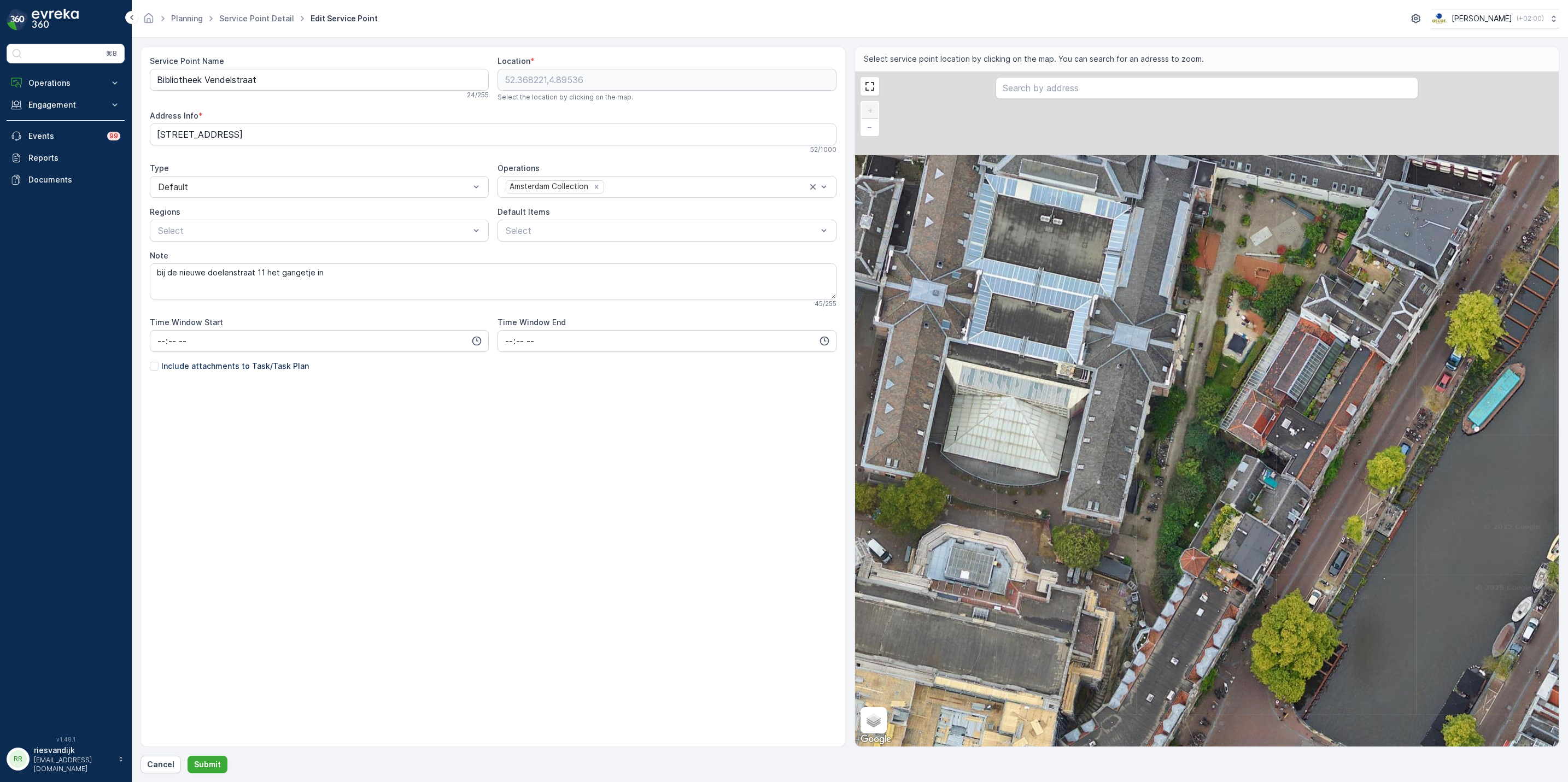
drag, startPoint x: 1224, startPoint y: 353, endPoint x: 1156, endPoint y: 446, distance: 115.2
click at [1168, 464] on div "+ − Satellite Roadmap Terrain Hybrid Leaflet Keyboard shortcuts Map Data Imager…" at bounding box center [1207, 409] width 704 height 675
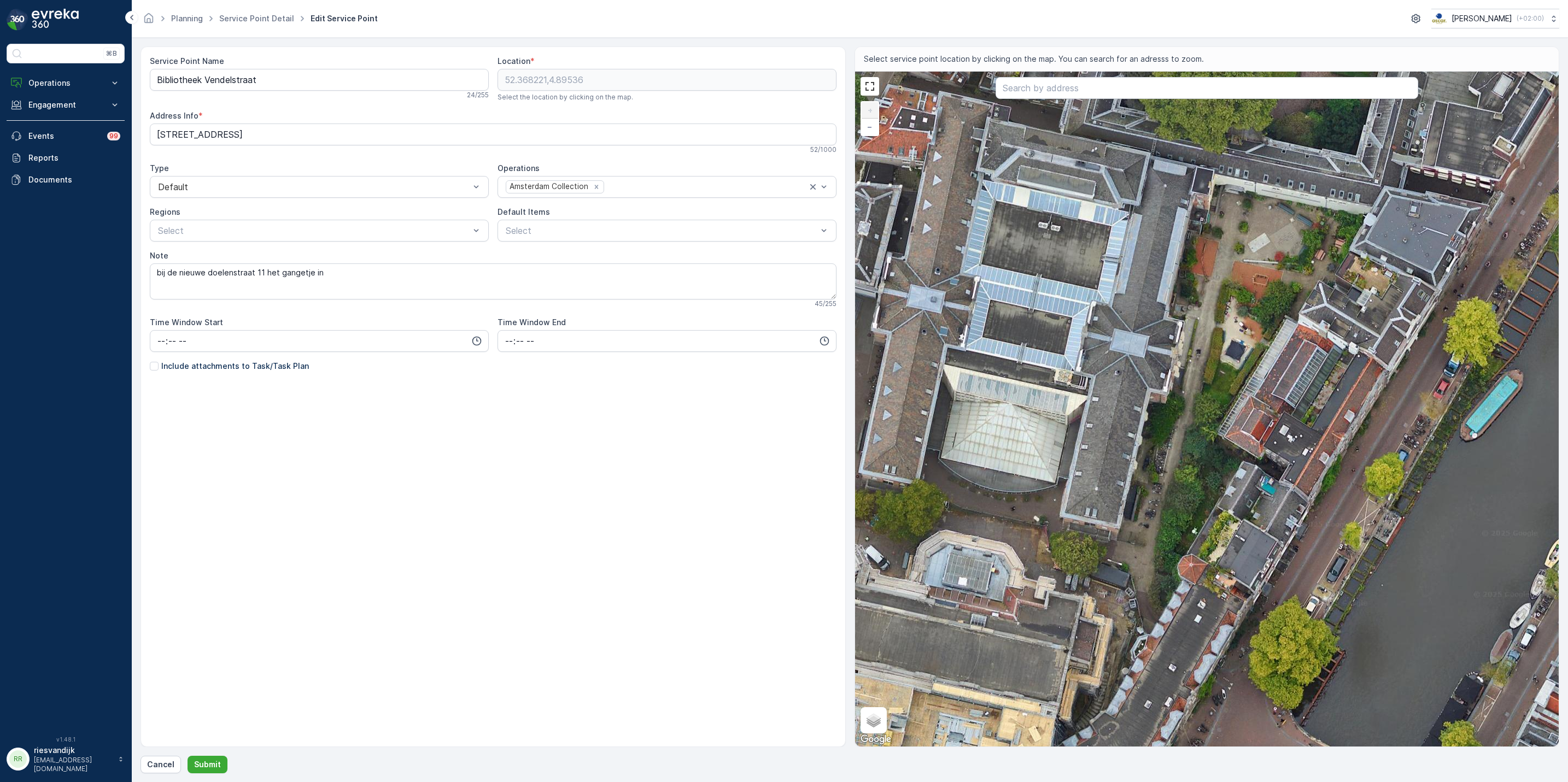
drag, startPoint x: 1274, startPoint y: 274, endPoint x: 1268, endPoint y: 338, distance: 64.3
click at [1268, 338] on div "+ − Satellite Roadmap Terrain Hybrid Leaflet Keyboard shortcuts Map Data Imager…" at bounding box center [1207, 409] width 704 height 675
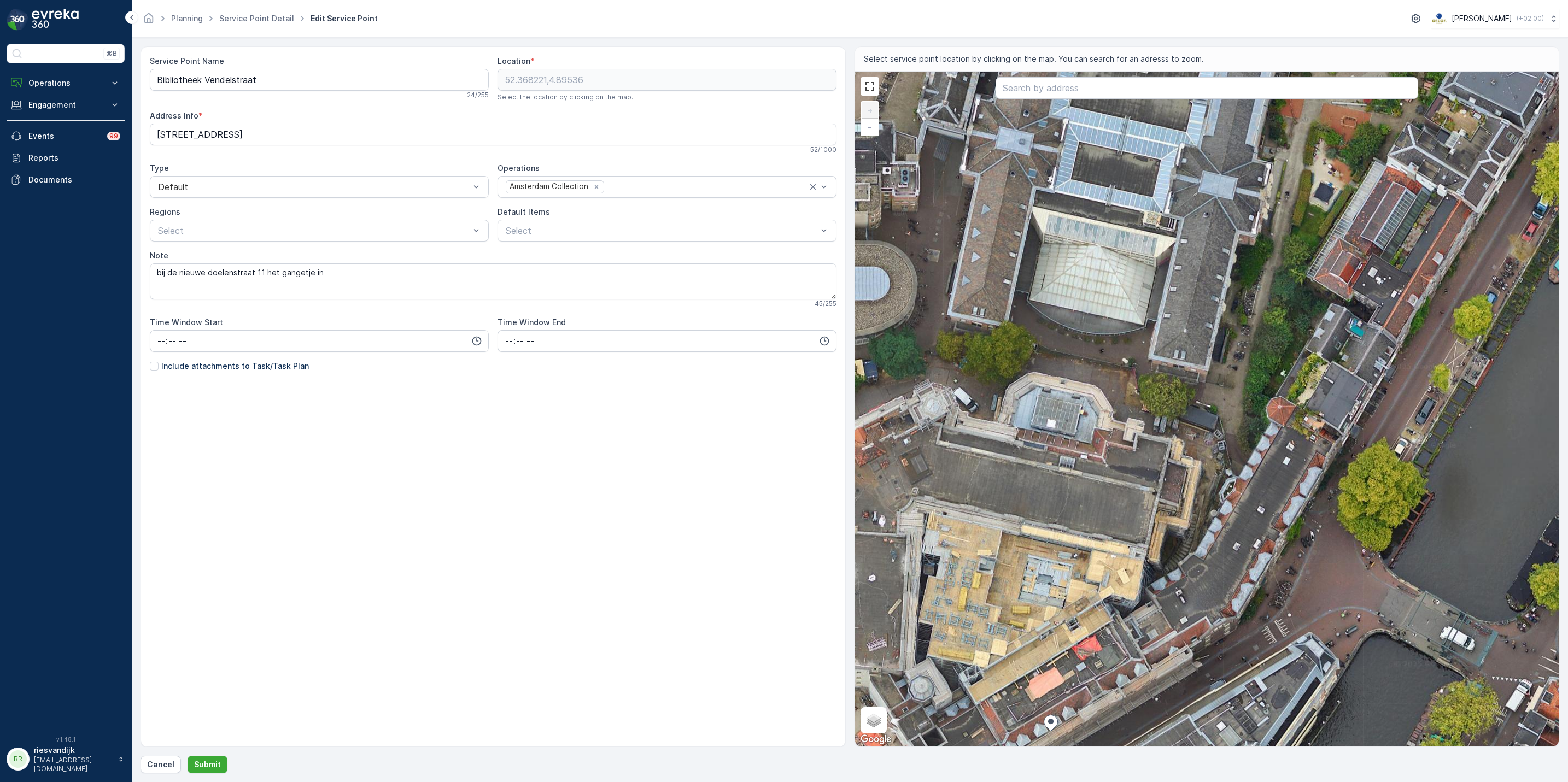
drag, startPoint x: 1298, startPoint y: 449, endPoint x: 1391, endPoint y: 217, distance: 249.9
click at [1391, 217] on div "+ − Satellite Roadmap Terrain Hybrid Leaflet Keyboard shortcuts Map Data Imager…" at bounding box center [1207, 409] width 704 height 675
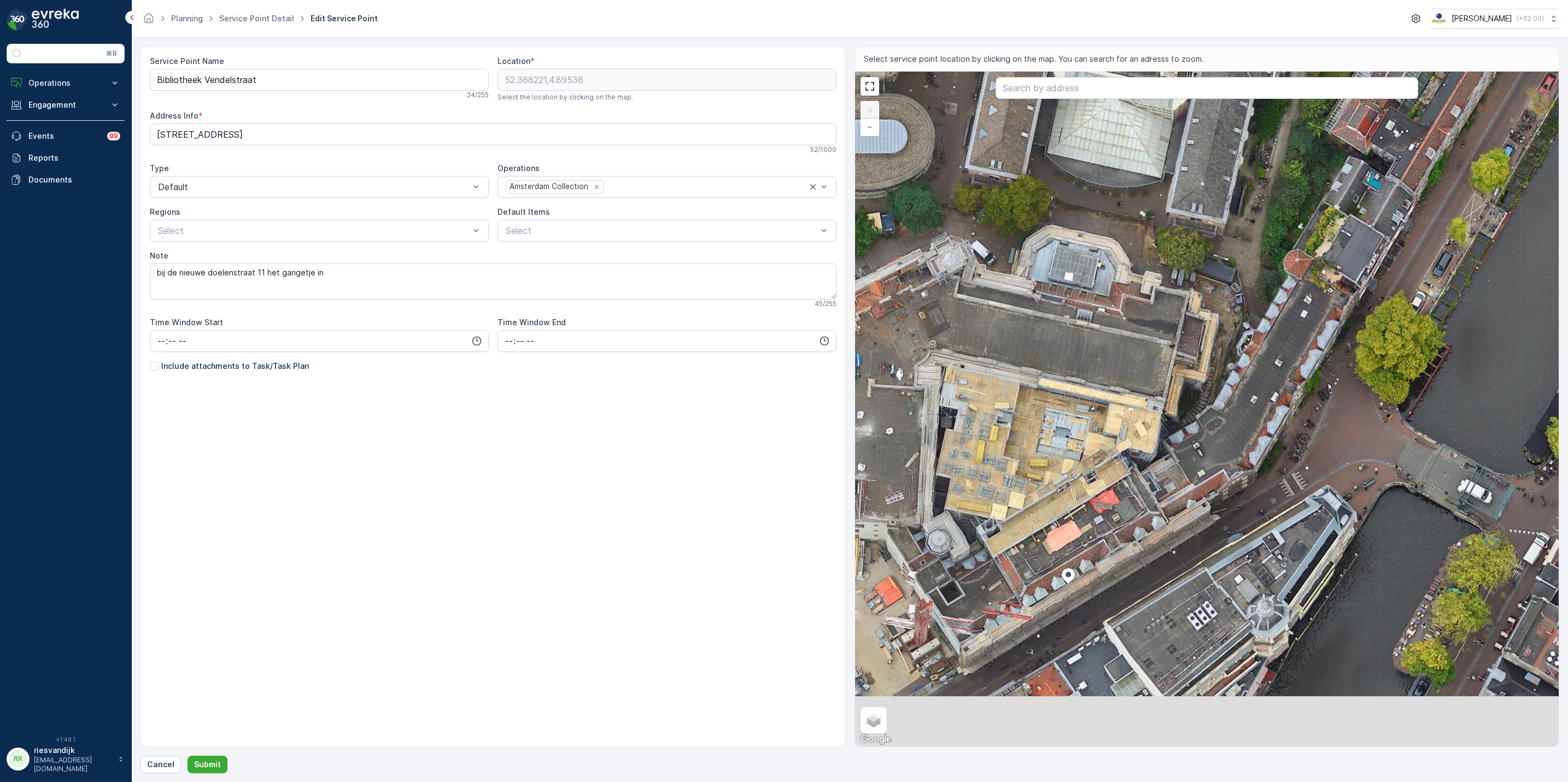
drag, startPoint x: 1372, startPoint y: 334, endPoint x: 1373, endPoint y: 284, distance: 50.0
click at [1373, 284] on div "+ − Satellite Roadmap Terrain Hybrid Leaflet Keyboard shortcuts Map Data Imager…" at bounding box center [1207, 409] width 704 height 675
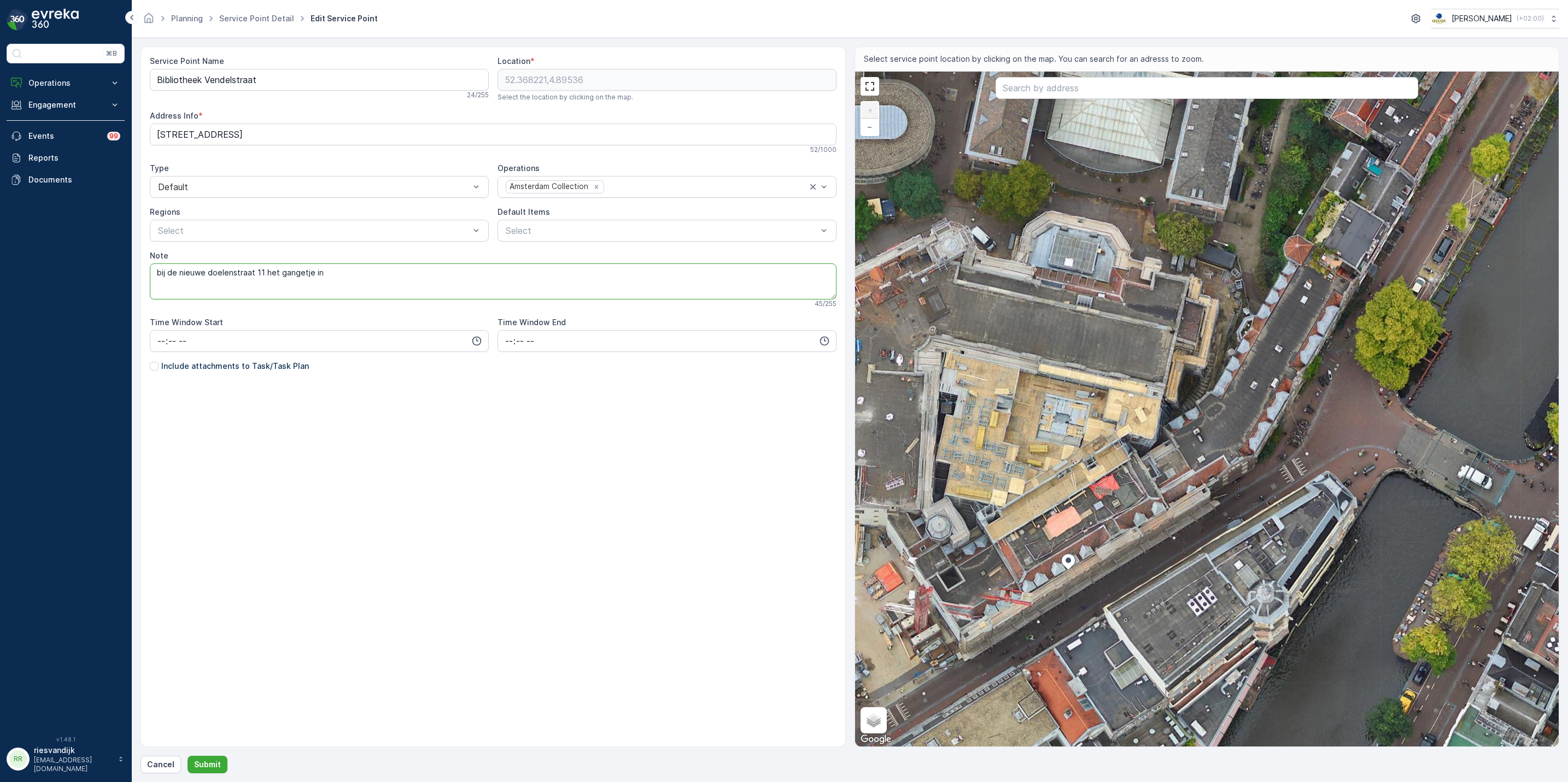
click at [263, 274] on textarea "bij de nieuwe doelenstraat 11 het gangetje in" at bounding box center [493, 281] width 687 height 36
click at [394, 284] on textarea "bij de nieuwe doelenstraat 11 parkeren, het gangetje in" at bounding box center [493, 281] width 687 height 36
click at [522, 273] on textarea "bij de nieuwe doelenstraat 11 parkeren, expeditieingang bij nummer 11 aanbellen," at bounding box center [493, 281] width 687 height 36
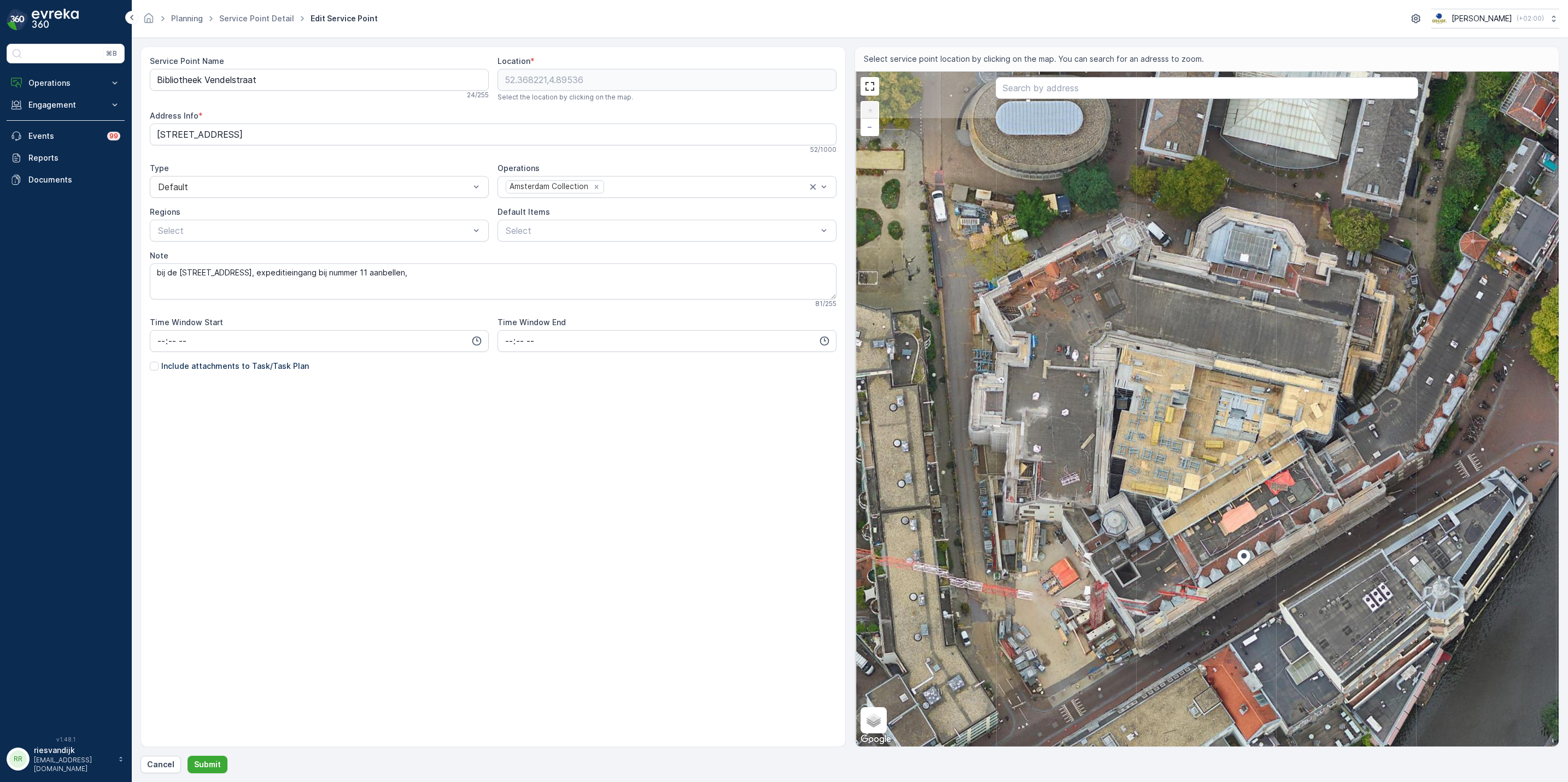
drag, startPoint x: 1100, startPoint y: 359, endPoint x: 1275, endPoint y: 354, distance: 175.1
click at [1275, 354] on div "+ − Satellite Roadmap Terrain Hybrid Leaflet Keyboard shortcuts Map Data Imager…" at bounding box center [1207, 409] width 704 height 675
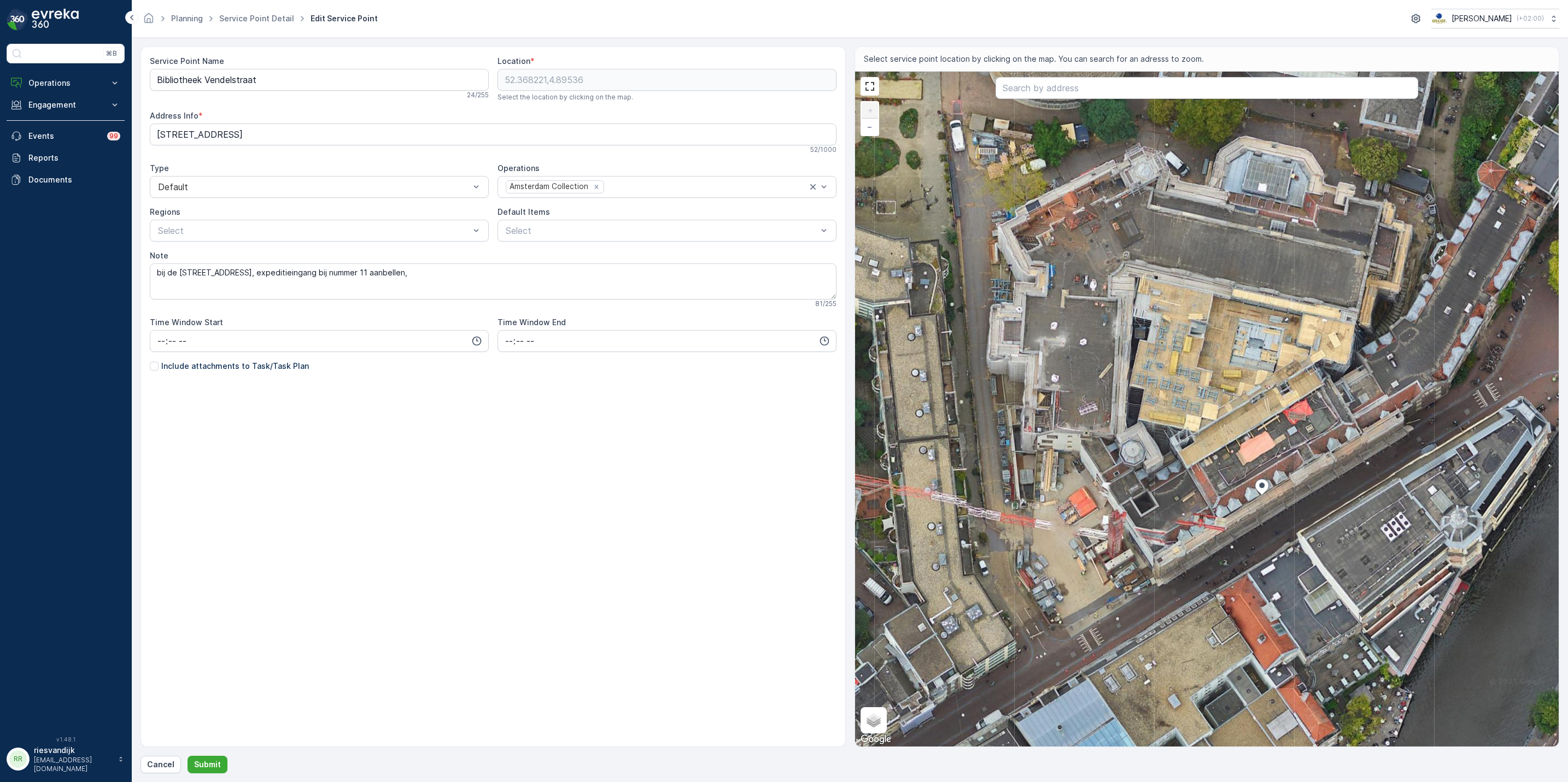
drag, startPoint x: 1185, startPoint y: 625, endPoint x: 1200, endPoint y: 566, distance: 60.9
click at [1200, 566] on div "+ − Satellite Roadmap Terrain Hybrid Leaflet Keyboard shortcuts Map Data Imager…" at bounding box center [1207, 409] width 704 height 675
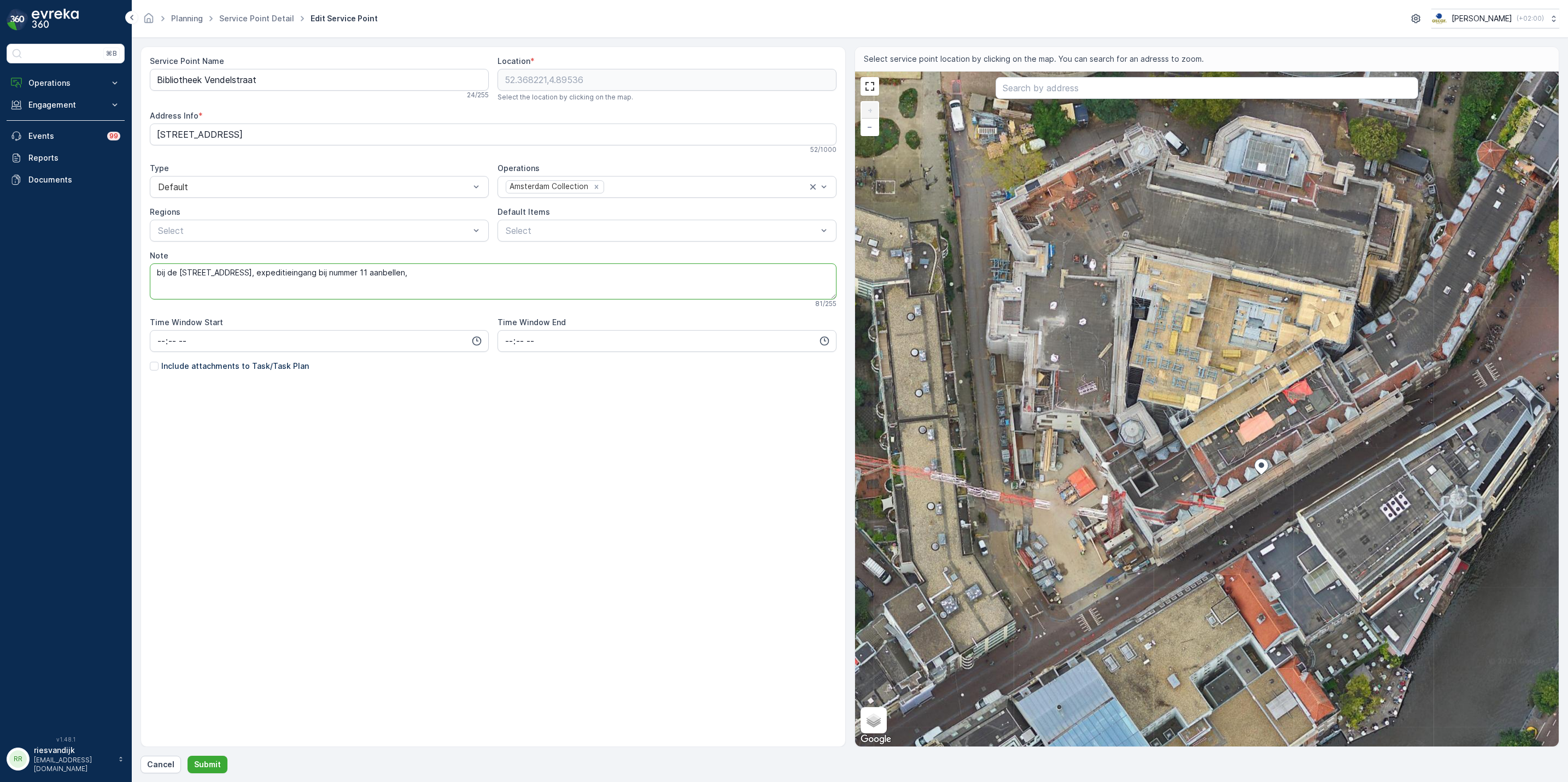
click at [575, 282] on textarea "bij de nieuwe doelenstraat 11 parkeren, expeditieingang bij nummer 11 aanbellen," at bounding box center [493, 281] width 687 height 36
click at [456, 271] on textarea "bij de nieuwe doelenstraat 11 parkeren, expeditieingang bij nummer 11 aanbellen…" at bounding box center [493, 281] width 687 height 36
click at [610, 276] on textarea "bij de nieuwe doelenstraat 11 parkeren, expeditieingang bij nummer 11 aanbellen…" at bounding box center [493, 281] width 687 height 36
click at [653, 283] on textarea "bij de nieuwe doelenstraat 11 parkeren, expeditieingang bij nummer 11 aanbellen…" at bounding box center [493, 281] width 687 height 36
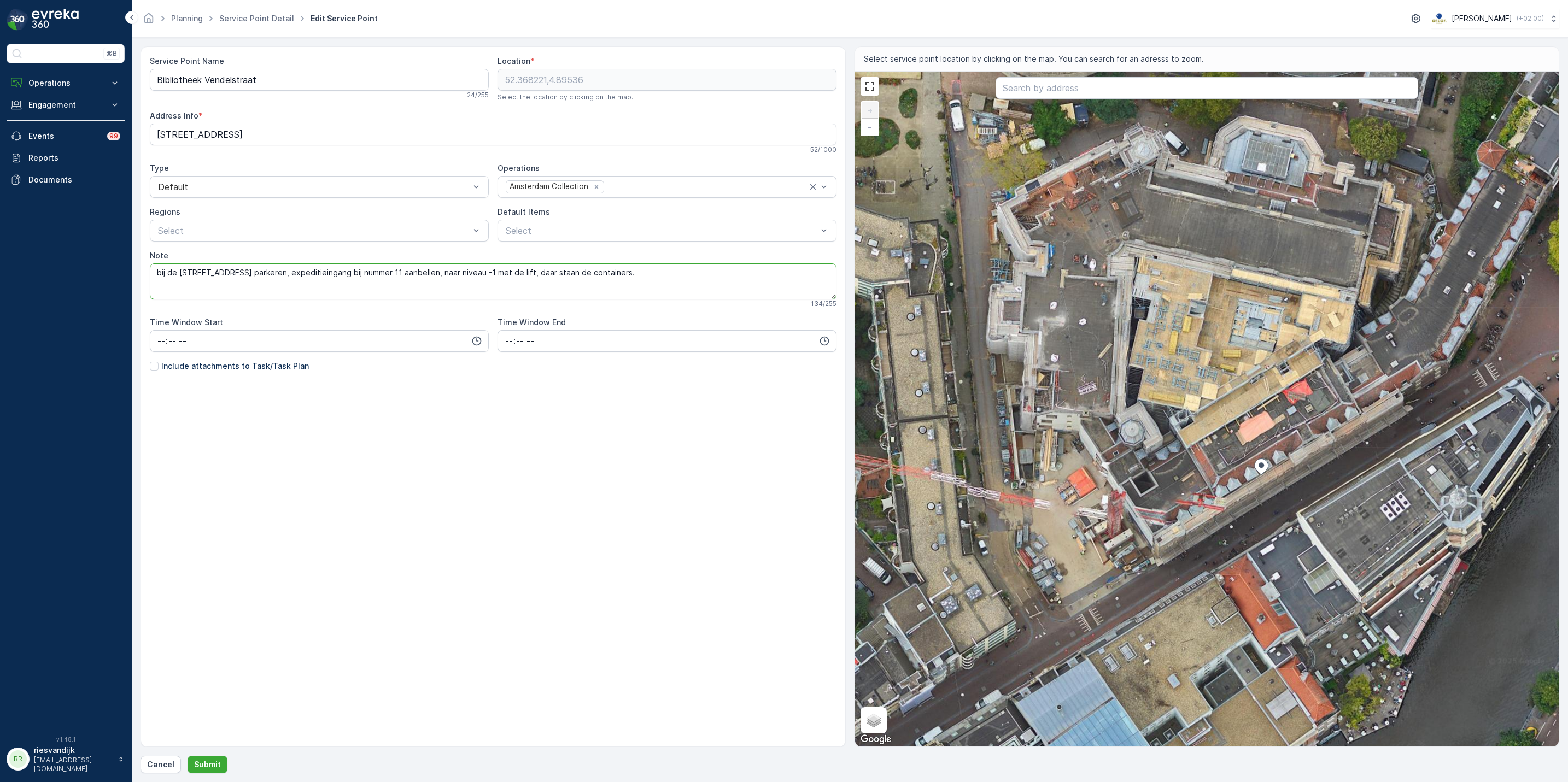
click at [672, 274] on textarea "bij de nieuwe doelenstraat 11 parkeren, expeditieingang bij nummer 11 aanbellen…" at bounding box center [493, 281] width 687 height 36
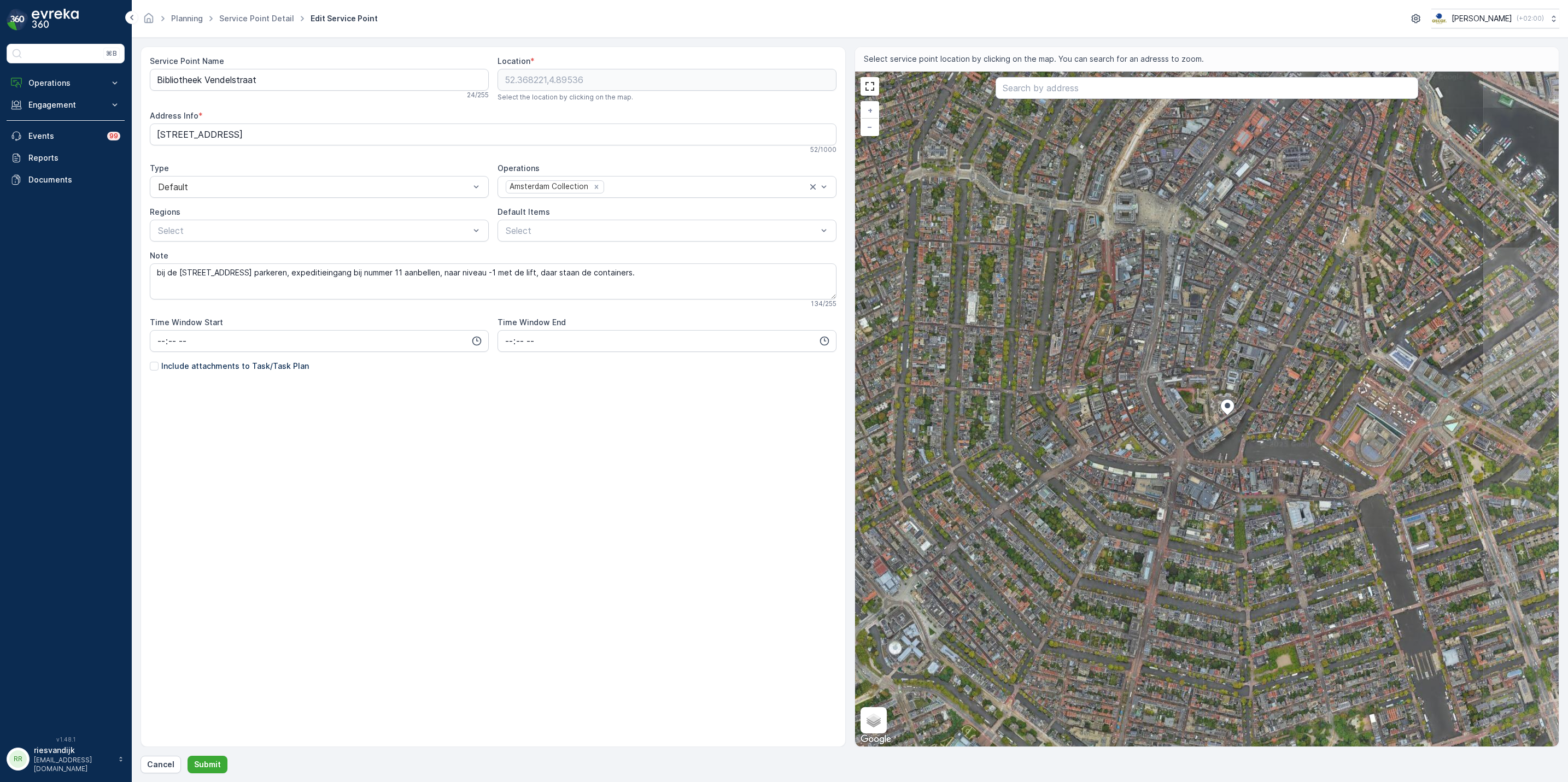
drag, startPoint x: 1355, startPoint y: 381, endPoint x: 1224, endPoint y: 406, distance: 133.4
click at [1224, 406] on icon at bounding box center [1227, 407] width 14 height 16
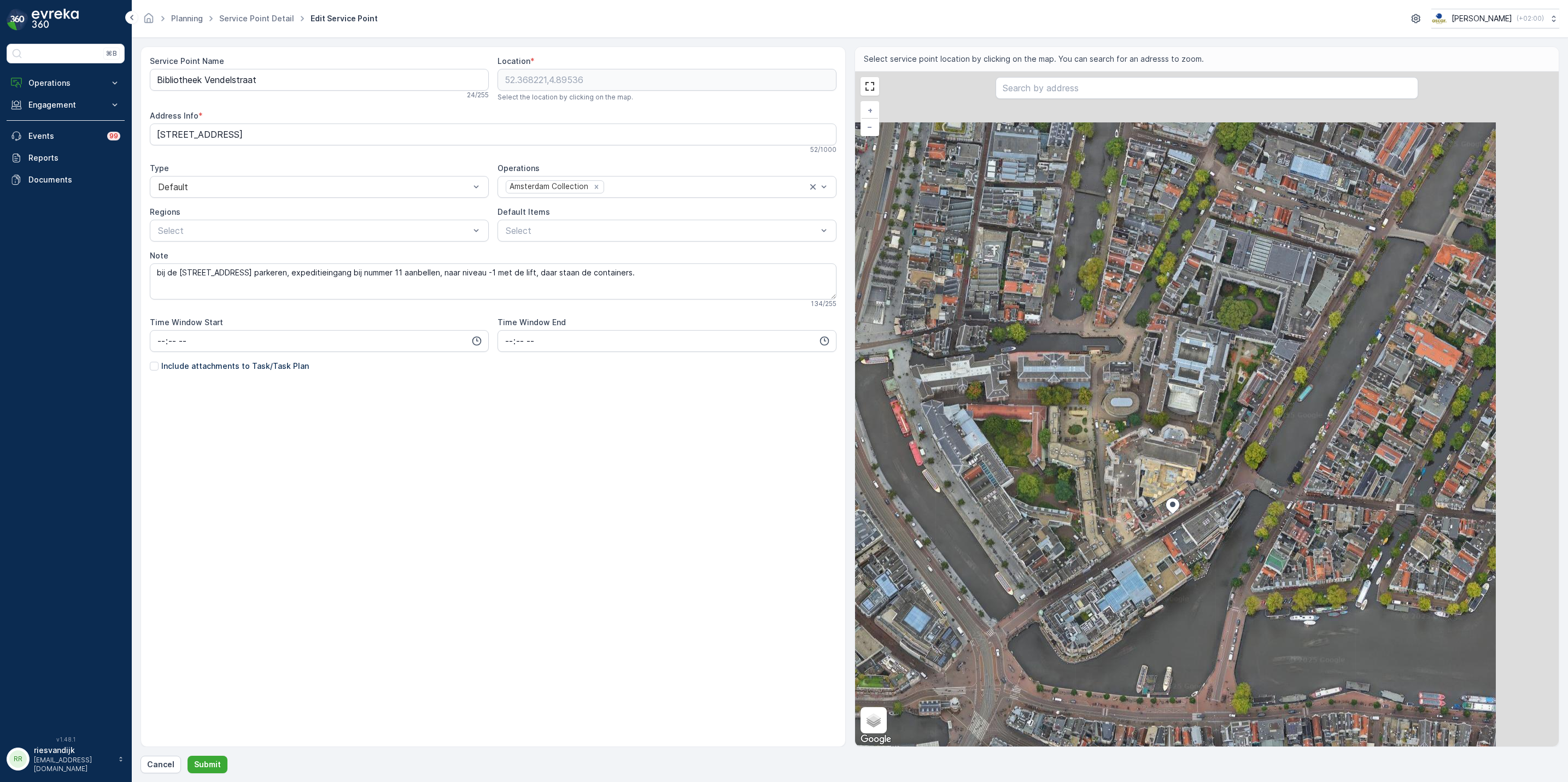
drag, startPoint x: 1302, startPoint y: 338, endPoint x: 1232, endPoint y: 424, distance: 110.9
click at [1234, 422] on div "+ − Satellite Roadmap Terrain Hybrid Leaflet Keyboard shortcuts Map Data Imager…" at bounding box center [1207, 409] width 704 height 675
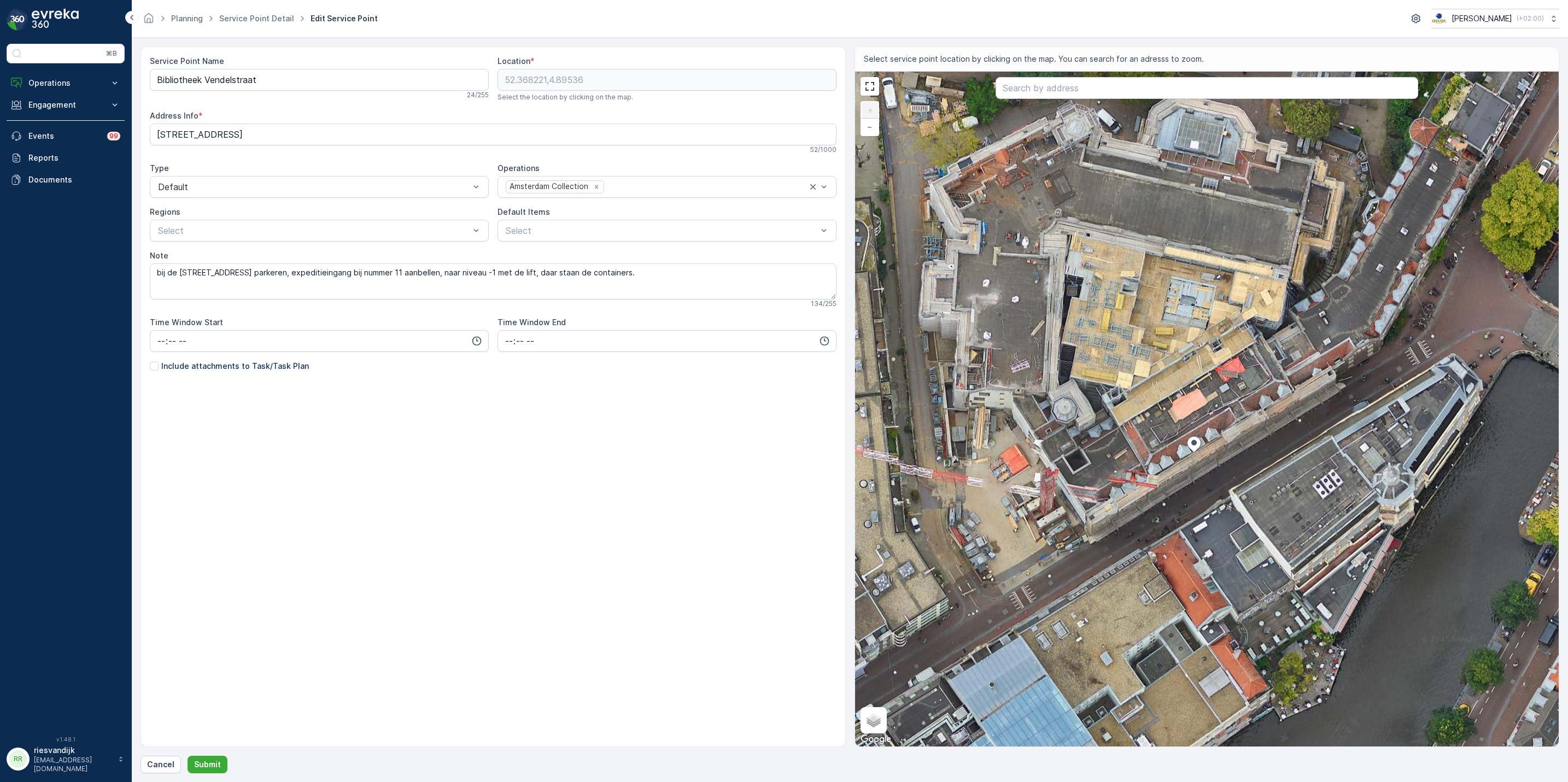
drag, startPoint x: 1160, startPoint y: 530, endPoint x: 1200, endPoint y: 440, distance: 98.5
click at [1200, 440] on icon at bounding box center [1194, 444] width 14 height 17
drag, startPoint x: 375, startPoint y: 285, endPoint x: 344, endPoint y: 287, distance: 31.1
click at [374, 285] on textarea "bij de nieuwe doelenstraat 11 parkeren, expeditieingang bij nummer 11 aanbellen…" at bounding box center [493, 281] width 687 height 36
click at [161, 274] on textarea "bij de nieuwe doelenstraat 11 parkeren, expeditieingang bij nummer 11 aanbellen…" at bounding box center [493, 281] width 687 height 36
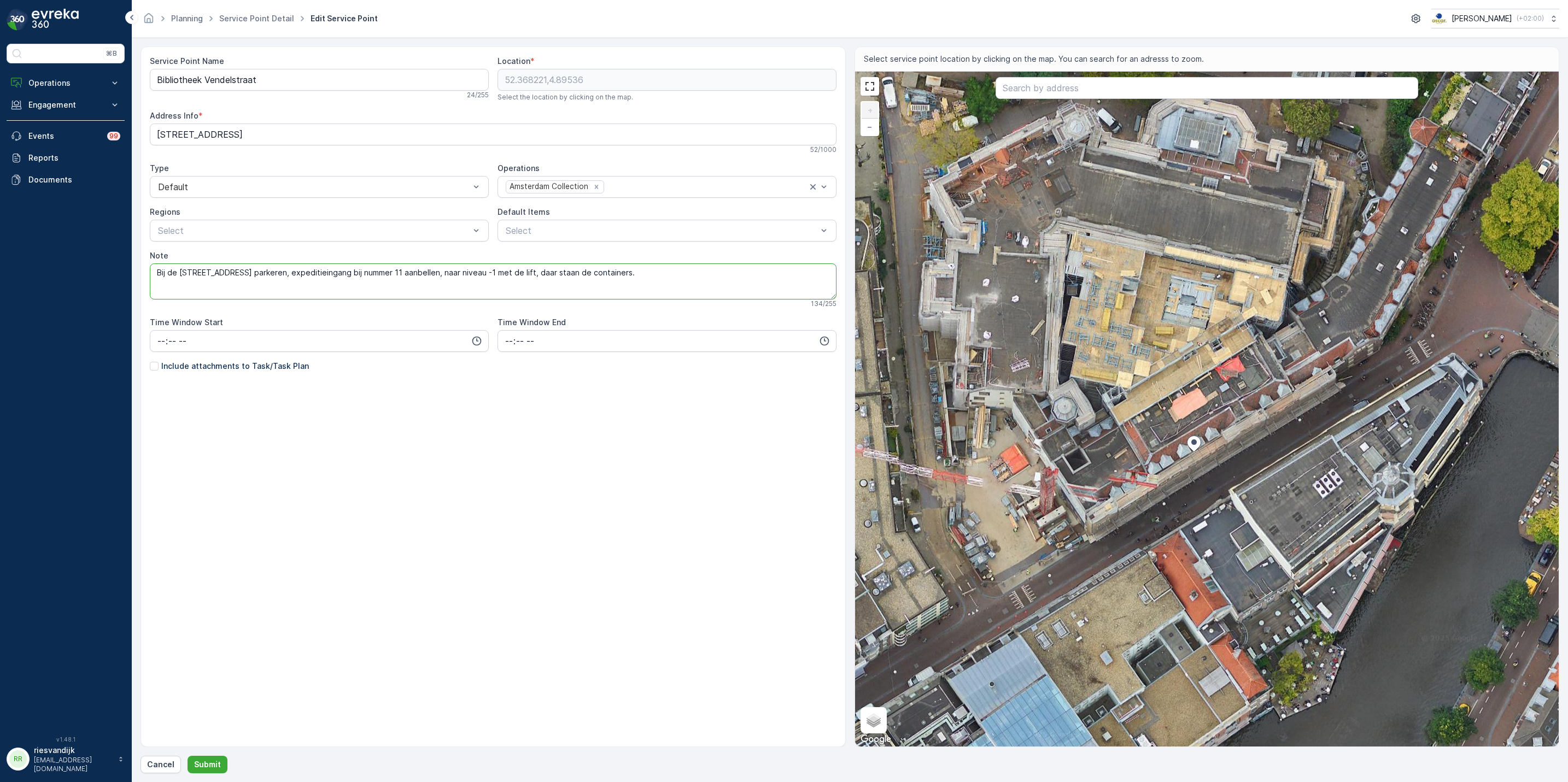
click at [209, 274] on textarea "Bij de nieuwe doelenstraat 11 parkeren, expeditieingang bij nummer 11 aanbellen…" at bounding box center [493, 281] width 687 height 36
click at [182, 279] on textarea "Bij de nieuwe Doelenstraat 11 parkeren, expeditieingang bij nummer 11 aanbellen…" at bounding box center [493, 281] width 687 height 36
click at [663, 287] on textarea "Bij de Nieuwe [STREET_ADDRESS] parkeren, expeditieingang bij nummer 11 aanbelle…" at bounding box center [493, 281] width 687 height 36
click at [713, 276] on textarea "Bij de Nieuwe [STREET_ADDRESS] parkeren, expeditieingang bij nummer 11 aanbelle…" at bounding box center [493, 281] width 687 height 36
type textarea "Bij de Nieuwe [STREET_ADDRESS] parkeren, expeditieingang bij nummer 11 aanbelle…"
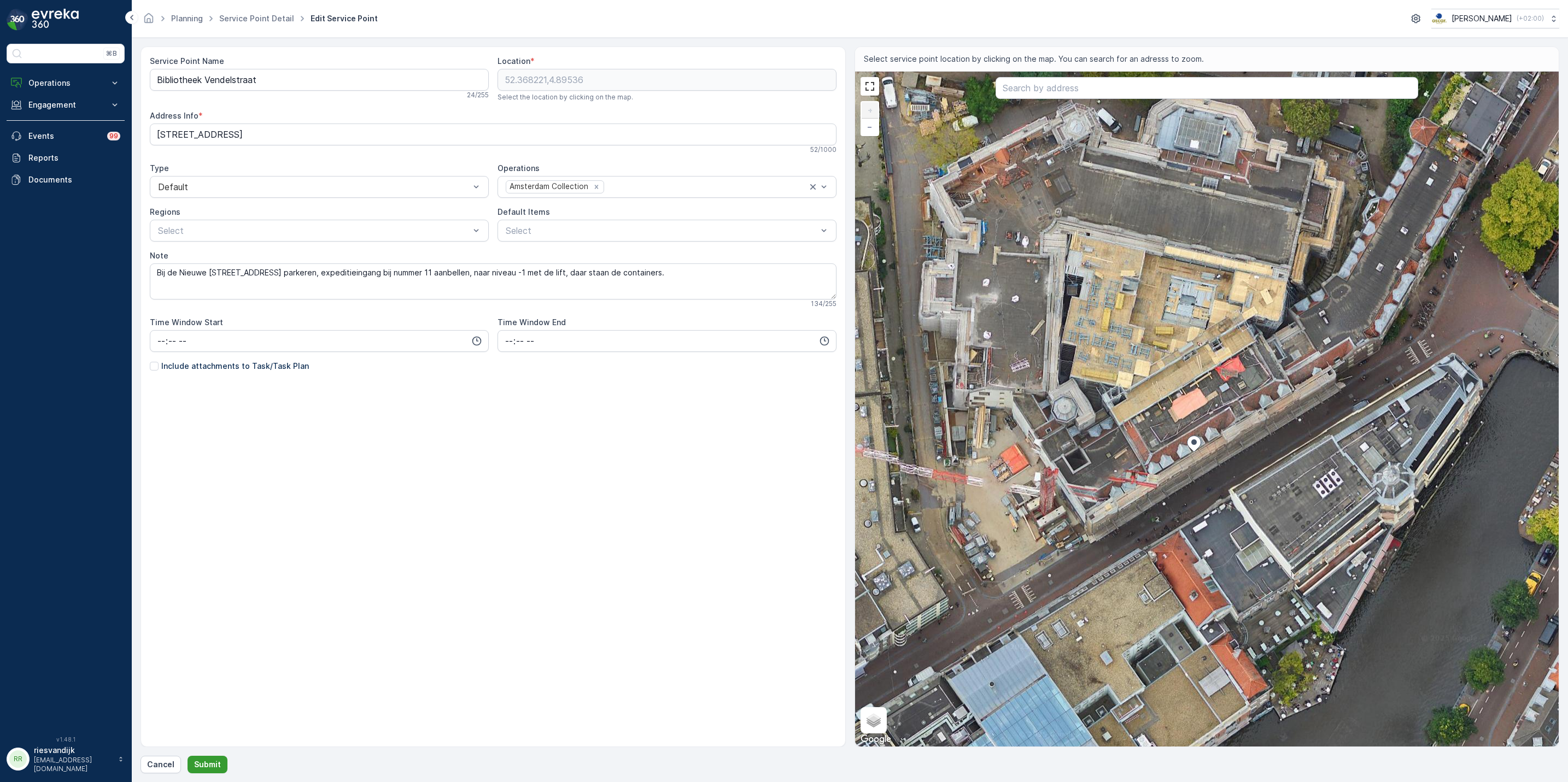
click at [205, 764] on p "Submit" at bounding box center [207, 765] width 27 height 11
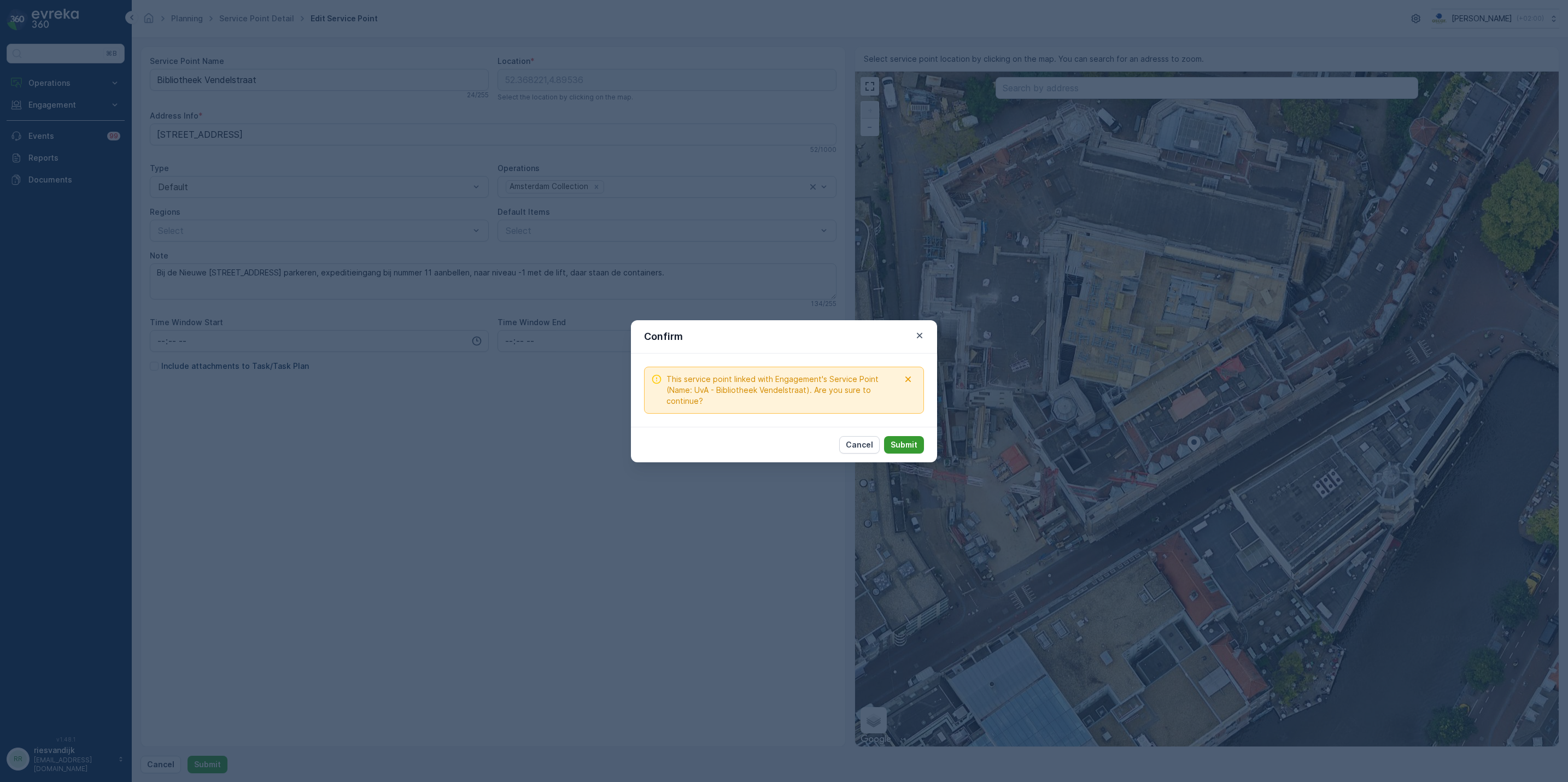
click at [891, 446] on p "Submit" at bounding box center [904, 445] width 27 height 11
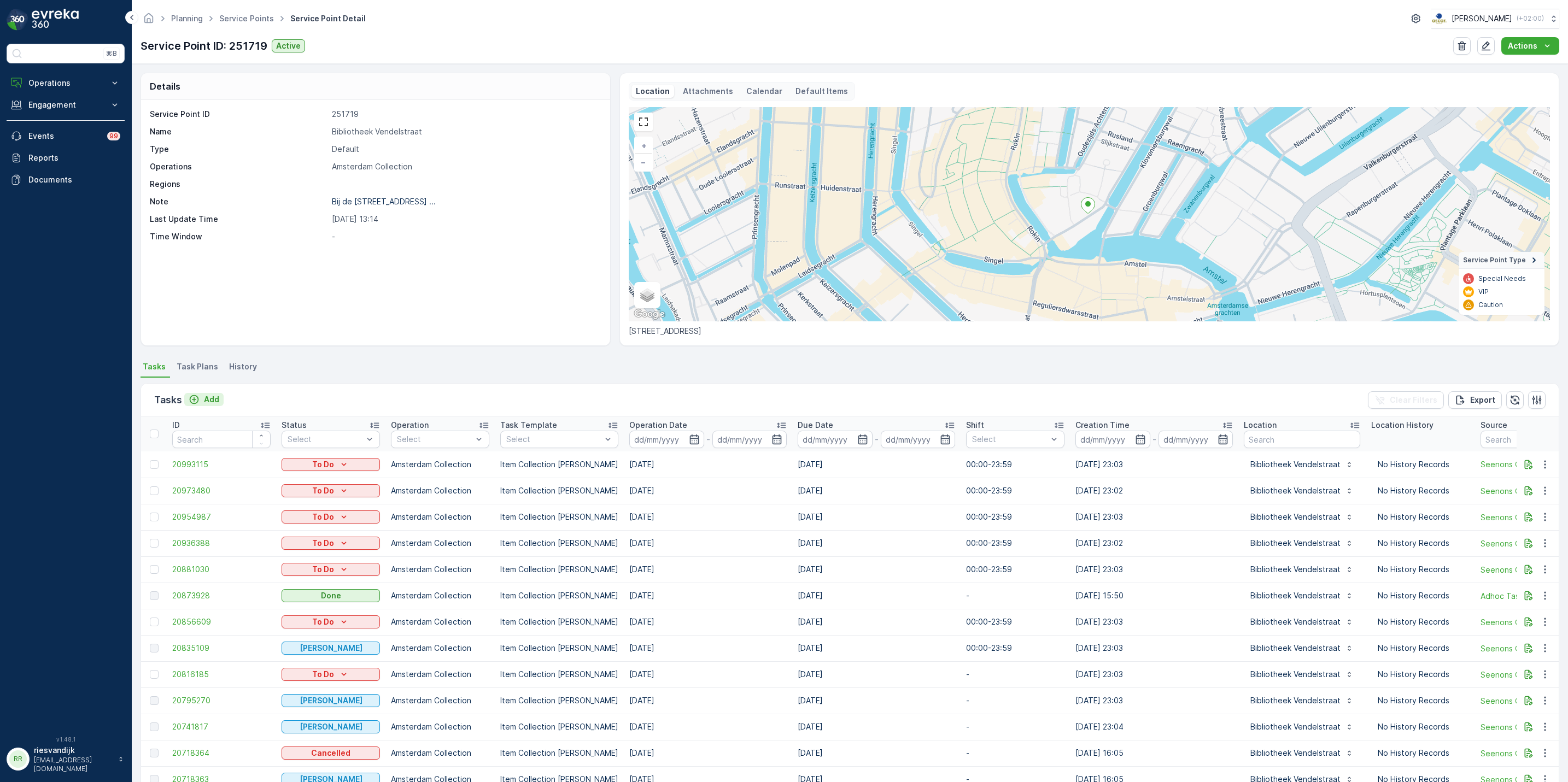
click at [204, 399] on p "Add" at bounding box center [211, 399] width 15 height 11
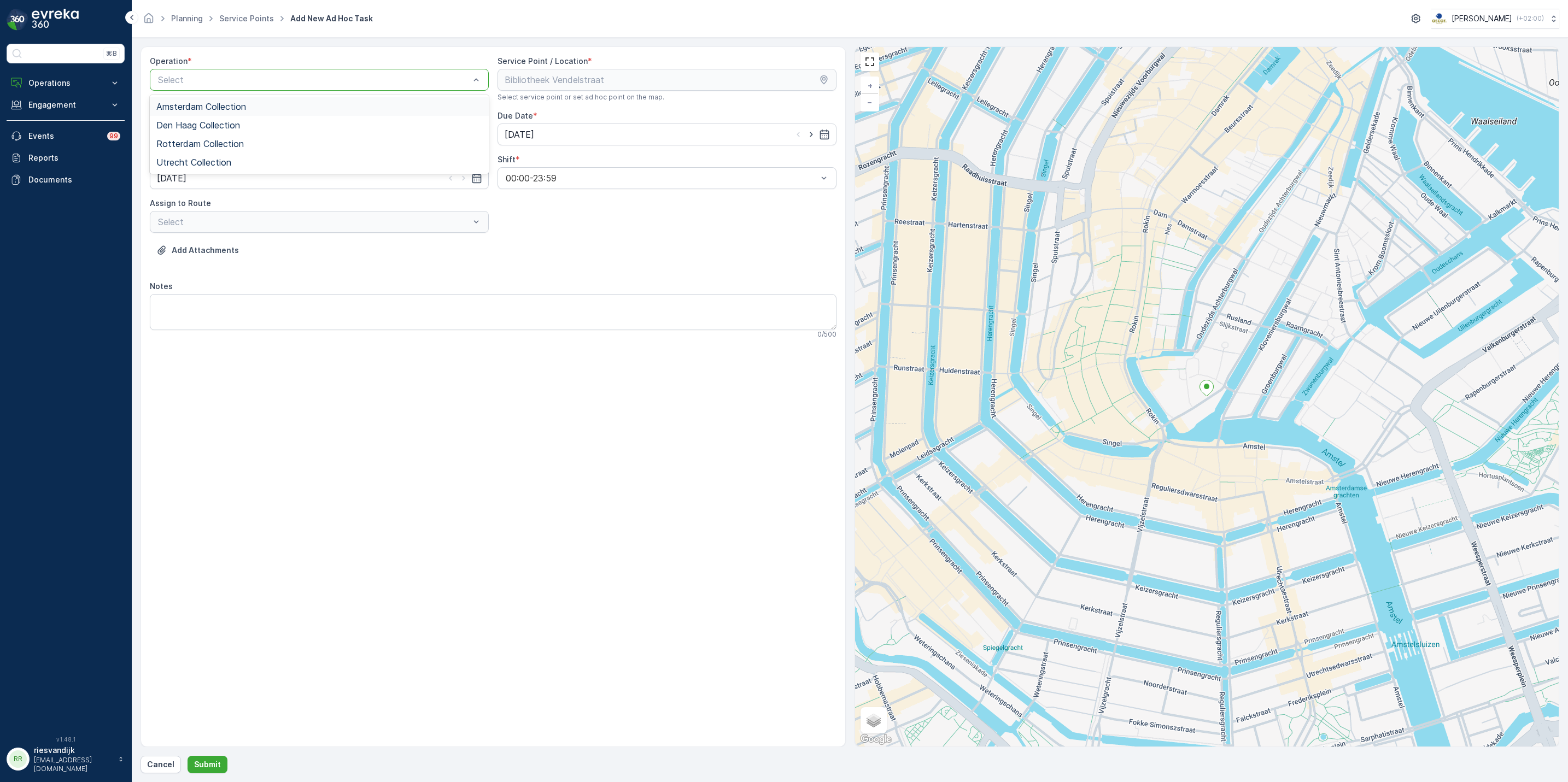
click at [233, 111] on span "Amsterdam Collection" at bounding box center [201, 107] width 90 height 10
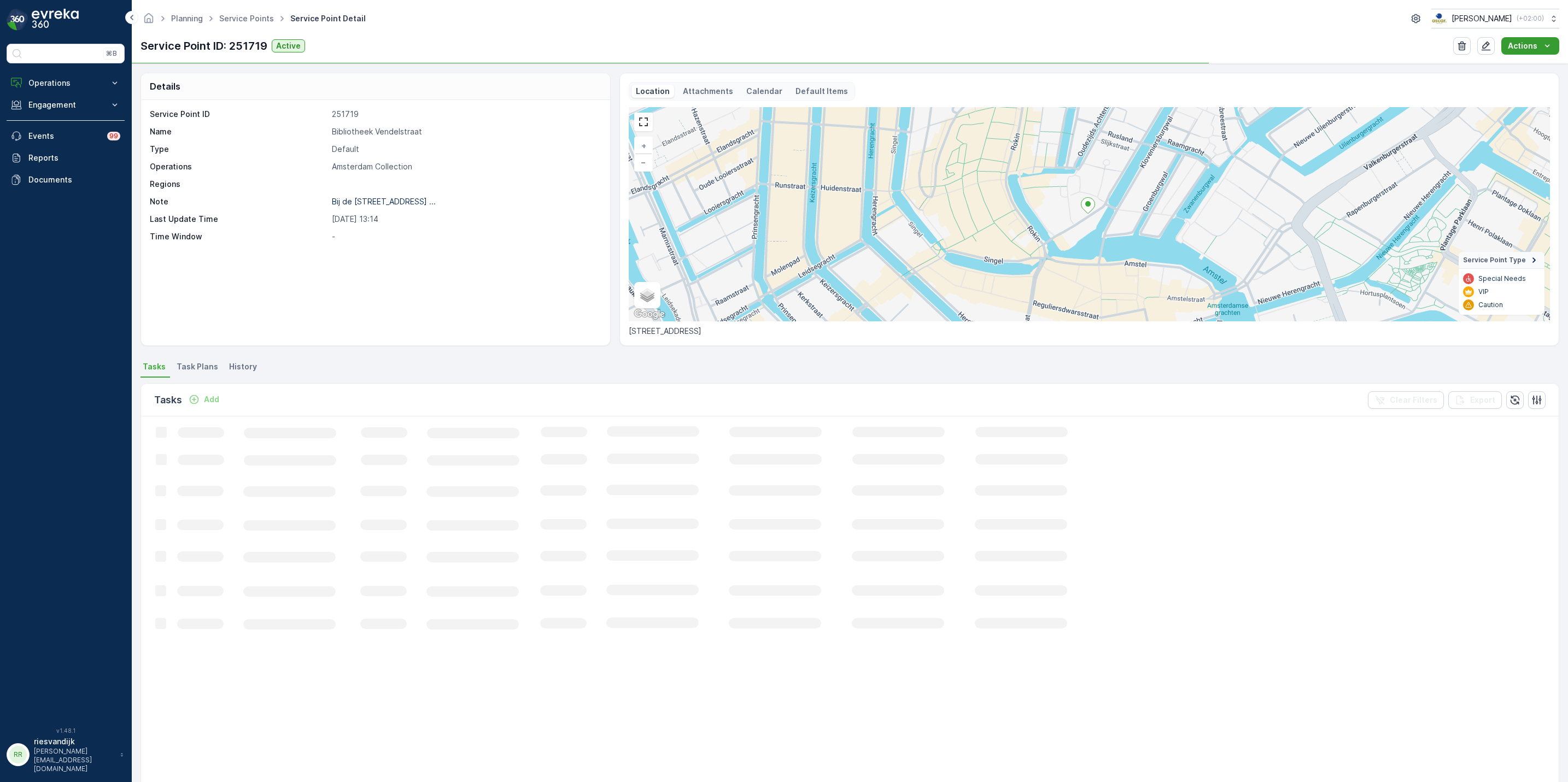
click at [1506, 43] on button "Actions" at bounding box center [1530, 46] width 58 height 17
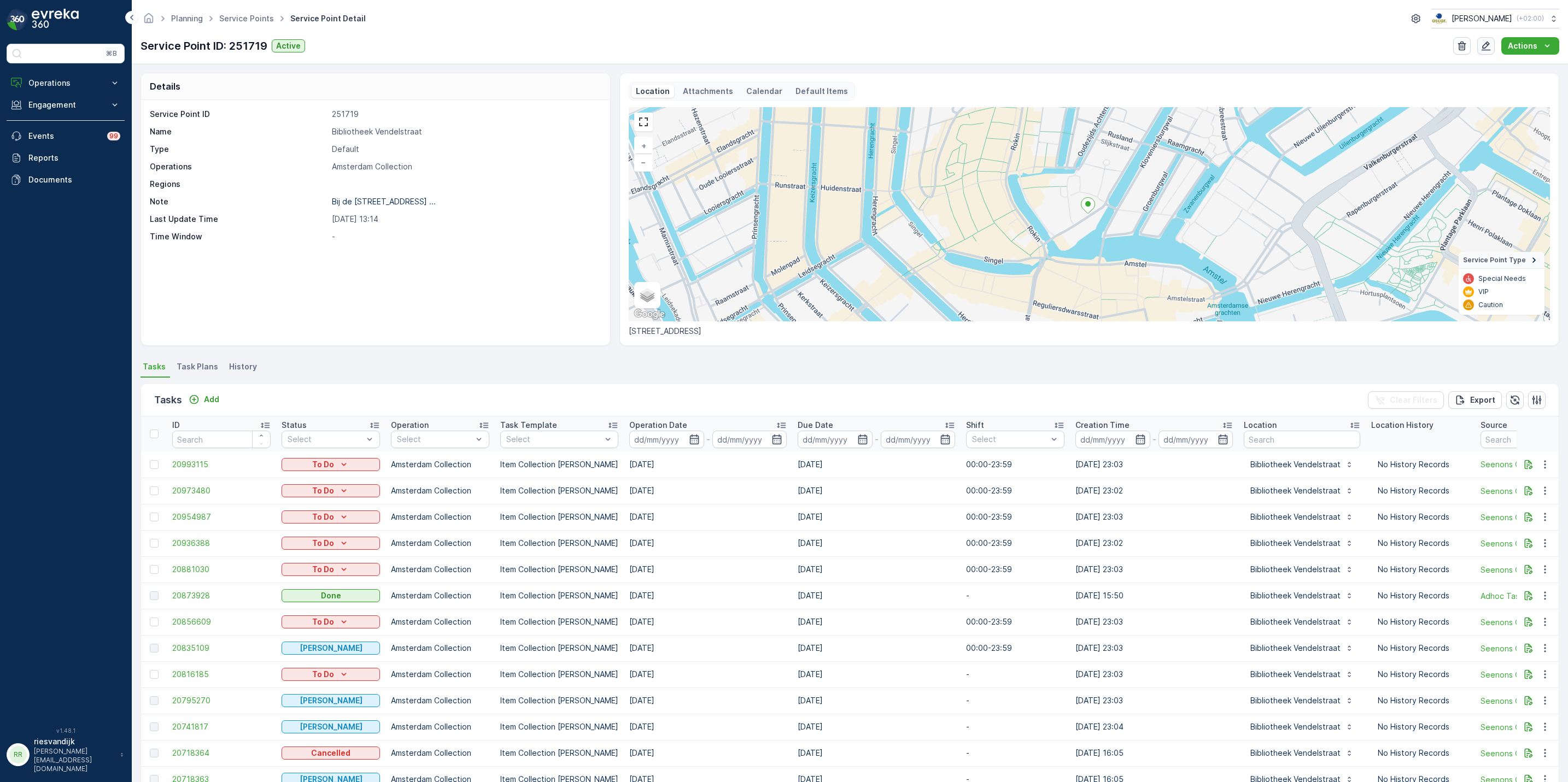
click at [1483, 41] on icon "button" at bounding box center [1486, 46] width 11 height 11
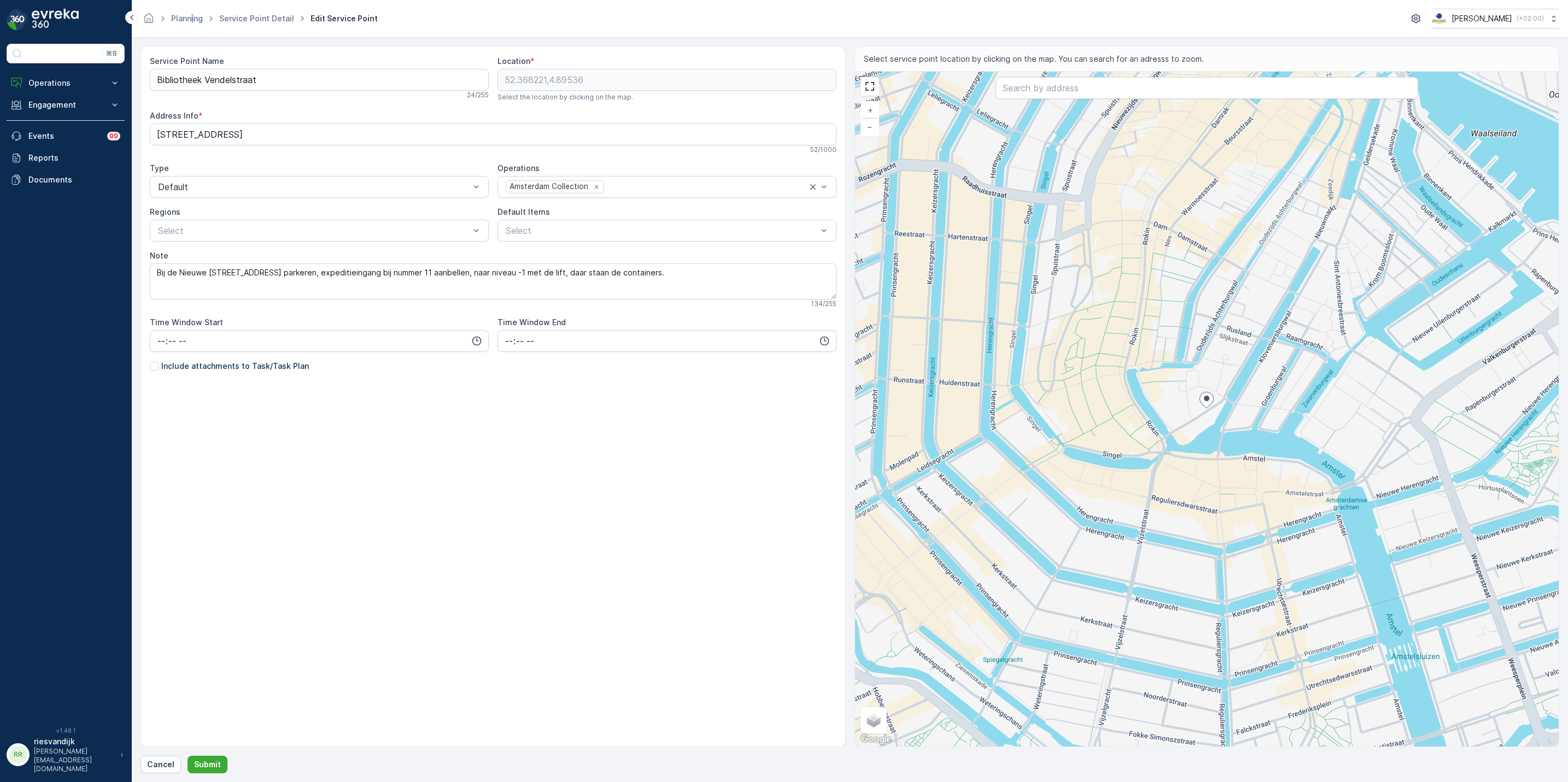
click at [192, 10] on div "Planning Service Point Detail Edit Service Point [PERSON_NAME] ( +02:00 )" at bounding box center [849, 18] width 1419 height 20
drag, startPoint x: 192, startPoint y: 10, endPoint x: 191, endPoint y: 19, distance: 9.1
click at [191, 19] on link "Planning" at bounding box center [187, 18] width 32 height 9
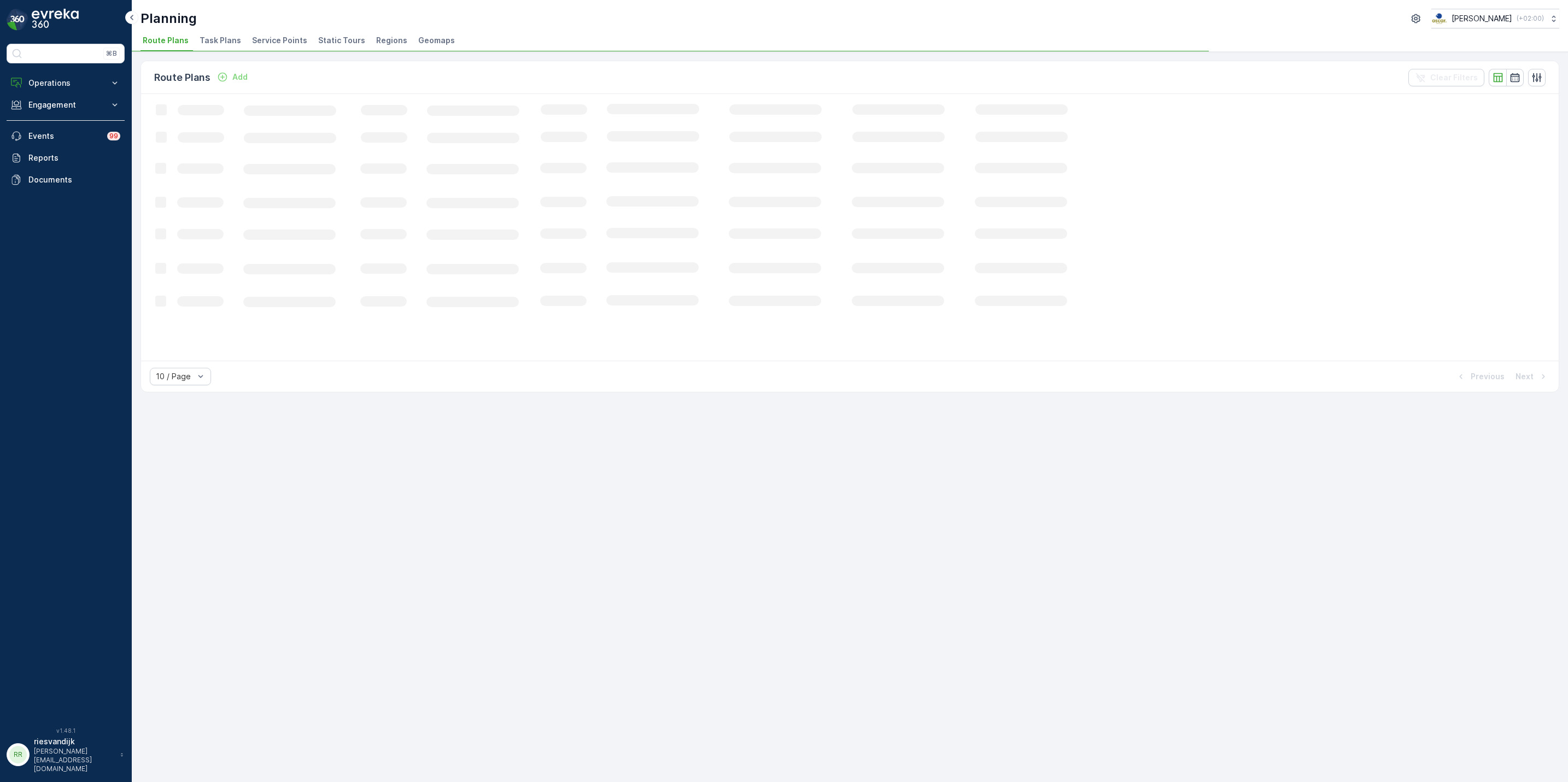
click at [221, 32] on div "Planning [PERSON_NAME] ( +02:00 ) Route Plans Task Plans Service Points Static …" at bounding box center [849, 26] width 1436 height 52
click at [230, 55] on div "Route Plans Add Clear Filters Loading... 10 / Page Previous Next" at bounding box center [849, 417] width 1436 height 730
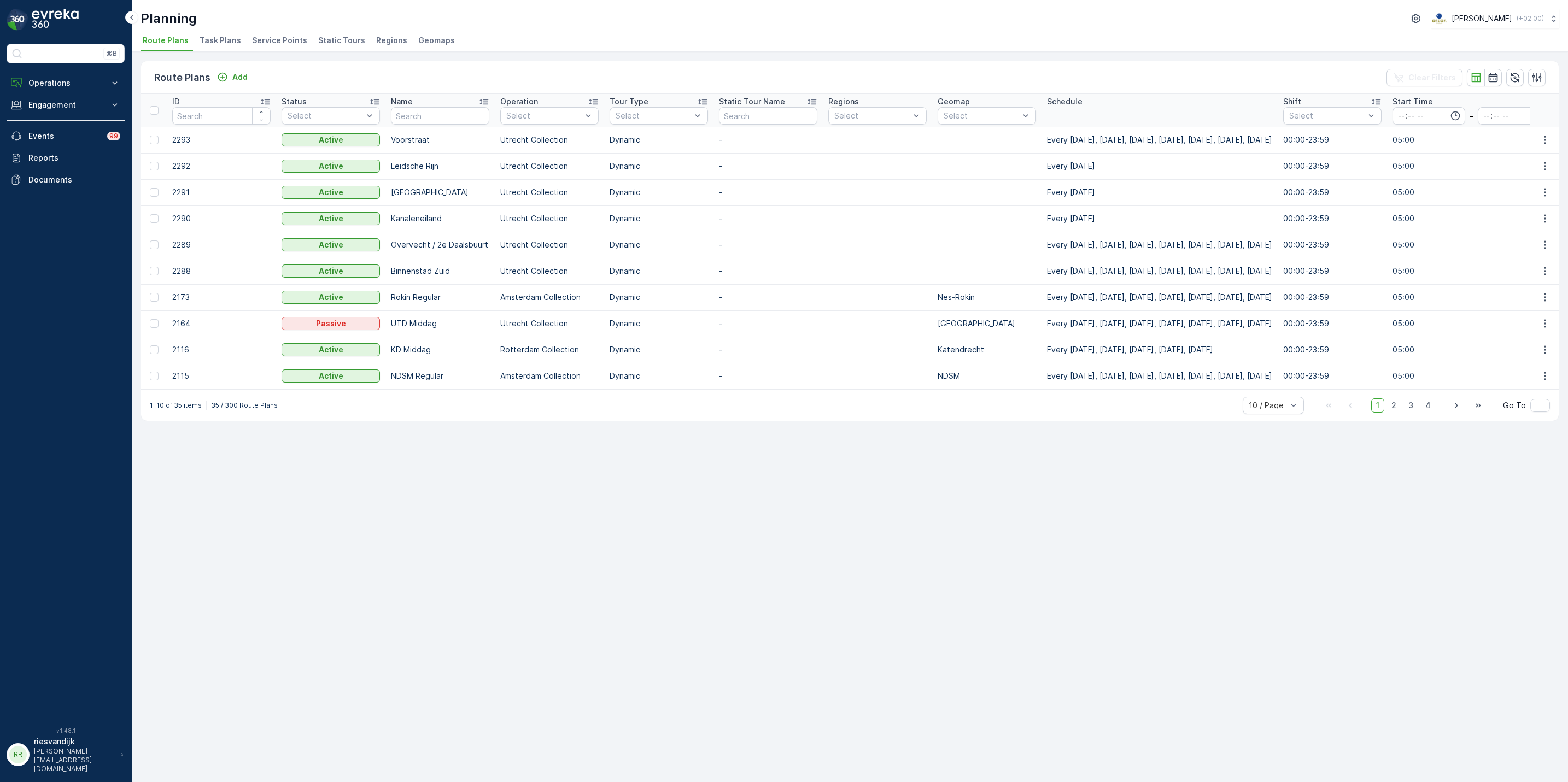
click at [224, 41] on span "Task Plans" at bounding box center [220, 40] width 41 height 11
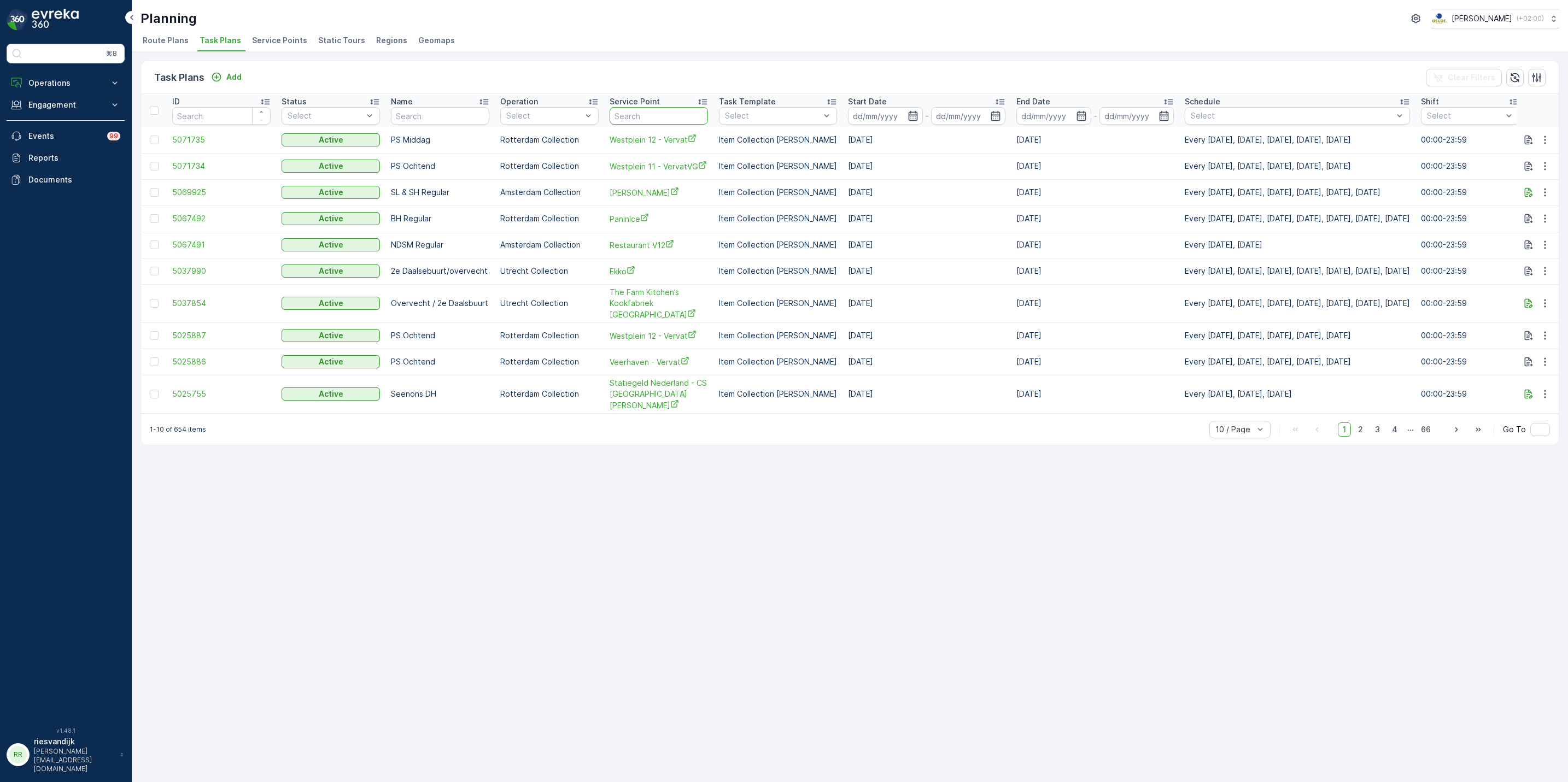
drag, startPoint x: 648, startPoint y: 120, endPoint x: 635, endPoint y: 115, distance: 13.9
click at [648, 120] on input "text" at bounding box center [658, 116] width 98 height 17
type input "vendel"
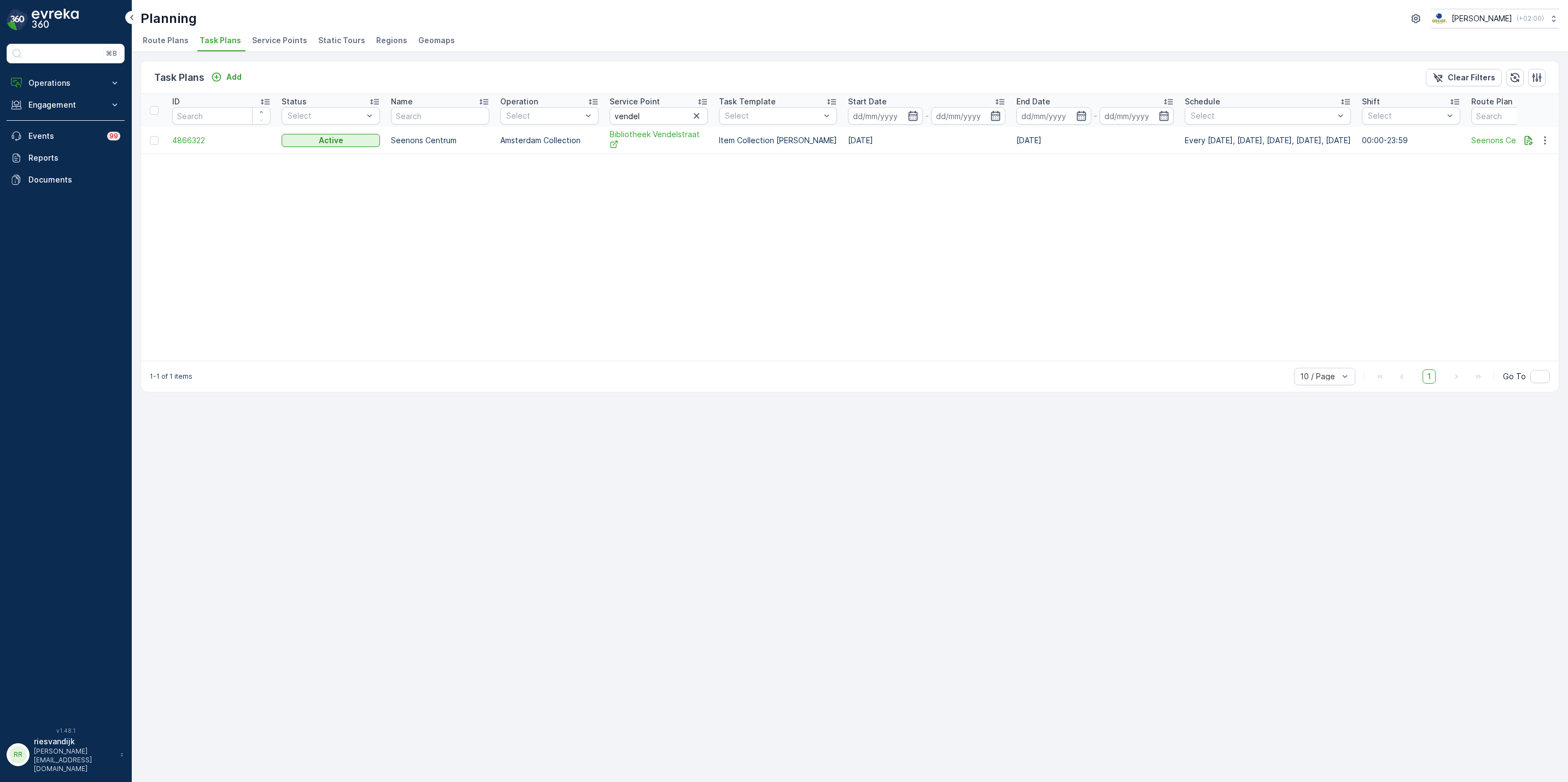
click at [1357, 142] on td "Every [DATE], [DATE], [DATE], [DATE], [DATE]" at bounding box center [1268, 140] width 177 height 27
click at [1357, 140] on td "Every [DATE], [DATE], [DATE], [DATE], [DATE]" at bounding box center [1268, 140] width 177 height 27
drag, startPoint x: 1360, startPoint y: 140, endPoint x: 1398, endPoint y: 169, distance: 47.8
click at [1398, 169] on table "ID Status Select Name Operation Select Service Point vendel Task Template Selec…" at bounding box center [879, 227] width 1477 height 267
click at [235, 77] on p "Add" at bounding box center [234, 77] width 15 height 11
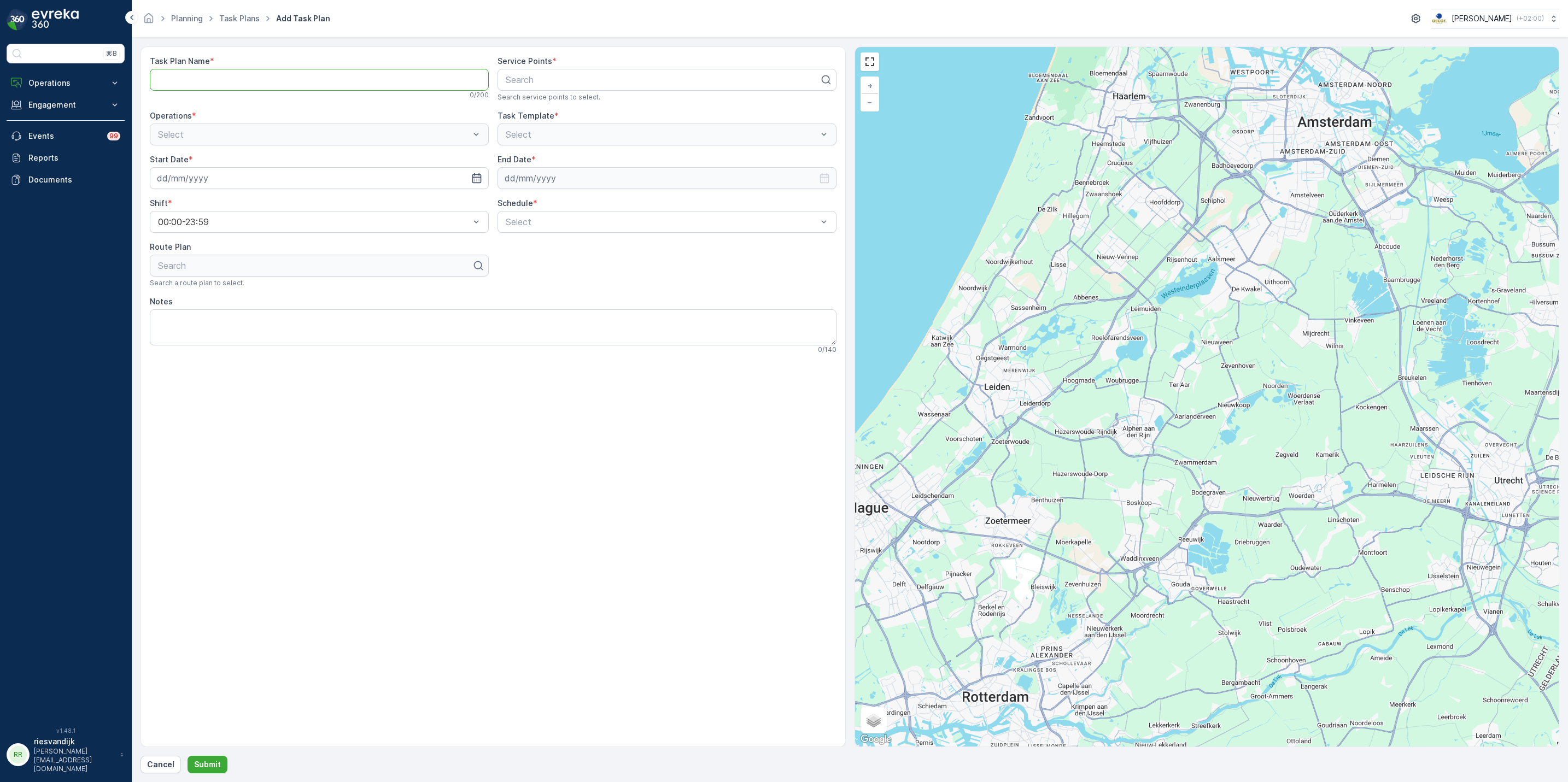
click at [355, 86] on Name "Task Plan Name" at bounding box center [319, 80] width 339 height 22
drag, startPoint x: 336, startPoint y: 55, endPoint x: 335, endPoint y: 62, distance: 7.1
click at [338, 54] on div "Task Plan Name * 0 / 200 Service Points * Search Search service points to selec…" at bounding box center [493, 396] width 705 height 701
click at [323, 84] on Name "Task Plan Name" at bounding box center [319, 80] width 339 height 22
click at [250, 21] on link "Task Plans" at bounding box center [240, 18] width 41 height 9
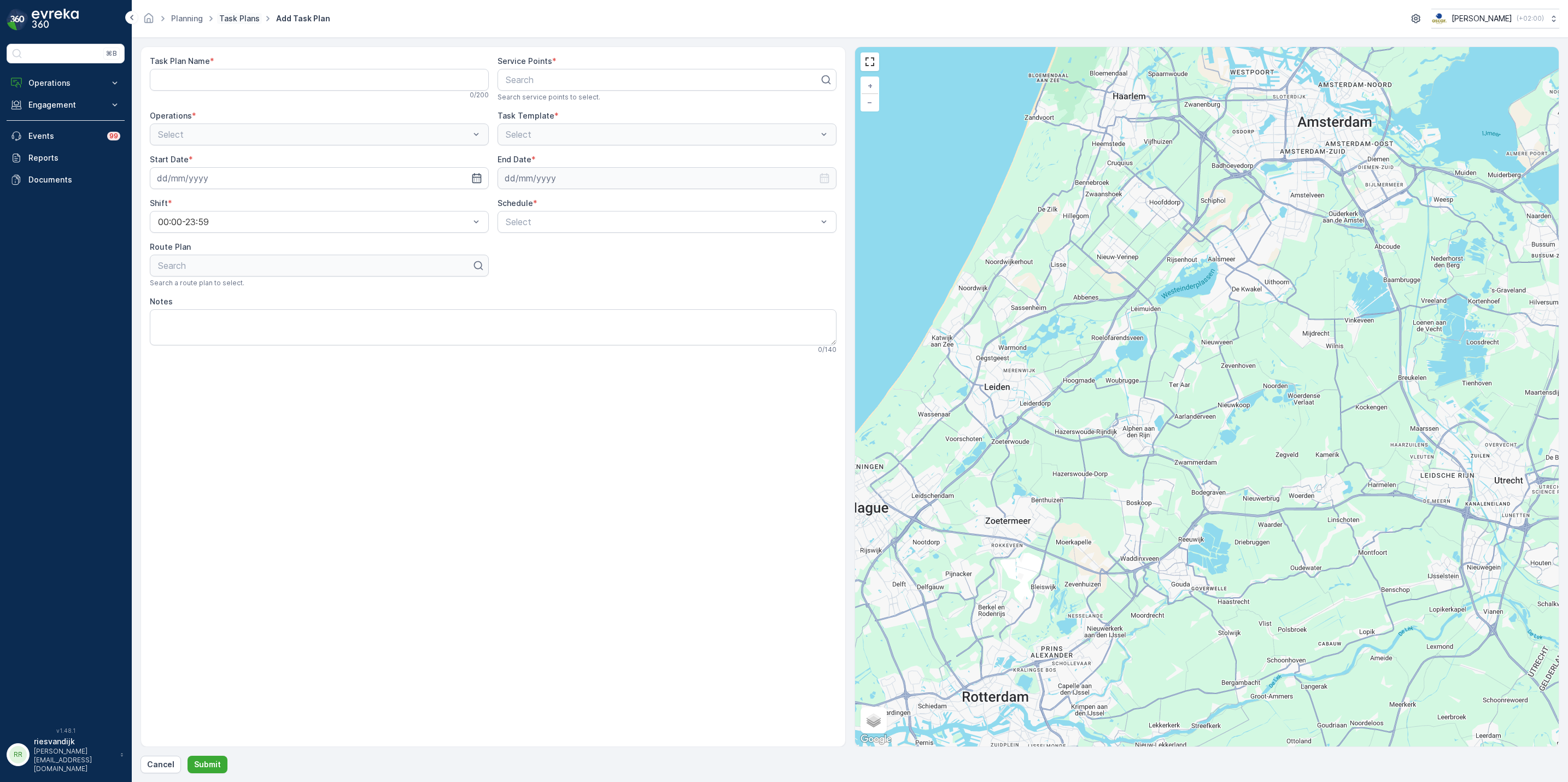
click at [229, 17] on link "Task Plans" at bounding box center [240, 18] width 41 height 9
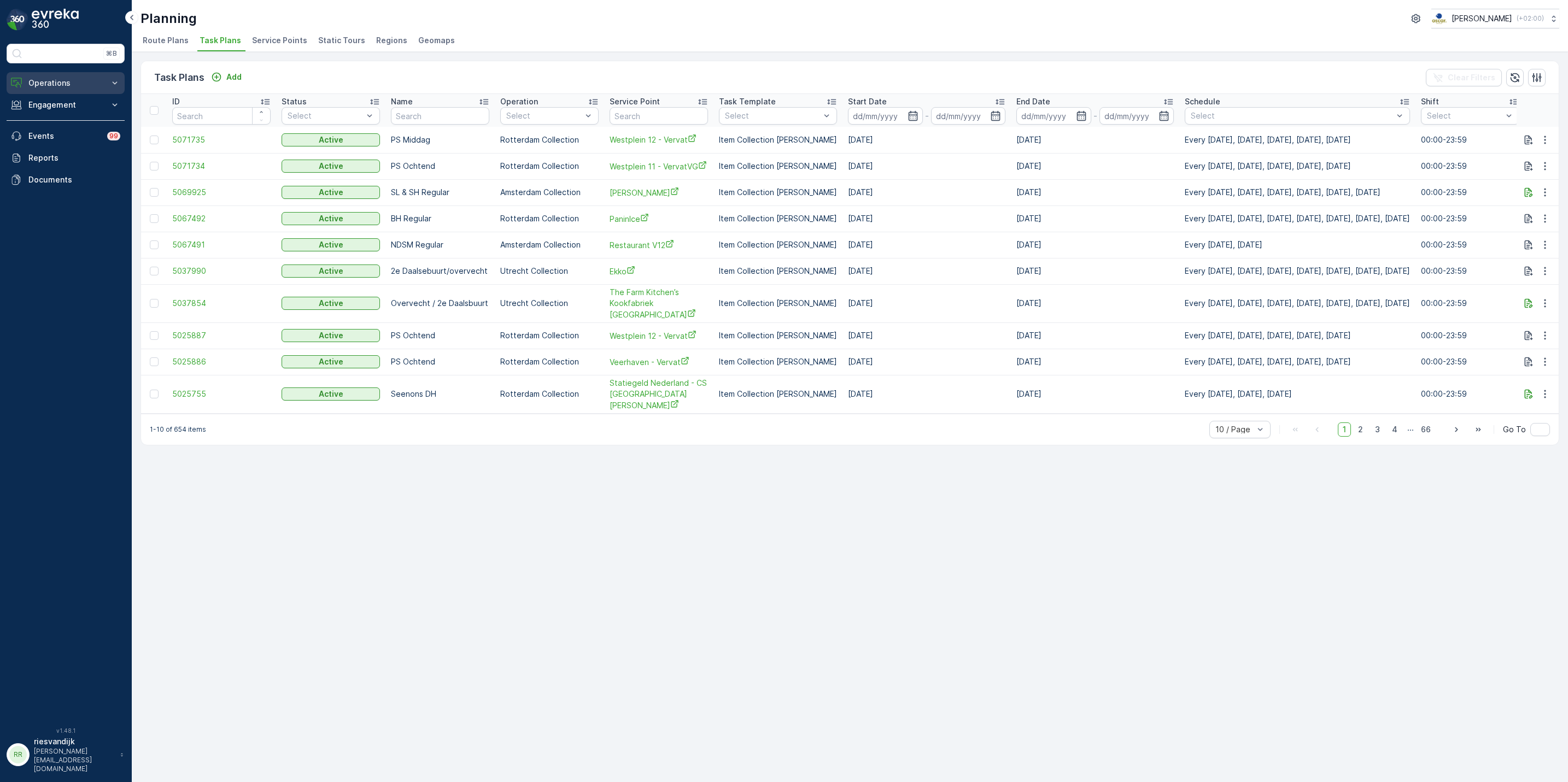
click at [70, 82] on p "Operations" at bounding box center [65, 82] width 75 height 11
click at [48, 136] on p "Routes & Tasks" at bounding box center [56, 132] width 56 height 11
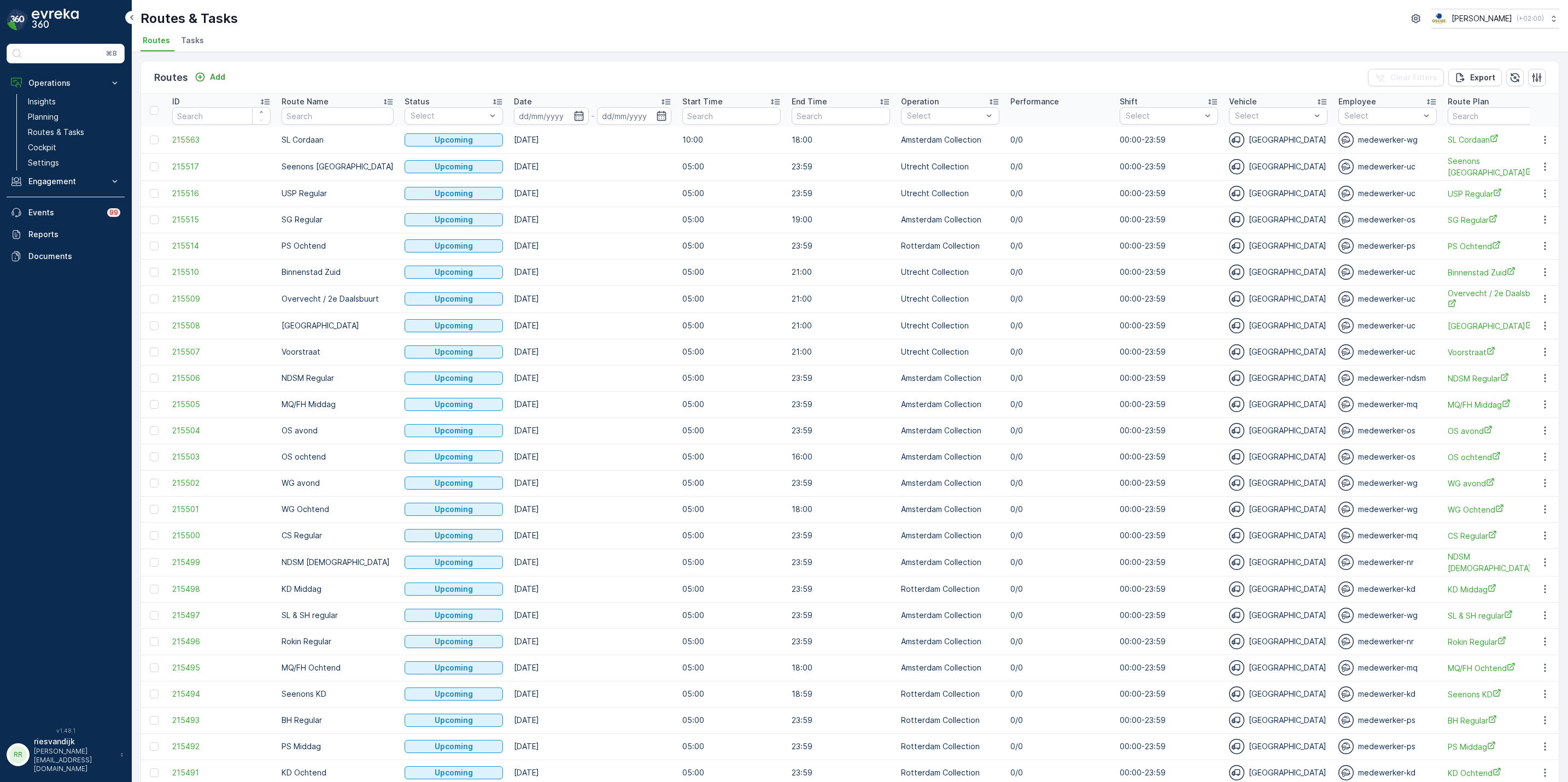
click at [471, 38] on ul "Routes Tasks" at bounding box center [845, 42] width 1410 height 19
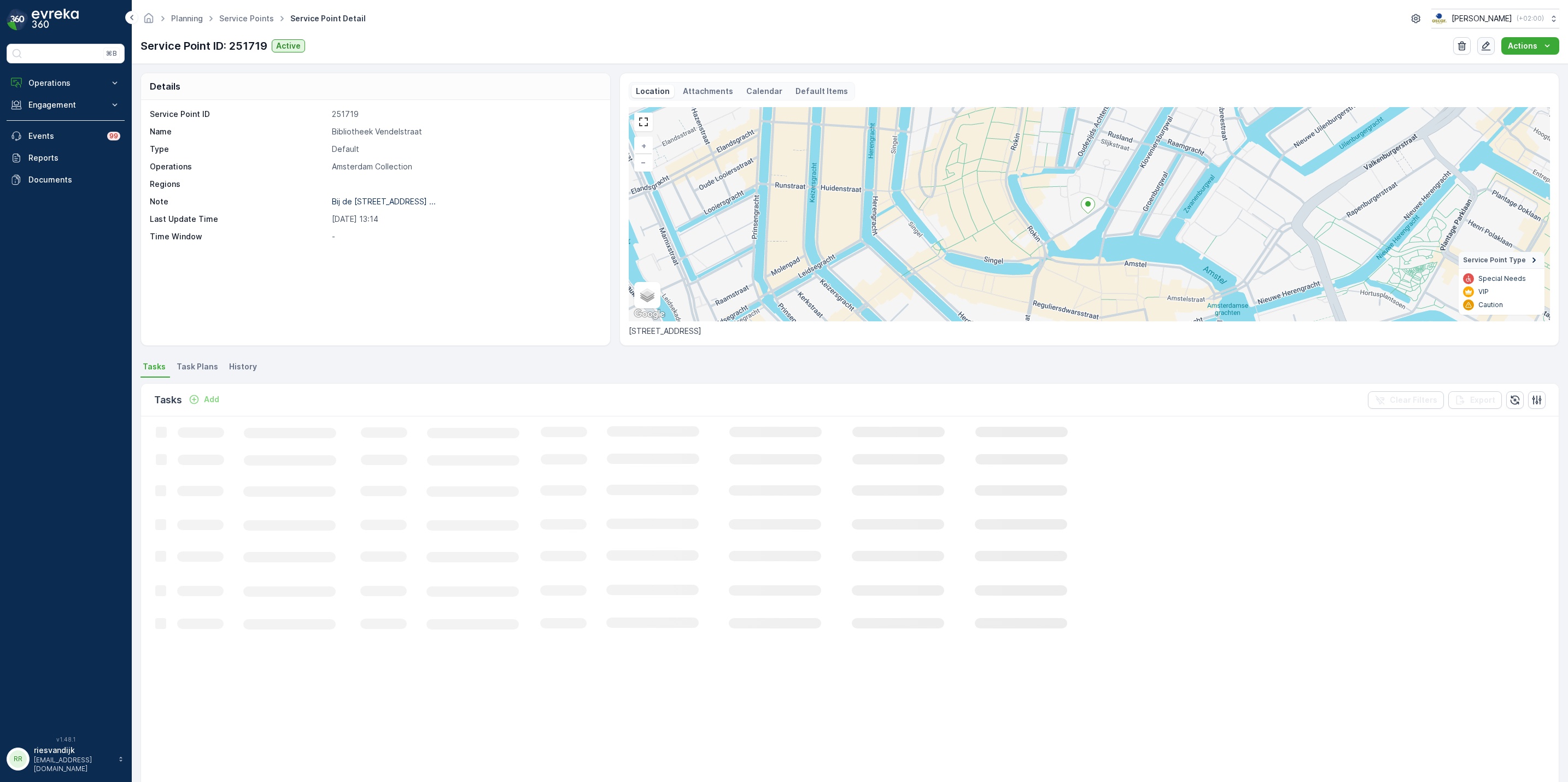
click at [1488, 46] on icon "button" at bounding box center [1486, 46] width 9 height 9
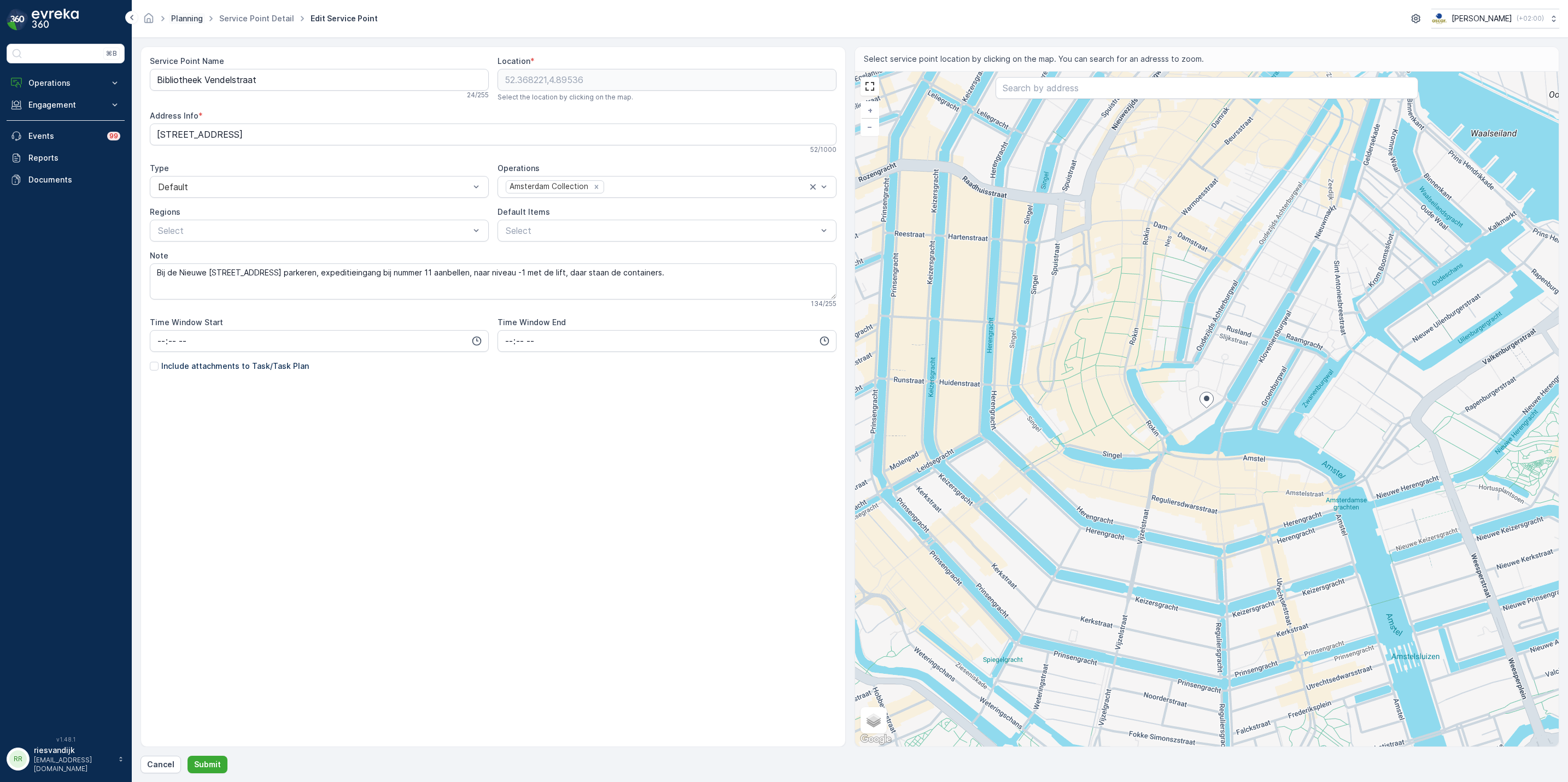
click at [192, 19] on link "Planning" at bounding box center [187, 18] width 32 height 9
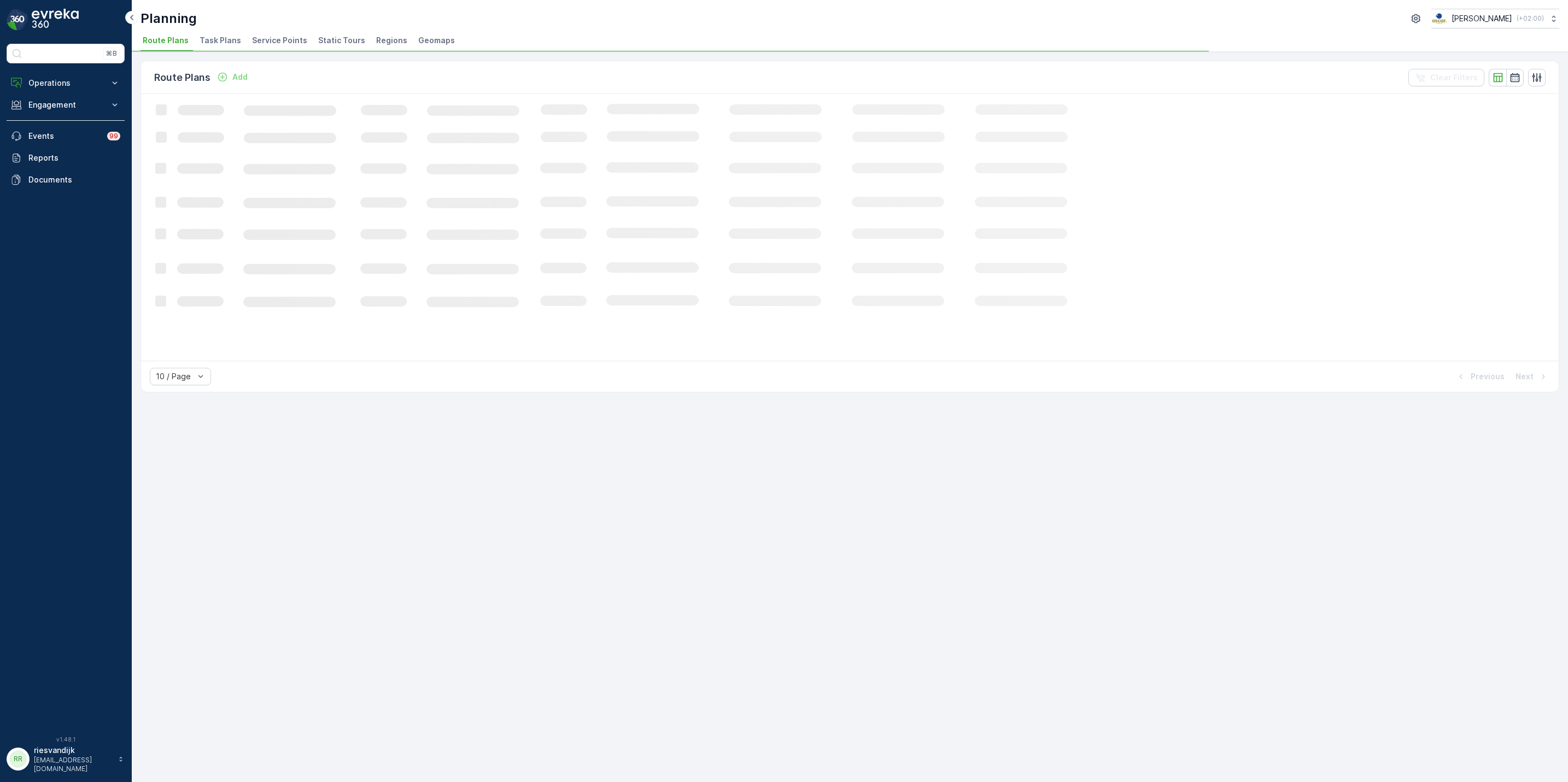
click at [252, 43] on span "Service Points" at bounding box center [279, 40] width 55 height 11
click at [204, 43] on span "Task Plans" at bounding box center [220, 40] width 41 height 11
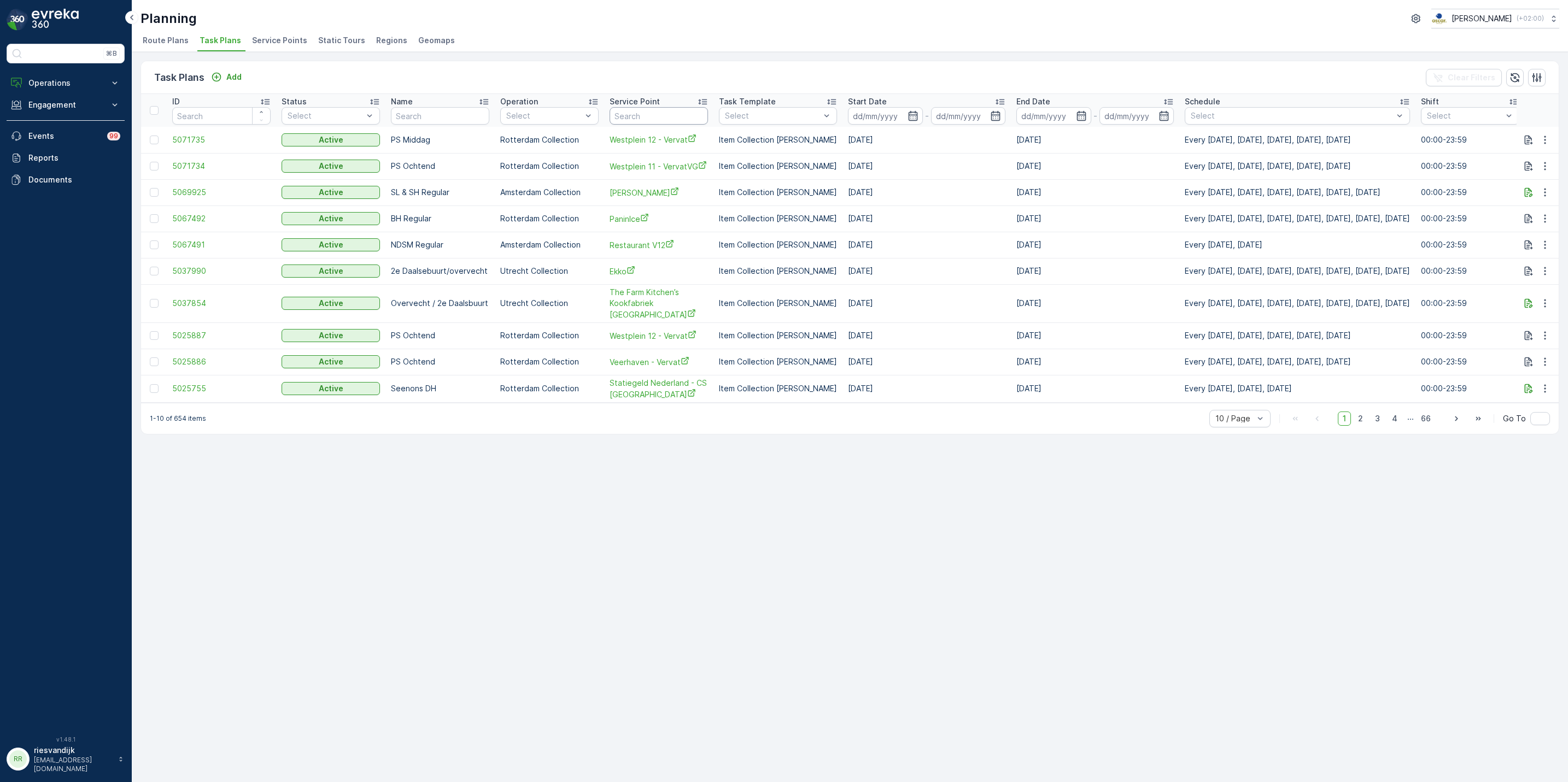
click at [640, 112] on input "text" at bounding box center [658, 116] width 98 height 17
type input "vendel"
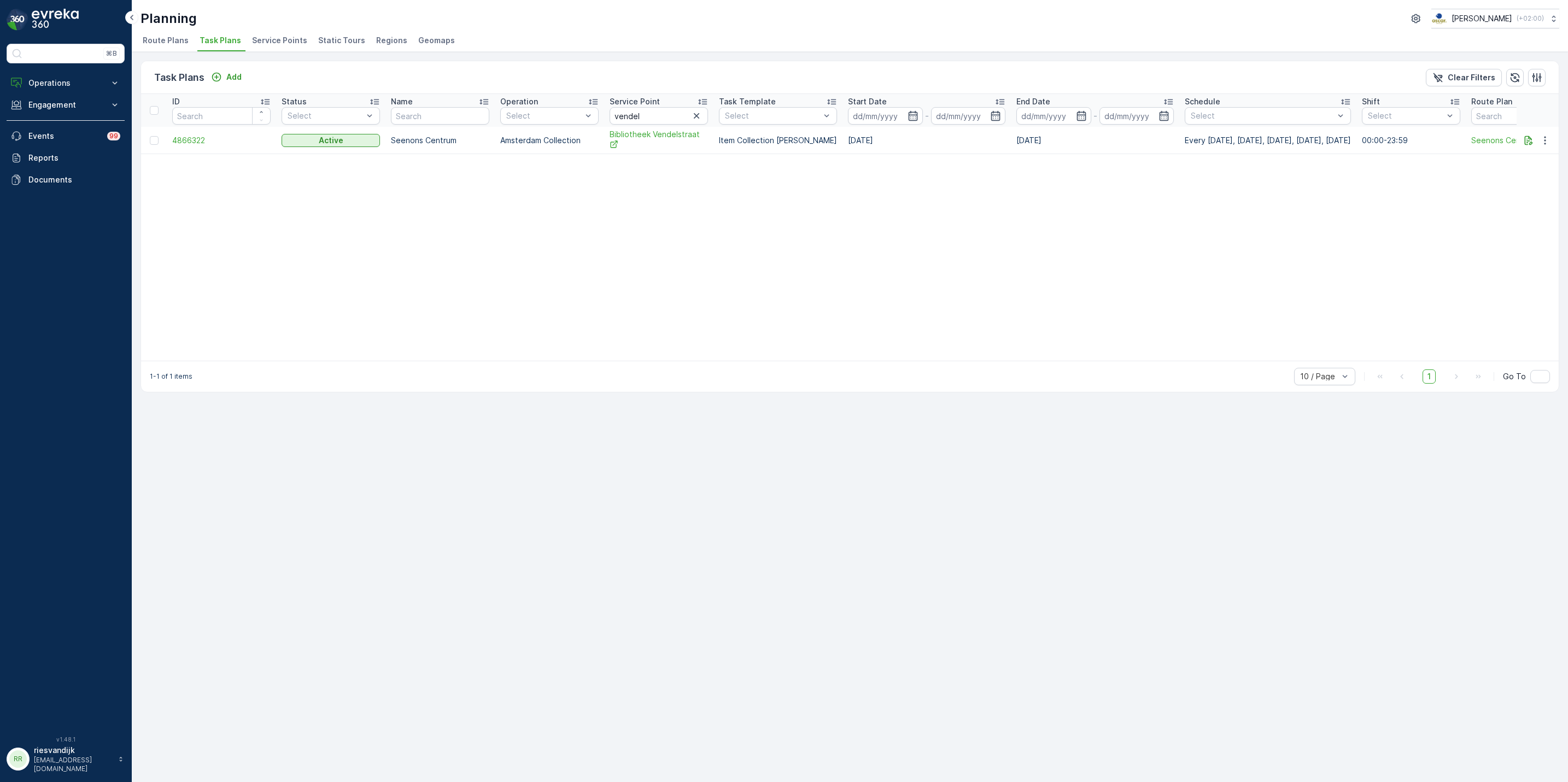
drag, startPoint x: 1373, startPoint y: 138, endPoint x: 1133, endPoint y: 138, distance: 240.0
click at [1133, 138] on tr "4866322 Active Seenons Centrum Amsterdam Collection Bibliotheek Vendelstraat It…" at bounding box center [879, 140] width 1477 height 27
drag, startPoint x: 1133, startPoint y: 138, endPoint x: 1200, endPoint y: 196, distance: 88.6
click at [1200, 196] on table "ID Status Select Name Operation Select Service Point vendel Task Template Selec…" at bounding box center [879, 227] width 1477 height 267
click at [1541, 143] on icon "button" at bounding box center [1545, 140] width 11 height 11
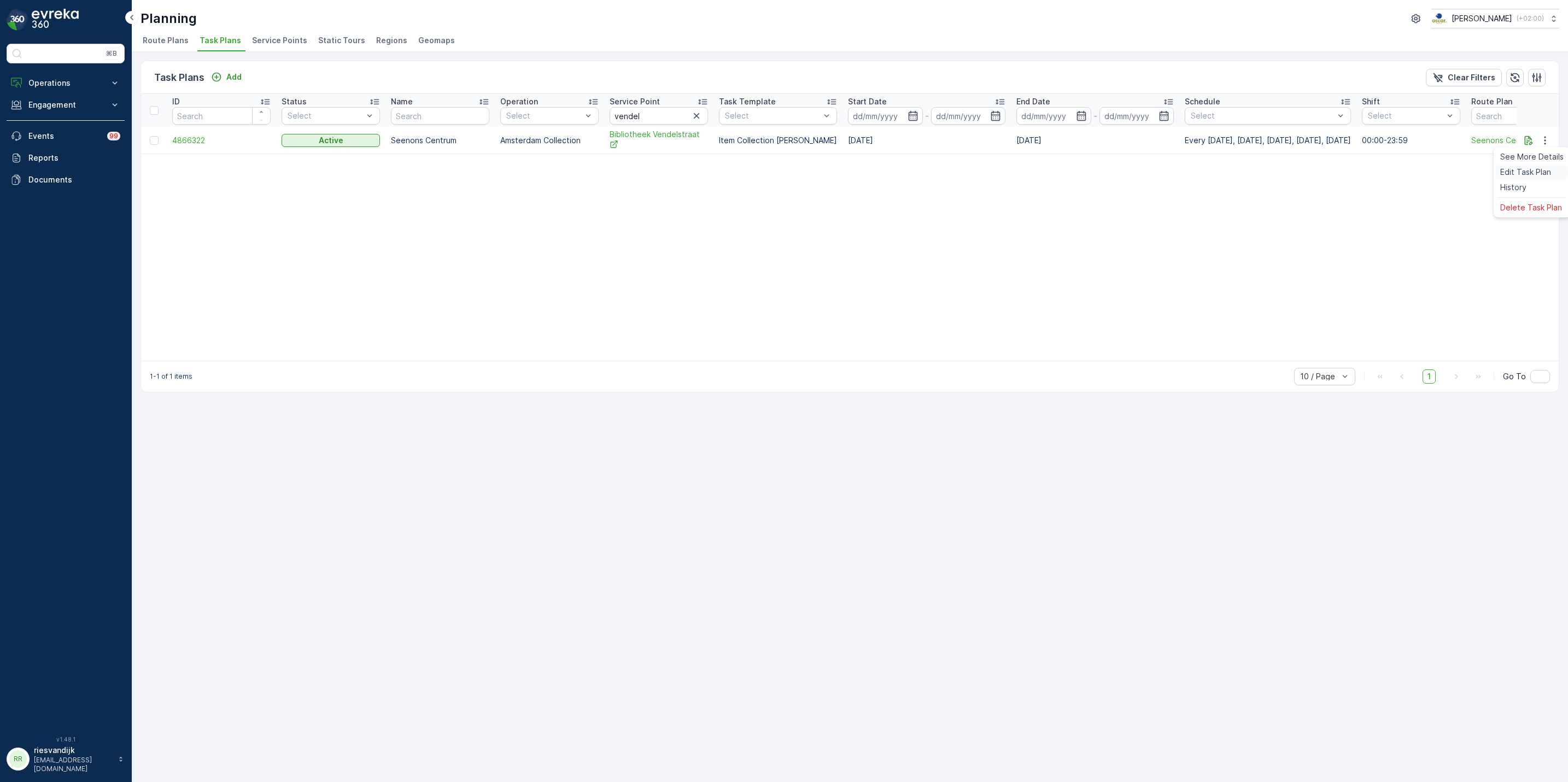
click at [1531, 166] on div "Edit Task Plan" at bounding box center [1532, 171] width 72 height 15
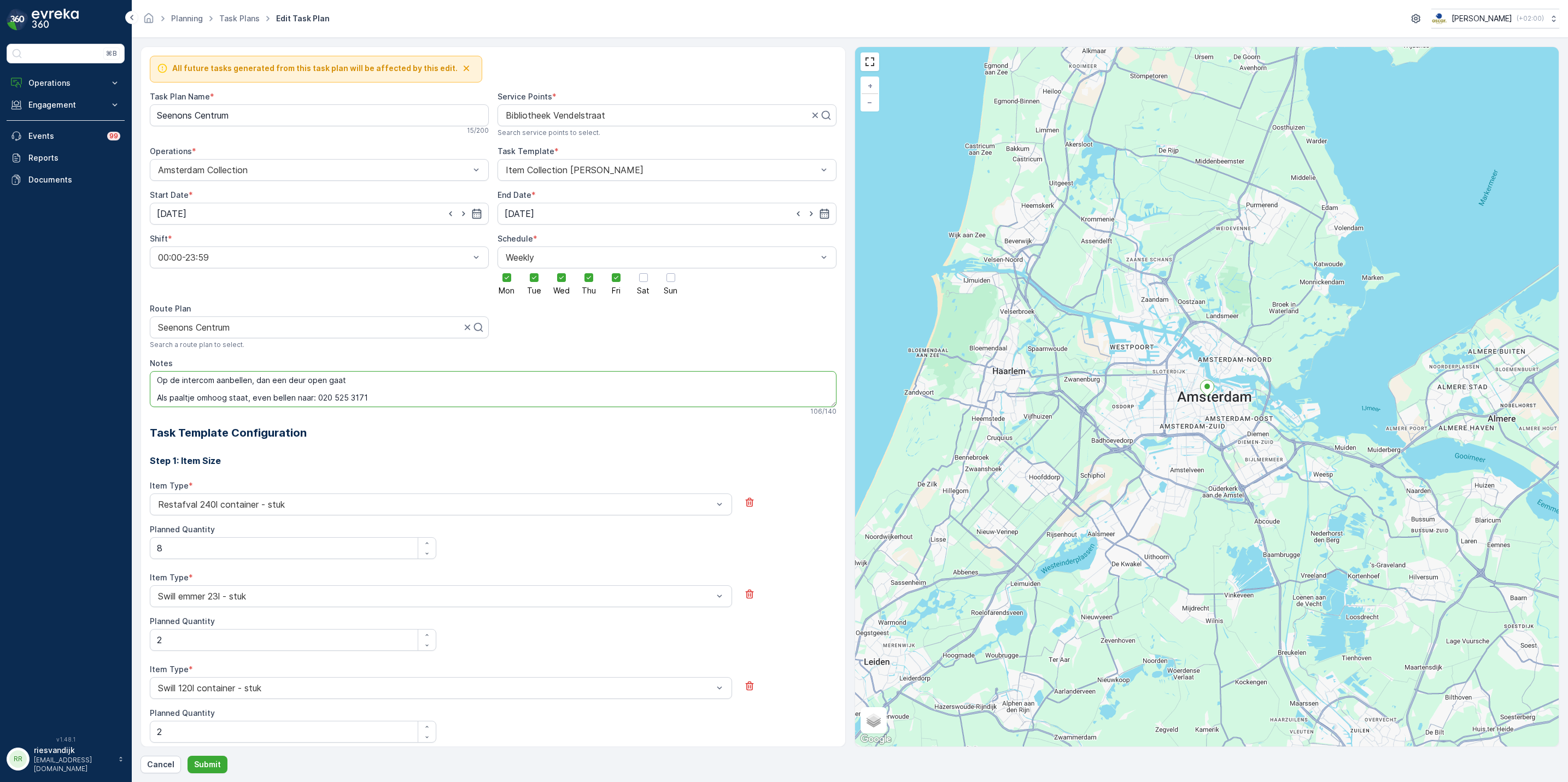
click at [397, 375] on textarea "Op de intercom aanbellen, dan een deur open gaat Als paaltje omhoog staat, even…" at bounding box center [493, 389] width 687 height 36
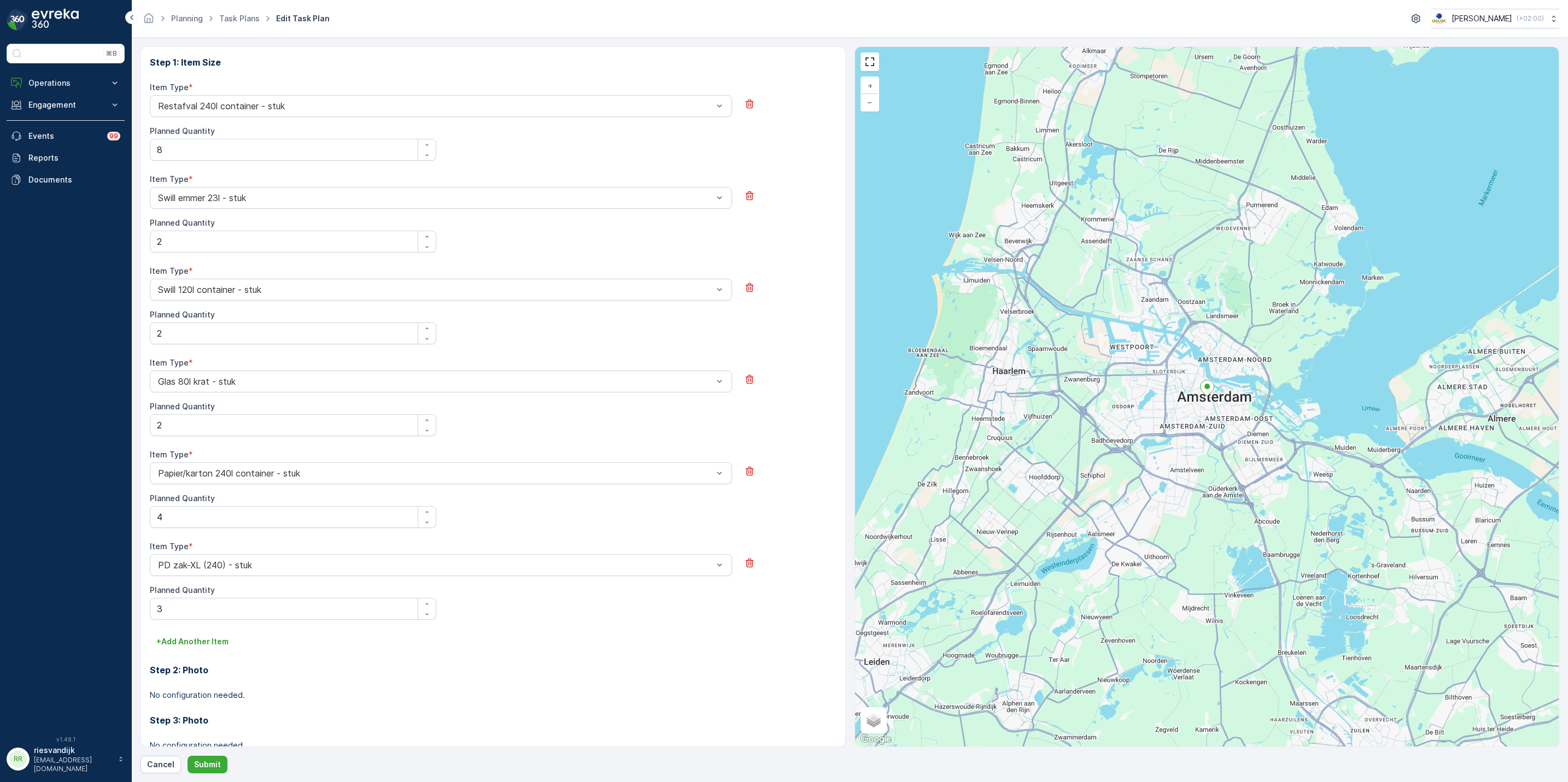
scroll to position [482, 0]
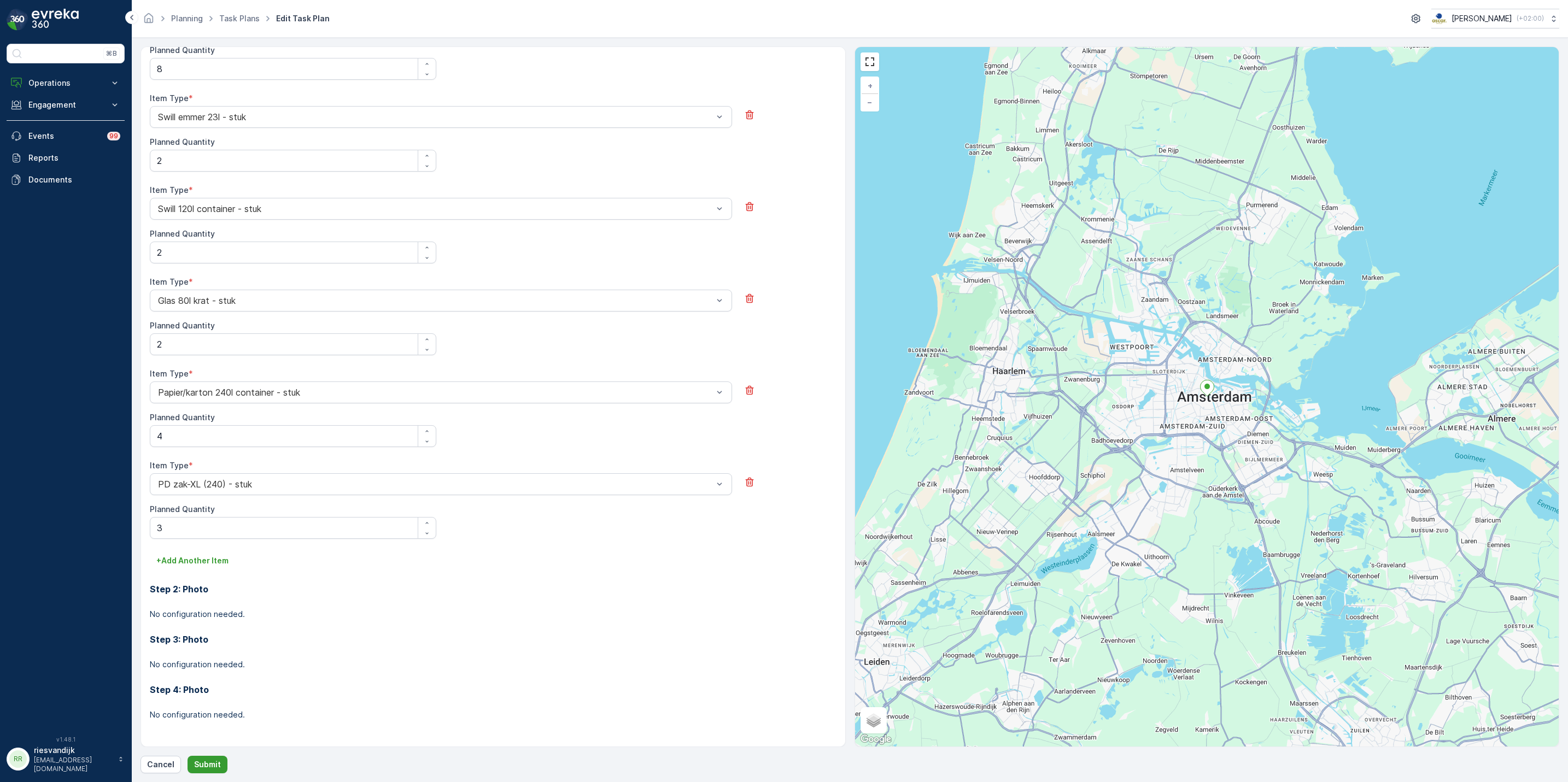
click at [200, 760] on p "Submit" at bounding box center [207, 765] width 27 height 11
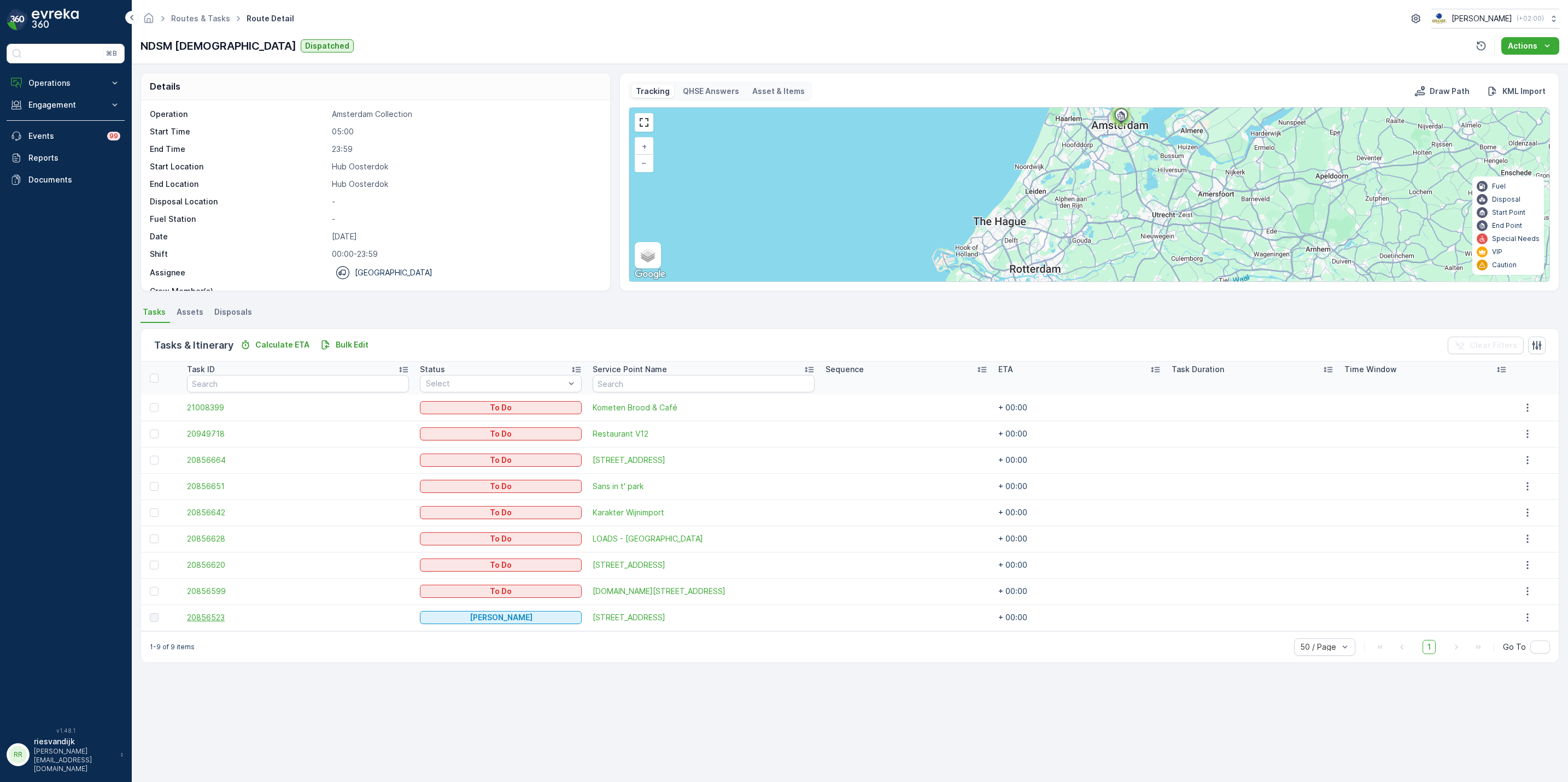
click at [229, 620] on span "20856523" at bounding box center [297, 617] width 222 height 11
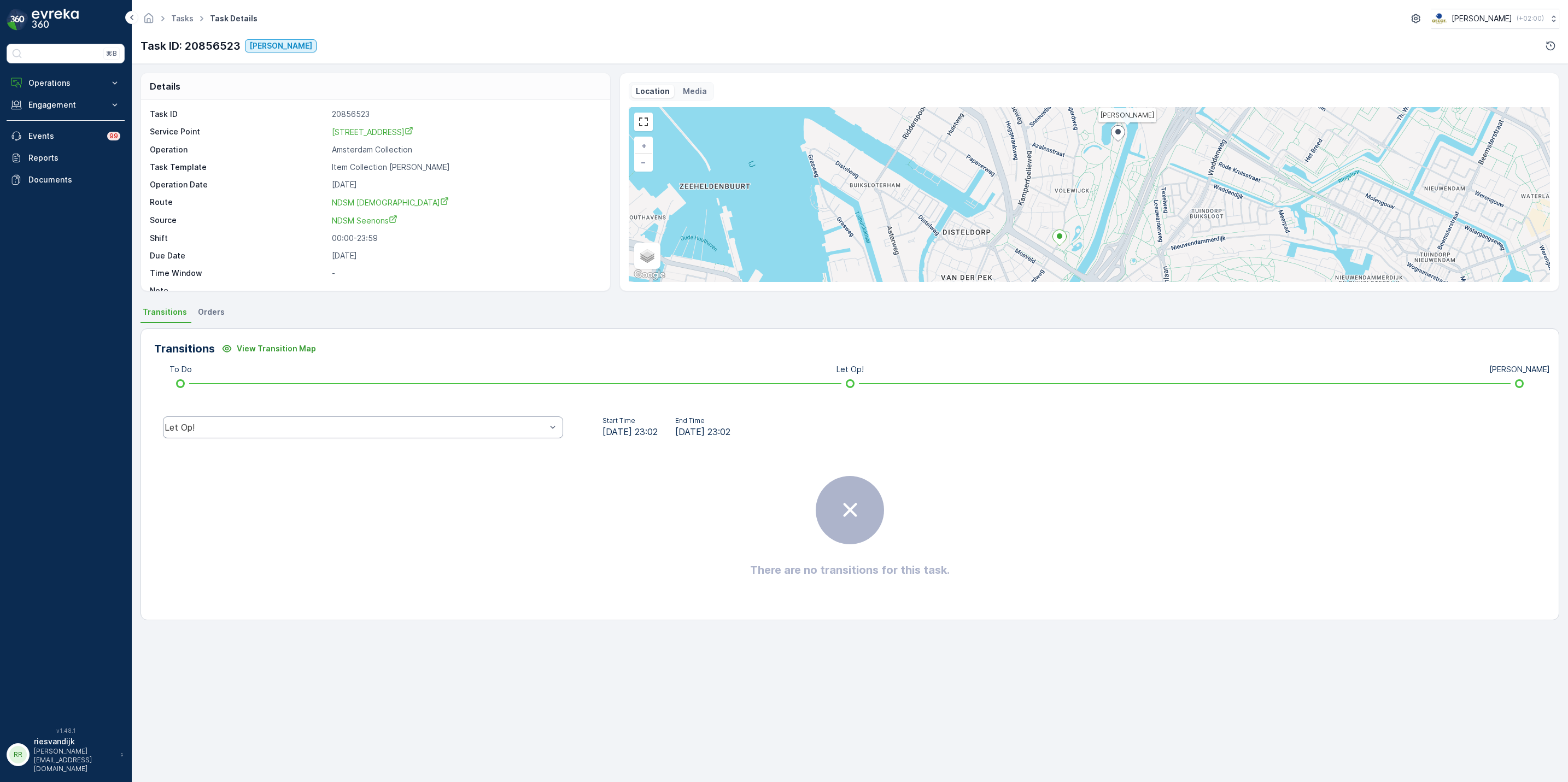
click at [252, 420] on div "Let Op!" at bounding box center [363, 428] width 400 height 22
click at [232, 358] on div "[PERSON_NAME]" at bounding box center [363, 364] width 400 height 19
